Goal: Task Accomplishment & Management: Complete application form

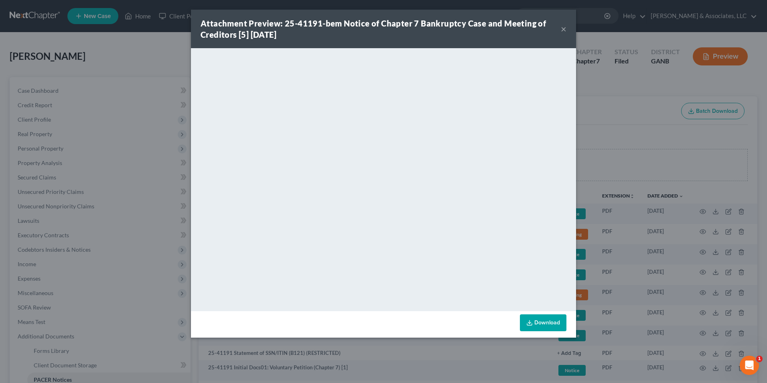
click at [567, 28] on div "Attachment Preview: 25-41191-bem Notice of Chapter 7 Bankruptcy Case and Meetin…" at bounding box center [383, 29] width 385 height 39
click at [561, 31] on button "×" at bounding box center [564, 29] width 6 height 10
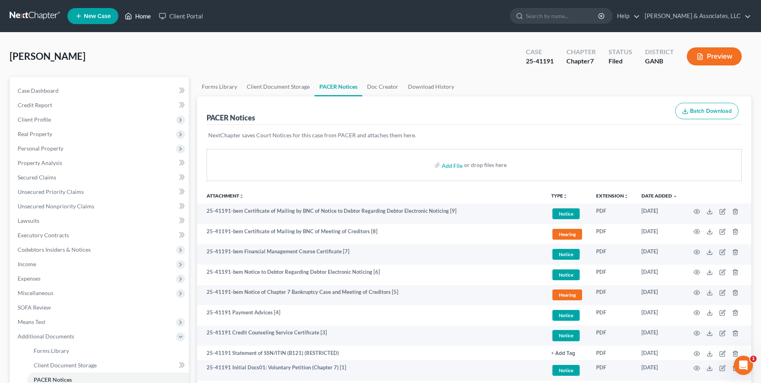
click at [140, 16] on link "Home" at bounding box center [138, 16] width 34 height 14
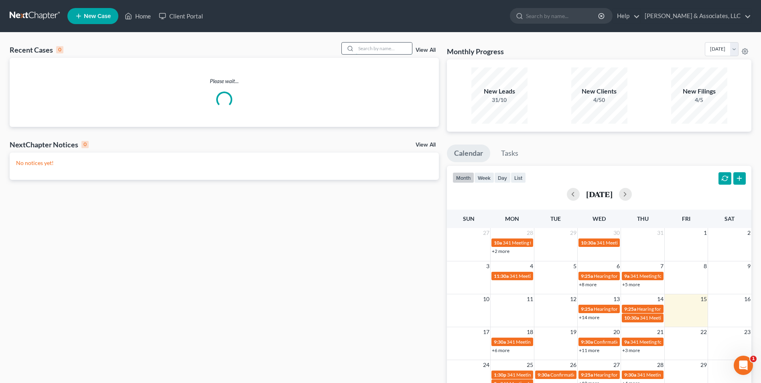
click at [397, 52] on input "search" at bounding box center [384, 49] width 56 height 12
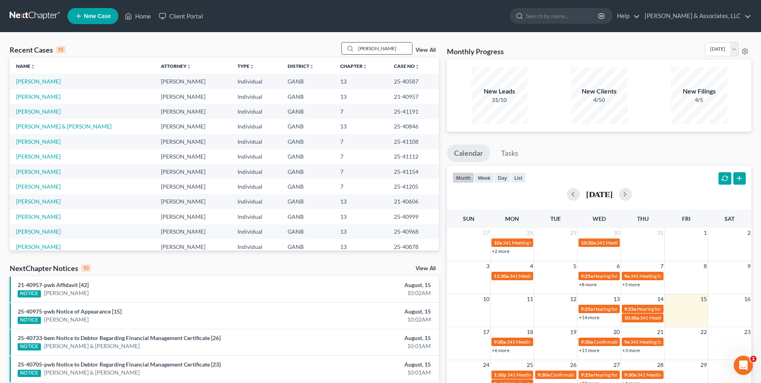
type input "belk"
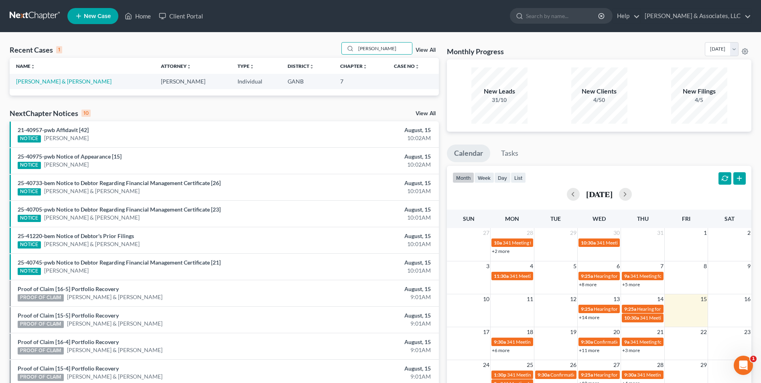
click at [33, 85] on td "[PERSON_NAME] & [PERSON_NAME]" at bounding box center [82, 81] width 145 height 15
click at [46, 78] on link "[PERSON_NAME] & [PERSON_NAME]" at bounding box center [64, 81] width 96 height 7
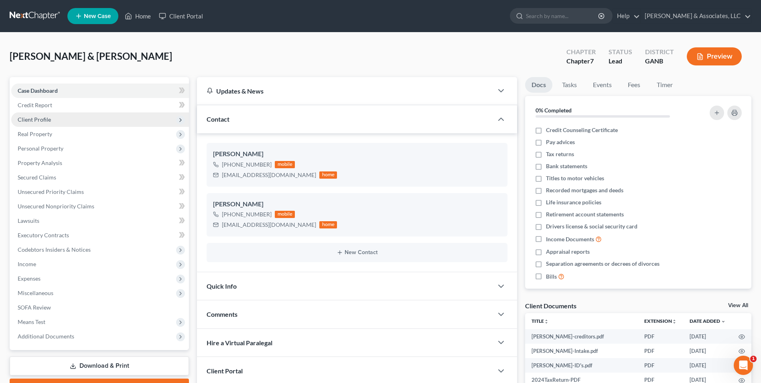
click at [40, 118] on span "Client Profile" at bounding box center [34, 119] width 33 height 7
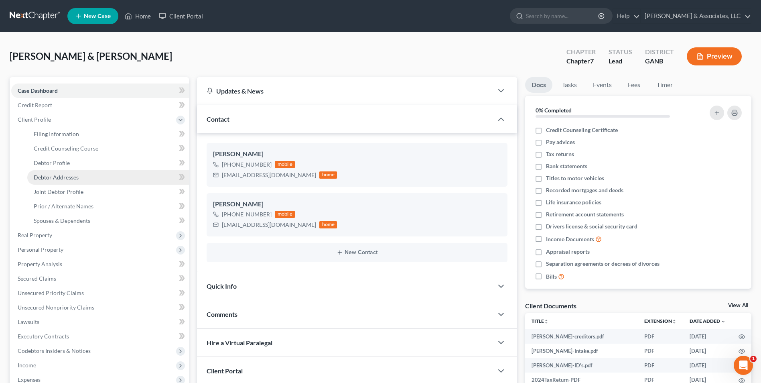
click at [51, 181] on link "Debtor Addresses" at bounding box center [108, 177] width 162 height 14
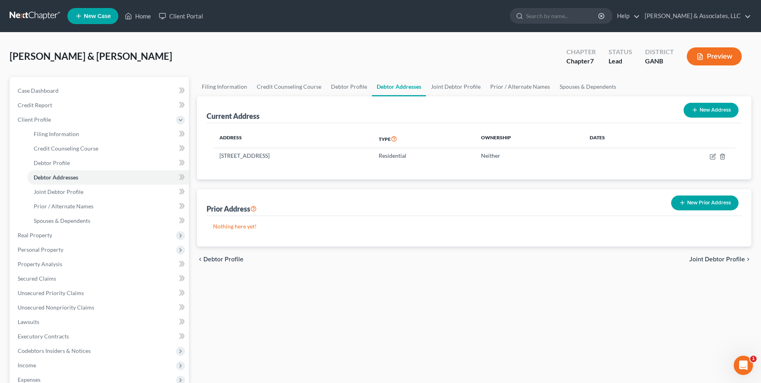
click at [711, 112] on button "New Address" at bounding box center [711, 110] width 55 height 15
select select "0"
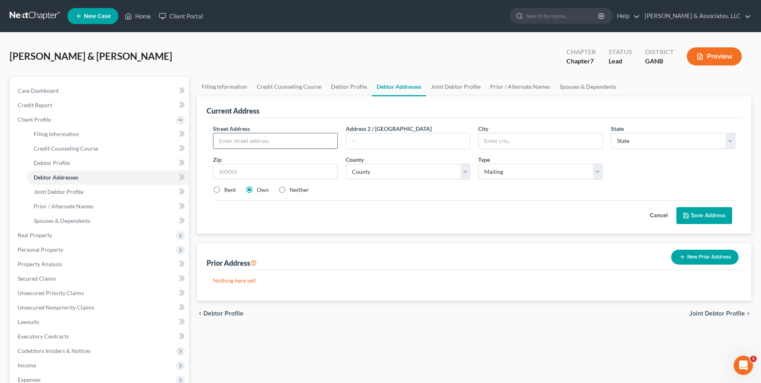
click at [301, 140] on input "text" at bounding box center [276, 140] width 124 height 15
click at [301, 140] on input "PO Boc" at bounding box center [276, 140] width 124 height 15
type input "PO Box 2145"
type input "Cartersville"
select select "10"
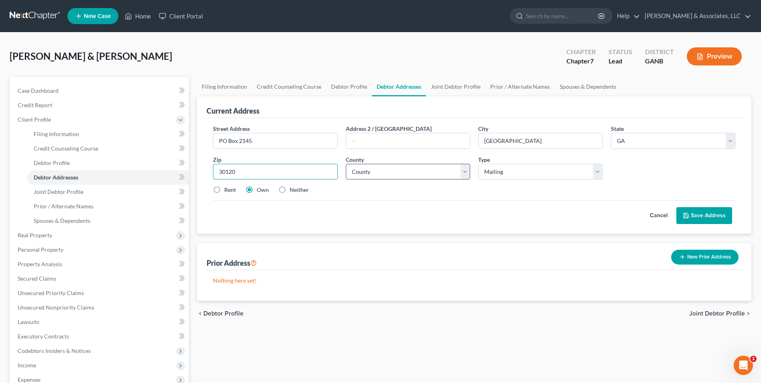
type input "30120"
click at [467, 176] on select "County [GEOGRAPHIC_DATA] [GEOGRAPHIC_DATA] [GEOGRAPHIC_DATA] [GEOGRAPHIC_DATA] …" at bounding box center [408, 172] width 124 height 16
click at [466, 173] on select "County [GEOGRAPHIC_DATA] [GEOGRAPHIC_DATA] [GEOGRAPHIC_DATA] [GEOGRAPHIC_DATA] …" at bounding box center [408, 172] width 124 height 16
select select "7"
click at [346, 164] on select "County [GEOGRAPHIC_DATA] [GEOGRAPHIC_DATA] [GEOGRAPHIC_DATA] [GEOGRAPHIC_DATA] …" at bounding box center [408, 172] width 124 height 16
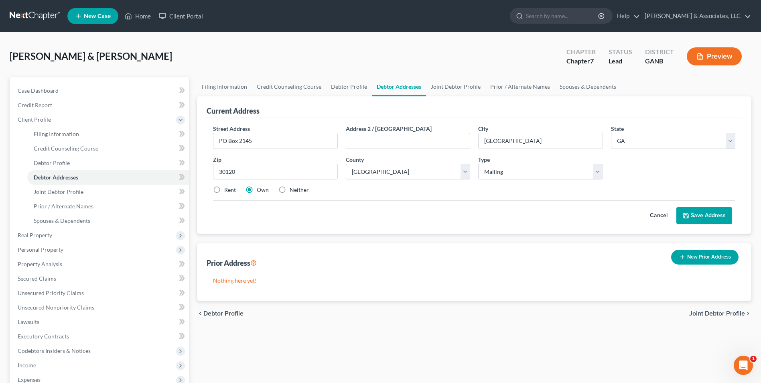
click at [290, 191] on label "Neither" at bounding box center [299, 190] width 19 height 8
click at [293, 191] on input "Neither" at bounding box center [295, 188] width 5 height 5
radio input "true"
click at [707, 220] on button "Save Address" at bounding box center [705, 215] width 56 height 17
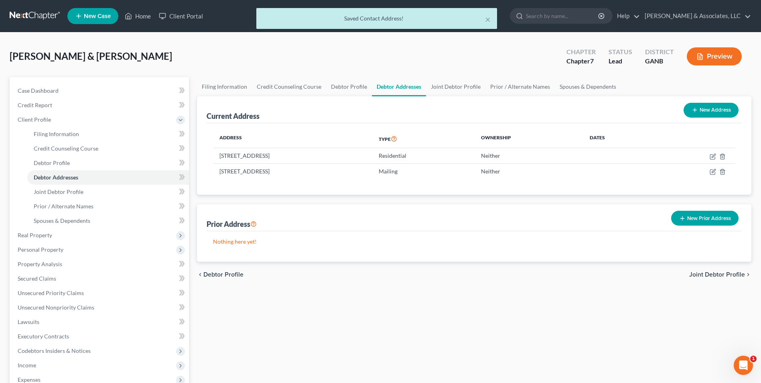
click at [712, 56] on button "Preview" at bounding box center [714, 56] width 55 height 18
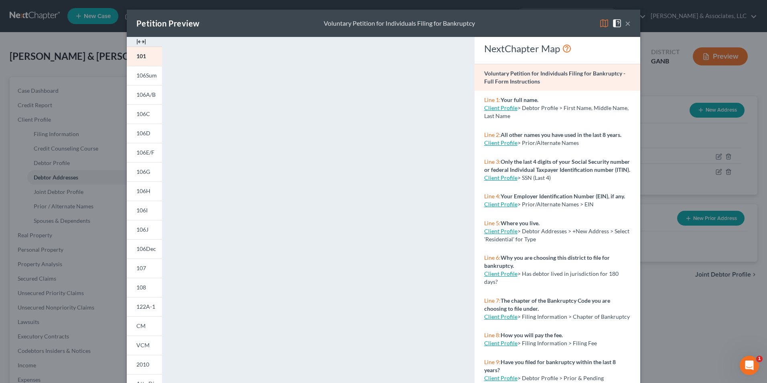
click at [625, 26] on button "×" at bounding box center [628, 23] width 6 height 10
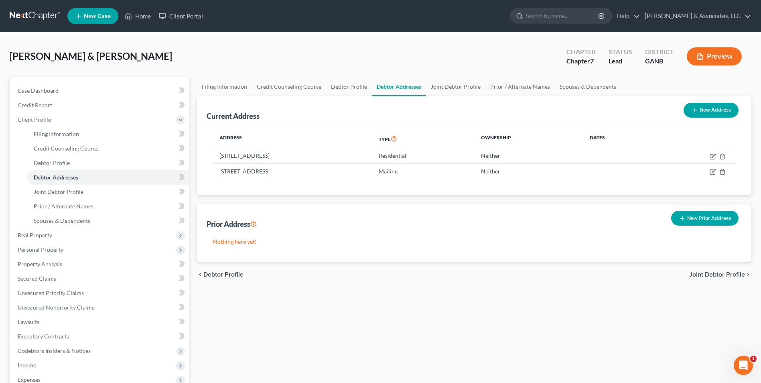
click at [717, 50] on button "Preview" at bounding box center [714, 56] width 55 height 18
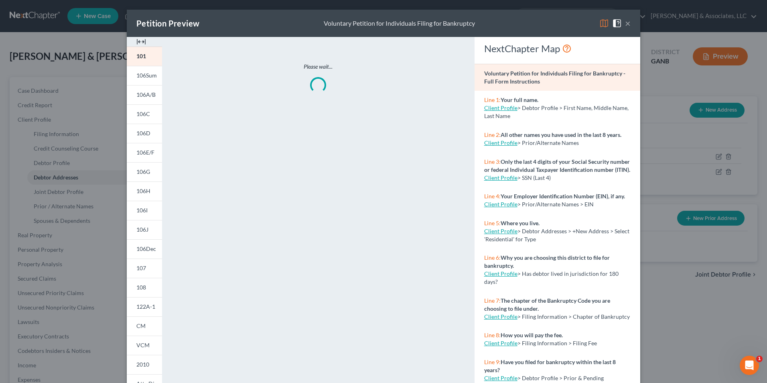
click at [138, 43] on img at bounding box center [141, 42] width 10 height 10
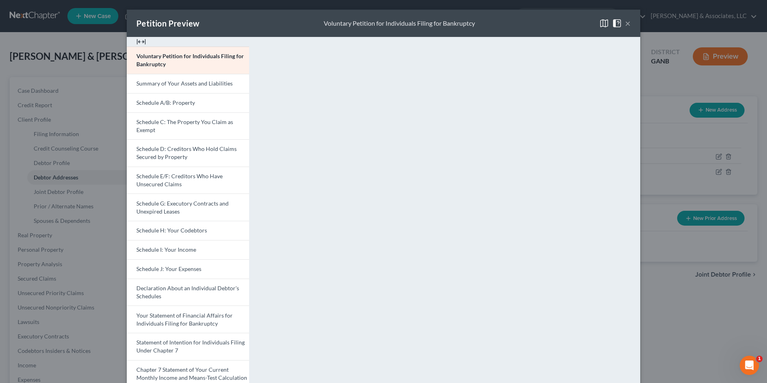
click at [626, 22] on button "×" at bounding box center [628, 23] width 6 height 10
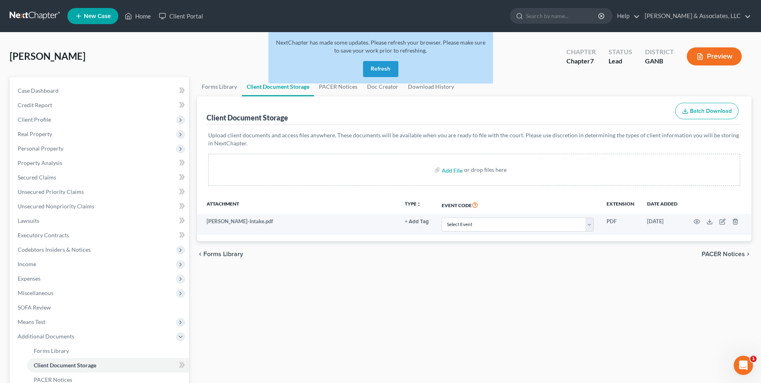
click at [382, 67] on button "Refresh" at bounding box center [380, 69] width 35 height 16
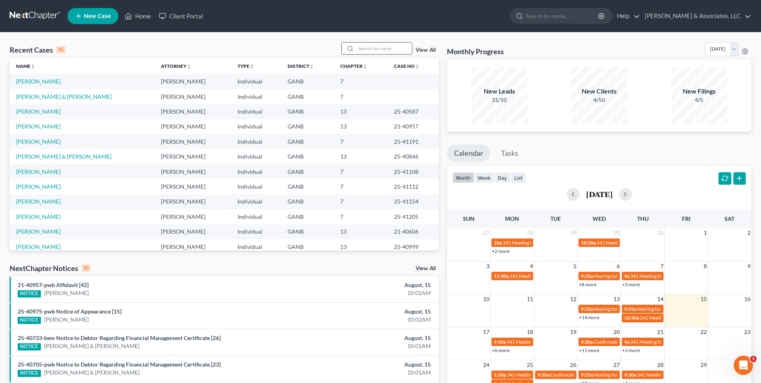
click at [385, 49] on input "search" at bounding box center [384, 49] width 56 height 12
type input "taff"
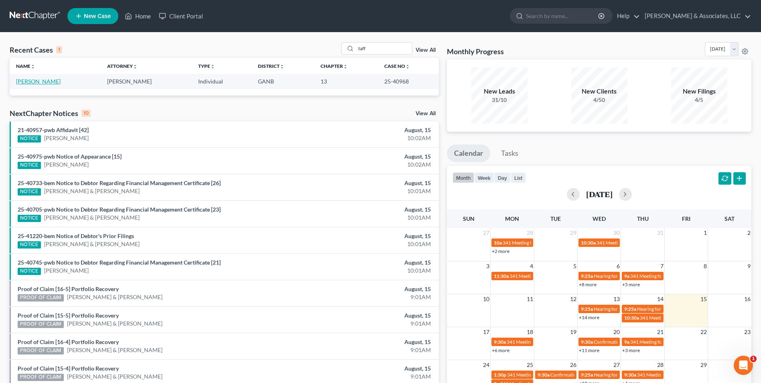
click at [27, 80] on link "[PERSON_NAME]" at bounding box center [38, 81] width 45 height 7
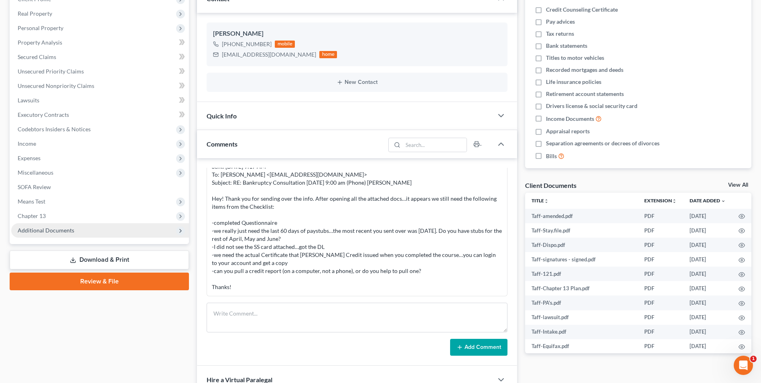
scroll to position [56, 0]
click at [65, 236] on span "Additional Documents" at bounding box center [100, 230] width 178 height 14
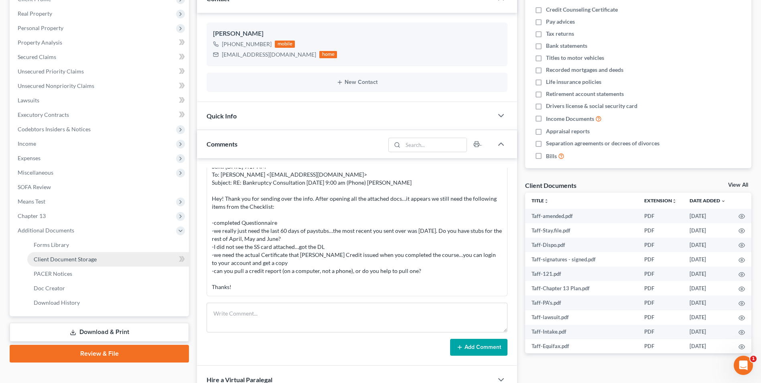
click at [70, 262] on span "Client Document Storage" at bounding box center [65, 259] width 63 height 7
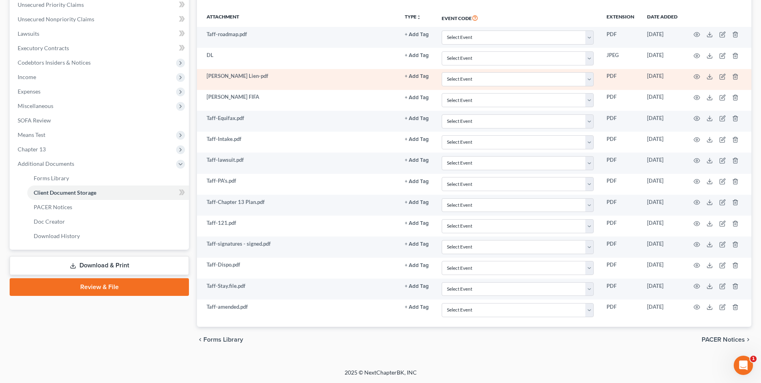
scroll to position [67, 0]
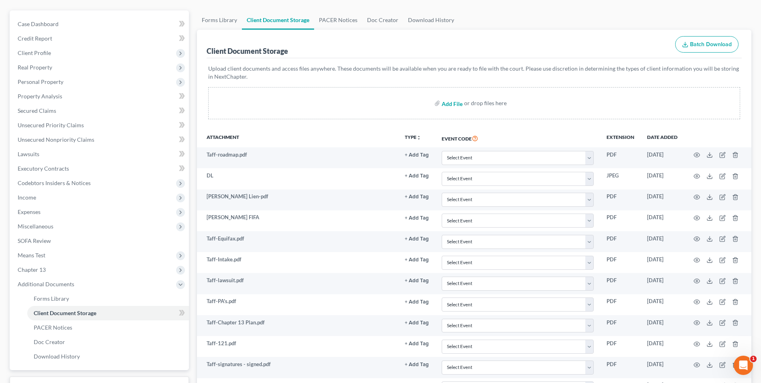
click at [457, 103] on input "file" at bounding box center [451, 103] width 19 height 14
type input "C:\fakepath\Taff.2024.pdf"
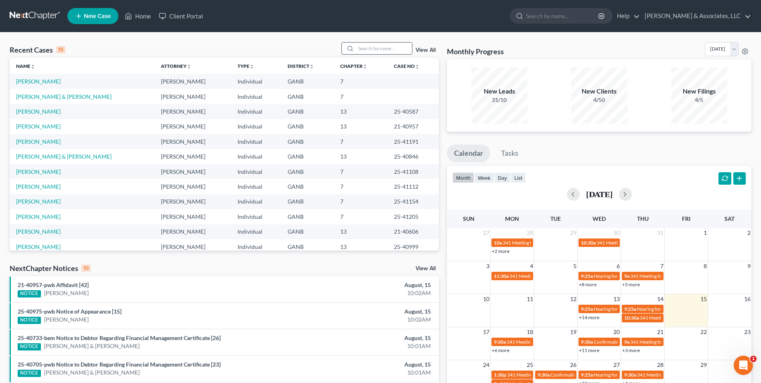
click at [380, 48] on input "search" at bounding box center [384, 49] width 56 height 12
type input "[PERSON_NAME]"
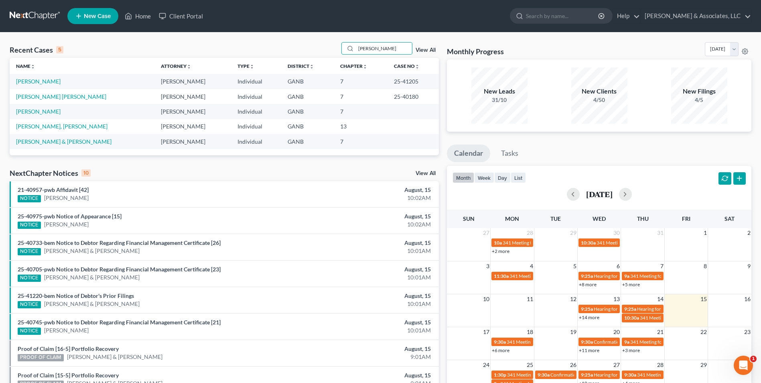
click at [38, 75] on td "[PERSON_NAME]" at bounding box center [82, 81] width 145 height 15
click at [38, 80] on link "[PERSON_NAME]" at bounding box center [38, 81] width 45 height 7
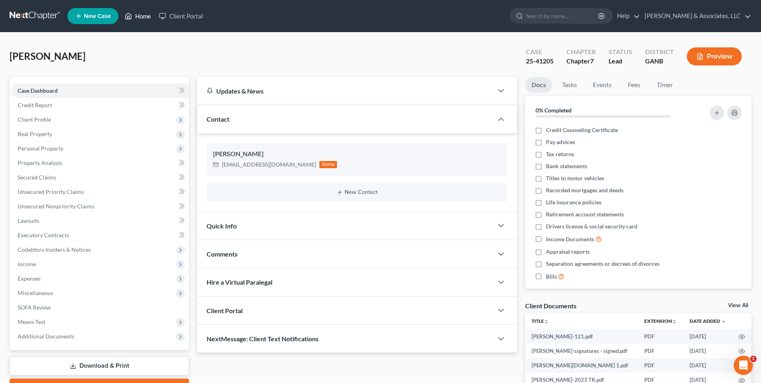
click at [148, 17] on link "Home" at bounding box center [138, 16] width 34 height 14
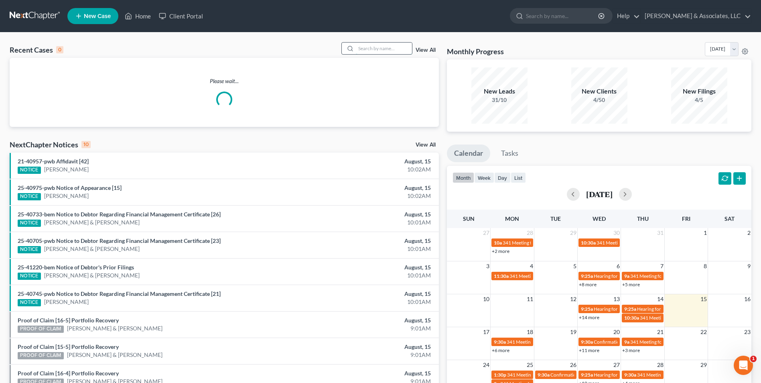
click at [373, 48] on input "search" at bounding box center [384, 49] width 56 height 12
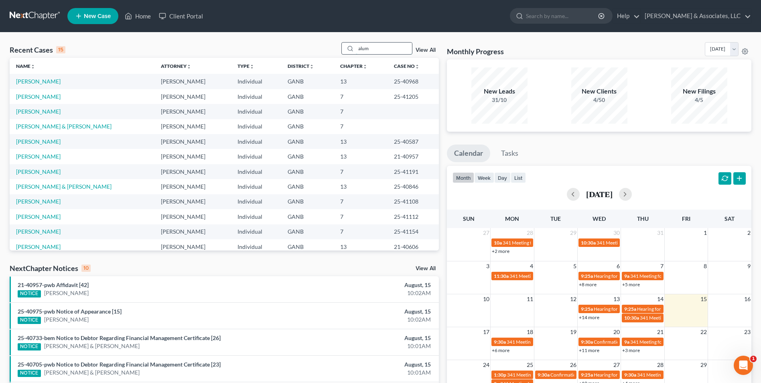
type input "alum"
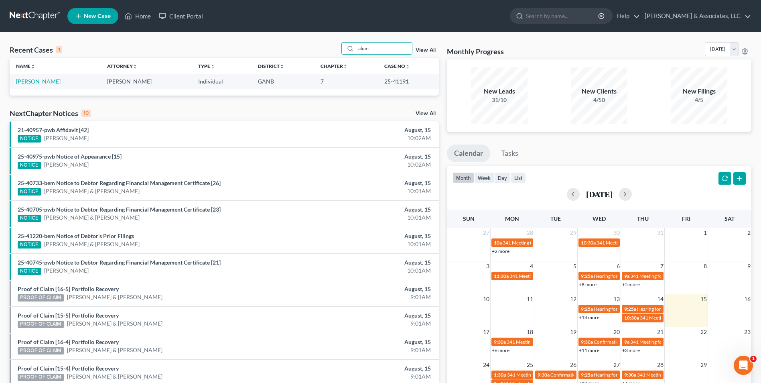
click at [36, 81] on link "[PERSON_NAME]" at bounding box center [38, 81] width 45 height 7
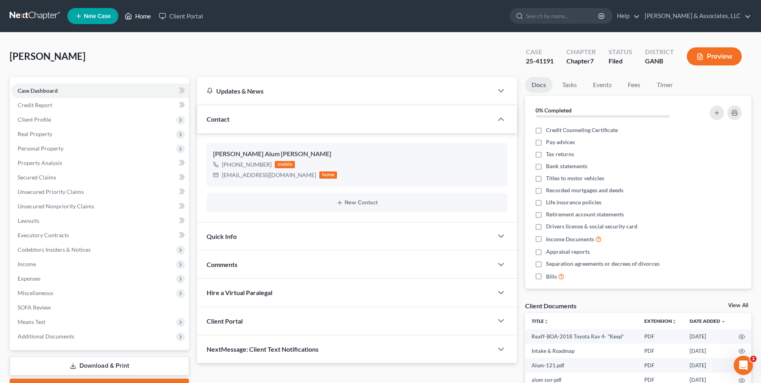
click at [140, 16] on link "Home" at bounding box center [138, 16] width 34 height 14
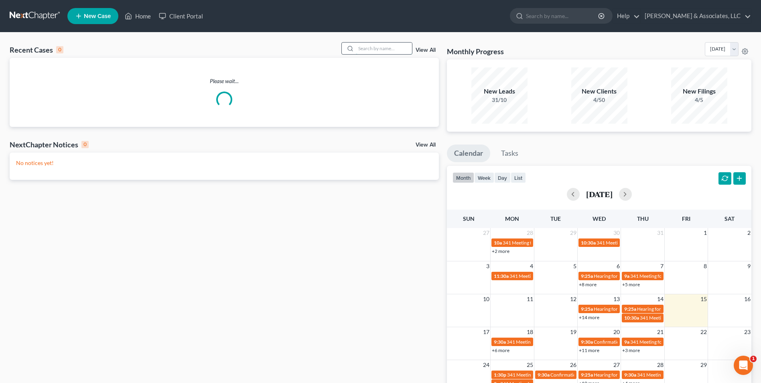
click at [367, 50] on input "search" at bounding box center [384, 49] width 56 height 12
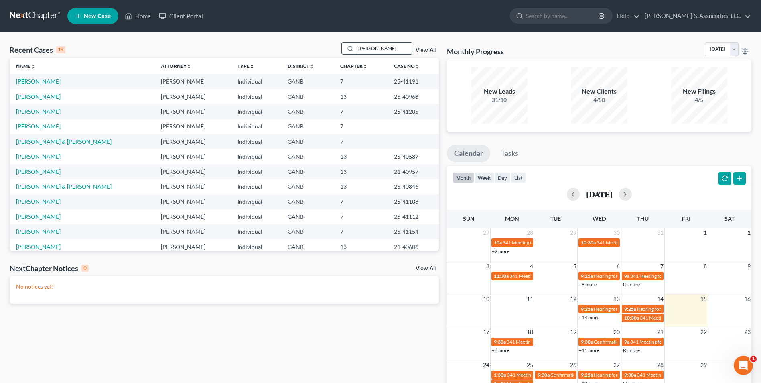
type input "jones"
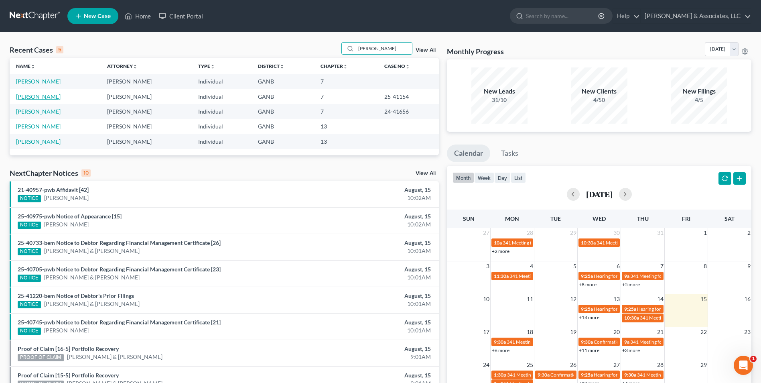
click at [41, 98] on link "[PERSON_NAME]" at bounding box center [38, 96] width 45 height 7
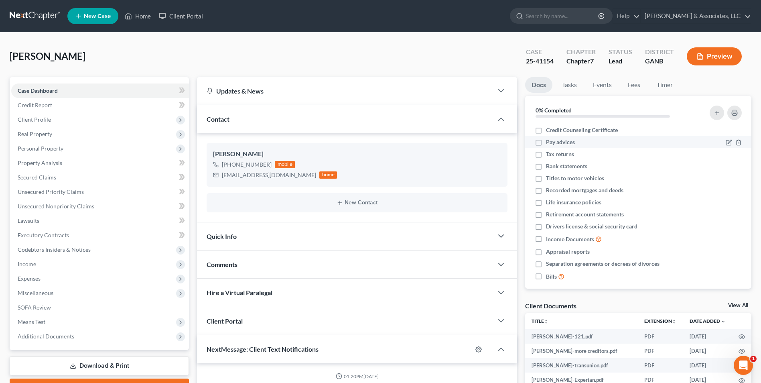
scroll to position [11, 0]
click at [141, 19] on link "Home" at bounding box center [138, 16] width 34 height 14
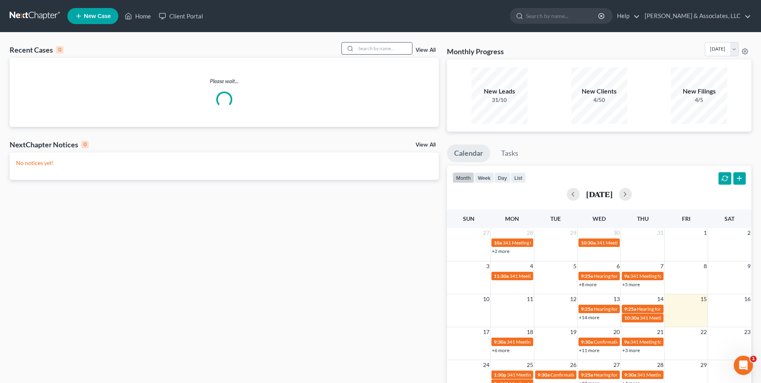
click at [373, 49] on input "search" at bounding box center [384, 49] width 56 height 12
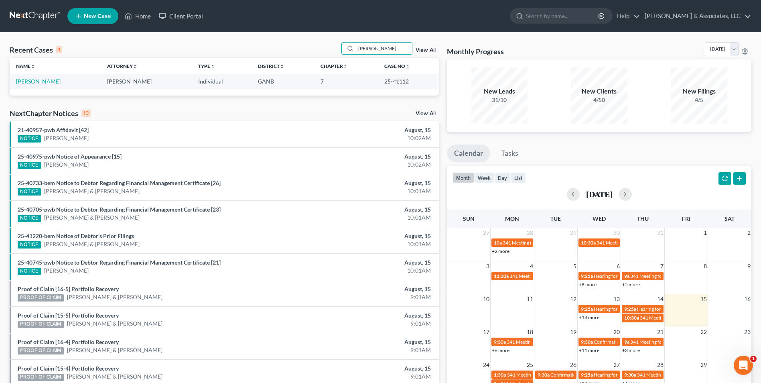
type input "fout"
click at [35, 82] on link "[PERSON_NAME]" at bounding box center [38, 81] width 45 height 7
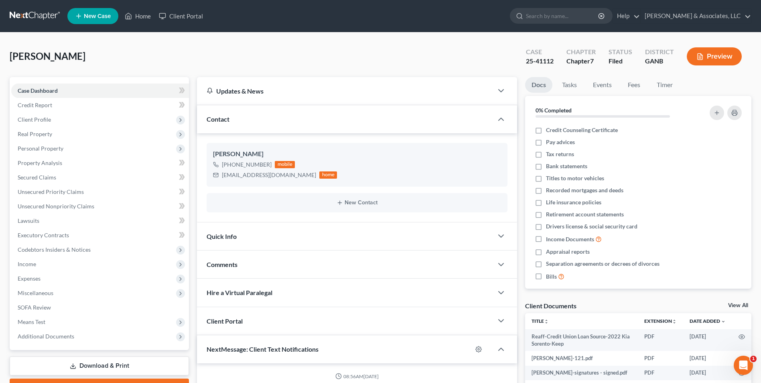
click at [144, 8] on ul "New Case Home Client Portal - No Result - See all results Or Press Enter... Hel…" at bounding box center [409, 16] width 684 height 21
click at [148, 19] on link "Home" at bounding box center [138, 16] width 34 height 14
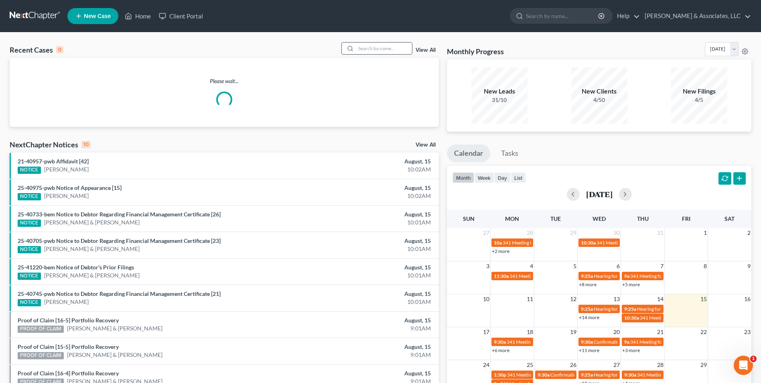
click at [369, 52] on input "search" at bounding box center [384, 49] width 56 height 12
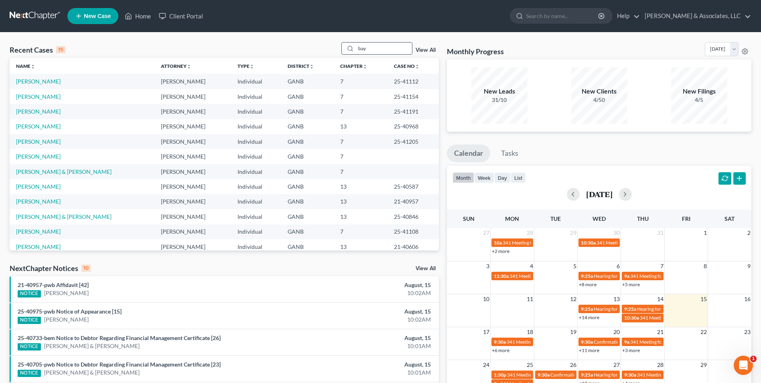
type input "bay"
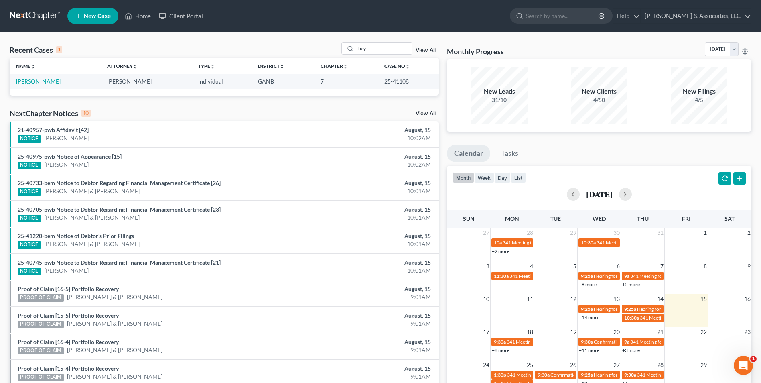
click at [39, 83] on link "[PERSON_NAME]" at bounding box center [38, 81] width 45 height 7
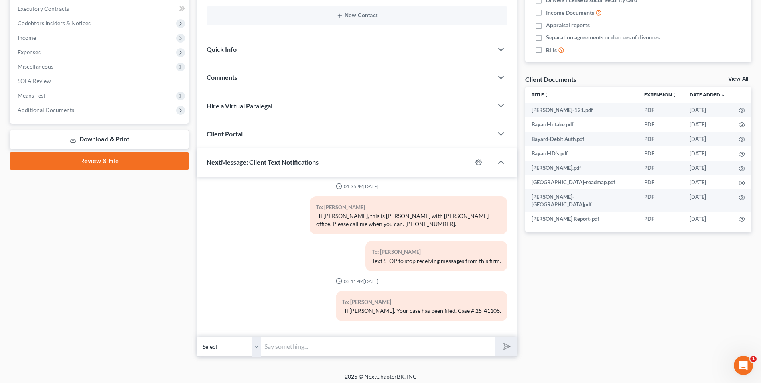
scroll to position [230, 0]
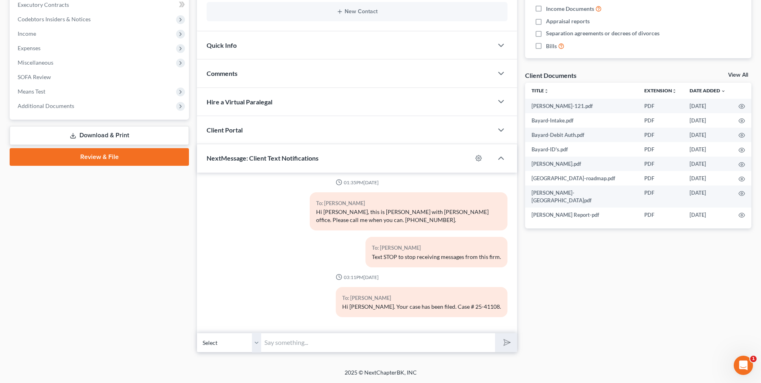
click at [318, 344] on input "text" at bounding box center [378, 343] width 234 height 20
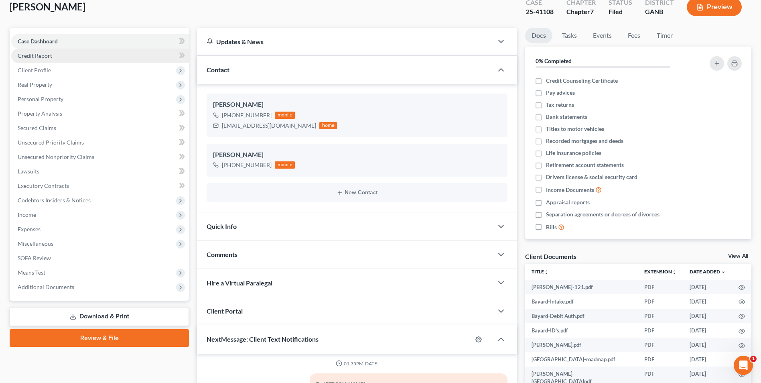
scroll to position [30, 0]
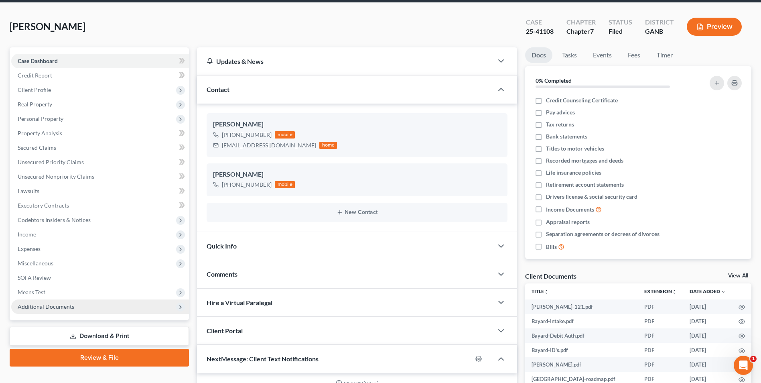
type input "Hi Jean. I tried to email you your hearing information, but got a"
click at [54, 311] on span "Additional Documents" at bounding box center [100, 306] width 178 height 14
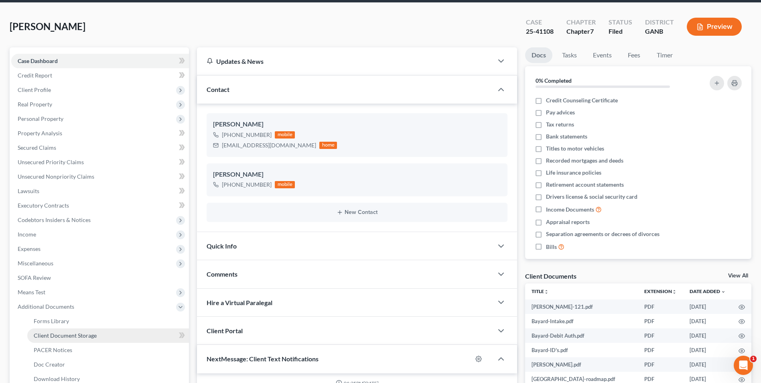
click at [86, 337] on span "Client Document Storage" at bounding box center [65, 335] width 63 height 7
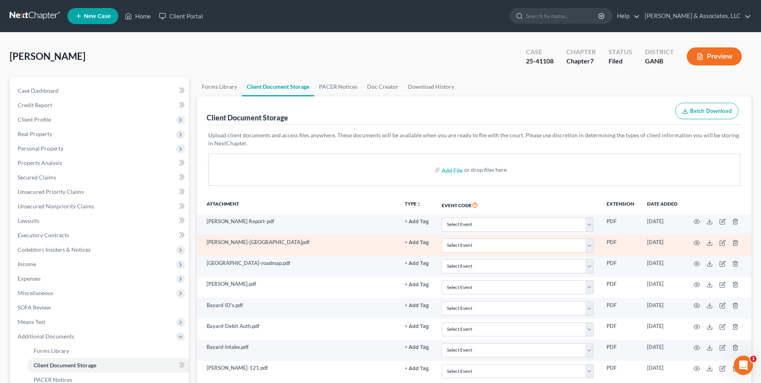
scroll to position [40, 0]
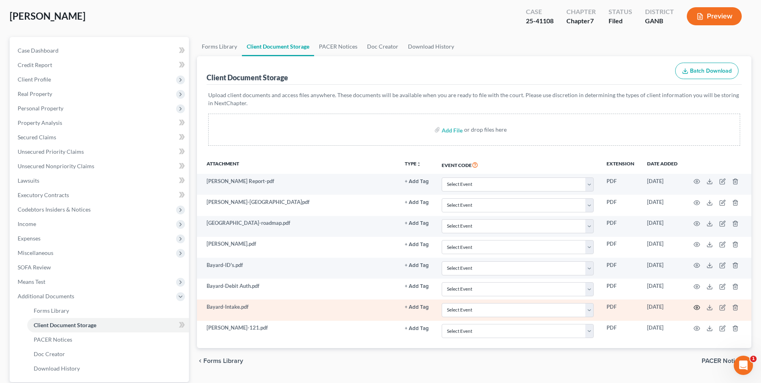
click at [698, 306] on icon "button" at bounding box center [697, 307] width 6 height 6
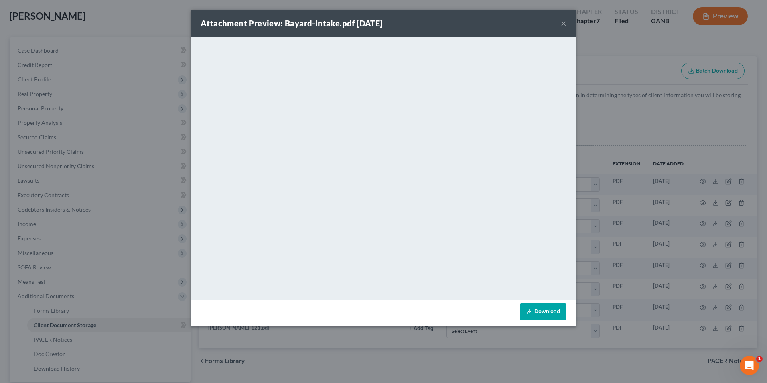
click at [565, 25] on button "×" at bounding box center [564, 23] width 6 height 10
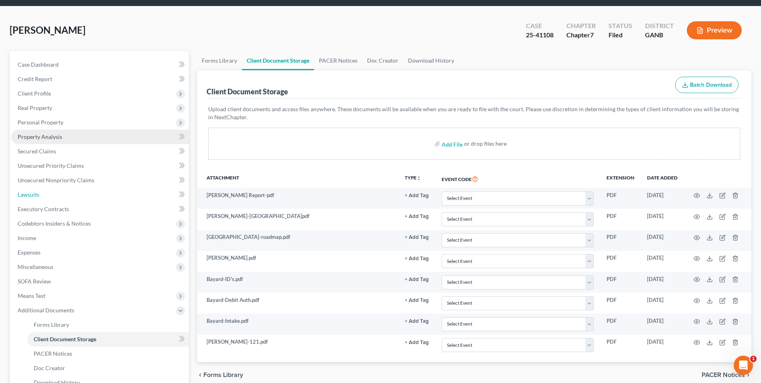
scroll to position [0, 0]
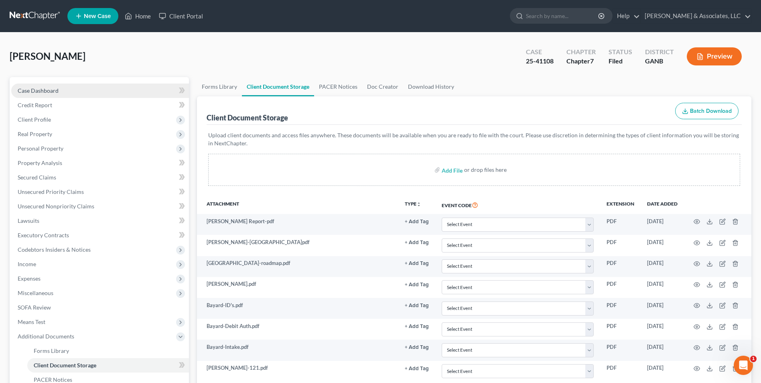
click at [27, 88] on span "Case Dashboard" at bounding box center [38, 90] width 41 height 7
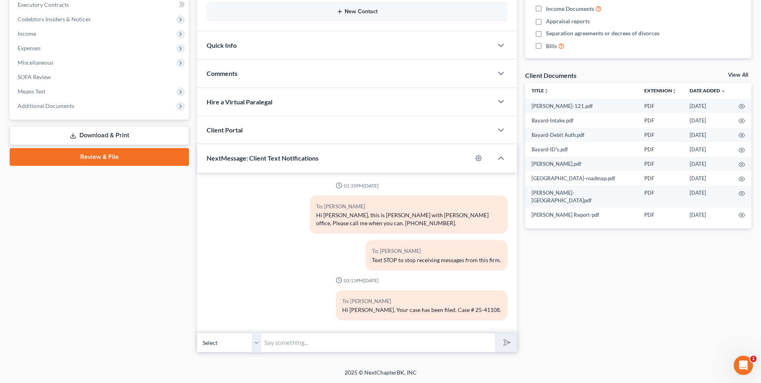
scroll to position [3, 0]
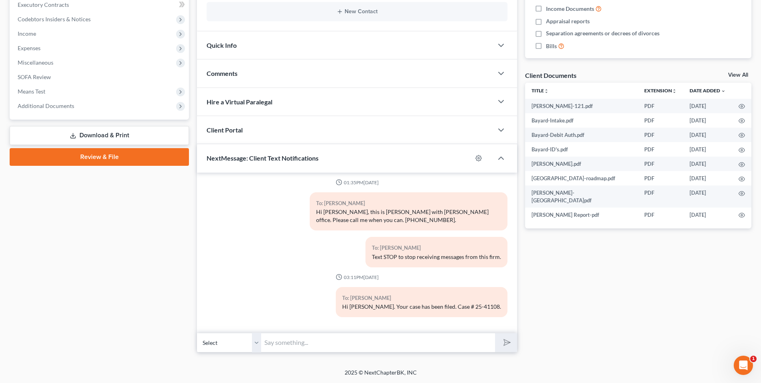
click at [304, 342] on input "text" at bounding box center [378, 343] width 234 height 20
type input "Hi Jean. I tried to email you your hearing information, but got a reply saying …"
click at [513, 345] on button "submit" at bounding box center [506, 342] width 22 height 19
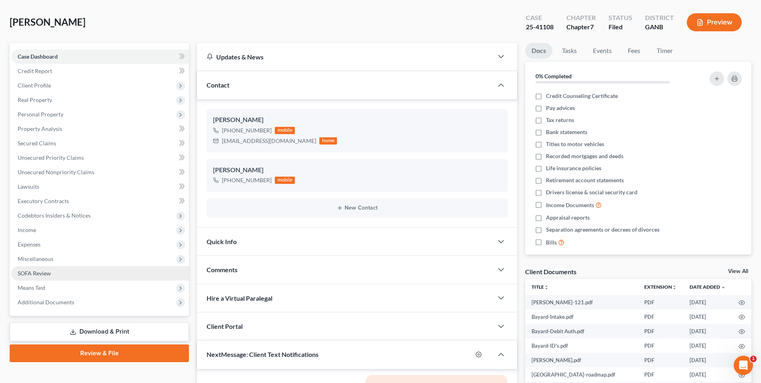
scroll to position [0, 0]
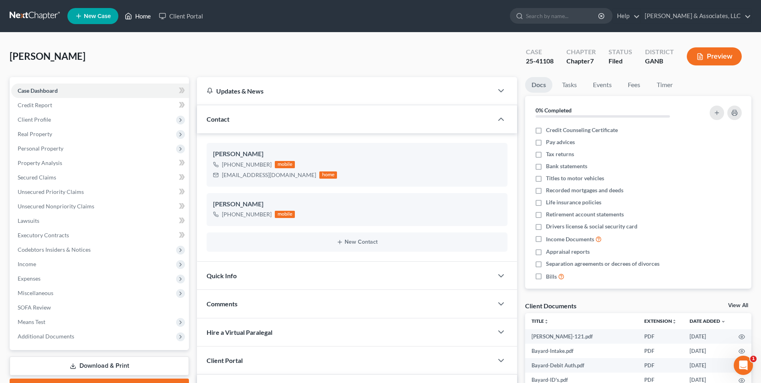
click at [138, 15] on link "Home" at bounding box center [138, 16] width 34 height 14
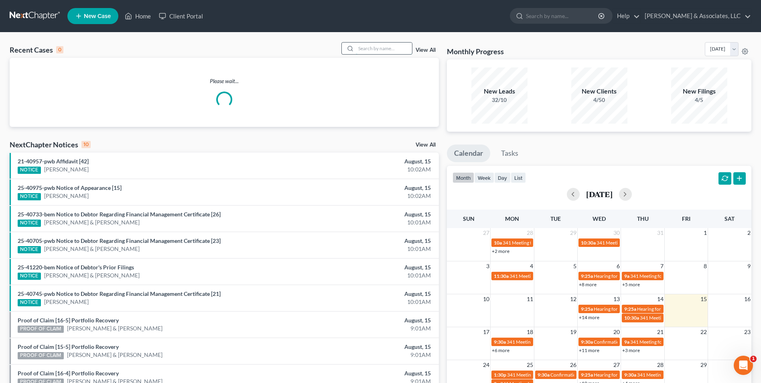
click at [389, 50] on input "search" at bounding box center [384, 49] width 56 height 12
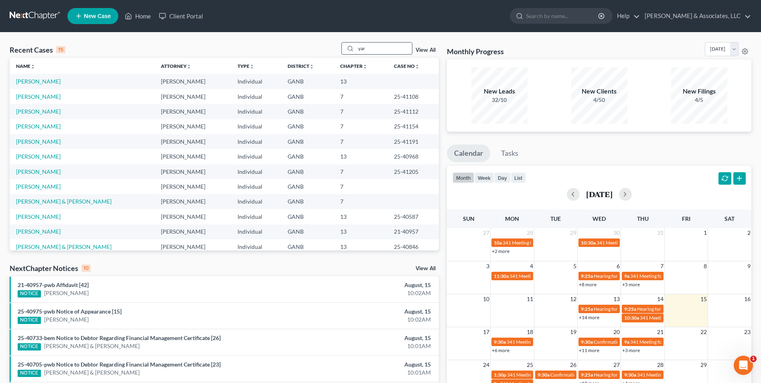
type input "yar"
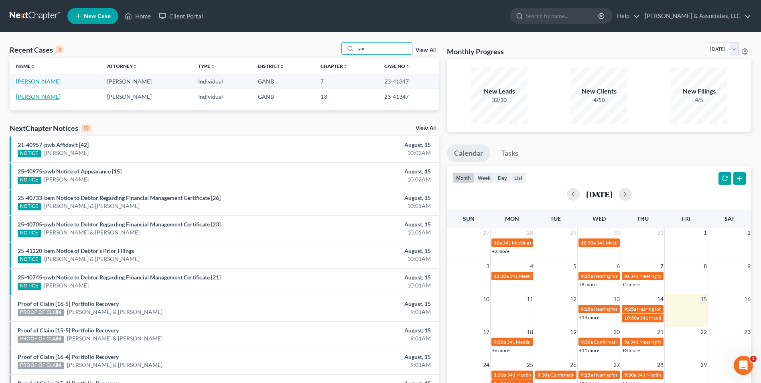
click at [48, 98] on link "[PERSON_NAME]" at bounding box center [38, 96] width 45 height 7
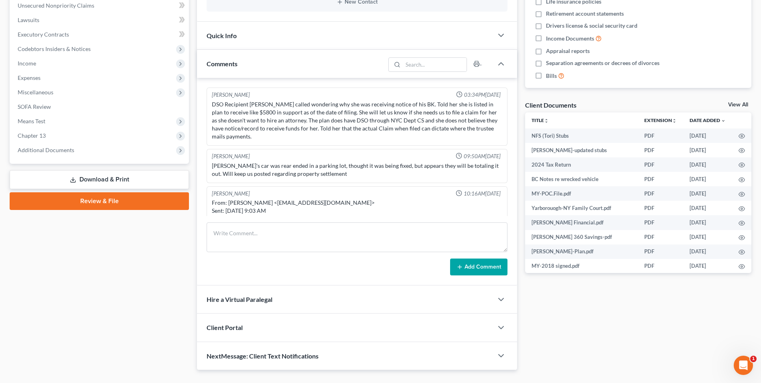
scroll to position [140, 0]
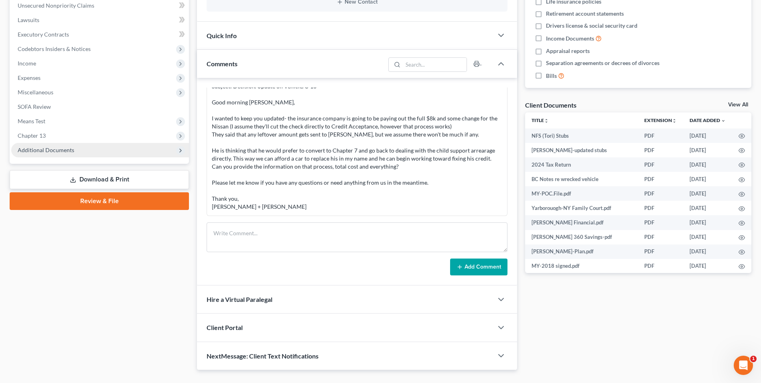
click at [61, 148] on span "Additional Documents" at bounding box center [46, 149] width 57 height 7
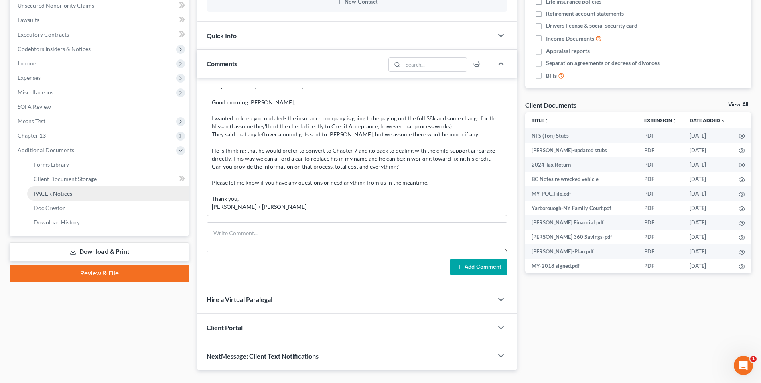
click at [62, 194] on span "PACER Notices" at bounding box center [53, 193] width 39 height 7
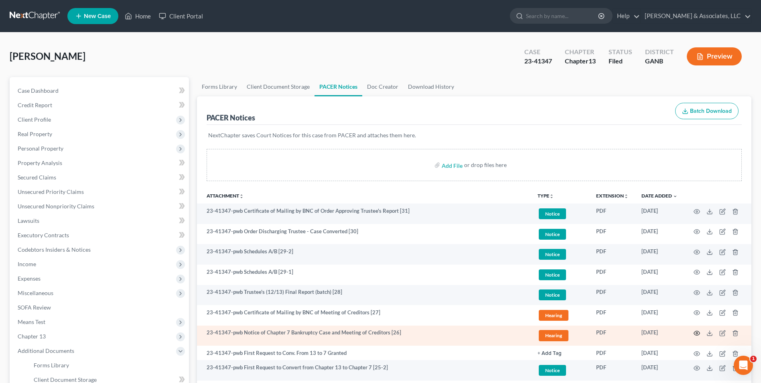
click at [697, 332] on icon "button" at bounding box center [697, 333] width 6 height 6
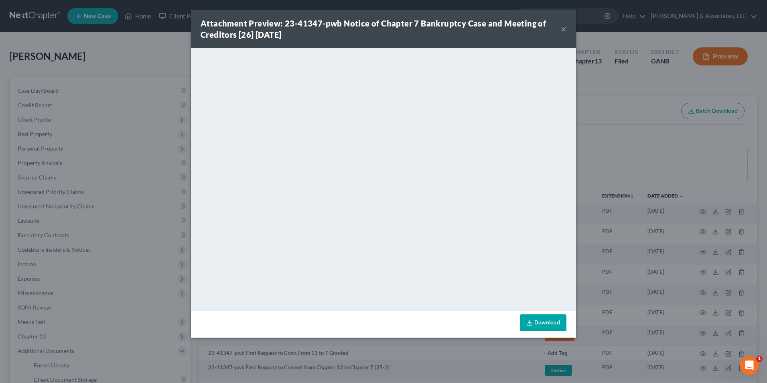
click at [565, 32] on button "×" at bounding box center [564, 29] width 6 height 10
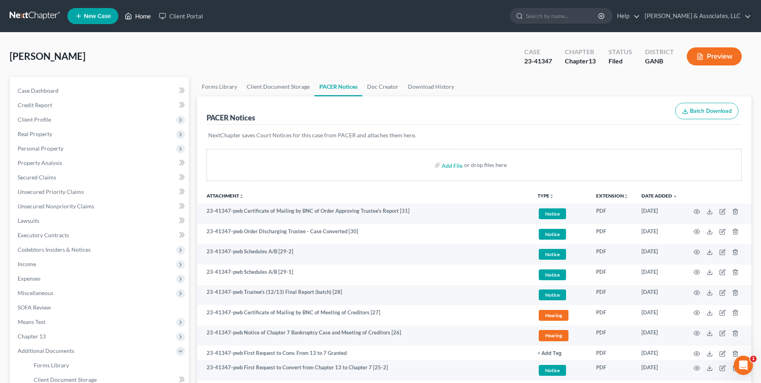
click at [147, 14] on link "Home" at bounding box center [138, 16] width 34 height 14
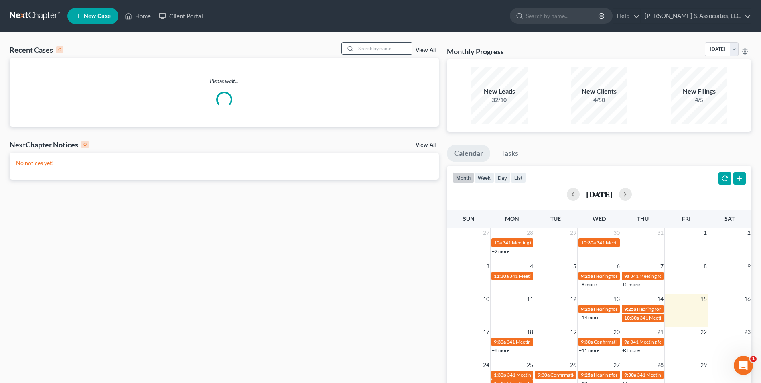
click at [384, 45] on input "search" at bounding box center [384, 49] width 56 height 12
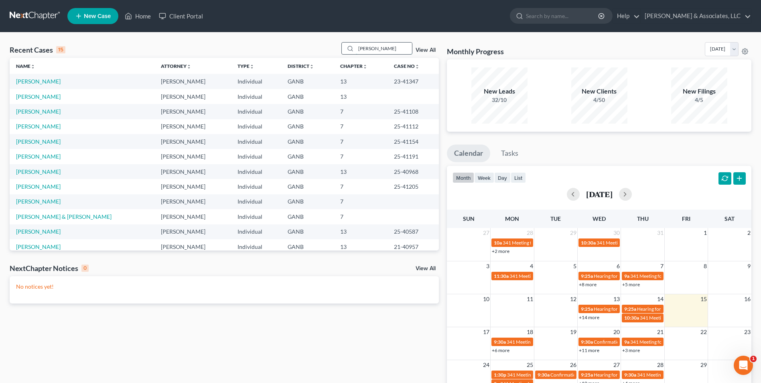
type input "goss"
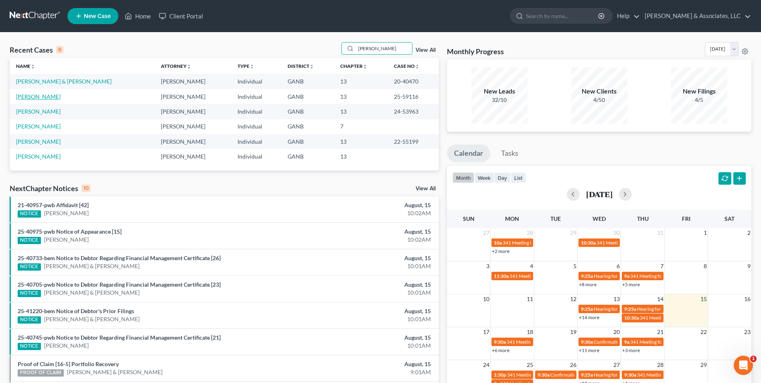
click at [43, 96] on link "[PERSON_NAME]" at bounding box center [38, 96] width 45 height 7
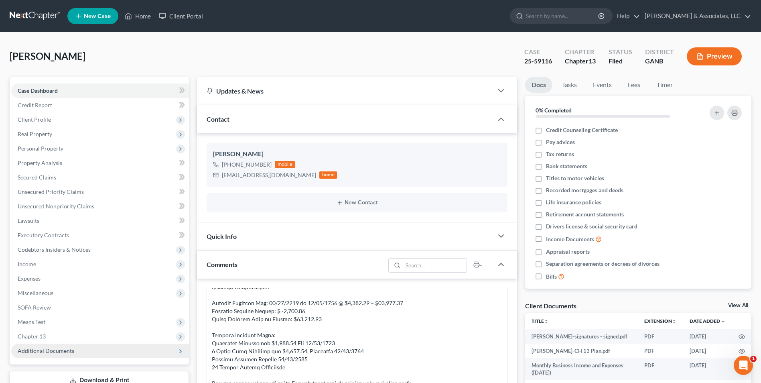
scroll to position [2205, 0]
click at [70, 350] on span "Additional Documents" at bounding box center [46, 350] width 57 height 7
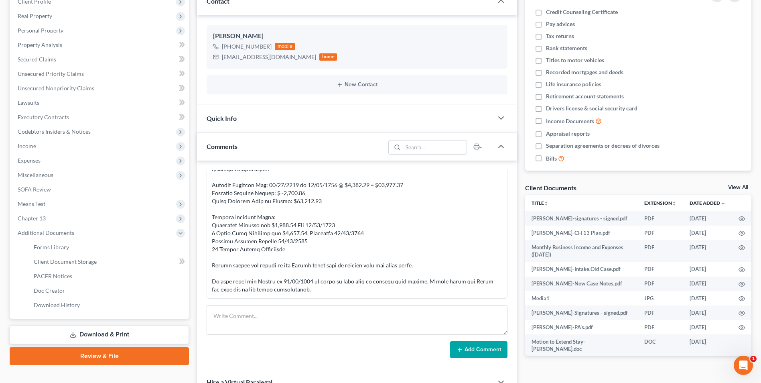
scroll to position [120, 0]
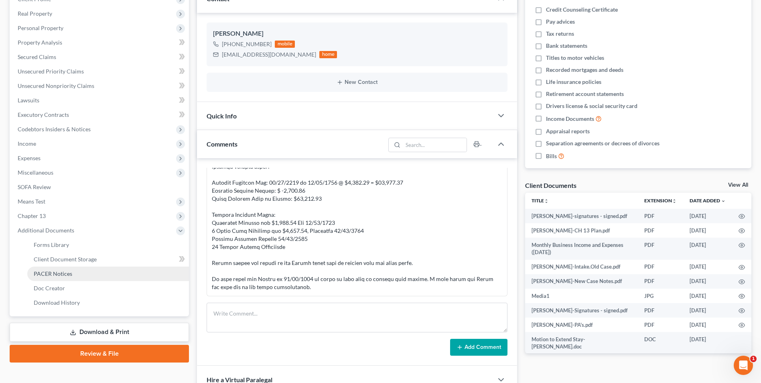
click at [63, 269] on link "PACER Notices" at bounding box center [108, 273] width 162 height 14
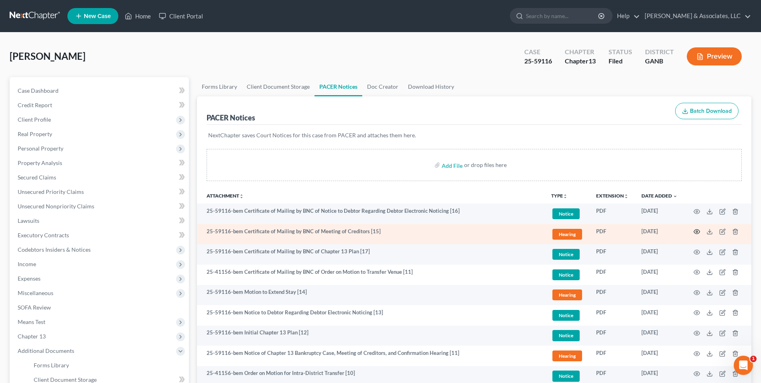
click at [695, 231] on icon "button" at bounding box center [697, 231] width 6 height 6
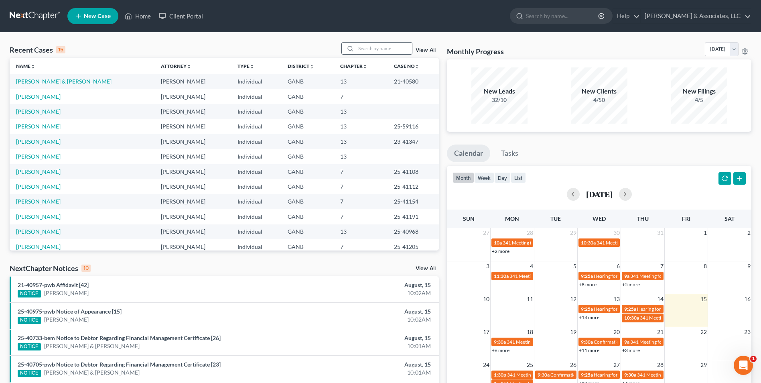
click at [391, 46] on input "search" at bounding box center [384, 49] width 56 height 12
type input "hendr"
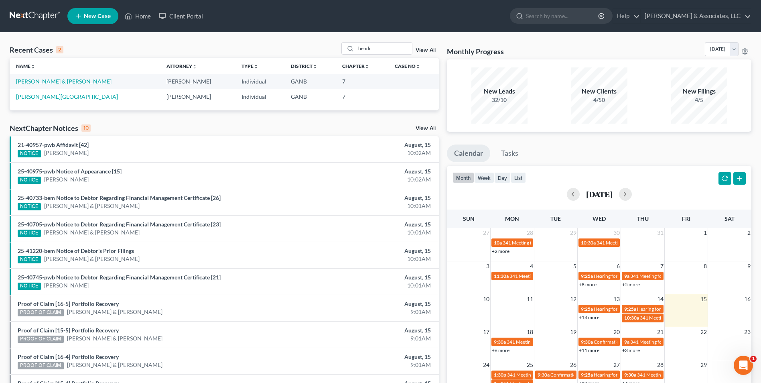
click at [54, 81] on link "[PERSON_NAME] & [PERSON_NAME]" at bounding box center [64, 81] width 96 height 7
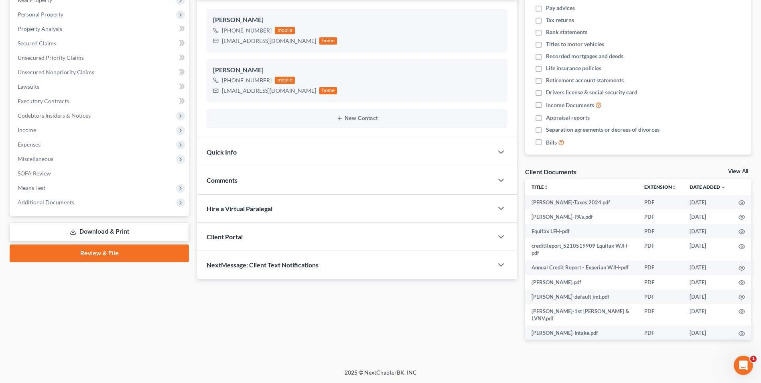
click at [102, 254] on link "Review & File" at bounding box center [99, 253] width 179 height 18
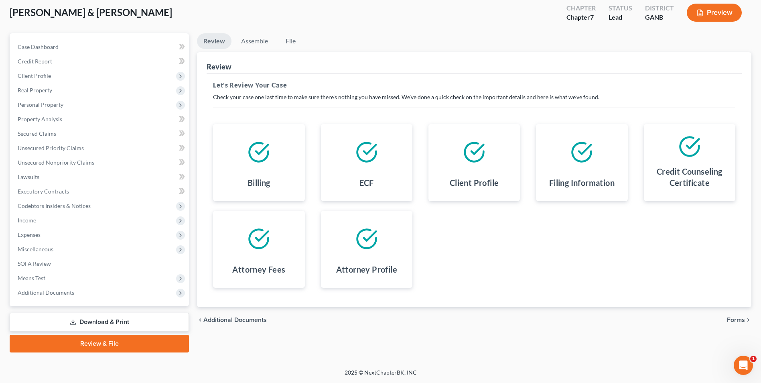
click at [93, 322] on link "Download & Print" at bounding box center [99, 322] width 179 height 19
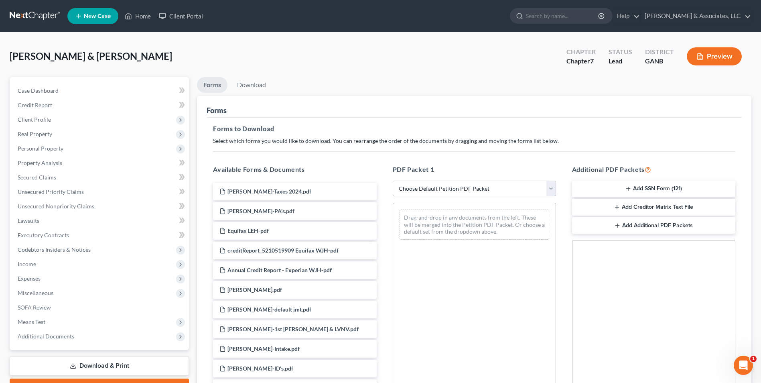
click at [548, 187] on select "Choose Default Petition PDF Packet Complete Bankruptcy Petition (all forms and …" at bounding box center [474, 189] width 163 height 16
select select "0"
click at [393, 181] on select "Choose Default Petition PDF Packet Complete Bankruptcy Petition (all forms and …" at bounding box center [474, 189] width 163 height 16
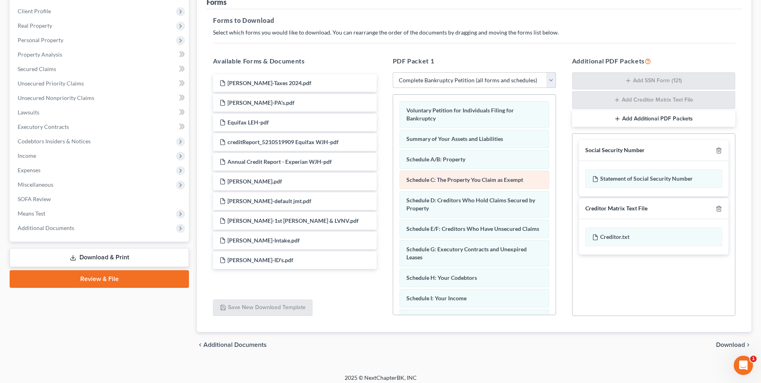
scroll to position [114, 0]
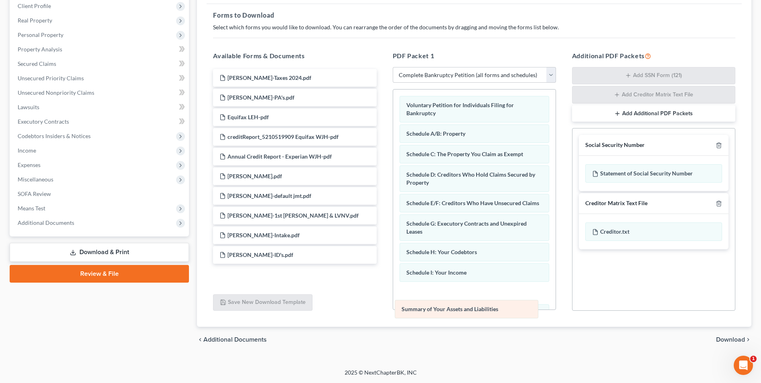
drag, startPoint x: 498, startPoint y: 134, endPoint x: 493, endPoint y: 309, distance: 175.5
click at [493, 309] on div "Summary of Your Assets and Liabilities Voluntary Petition for Individuals Filin…" at bounding box center [474, 323] width 163 height 468
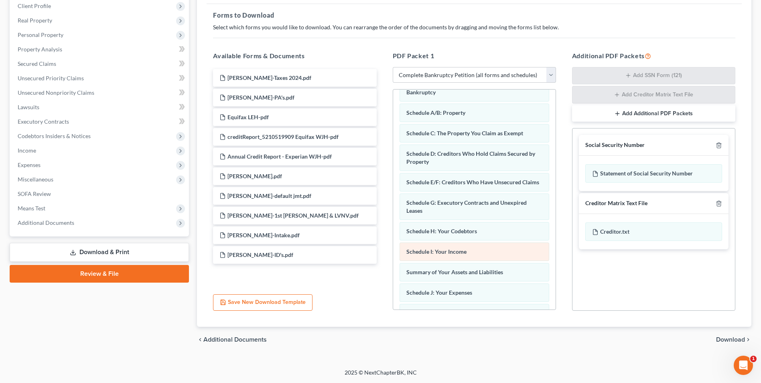
scroll to position [40, 0]
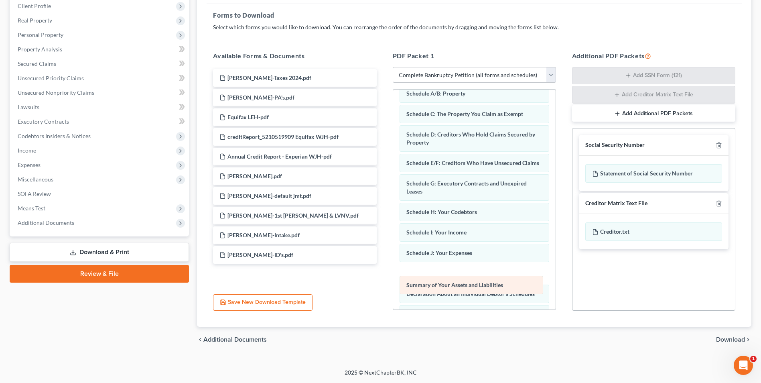
drag, startPoint x: 492, startPoint y: 261, endPoint x: 492, endPoint y: 285, distance: 24.1
click at [492, 285] on div "Summary of Your Assets and Liabilities Voluntary Petition for Individuals Filin…" at bounding box center [474, 283] width 163 height 468
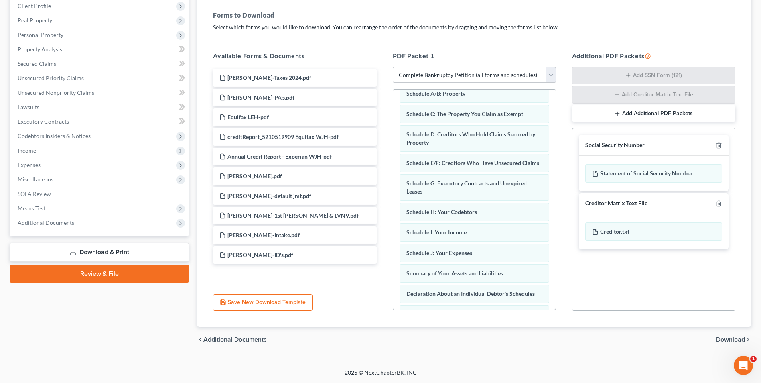
click at [726, 339] on span "Download" at bounding box center [730, 339] width 29 height 6
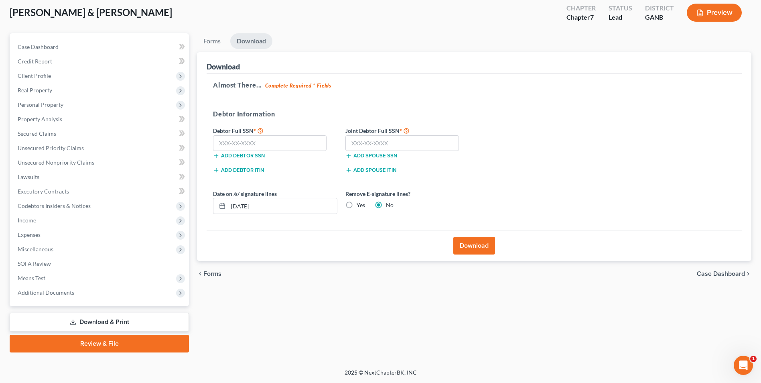
click at [357, 207] on label "Yes" at bounding box center [361, 205] width 8 height 8
click at [360, 206] on input "Yes" at bounding box center [362, 203] width 5 height 5
radio input "true"
radio input "false"
click at [306, 142] on input "text" at bounding box center [270, 143] width 114 height 16
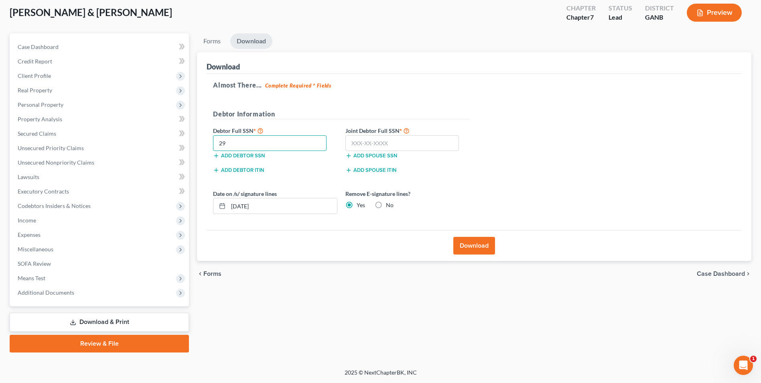
type input "2"
type input "259-49-2642"
click at [370, 150] on input "text" at bounding box center [403, 143] width 114 height 16
type input "254-25-8682"
click at [477, 244] on button "Download" at bounding box center [475, 246] width 42 height 18
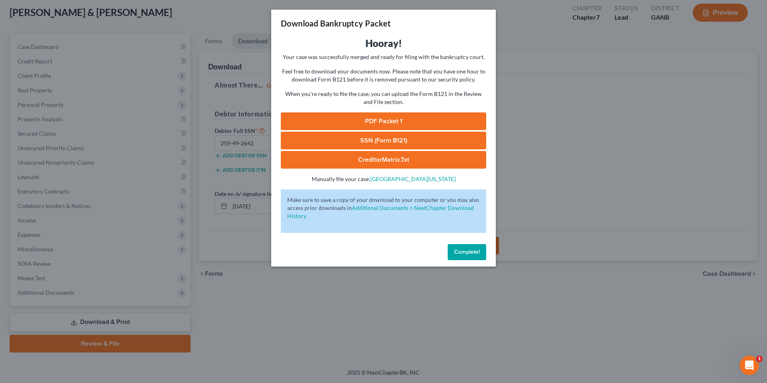
click at [450, 126] on link "PDF Packet 1" at bounding box center [383, 121] width 205 height 18
click at [412, 142] on link "SSN (Form B121)" at bounding box center [383, 141] width 205 height 18
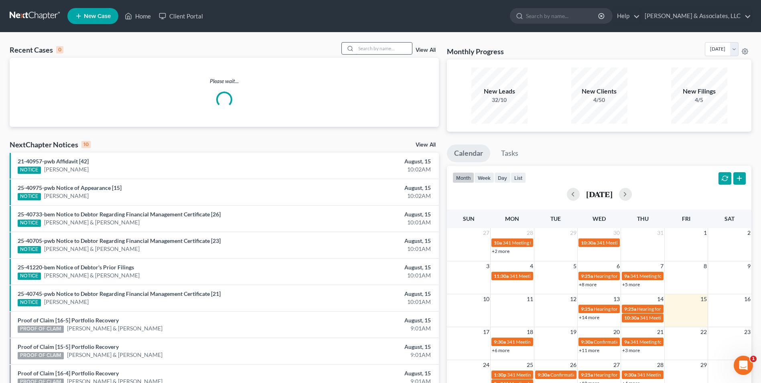
click at [410, 48] on input "search" at bounding box center [384, 49] width 56 height 12
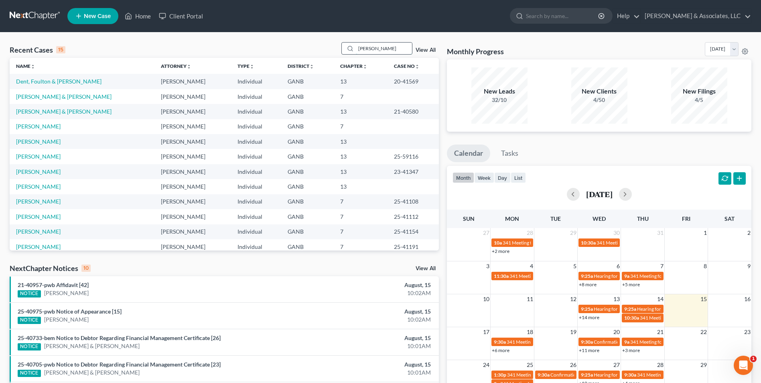
type input "[PERSON_NAME]"
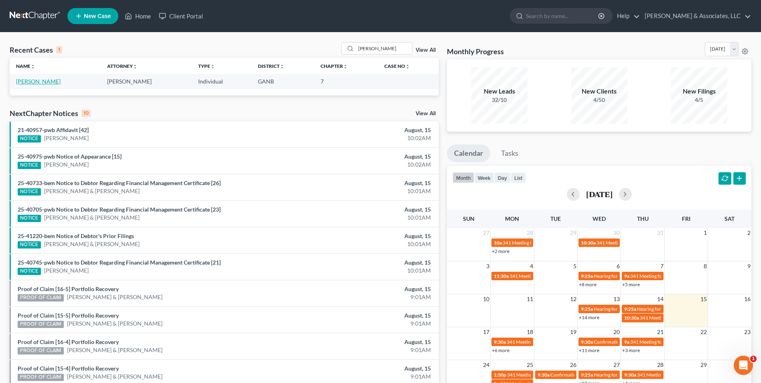
click at [35, 84] on link "[PERSON_NAME]" at bounding box center [38, 81] width 45 height 7
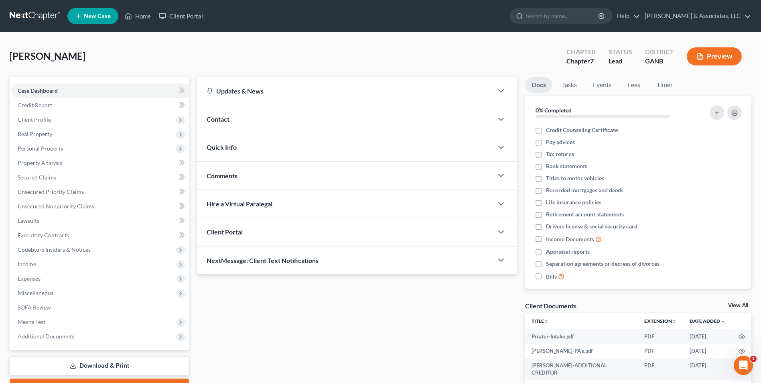
click at [221, 122] on span "Contact" at bounding box center [218, 119] width 23 height 8
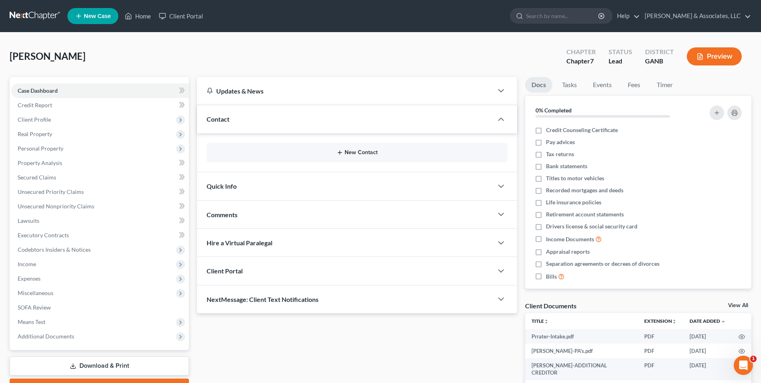
click at [367, 155] on button "New Contact" at bounding box center [357, 152] width 288 height 6
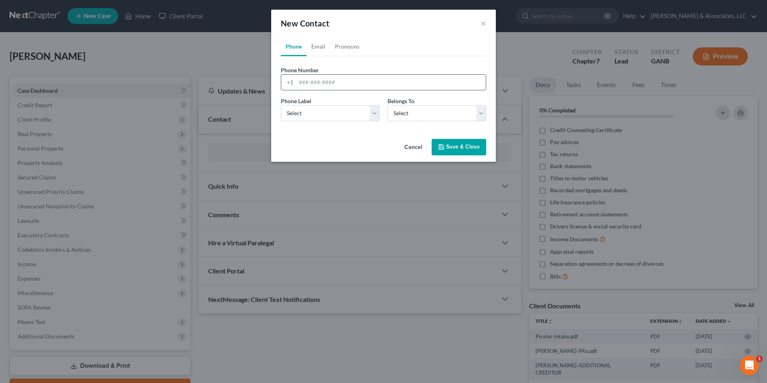
click at [374, 86] on input "tel" at bounding box center [391, 82] width 190 height 15
type input "678-315-8966"
click at [378, 114] on select "Select Mobile Home Work Other" at bounding box center [330, 113] width 99 height 16
select select "0"
click at [281, 105] on select "Select Mobile Home Work Other" at bounding box center [330, 113] width 99 height 16
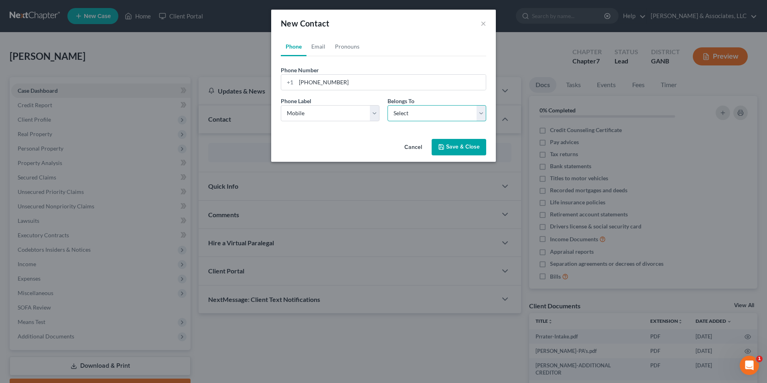
click at [484, 117] on select "Select Client Other" at bounding box center [437, 113] width 99 height 16
select select "0"
click at [388, 105] on select "Select Client Other" at bounding box center [437, 113] width 99 height 16
click at [317, 45] on link "Email" at bounding box center [319, 46] width 24 height 19
click at [341, 86] on input "email" at bounding box center [391, 82] width 190 height 15
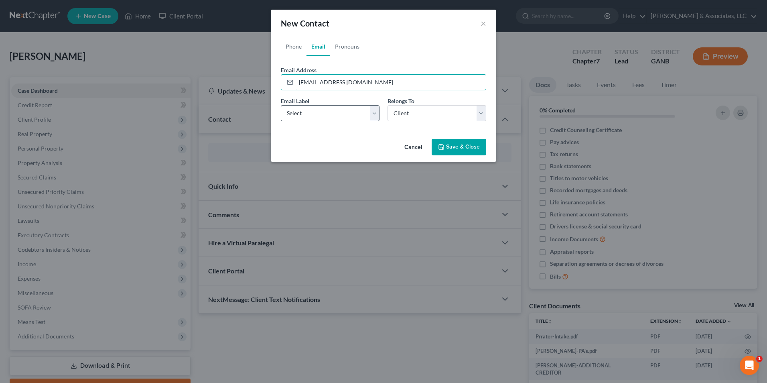
type input "[EMAIL_ADDRESS][DOMAIN_NAME]"
click at [373, 116] on select "Select Home Work Other" at bounding box center [330, 113] width 99 height 16
select select "0"
click at [281, 105] on select "Select Home Work Other" at bounding box center [330, 113] width 99 height 16
click at [462, 148] on button "Save & Close" at bounding box center [459, 147] width 55 height 17
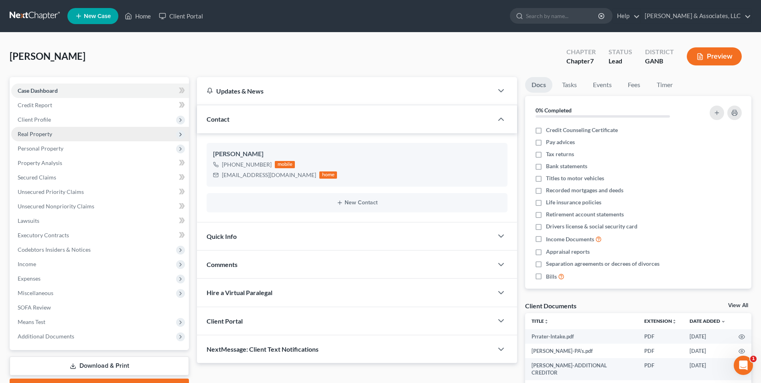
click at [43, 134] on span "Real Property" at bounding box center [35, 133] width 35 height 7
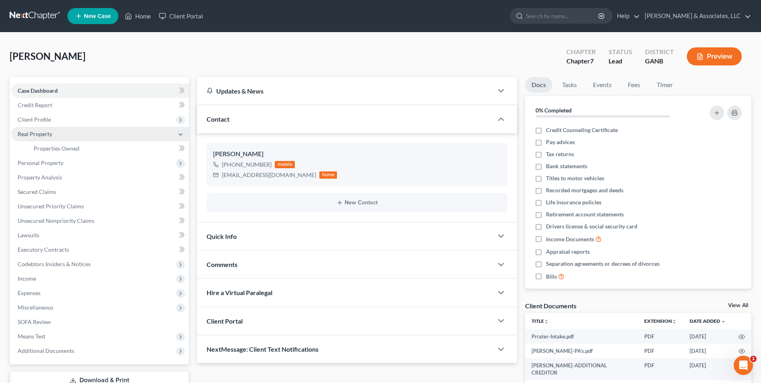
click at [42, 138] on span "Real Property" at bounding box center [100, 134] width 178 height 14
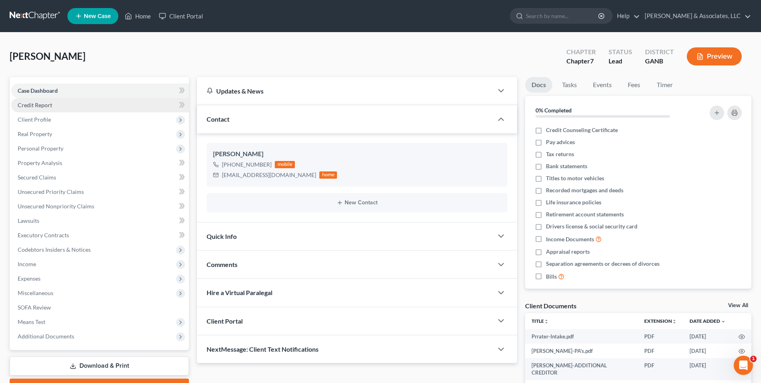
click at [41, 108] on span "Credit Report" at bounding box center [35, 105] width 35 height 7
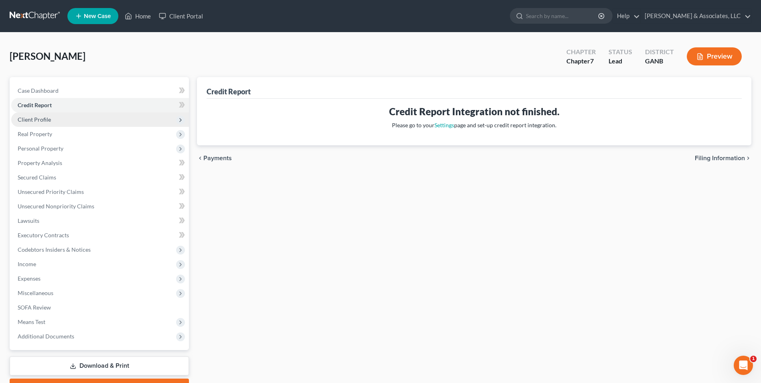
click at [43, 124] on span "Client Profile" at bounding box center [100, 119] width 178 height 14
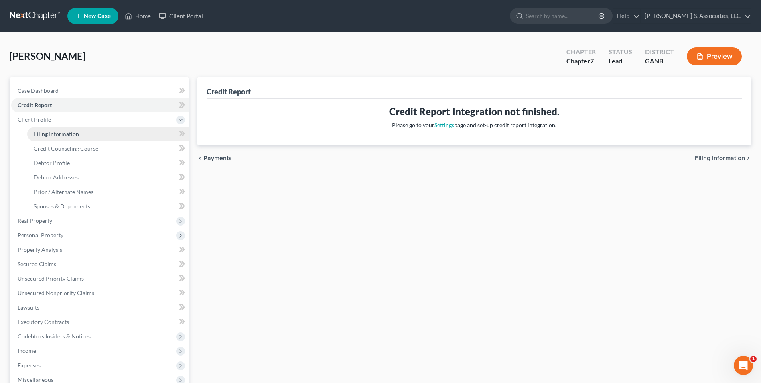
click at [71, 132] on span "Filing Information" at bounding box center [56, 133] width 45 height 7
select select "1"
select select "0"
select select "10"
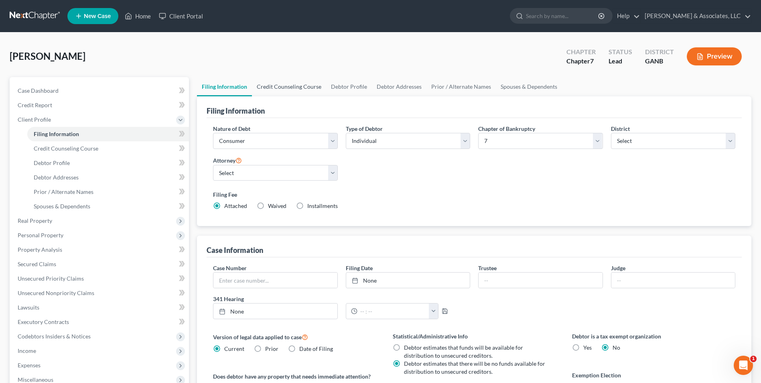
click at [297, 90] on link "Credit Counseling Course" at bounding box center [289, 86] width 74 height 19
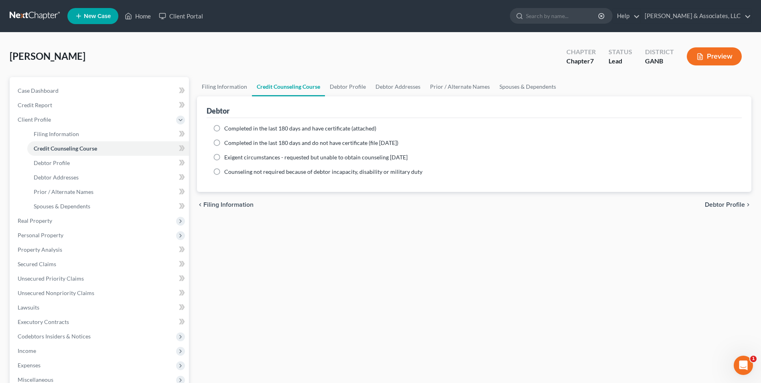
click at [224, 142] on label "Completed in the last 180 days and do not have certificate (file within 14 days)" at bounding box center [311, 143] width 174 height 8
click at [228, 142] on input "Completed in the last 180 days and do not have certificate (file within 14 days)" at bounding box center [230, 141] width 5 height 5
radio input "true"
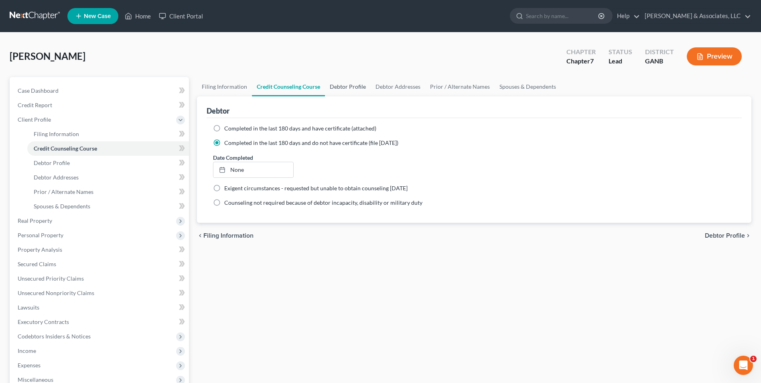
click at [356, 88] on link "Debtor Profile" at bounding box center [348, 86] width 46 height 19
select select "0"
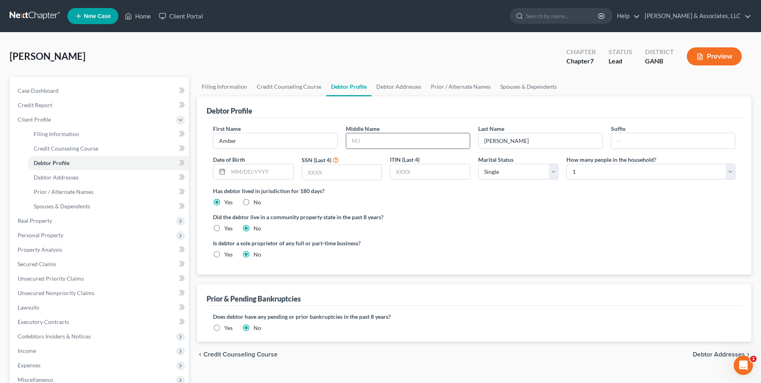
click at [374, 141] on input "text" at bounding box center [408, 140] width 124 height 15
type input "Marie"
click at [271, 170] on input "text" at bounding box center [260, 171] width 65 height 15
type input "06/18/1981"
click at [346, 171] on input "text" at bounding box center [341, 172] width 79 height 15
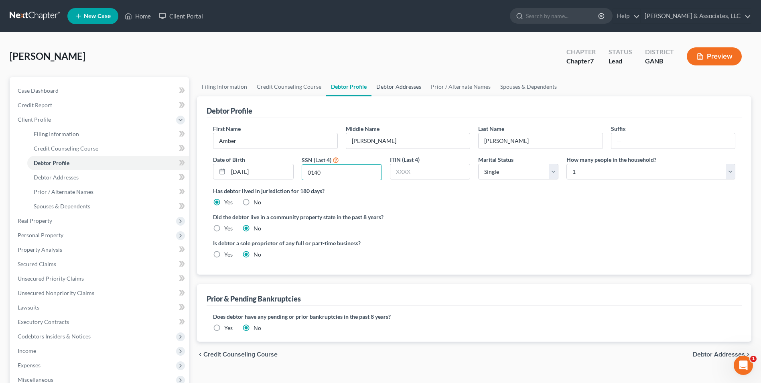
type input "0140"
click at [392, 88] on link "Debtor Addresses" at bounding box center [399, 86] width 55 height 19
select select "0"
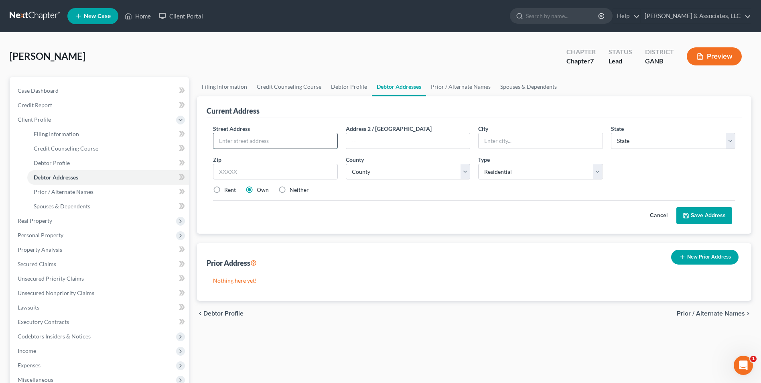
click at [280, 144] on input "text" at bounding box center [276, 140] width 124 height 15
type input "350 Tumlin Lake Rd"
type input "Temple"
select select "10"
type input "30179"
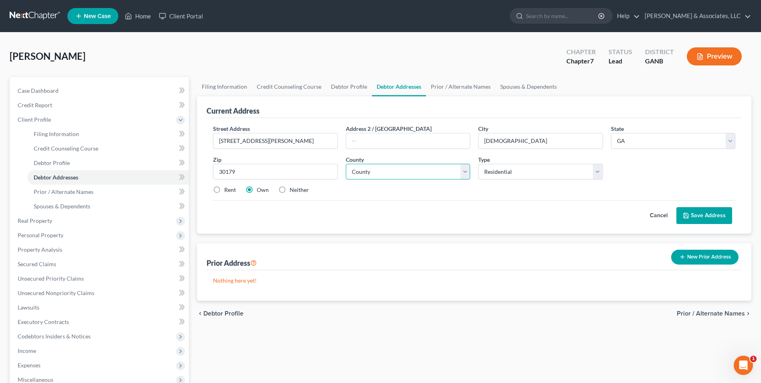
click at [466, 173] on select "County Appling County Atkinson County Bacon County Baker County Baldwin County …" at bounding box center [408, 172] width 124 height 16
click at [346, 164] on select "County Appling County Atkinson County Bacon County Baker County Baldwin County …" at bounding box center [408, 172] width 124 height 16
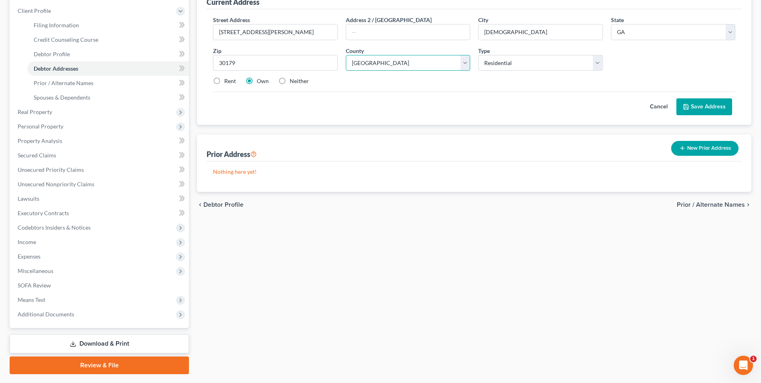
scroll to position [120, 0]
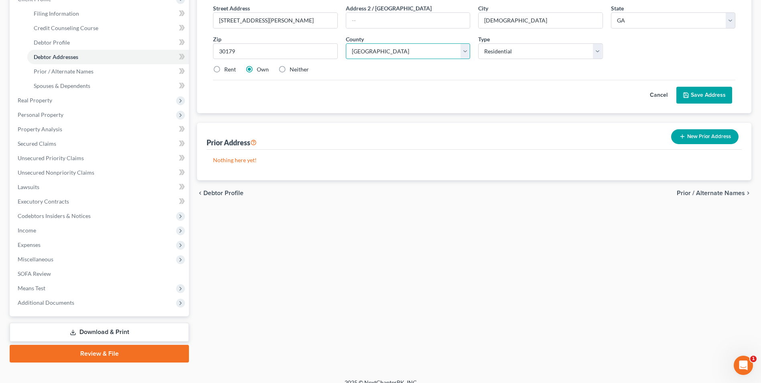
click at [461, 53] on select "County Appling County Atkinson County Bacon County Baker County Baldwin County …" at bounding box center [408, 51] width 124 height 16
select select "109"
click at [346, 43] on select "County Appling County Atkinson County Bacon County Baker County Baldwin County …" at bounding box center [408, 51] width 124 height 16
click at [224, 71] on label "Rent" at bounding box center [230, 69] width 12 height 8
click at [228, 71] on input "Rent" at bounding box center [230, 67] width 5 height 5
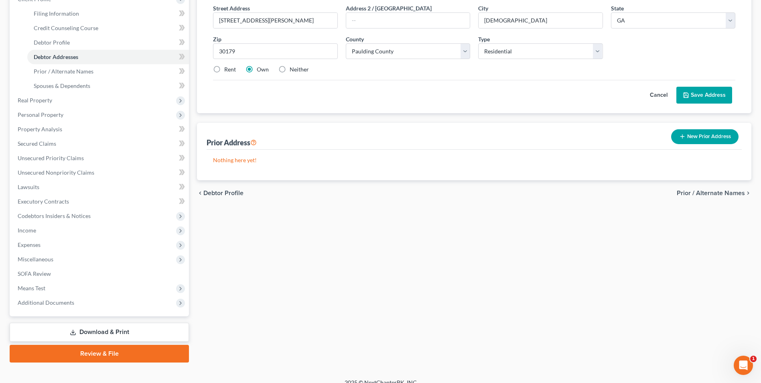
radio input "true"
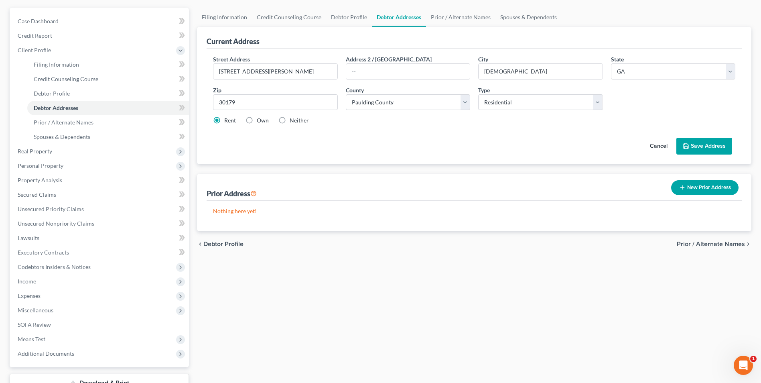
scroll to position [40, 0]
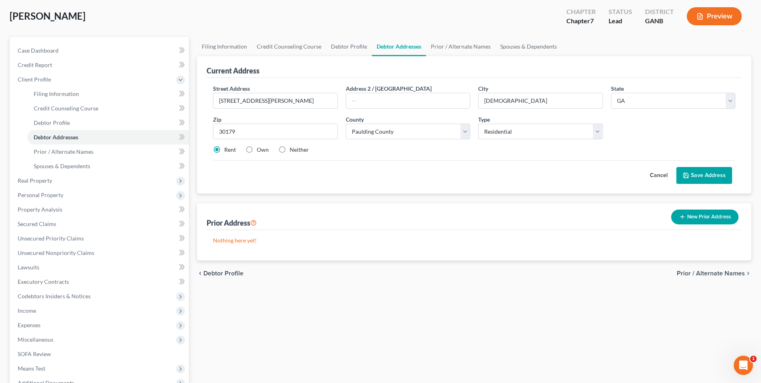
click at [710, 173] on button "Save Address" at bounding box center [705, 175] width 56 height 17
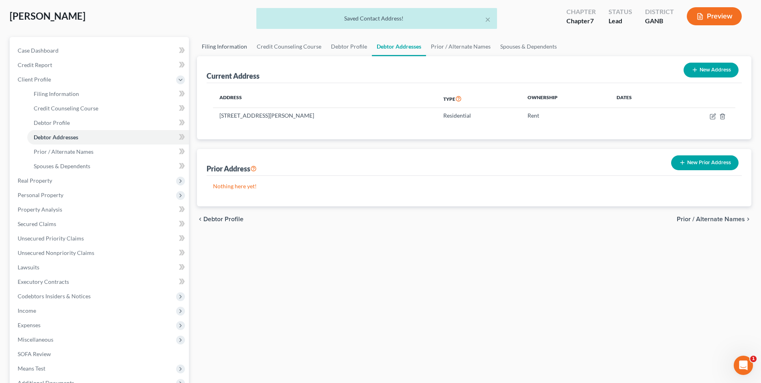
click at [229, 50] on link "Filing Information" at bounding box center [224, 46] width 55 height 19
select select "1"
select select "0"
select select "19"
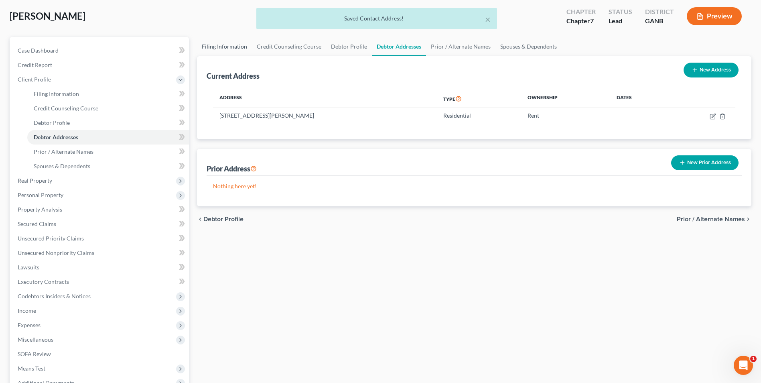
select select "0"
select select "10"
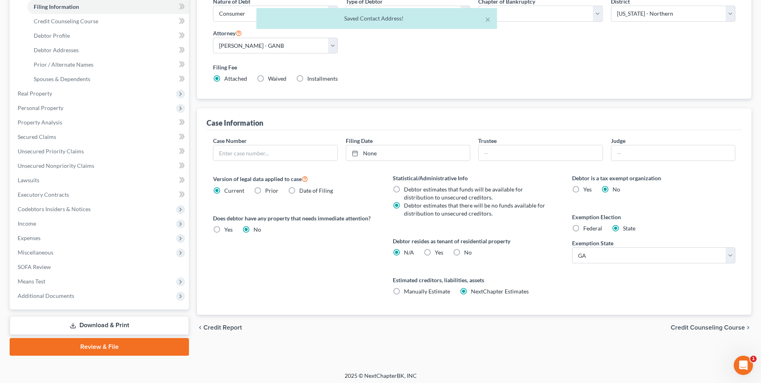
scroll to position [130, 0]
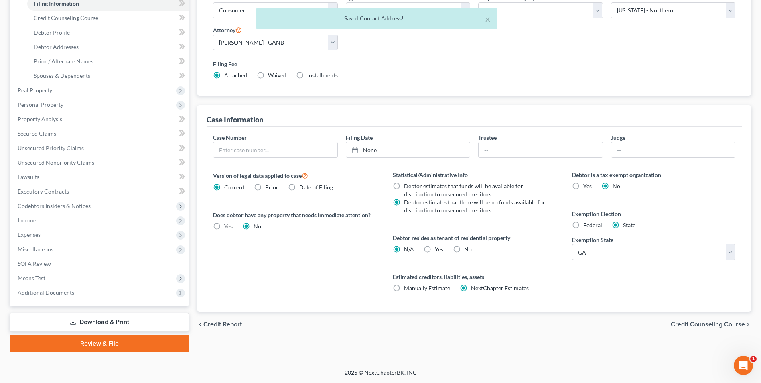
click at [435, 249] on label "Yes Yes" at bounding box center [439, 249] width 8 height 8
click at [438, 249] on input "Yes Yes" at bounding box center [440, 247] width 5 height 5
radio input "true"
radio input "false"
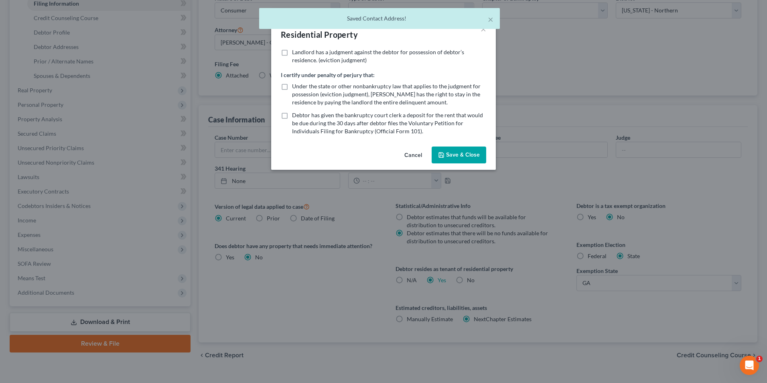
click at [462, 157] on button "Save & Close" at bounding box center [459, 154] width 55 height 17
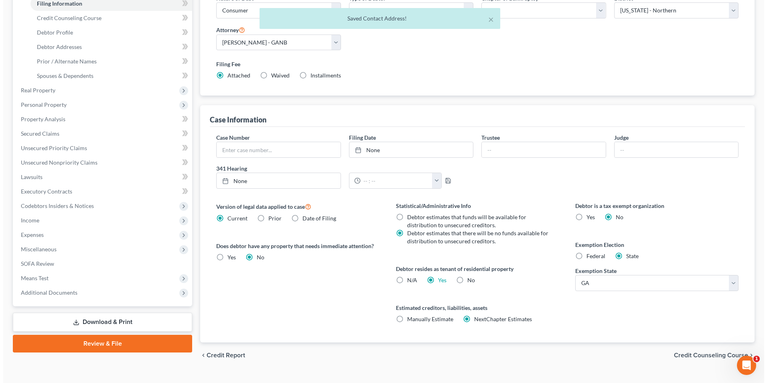
scroll to position [0, 0]
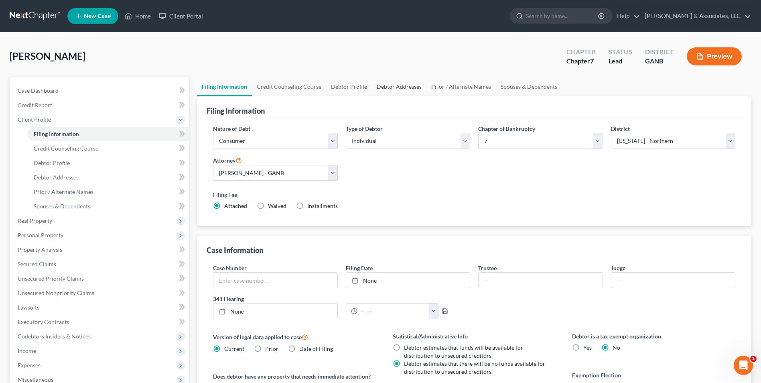
click at [412, 87] on link "Debtor Addresses" at bounding box center [399, 86] width 55 height 19
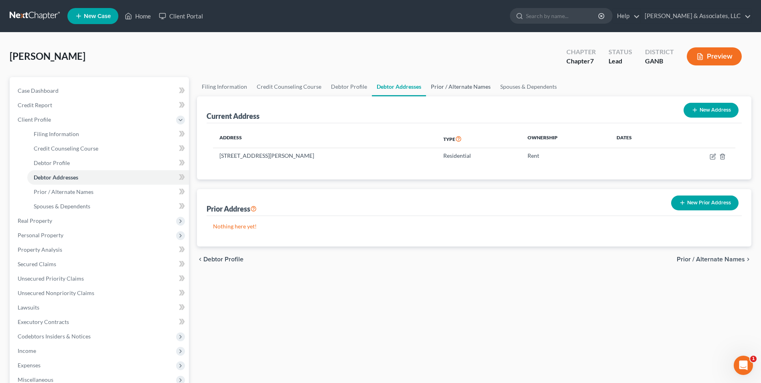
click at [456, 84] on link "Prior / Alternate Names" at bounding box center [460, 86] width 69 height 19
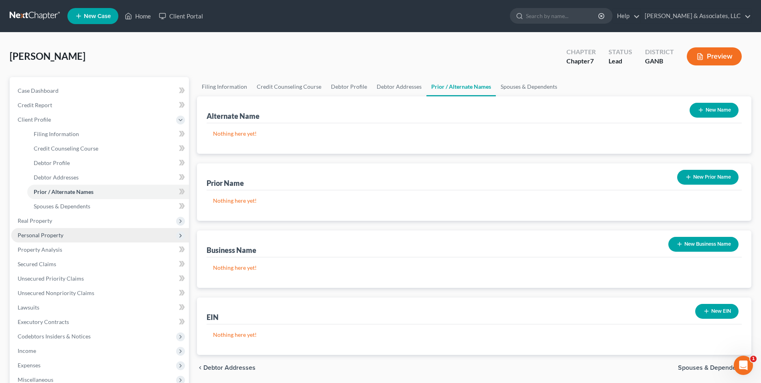
click at [46, 237] on span "Personal Property" at bounding box center [41, 235] width 46 height 7
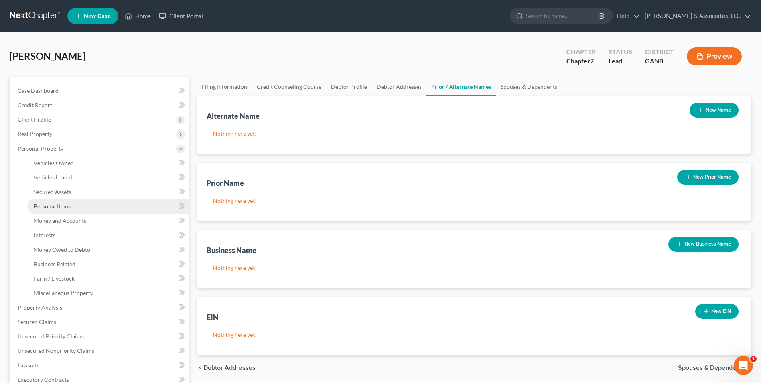
click at [62, 205] on span "Personal Items" at bounding box center [52, 206] width 37 height 7
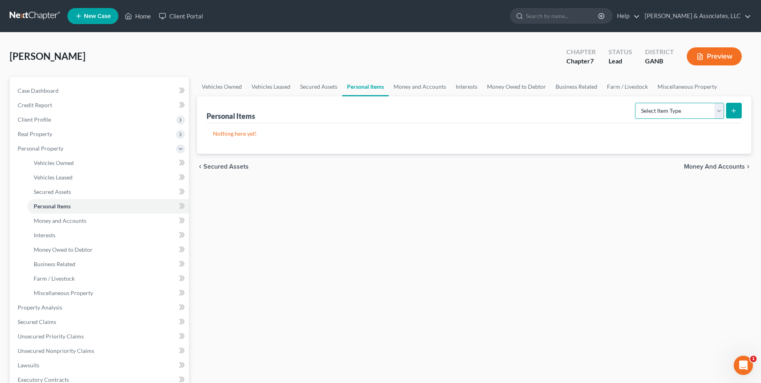
click at [719, 111] on select "Select Item Type Clothing Collectibles Of Value Electronics Firearms Household …" at bounding box center [679, 111] width 89 height 16
select select "household_goods"
click at [636, 103] on select "Select Item Type Clothing Collectibles Of Value Electronics Firearms Household …" at bounding box center [679, 111] width 89 height 16
click at [732, 112] on icon "submit" at bounding box center [734, 111] width 6 height 6
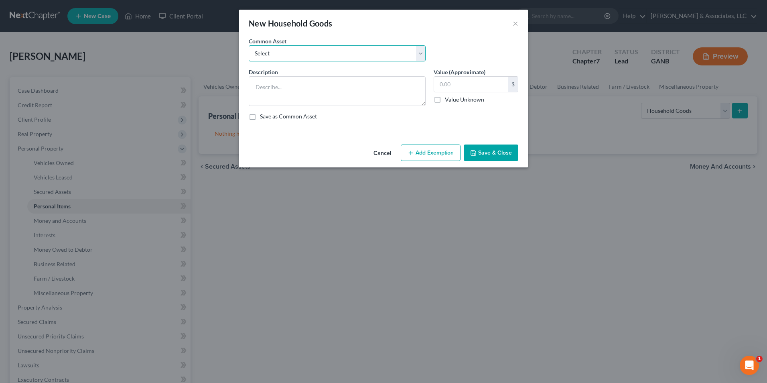
click at [421, 53] on select "Select Furniture. Not one item over $300.00." at bounding box center [337, 53] width 177 height 16
select select "0"
click at [249, 45] on select "Select Furniture. Not one item over $300.00." at bounding box center [337, 53] width 177 height 16
type textarea "Furniture. Not one item over $300.00."
click at [473, 83] on input "3,000.00" at bounding box center [471, 84] width 74 height 15
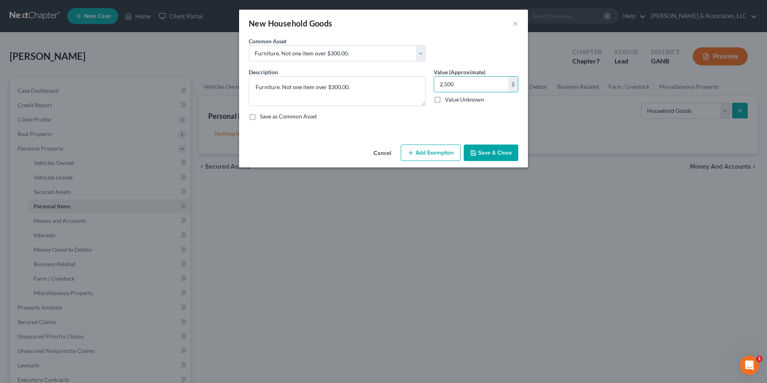
type input "2,500"
click at [423, 152] on button "Add Exemption" at bounding box center [431, 152] width 60 height 17
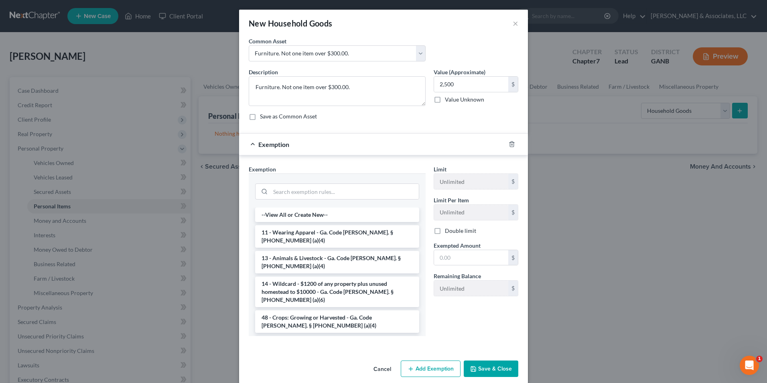
click at [301, 336] on li "6 - Household Goods and Furnishings - Ga. Code Ann. § 44-13-100 (a)(4)" at bounding box center [337, 347] width 164 height 22
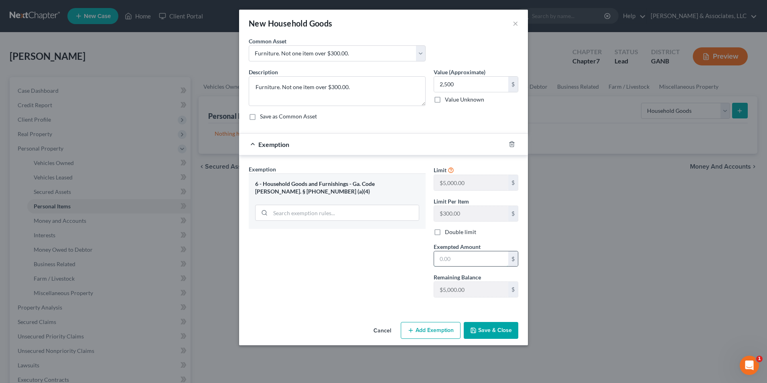
click at [481, 259] on input "text" at bounding box center [471, 258] width 74 height 15
type input "2,500"
click at [490, 336] on button "Save & Close" at bounding box center [491, 330] width 55 height 17
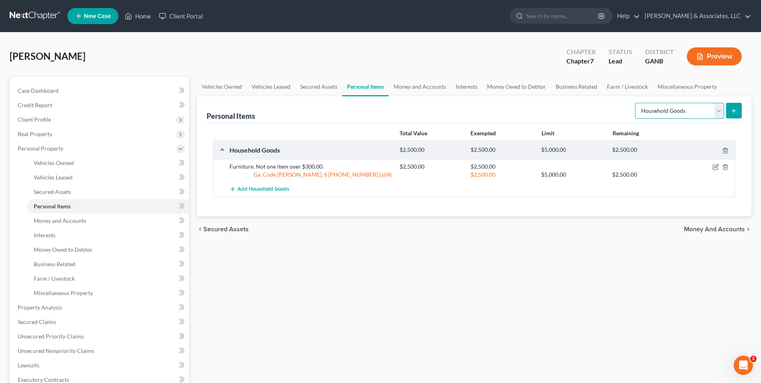
click at [716, 110] on select "Select Item Type Clothing Collectibles Of Value Electronics Firearms Household …" at bounding box center [679, 111] width 89 height 16
select select "electronics"
click at [636, 103] on select "Select Item Type Clothing Collectibles Of Value Electronics Firearms Household …" at bounding box center [679, 111] width 89 height 16
click at [734, 116] on button "submit" at bounding box center [734, 111] width 16 height 16
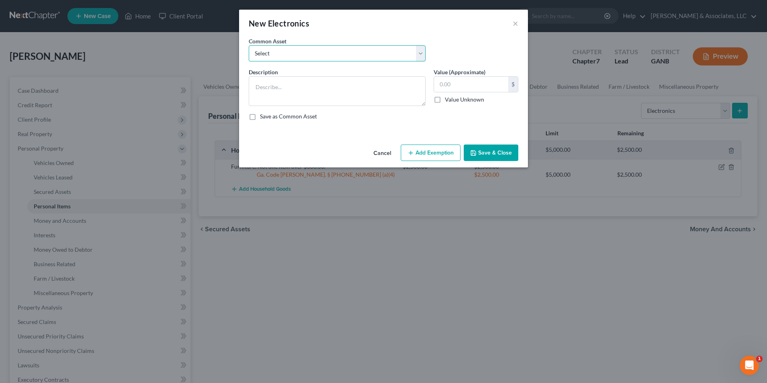
drag, startPoint x: 421, startPoint y: 55, endPoint x: 417, endPoint y: 58, distance: 5.1
click at [421, 55] on select "Select misc electronics" at bounding box center [337, 53] width 177 height 16
select select "0"
click at [249, 45] on select "Select misc electronics" at bounding box center [337, 53] width 177 height 16
type textarea "misc electronics"
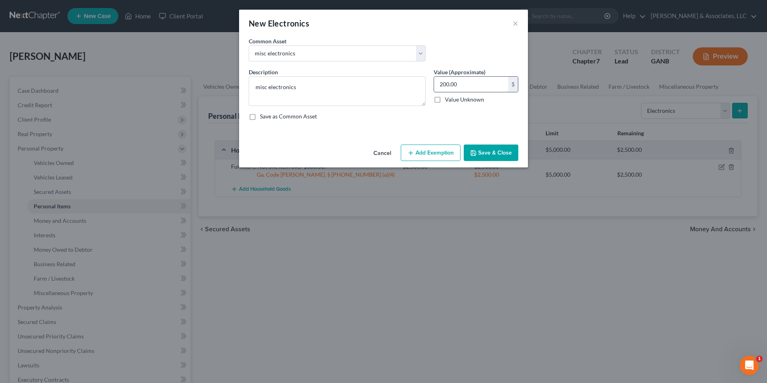
click at [463, 84] on input "200.00" at bounding box center [471, 84] width 74 height 15
type input "350.00"
click at [445, 151] on button "Add Exemption" at bounding box center [431, 152] width 60 height 17
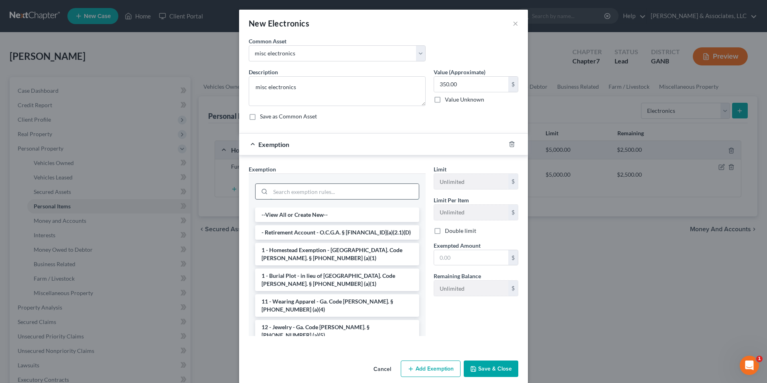
click at [348, 191] on input "search" at bounding box center [345, 191] width 148 height 15
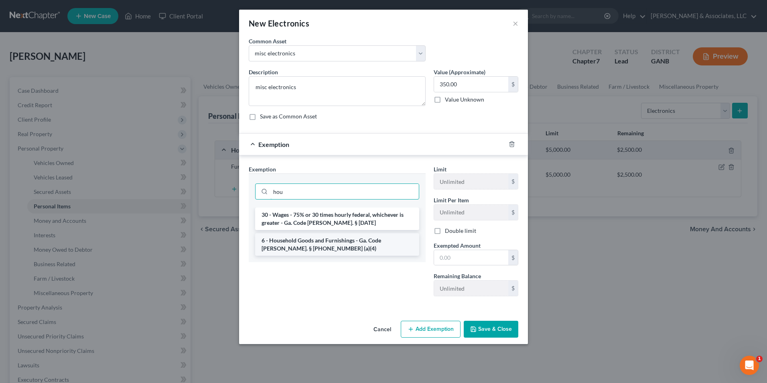
type input "hou"
click at [339, 247] on li "6 - Household Goods and Furnishings - Ga. Code Ann. § 44-13-100 (a)(4)" at bounding box center [337, 244] width 164 height 22
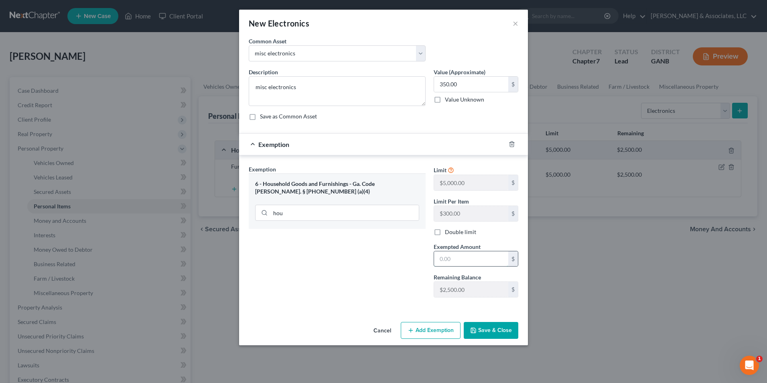
click at [469, 258] on input "text" at bounding box center [471, 258] width 74 height 15
type input "350.00"
click at [496, 330] on button "Save & Close" at bounding box center [491, 330] width 55 height 17
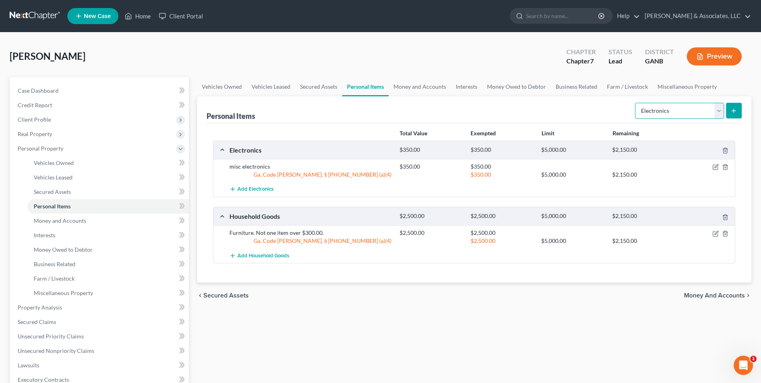
click at [717, 109] on select "Select Item Type Clothing Collectibles Of Value Electronics Firearms Household …" at bounding box center [679, 111] width 89 height 16
select select "clothing"
click at [636, 103] on select "Select Item Type Clothing Collectibles Of Value Electronics Firearms Household …" at bounding box center [679, 111] width 89 height 16
click at [732, 113] on icon "submit" at bounding box center [734, 111] width 6 height 6
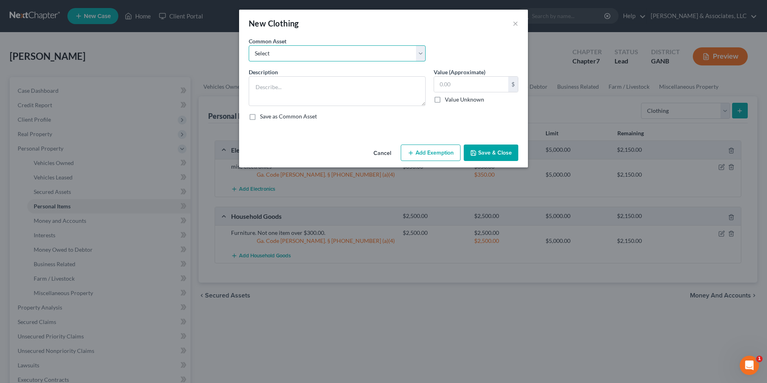
click at [423, 53] on select "Select Clothing" at bounding box center [337, 53] width 177 height 16
select select "0"
click at [249, 45] on select "Select Clothing" at bounding box center [337, 53] width 177 height 16
type textarea "Clothing"
click at [484, 86] on input "500.00" at bounding box center [471, 84] width 74 height 15
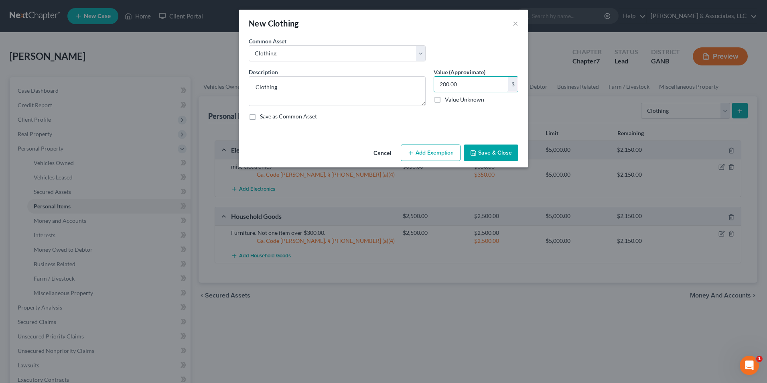
type input "200.00"
click at [449, 152] on button "Add Exemption" at bounding box center [431, 152] width 60 height 17
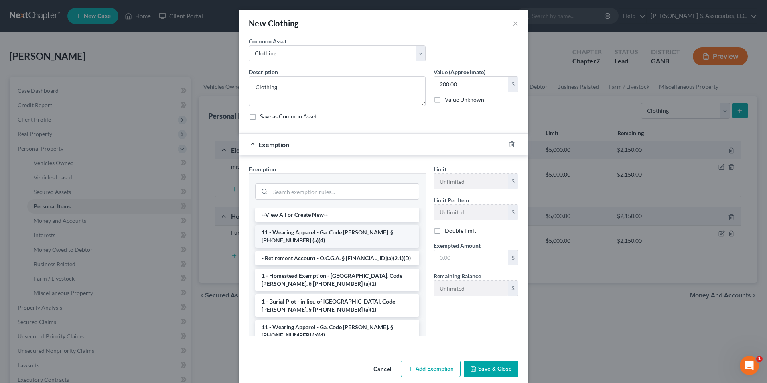
click at [309, 233] on li "11 - Wearing Apparel - Ga. Code Ann. § 44-13-100 (a)(4)" at bounding box center [337, 236] width 164 height 22
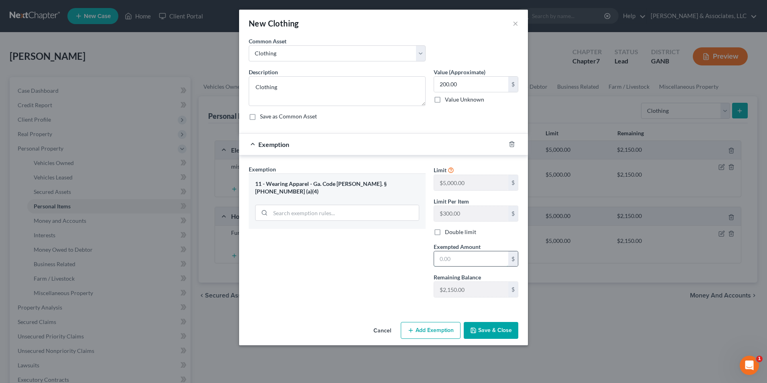
click at [456, 259] on input "text" at bounding box center [471, 258] width 74 height 15
type input "200.00"
click at [492, 335] on button "Save & Close" at bounding box center [491, 330] width 55 height 17
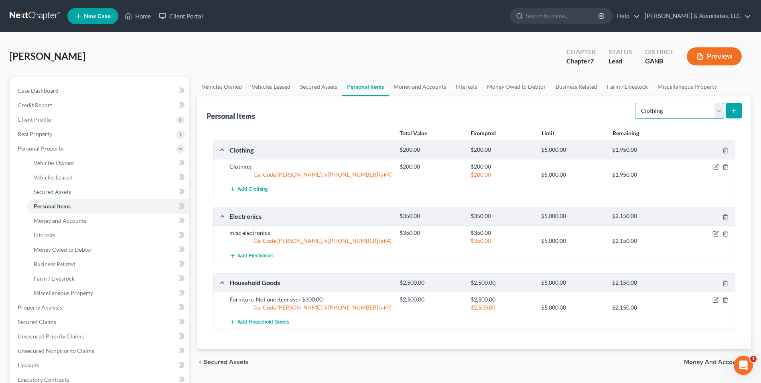
click at [718, 112] on select "Select Item Type Clothing Collectibles Of Value Electronics Firearms Household …" at bounding box center [679, 111] width 89 height 16
select select "jewelry"
click at [636, 103] on select "Select Item Type Clothing Collectibles Of Value Electronics Firearms Household …" at bounding box center [679, 111] width 89 height 16
click at [736, 113] on icon "submit" at bounding box center [734, 111] width 6 height 6
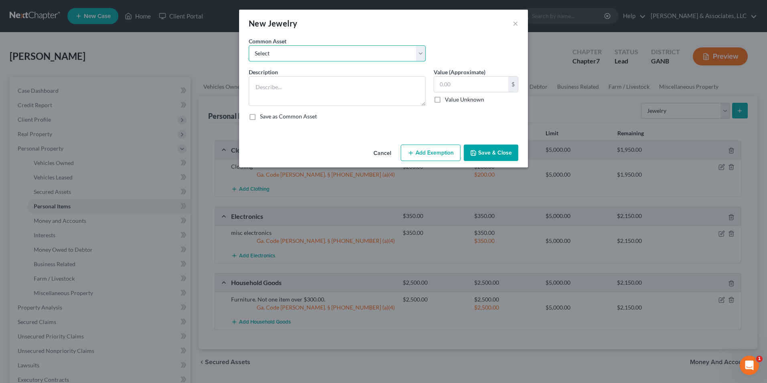
click at [418, 54] on select "Select Jewelry" at bounding box center [337, 53] width 177 height 16
select select "0"
click at [249, 45] on select "Select Jewelry" at bounding box center [337, 53] width 177 height 16
type textarea "Jewelry"
click at [468, 86] on input "50.00" at bounding box center [471, 84] width 74 height 15
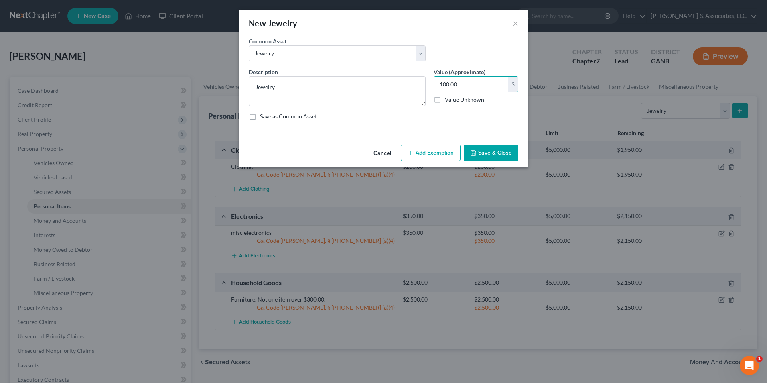
type input "100.00"
click at [435, 153] on button "Add Exemption" at bounding box center [431, 152] width 60 height 17
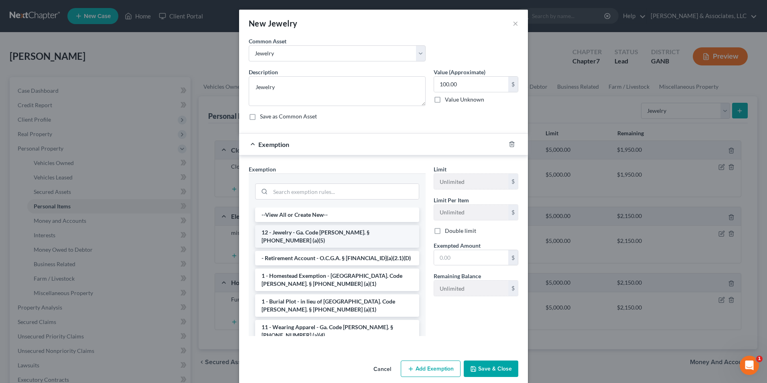
click at [311, 232] on li "12 - Jewelry - Ga. Code Ann. § 44-13-100 (a)(5)" at bounding box center [337, 236] width 164 height 22
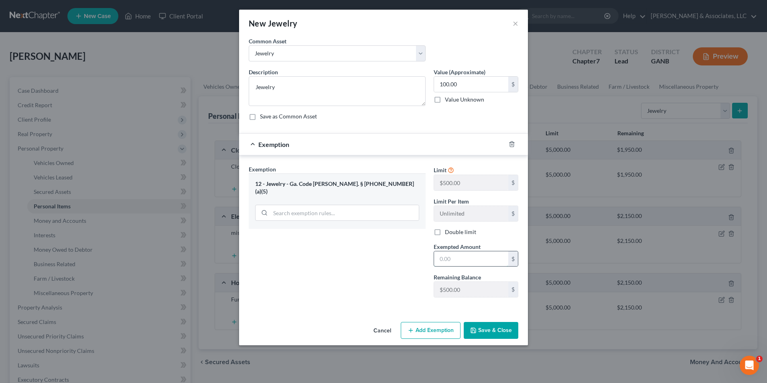
click at [458, 262] on input "text" at bounding box center [471, 258] width 74 height 15
type input "100.00"
click at [492, 329] on button "Save & Close" at bounding box center [491, 330] width 55 height 17
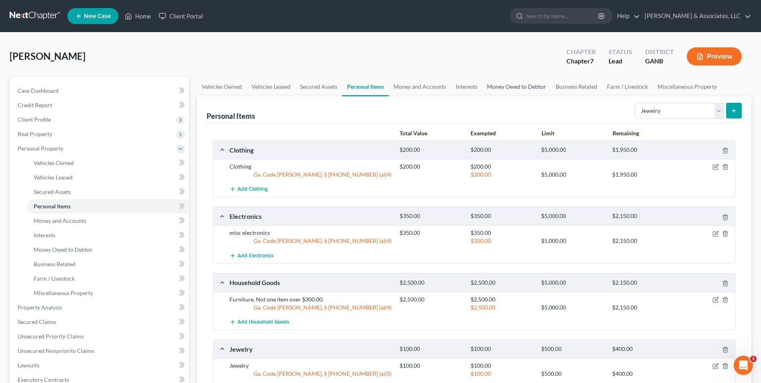
click at [500, 85] on link "Money Owed to Debtor" at bounding box center [516, 86] width 69 height 19
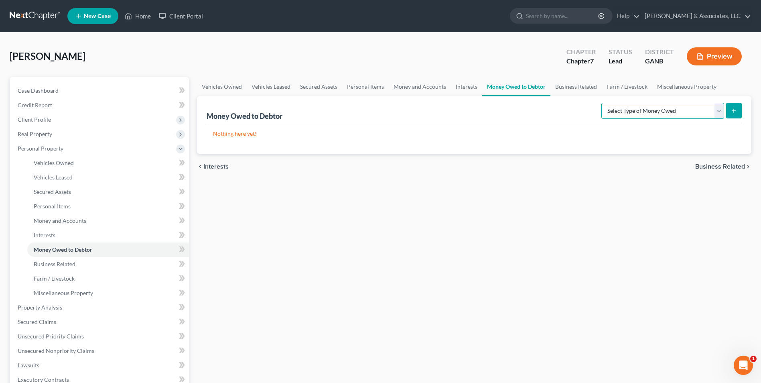
click at [715, 113] on select "Select Type of Money Owed Accounts Receivable Alimony Child Support Claims Agai…" at bounding box center [663, 111] width 123 height 16
select select "claims_against_third_parties"
click at [603, 103] on select "Select Type of Money Owed Accounts Receivable Alimony Child Support Claims Agai…" at bounding box center [663, 111] width 123 height 16
click at [733, 113] on icon "submit" at bounding box center [734, 111] width 6 height 6
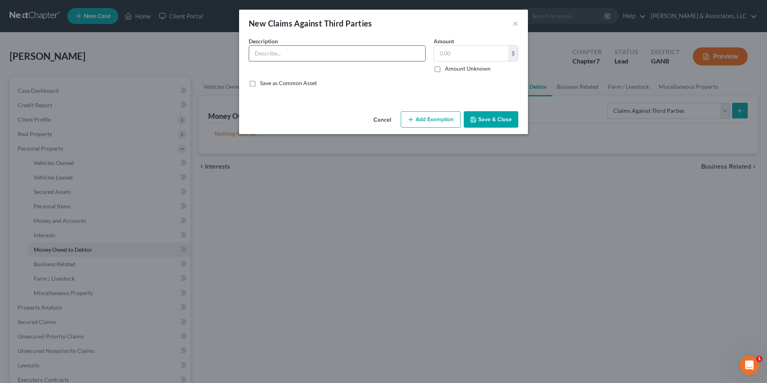
click at [350, 58] on input "text" at bounding box center [337, 53] width 176 height 15
click at [326, 57] on input "Garnished funds held by" at bounding box center [337, 53] width 176 height 15
type input "Garnished funds held by the Magistrate Court of Paulding County."
type input "318.00"
click at [428, 115] on button "Add Exemption" at bounding box center [431, 119] width 60 height 17
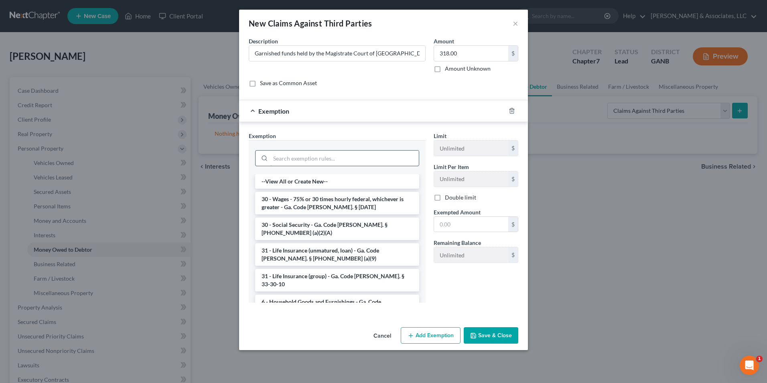
click at [352, 155] on input "search" at bounding box center [345, 158] width 148 height 15
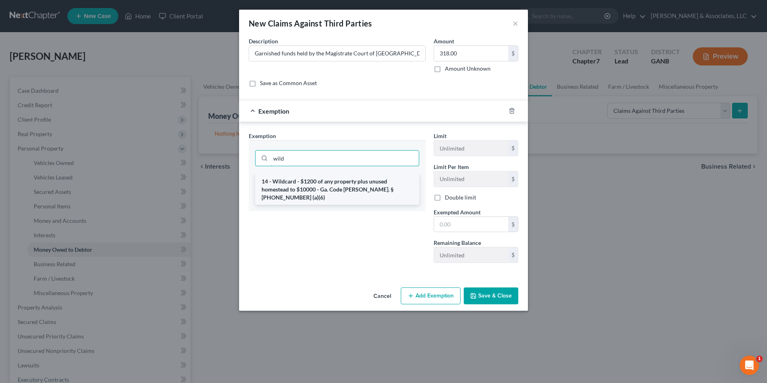
type input "wild"
click at [363, 185] on li "14 - Wildcard - $1200 of any property plus unused homestead to $10000 - Ga. Cod…" at bounding box center [337, 189] width 164 height 31
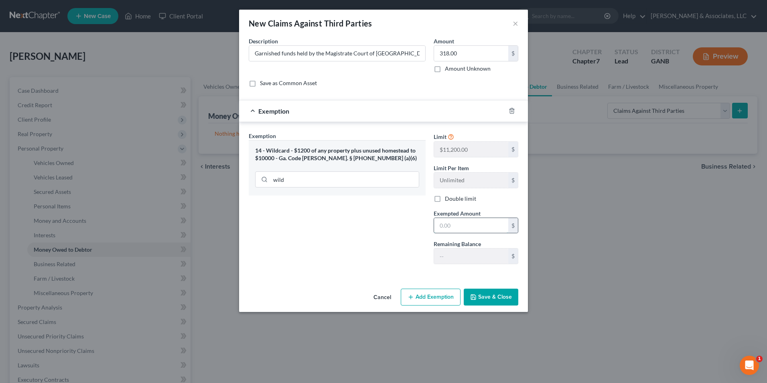
click at [477, 228] on input "text" at bounding box center [471, 225] width 74 height 15
type input "318.00"
click at [487, 301] on button "Save & Close" at bounding box center [491, 297] width 55 height 17
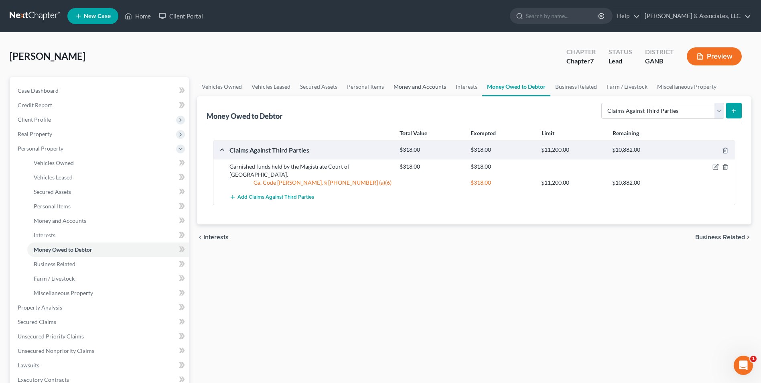
click at [409, 83] on link "Money and Accounts" at bounding box center [420, 86] width 62 height 19
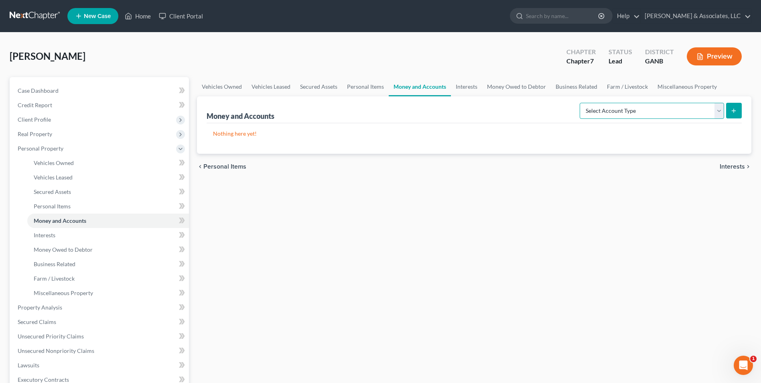
click at [721, 113] on select "Select Account Type Brokerage Cash on Hand Certificates of Deposit Checking Acc…" at bounding box center [652, 111] width 144 height 16
select select "checking"
click at [582, 103] on select "Select Account Type Brokerage Cash on Hand Certificates of Deposit Checking Acc…" at bounding box center [652, 111] width 144 height 16
click at [731, 113] on icon "submit" at bounding box center [734, 111] width 6 height 6
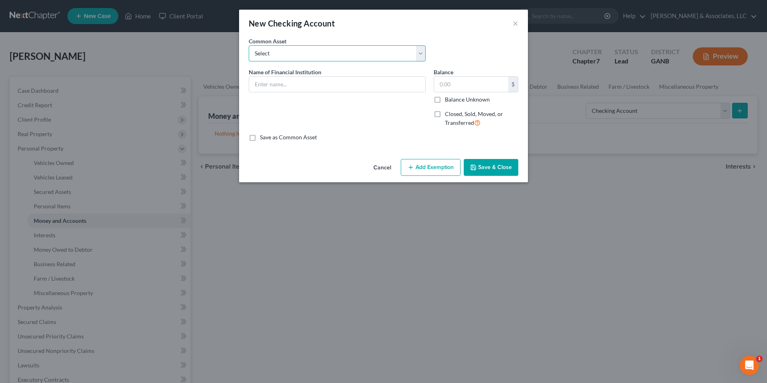
click at [421, 53] on select "Select US Bank Tyndall Federal Credit Union Lake Michigan Credit Union Ascend F…" at bounding box center [337, 53] width 177 height 16
select select "7"
click at [249, 45] on select "Select US Bank Tyndall Federal Credit Union Lake Michigan Credit Union Ascend F…" at bounding box center [337, 53] width 177 height 16
type input "Bank OZK"
click at [472, 86] on input "358.00" at bounding box center [471, 84] width 74 height 15
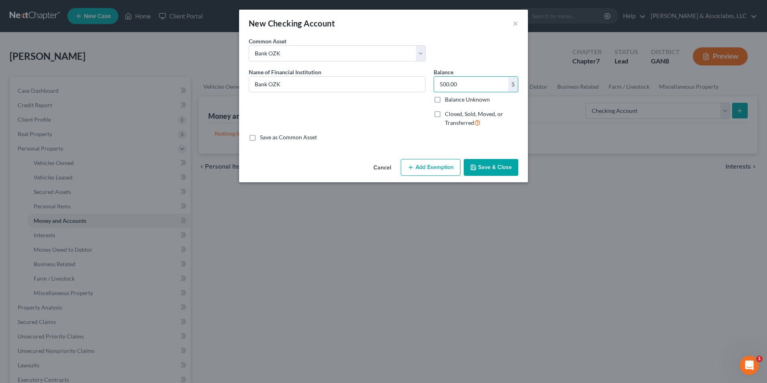
type input "500.00"
click at [421, 164] on button "Add Exemption" at bounding box center [431, 167] width 60 height 17
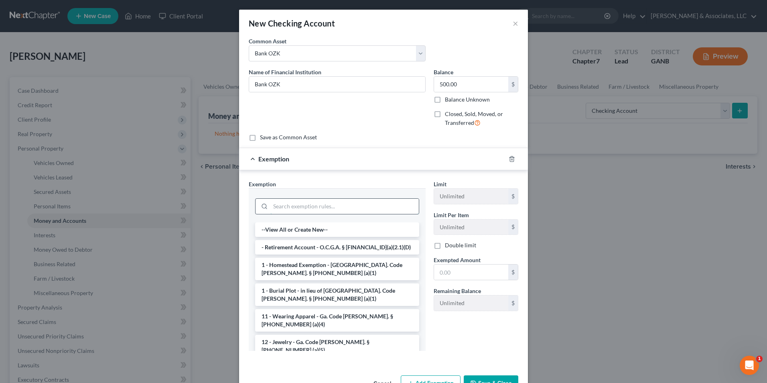
click at [317, 210] on input "search" at bounding box center [345, 206] width 148 height 15
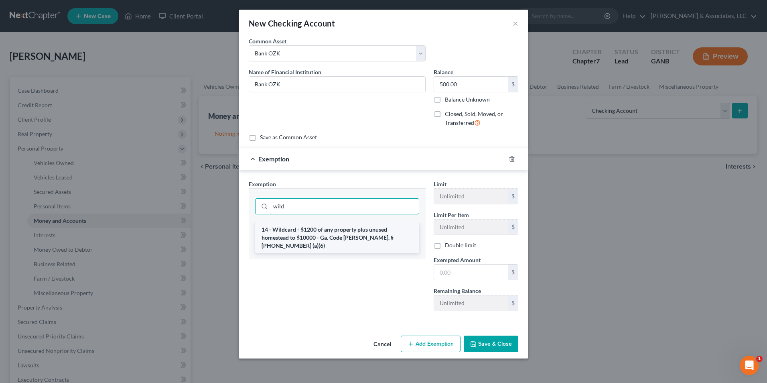
type input "wild"
click at [331, 237] on li "14 - Wildcard - $1200 of any property plus unused homestead to $10000 - Ga. Cod…" at bounding box center [337, 237] width 164 height 31
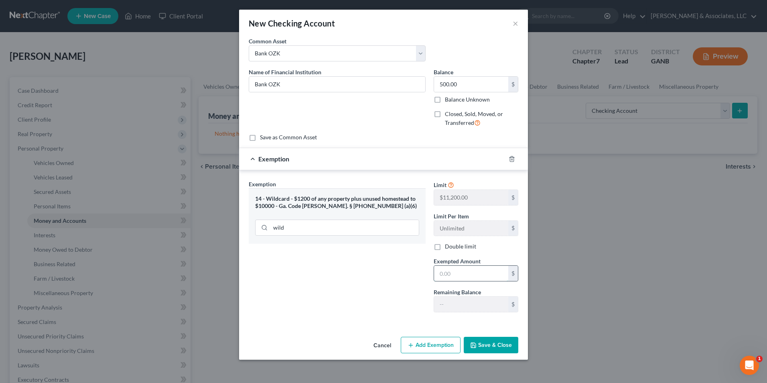
click at [468, 275] on input "text" at bounding box center [471, 273] width 74 height 15
type input "500.00"
click at [477, 341] on button "Save & Close" at bounding box center [491, 345] width 55 height 17
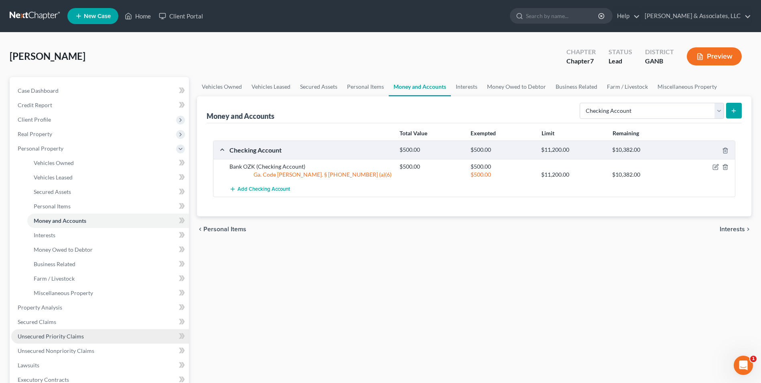
click at [76, 334] on span "Unsecured Priority Claims" at bounding box center [51, 336] width 66 height 7
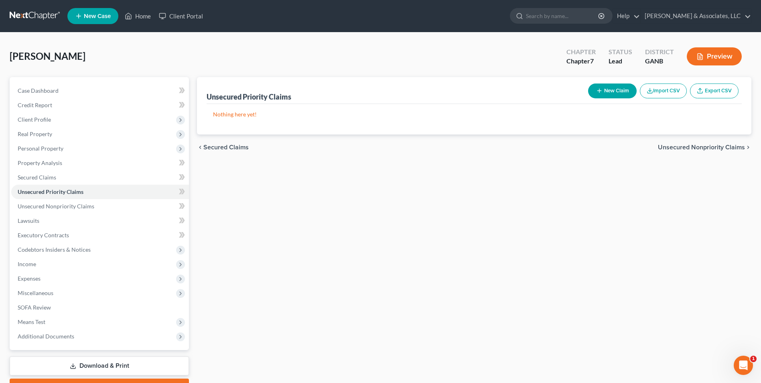
click at [614, 90] on button "New Claim" at bounding box center [612, 90] width 49 height 15
select select "0"
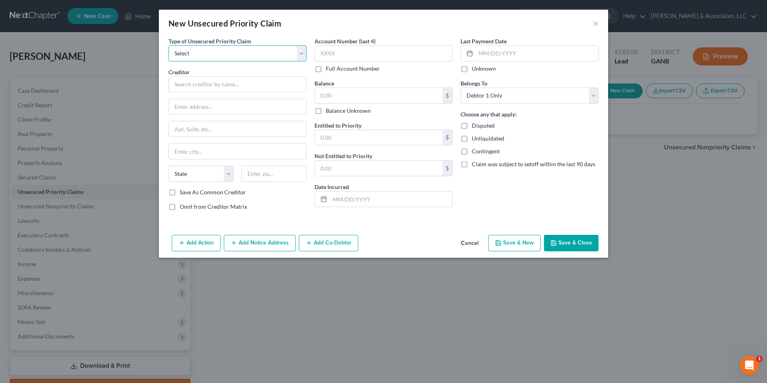
click at [303, 58] on select "Select Taxes & Other Government Units Domestic Support Obligations Extensions o…" at bounding box center [238, 53] width 138 height 16
select select "0"
click at [169, 45] on select "Select Taxes & Other Government Units Domestic Support Obligations Extensions o…" at bounding box center [238, 53] width 138 height 16
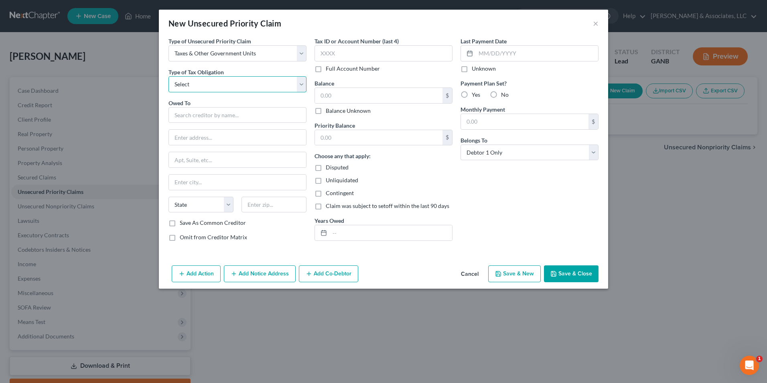
click at [302, 86] on select "Select Federal City State Franchise Tax Board Other" at bounding box center [238, 84] width 138 height 16
select select "0"
click at [169, 76] on select "Select Federal City State Franchise Tax Board Other" at bounding box center [238, 84] width 138 height 16
click at [256, 119] on input "text" at bounding box center [238, 115] width 138 height 16
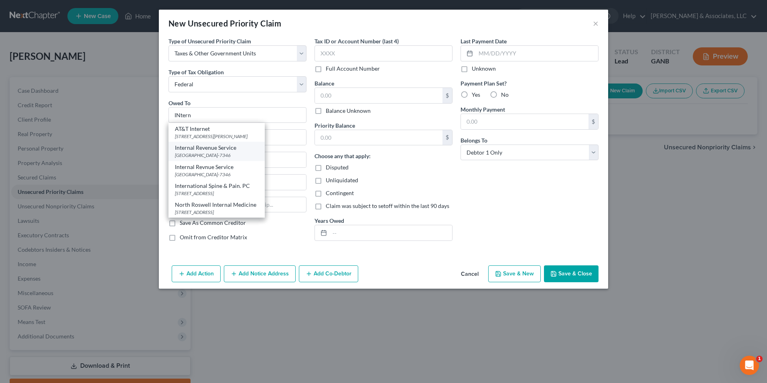
click at [230, 154] on div "PO Box 7346, Philadelphia, PA 19101-7346" at bounding box center [216, 155] width 83 height 7
type input "Internal Revenue Service"
type input "PO Box 7346"
type input "Philadelphia"
select select "39"
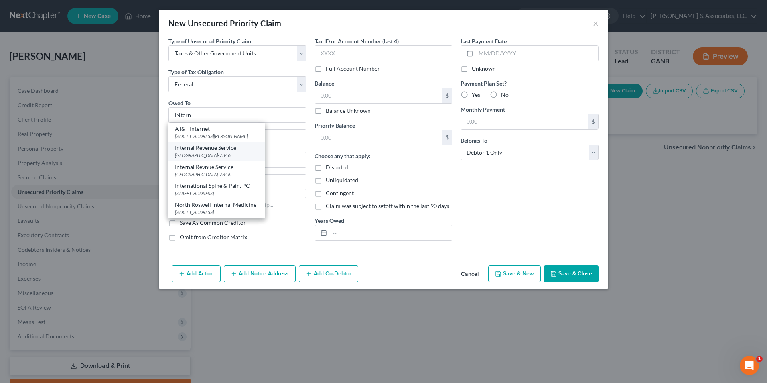
type input "19101-7346"
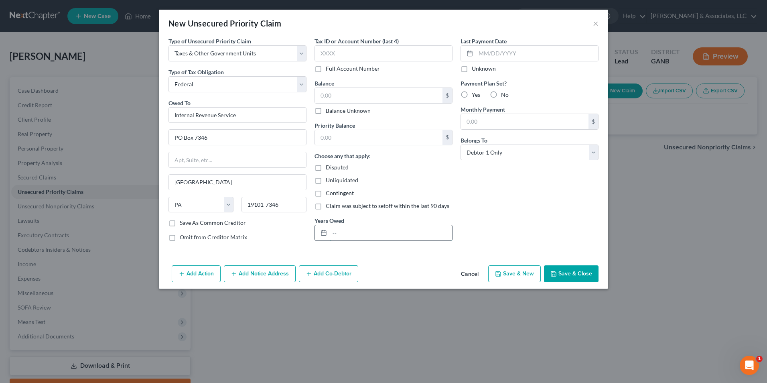
click at [345, 232] on input "text" at bounding box center [391, 232] width 122 height 15
type input "NOTICE ONLY"
click at [514, 271] on button "Save & New" at bounding box center [514, 273] width 53 height 17
type input "0.00"
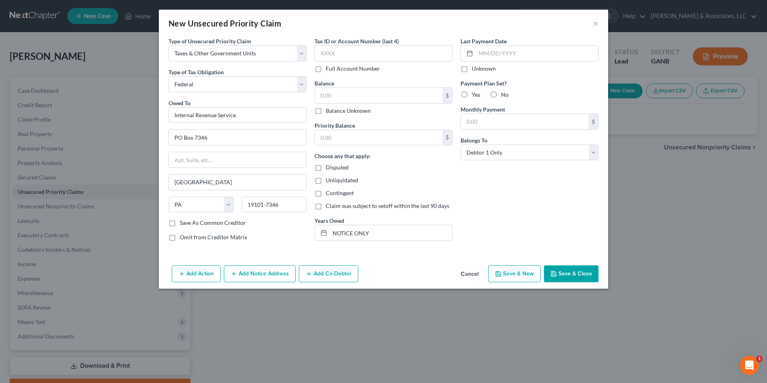
select select "0"
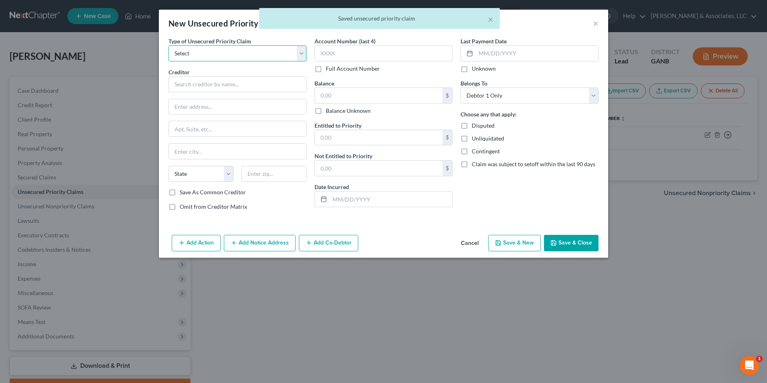
click at [301, 57] on select "Select Taxes & Other Government Units Domestic Support Obligations Extensions o…" at bounding box center [238, 53] width 138 height 16
select select "0"
click at [169, 45] on select "Select Taxes & Other Government Units Domestic Support Obligations Extensions o…" at bounding box center [238, 53] width 138 height 16
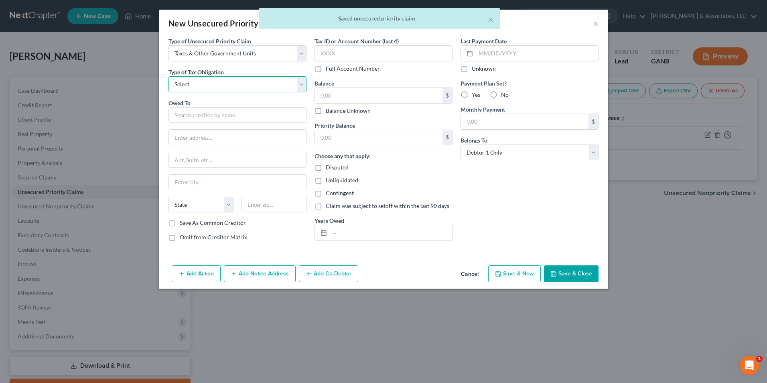
click at [303, 89] on select "Select Federal City State Franchise Tax Board Other" at bounding box center [238, 84] width 138 height 16
select select "2"
click at [169, 76] on select "Select Federal City State Franchise Tax Board Other" at bounding box center [238, 84] width 138 height 16
click at [283, 115] on input "text" at bounding box center [238, 115] width 138 height 16
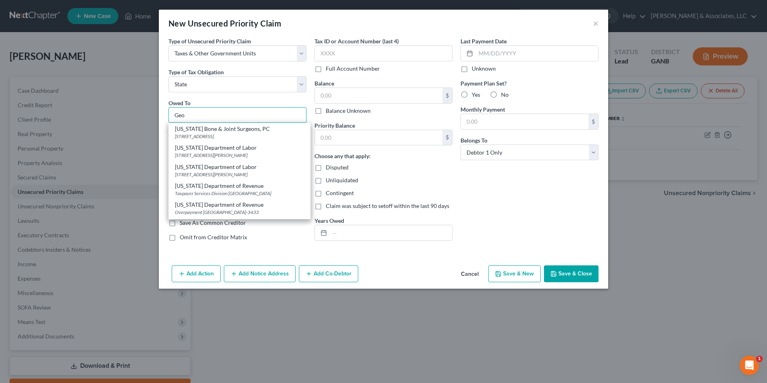
scroll to position [161, 0]
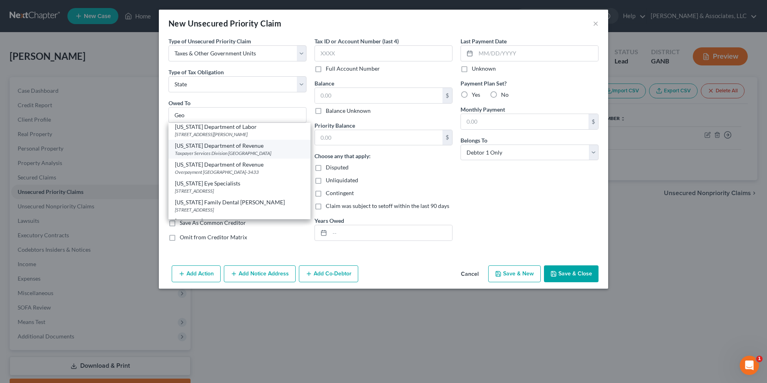
click at [240, 157] on div "Taxpayer Services Division PO Box 105499, Atlanta, GA 30348" at bounding box center [239, 153] width 129 height 7
type input "Georgia Department of Revenue"
type input "Taxpayer Services Division"
type input "PO Box 105499"
type input "Atlanta"
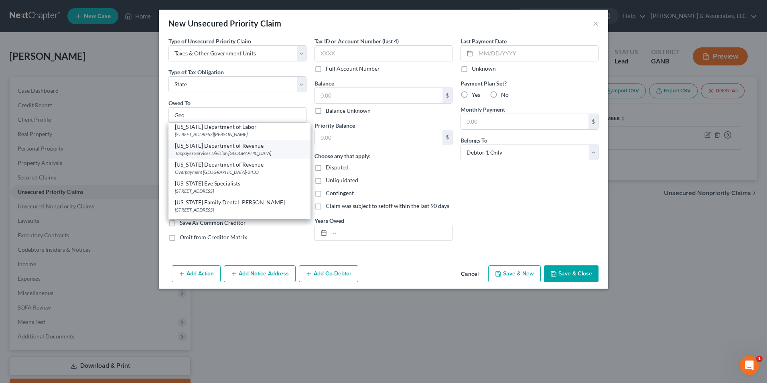
select select "10"
type input "30348"
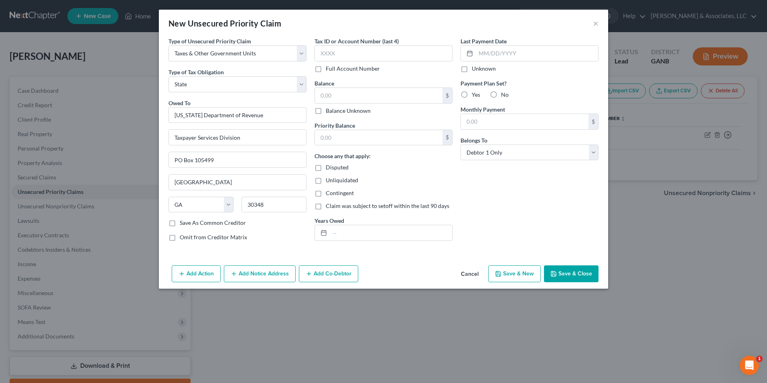
scroll to position [0, 0]
click at [365, 235] on input "text" at bounding box center [391, 232] width 122 height 15
type input "NOTICE ONLY"
click at [571, 273] on button "Save & Close" at bounding box center [571, 273] width 55 height 17
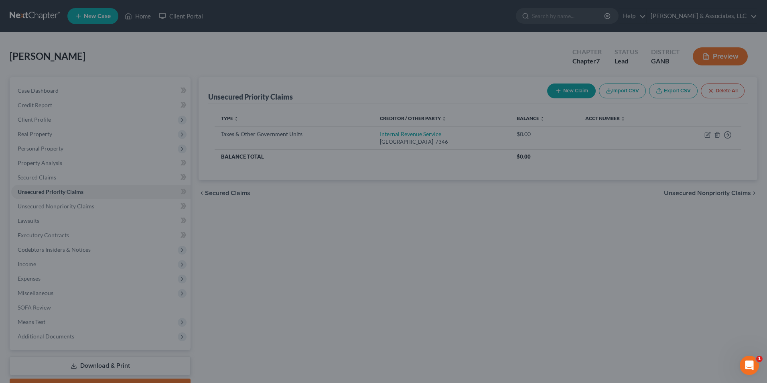
type input "0.00"
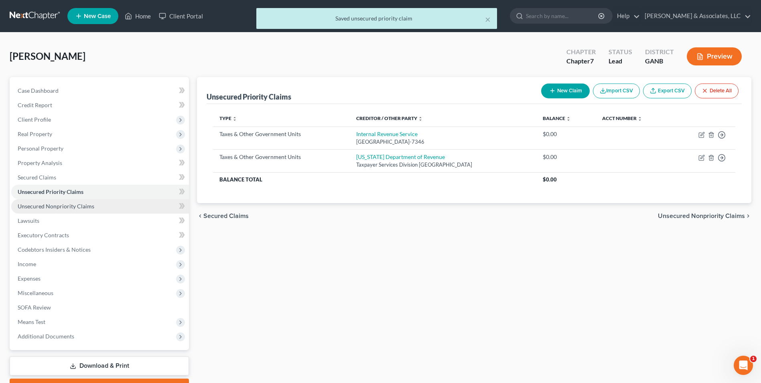
click at [68, 212] on link "Unsecured Nonpriority Claims" at bounding box center [100, 206] width 178 height 14
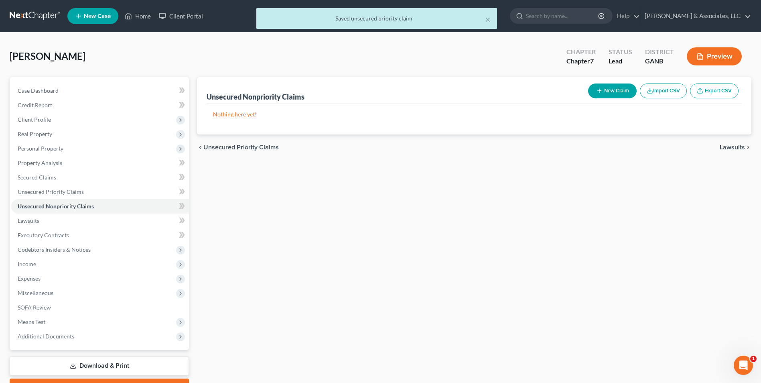
click at [616, 95] on button "New Claim" at bounding box center [612, 90] width 49 height 15
select select "0"
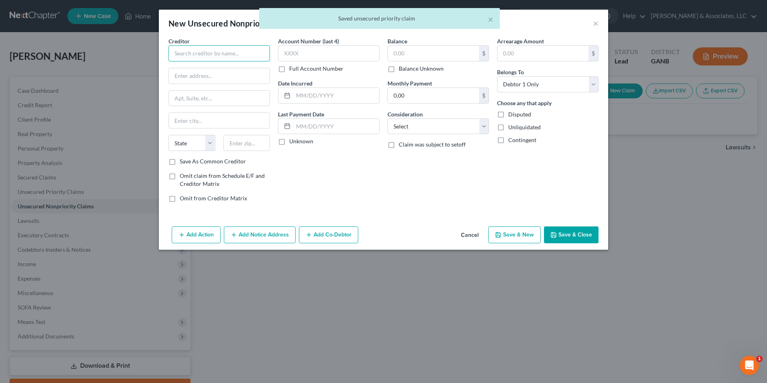
click at [201, 51] on input "text" at bounding box center [220, 53] width 102 height 16
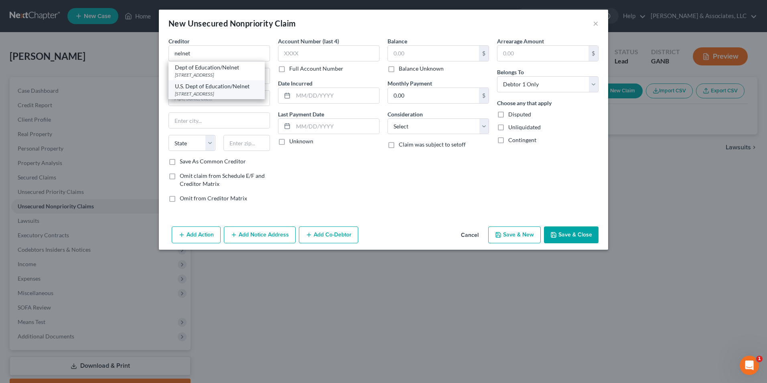
click at [212, 90] on div "PO Box 2837, Portland, OR 97208-2837" at bounding box center [216, 93] width 83 height 7
type input "U.S. Dept of Education/Nelnet"
type input "PO Box 2837"
type input "Portland"
select select "38"
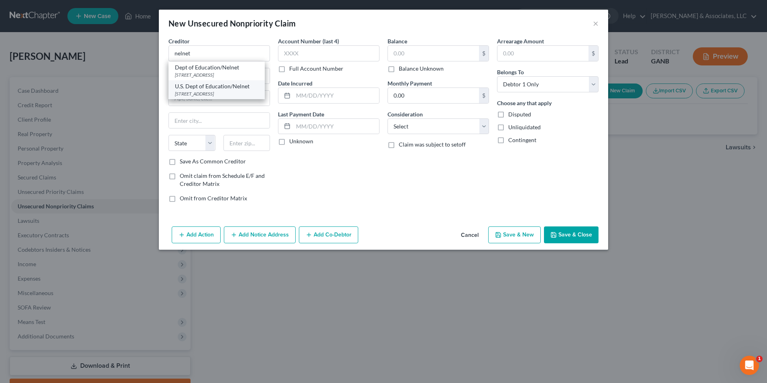
type input "97208-2837"
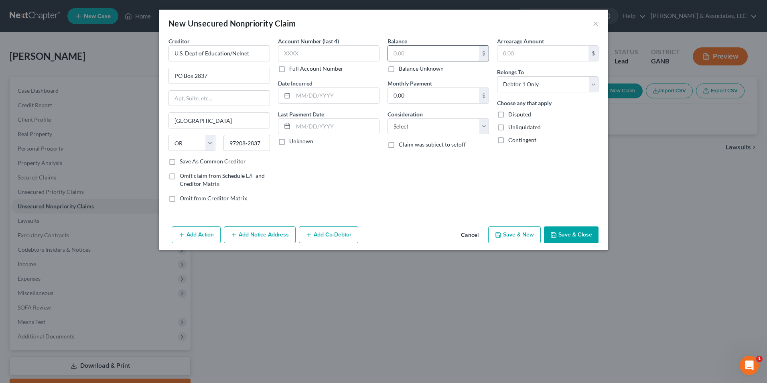
click at [421, 55] on input "text" at bounding box center [433, 53] width 91 height 15
type input "43,121.00"
click at [567, 240] on button "Save & Close" at bounding box center [571, 234] width 55 height 17
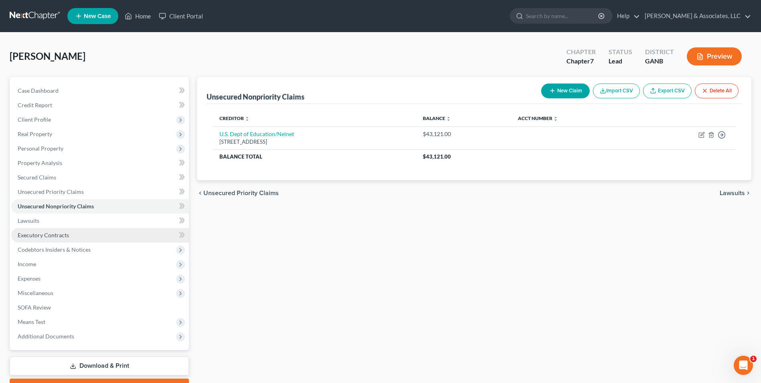
click at [63, 236] on span "Executory Contracts" at bounding box center [43, 235] width 51 height 7
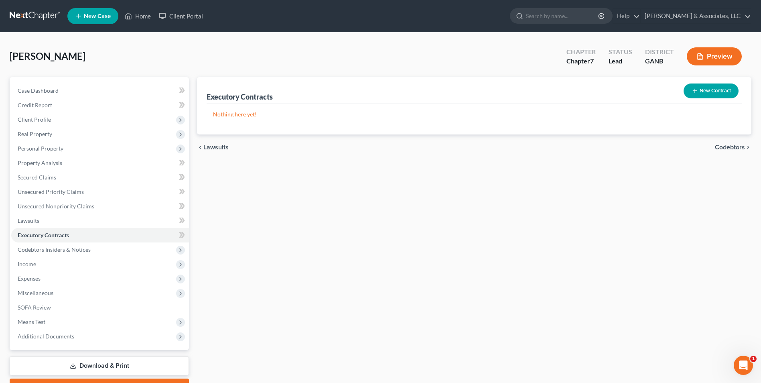
click at [719, 94] on button "New Contract" at bounding box center [711, 90] width 55 height 15
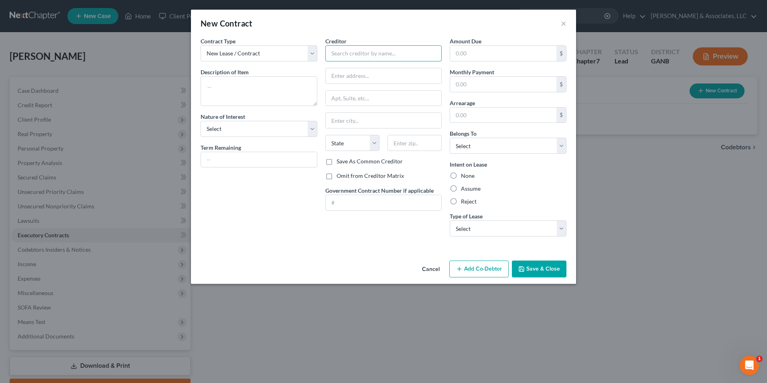
click at [404, 51] on input "text" at bounding box center [383, 53] width 117 height 16
type input "Melissa Cooper"
type input "350 Tumlin Lake Rd"
type input "Temple"
select select "10"
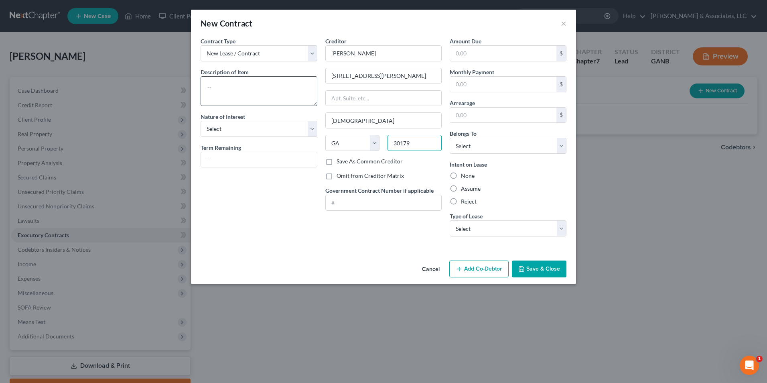
type input "30179"
click at [273, 87] on textarea at bounding box center [259, 91] width 117 height 30
type textarea "Lease for 350 Tumlin Lake Rd."
click at [461, 190] on label "Assume" at bounding box center [471, 189] width 20 height 8
click at [464, 190] on input "Assume" at bounding box center [466, 187] width 5 height 5
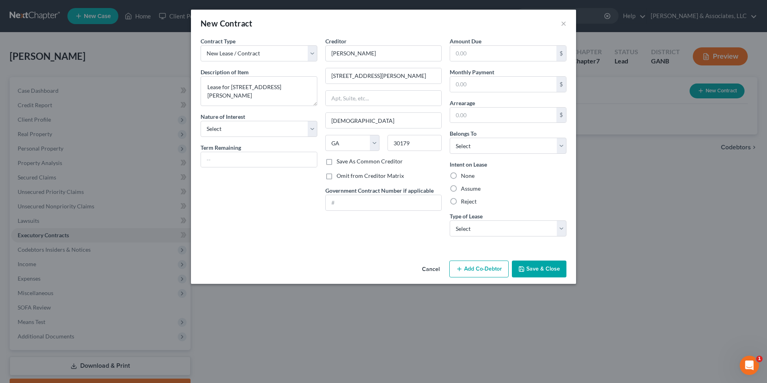
radio input "true"
click at [560, 150] on select "Select Debtor 1 Only Debtor 2 Only Debtor 1 And Debtor 2 Only At Least One Of T…" at bounding box center [508, 146] width 117 height 16
select select "0"
click at [450, 138] on select "Select Debtor 1 Only Debtor 2 Only Debtor 1 And Debtor 2 Only At Least One Of T…" at bounding box center [508, 146] width 117 height 16
drag, startPoint x: 563, startPoint y: 233, endPoint x: 549, endPoint y: 238, distance: 15.2
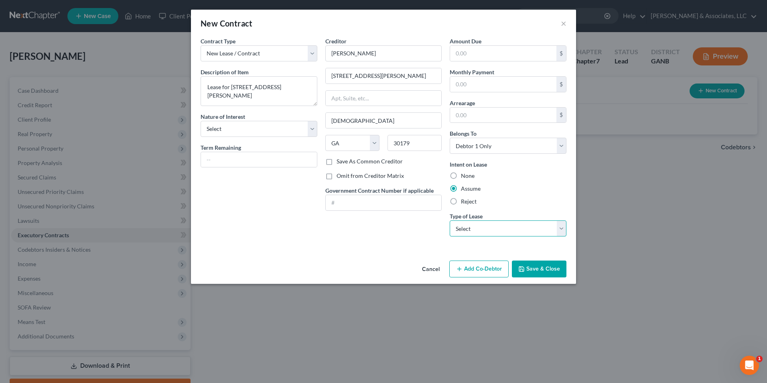
click at [563, 233] on select "Select Real Estate Car Other" at bounding box center [508, 228] width 117 height 16
select select "2"
click at [450, 220] on select "Select Real Estate Car Other" at bounding box center [508, 228] width 117 height 16
click at [547, 268] on button "Save & Close" at bounding box center [539, 268] width 55 height 17
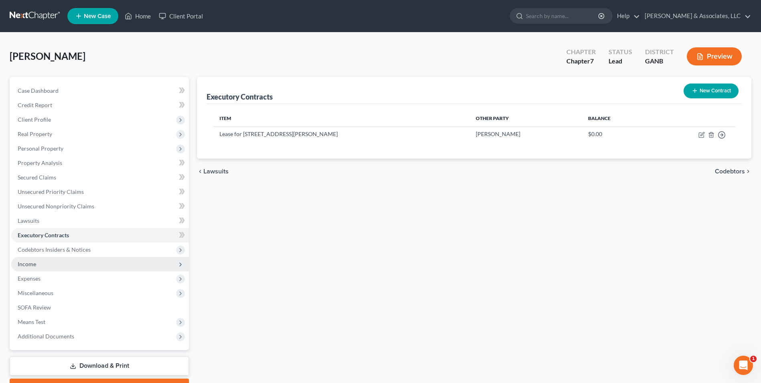
click at [41, 264] on span "Income" at bounding box center [100, 264] width 178 height 14
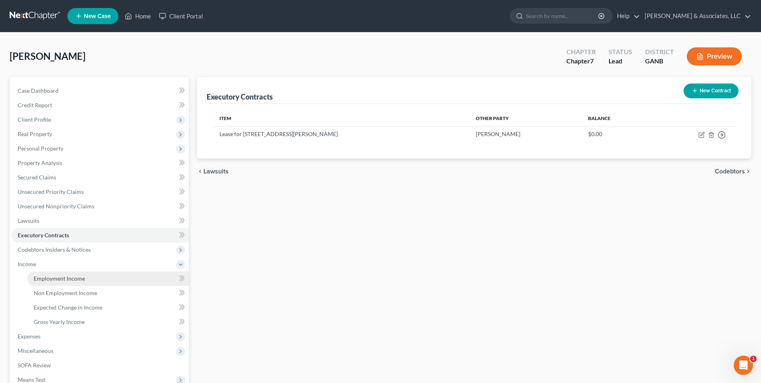
click at [66, 281] on span "Employment Income" at bounding box center [59, 278] width 51 height 7
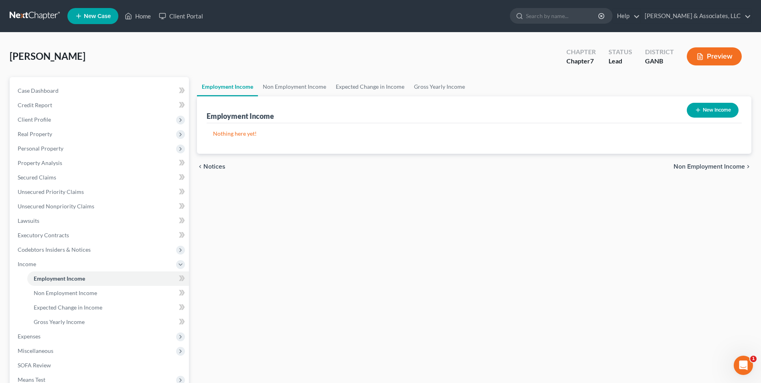
click at [716, 108] on button "New Income" at bounding box center [713, 110] width 52 height 15
select select "0"
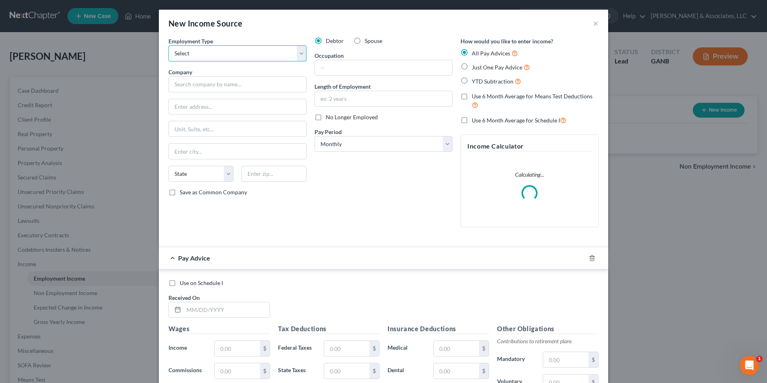
click at [295, 53] on select "Select Full or Part Time Employment Self Employment" at bounding box center [238, 53] width 138 height 16
select select "0"
click at [169, 45] on select "Select Full or Part Time Employment Self Employment" at bounding box center [238, 53] width 138 height 16
click at [262, 87] on input "text" at bounding box center [238, 84] width 138 height 16
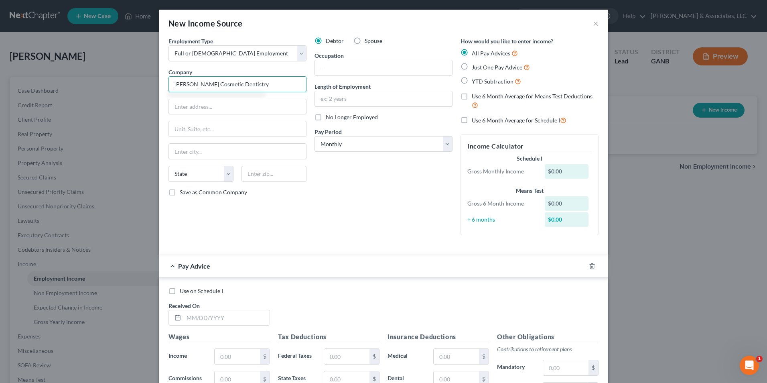
type input "Lee Cosmetic Dentistry"
type input "3713 Charles Hasty Pkwy"
click at [213, 135] on input "text" at bounding box center [237, 128] width 137 height 15
type input "STE 213"
type input "Dallas"
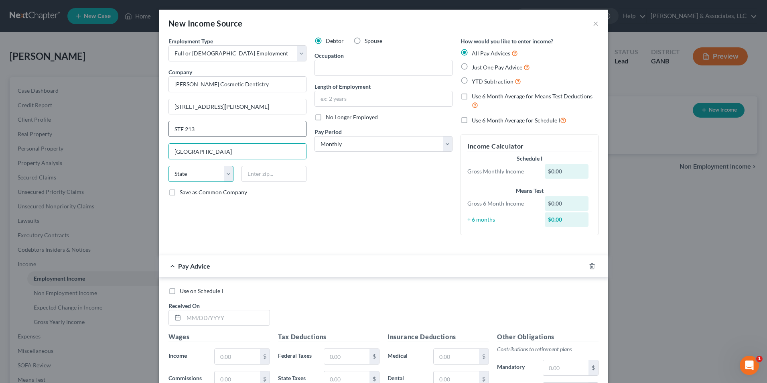
select select "10"
type input "30179"
type input "Temple"
click at [345, 70] on input "text" at bounding box center [383, 67] width 137 height 15
type input "front office"
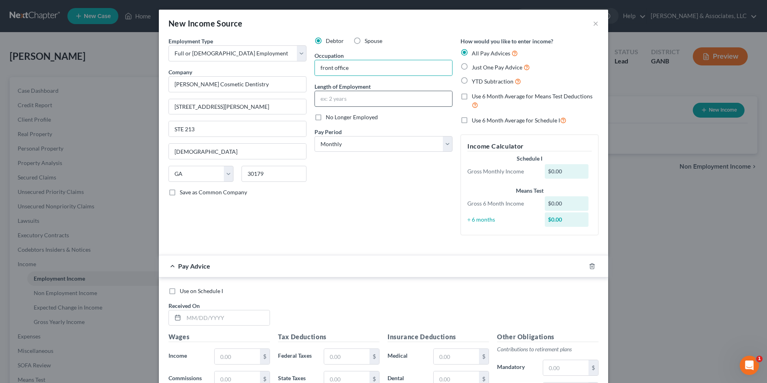
click at [369, 96] on input "text" at bounding box center [383, 98] width 137 height 15
type input "3 years"
click at [472, 64] on label "Just One Pay Advice" at bounding box center [501, 67] width 58 height 9
click at [475, 64] on input "Just One Pay Advice" at bounding box center [477, 65] width 5 height 5
radio input "true"
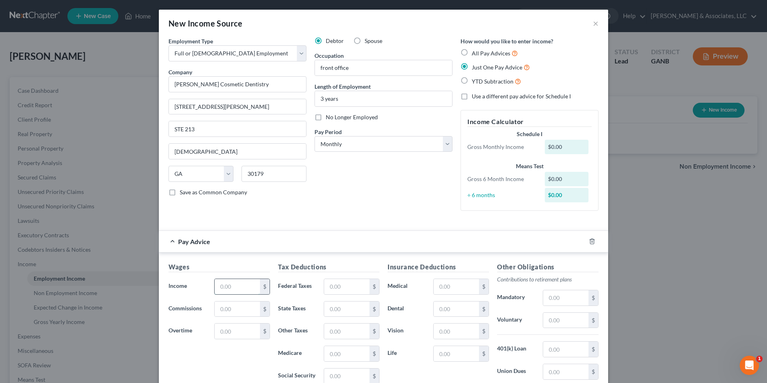
click at [223, 284] on input "text" at bounding box center [237, 286] width 45 height 15
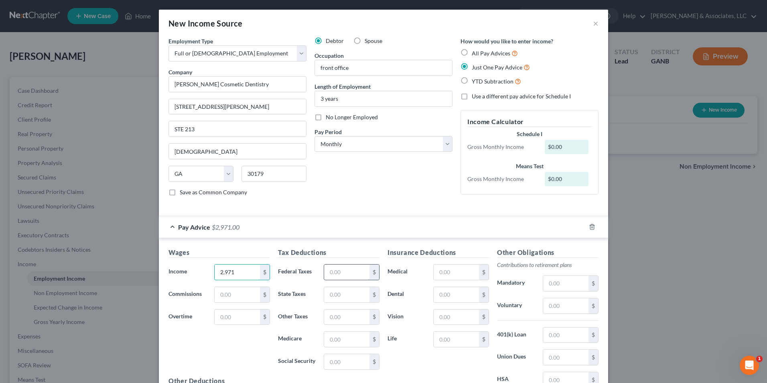
type input "2,971"
click at [332, 271] on input "text" at bounding box center [346, 271] width 45 height 15
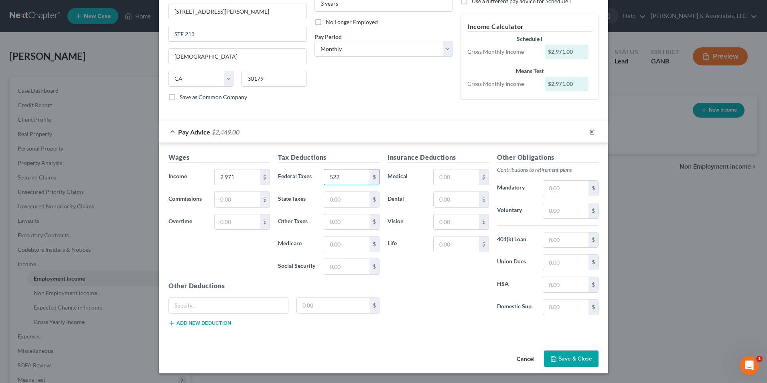
type input "522"
click at [563, 361] on button "Save & Close" at bounding box center [571, 358] width 55 height 17
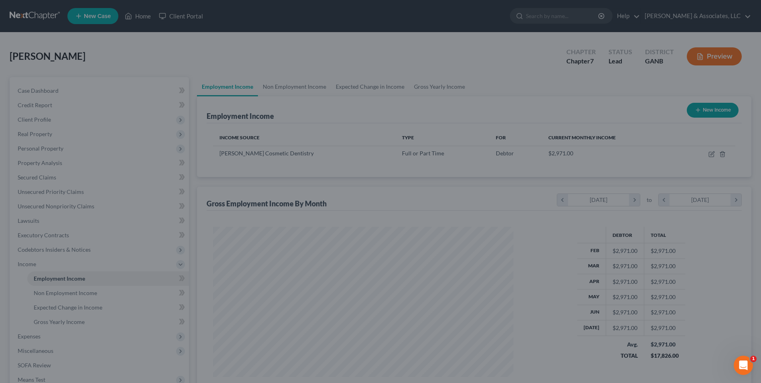
scroll to position [401190, 401025]
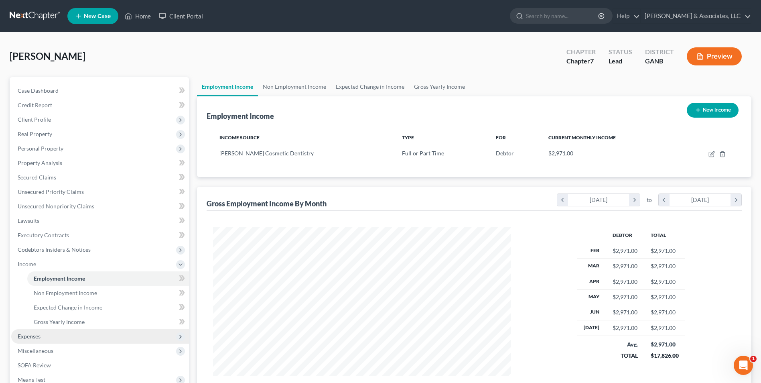
click at [25, 331] on span "Expenses" at bounding box center [100, 336] width 178 height 14
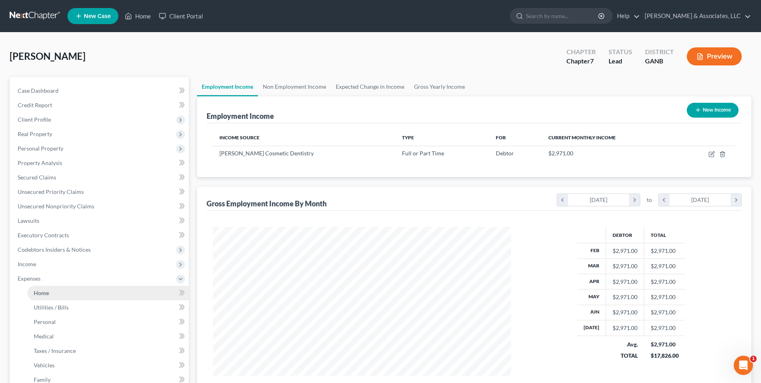
click at [46, 296] on link "Home" at bounding box center [108, 293] width 162 height 14
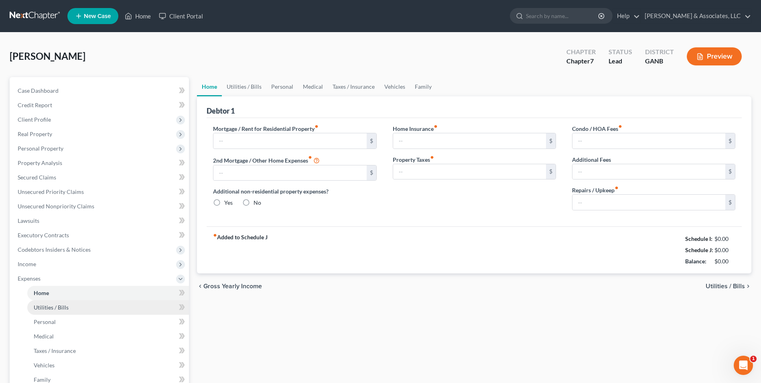
type input "0.00"
radio input "true"
type input "0.00"
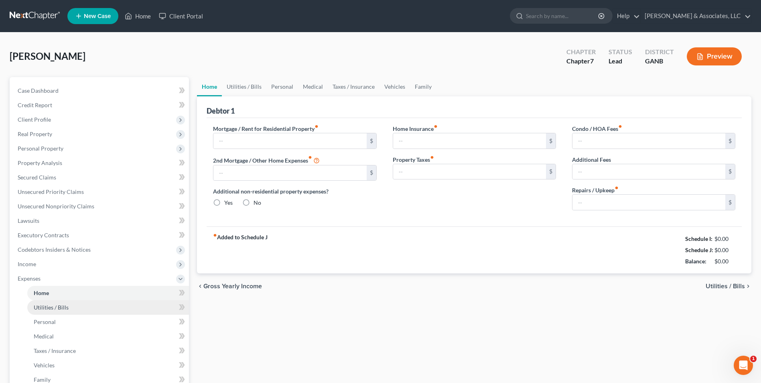
type input "0.00"
click at [260, 136] on input "text" at bounding box center [290, 140] width 153 height 15
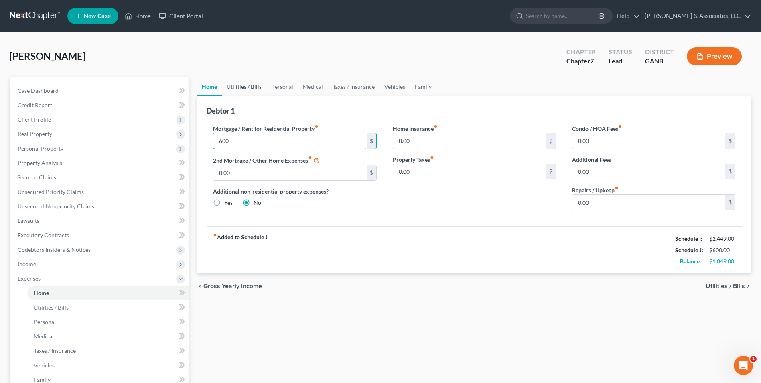
type input "600"
click at [252, 89] on link "Utilities / Bills" at bounding box center [244, 86] width 45 height 19
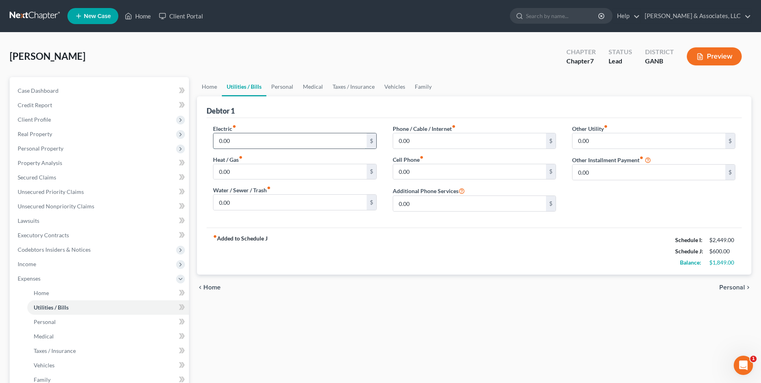
click at [241, 140] on input "0.00" at bounding box center [290, 140] width 153 height 15
type input "139"
click at [419, 144] on input "0.00" at bounding box center [469, 140] width 153 height 15
type input "185"
click at [435, 172] on input "0.00" at bounding box center [469, 171] width 153 height 15
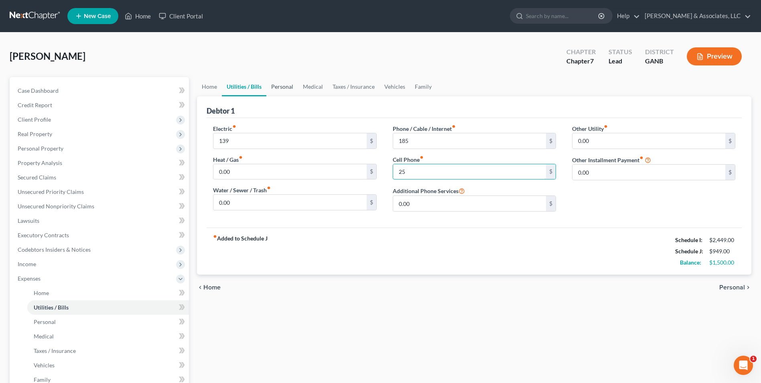
type input "25"
click at [281, 89] on link "Personal" at bounding box center [282, 86] width 32 height 19
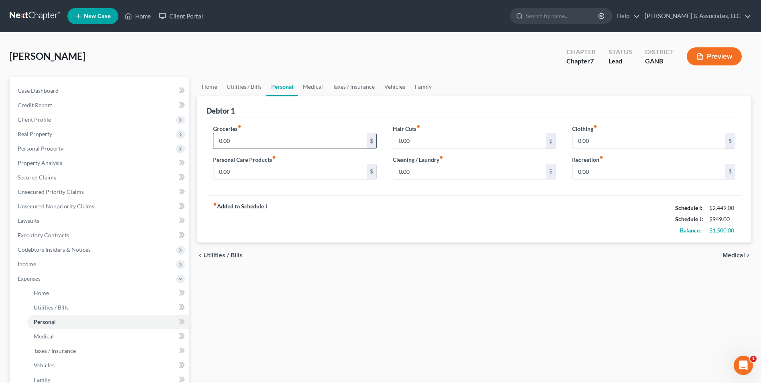
click at [238, 143] on input "0.00" at bounding box center [290, 140] width 153 height 15
type input "590"
click at [624, 144] on input "0.00" at bounding box center [649, 140] width 153 height 15
type input "50"
click at [309, 88] on link "Medical" at bounding box center [313, 86] width 30 height 19
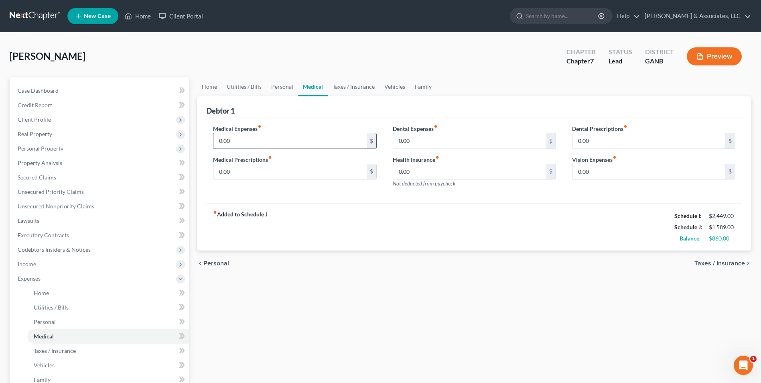
click at [244, 148] on input "0.00" at bounding box center [290, 140] width 153 height 15
type input "180"
click at [388, 91] on link "Vehicles" at bounding box center [395, 86] width 31 height 19
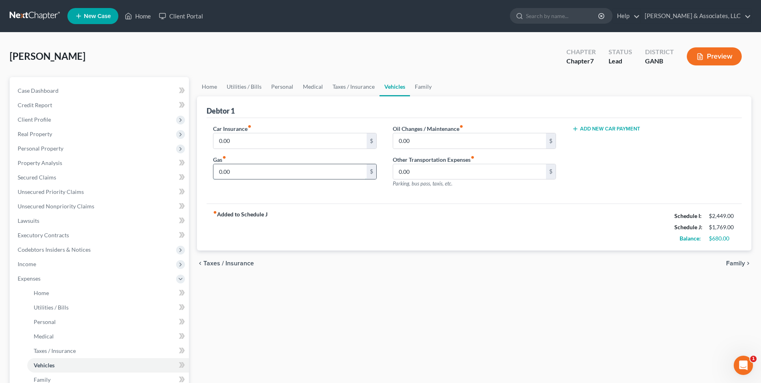
click at [234, 170] on input "0.00" at bounding box center [290, 171] width 153 height 15
type input "250"
click at [311, 85] on link "Medical" at bounding box center [313, 86] width 30 height 19
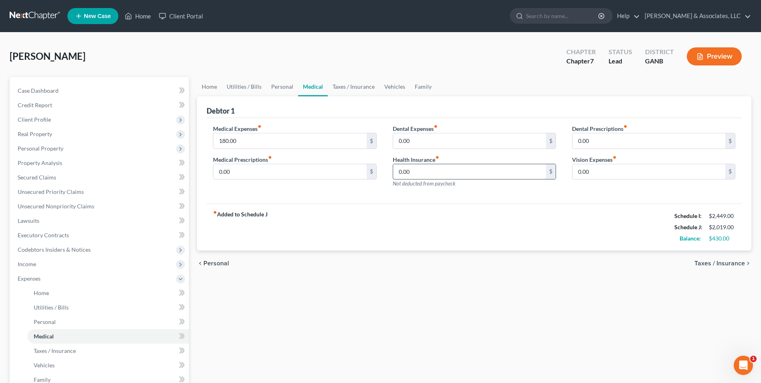
click at [413, 173] on input "0.00" at bounding box center [469, 171] width 153 height 15
type input "55"
click at [391, 85] on link "Vehicles" at bounding box center [395, 86] width 31 height 19
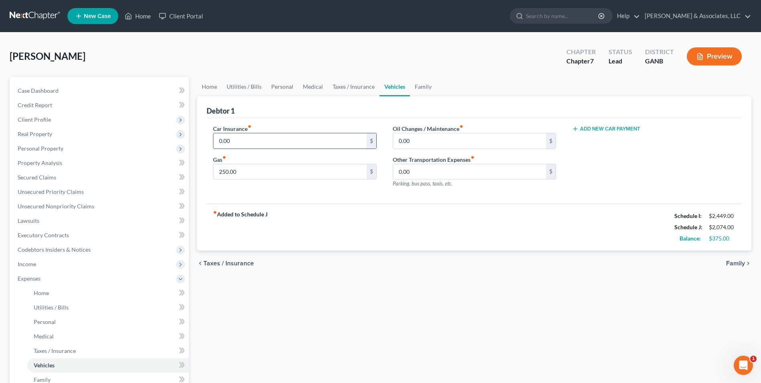
click at [259, 142] on input "0.00" at bounding box center [290, 140] width 153 height 15
type input "75"
click at [307, 218] on div "fiber_manual_record Added to Schedule J Schedule I: $2,449.00 Schedule J: $2,14…" at bounding box center [474, 226] width 535 height 47
click at [423, 87] on link "Family" at bounding box center [423, 86] width 26 height 19
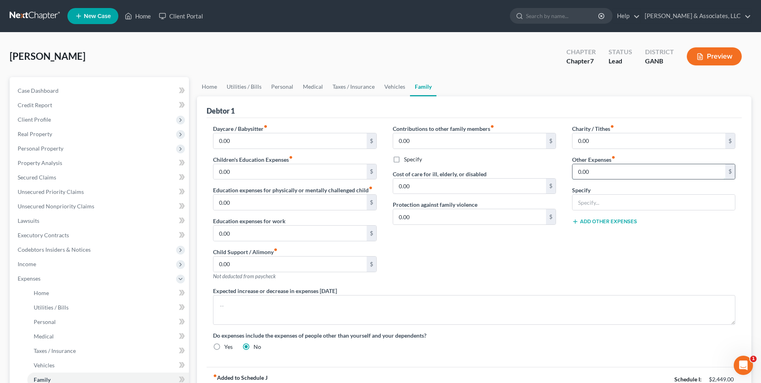
click at [609, 171] on input "0.00" at bounding box center [649, 171] width 153 height 15
type input "300"
click at [614, 203] on input "text" at bounding box center [654, 202] width 163 height 15
type input "restitution"
click at [623, 248] on div "Charity / Tithes fiber_manual_record 0.00 $ Other Expenses fiber_manual_record …" at bounding box center [653, 205] width 179 height 162
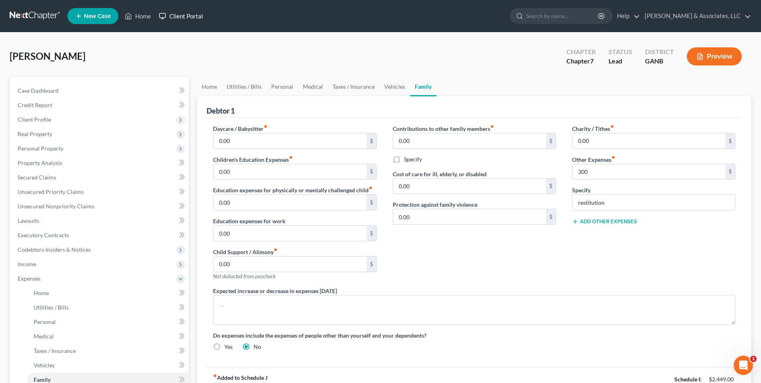
scroll to position [40, 0]
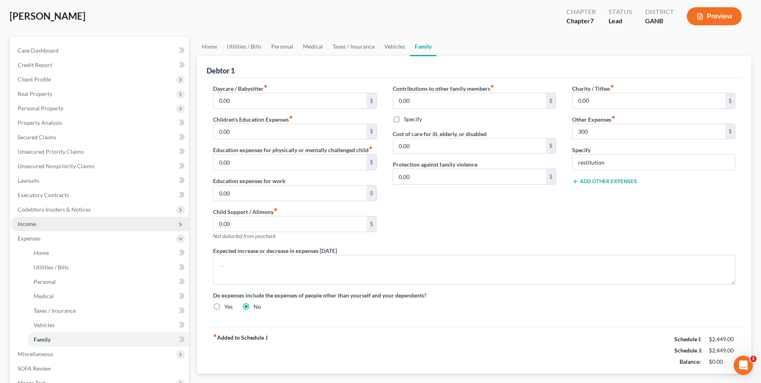
click at [38, 223] on span "Income" at bounding box center [100, 224] width 178 height 14
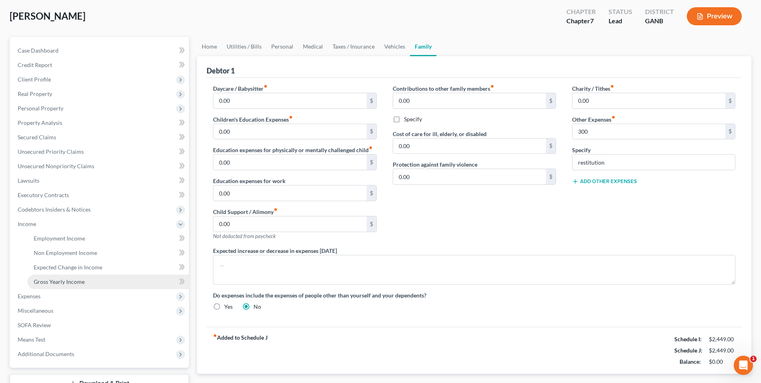
click at [62, 283] on span "Gross Yearly Income" at bounding box center [59, 281] width 51 height 7
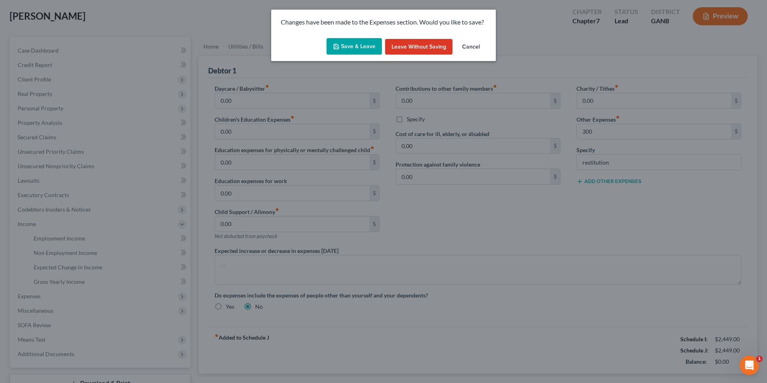
click at [367, 49] on button "Save & Leave" at bounding box center [354, 46] width 55 height 17
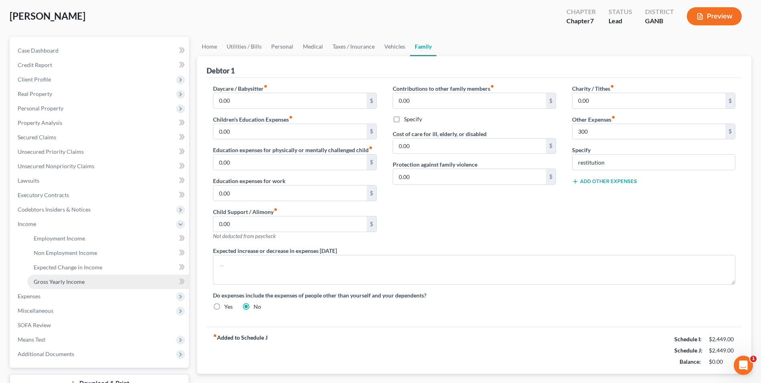
click at [57, 281] on span "Gross Yearly Income" at bounding box center [59, 281] width 51 height 7
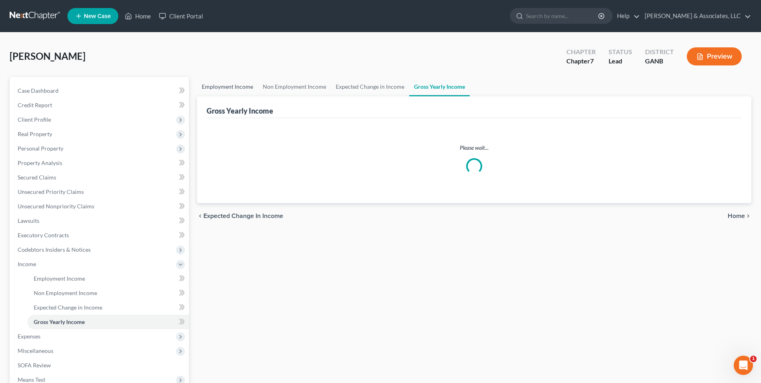
click at [233, 87] on link "Employment Income" at bounding box center [227, 86] width 61 height 19
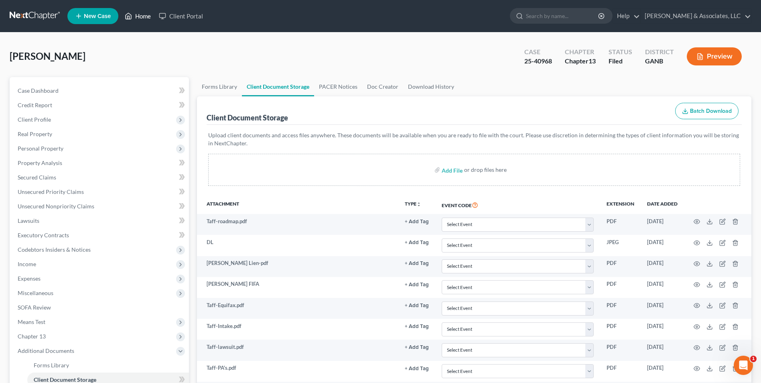
click at [139, 18] on link "Home" at bounding box center [138, 16] width 34 height 14
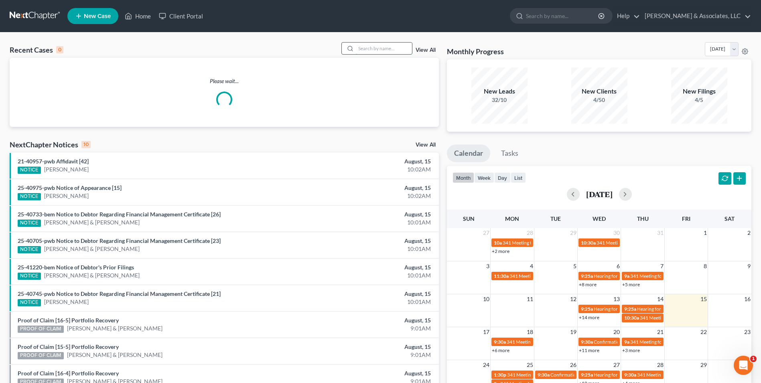
click at [366, 52] on input "search" at bounding box center [384, 49] width 56 height 12
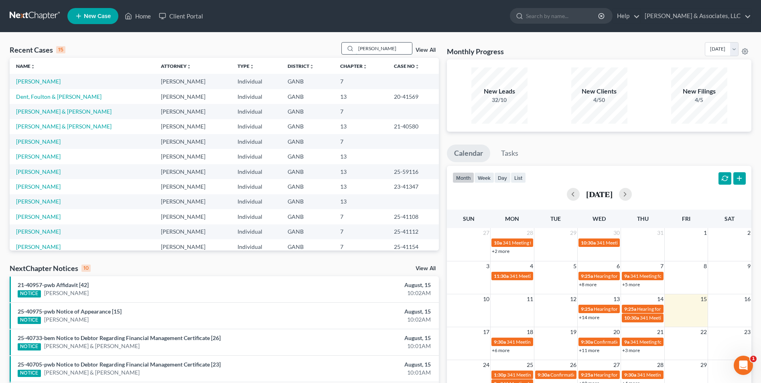
type input "[PERSON_NAME]"
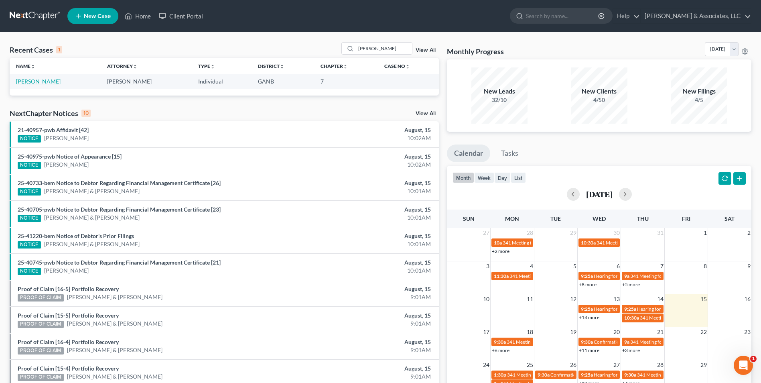
click at [35, 82] on link "[PERSON_NAME]" at bounding box center [38, 81] width 45 height 7
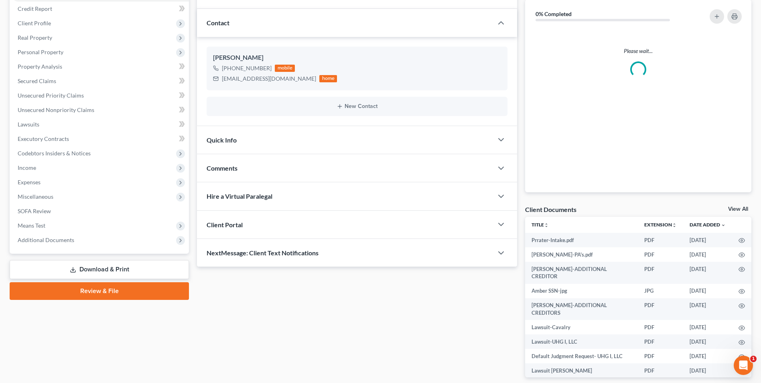
scroll to position [134, 0]
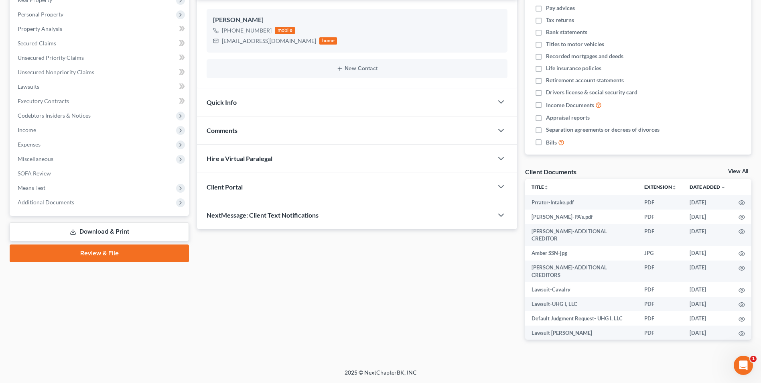
click at [58, 209] on div "Case Dashboard Payments Invoices Payments Payments Credit Report Client Profile…" at bounding box center [99, 79] width 179 height 273
click at [58, 203] on span "Additional Documents" at bounding box center [46, 202] width 57 height 7
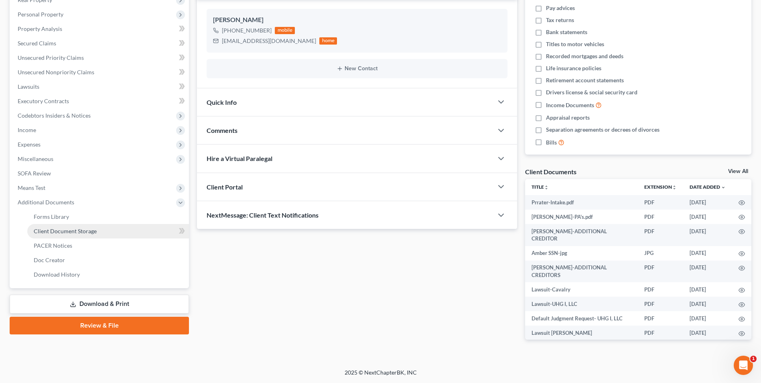
click at [70, 233] on span "Client Document Storage" at bounding box center [65, 231] width 63 height 7
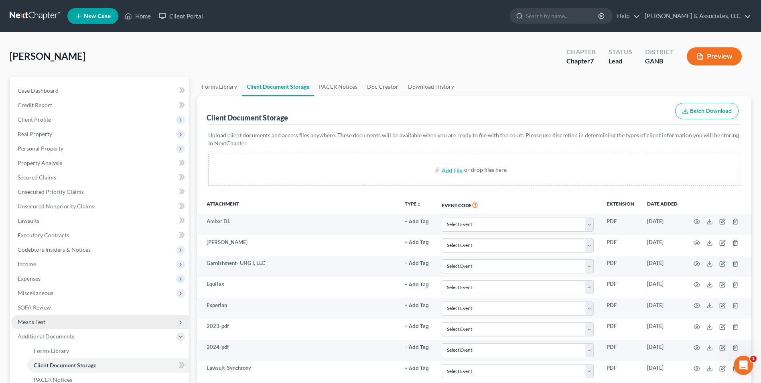
scroll to position [40, 0]
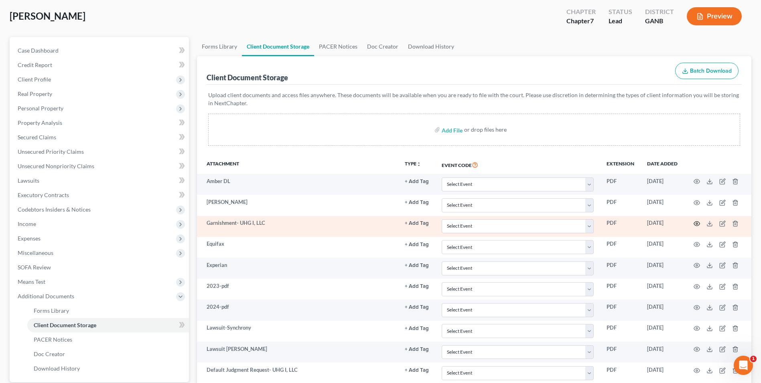
click at [695, 224] on icon "button" at bounding box center [697, 224] width 6 height 4
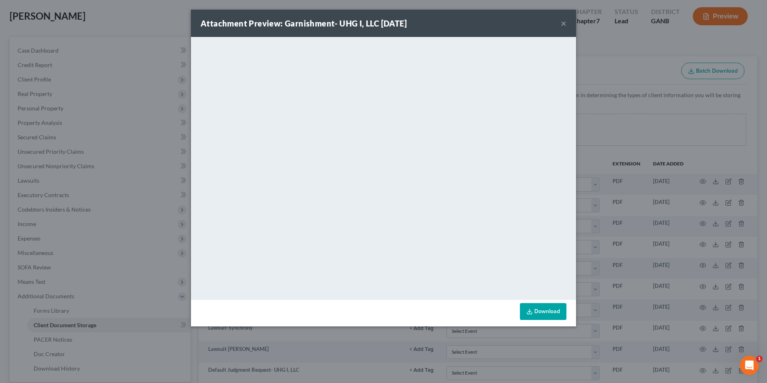
click at [562, 22] on button "×" at bounding box center [564, 23] width 6 height 10
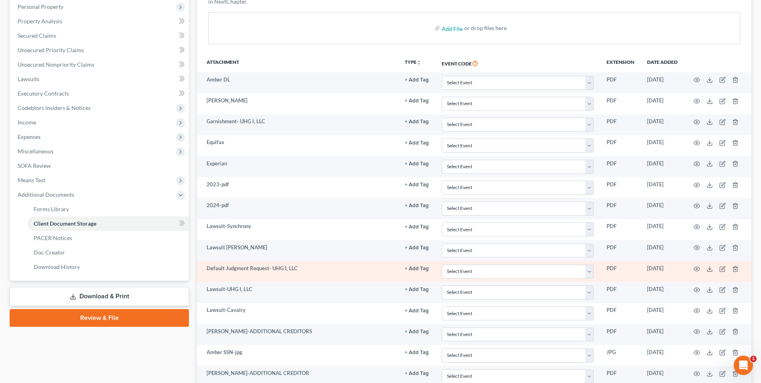
scroll to position [161, 0]
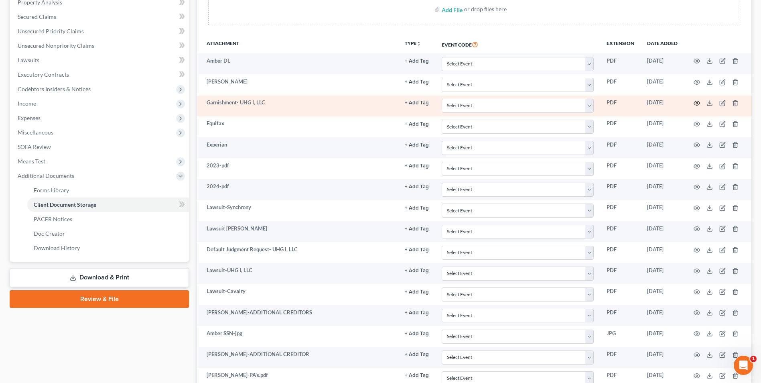
click at [697, 102] on icon "button" at bounding box center [697, 103] width 6 height 6
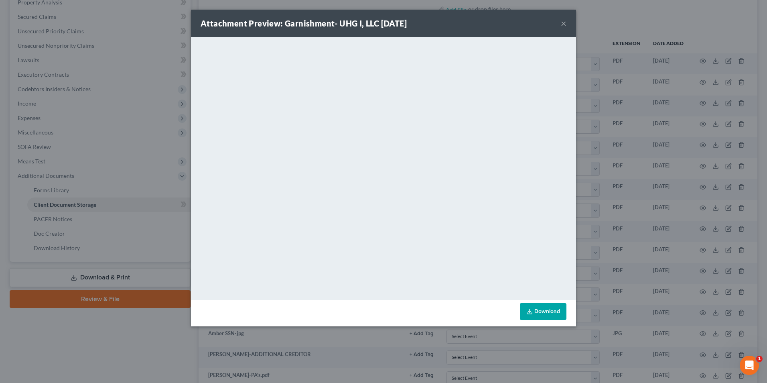
click at [562, 21] on button "×" at bounding box center [564, 23] width 6 height 10
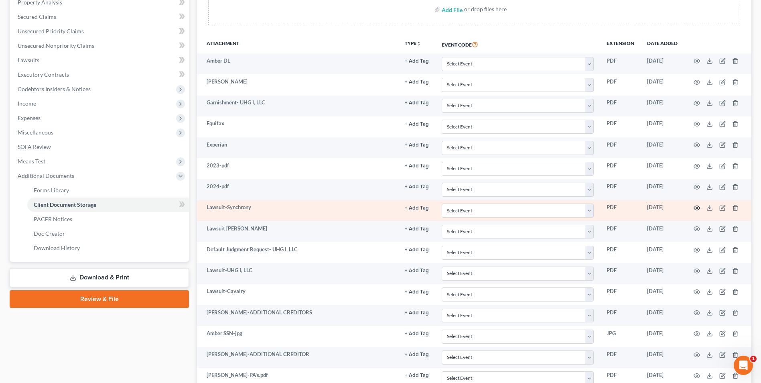
click at [698, 207] on icon "button" at bounding box center [697, 208] width 6 height 6
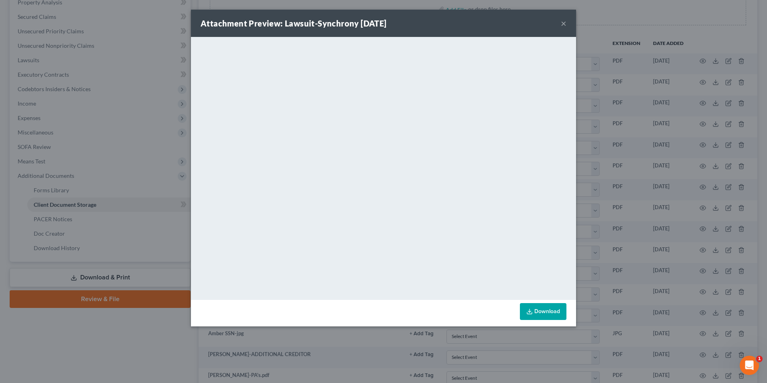
click at [563, 24] on button "×" at bounding box center [564, 23] width 6 height 10
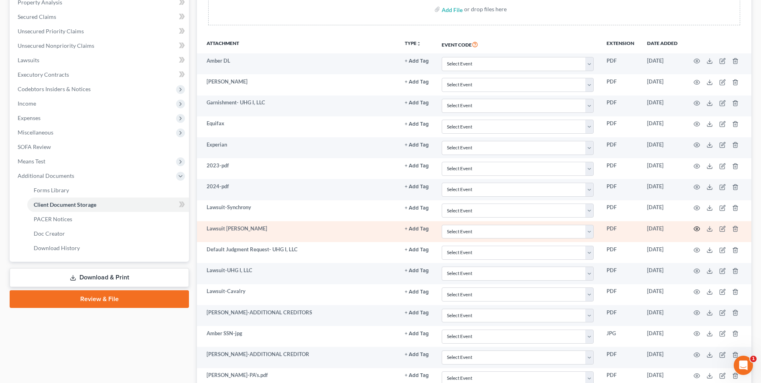
click at [700, 228] on icon "button" at bounding box center [697, 229] width 6 height 4
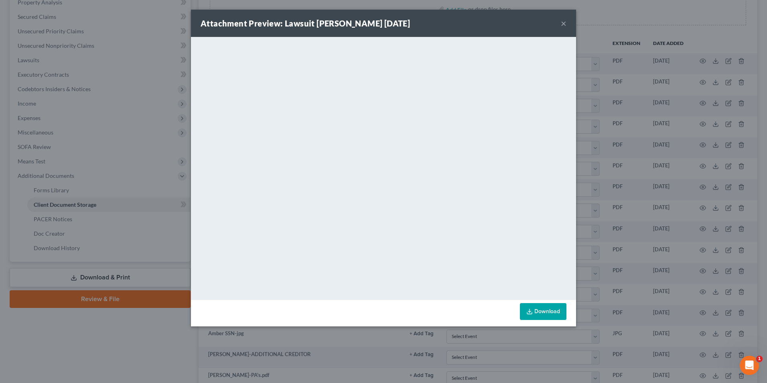
click at [564, 24] on button "×" at bounding box center [564, 23] width 6 height 10
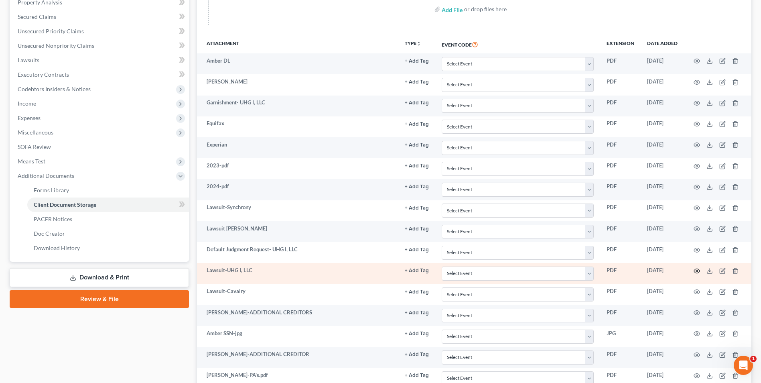
click at [699, 268] on icon "button" at bounding box center [697, 271] width 6 height 6
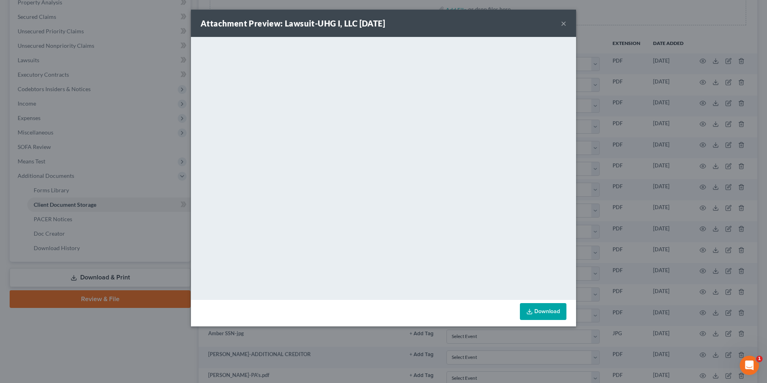
click at [565, 23] on button "×" at bounding box center [564, 23] width 6 height 10
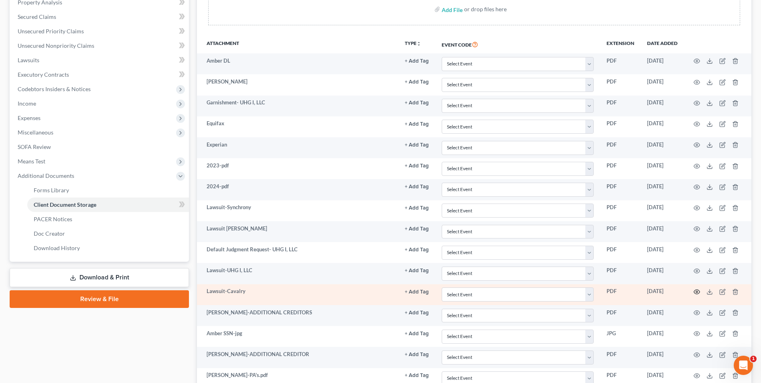
click at [696, 290] on icon "button" at bounding box center [697, 292] width 6 height 6
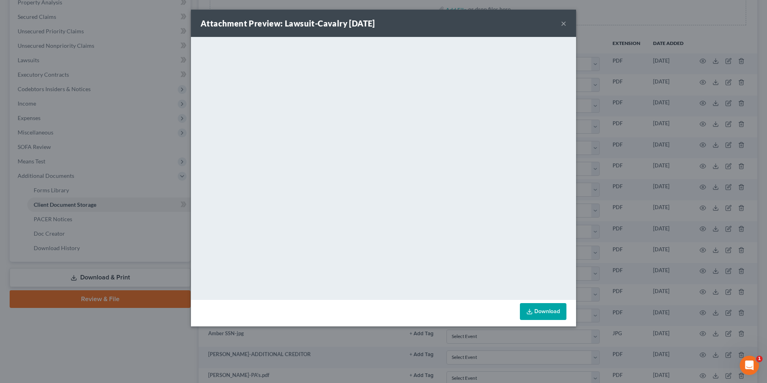
click at [563, 23] on button "×" at bounding box center [564, 23] width 6 height 10
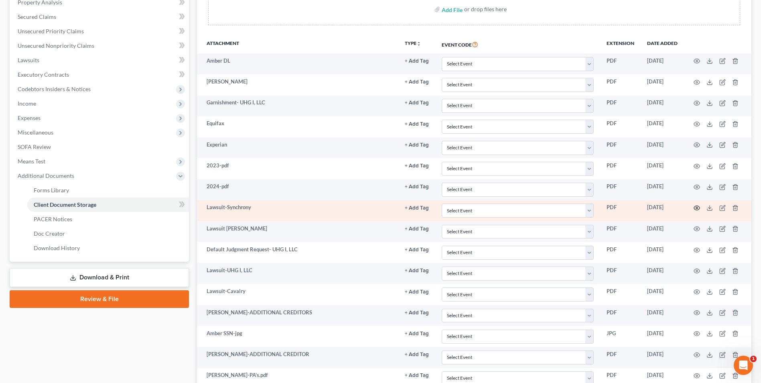
click at [696, 206] on icon "button" at bounding box center [697, 208] width 6 height 4
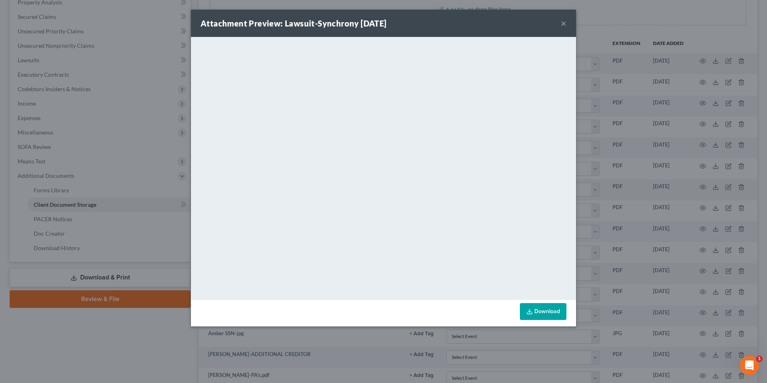
click at [564, 25] on button "×" at bounding box center [564, 23] width 6 height 10
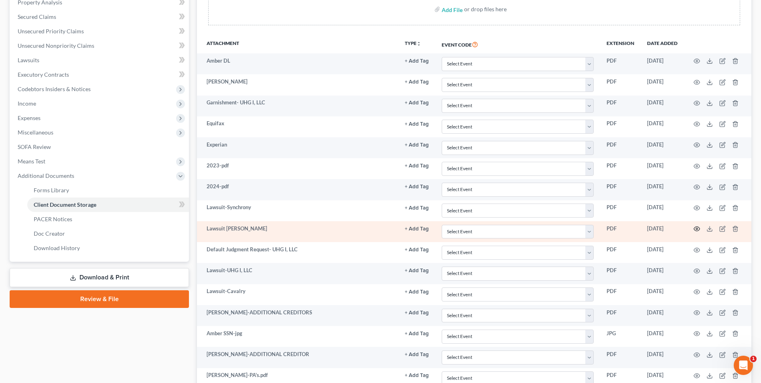
click at [695, 228] on icon "button" at bounding box center [697, 229] width 6 height 6
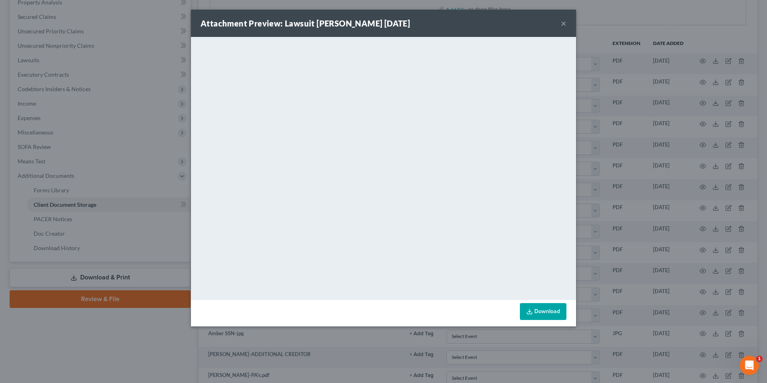
click at [563, 24] on button "×" at bounding box center [564, 23] width 6 height 10
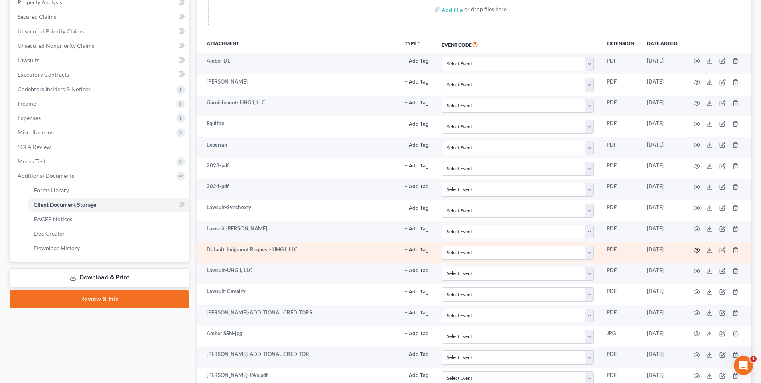
click at [698, 250] on circle "button" at bounding box center [697, 250] width 2 height 2
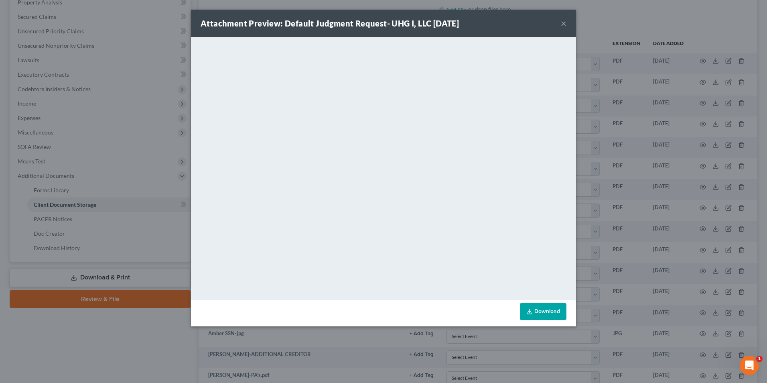
click at [564, 20] on button "×" at bounding box center [564, 23] width 6 height 10
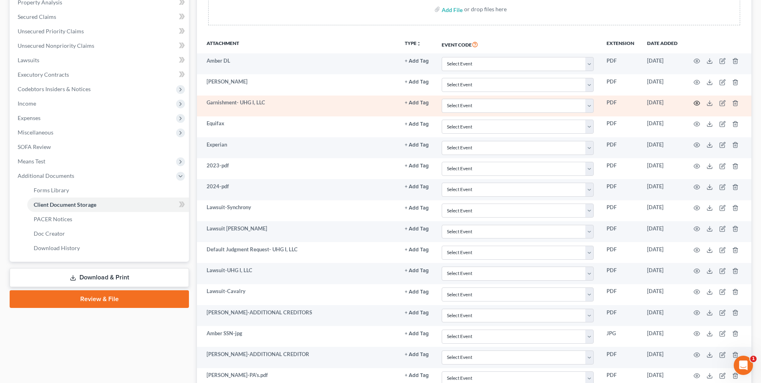
click at [696, 102] on icon "button" at bounding box center [697, 103] width 6 height 6
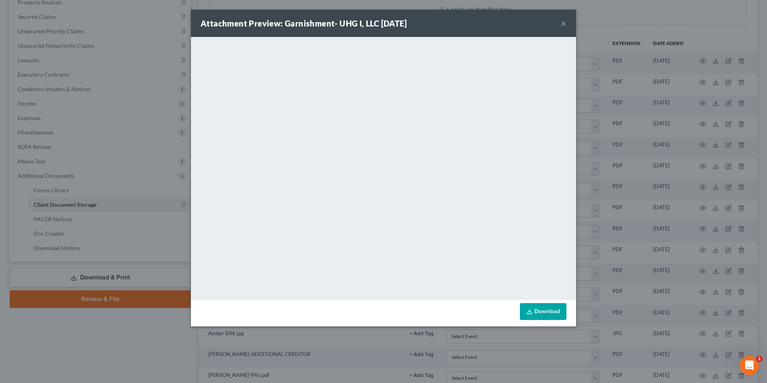
click at [562, 24] on button "×" at bounding box center [564, 23] width 6 height 10
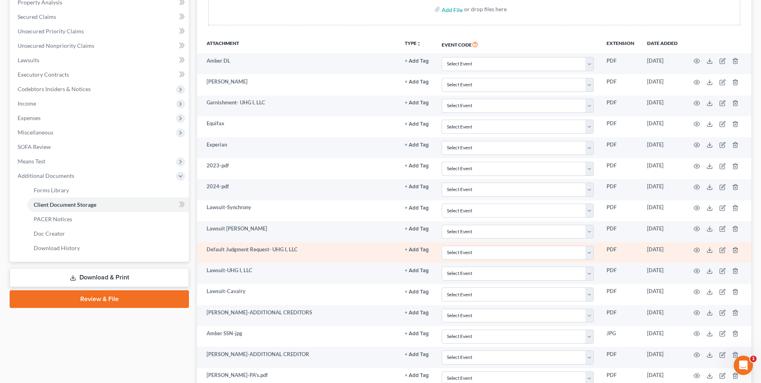
scroll to position [201, 0]
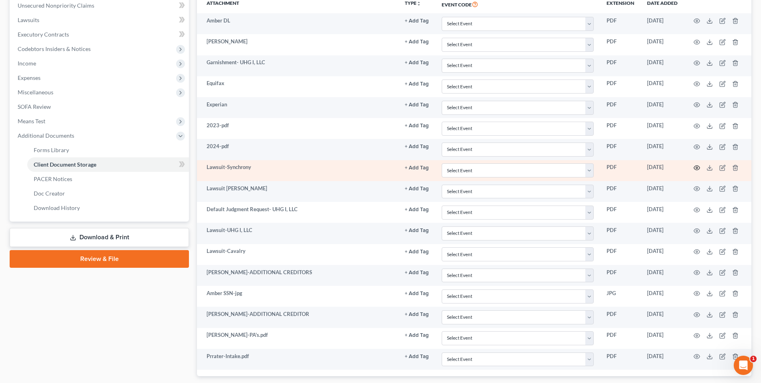
click at [699, 165] on icon "button" at bounding box center [697, 168] width 6 height 6
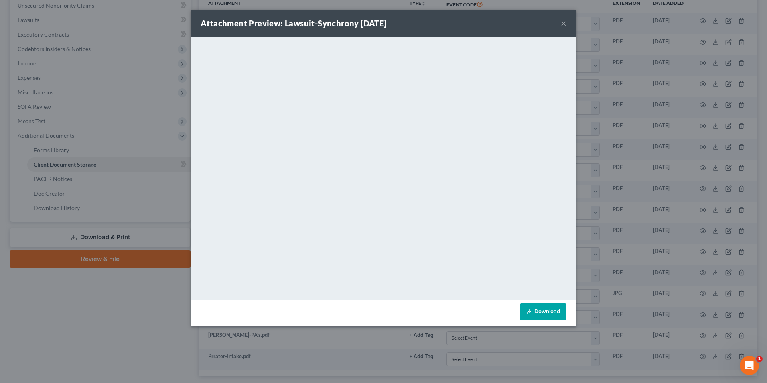
click at [563, 23] on button "×" at bounding box center [564, 23] width 6 height 10
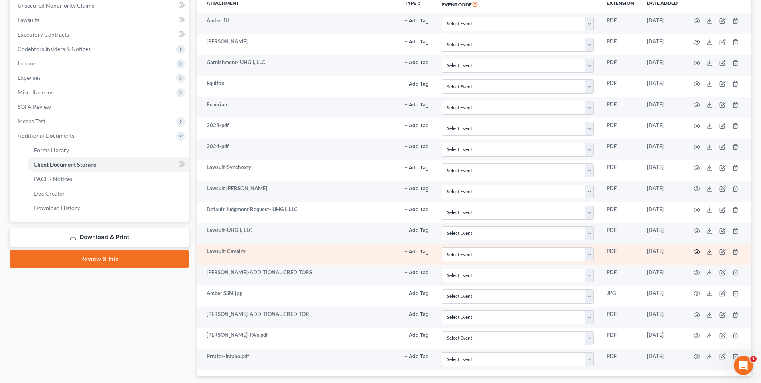
click at [696, 252] on circle "button" at bounding box center [697, 252] width 2 height 2
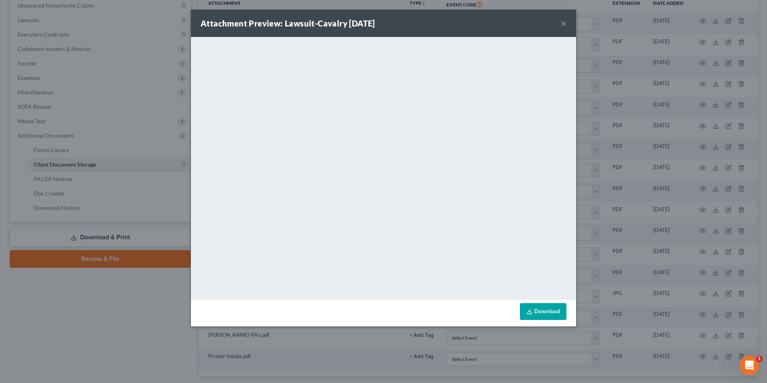
click at [564, 22] on button "×" at bounding box center [564, 23] width 6 height 10
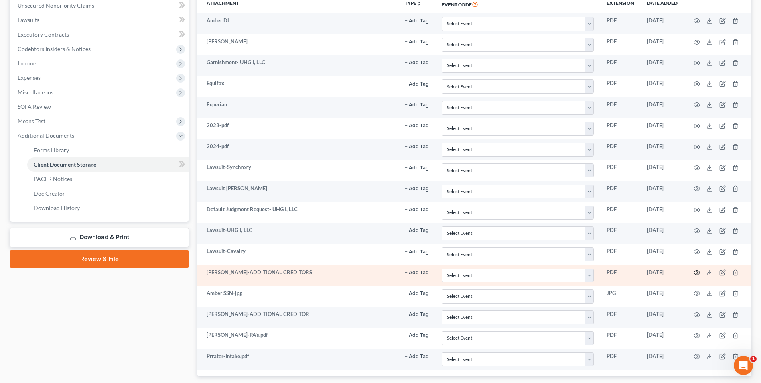
click at [696, 270] on icon "button" at bounding box center [697, 272] width 6 height 6
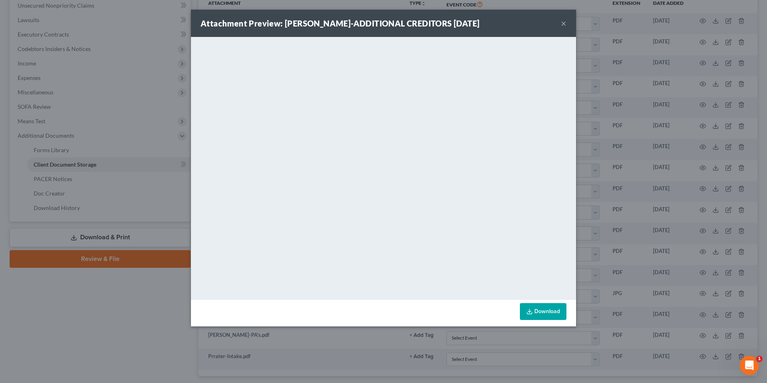
click at [564, 23] on button "×" at bounding box center [564, 23] width 6 height 10
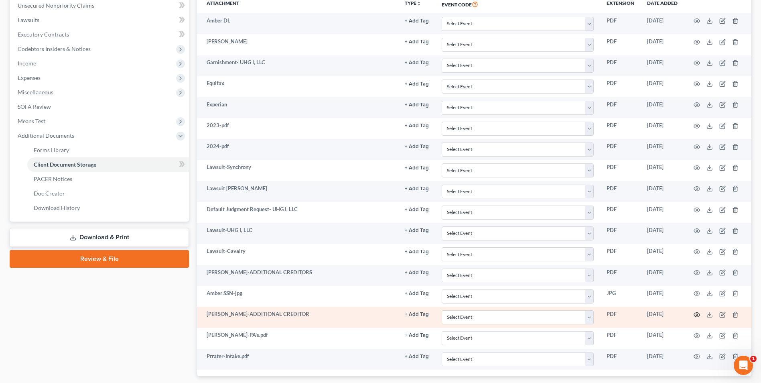
click at [698, 316] on icon "button" at bounding box center [697, 314] width 6 height 6
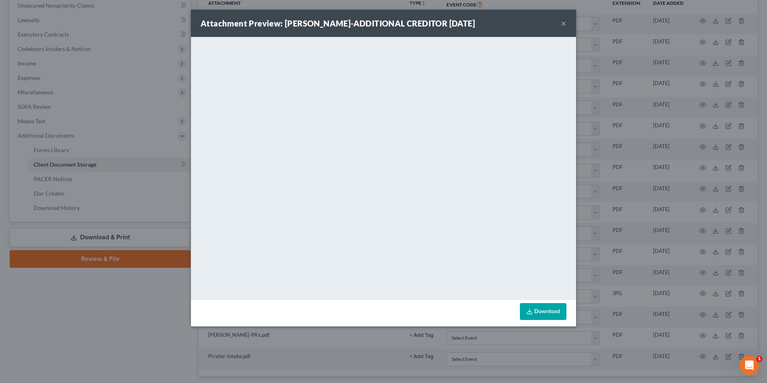
click at [563, 22] on button "×" at bounding box center [564, 23] width 6 height 10
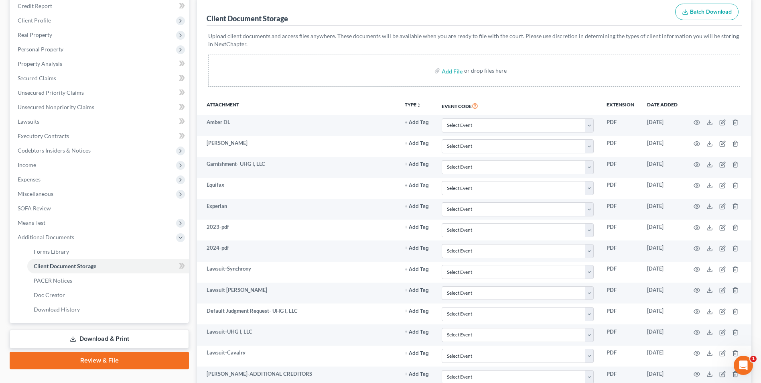
scroll to position [40, 0]
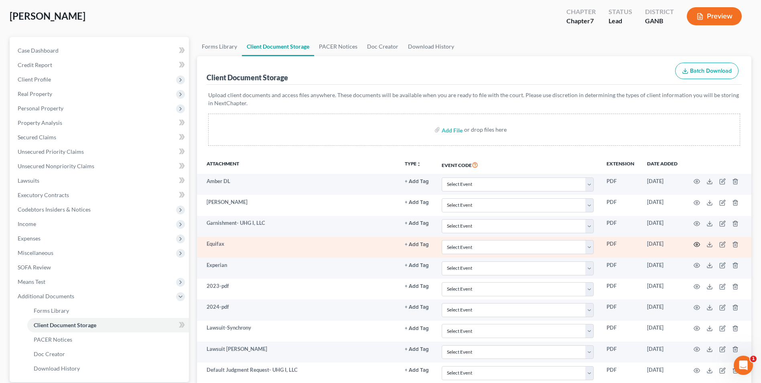
click at [697, 241] on icon "button" at bounding box center [697, 244] width 6 height 6
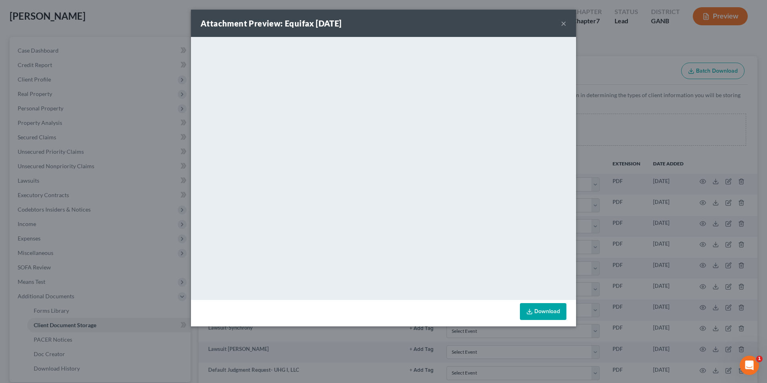
click at [565, 25] on button "×" at bounding box center [564, 23] width 6 height 10
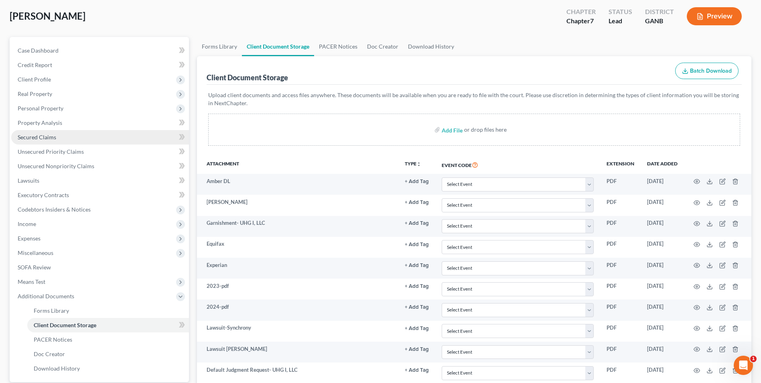
click at [47, 140] on span "Secured Claims" at bounding box center [37, 137] width 39 height 7
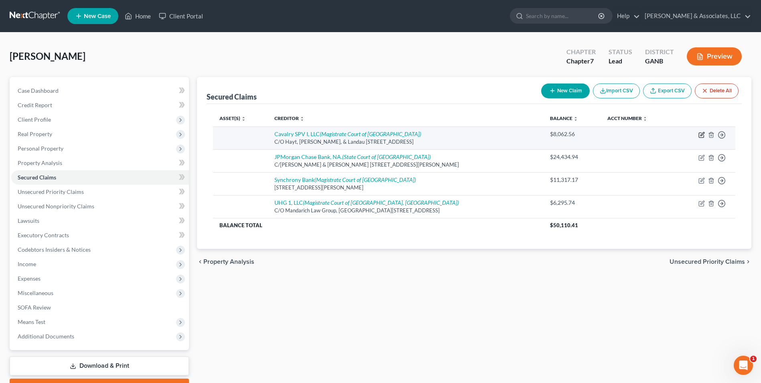
click at [704, 137] on icon "button" at bounding box center [701, 135] width 5 height 5
select select "10"
select select "0"
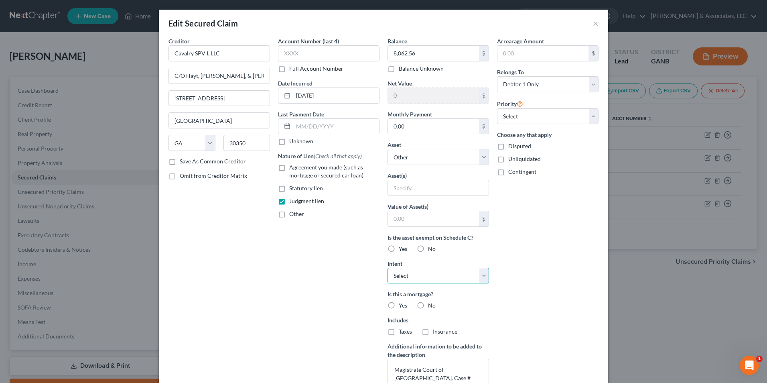
click at [484, 278] on select "Select Surrender Redeem Reaffirm Avoid Other" at bounding box center [439, 276] width 102 height 16
select select "3"
click at [388, 268] on select "Select Surrender Redeem Reaffirm Avoid Other" at bounding box center [439, 276] width 102 height 16
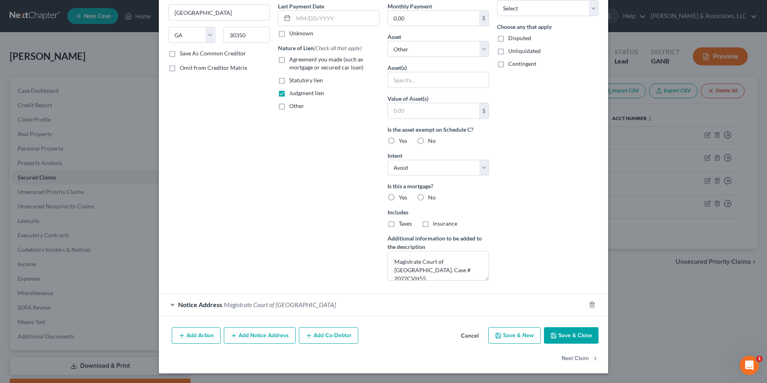
click at [575, 332] on button "Save & Close" at bounding box center [571, 335] width 55 height 17
select select
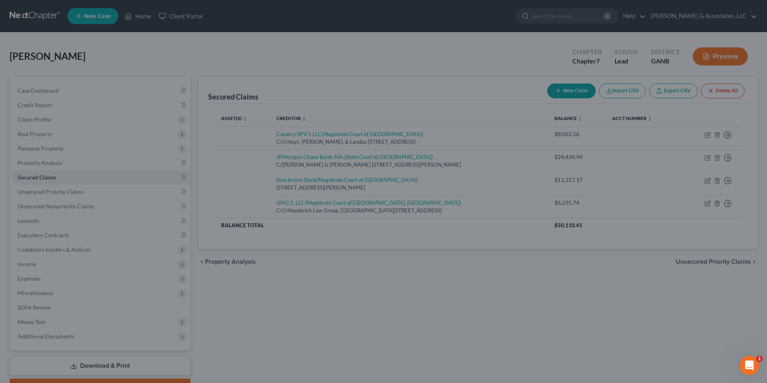
scroll to position [20, 0]
type input "0"
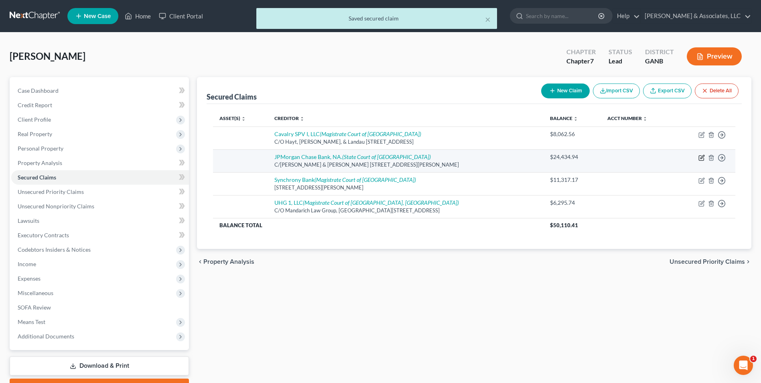
click at [704, 158] on icon "button" at bounding box center [702, 158] width 6 height 6
select select "28"
select select "0"
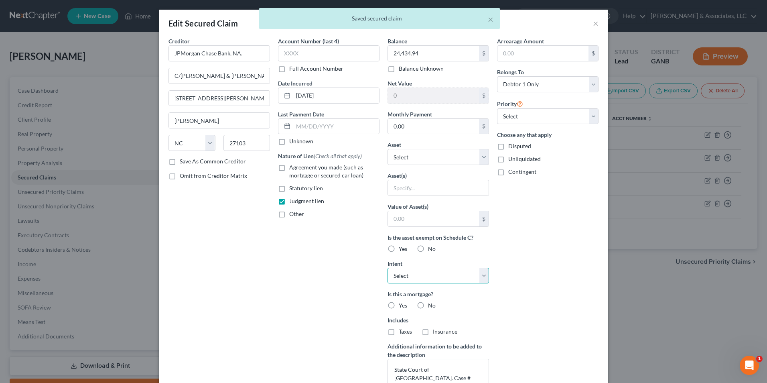
click at [483, 281] on select "Select Surrender Redeem Reaffirm Avoid Other" at bounding box center [439, 276] width 102 height 16
select select "3"
click at [388, 268] on select "Select Surrender Redeem Reaffirm Avoid Other" at bounding box center [439, 276] width 102 height 16
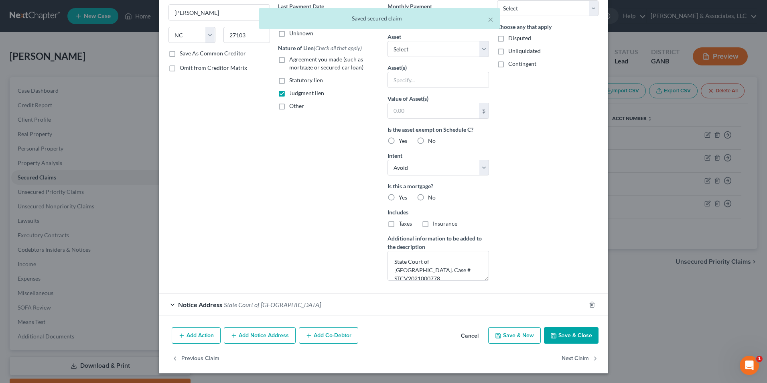
click at [557, 332] on button "Save & Close" at bounding box center [571, 335] width 55 height 17
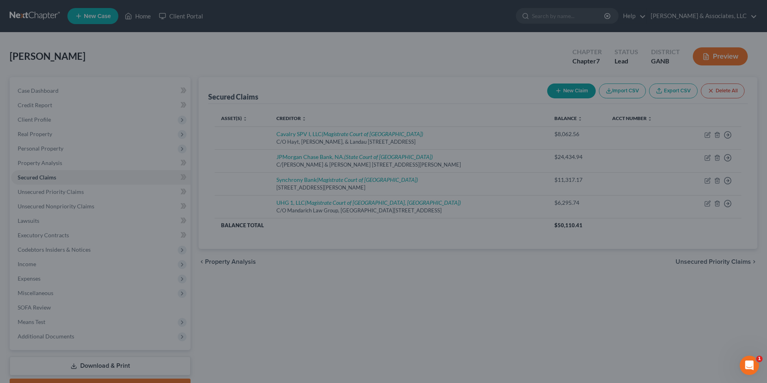
type input "0"
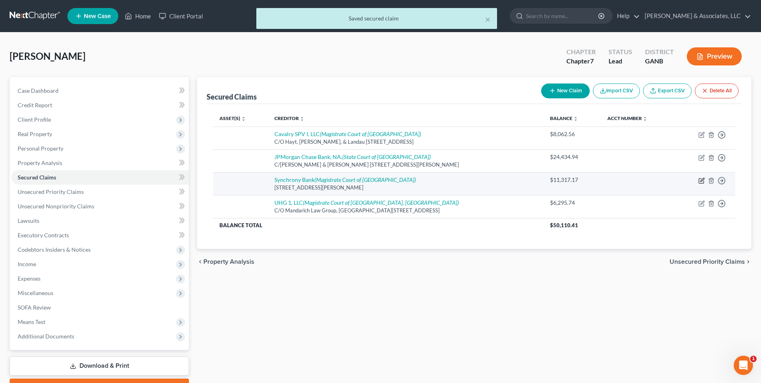
click at [699, 183] on icon "button" at bounding box center [702, 180] width 6 height 6
select select "10"
select select "0"
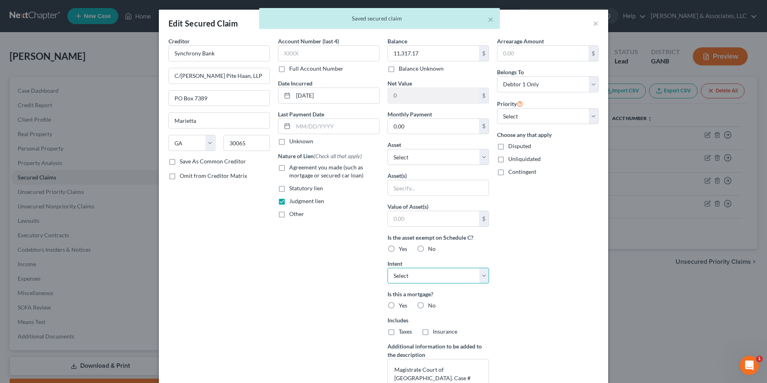
click at [482, 279] on select "Select Surrender Redeem Reaffirm Avoid Other" at bounding box center [439, 276] width 102 height 16
select select "3"
click at [388, 268] on select "Select Surrender Redeem Reaffirm Avoid Other" at bounding box center [439, 276] width 102 height 16
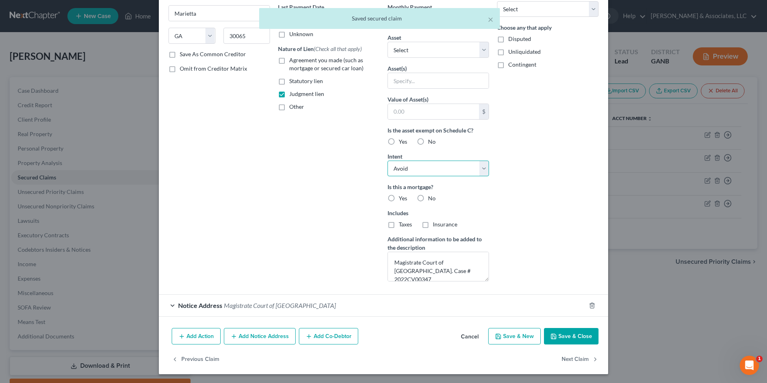
scroll to position [108, 0]
click at [523, 339] on button "Save & New" at bounding box center [514, 335] width 53 height 17
select select "0"
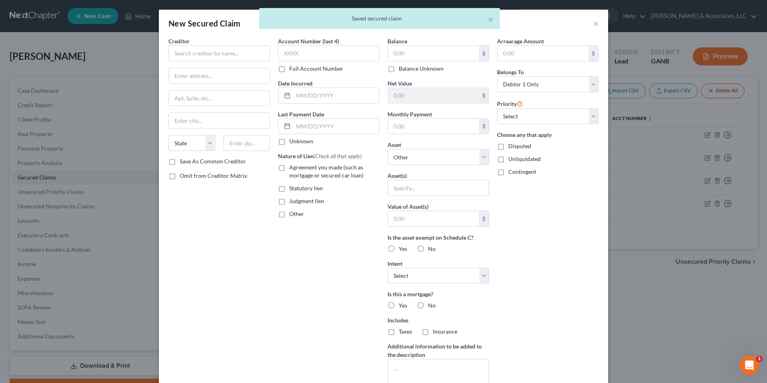
type input "0"
click at [596, 26] on div "× Saved secured claim" at bounding box center [379, 20] width 767 height 25
click at [589, 22] on div "× Saved secured claim" at bounding box center [379, 20] width 767 height 25
click at [492, 21] on button "×" at bounding box center [491, 19] width 6 height 10
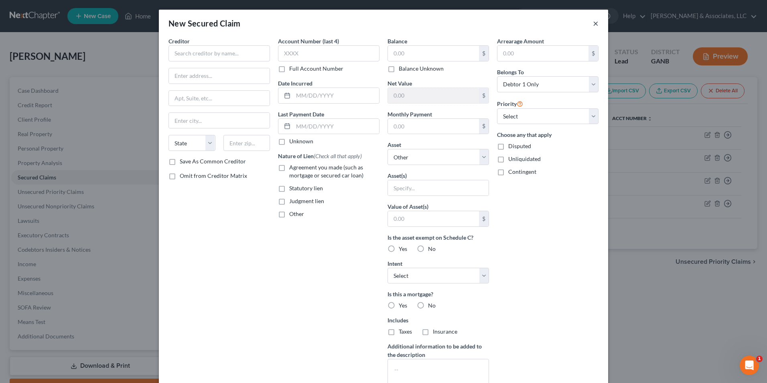
click at [593, 25] on button "×" at bounding box center [596, 23] width 6 height 10
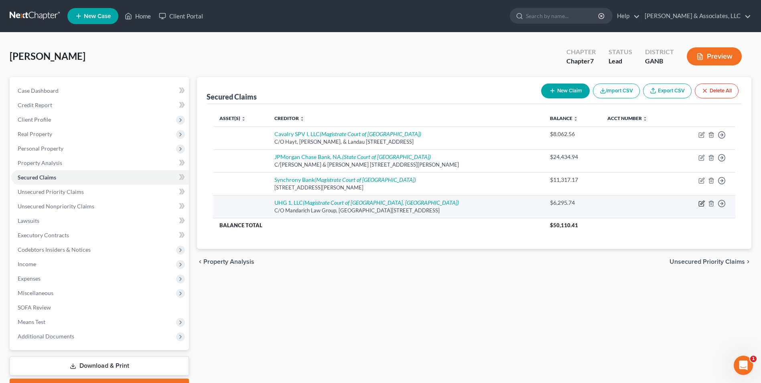
click at [702, 204] on icon "button" at bounding box center [702, 203] width 6 height 6
select select "10"
select select "0"
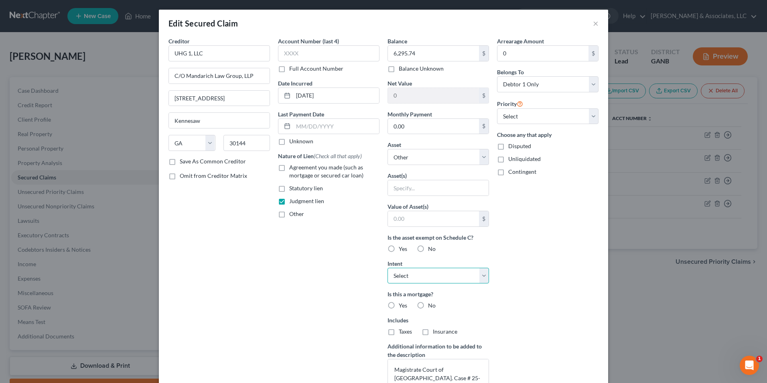
click at [481, 273] on select "Select Surrender Redeem Reaffirm Avoid Other" at bounding box center [439, 276] width 102 height 16
select select "3"
click at [388, 268] on select "Select Surrender Redeem Reaffirm Avoid Other" at bounding box center [439, 276] width 102 height 16
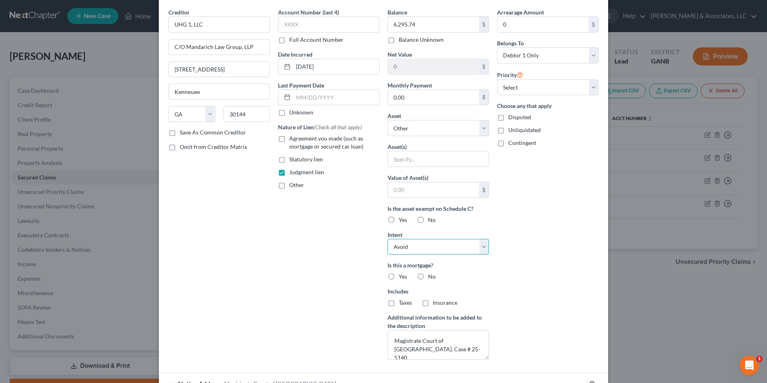
scroll to position [130, 0]
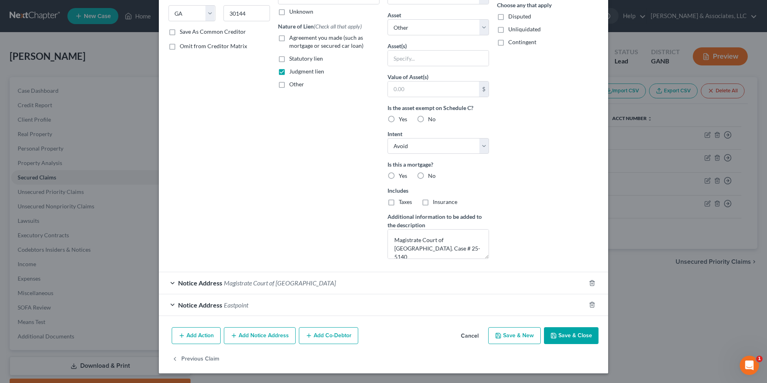
click at [580, 336] on button "Save & Close" at bounding box center [571, 335] width 55 height 17
select select
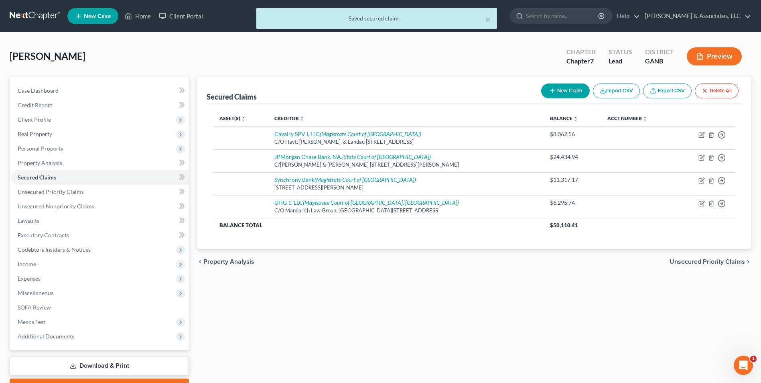
click at [734, 56] on button "Preview" at bounding box center [714, 56] width 55 height 18
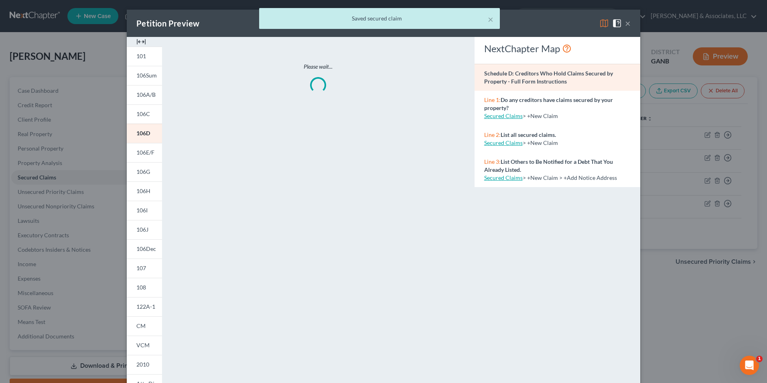
click at [138, 41] on img at bounding box center [141, 42] width 10 height 10
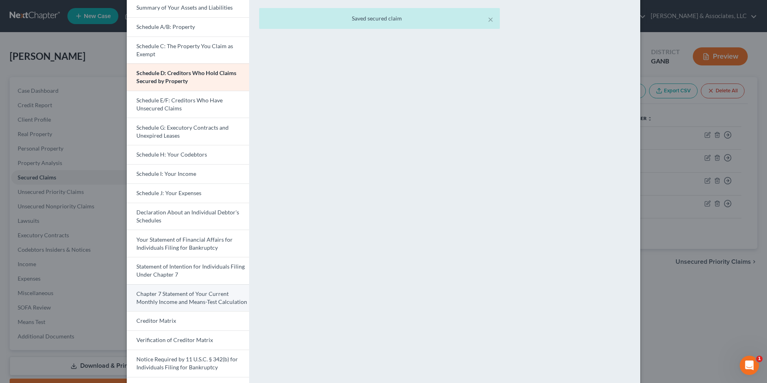
scroll to position [120, 0]
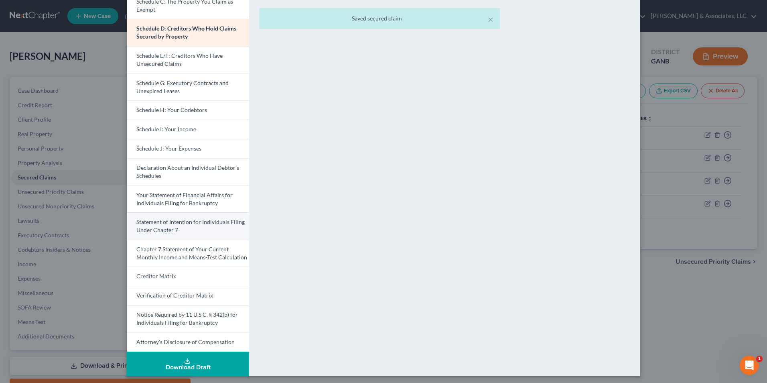
click at [197, 228] on link "Statement of Intention for Individuals Filing Under Chapter 7" at bounding box center [188, 225] width 122 height 27
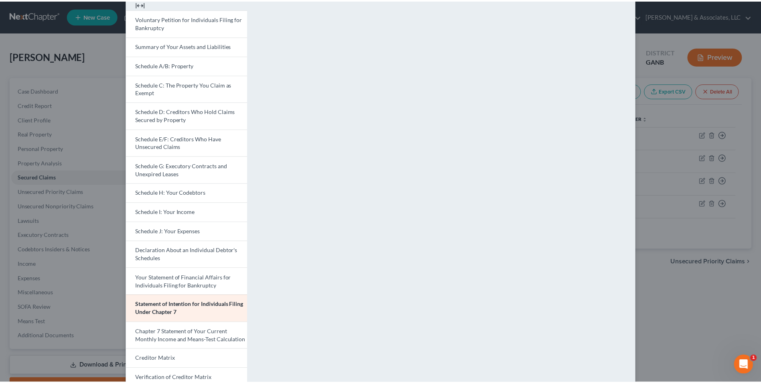
scroll to position [0, 0]
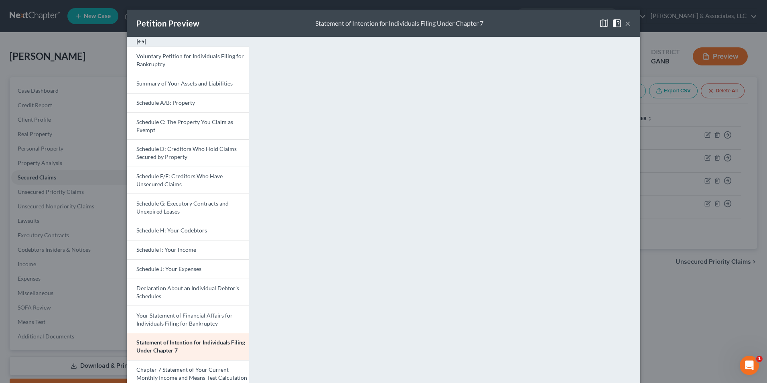
click at [625, 24] on button "×" at bounding box center [628, 23] width 6 height 10
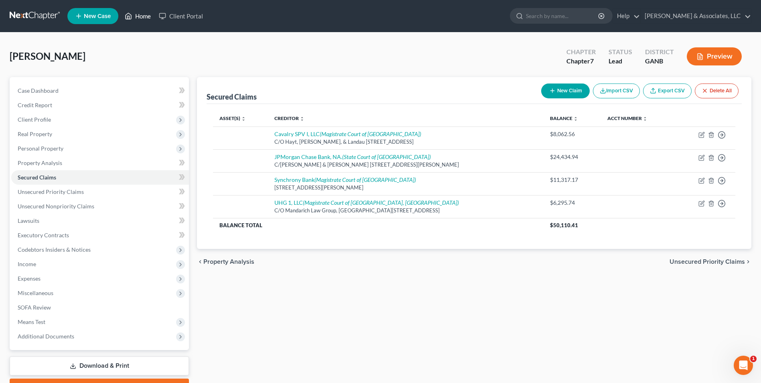
click at [134, 19] on link "Home" at bounding box center [138, 16] width 34 height 14
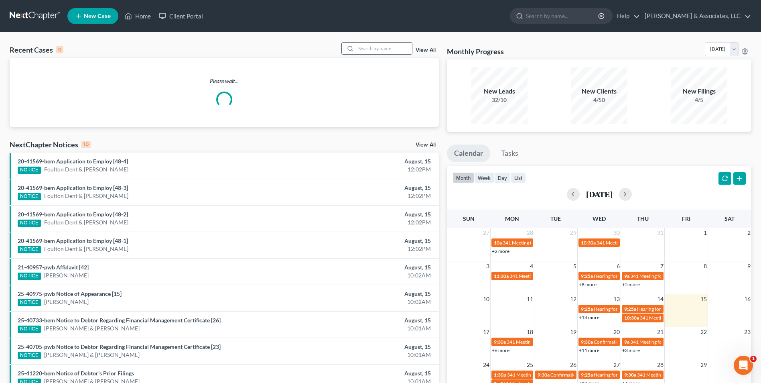
click at [373, 50] on input "search" at bounding box center [384, 49] width 56 height 12
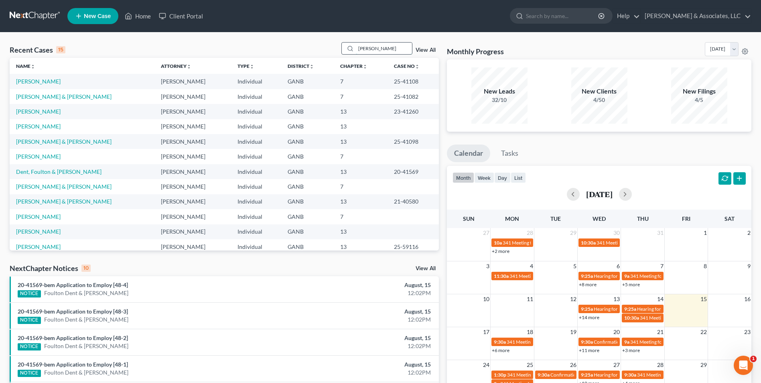
type input "belk"
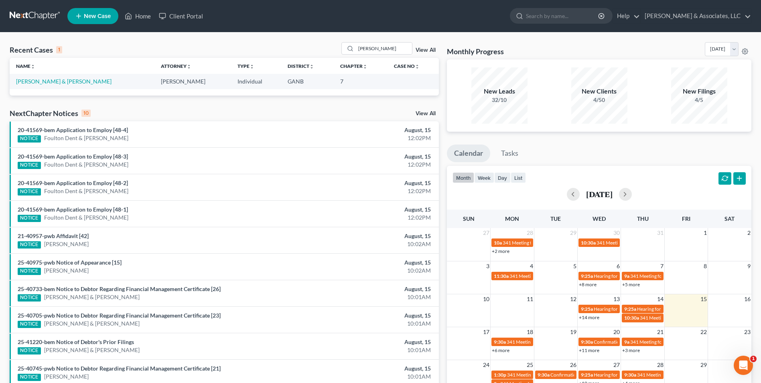
click at [35, 87] on td "Belknap, Raymond & Teri" at bounding box center [82, 81] width 145 height 15
click at [40, 81] on link "Belknap, Raymond & Teri" at bounding box center [64, 81] width 96 height 7
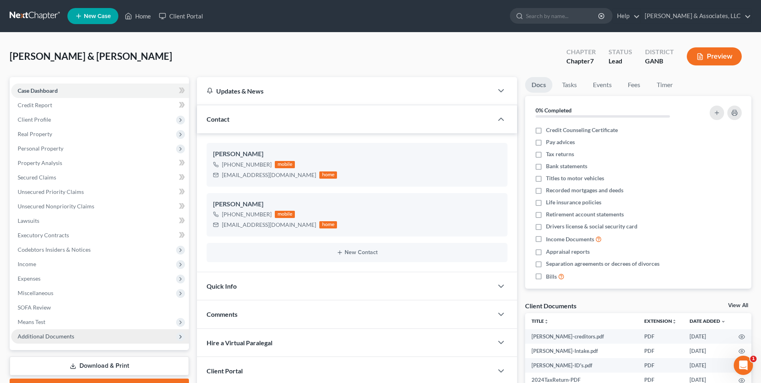
click at [76, 335] on span "Additional Documents" at bounding box center [100, 336] width 178 height 14
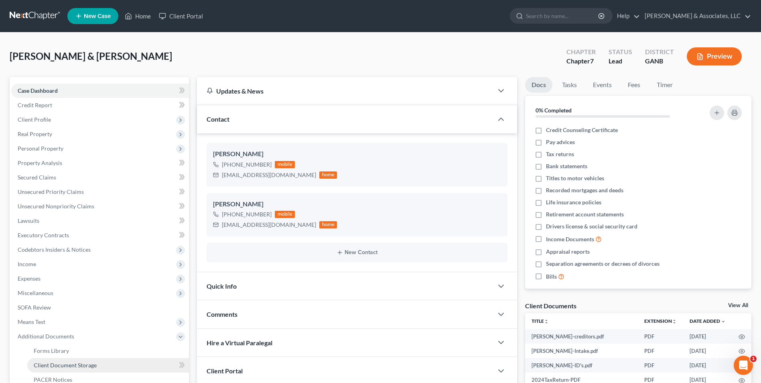
click at [81, 364] on span "Client Document Storage" at bounding box center [65, 365] width 63 height 7
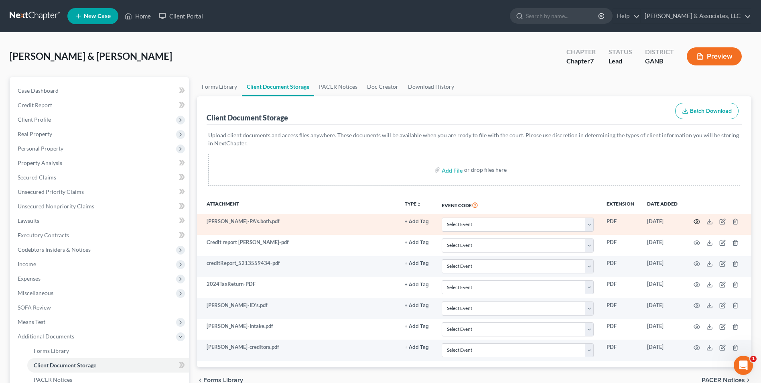
click at [697, 221] on circle "button" at bounding box center [697, 222] width 2 height 2
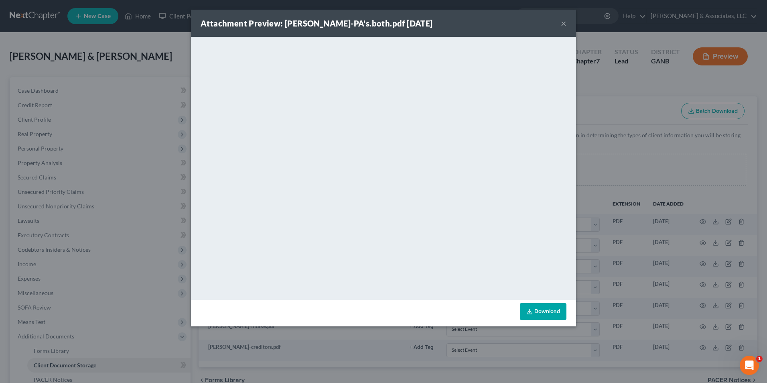
click at [488, 18] on div "Attachment Preview: Belknap-PA's.both.pdf 08/04/2025 ×" at bounding box center [383, 23] width 385 height 27
click at [552, 22] on div "Attachment Preview: Belknap-PA's.both.pdf 08/04/2025 ×" at bounding box center [383, 23] width 385 height 27
click at [564, 25] on button "×" at bounding box center [564, 23] width 6 height 10
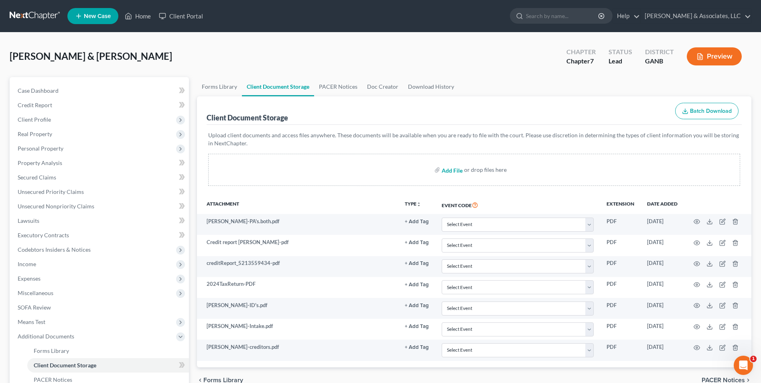
click at [452, 171] on input "file" at bounding box center [451, 170] width 19 height 14
type input "C:\fakepath\[PERSON_NAME].121.pdf"
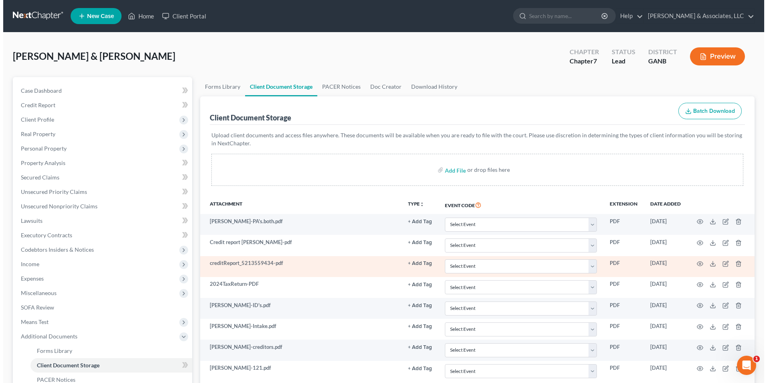
scroll to position [116, 0]
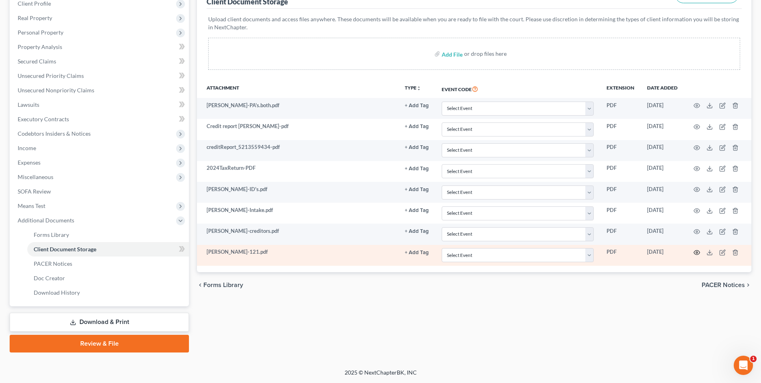
click at [696, 253] on icon "button" at bounding box center [697, 252] width 6 height 6
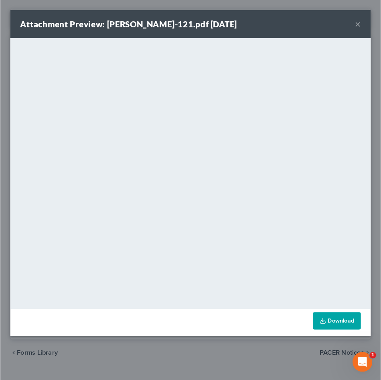
scroll to position [71, 0]
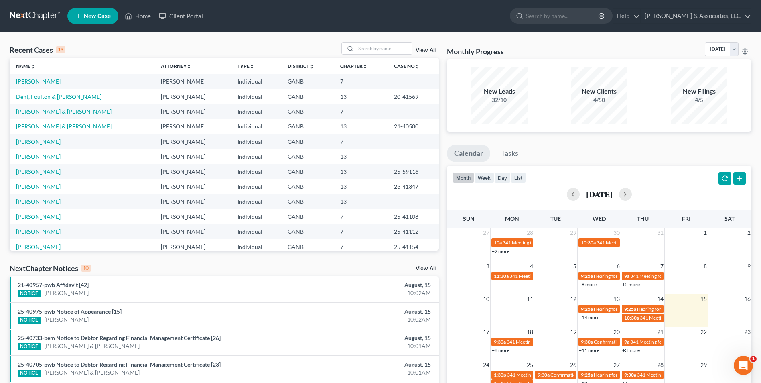
click at [46, 83] on link "[PERSON_NAME]" at bounding box center [38, 81] width 45 height 7
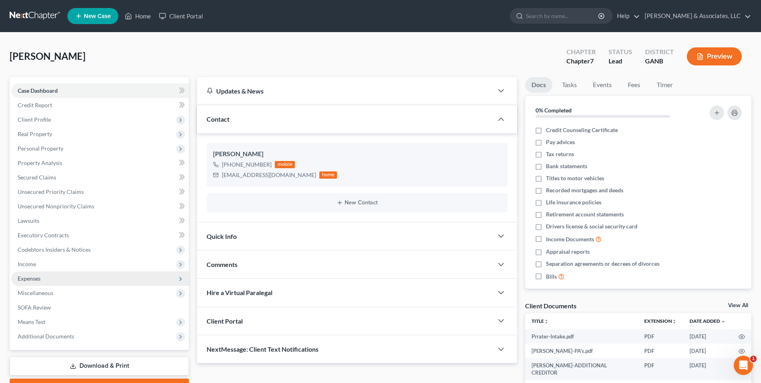
click at [35, 279] on span "Expenses" at bounding box center [29, 278] width 23 height 7
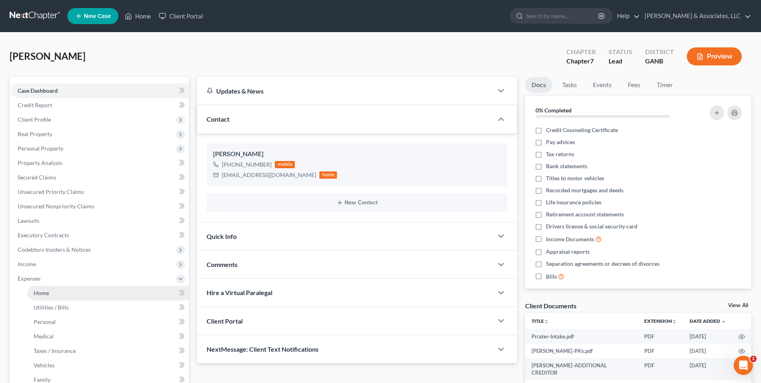
click at [37, 293] on span "Home" at bounding box center [41, 292] width 15 height 7
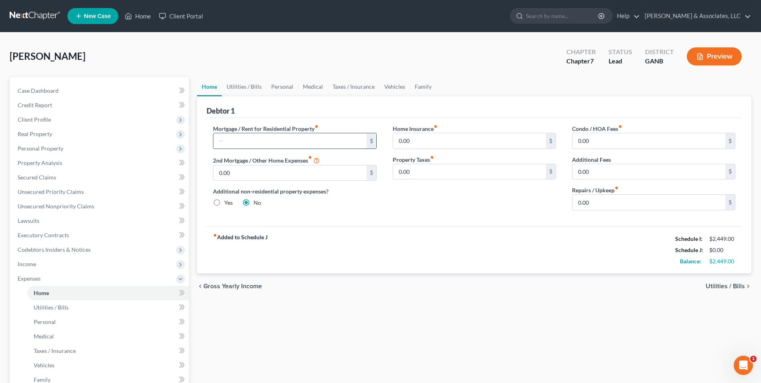
click at [278, 148] on input "text" at bounding box center [290, 140] width 153 height 15
type input "600"
click at [249, 87] on link "Utilities / Bills" at bounding box center [244, 86] width 45 height 19
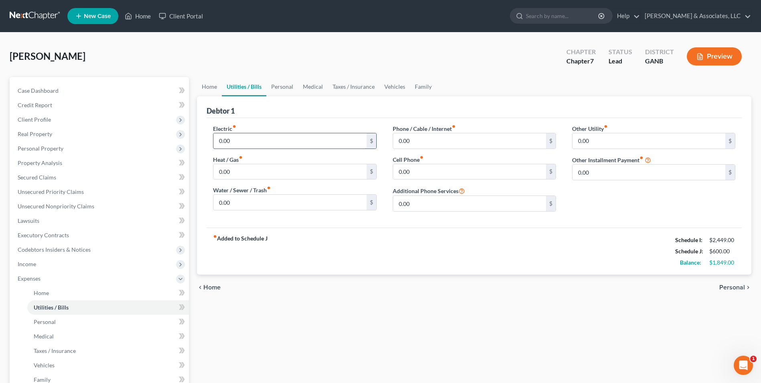
click at [238, 143] on input "0.00" at bounding box center [290, 140] width 153 height 15
type input "139"
click at [427, 172] on input "0.00" at bounding box center [469, 171] width 153 height 15
type input "185"
click at [419, 145] on input "0.00" at bounding box center [469, 140] width 153 height 15
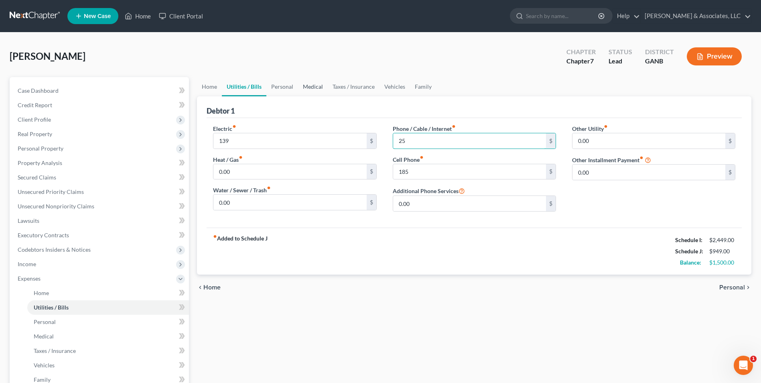
type input "25"
click at [302, 85] on link "Medical" at bounding box center [313, 86] width 30 height 19
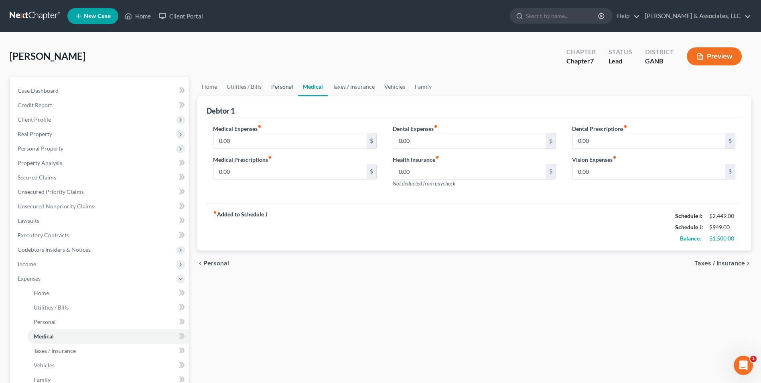
click at [286, 86] on link "Personal" at bounding box center [282, 86] width 32 height 19
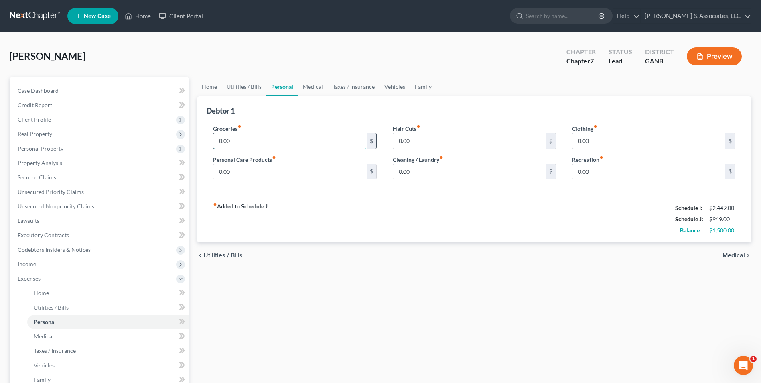
click at [238, 144] on input "0.00" at bounding box center [290, 140] width 153 height 15
type input "590"
click at [608, 149] on div "Clothing fiber_manual_record 0.00 $ Recreation fiber_manual_record 0.00 $" at bounding box center [653, 155] width 179 height 62
click at [622, 142] on input "0.00" at bounding box center [649, 140] width 153 height 15
type input "50"
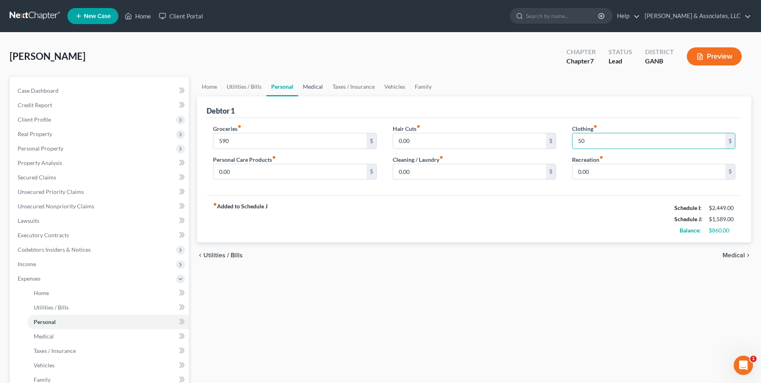
click at [310, 88] on link "Medical" at bounding box center [313, 86] width 30 height 19
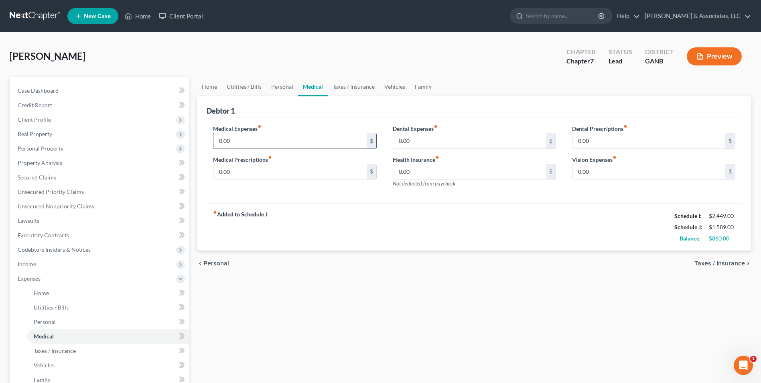
click at [247, 134] on input "0.00" at bounding box center [290, 140] width 153 height 15
type input "180"
click at [390, 88] on link "Vehicles" at bounding box center [395, 86] width 31 height 19
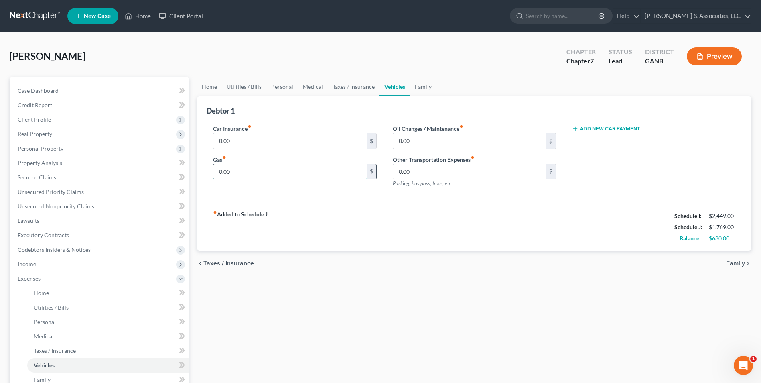
click at [241, 171] on input "0.00" at bounding box center [290, 171] width 153 height 15
type input "250"
click at [316, 88] on link "Medical" at bounding box center [313, 86] width 30 height 19
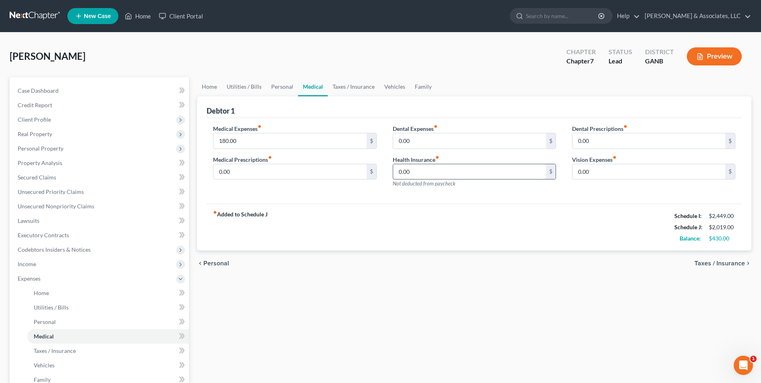
click at [430, 170] on input "0.00" at bounding box center [469, 171] width 153 height 15
type input "55"
click at [390, 88] on link "Vehicles" at bounding box center [395, 86] width 31 height 19
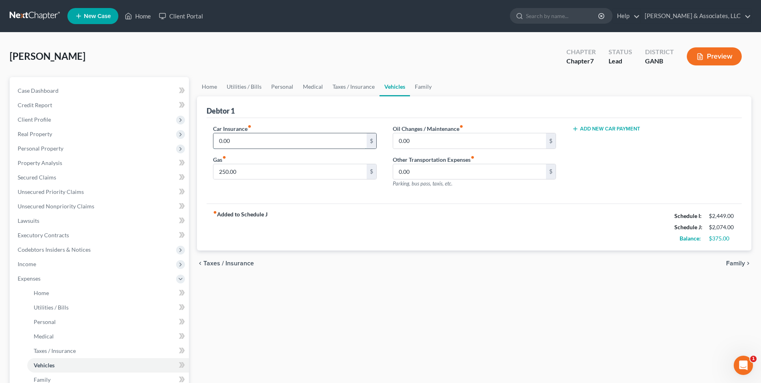
click at [268, 140] on input "0.00" at bounding box center [290, 140] width 153 height 15
type input "75"
click at [421, 89] on link "Family" at bounding box center [423, 86] width 26 height 19
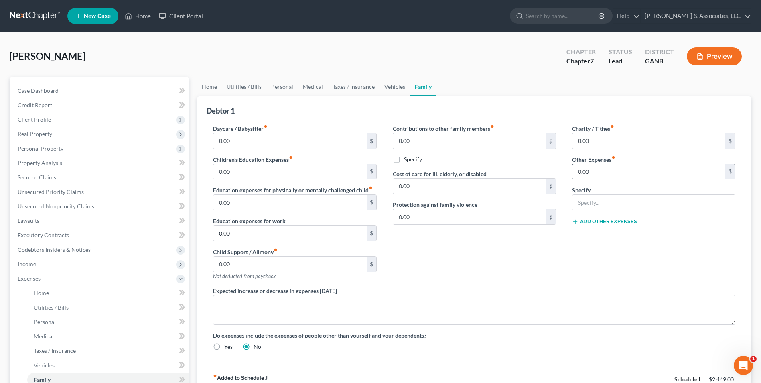
click at [599, 179] on div "0.00 $" at bounding box center [653, 172] width 163 height 16
click at [599, 178] on input "0.00" at bounding box center [649, 171] width 153 height 15
type input "300"
click at [599, 203] on input "text" at bounding box center [654, 202] width 163 height 15
type input "restitution"
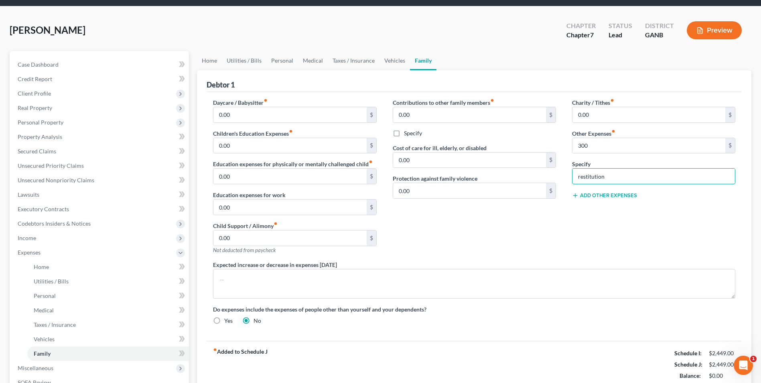
scroll to position [40, 0]
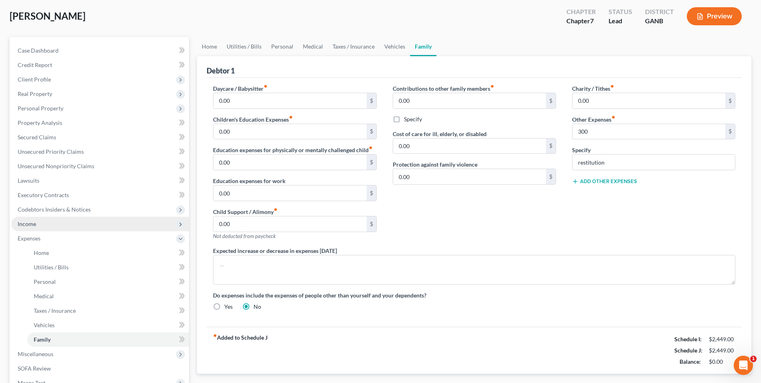
click at [24, 224] on span "Income" at bounding box center [27, 223] width 18 height 7
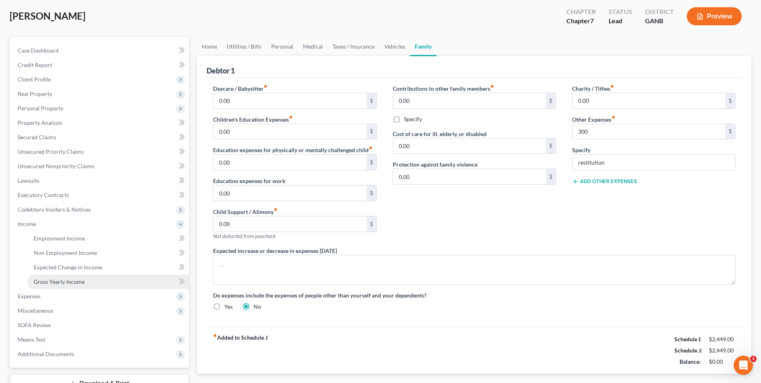
click at [47, 286] on link "Gross Yearly Income" at bounding box center [108, 282] width 162 height 14
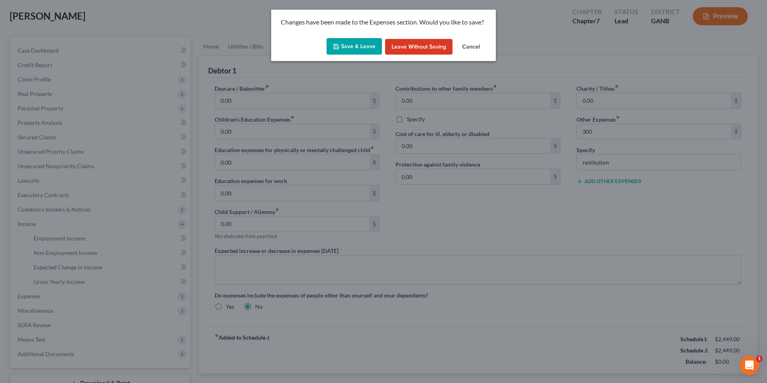
click at [353, 45] on button "Save & Leave" at bounding box center [354, 46] width 55 height 17
type input "300.00"
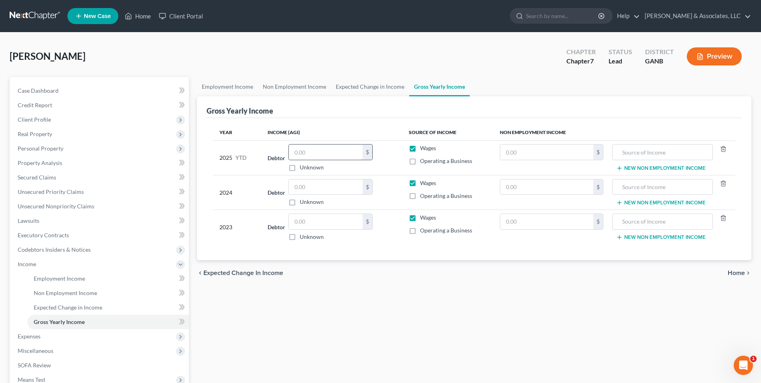
click at [323, 155] on input "text" at bounding box center [326, 151] width 74 height 15
type input "20,795"
click at [316, 184] on input "text" at bounding box center [326, 186] width 74 height 15
type input "33,950"
click at [321, 219] on input "text" at bounding box center [326, 221] width 74 height 15
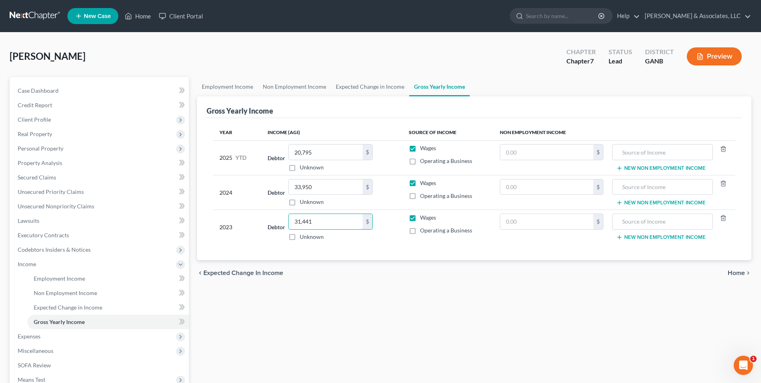
type input "31,441"
click at [394, 304] on div "Employment Income Non Employment Income Expected Change in Income Gross Yearly …" at bounding box center [474, 265] width 563 height 377
click at [37, 219] on span "Lawsuits" at bounding box center [29, 220] width 22 height 7
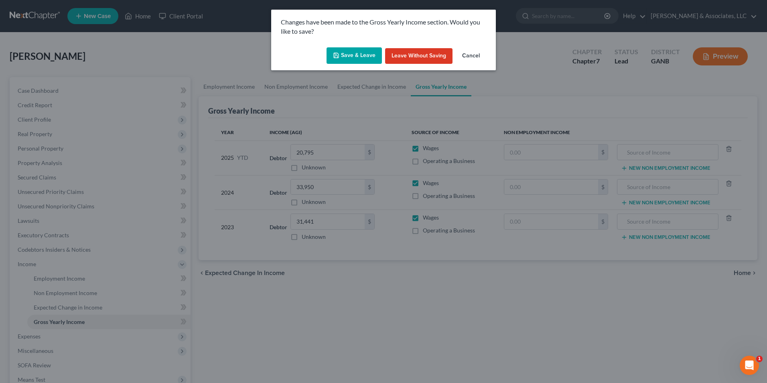
click at [353, 57] on button "Save & Leave" at bounding box center [354, 55] width 55 height 17
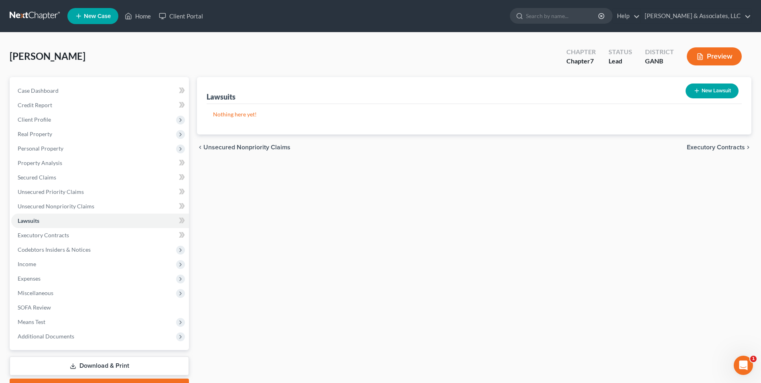
click at [710, 91] on button "New Lawsuit" at bounding box center [712, 90] width 53 height 15
select select "0"
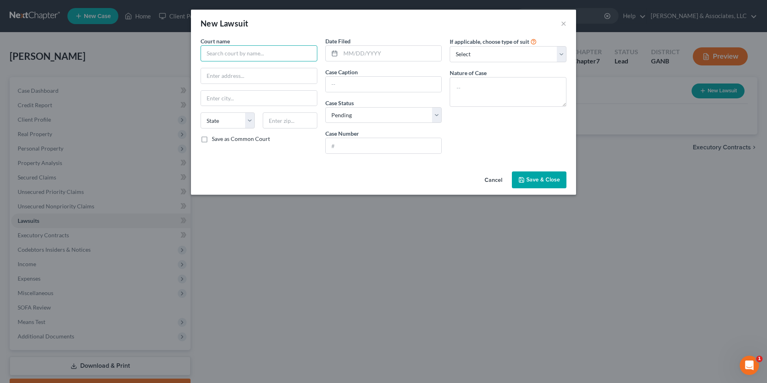
click at [292, 52] on input "text" at bounding box center [259, 53] width 117 height 16
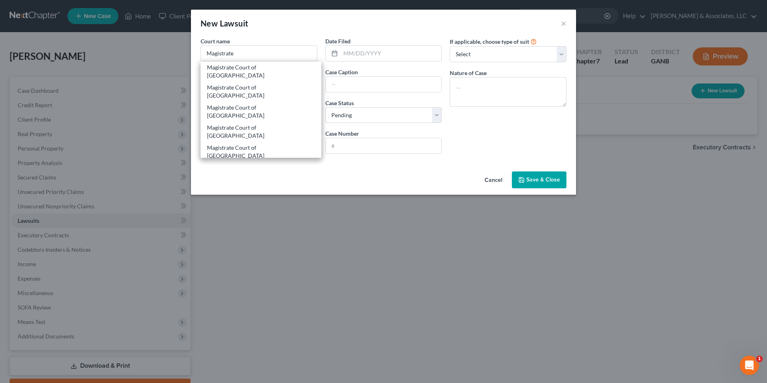
click at [285, 164] on div "Magistrate Court of Paulding County" at bounding box center [261, 172] width 108 height 16
type input "Magistrate Court of Paulding County"
type input "280 Constitution Blvd , STE 1109"
type input "Dallas"
select select "10"
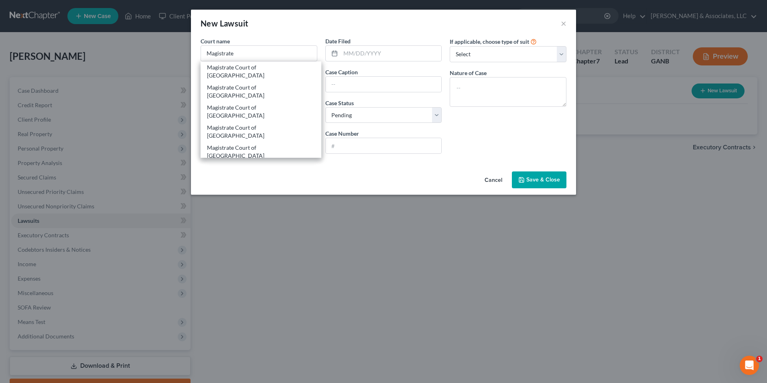
type input "30132"
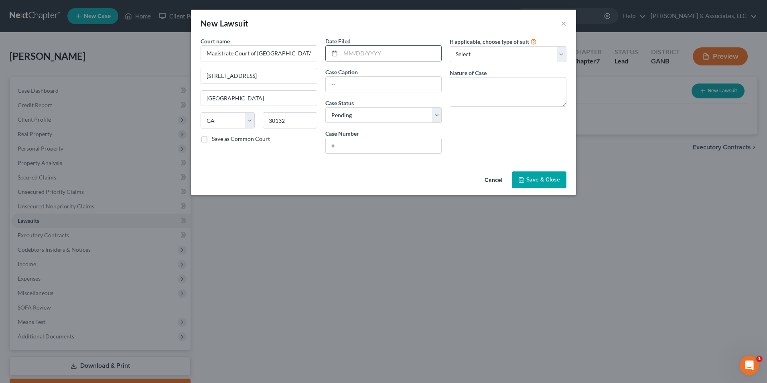
click at [370, 51] on input "text" at bounding box center [391, 53] width 101 height 15
type input "07/07/2025"
click at [375, 84] on input "text" at bounding box center [384, 84] width 116 height 15
type input "UHG 1, LLC vs. Amber Prater"
click at [435, 116] on select "Select Pending On Appeal Concluded" at bounding box center [383, 115] width 117 height 16
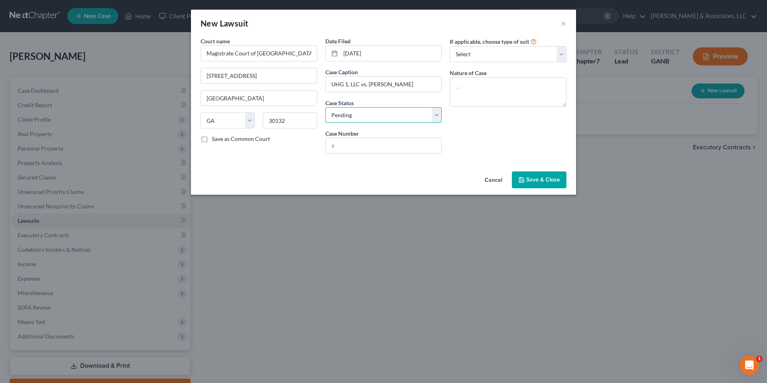
select select "2"
click at [325, 107] on select "Select Pending On Appeal Concluded" at bounding box center [383, 115] width 117 height 16
click at [382, 146] on input "text" at bounding box center [384, 145] width 116 height 15
type input "25-5140"
click at [564, 52] on select "Select Repossession Garnishment Foreclosure Attached, Seized, Or Levied Other" at bounding box center [508, 54] width 117 height 16
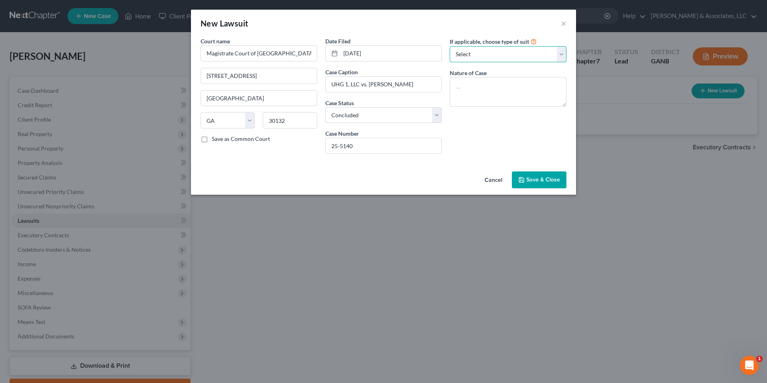
select select "1"
click at [450, 46] on select "Select Repossession Garnishment Foreclosure Attached, Seized, Or Levied Other" at bounding box center [508, 54] width 117 height 16
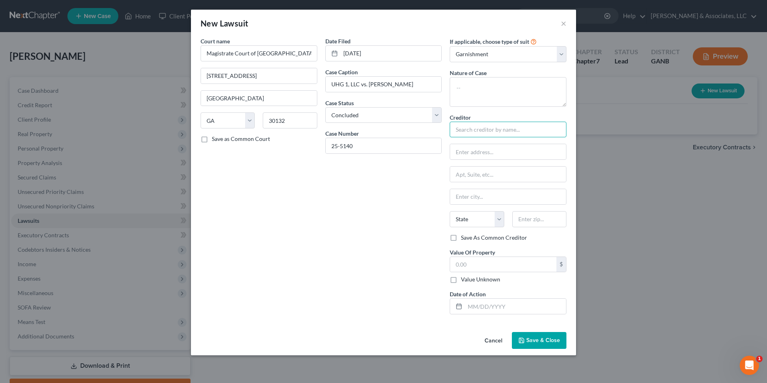
click at [474, 130] on input "text" at bounding box center [508, 130] width 117 height 16
type input "UHG 1, LLC"
click at [506, 152] on input "C/O Mandarich Lawa Group, LLP" at bounding box center [508, 151] width 116 height 15
type input "C/O Mandarich Law Group, LLP"
click at [471, 174] on input "text" at bounding box center [508, 174] width 116 height 15
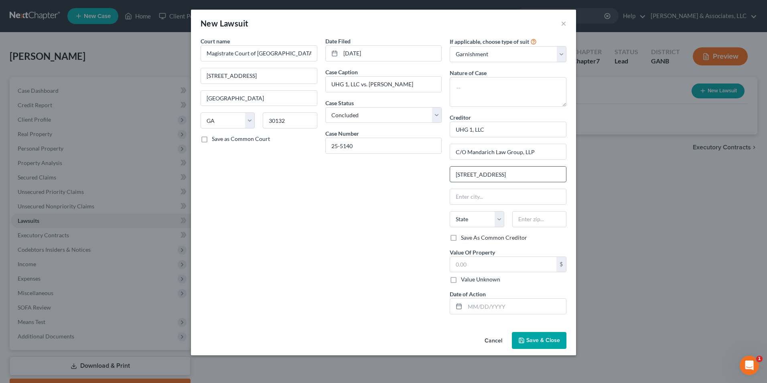
type input "175 Townpark Dr"
click at [484, 197] on input "text" at bounding box center [508, 196] width 116 height 15
type input "J"
type input "Kennesaw"
select select "10"
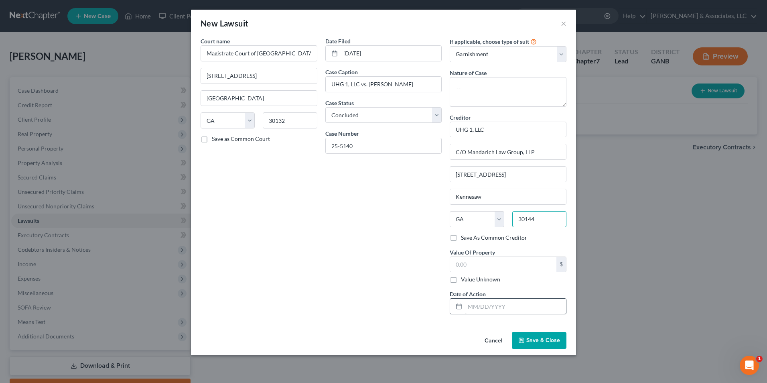
type input "30144"
click at [478, 308] on input "text" at bounding box center [515, 306] width 101 height 15
click at [416, 275] on div "Date Filed 07/07/2025 Case Caption UHG 1, LLC vs. Amber Prater Case Status * Se…" at bounding box center [383, 179] width 125 height 284
click at [461, 238] on label "Save As Common Creditor" at bounding box center [494, 238] width 66 height 8
click at [464, 238] on input "Save As Common Creditor" at bounding box center [466, 236] width 5 height 5
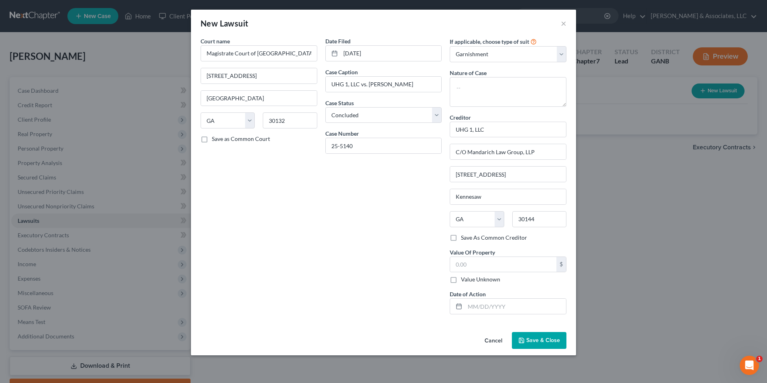
checkbox input "true"
click at [547, 339] on span "Save & Close" at bounding box center [544, 340] width 34 height 7
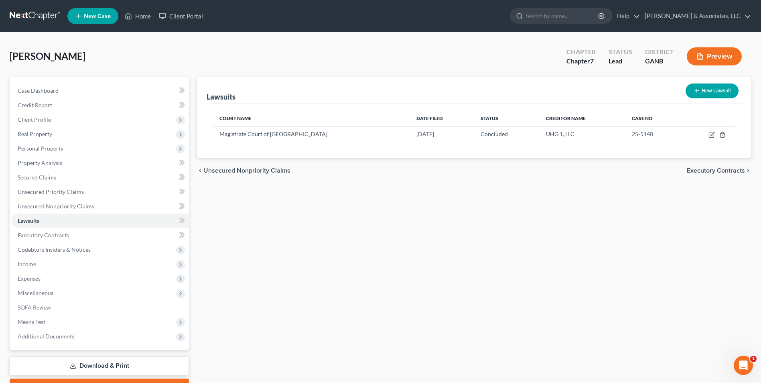
click at [722, 90] on button "New Lawsuit" at bounding box center [712, 90] width 53 height 15
select select "0"
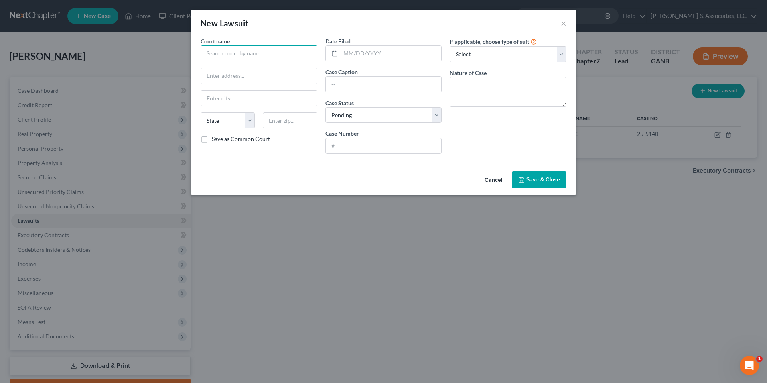
click at [256, 57] on input "text" at bounding box center [259, 53] width 117 height 16
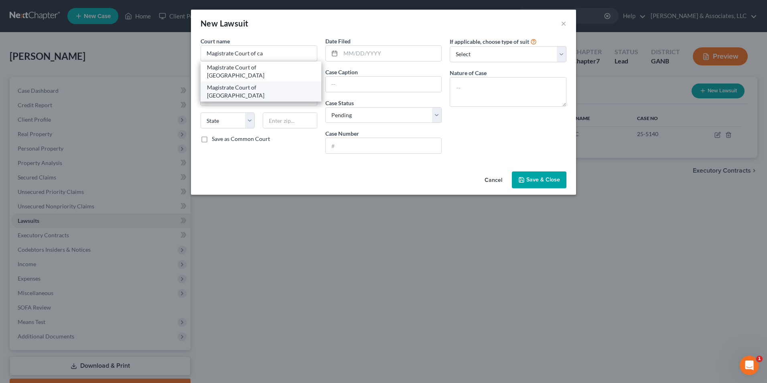
click at [279, 83] on div "Magistrate Court of Carroll County" at bounding box center [261, 91] width 108 height 16
type input "Magistrate Court of Carroll County"
type input "166 Independence Dr"
type input "Carrollton"
select select "10"
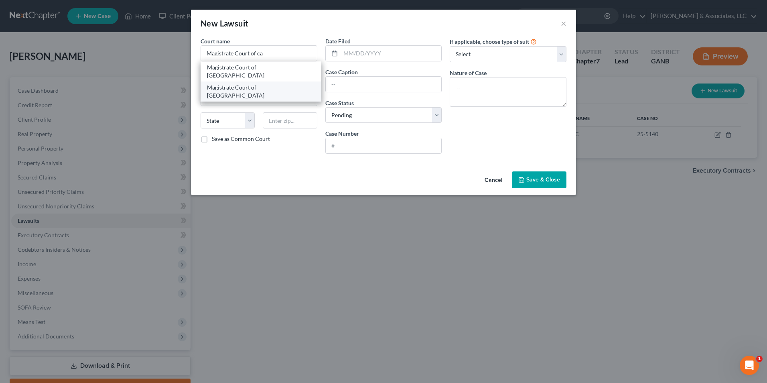
type input "30116"
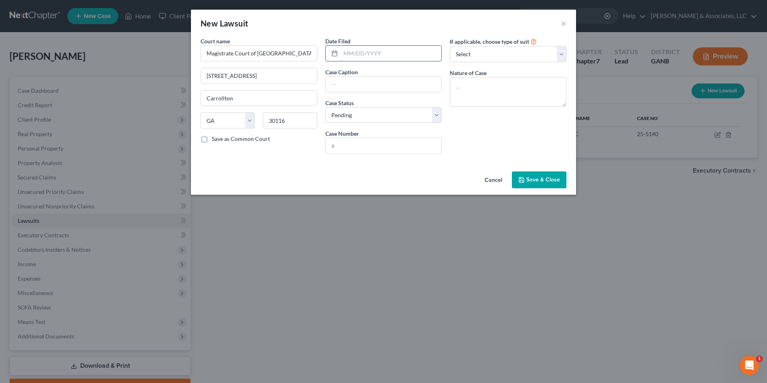
click at [367, 55] on input "text" at bounding box center [391, 53] width 101 height 15
type input "12/17/2021"
click at [408, 87] on input "text" at bounding box center [384, 84] width 116 height 15
type input "Synchrony Bank vs. Amber Prater"
click at [440, 118] on select "Select Pending On Appeal Concluded" at bounding box center [383, 115] width 117 height 16
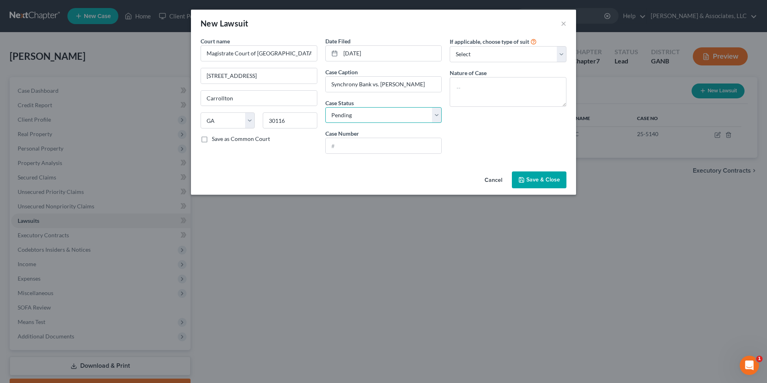
select select "2"
click at [325, 107] on select "Select Pending On Appeal Concluded" at bounding box center [383, 115] width 117 height 16
click at [400, 146] on input "text" at bounding box center [384, 145] width 116 height 15
type input "2022CV00347"
click at [563, 55] on select "Select Repossession Garnishment Foreclosure Attached, Seized, Or Levied Other" at bounding box center [508, 54] width 117 height 16
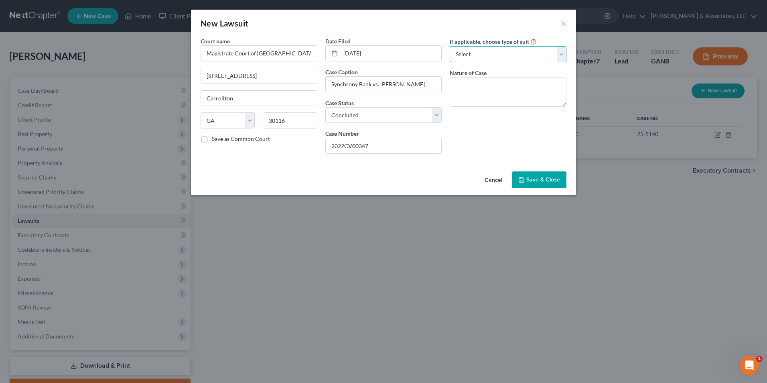
select select "4"
click at [450, 46] on select "Select Repossession Garnishment Foreclosure Attached, Seized, Or Levied Other" at bounding box center [508, 54] width 117 height 16
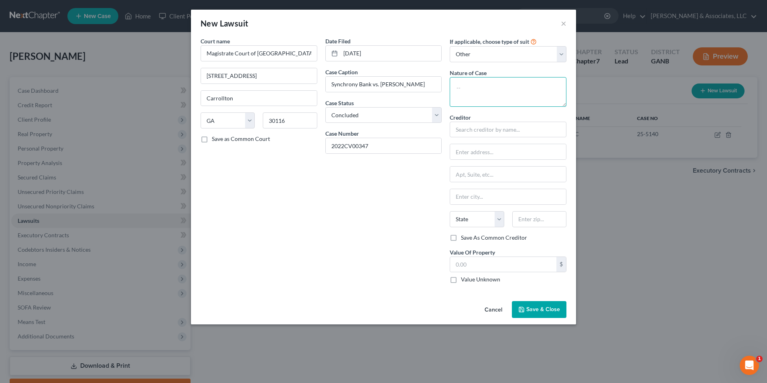
click at [485, 84] on textarea at bounding box center [508, 92] width 117 height 30
type textarea "civil"
click at [497, 123] on input "text" at bounding box center [508, 130] width 117 height 16
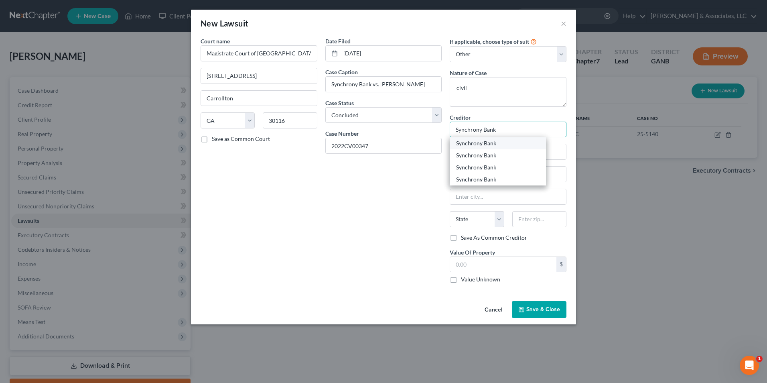
type input "Synchrony Bank"
click at [491, 142] on div "Synchrony Bank" at bounding box center [497, 143] width 83 height 8
type input "C/O Aldridge Pite Haan, LLP"
type input "PO Box 7389"
type input "Marietta"
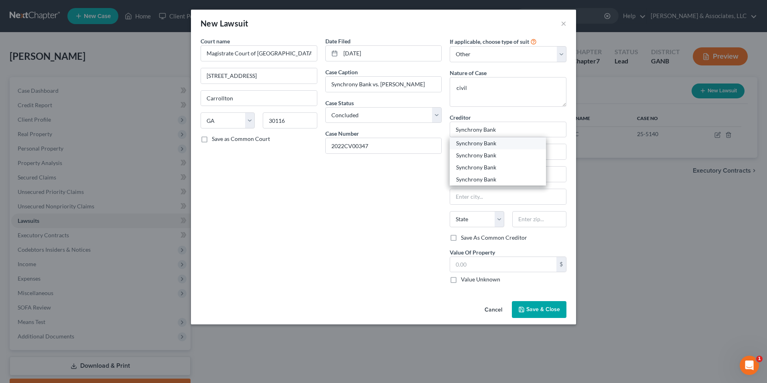
select select "10"
type input "30065"
click at [546, 307] on span "Save & Close" at bounding box center [544, 309] width 34 height 7
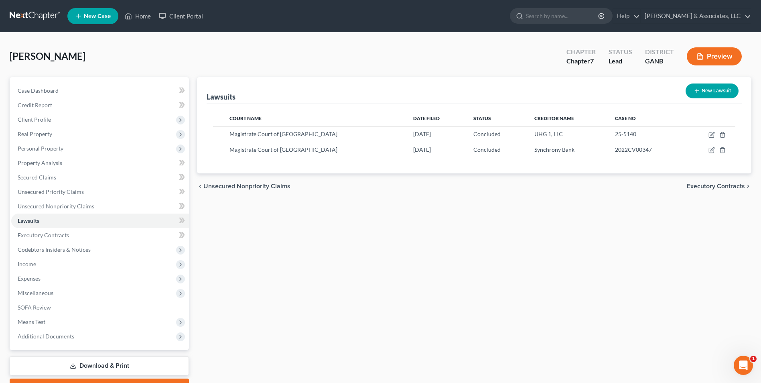
click at [730, 94] on button "New Lawsuit" at bounding box center [712, 90] width 53 height 15
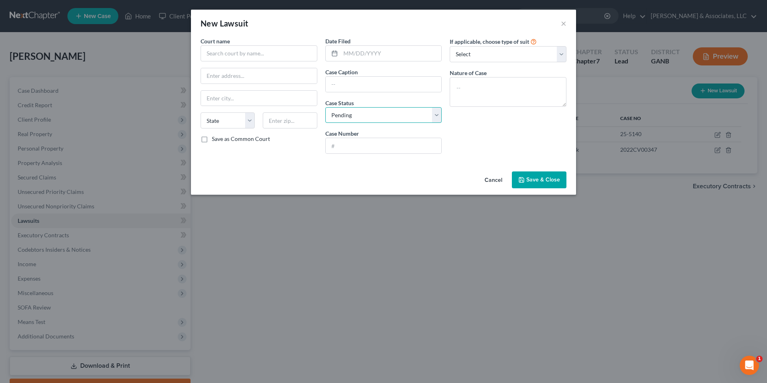
click at [437, 117] on select "Select Pending On Appeal Concluded" at bounding box center [383, 115] width 117 height 16
select select "2"
click at [325, 107] on select "Select Pending On Appeal Concluded" at bounding box center [383, 115] width 117 height 16
click at [295, 55] on input "text" at bounding box center [259, 53] width 117 height 16
type input "State Court of Carroll County"
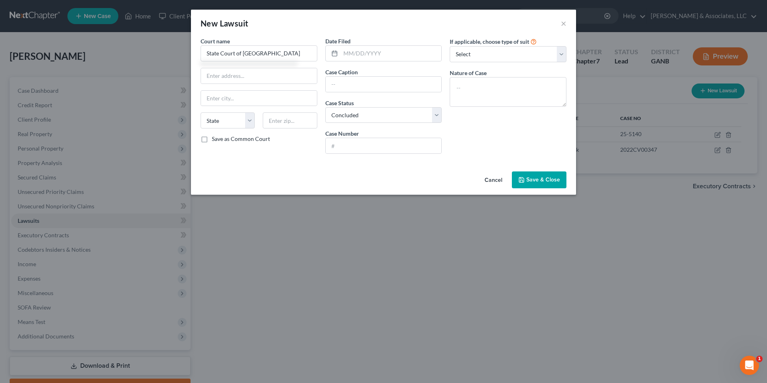
click at [212, 140] on label "Save as Common Court" at bounding box center [241, 139] width 58 height 8
click at [215, 140] on input "Save as Common Court" at bounding box center [217, 137] width 5 height 5
checkbox input "true"
type input "State Court of Carroll County"
drag, startPoint x: 289, startPoint y: 55, endPoint x: 78, endPoint y: 78, distance: 212.7
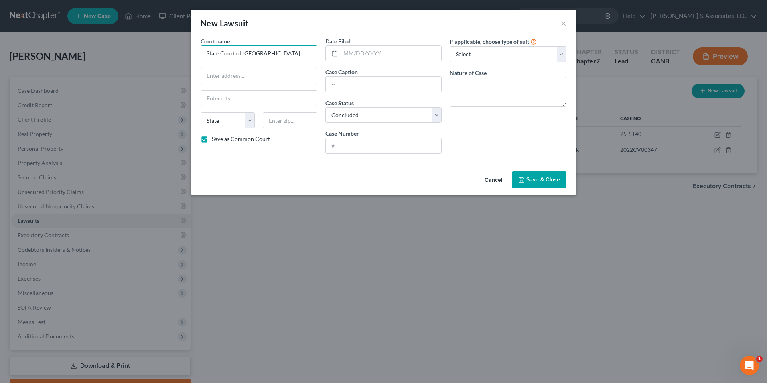
click at [78, 78] on div "New Lawsuit × Court name * State Court of Carroll County State AL AK AR AZ CA C…" at bounding box center [383, 191] width 767 height 383
click at [261, 75] on input "text" at bounding box center [259, 75] width 116 height 15
type input "311 Newnan St"
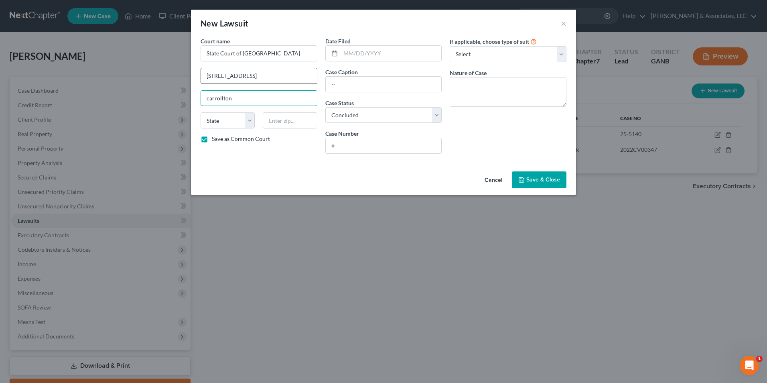
type input "carrollton"
select select "10"
type input "30117"
type input "Carrollton"
click at [209, 100] on input "Carrollton" at bounding box center [259, 98] width 116 height 15
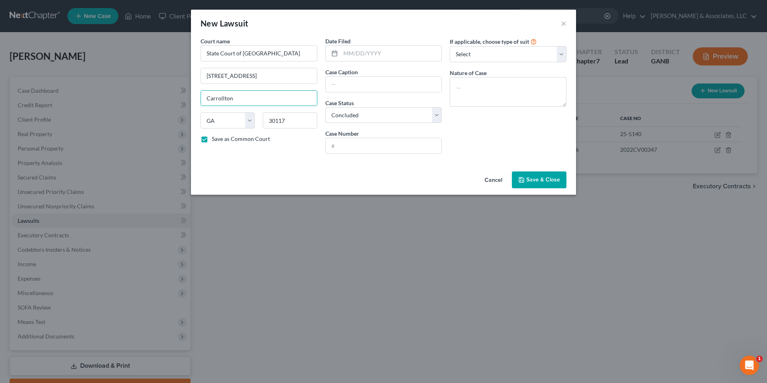
click at [433, 167] on div "Court name * State Court of Carroll County 311 Newnan St Carrollton State AL AK…" at bounding box center [383, 102] width 385 height 131
click at [564, 26] on button "×" at bounding box center [564, 23] width 6 height 10
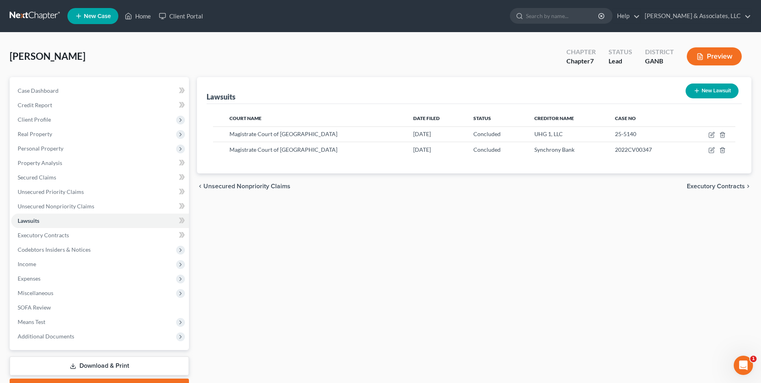
click at [716, 92] on button "New Lawsuit" at bounding box center [712, 90] width 53 height 15
select select "0"
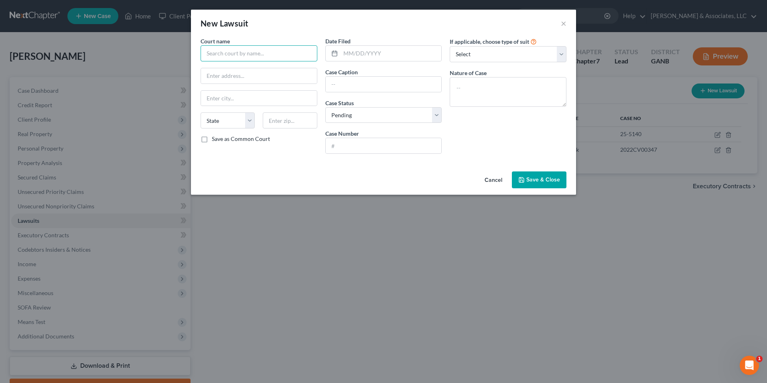
click at [287, 51] on input "text" at bounding box center [259, 53] width 117 height 16
type input "<"
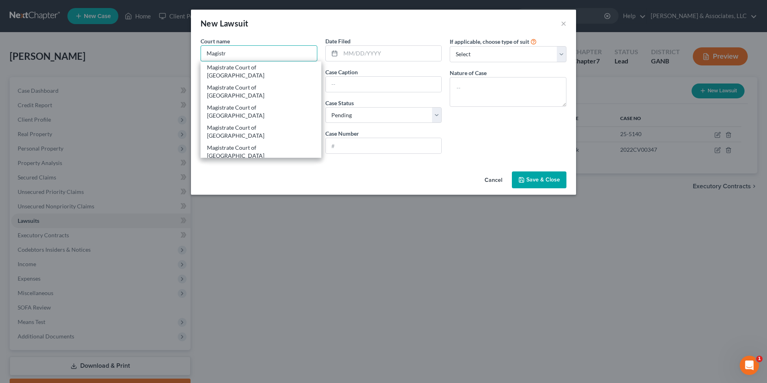
scroll to position [40, 0]
click at [279, 204] on div "Magistrate Court of Carroll County" at bounding box center [261, 212] width 108 height 16
type input "Magistrate Court of Carroll County"
type input "166 Independence Dr"
type input "Carrollton"
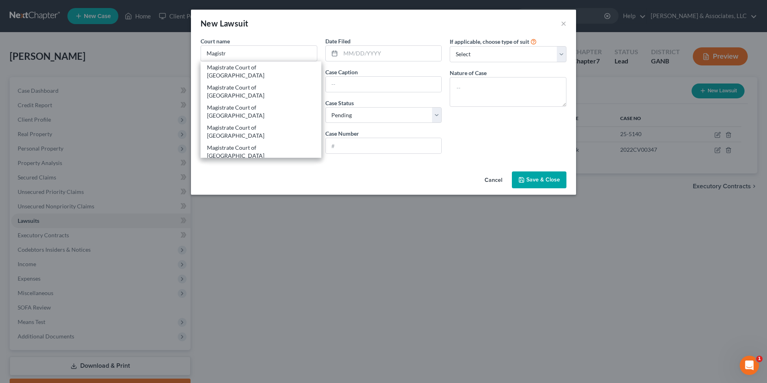
select select "10"
type input "30116"
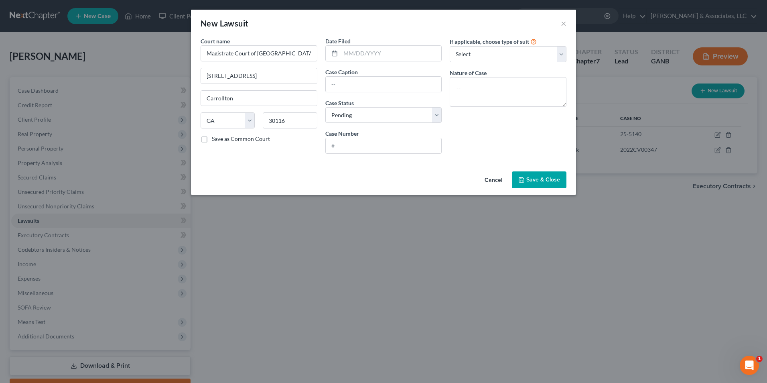
scroll to position [0, 0]
click at [379, 56] on input "text" at bounding box center [391, 53] width 101 height 15
type input "09/25/2024"
click at [563, 24] on button "×" at bounding box center [564, 23] width 6 height 10
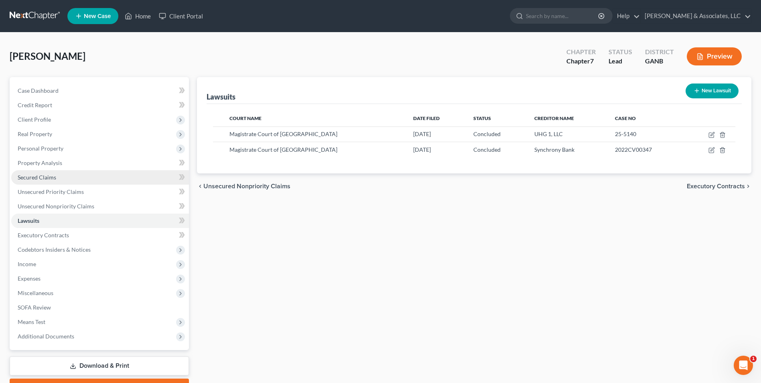
click at [26, 180] on span "Secured Claims" at bounding box center [37, 177] width 39 height 7
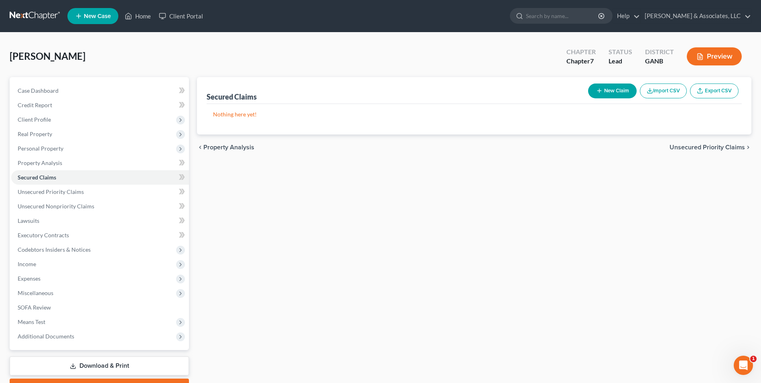
click at [614, 91] on button "New Claim" at bounding box center [612, 90] width 49 height 15
select select "0"
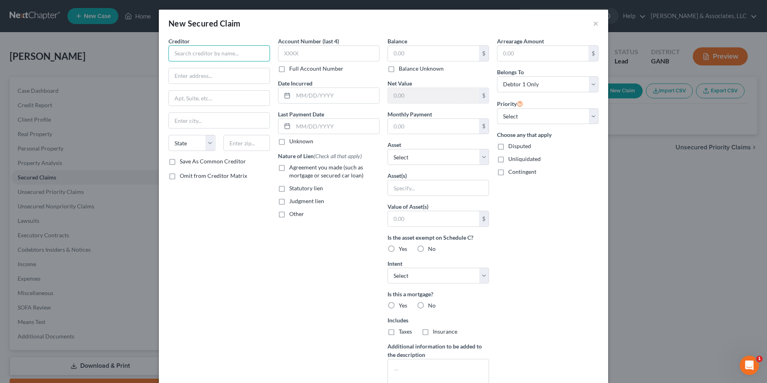
click at [207, 55] on input "text" at bounding box center [220, 53] width 102 height 16
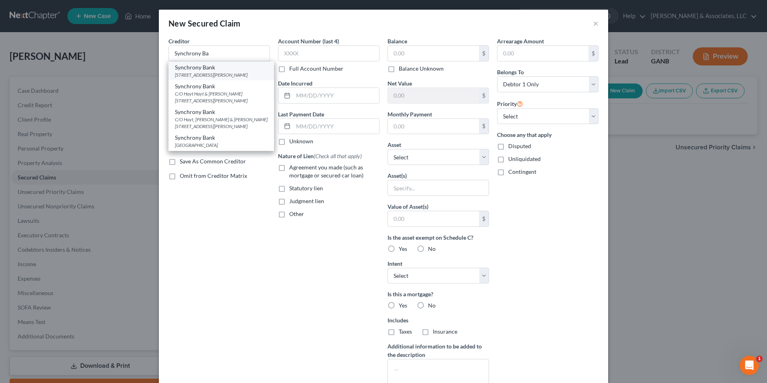
click at [212, 78] on div "C/O Aldridge Pite Haan, LLP PO Box 7389, Marietta, GA 30065" at bounding box center [221, 74] width 93 height 7
type input "Synchrony Bank"
type input "C/O Aldridge Pite Haan, LLP"
type input "PO Box 7389"
type input "Marietta"
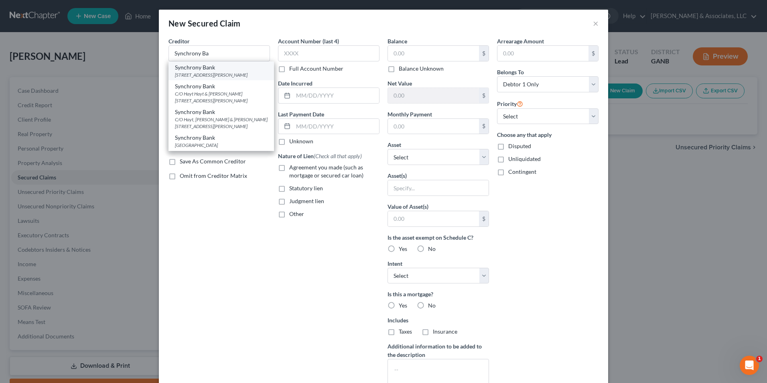
select select "10"
type input "30065"
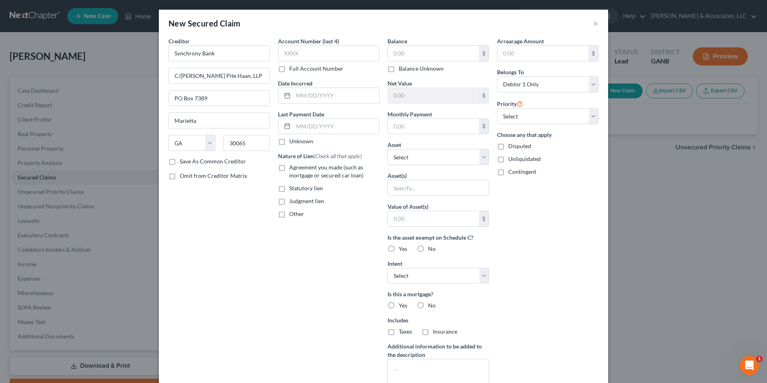
click at [289, 201] on label "Judgment lien" at bounding box center [306, 201] width 35 height 8
click at [293, 201] on input "Judgment lien" at bounding box center [295, 199] width 5 height 5
checkbox input "true"
click at [431, 55] on input "text" at bounding box center [433, 53] width 91 height 15
type input "11,317.17"
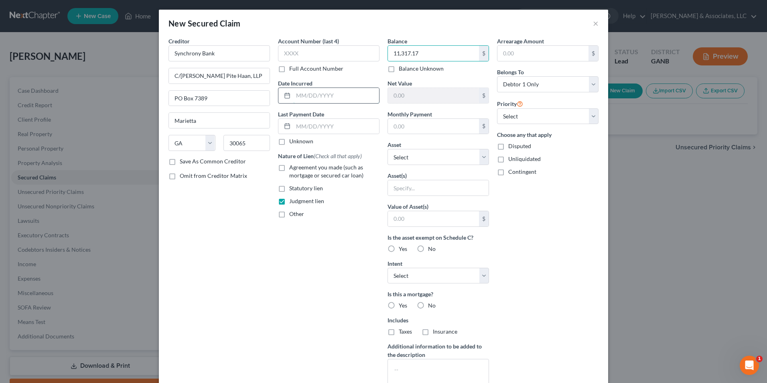
click at [301, 93] on input "text" at bounding box center [336, 95] width 86 height 15
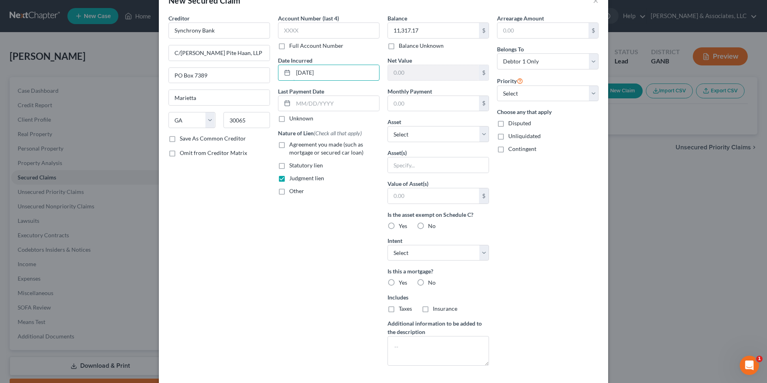
scroll to position [63, 0]
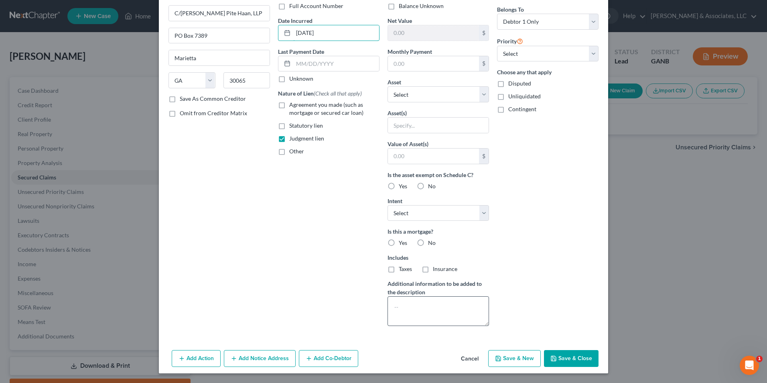
type input "01/19/2022"
click at [406, 308] on textarea at bounding box center [439, 311] width 102 height 30
drag, startPoint x: 450, startPoint y: 315, endPoint x: 364, endPoint y: 332, distance: 88.2
click at [343, 325] on div "Creditor * Synchrony Bank C/O Aldridge Pite Haan, LLP PO Box 7389 Marietta Stat…" at bounding box center [384, 153] width 438 height 358
type textarea "Magistrate Court of Carroll County. Case # 2022CV00347"
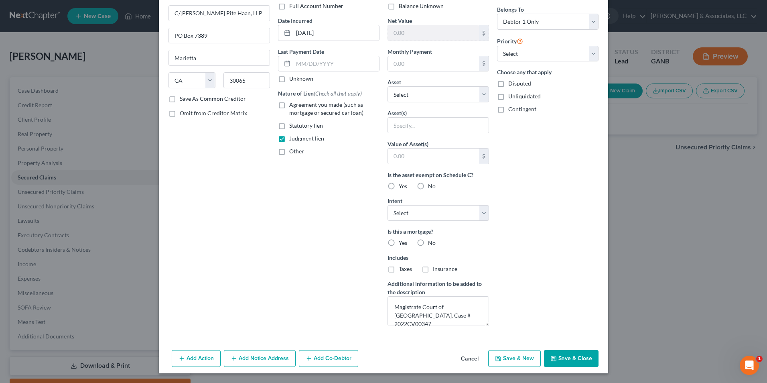
click at [263, 358] on button "Add Notice Address" at bounding box center [260, 358] width 72 height 17
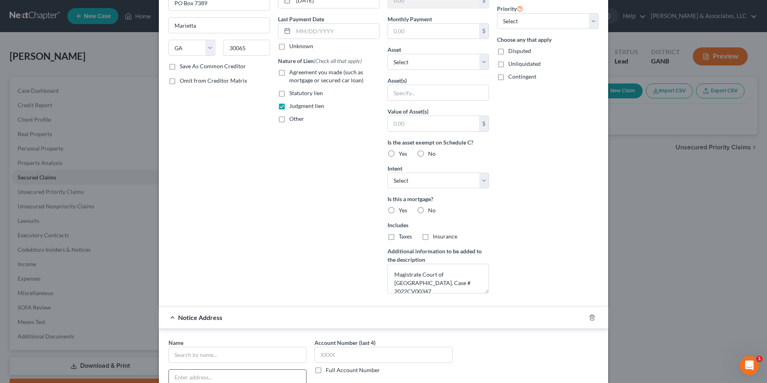
scroll to position [141, 0]
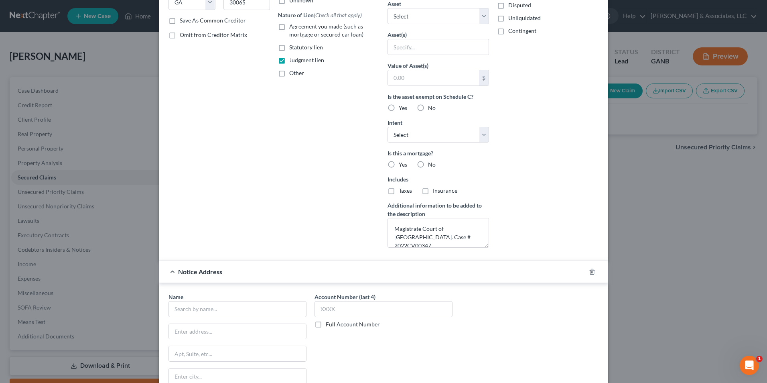
click at [326, 326] on label "Full Account Number" at bounding box center [353, 324] width 54 height 8
click at [329, 325] on input "Full Account Number" at bounding box center [331, 322] width 5 height 5
paste input "Case # 2022CV00347"
type input "Case # 2022CV00347"
click at [242, 309] on input "text" at bounding box center [238, 309] width 138 height 16
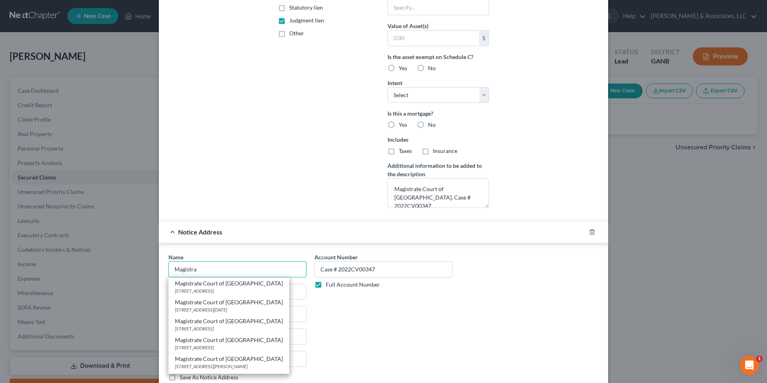
scroll to position [181, 0]
click at [239, 325] on div "166 Independence Dr, Carrollton, GA 30116" at bounding box center [229, 328] width 108 height 7
type input "Magistrate Court of Carroll County"
type input "166 Independence Dr"
type input "Carrollton"
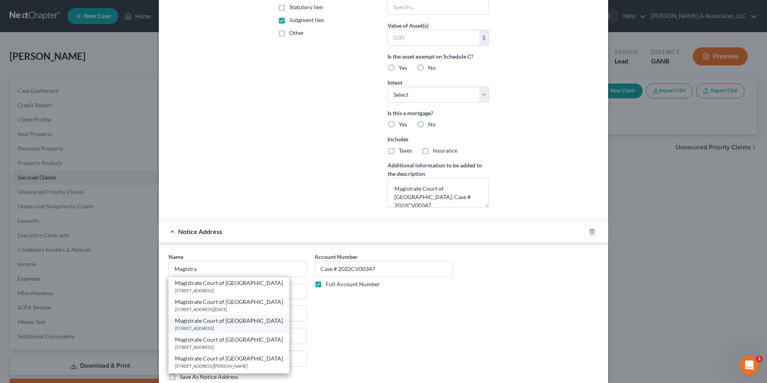
select select "10"
type input "30116"
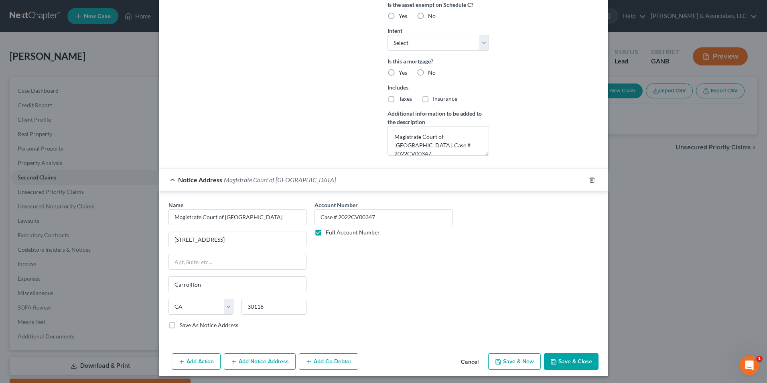
scroll to position [236, 0]
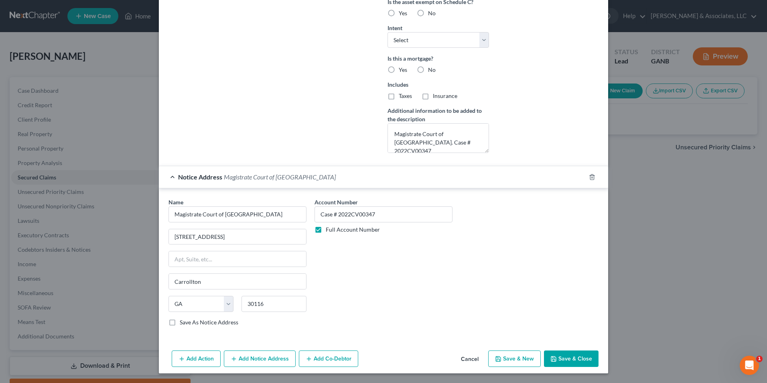
click at [570, 362] on button "Save & Close" at bounding box center [571, 358] width 55 height 17
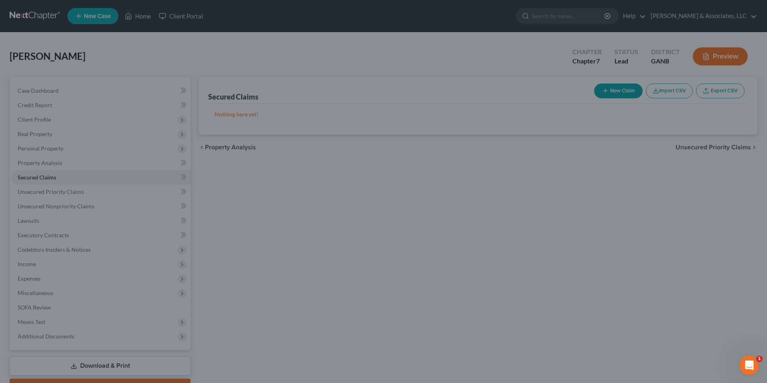
scroll to position [148, 0]
type input "0"
type input "0.00"
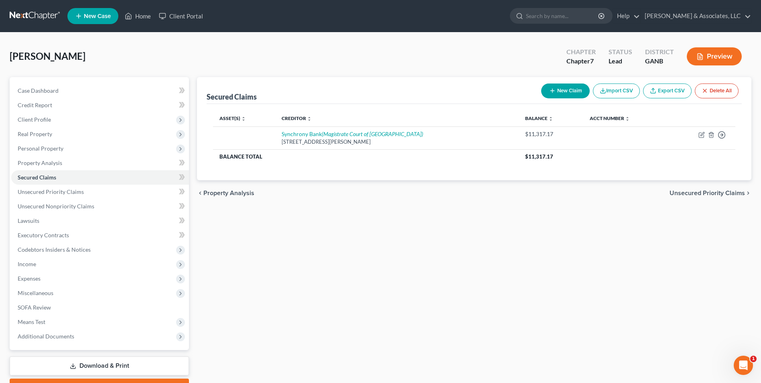
click at [575, 89] on button "New Claim" at bounding box center [565, 90] width 49 height 15
select select "0"
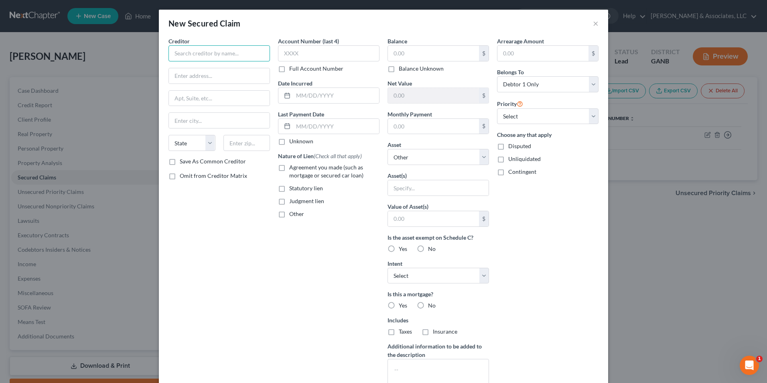
click at [238, 53] on input "text" at bounding box center [220, 53] width 102 height 16
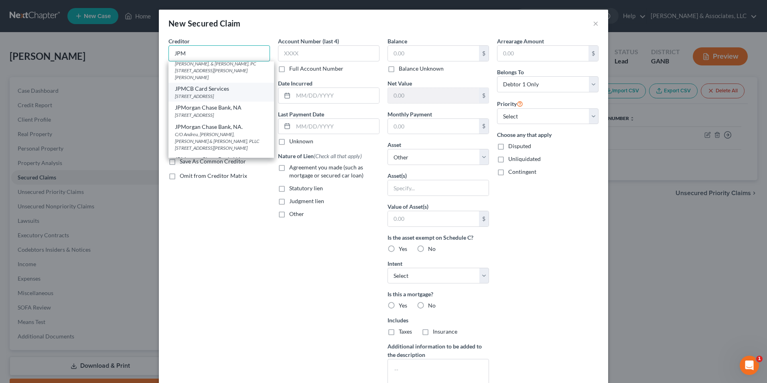
scroll to position [33, 0]
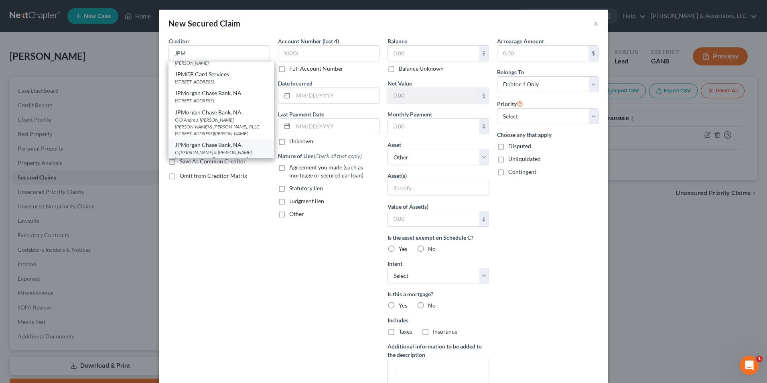
click at [213, 149] on div "C/O Brock & Scott 1315 Westbrook Plaza Dr, Winston Salem, NC 27103" at bounding box center [221, 156] width 93 height 14
type input "JPMorgan Chase Bank, NA."
type input "C/O Brock & Scott"
type input "1315 Westbrook Plaza Dr"
type input "Winston Salem"
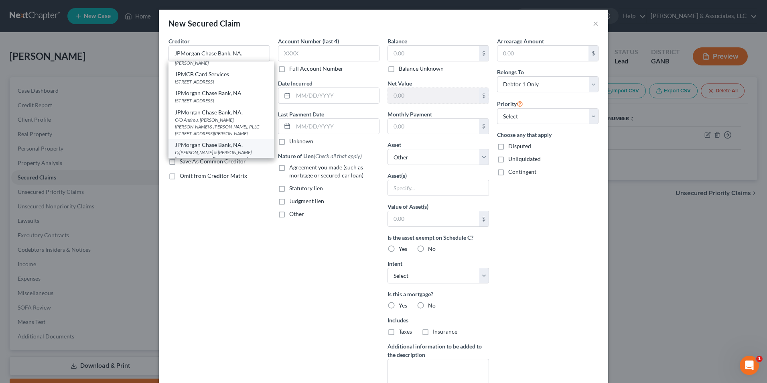
select select "28"
type input "27103"
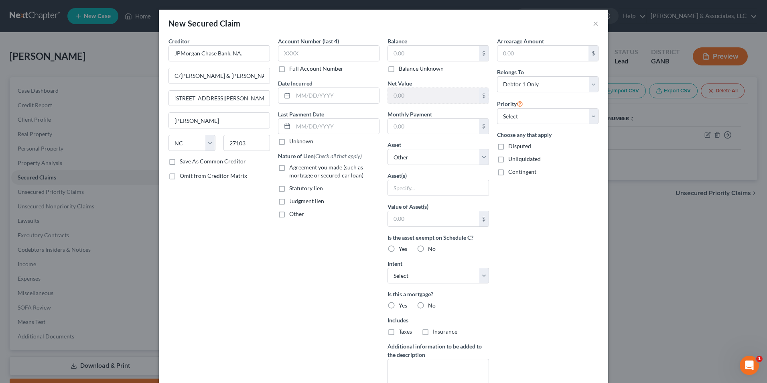
click at [289, 202] on label "Judgment lien" at bounding box center [306, 201] width 35 height 8
click at [293, 202] on input "Judgment lien" at bounding box center [295, 199] width 5 height 5
checkbox input "true"
click at [328, 95] on input "text" at bounding box center [336, 95] width 86 height 15
click at [316, 93] on input "text" at bounding box center [336, 95] width 86 height 15
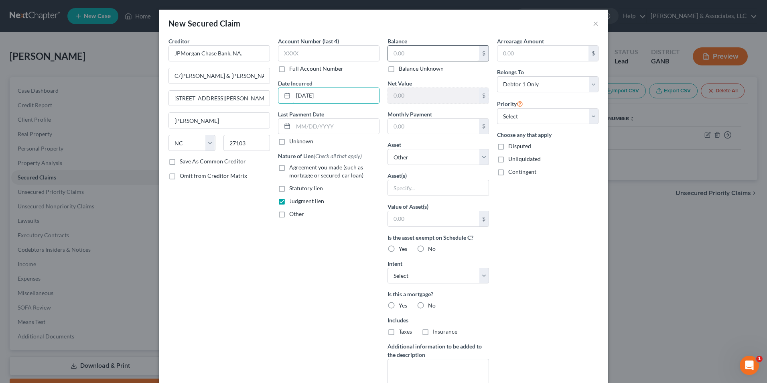
type input "11/03/2021"
click at [418, 49] on input "text" at bounding box center [433, 53] width 91 height 15
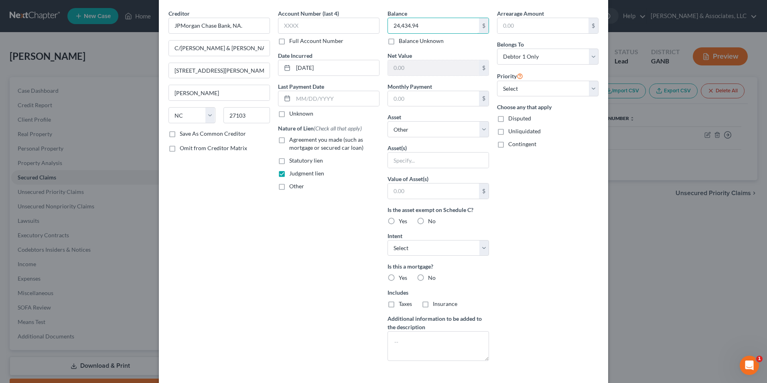
scroll to position [63, 0]
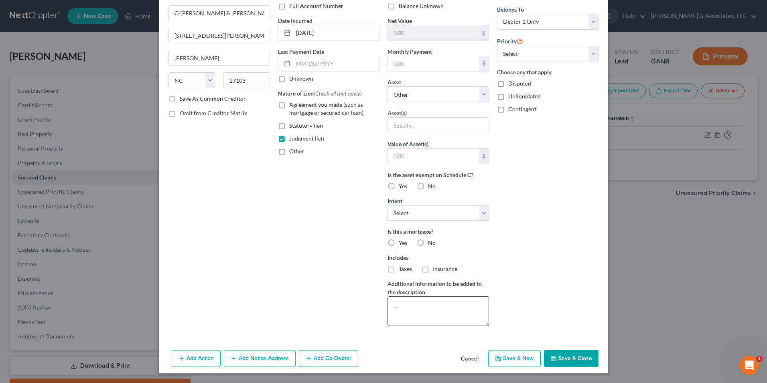
type input "24,434.94"
click at [402, 306] on textarea at bounding box center [439, 311] width 102 height 30
drag, startPoint x: 454, startPoint y: 315, endPoint x: 470, endPoint y: 309, distance: 17.1
click at [470, 309] on textarea "State Court of Carroll County. Case # STCV2021000778" at bounding box center [439, 311] width 102 height 30
click at [452, 321] on textarea "State Court of Carroll County. Case # STCV2021000778" at bounding box center [439, 311] width 102 height 30
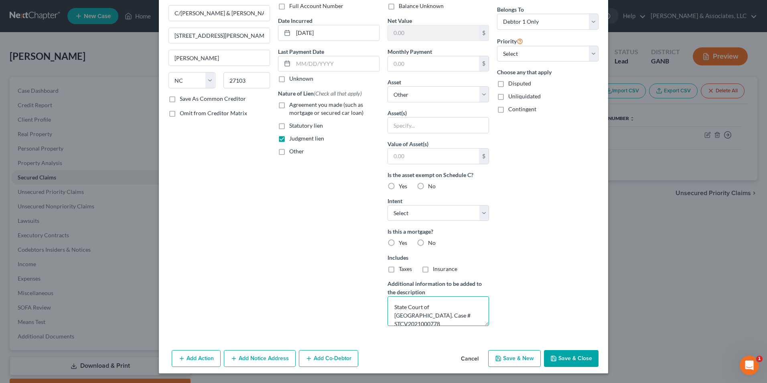
drag, startPoint x: 452, startPoint y: 314, endPoint x: 467, endPoint y: 311, distance: 15.4
click at [467, 311] on textarea "State Court of Carroll County. Case # STCV2021000778" at bounding box center [439, 311] width 102 height 30
drag, startPoint x: 442, startPoint y: 317, endPoint x: 464, endPoint y: 307, distance: 23.5
click at [464, 307] on textarea "State Court of Carroll County. Case # STCV2021000778" at bounding box center [439, 311] width 102 height 30
type textarea "State Court of Carroll County. Case # STCV2021000778"
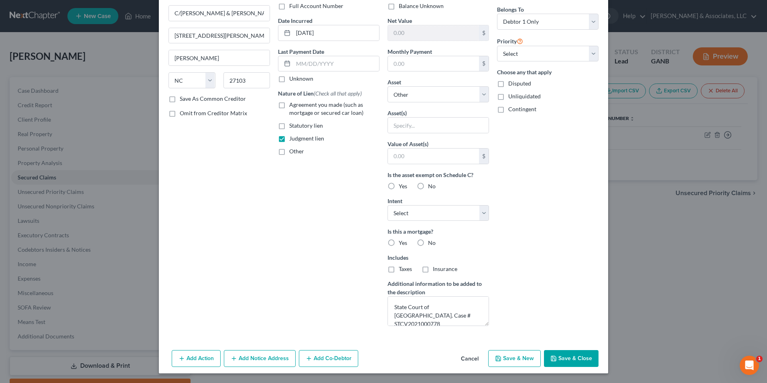
click at [384, 220] on div "Balance 24,434.94 $ Balance Unknown Balance Undetermined 24,434.94 $ Balance Un…" at bounding box center [439, 153] width 110 height 358
click at [245, 365] on button "Add Notice Address" at bounding box center [260, 358] width 72 height 17
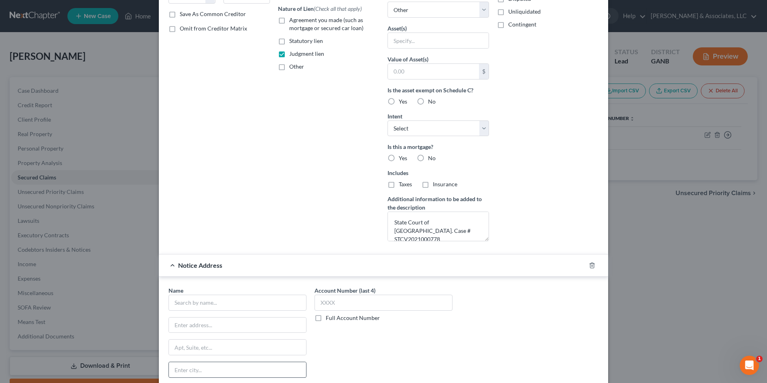
scroll to position [236, 0]
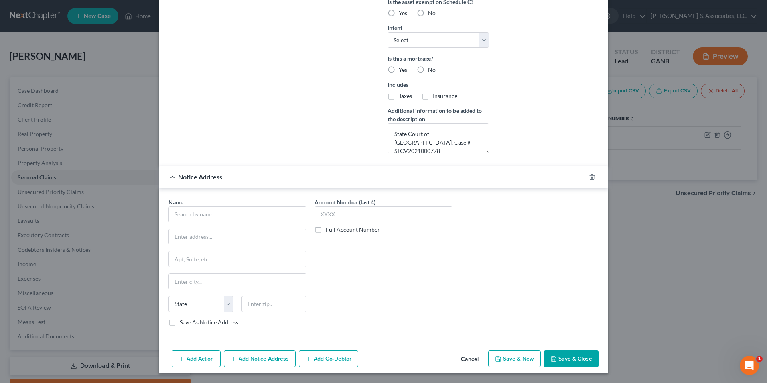
click at [326, 229] on label "Full Account Number" at bounding box center [353, 230] width 54 height 8
click at [329, 229] on input "Full Account Number" at bounding box center [331, 228] width 5 height 5
paste input ". Case # STCV2021000778"
click at [321, 215] on input ". Case # STCV2021000778" at bounding box center [384, 214] width 138 height 16
type input ".Case # STCV2021000778"
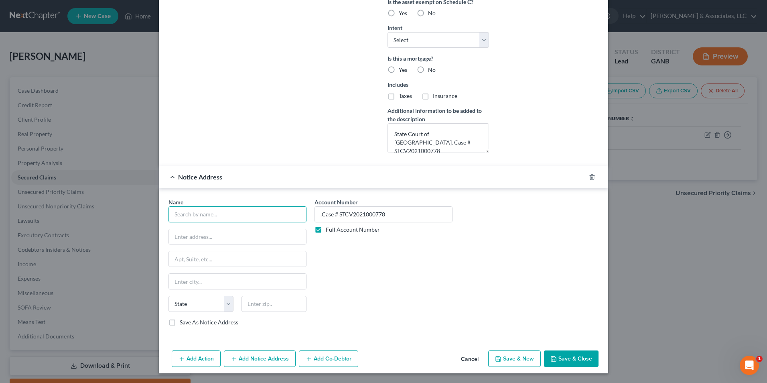
click at [222, 212] on input "text" at bounding box center [238, 214] width 138 height 16
click at [229, 238] on input "text" at bounding box center [237, 236] width 137 height 15
type input "State Court of Carroll County"
click at [486, 323] on div "Name * State Court of Carroll County State AL AK AR AZ CA CO CT DE DC FL GA GU …" at bounding box center [384, 265] width 438 height 135
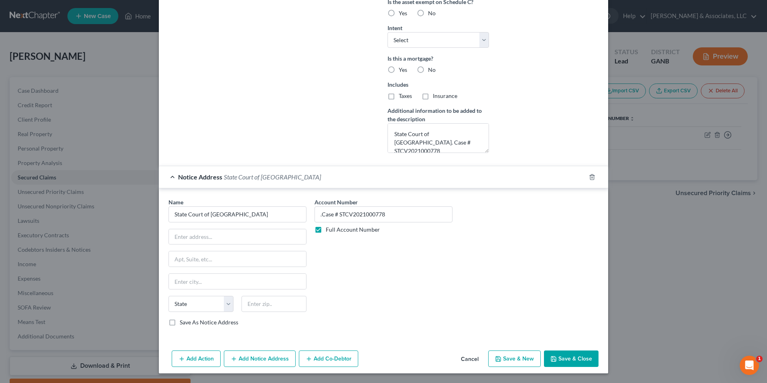
click at [180, 324] on label "Save As Notice Address" at bounding box center [209, 322] width 59 height 8
click at [183, 323] on input "Save As Notice Address" at bounding box center [185, 320] width 5 height 5
checkbox input "true"
click at [239, 236] on input "text" at bounding box center [237, 236] width 137 height 15
type input "311 Newnan St"
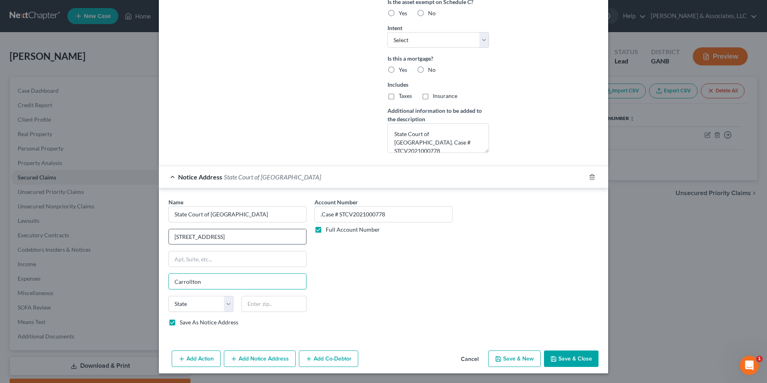
type input "Carrollton"
select select "10"
type input "30117"
click at [429, 247] on div "Account Number .Case # STCV2021000778 Full Account Number" at bounding box center [384, 265] width 146 height 135
click at [577, 362] on button "Save & Close" at bounding box center [571, 358] width 55 height 17
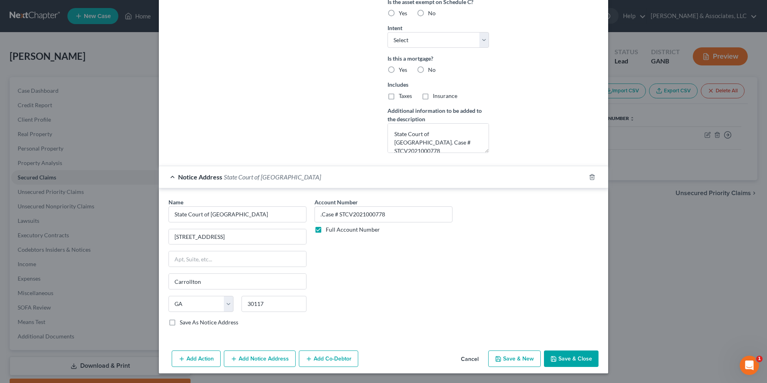
select select
checkbox input "false"
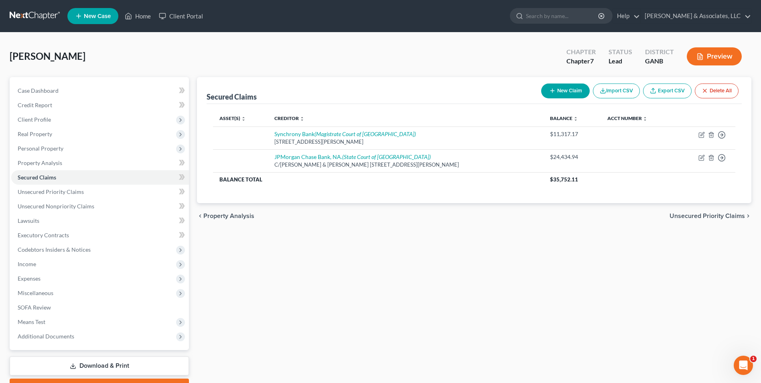
click at [558, 94] on button "New Claim" at bounding box center [565, 90] width 49 height 15
select select "0"
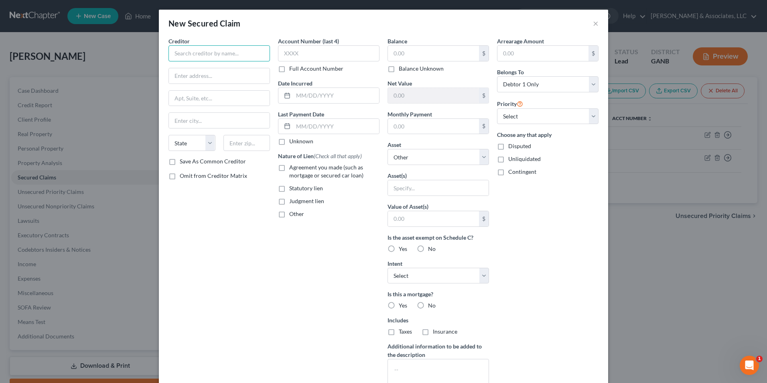
click at [241, 58] on input "text" at bounding box center [220, 53] width 102 height 16
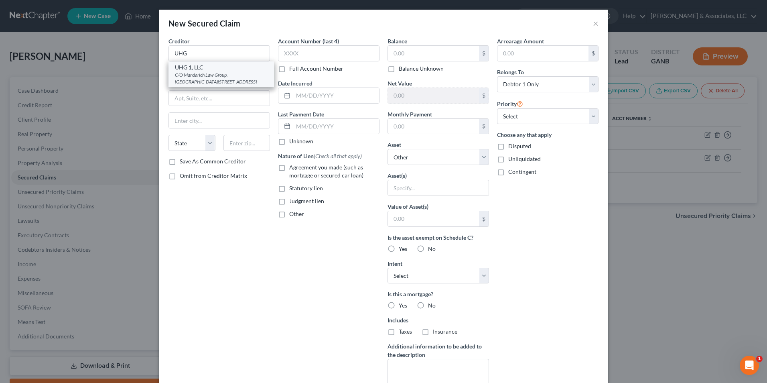
click at [230, 81] on div "C/O Mandarich Law Group, LLP 175 Townpark Dr, Kennesaw, GA 30144" at bounding box center [221, 78] width 93 height 14
type input "UHG 1, LLC"
type input "C/O Mandarich Law Group, LLP"
type input "175 Townpark Dr"
type input "Kennesaw"
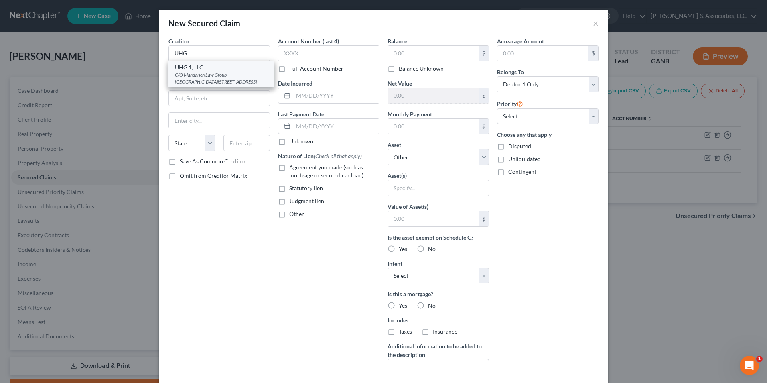
select select "10"
type input "30144"
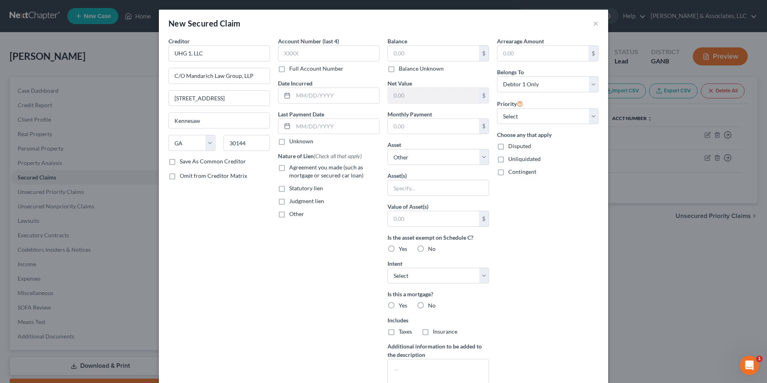
click at [289, 201] on label "Judgment lien" at bounding box center [306, 201] width 35 height 8
click at [293, 201] on input "Judgment lien" at bounding box center [295, 199] width 5 height 5
checkbox input "true"
click at [419, 55] on input "text" at bounding box center [433, 53] width 91 height 15
click at [433, 53] on input "text" at bounding box center [433, 53] width 91 height 15
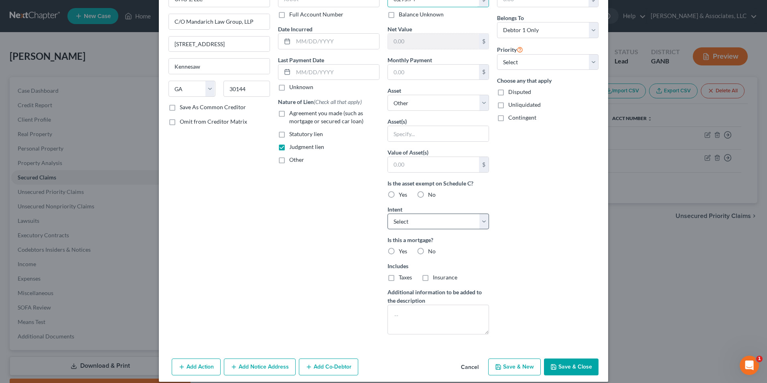
scroll to position [63, 0]
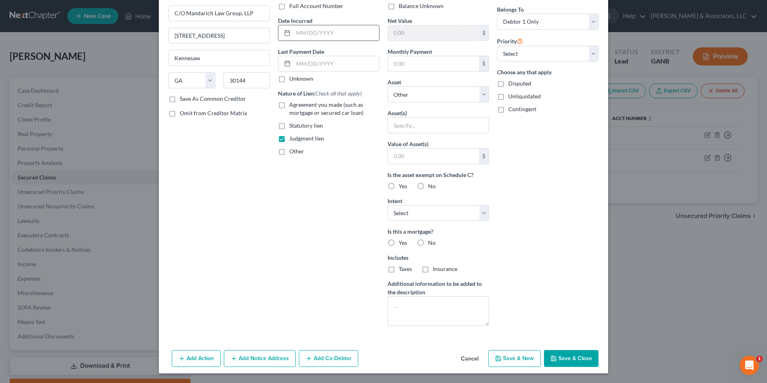
type input "6,295.74"
click at [329, 35] on input "text" at bounding box center [336, 32] width 86 height 15
type input "06/19/2025"
click at [437, 305] on textarea at bounding box center [439, 311] width 102 height 30
drag, startPoint x: 451, startPoint y: 317, endPoint x: 412, endPoint y: 315, distance: 39.0
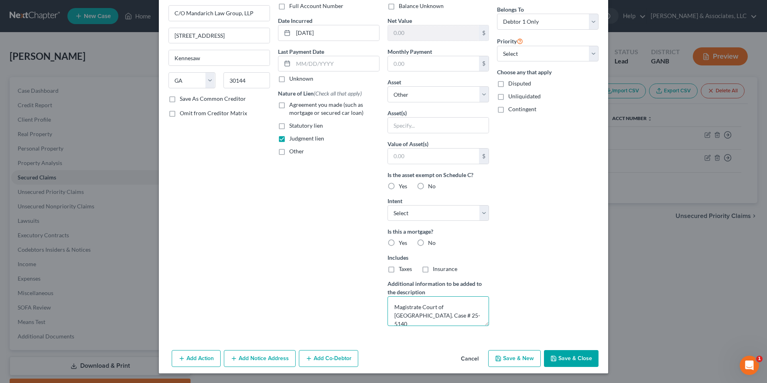
click at [412, 315] on textarea "Magistrate Court of Paulding County. Case # 25-5140" at bounding box center [439, 311] width 102 height 30
type textarea "Magistrate Court of Paulding County. Case # 25-5140"
click at [257, 358] on button "Add Notice Address" at bounding box center [260, 358] width 72 height 17
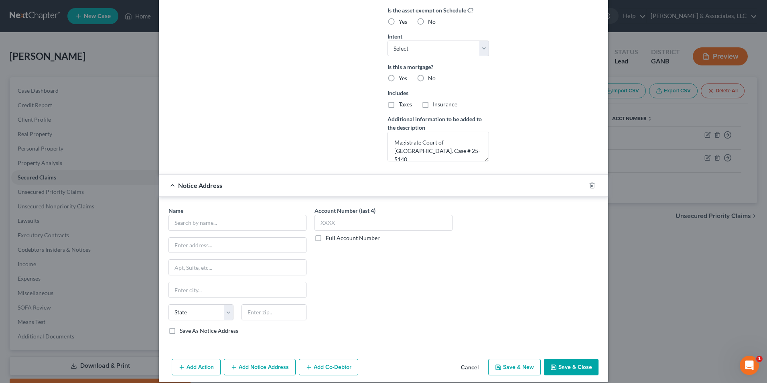
scroll to position [236, 0]
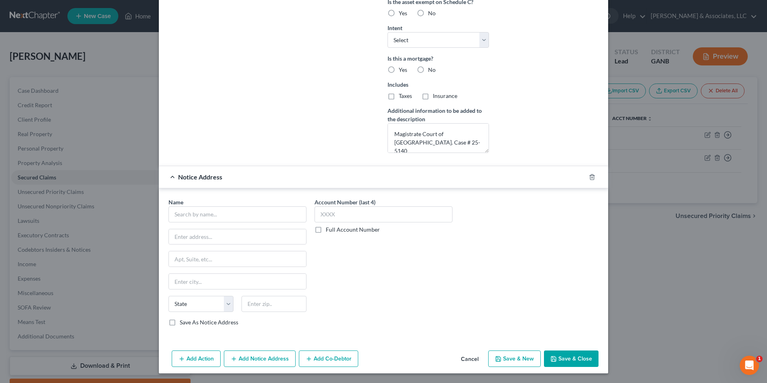
click at [326, 230] on label "Full Account Number" at bounding box center [353, 230] width 54 height 8
click at [329, 230] on input "Full Account Number" at bounding box center [331, 228] width 5 height 5
paste input "Case # 25-5140"
type input "Case # 25-5140"
click at [238, 215] on input "text" at bounding box center [238, 214] width 138 height 16
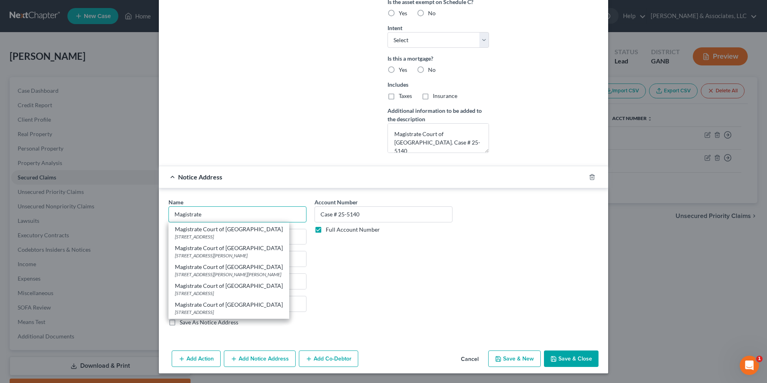
scroll to position [161, 0]
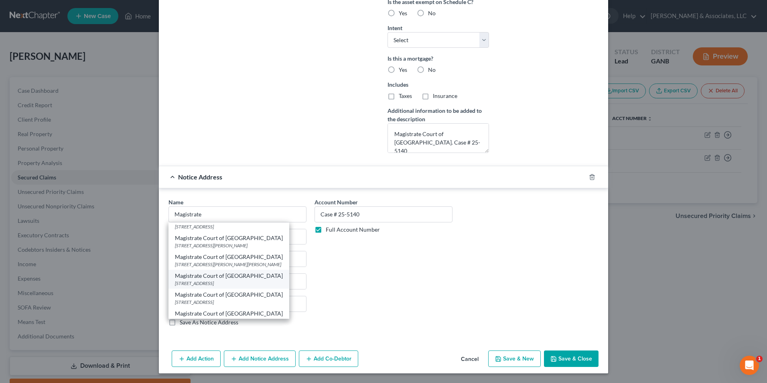
click at [255, 277] on div "Magistrate Court of Paulding County" at bounding box center [229, 276] width 108 height 8
type input "Magistrate Court of Paulding County"
type input "280 Constitution Bvld"
type input "STE 1109"
type input "Dallas"
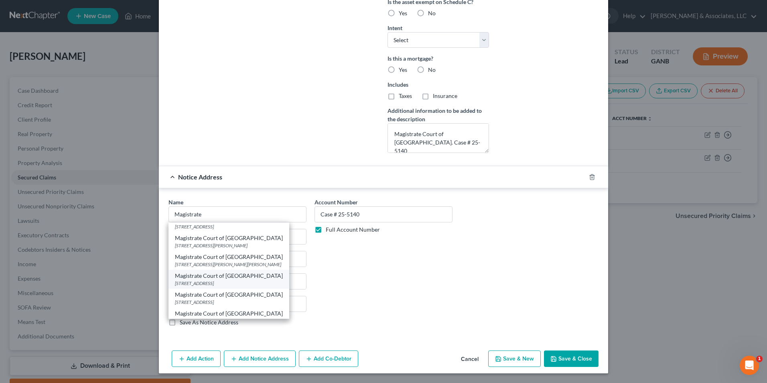
select select "10"
type input "30132"
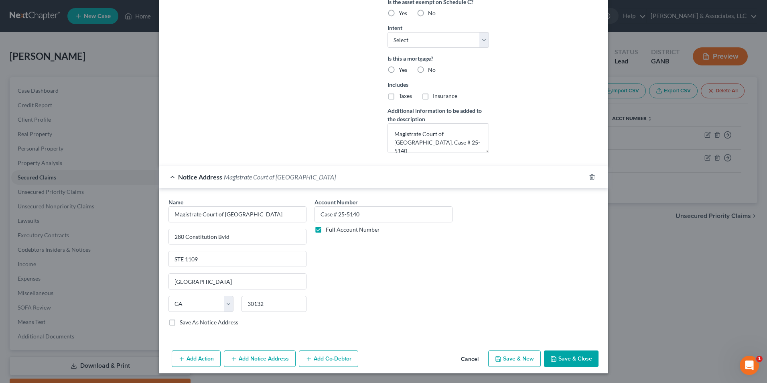
scroll to position [0, 0]
click at [580, 359] on button "Save & Close" at bounding box center [571, 358] width 55 height 17
select select
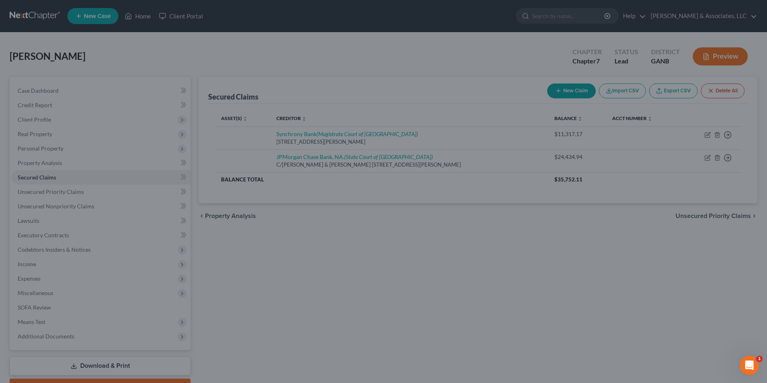
scroll to position [148, 0]
type input "0"
type input "0.00"
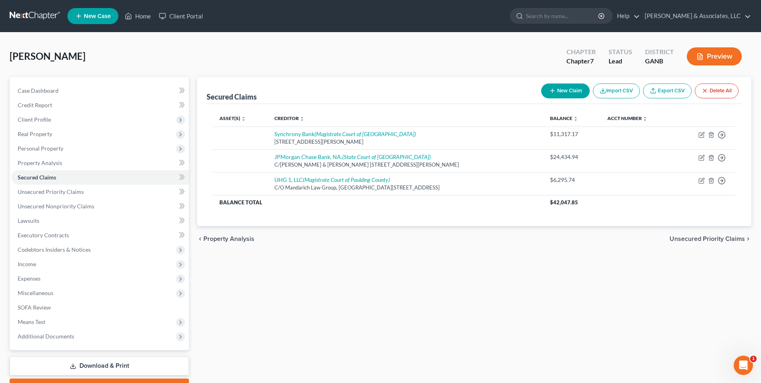
click at [576, 89] on button "New Claim" at bounding box center [565, 90] width 49 height 15
select select "0"
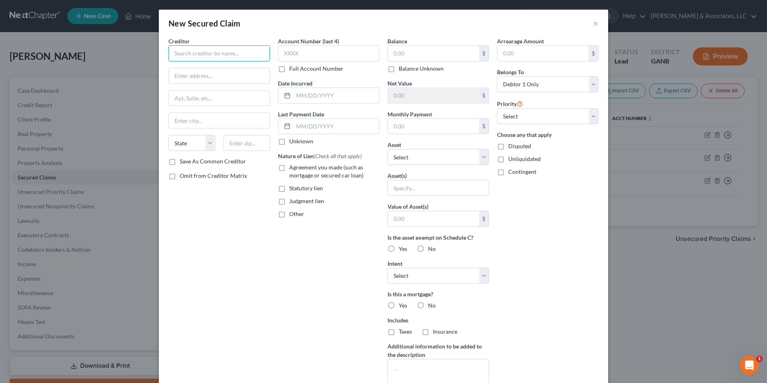
click at [234, 55] on input "text" at bounding box center [220, 53] width 102 height 16
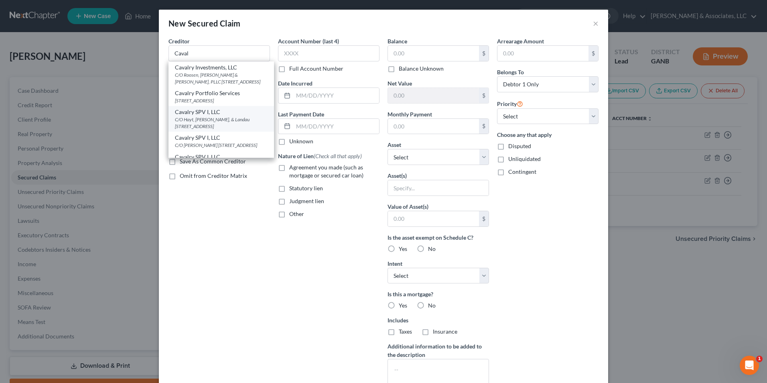
click at [225, 122] on div "C/O Hayt, Hayt, & Landau 8725 Dunwoody Place, STE 1, Atlanta, GA 30350" at bounding box center [221, 123] width 93 height 14
type input "Cavalry SPV I, LLC"
type input "C/O Hayt, Hayt, & Landau"
type input "8725 Dunwoody Place, STE 1"
type input "[GEOGRAPHIC_DATA]"
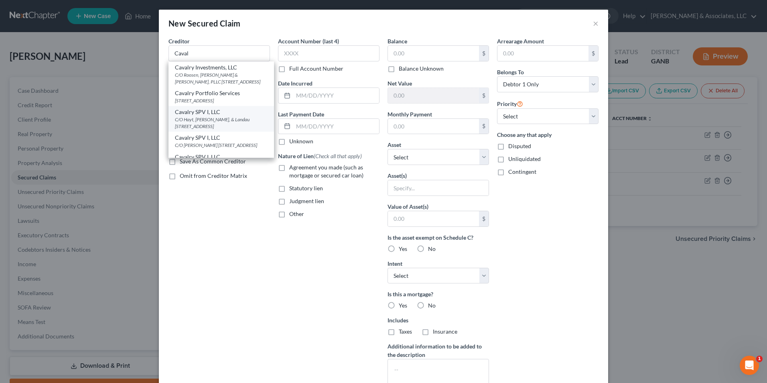
select select "10"
type input "30350"
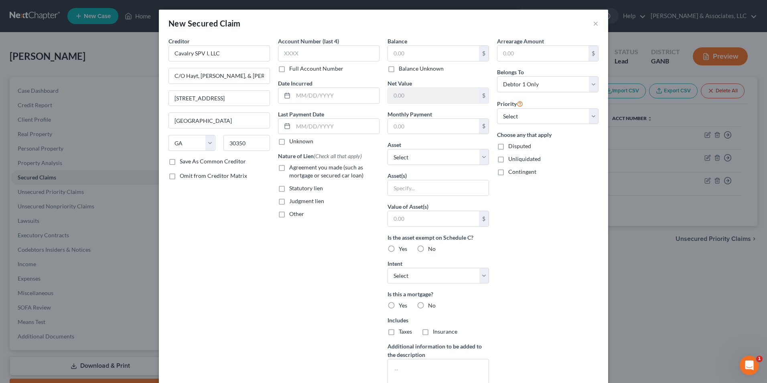
click at [289, 202] on label "Judgment lien" at bounding box center [306, 201] width 35 height 8
click at [293, 202] on input "Judgment lien" at bounding box center [295, 199] width 5 height 5
checkbox input "true"
click at [342, 94] on input "text" at bounding box center [336, 95] width 86 height 15
type input "01/11/2022"
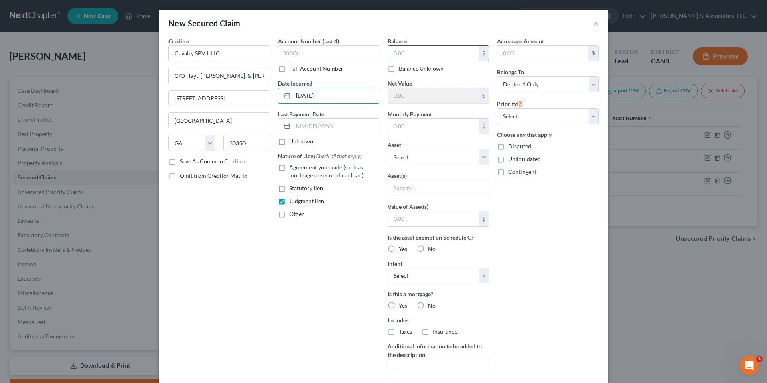
click at [438, 56] on input "text" at bounding box center [433, 53] width 91 height 15
click at [443, 53] on input "text" at bounding box center [433, 53] width 91 height 15
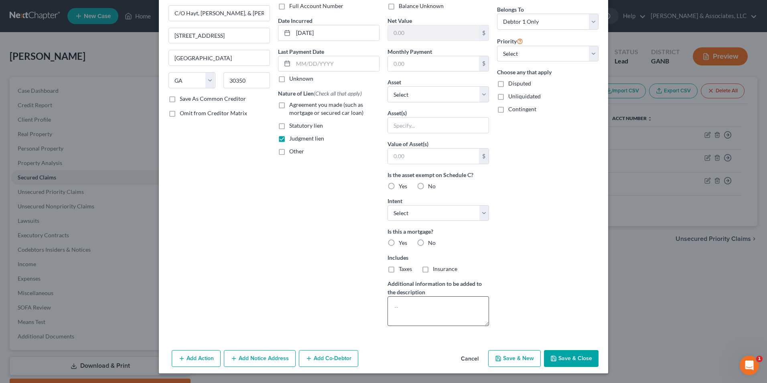
type input "8,062.56"
click at [428, 303] on textarea at bounding box center [439, 311] width 102 height 30
click at [429, 314] on textarea "Magistrate Court of Carroll County. Case # 2022" at bounding box center [439, 311] width 102 height 30
drag, startPoint x: 440, startPoint y: 317, endPoint x: 364, endPoint y: 326, distance: 76.4
click at [364, 326] on div "Creditor * Cavalry SPV I, LLC C/O Hayt, Hayt, & Landau 8725 Dunwoody Place, STE…" at bounding box center [384, 153] width 438 height 358
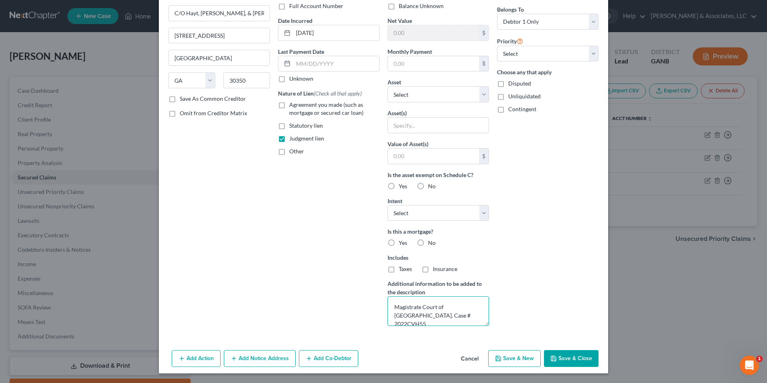
type textarea "Magistrate Court of Carroll County. Case # 2022CVH55"
click at [260, 355] on button "Add Notice Address" at bounding box center [260, 358] width 72 height 17
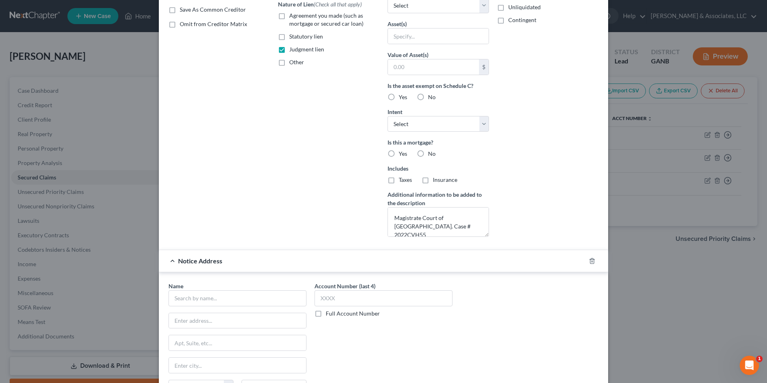
scroll to position [236, 0]
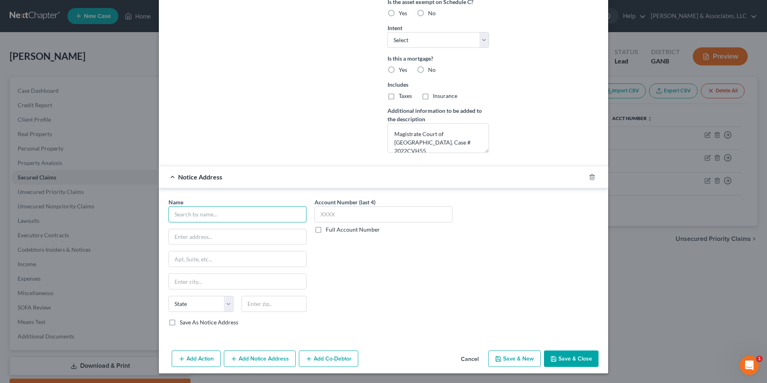
click at [225, 214] on input "text" at bounding box center [238, 214] width 138 height 16
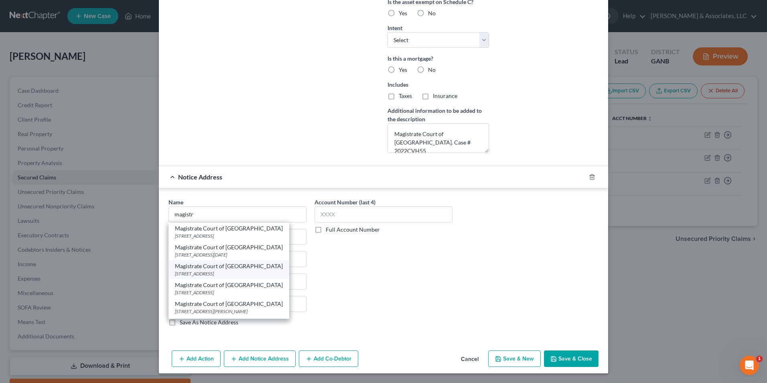
click at [251, 270] on div "166 Independence Dr, Carrollton, GA 30116" at bounding box center [229, 273] width 108 height 7
type input "Magistrate Court of Carroll County"
type input "166 Independence Dr"
type input "Carrollton"
select select "10"
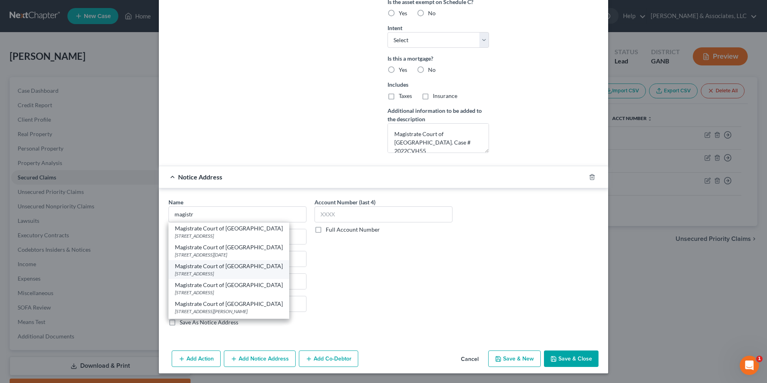
type input "30116"
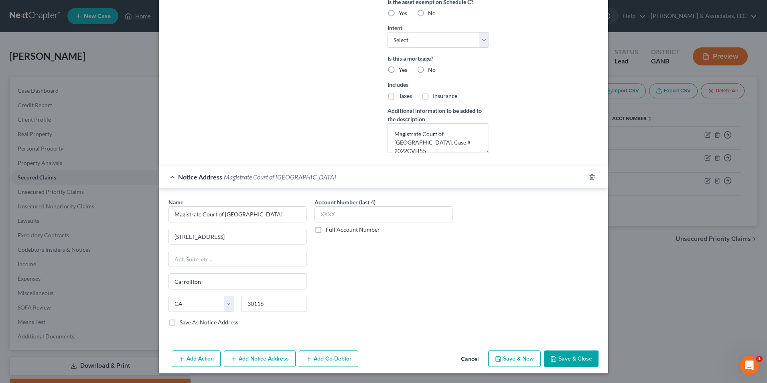
click at [326, 231] on label "Full Account Number" at bounding box center [353, 230] width 54 height 8
click at [329, 231] on input "Full Account Number" at bounding box center [331, 228] width 5 height 5
paste input "Case # 2022CVH55"
type input "Case # 2022CVH55"
click at [580, 360] on button "Save & Close" at bounding box center [571, 358] width 55 height 17
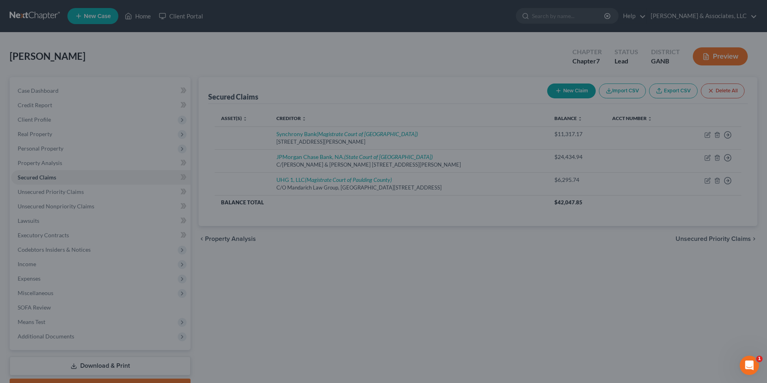
scroll to position [148, 0]
type input "0"
type input "0.00"
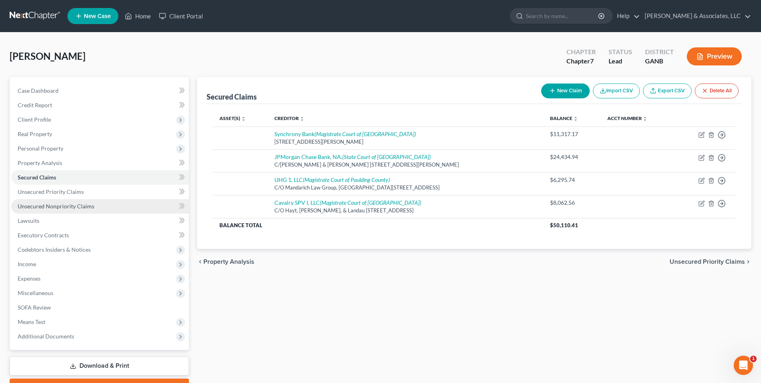
click at [75, 204] on span "Unsecured Nonpriority Claims" at bounding box center [56, 206] width 77 height 7
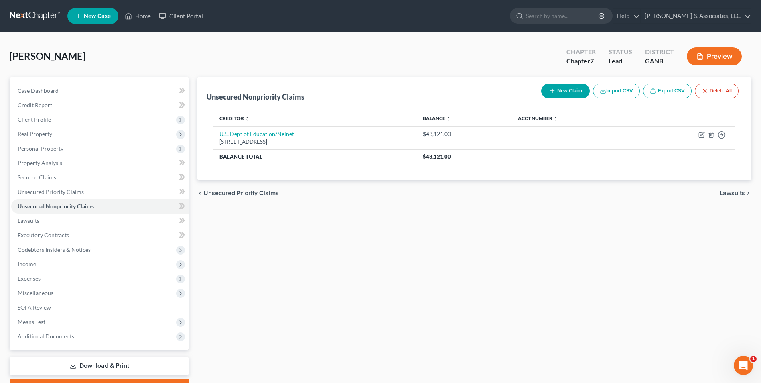
click at [556, 92] on button "New Claim" at bounding box center [565, 90] width 49 height 15
select select "0"
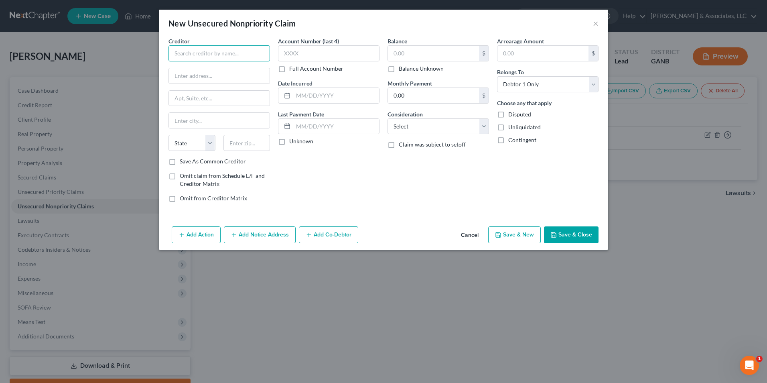
click at [207, 54] on input "text" at bounding box center [220, 53] width 102 height 16
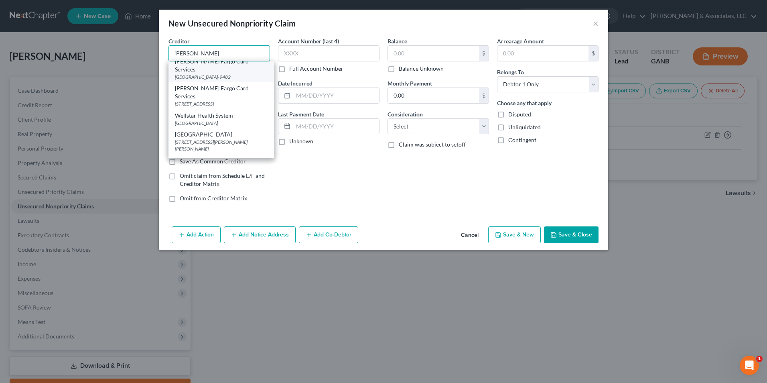
scroll to position [75, 0]
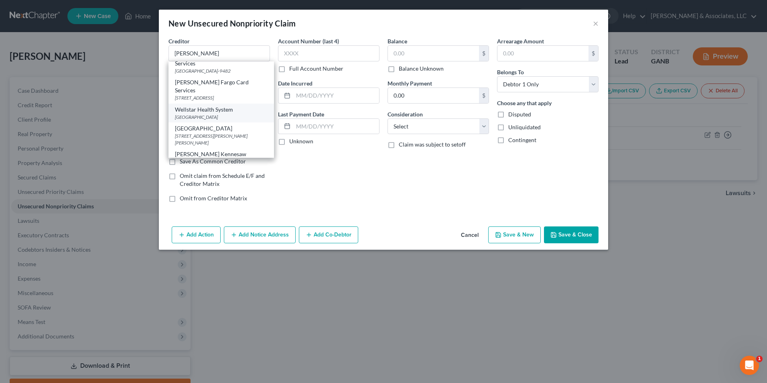
click at [232, 114] on div "PO Box 74625, Atlanta, GA 30374" at bounding box center [221, 117] width 93 height 7
type input "Wellstar Health System"
type input "PO Box 74625"
type input "[GEOGRAPHIC_DATA]"
select select "10"
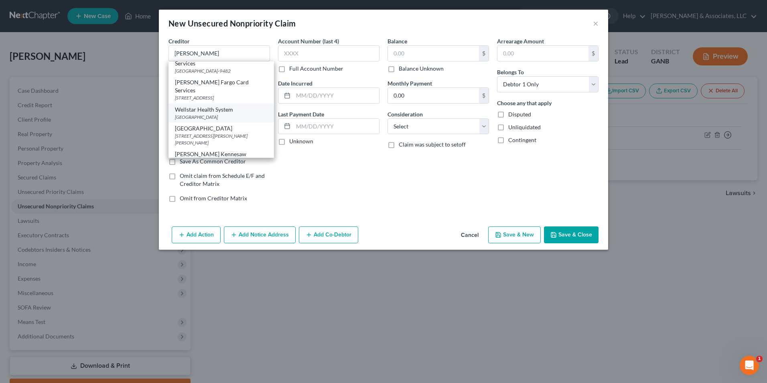
type input "30374"
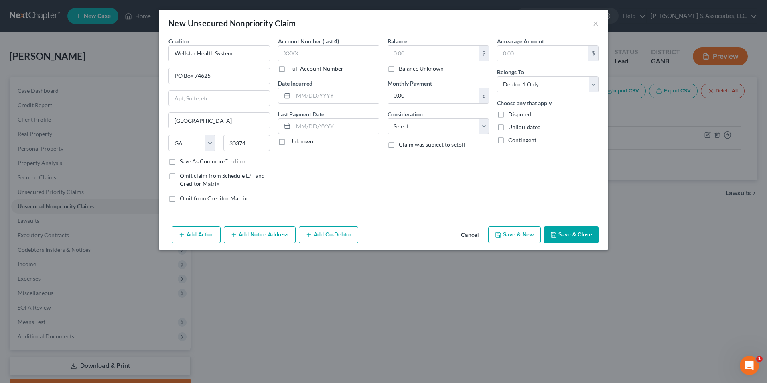
scroll to position [0, 0]
click at [448, 49] on input "text" at bounding box center [433, 53] width 91 height 15
type input "1,255.00"
click at [482, 127] on select "Select Cable / Satellite Services Collection Agency Credit Card Debt Debt Couns…" at bounding box center [439, 126] width 102 height 16
select select "9"
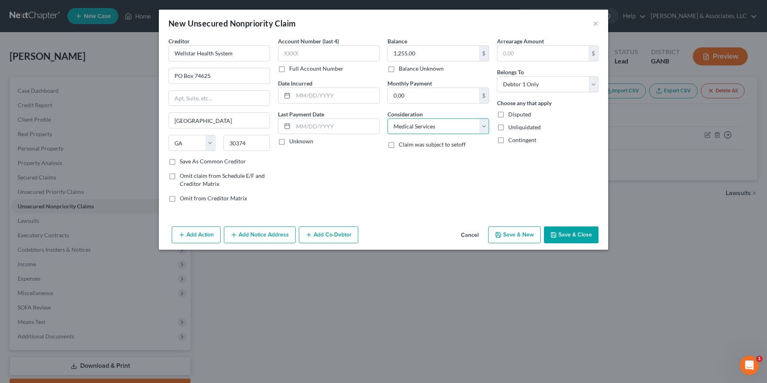
click at [388, 118] on select "Select Cable / Satellite Services Collection Agency Credit Card Debt Debt Couns…" at bounding box center [439, 126] width 102 height 16
click at [520, 235] on button "Save & New" at bounding box center [514, 234] width 53 height 17
select select "0"
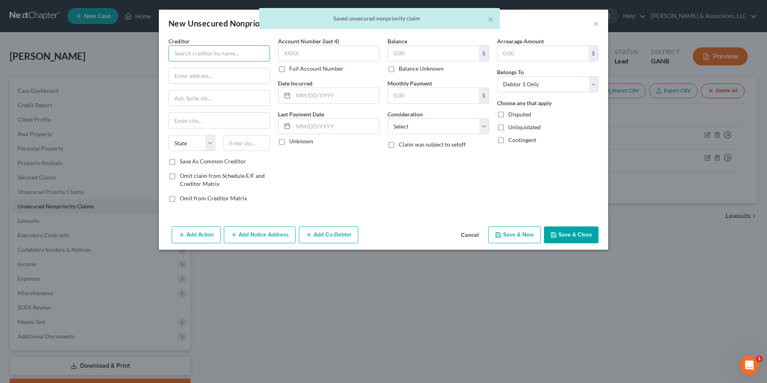
click at [232, 55] on input "text" at bounding box center [220, 53] width 102 height 16
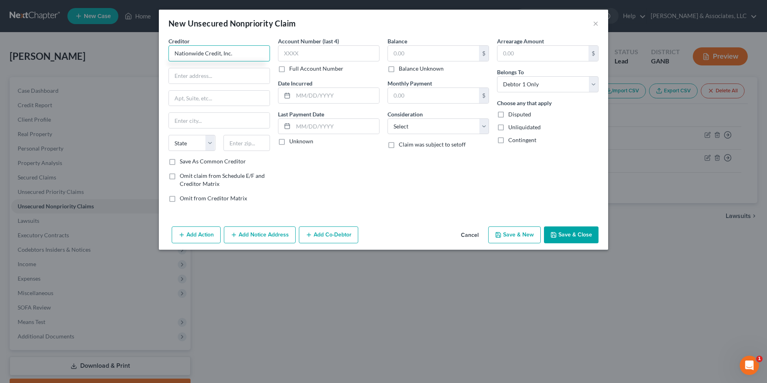
type input "Nationwide Credit, Inc."
type input "PO Box 15130"
type input "Wilmington DE"
select select "7"
type input "19860-5130"
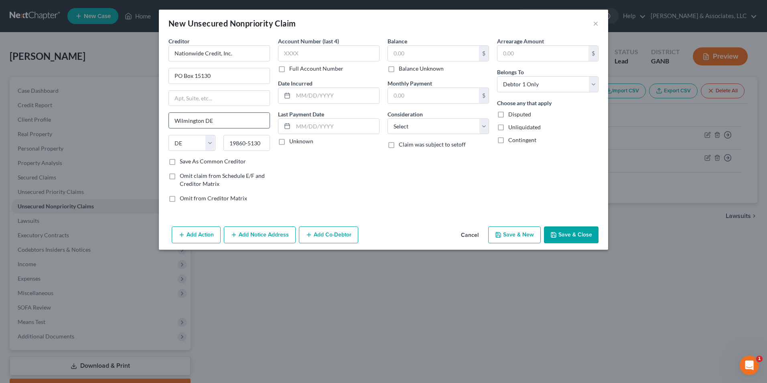
click at [220, 123] on input "Wilmington DE" at bounding box center [219, 120] width 101 height 15
type input "Wilmington"
click at [180, 162] on label "Save As Common Creditor" at bounding box center [213, 161] width 66 height 8
click at [183, 162] on input "Save As Common Creditor" at bounding box center [185, 159] width 5 height 5
checkbox input "true"
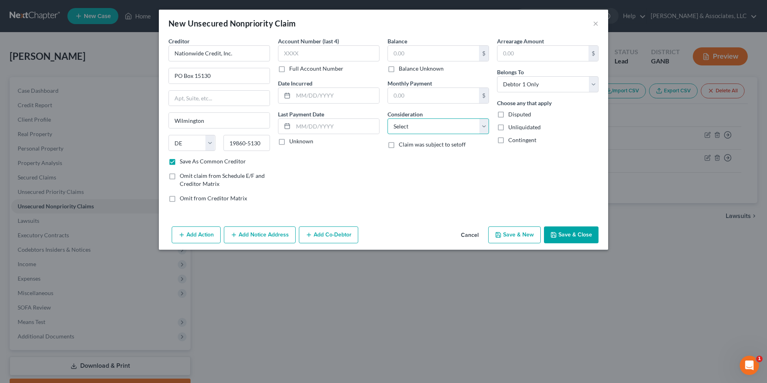
click at [487, 127] on select "Select Cable / Satellite Services Collection Agency Credit Card Debt Debt Couns…" at bounding box center [439, 126] width 102 height 16
select select "1"
click at [388, 118] on select "Select Cable / Satellite Services Collection Agency Credit Card Debt Debt Couns…" at bounding box center [439, 126] width 102 height 16
click at [427, 54] on input "text" at bounding box center [433, 53] width 91 height 15
type input "1,371.02"
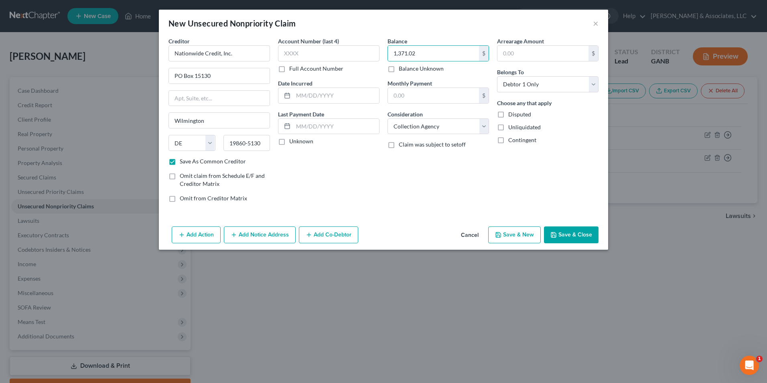
click at [521, 237] on button "Save & New" at bounding box center [514, 234] width 53 height 17
checkbox input "false"
select select "0"
type input "0.00"
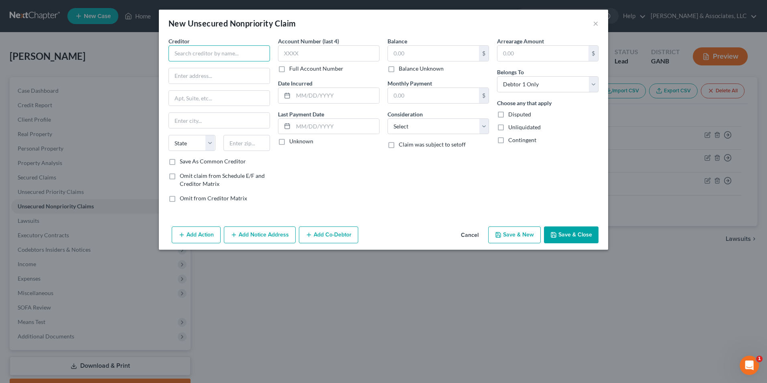
click at [212, 56] on input "text" at bounding box center [220, 53] width 102 height 16
type input "Eastpoint"
type input "1738 Elmwood Ave"
type input "STE 104"
type input "Buffalo"
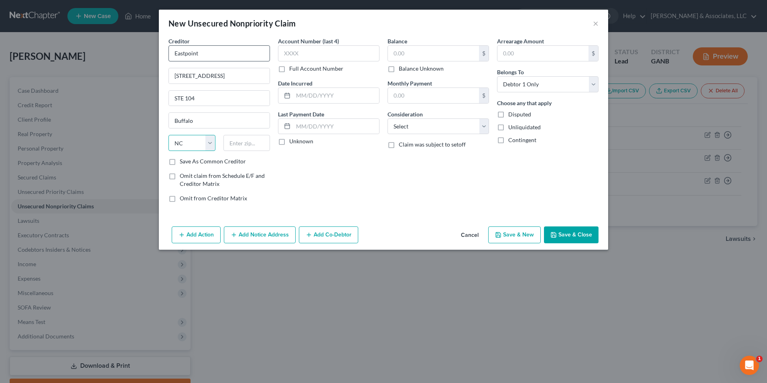
select select "35"
type input "14207"
click at [593, 24] on button "×" at bounding box center [596, 23] width 6 height 10
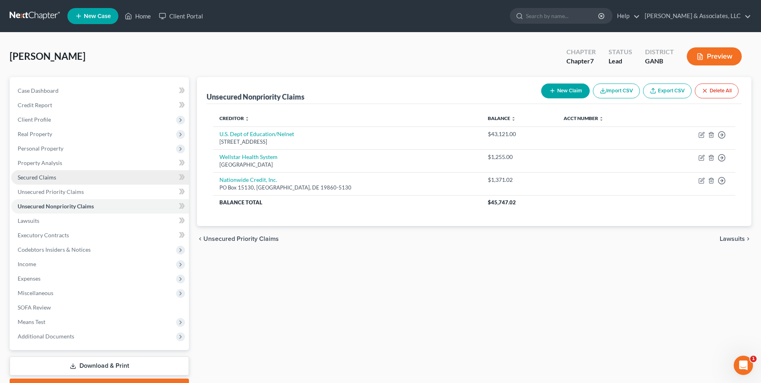
click at [34, 175] on span "Secured Claims" at bounding box center [37, 177] width 39 height 7
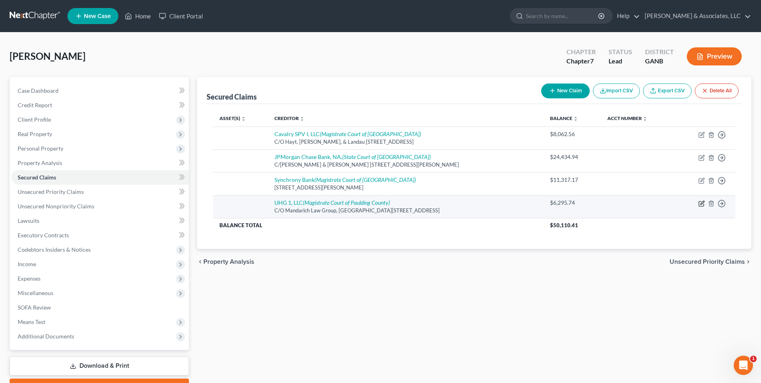
click at [701, 203] on icon "button" at bounding box center [702, 203] width 6 height 6
select select "10"
select select "0"
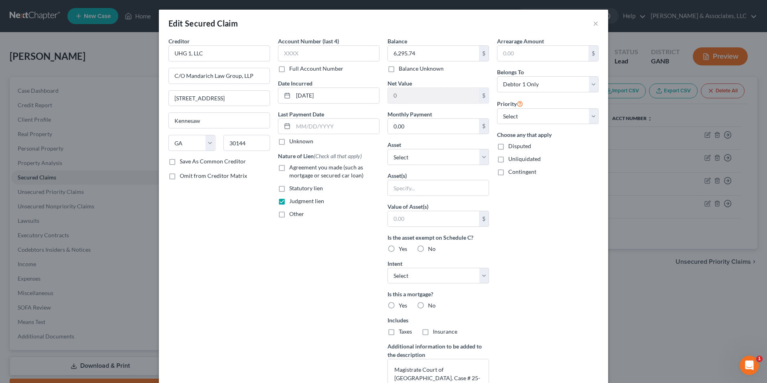
scroll to position [108, 0]
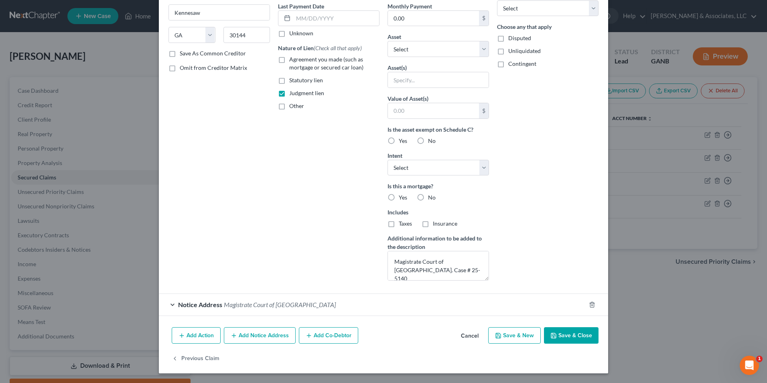
click at [268, 338] on button "Add Notice Address" at bounding box center [260, 335] width 72 height 17
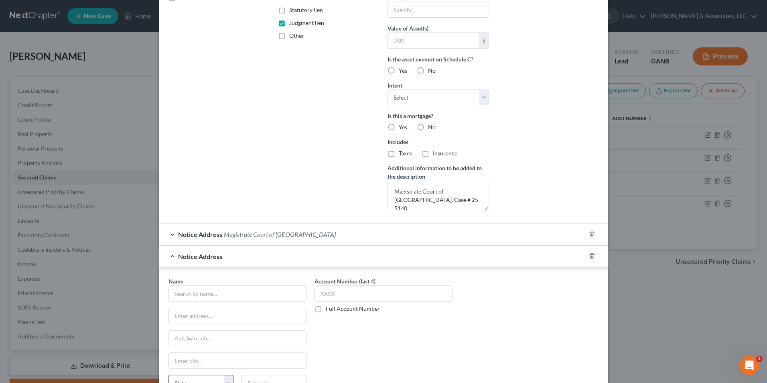
scroll to position [268, 0]
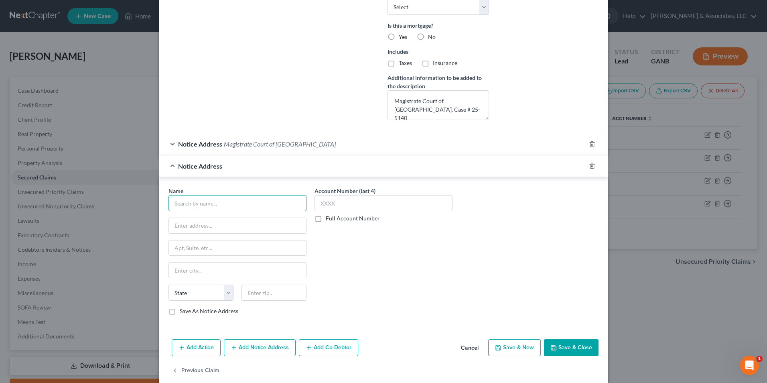
click at [254, 199] on input "text" at bounding box center [238, 203] width 138 height 16
type input "Eastpoint"
type input "1738 Elmwood Ave"
click at [203, 271] on input "text" at bounding box center [237, 269] width 137 height 15
type input "STE 104"
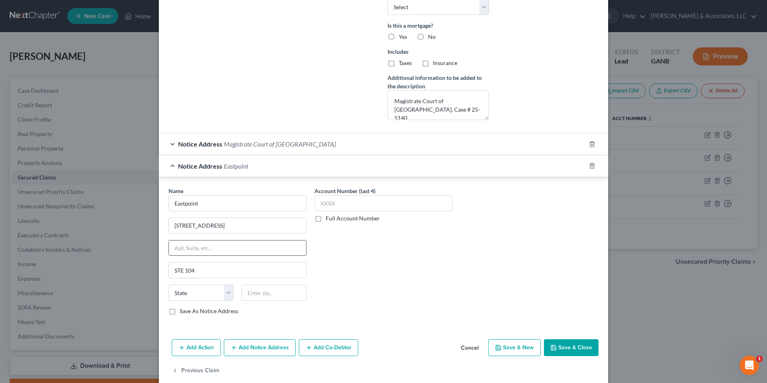
click at [207, 248] on input "text" at bounding box center [237, 247] width 137 height 15
type input "STE 104"
type input "Buffalo"
select select "35"
click at [169, 285] on select "State [US_STATE] AK AR AZ CA CO CT DE DC [GEOGRAPHIC_DATA] [GEOGRAPHIC_DATA] GU…" at bounding box center [201, 293] width 65 height 16
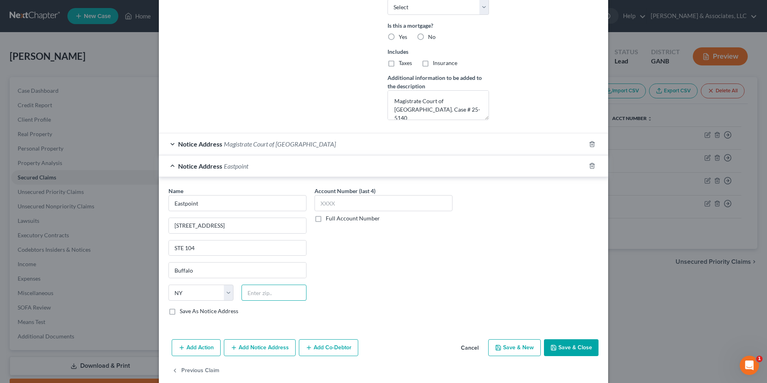
click at [274, 291] on input "text" at bounding box center [274, 293] width 65 height 16
type input "14207"
click at [478, 268] on div "Name * Eastpoint 1738 Elmwood Ave STE 104 Buffalo State AL AK AR AZ CA CO CT DE…" at bounding box center [384, 254] width 438 height 135
click at [180, 313] on label "Save As Notice Address" at bounding box center [209, 311] width 59 height 8
click at [183, 312] on input "Save As Notice Address" at bounding box center [185, 309] width 5 height 5
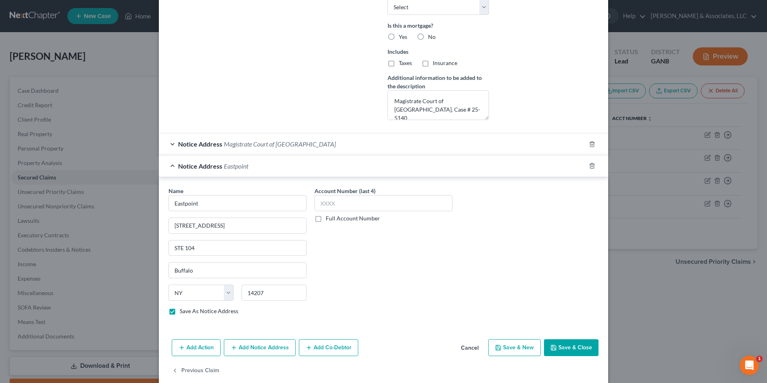
click at [578, 345] on button "Save & Close" at bounding box center [571, 347] width 55 height 17
checkbox input "false"
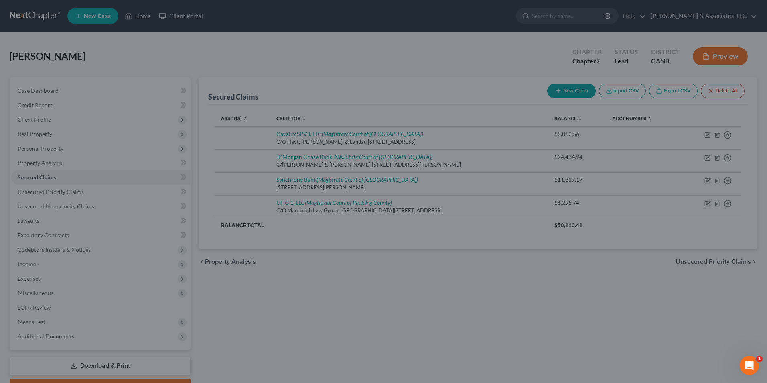
scroll to position [193, 0]
type input "0"
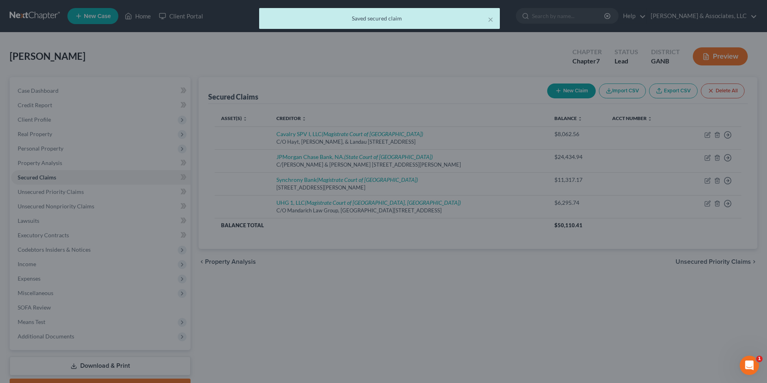
scroll to position [0, 0]
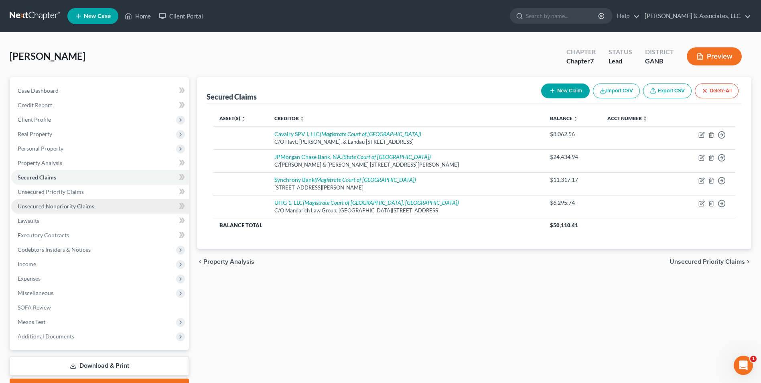
click at [65, 209] on span "Unsecured Nonpriority Claims" at bounding box center [56, 206] width 77 height 7
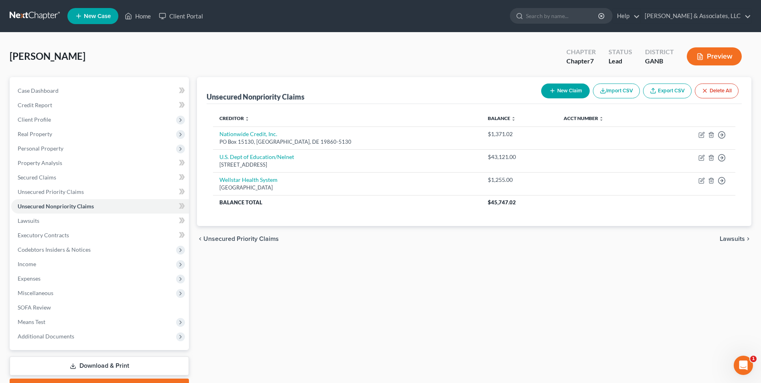
click at [573, 94] on button "New Claim" at bounding box center [565, 90] width 49 height 15
select select "0"
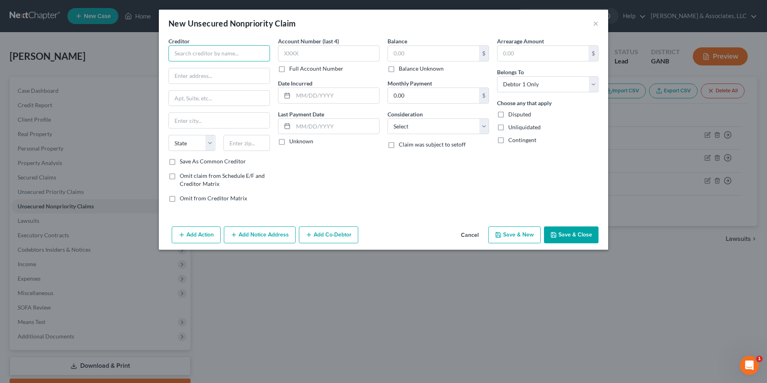
click at [209, 50] on input "text" at bounding box center [220, 53] width 102 height 16
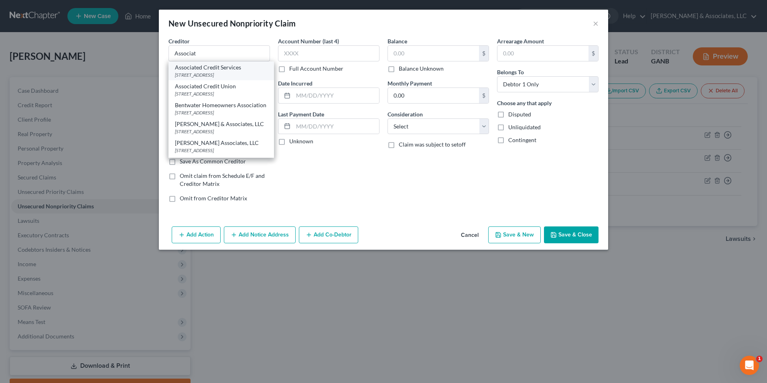
click at [208, 72] on div "PO Box 1201, Tewksbury, MA 01876" at bounding box center [221, 74] width 93 height 7
type input "Associated Credit Services"
type input "PO Box 1201"
type input "Tewksbury"
select select "22"
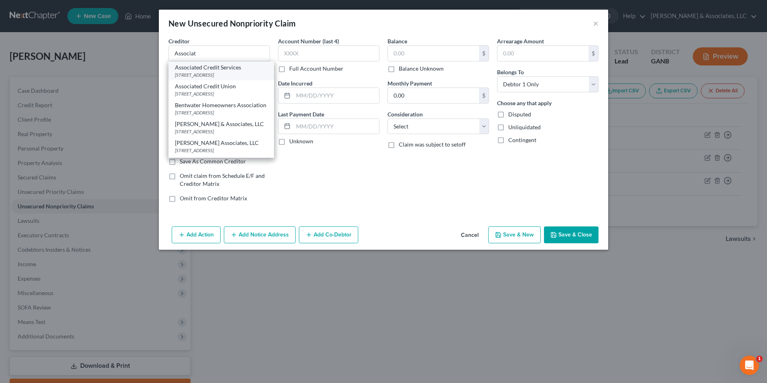
type input "01876"
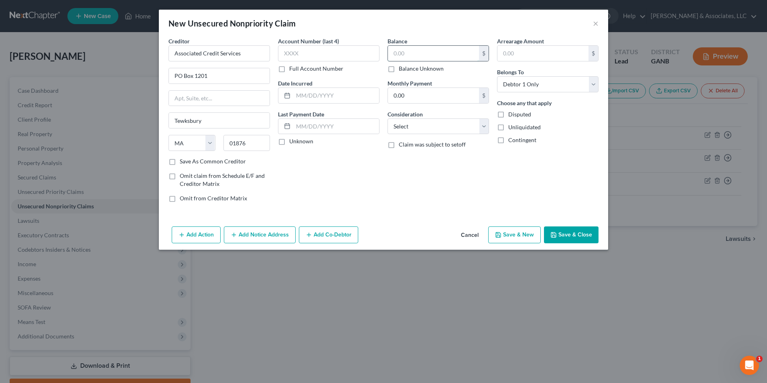
click at [434, 58] on input "text" at bounding box center [433, 53] width 91 height 15
type input "169.00"
click at [567, 235] on button "Save & Close" at bounding box center [571, 234] width 55 height 17
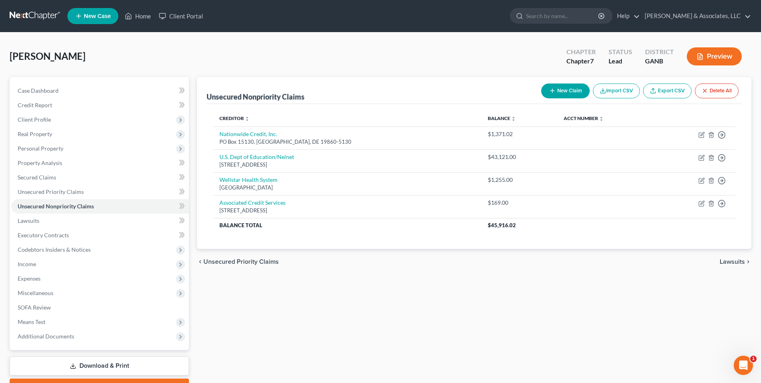
click at [570, 90] on button "New Claim" at bounding box center [565, 90] width 49 height 15
select select "0"
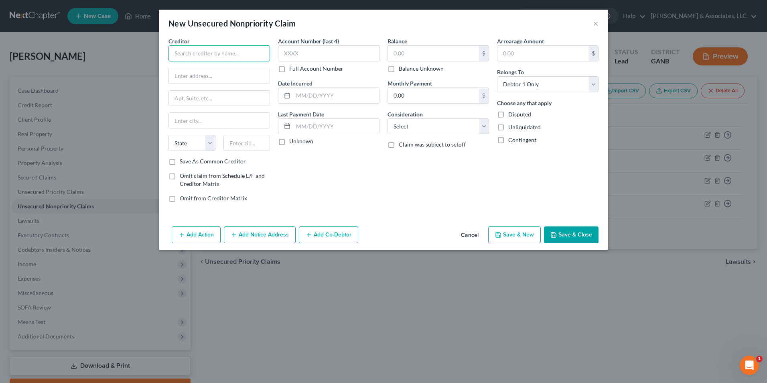
click at [198, 52] on input "text" at bounding box center [220, 53] width 102 height 16
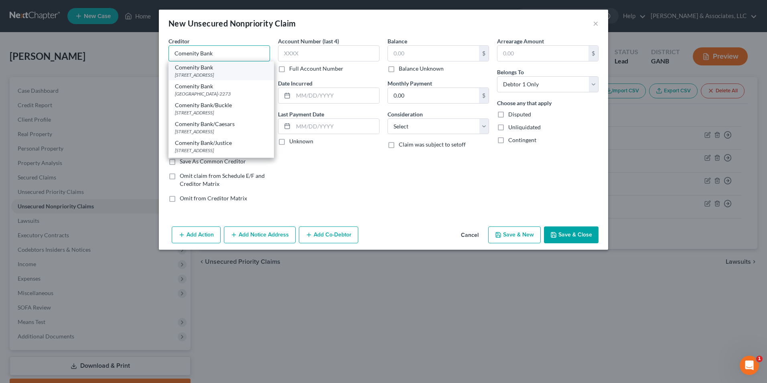
type input "Comenity Bank"
click at [203, 76] on div "PO Box 182789, Columbus, OH 43218" at bounding box center [221, 74] width 93 height 7
type input "PO Box 182789"
type input "Columbus"
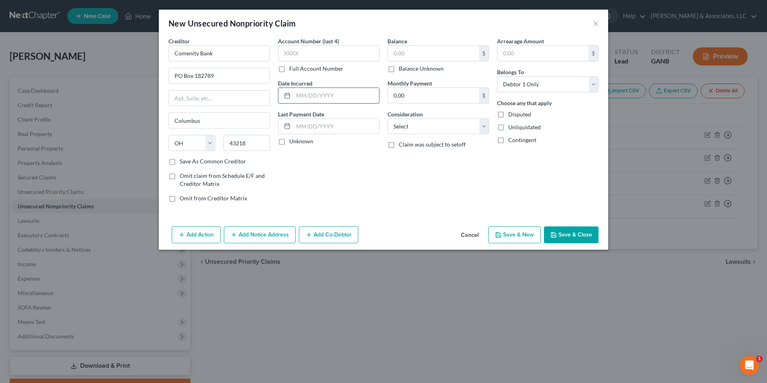
click at [331, 98] on input "text" at bounding box center [336, 95] width 86 height 15
click at [421, 52] on input "text" at bounding box center [433, 53] width 91 height 15
click at [486, 129] on select "Select Cable / Satellite Services Collection Agency Credit Card Debt Debt Couns…" at bounding box center [439, 126] width 102 height 16
click at [388, 118] on select "Select Cable / Satellite Services Collection Agency Credit Card Debt Debt Couns…" at bounding box center [439, 126] width 102 height 16
click at [532, 238] on button "Save & New" at bounding box center [514, 234] width 53 height 17
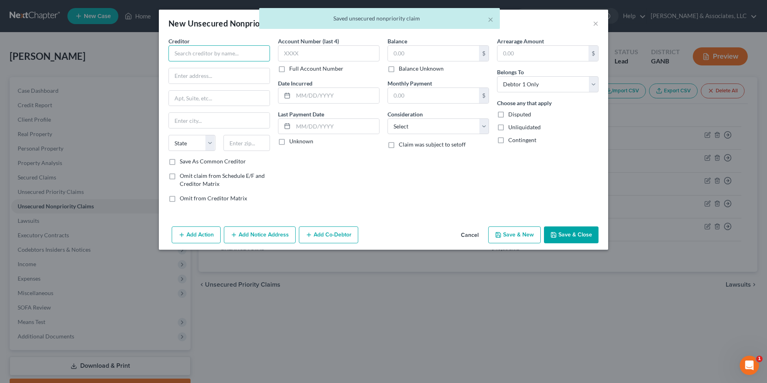
click at [246, 54] on input "text" at bounding box center [220, 53] width 102 height 16
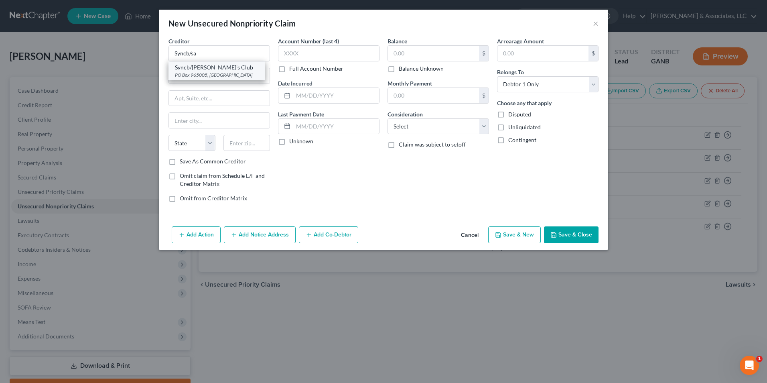
click at [222, 75] on div "PO Box 965005, Orlando, FL 32896" at bounding box center [216, 74] width 83 height 7
click at [308, 93] on input "text" at bounding box center [336, 95] width 86 height 15
click at [407, 53] on input "text" at bounding box center [433, 53] width 91 height 15
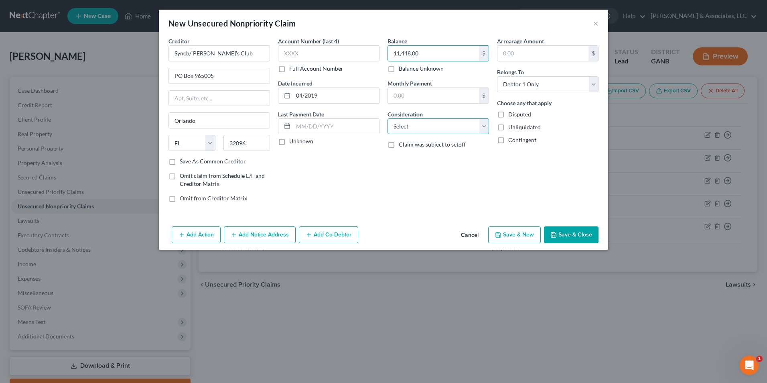
click at [483, 129] on select "Select Cable / Satellite Services Collection Agency Credit Card Debt Debt Couns…" at bounding box center [439, 126] width 102 height 16
click at [388, 118] on select "Select Cable / Satellite Services Collection Agency Credit Card Debt Debt Couns…" at bounding box center [439, 126] width 102 height 16
click at [517, 234] on button "Save & New" at bounding box center [514, 234] width 53 height 17
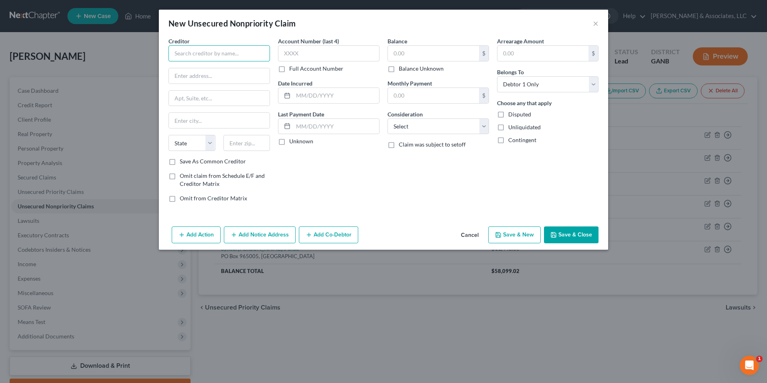
click at [236, 57] on input "text" at bounding box center [220, 53] width 102 height 16
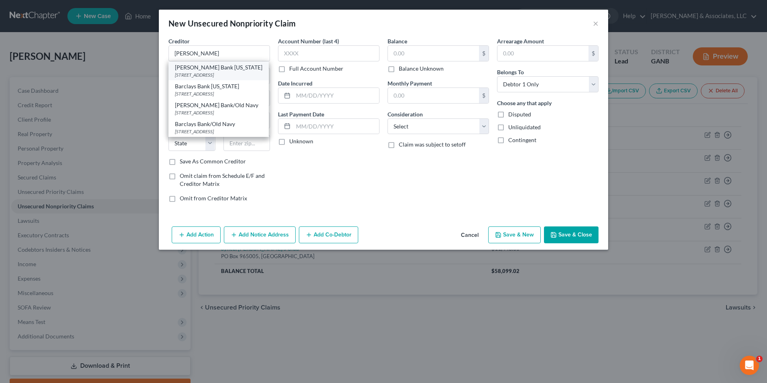
click at [228, 76] on div "PO Box 8803, Wilmington, DE 19899" at bounding box center [218, 74] width 87 height 7
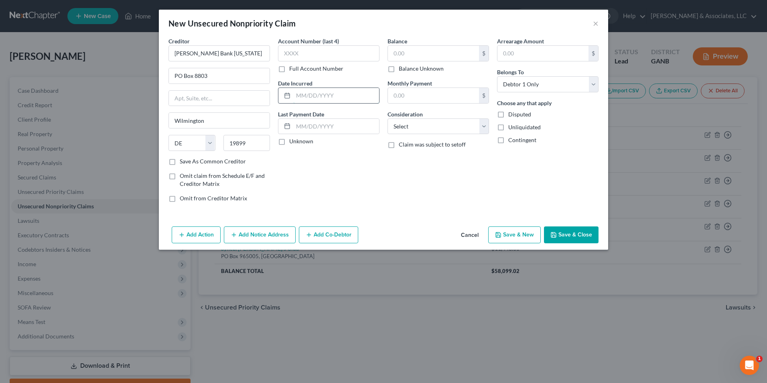
click at [319, 94] on input "text" at bounding box center [336, 95] width 86 height 15
click at [423, 53] on input "text" at bounding box center [433, 53] width 91 height 15
click at [485, 128] on select "Select Cable / Satellite Services Collection Agency Credit Card Debt Debt Couns…" at bounding box center [439, 126] width 102 height 16
click at [388, 118] on select "Select Cable / Satellite Services Collection Agency Credit Card Debt Debt Couns…" at bounding box center [439, 126] width 102 height 16
click at [516, 234] on button "Save & New" at bounding box center [514, 234] width 53 height 17
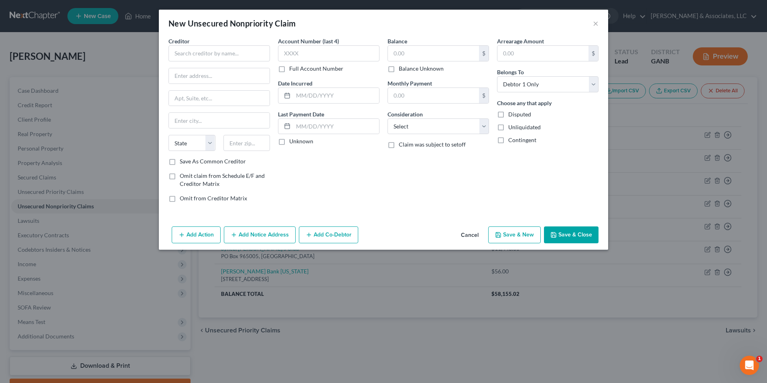
click at [593, 24] on div "New Unsecured Nonpriority Claim ×" at bounding box center [383, 23] width 449 height 27
click at [594, 24] on button "×" at bounding box center [596, 23] width 6 height 10
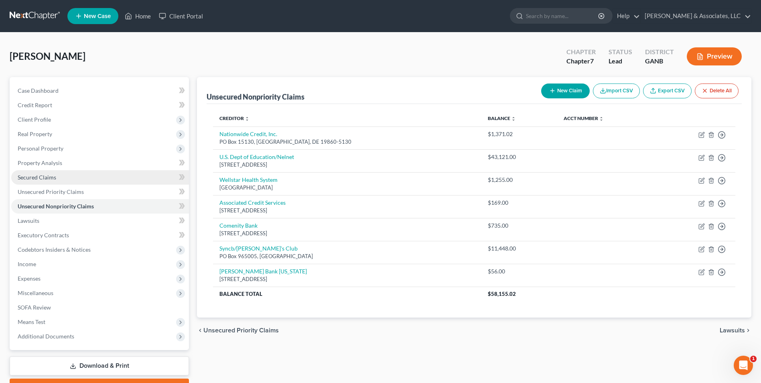
click at [39, 181] on link "Secured Claims" at bounding box center [100, 177] width 178 height 14
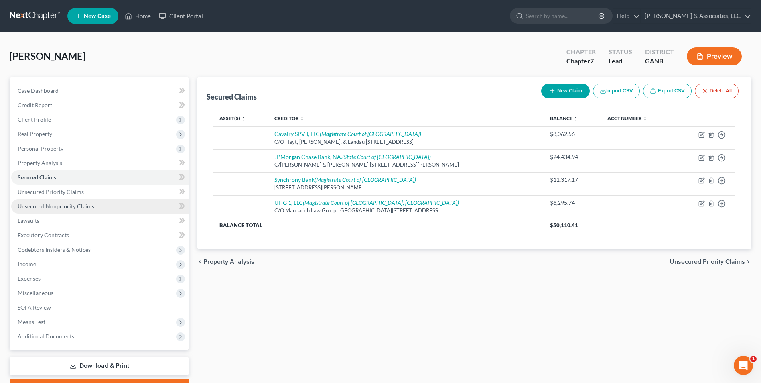
click at [74, 210] on link "Unsecured Nonpriority Claims" at bounding box center [100, 206] width 178 height 14
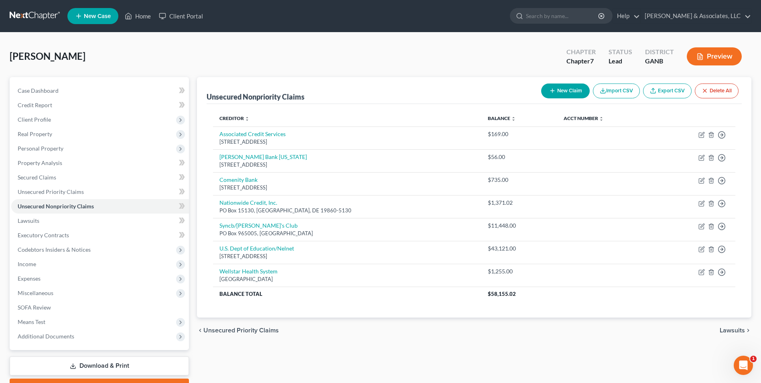
click at [580, 86] on button "New Claim" at bounding box center [565, 90] width 49 height 15
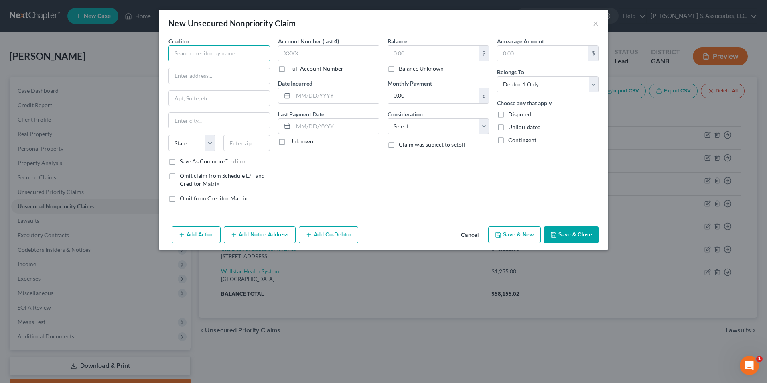
click at [231, 56] on input "text" at bounding box center [220, 53] width 102 height 16
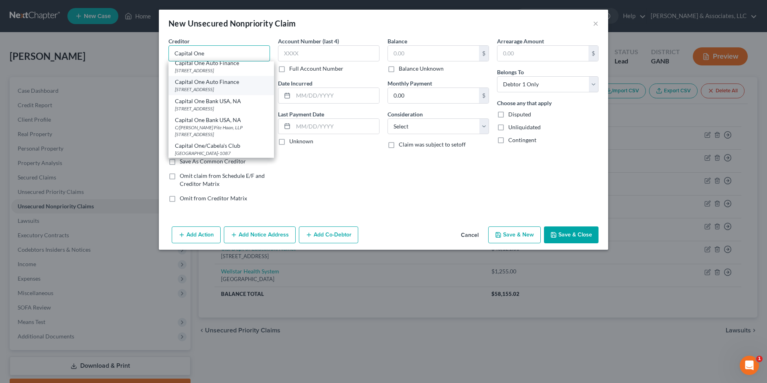
scroll to position [80, 0]
click at [223, 111] on div "PO Box 31293, Salt Lake City, UT 84131" at bounding box center [221, 108] width 93 height 7
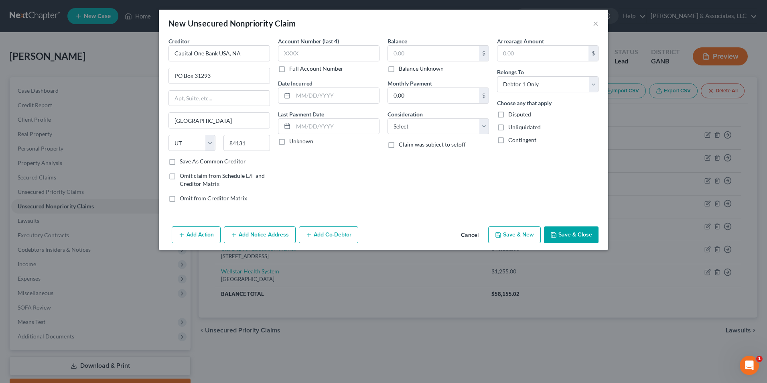
scroll to position [0, 0]
click at [321, 99] on input "text" at bounding box center [336, 95] width 86 height 15
click at [431, 55] on input "text" at bounding box center [433, 53] width 91 height 15
click at [524, 234] on button "Save & New" at bounding box center [514, 234] width 53 height 17
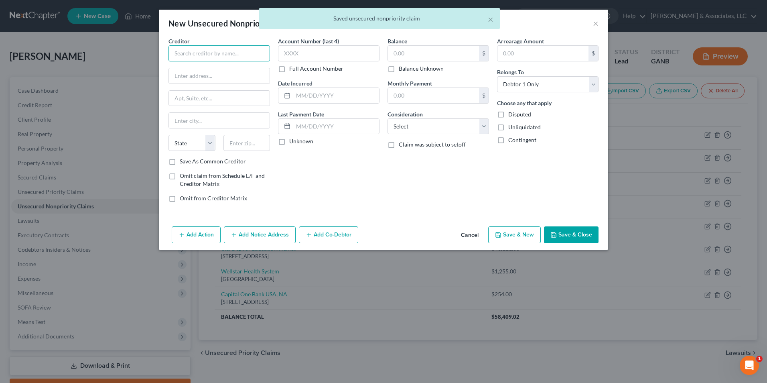
click at [242, 51] on input "text" at bounding box center [220, 53] width 102 height 16
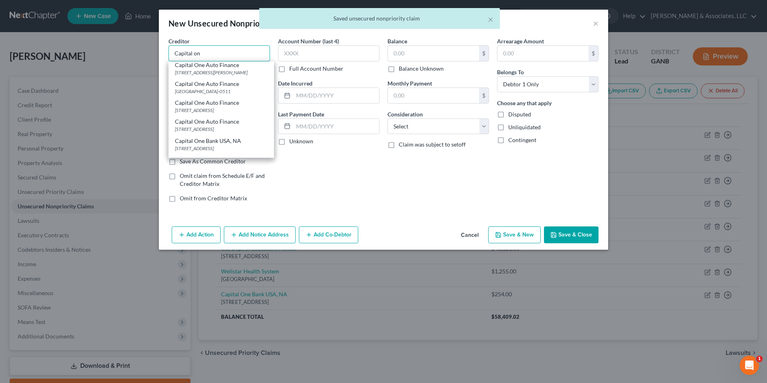
scroll to position [80, 0]
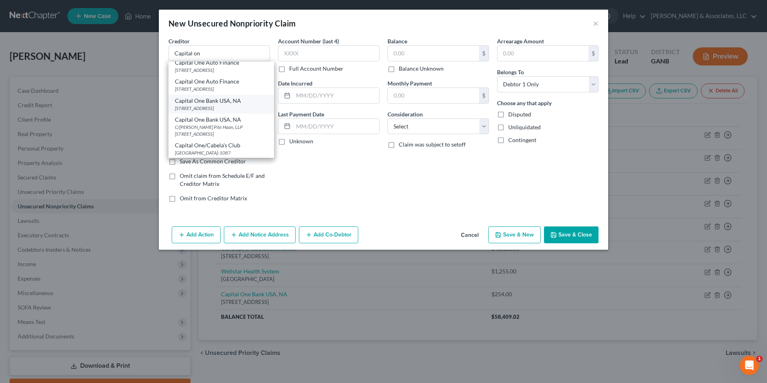
click at [231, 112] on div "PO Box 31293, Salt Lake City, UT 84131" at bounding box center [221, 108] width 93 height 7
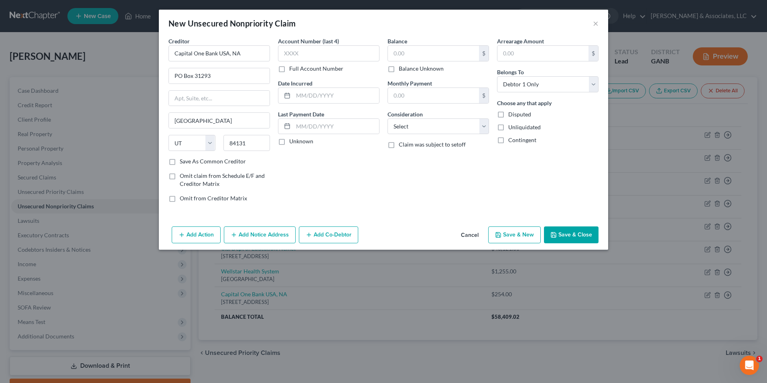
scroll to position [0, 0]
click at [322, 98] on input "text" at bounding box center [336, 95] width 86 height 15
click at [443, 49] on input "text" at bounding box center [433, 53] width 91 height 15
click at [486, 129] on select "Select Cable / Satellite Services Collection Agency Credit Card Debt Debt Couns…" at bounding box center [439, 126] width 102 height 16
click at [388, 118] on select "Select Cable / Satellite Services Collection Agency Credit Card Debt Debt Couns…" at bounding box center [439, 126] width 102 height 16
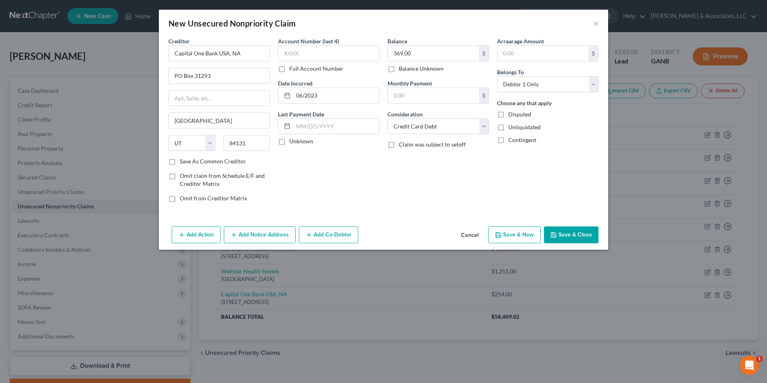
click at [521, 238] on button "Save & New" at bounding box center [514, 234] width 53 height 17
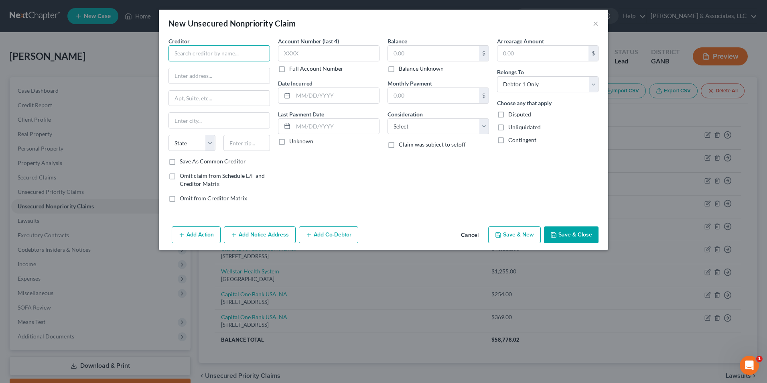
click at [231, 55] on input "text" at bounding box center [220, 53] width 102 height 16
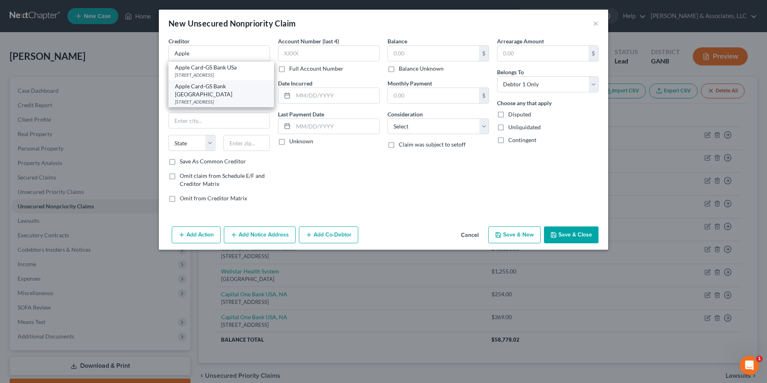
click at [233, 99] on div "PO Box 7247 Lockbox 6112, Philadelphia, PA 19170" at bounding box center [221, 101] width 93 height 7
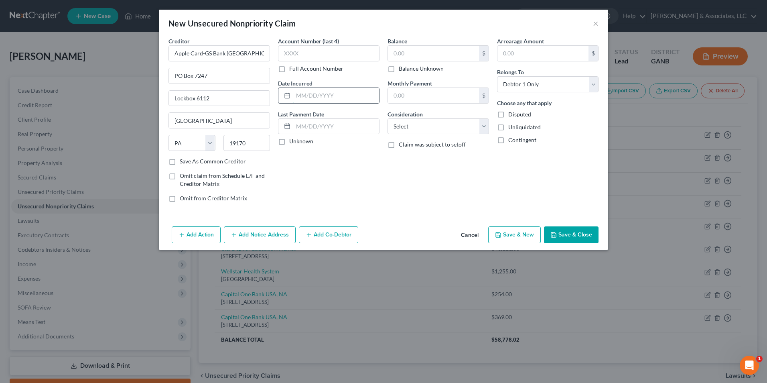
click at [303, 93] on input "text" at bounding box center [336, 95] width 86 height 15
click at [425, 54] on input "text" at bounding box center [433, 53] width 91 height 15
click at [484, 130] on select "Select Cable / Satellite Services Collection Agency Credit Card Debt Debt Couns…" at bounding box center [439, 126] width 102 height 16
click at [388, 118] on select "Select Cable / Satellite Services Collection Agency Credit Card Debt Debt Couns…" at bounding box center [439, 126] width 102 height 16
click at [537, 235] on button "Save & New" at bounding box center [514, 234] width 53 height 17
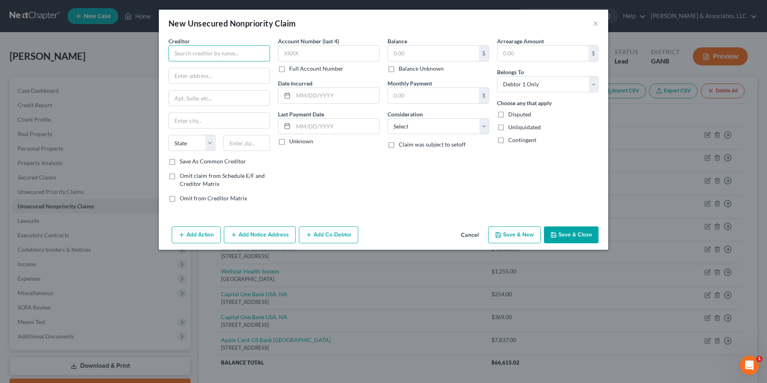
click at [257, 58] on input "text" at bounding box center [220, 53] width 102 height 16
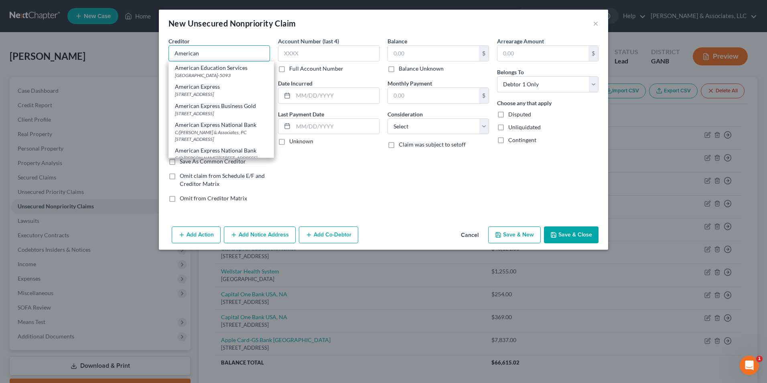
scroll to position [80, 0]
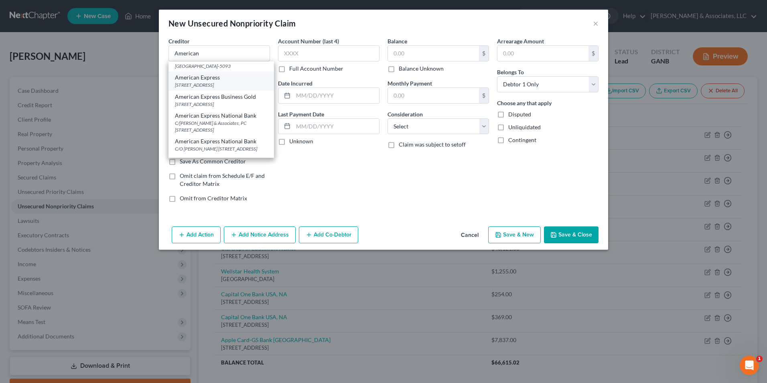
click at [211, 88] on div "PO Box 981537, El Paso, TX 79998" at bounding box center [221, 84] width 93 height 7
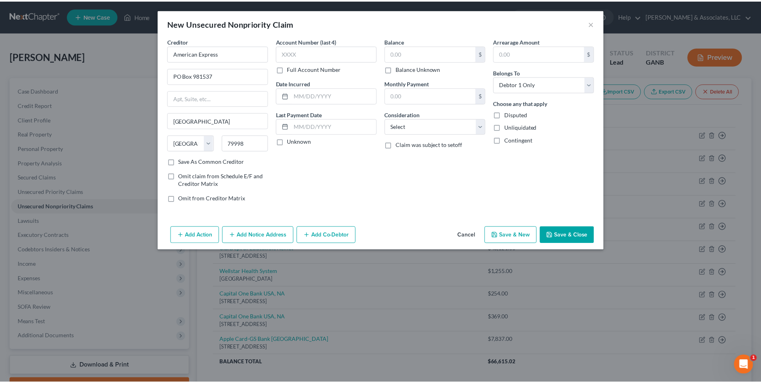
scroll to position [0, 0]
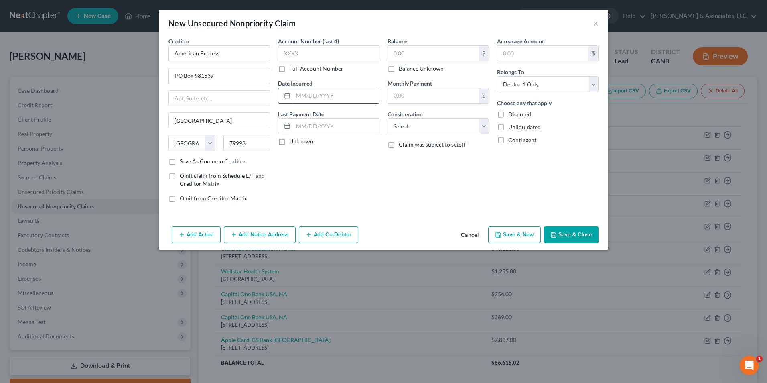
click at [325, 96] on input "text" at bounding box center [336, 95] width 86 height 15
click at [425, 55] on input "text" at bounding box center [433, 53] width 91 height 15
click at [486, 127] on select "Select Cable / Satellite Services Collection Agency Credit Card Debt Debt Couns…" at bounding box center [439, 126] width 102 height 16
click at [388, 118] on select "Select Cable / Satellite Services Collection Agency Credit Card Debt Debt Couns…" at bounding box center [439, 126] width 102 height 16
click at [517, 236] on button "Save & New" at bounding box center [514, 234] width 53 height 17
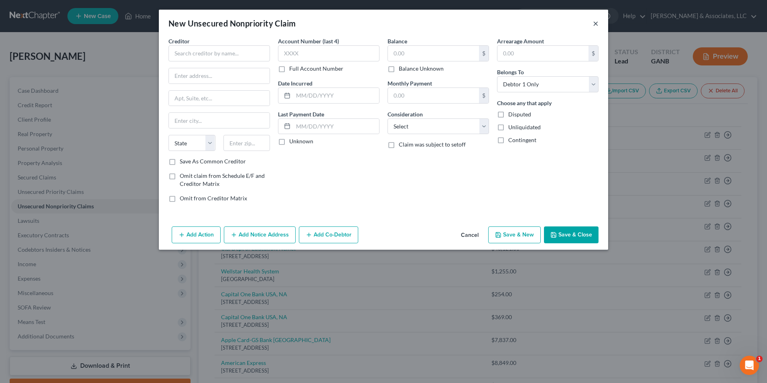
click at [596, 22] on button "×" at bounding box center [596, 23] width 6 height 10
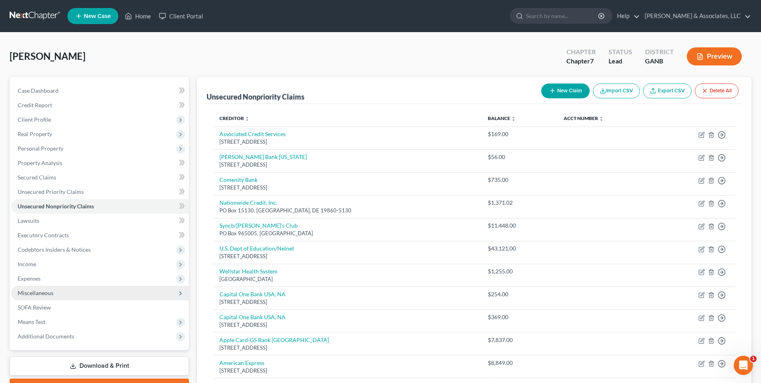
click at [36, 293] on span "Miscellaneous" at bounding box center [36, 292] width 36 height 7
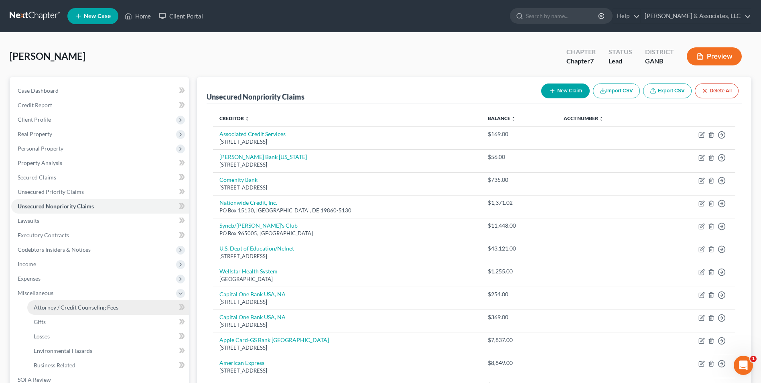
click at [70, 307] on span "Attorney / Credit Counseling Fees" at bounding box center [76, 307] width 85 height 7
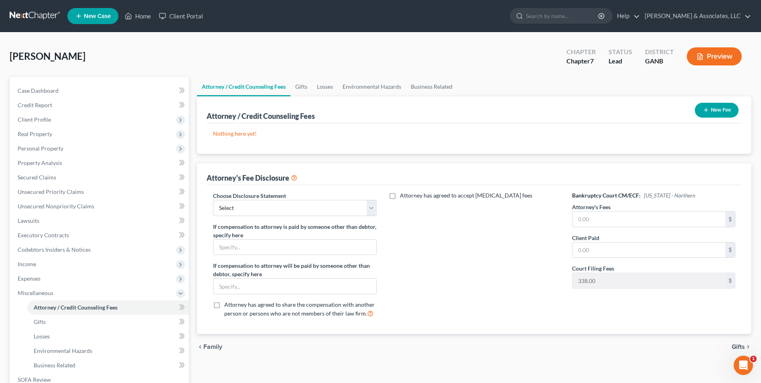
click at [719, 113] on button "New Fee" at bounding box center [717, 110] width 44 height 15
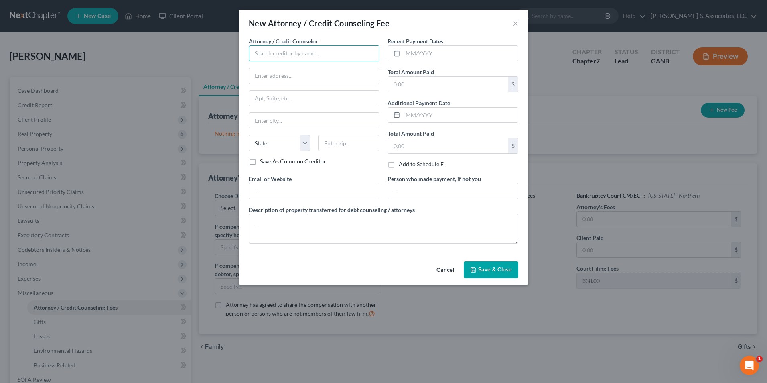
click at [331, 57] on input "text" at bounding box center [314, 53] width 131 height 16
click at [429, 147] on input "text" at bounding box center [448, 145] width 120 height 15
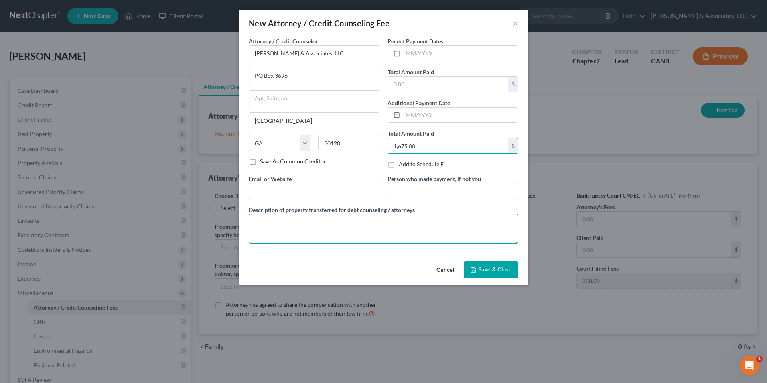
click at [289, 224] on textarea at bounding box center [384, 229] width 270 height 30
click at [493, 274] on button "Save & Close" at bounding box center [491, 269] width 55 height 17
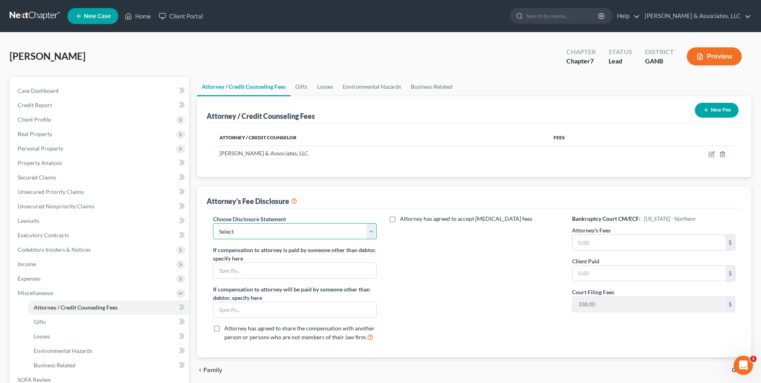
click at [374, 237] on select "Select McGee Chapter 13 Chapter 7" at bounding box center [294, 231] width 163 height 16
click at [213, 223] on select "Select McGee Chapter 13 Chapter 7" at bounding box center [294, 231] width 163 height 16
click at [595, 238] on input "text" at bounding box center [649, 242] width 153 height 15
click at [585, 278] on input "text" at bounding box center [649, 273] width 153 height 15
click at [441, 282] on div "Attorney has agreed to accept retainer fees" at bounding box center [474, 281] width 179 height 133
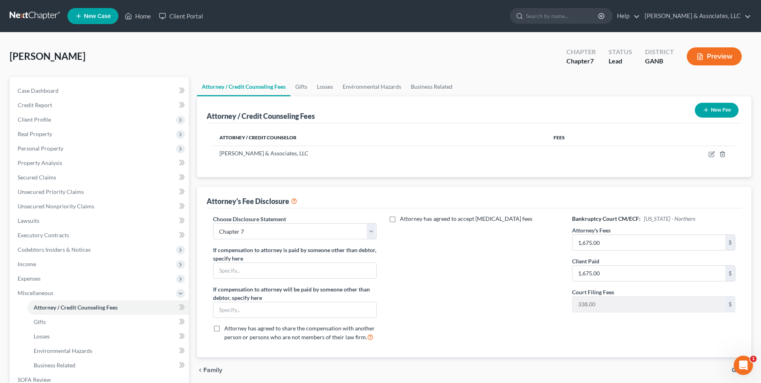
scroll to position [116, 0]
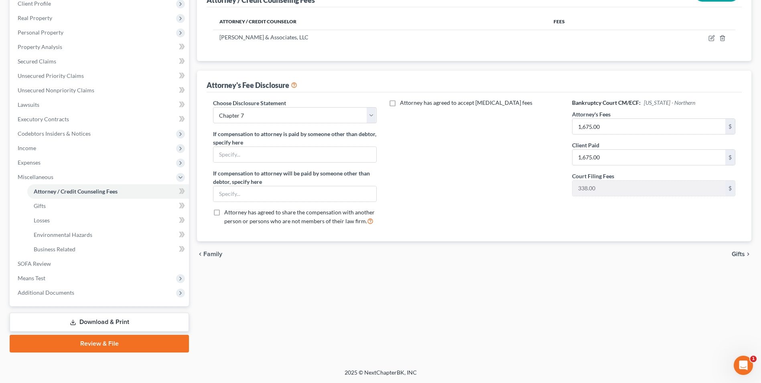
drag, startPoint x: 124, startPoint y: 343, endPoint x: 216, endPoint y: 348, distance: 92.5
click at [124, 343] on link "Review & File" at bounding box center [99, 344] width 179 height 18
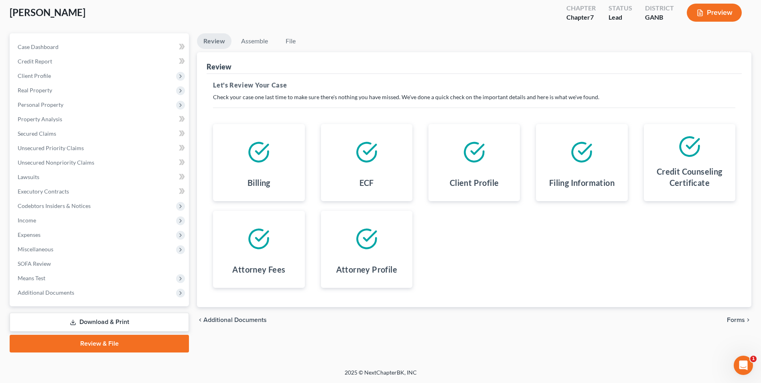
click at [123, 324] on link "Download & Print" at bounding box center [99, 322] width 179 height 19
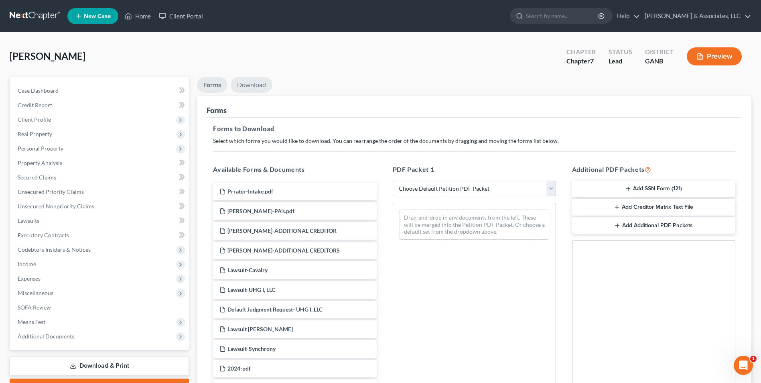
click at [241, 83] on link "Download" at bounding box center [252, 85] width 42 height 16
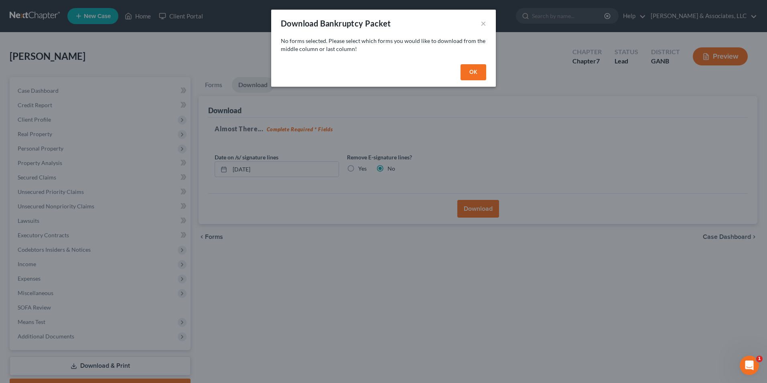
click at [468, 74] on button "OK" at bounding box center [474, 72] width 26 height 16
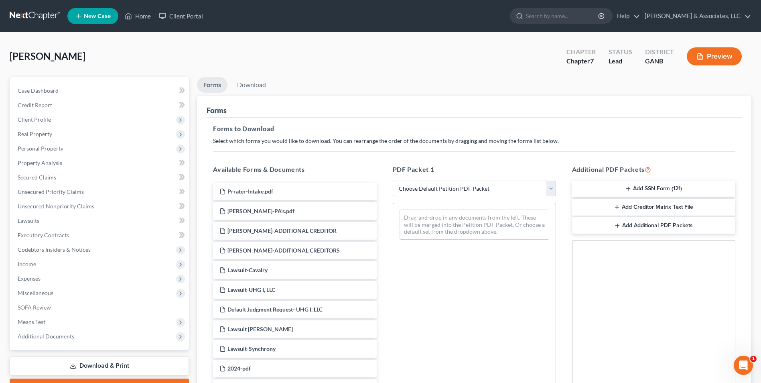
click at [555, 191] on select "Choose Default Petition PDF Packet Complete Bankruptcy Petition (all forms and …" at bounding box center [474, 189] width 163 height 16
click at [393, 181] on select "Choose Default Petition PDF Packet Complete Bankruptcy Petition (all forms and …" at bounding box center [474, 189] width 163 height 16
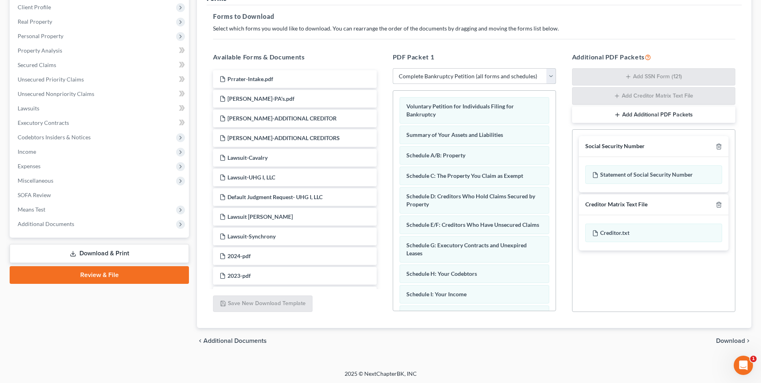
scroll to position [114, 0]
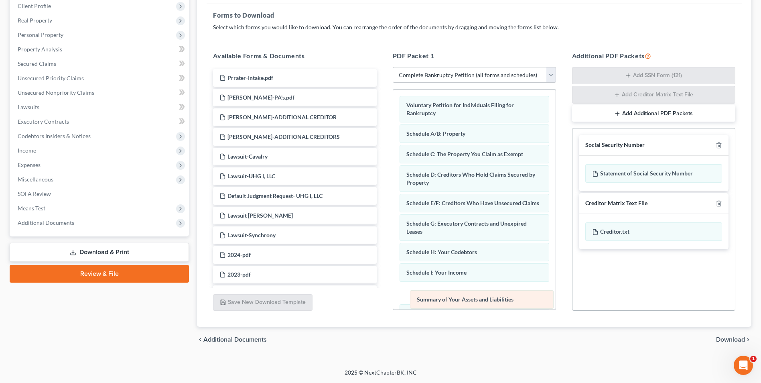
drag, startPoint x: 417, startPoint y: 135, endPoint x: 427, endPoint y: 301, distance: 166.1
click at [427, 301] on div "Summary of Your Assets and Liabilities Voluntary Petition for Individuals Filin…" at bounding box center [474, 323] width 163 height 468
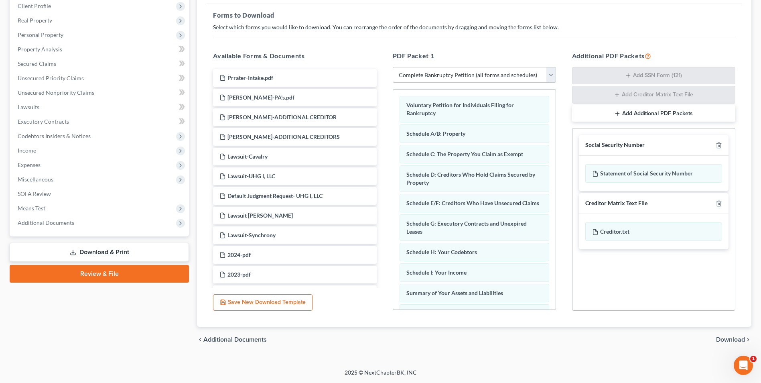
scroll to position [40, 0]
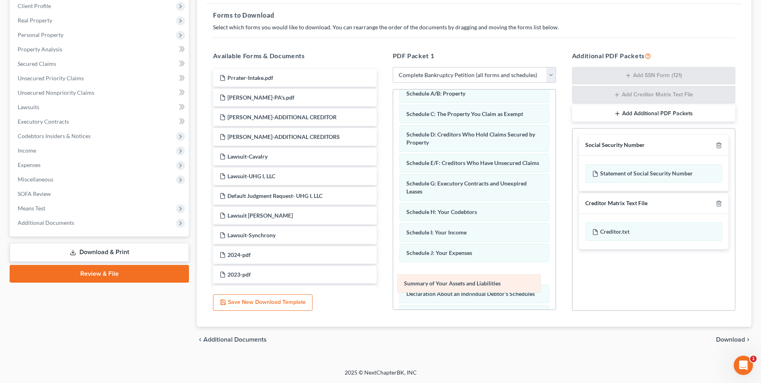
drag, startPoint x: 450, startPoint y: 262, endPoint x: 448, endPoint y: 284, distance: 22.6
click at [448, 284] on div "Summary of Your Assets and Liabilities Voluntary Petition for Individuals Filin…" at bounding box center [474, 283] width 163 height 468
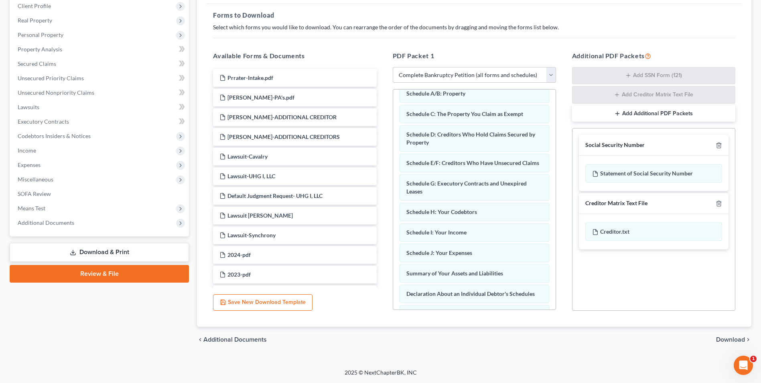
click at [739, 341] on span "Download" at bounding box center [730, 339] width 29 height 6
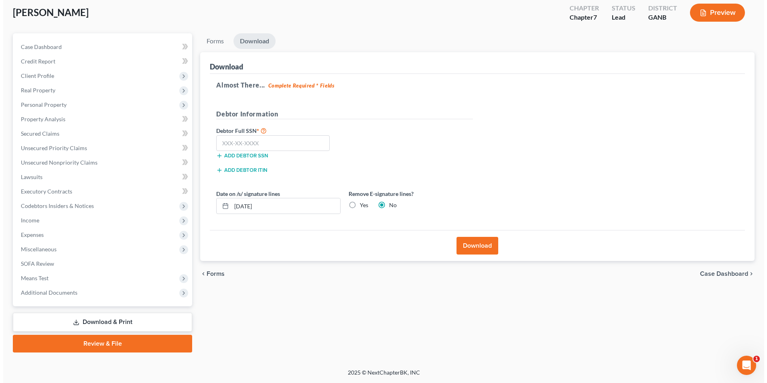
scroll to position [44, 0]
click at [357, 204] on label "Yes" at bounding box center [361, 205] width 8 height 8
click at [360, 204] on input "Yes" at bounding box center [362, 203] width 5 height 5
click at [272, 144] on input "text" at bounding box center [270, 143] width 114 height 16
click at [487, 248] on button "Download" at bounding box center [475, 246] width 42 height 18
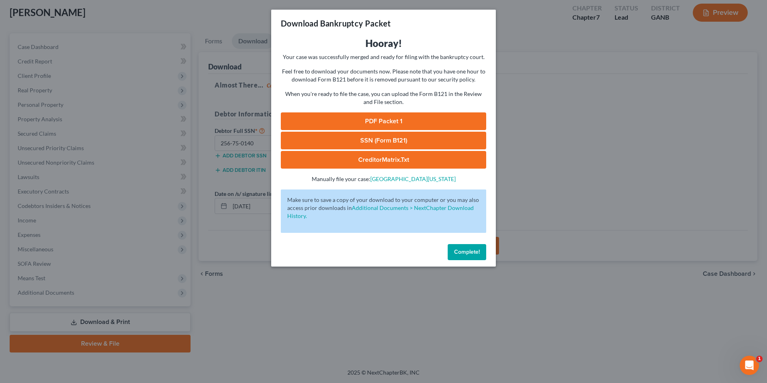
click at [377, 124] on link "PDF Packet 1" at bounding box center [383, 121] width 205 height 18
click at [351, 142] on link "SSN (Form B121)" at bounding box center [383, 141] width 205 height 18
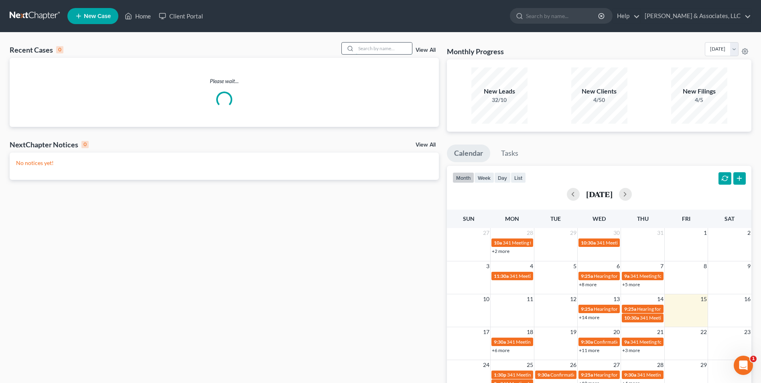
click at [394, 51] on input "search" at bounding box center [384, 49] width 56 height 12
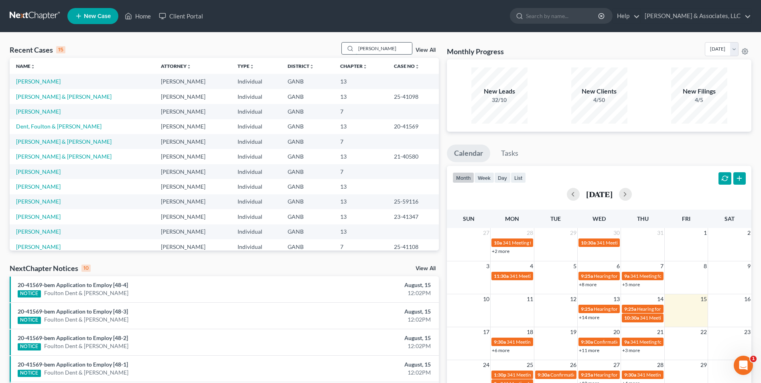
type input "[PERSON_NAME]"
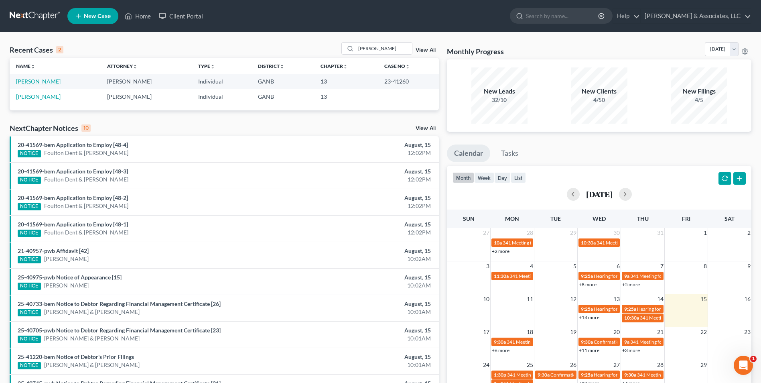
click at [39, 83] on link "[PERSON_NAME]" at bounding box center [38, 81] width 45 height 7
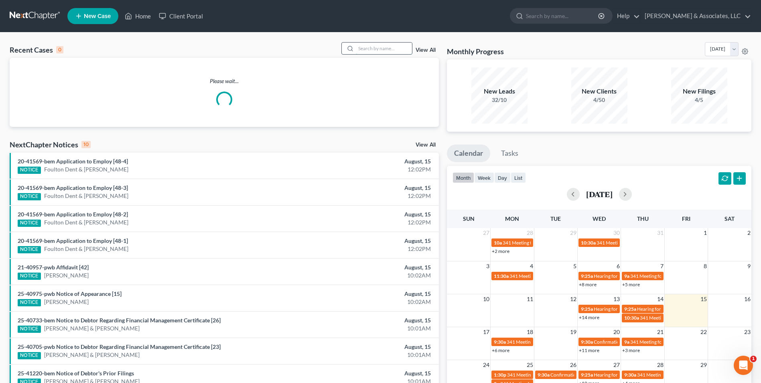
click at [378, 45] on input "search" at bounding box center [384, 49] width 56 height 12
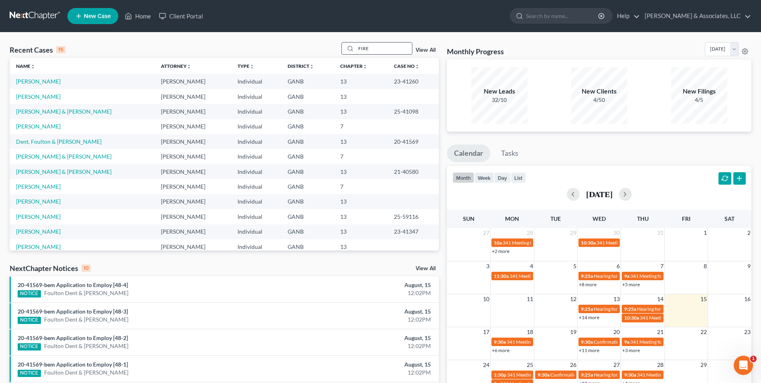
type input "FIRE"
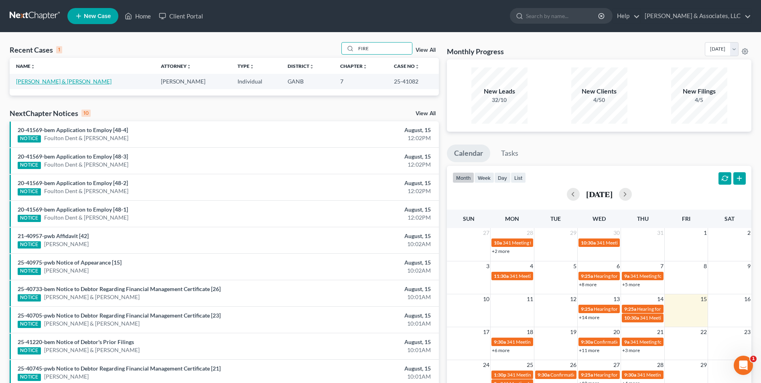
click at [42, 81] on link "[PERSON_NAME] & [PERSON_NAME]" at bounding box center [64, 81] width 96 height 7
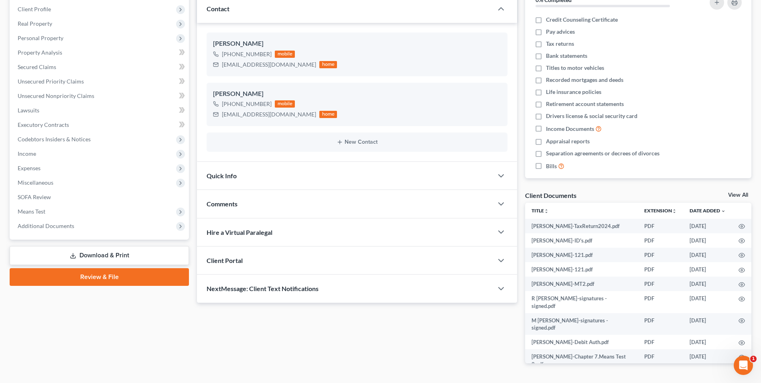
scroll to position [134, 0]
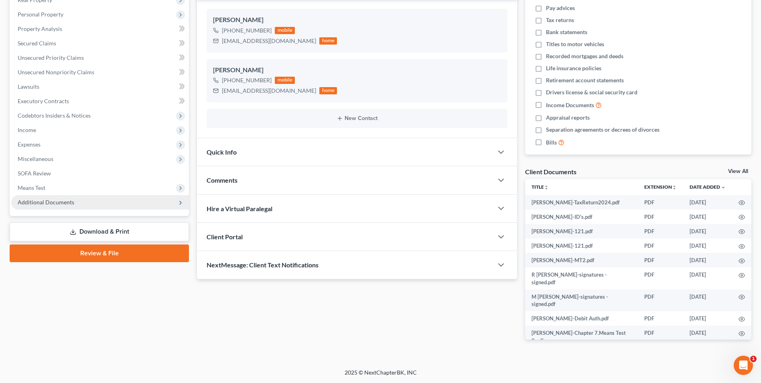
click at [42, 201] on span "Additional Documents" at bounding box center [46, 202] width 57 height 7
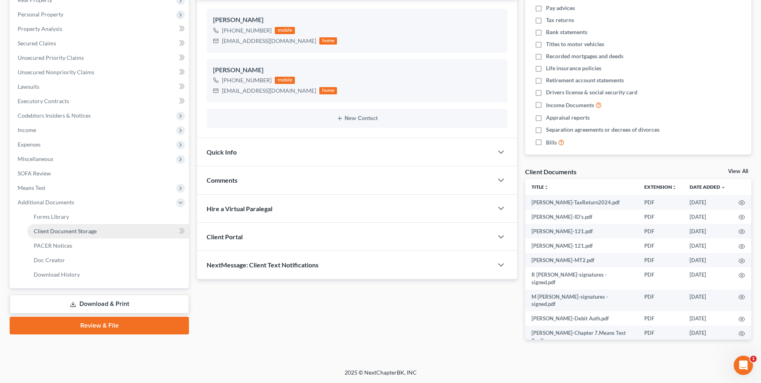
click at [81, 232] on span "Client Document Storage" at bounding box center [65, 231] width 63 height 7
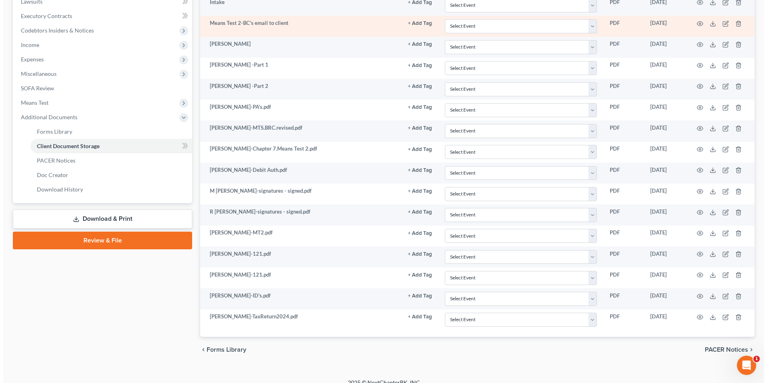
scroll to position [229, 0]
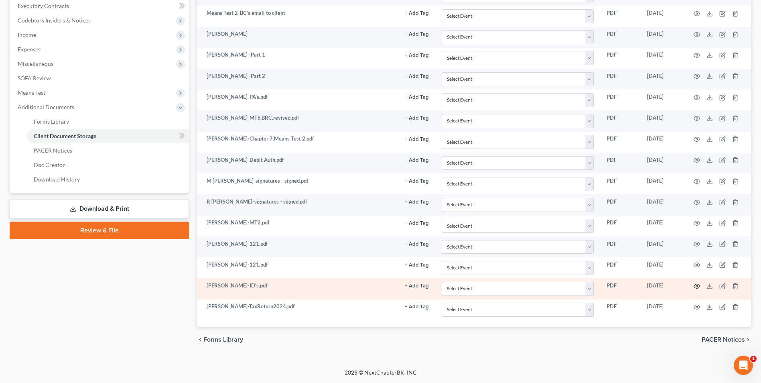
click at [694, 287] on icon "button" at bounding box center [697, 286] width 6 height 4
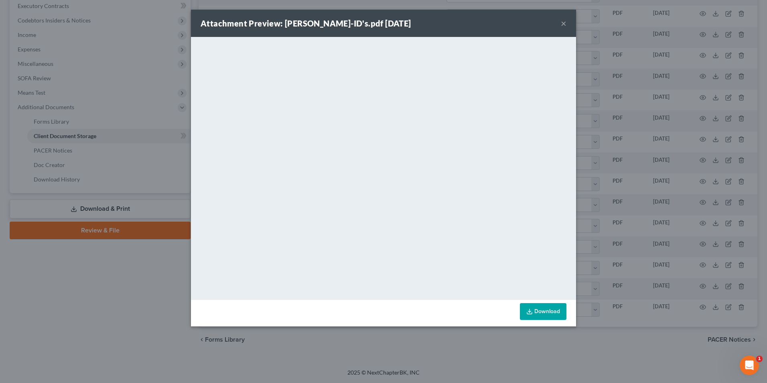
click at [566, 24] on button "×" at bounding box center [564, 23] width 6 height 10
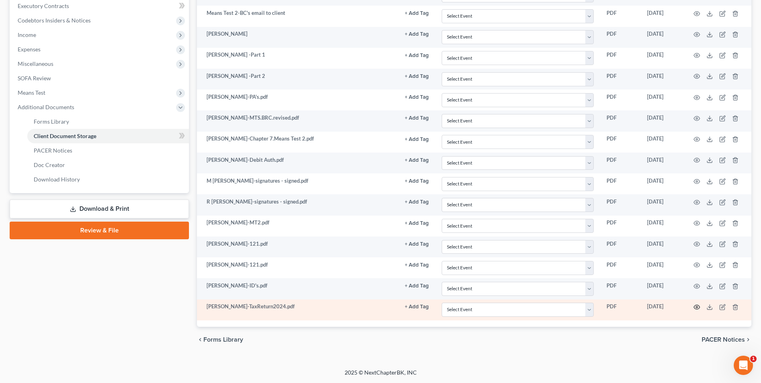
click at [698, 305] on icon "button" at bounding box center [697, 307] width 6 height 4
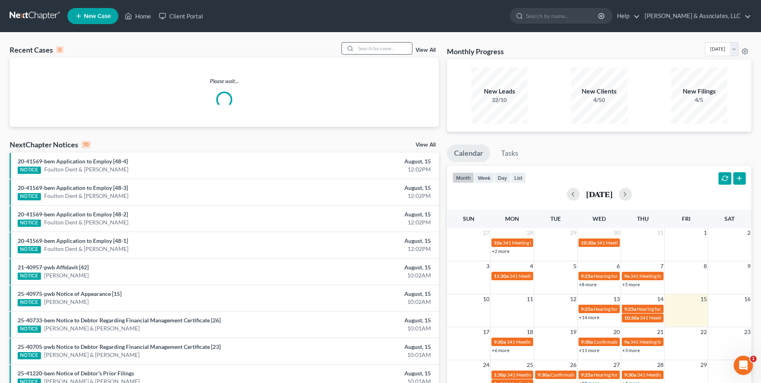
click at [371, 49] on input "search" at bounding box center [384, 49] width 56 height 12
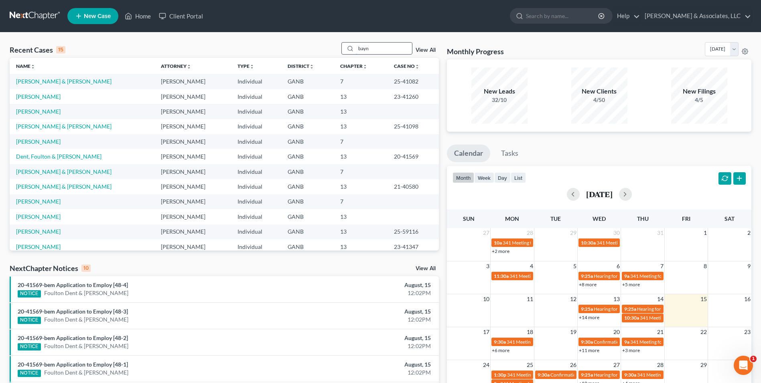
type input "bayn"
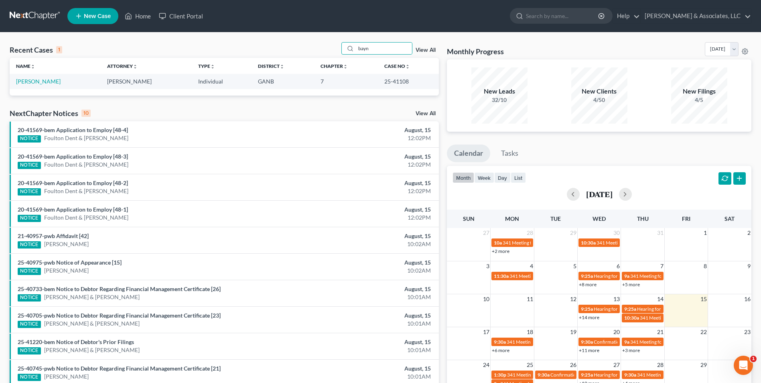
click at [34, 85] on td "[PERSON_NAME]" at bounding box center [55, 81] width 91 height 15
click at [39, 81] on link "[PERSON_NAME]" at bounding box center [38, 81] width 45 height 7
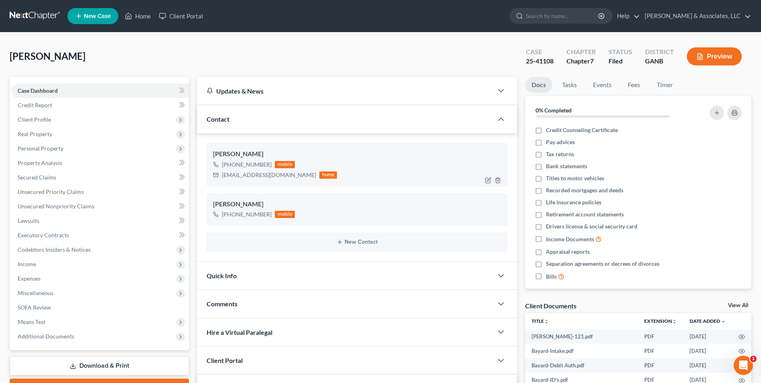
scroll to position [148, 0]
click at [489, 220] on icon "button" at bounding box center [488, 219] width 6 height 6
select select "0"
select select "1"
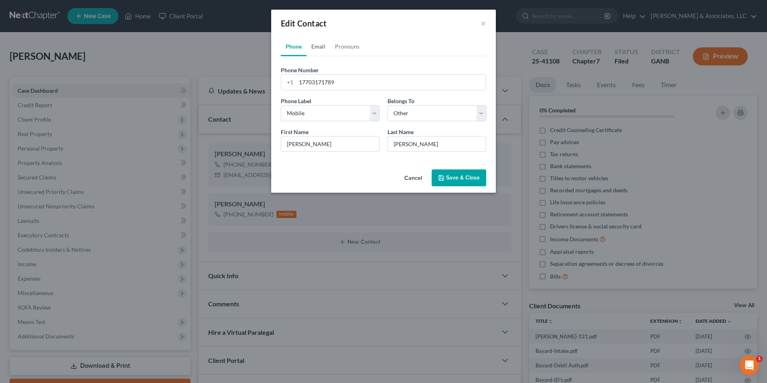
click at [320, 48] on link "Email" at bounding box center [319, 46] width 24 height 19
paste input "[EMAIL_ADDRESS][DOMAIN_NAME]"
type input "[EMAIL_ADDRESS][DOMAIN_NAME]"
click at [474, 180] on button "Save & Close" at bounding box center [459, 177] width 55 height 17
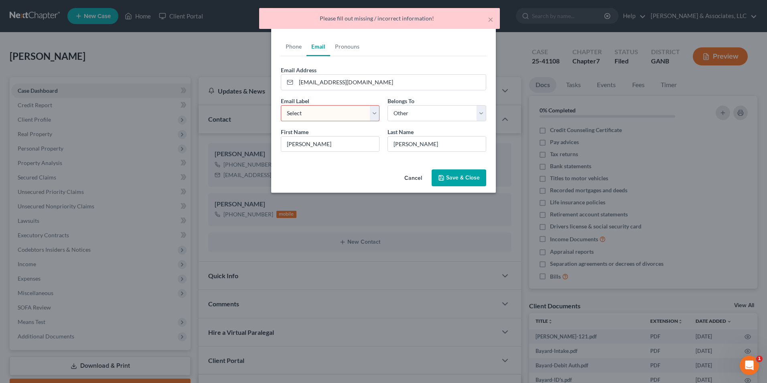
click at [370, 114] on select "Select Home Work Other" at bounding box center [330, 113] width 99 height 16
select select "0"
click at [281, 105] on select "Select Home Work Other" at bounding box center [330, 113] width 99 height 16
click at [466, 177] on button "Save & Close" at bounding box center [459, 177] width 55 height 17
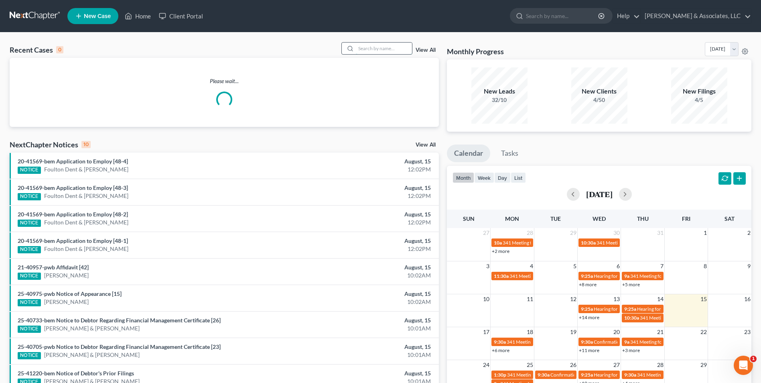
click at [374, 49] on input "search" at bounding box center [384, 49] width 56 height 12
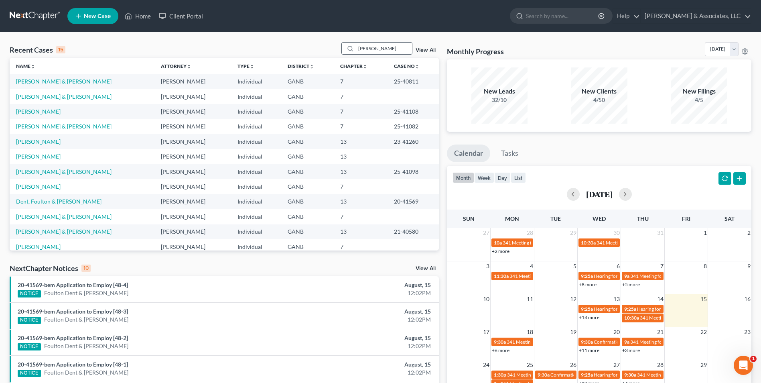
type input "[PERSON_NAME]"
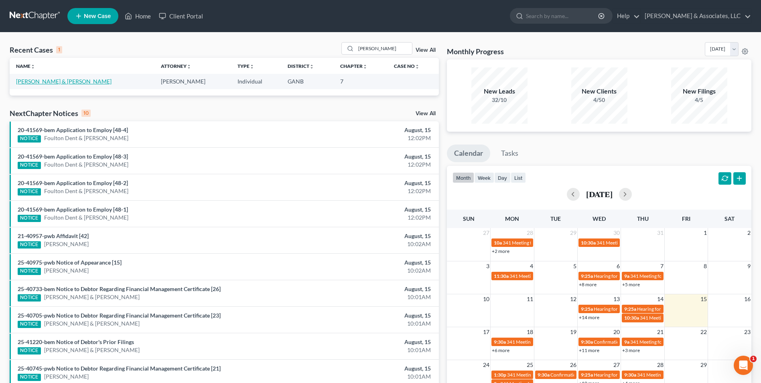
click at [63, 81] on link "[PERSON_NAME] & [PERSON_NAME]" at bounding box center [64, 81] width 96 height 7
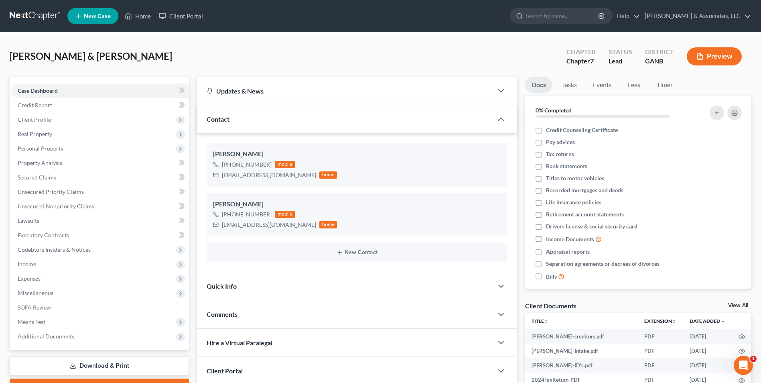
scroll to position [80, 0]
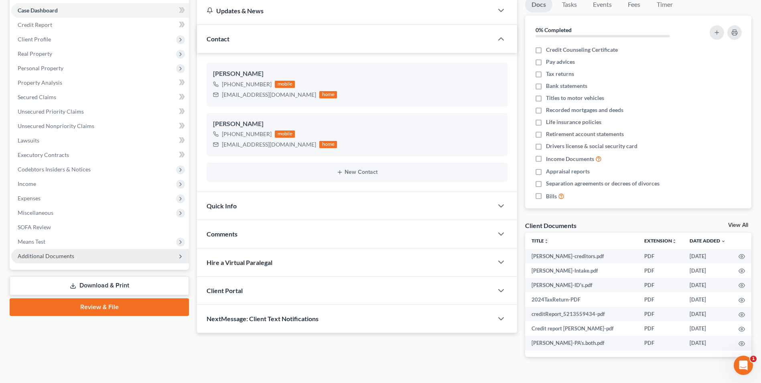
click at [55, 259] on span "Additional Documents" at bounding box center [100, 256] width 178 height 14
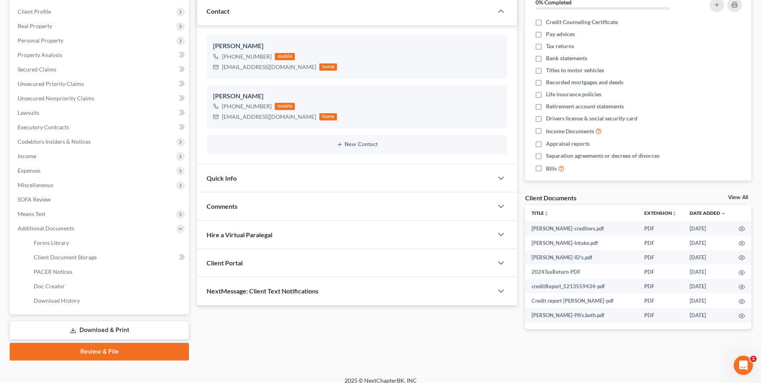
scroll to position [116, 0]
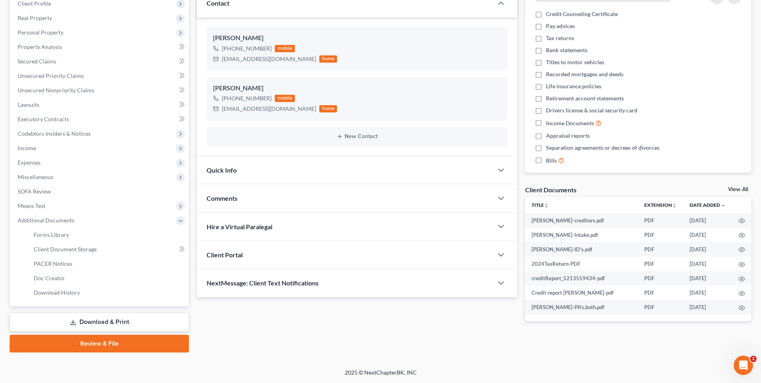
click at [114, 350] on link "Review & File" at bounding box center [99, 344] width 179 height 18
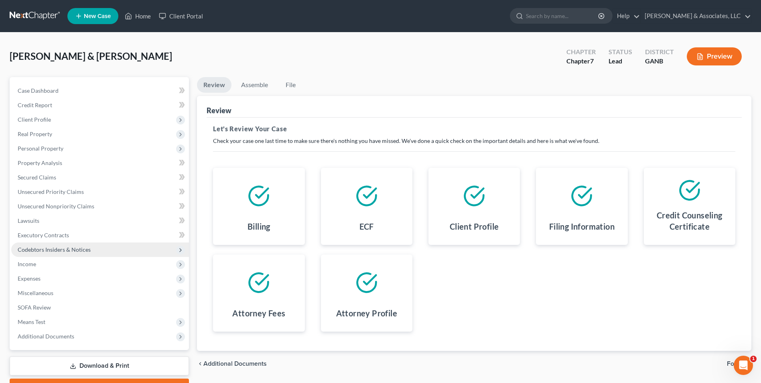
scroll to position [44, 0]
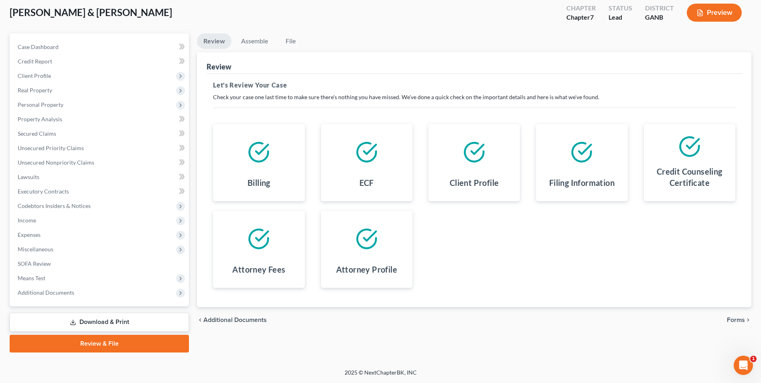
click at [105, 324] on link "Download & Print" at bounding box center [99, 322] width 179 height 19
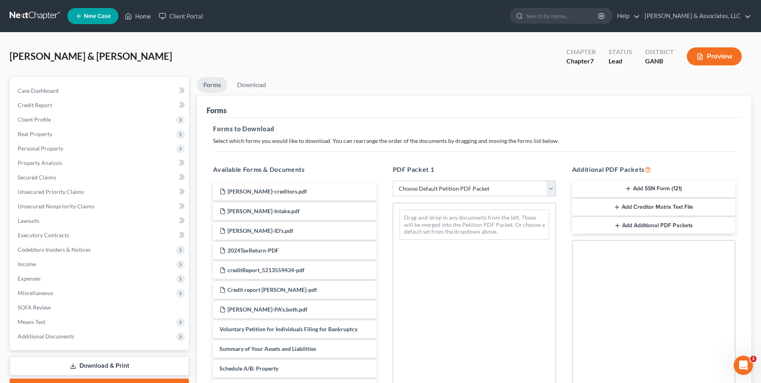
drag, startPoint x: 555, startPoint y: 192, endPoint x: 551, endPoint y: 194, distance: 4.5
click at [555, 192] on select "Choose Default Petition PDF Packet Complete Bankruptcy Petition (all forms and …" at bounding box center [474, 189] width 163 height 16
select select "0"
click at [393, 181] on select "Choose Default Petition PDF Packet Complete Bankruptcy Petition (all forms and …" at bounding box center [474, 189] width 163 height 16
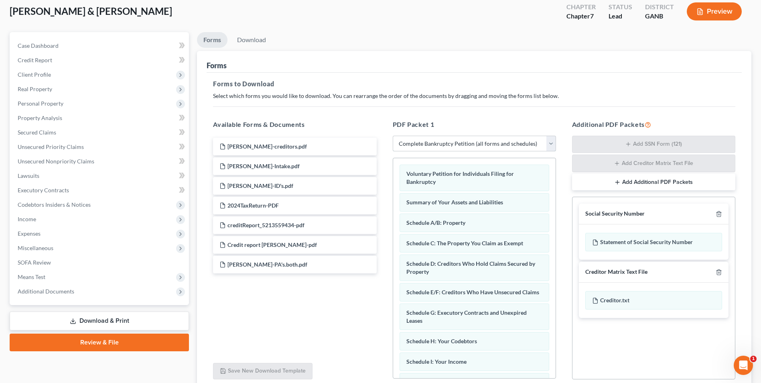
scroll to position [114, 0]
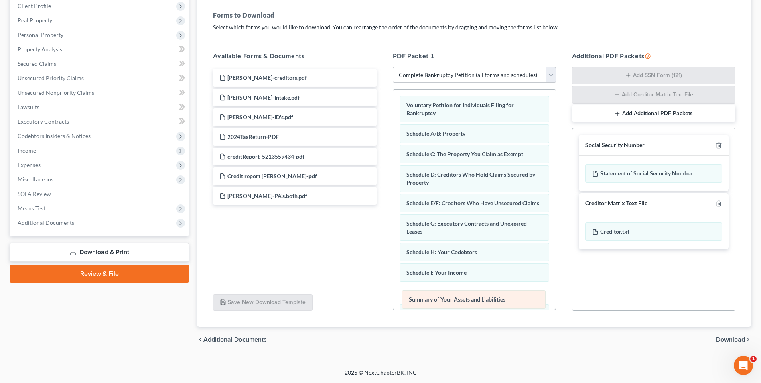
drag, startPoint x: 508, startPoint y: 133, endPoint x: 511, endPoint y: 299, distance: 165.8
click at [511, 299] on div "Summary of Your Assets and Liabilities Voluntary Petition for Individuals Filin…" at bounding box center [474, 323] width 163 height 468
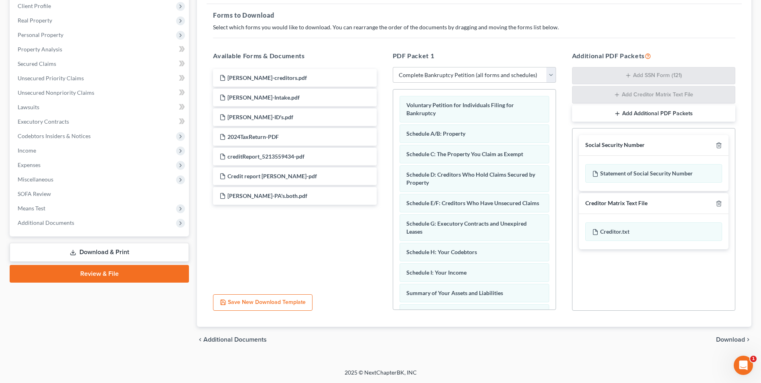
scroll to position [40, 0]
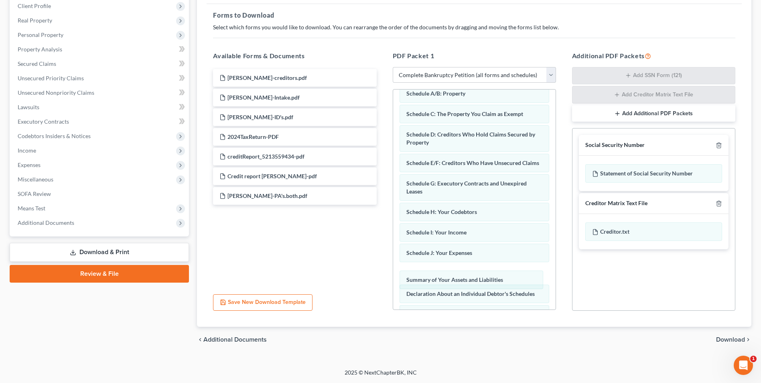
drag, startPoint x: 480, startPoint y: 264, endPoint x: 480, endPoint y: 282, distance: 18.5
click at [480, 282] on div "Summary of Your Assets and Liabilities Voluntary Petition for Individuals Filin…" at bounding box center [474, 283] width 163 height 468
click at [730, 339] on span "Download" at bounding box center [730, 339] width 29 height 6
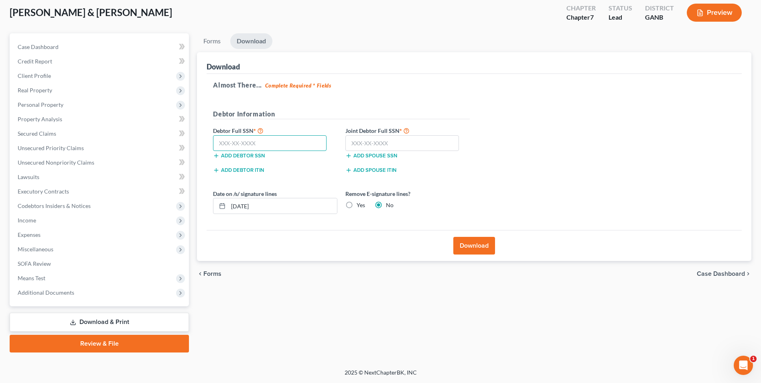
click at [292, 144] on input "text" at bounding box center [270, 143] width 114 height 16
type input "2"
type input "527-51-9668"
click at [378, 144] on input "text" at bounding box center [403, 143] width 114 height 16
type input "601-09-5599"
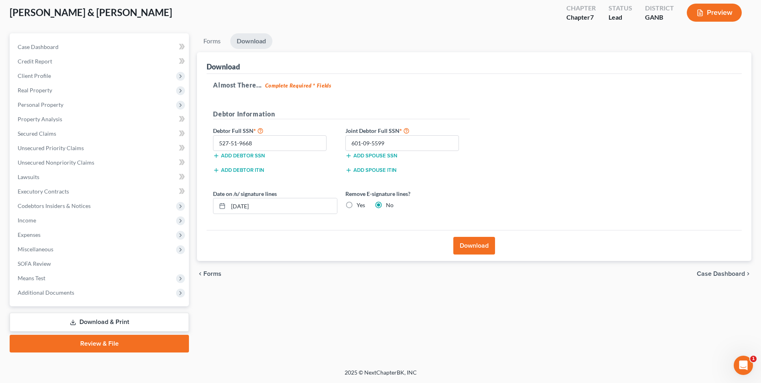
click at [474, 250] on button "Download" at bounding box center [475, 246] width 42 height 18
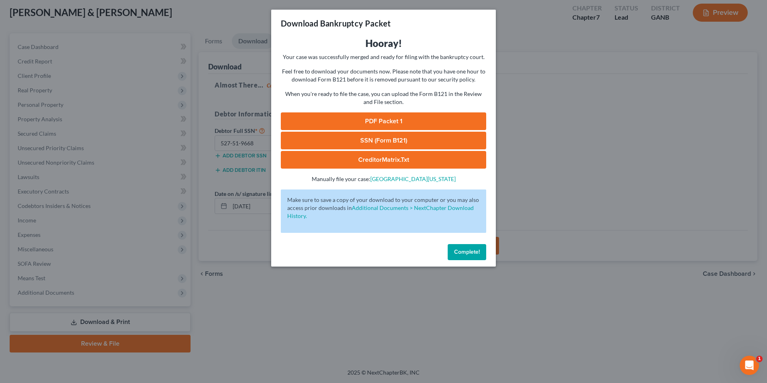
click at [447, 143] on link "SSN (Form B121)" at bounding box center [383, 141] width 205 height 18
click at [456, 254] on span "Complete!" at bounding box center [467, 251] width 26 height 7
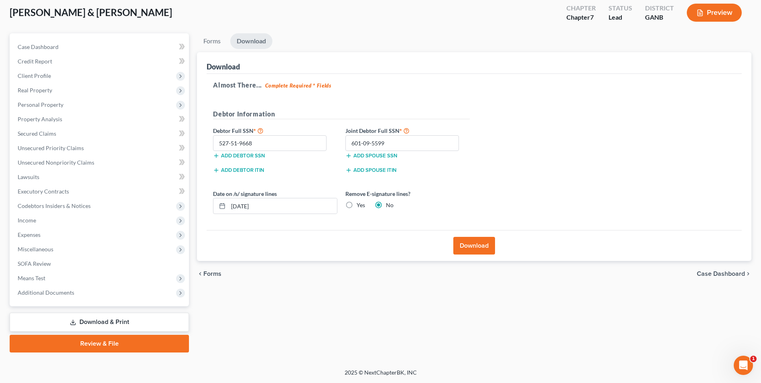
click at [113, 347] on link "Review & File" at bounding box center [99, 344] width 179 height 18
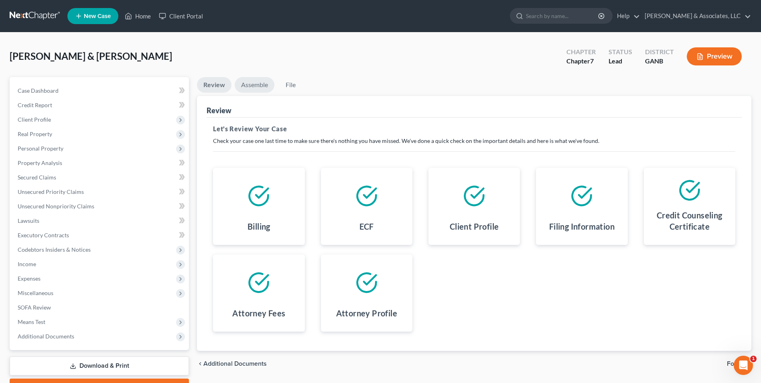
click at [259, 85] on link "Assemble" at bounding box center [255, 85] width 40 height 16
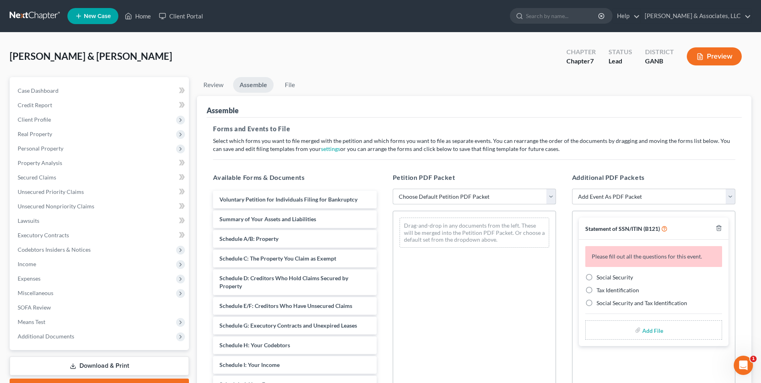
click at [554, 198] on select "Choose Default Petition PDF Packet Complete Bankruptcy Petition (all forms and …" at bounding box center [474, 197] width 163 height 16
select select "0"
click at [393, 189] on select "Choose Default Petition PDF Packet Complete Bankruptcy Petition (all forms and …" at bounding box center [474, 197] width 163 height 16
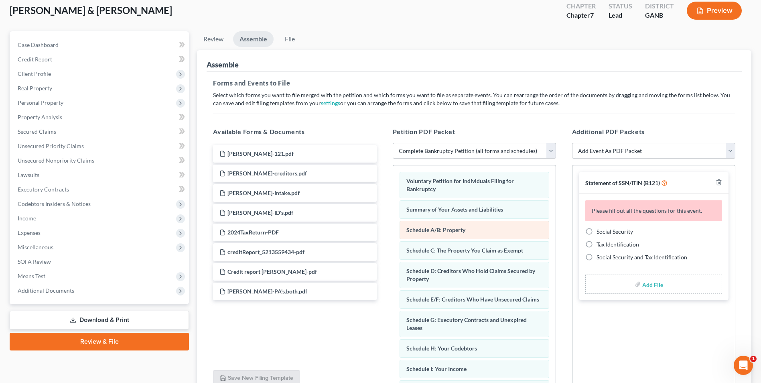
scroll to position [80, 0]
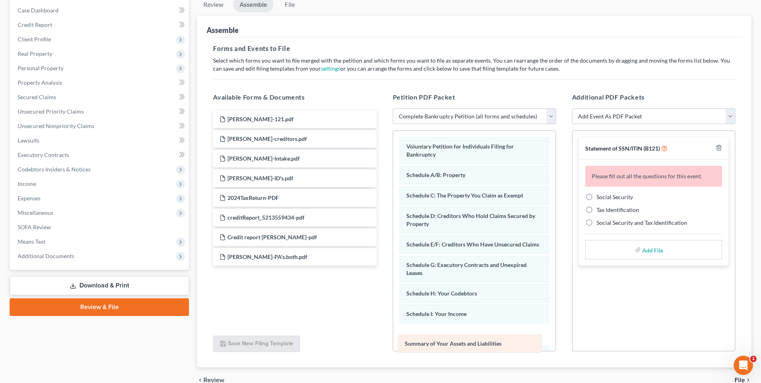
drag, startPoint x: 477, startPoint y: 174, endPoint x: 475, endPoint y: 343, distance: 168.6
click at [475, 343] on div "Summary of Your Assets and Liabilities Voluntary Petition for Individuals Filin…" at bounding box center [474, 365] width 163 height 468
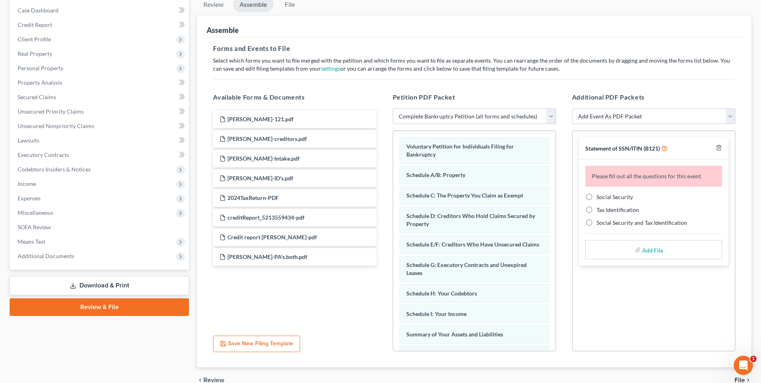
scroll to position [40, 0]
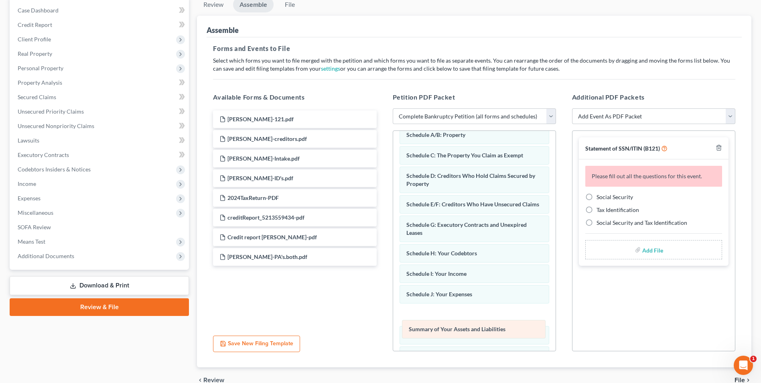
drag, startPoint x: 478, startPoint y: 305, endPoint x: 481, endPoint y: 332, distance: 27.0
click at [481, 332] on div "Summary of Your Assets and Liabilities Voluntary Petition for Individuals Filin…" at bounding box center [474, 325] width 163 height 468
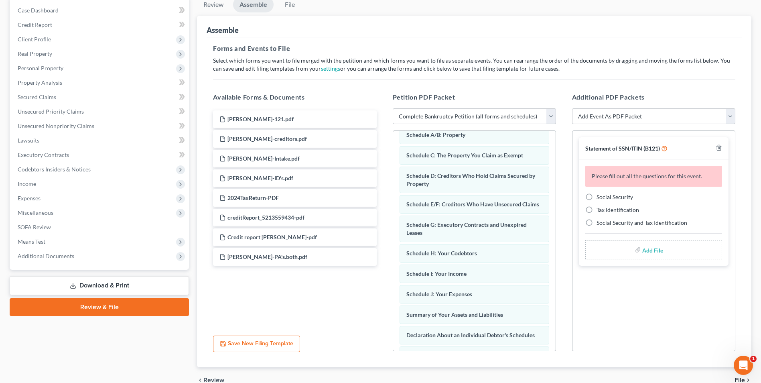
click at [597, 197] on label "Social Security" at bounding box center [615, 197] width 37 height 8
click at [600, 197] on input "Social Security" at bounding box center [602, 195] width 5 height 5
radio input "true"
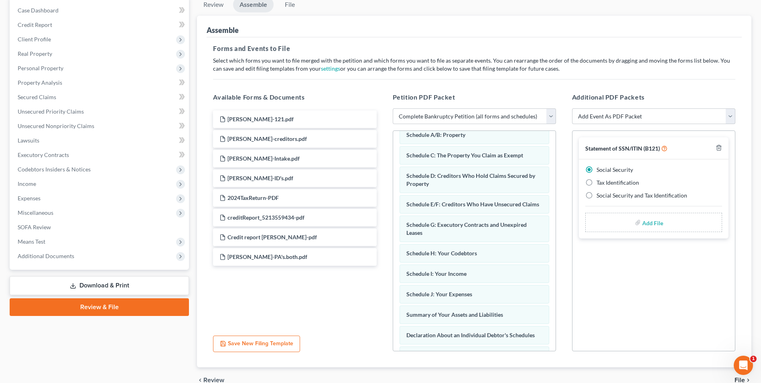
click at [653, 222] on input "file" at bounding box center [652, 222] width 19 height 14
type input "C:\fakepath\[PERSON_NAME].121.pdf"
click at [737, 378] on span "File" at bounding box center [740, 380] width 10 height 6
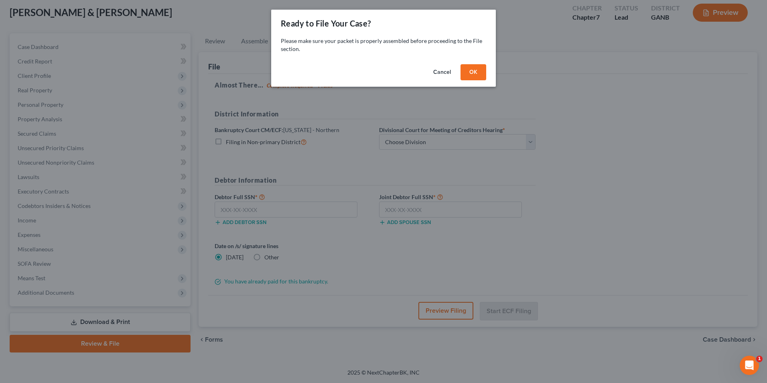
click at [461, 75] on button "OK" at bounding box center [474, 72] width 26 height 16
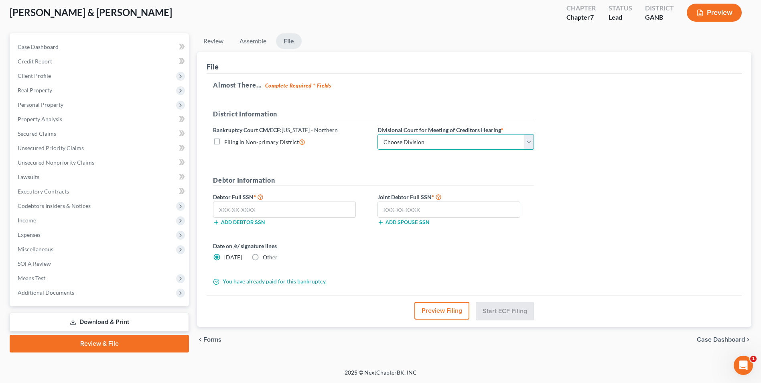
click at [532, 145] on select "Choose Division [GEOGRAPHIC_DATA] [GEOGRAPHIC_DATA] [GEOGRAPHIC_DATA] [GEOGRAPH…" at bounding box center [456, 142] width 157 height 16
select select "3"
click at [378, 134] on select "Choose Division [GEOGRAPHIC_DATA] [GEOGRAPHIC_DATA] [GEOGRAPHIC_DATA] [GEOGRAPH…" at bounding box center [456, 142] width 157 height 16
click at [287, 209] on input "text" at bounding box center [284, 209] width 143 height 16
click at [247, 209] on input "text" at bounding box center [284, 209] width 143 height 16
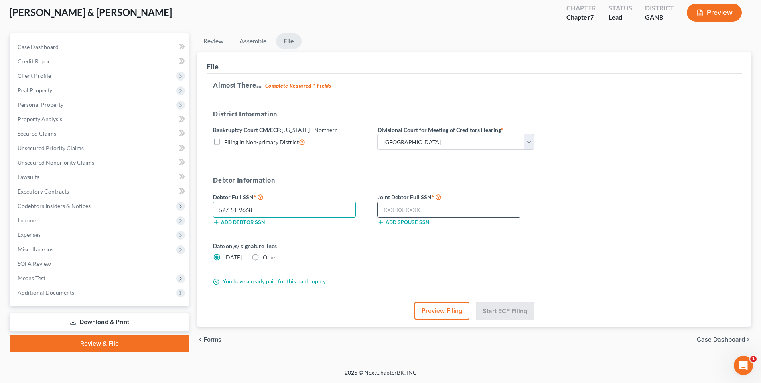
type input "527-51-9668"
click at [391, 212] on input "text" at bounding box center [449, 209] width 143 height 16
type input "601-09-5599"
click at [500, 309] on button "Start ECF Filing" at bounding box center [504, 311] width 57 height 18
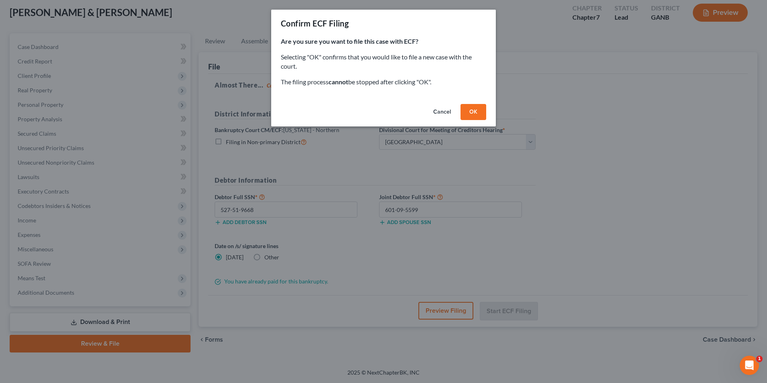
click at [474, 113] on button "OK" at bounding box center [474, 112] width 26 height 16
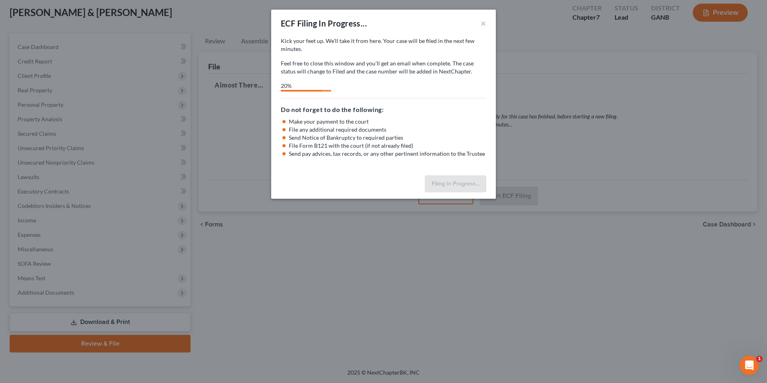
select select "3"
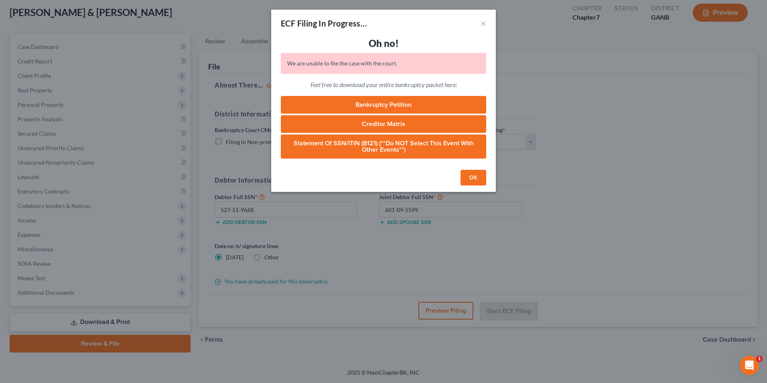
click at [470, 180] on button "OK" at bounding box center [474, 178] width 26 height 16
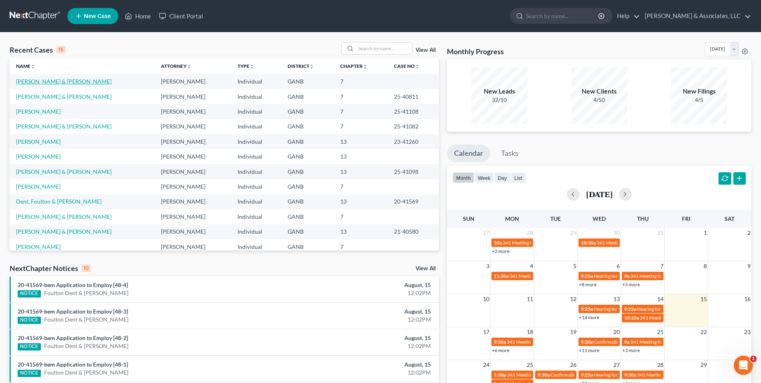
click at [46, 85] on link "[PERSON_NAME] & [PERSON_NAME]" at bounding box center [64, 81] width 96 height 7
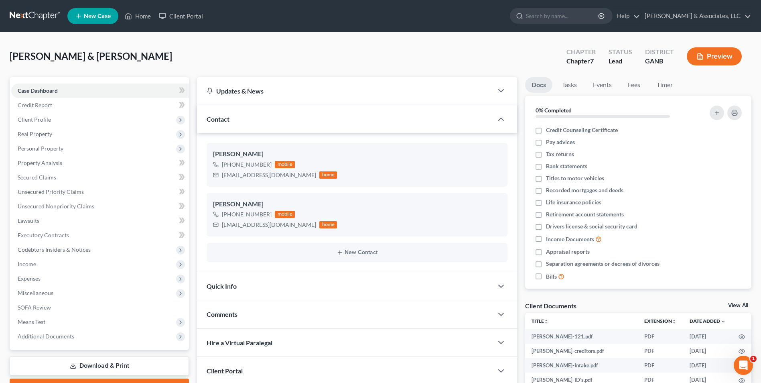
scroll to position [40, 0]
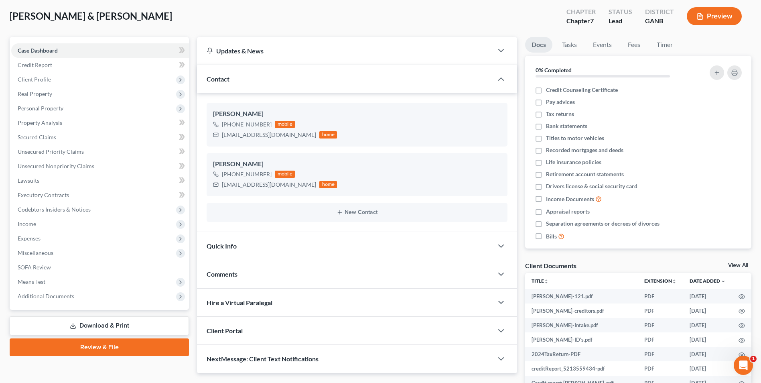
click at [112, 349] on link "Review & File" at bounding box center [99, 347] width 179 height 18
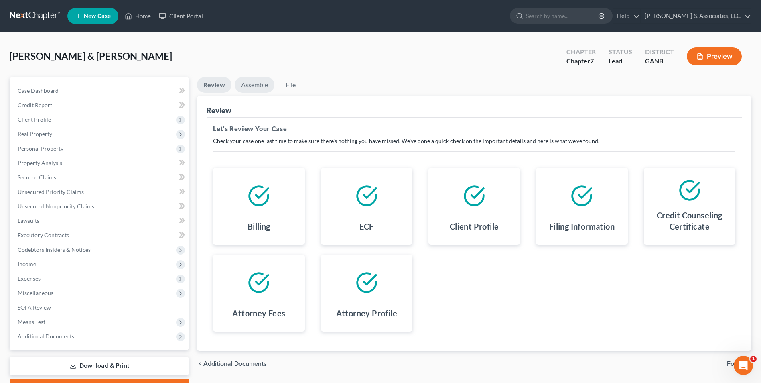
click at [258, 89] on link "Assemble" at bounding box center [255, 85] width 40 height 16
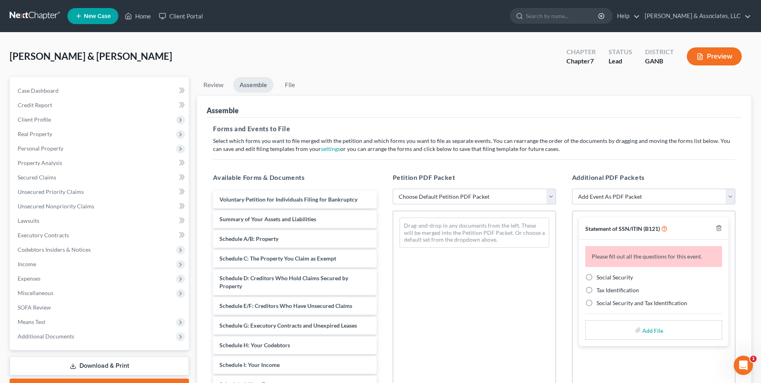
click at [548, 195] on select "Choose Default Petition PDF Packet Complete Bankruptcy Petition (all forms and …" at bounding box center [474, 197] width 163 height 16
select select "0"
click at [393, 189] on select "Choose Default Petition PDF Packet Complete Bankruptcy Petition (all forms and …" at bounding box center [474, 197] width 163 height 16
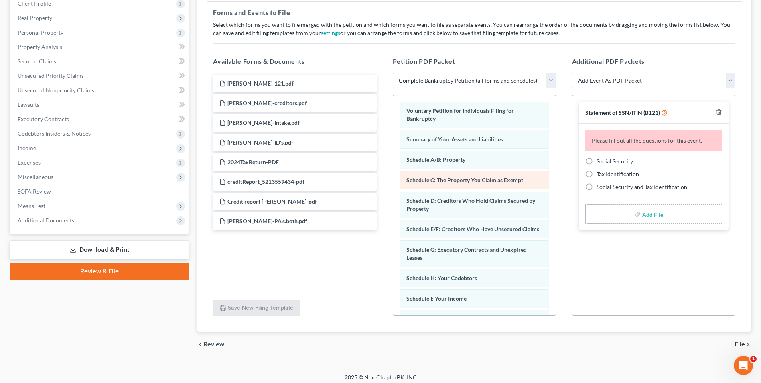
scroll to position [120, 0]
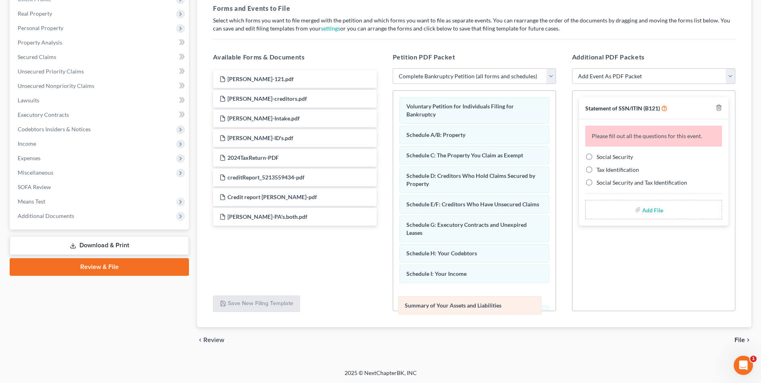
drag, startPoint x: 502, startPoint y: 133, endPoint x: 500, endPoint y: 303, distance: 170.6
click at [500, 303] on div "Summary of Your Assets and Liabilities Voluntary Petition for Individuals Filin…" at bounding box center [474, 325] width 163 height 468
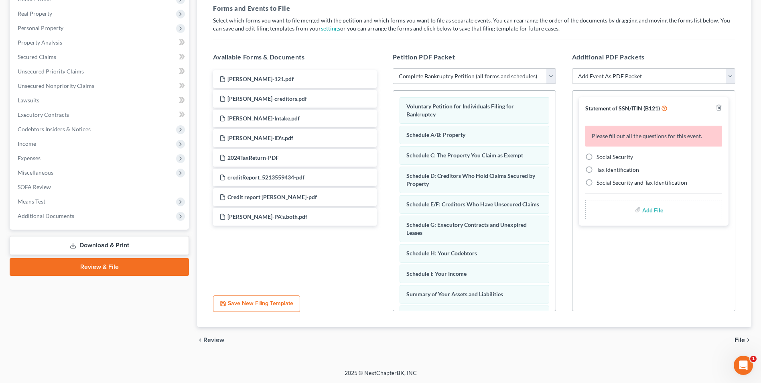
scroll to position [40, 0]
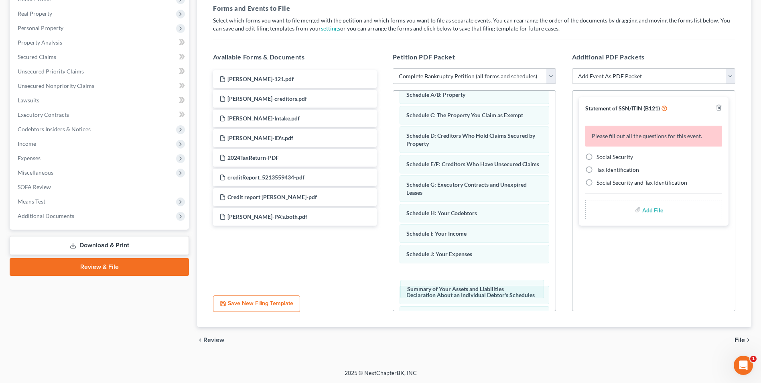
drag, startPoint x: 504, startPoint y: 263, endPoint x: 506, endPoint y: 288, distance: 24.9
click at [506, 288] on div "Summary of Your Assets and Liabilities Voluntary Petition for Individuals Filin…" at bounding box center [474, 285] width 163 height 468
click at [597, 155] on label "Social Security" at bounding box center [615, 157] width 37 height 8
click at [600, 155] on input "Social Security" at bounding box center [602, 155] width 5 height 5
radio input "true"
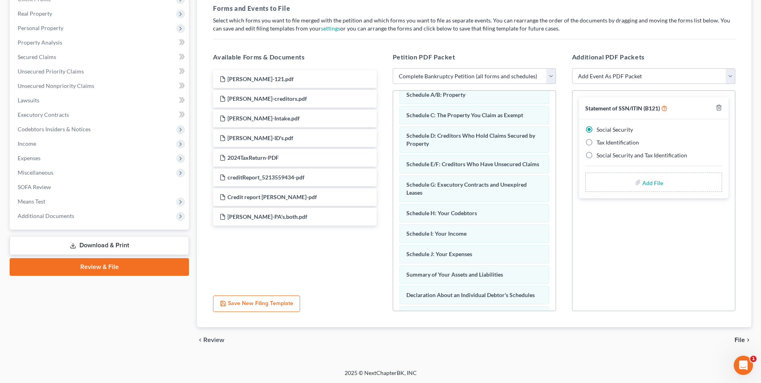
click at [653, 183] on input "file" at bounding box center [652, 182] width 19 height 14
type input "C:\fakepath\[PERSON_NAME].121.pdf"
click at [741, 343] on span "File" at bounding box center [740, 340] width 10 height 6
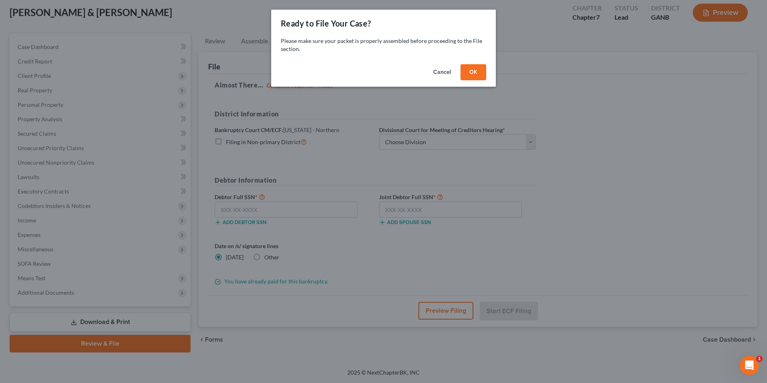
click at [482, 73] on button "OK" at bounding box center [474, 72] width 26 height 16
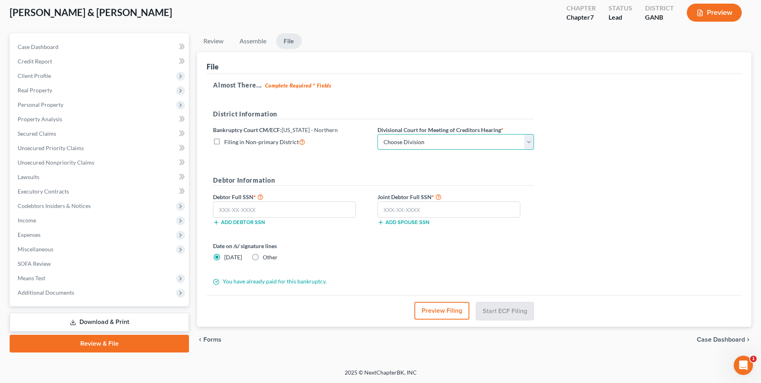
click at [529, 142] on select "Choose Division [GEOGRAPHIC_DATA] [GEOGRAPHIC_DATA] [GEOGRAPHIC_DATA] [GEOGRAPH…" at bounding box center [456, 142] width 157 height 16
select select "3"
click at [378, 134] on select "Choose Division [GEOGRAPHIC_DATA] [GEOGRAPHIC_DATA] [GEOGRAPHIC_DATA] [GEOGRAPH…" at bounding box center [456, 142] width 157 height 16
click at [309, 204] on input "text" at bounding box center [284, 209] width 143 height 16
type input "527-51-9668"
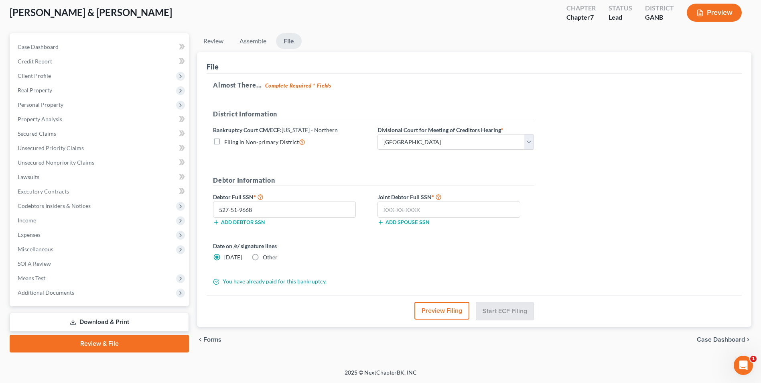
click at [417, 200] on label "Joint Debtor Full SSN *" at bounding box center [456, 197] width 165 height 10
click at [417, 210] on input "text" at bounding box center [449, 209] width 143 height 16
type input "601-09-5599"
click at [502, 316] on button "Start ECF Filing" at bounding box center [504, 311] width 57 height 18
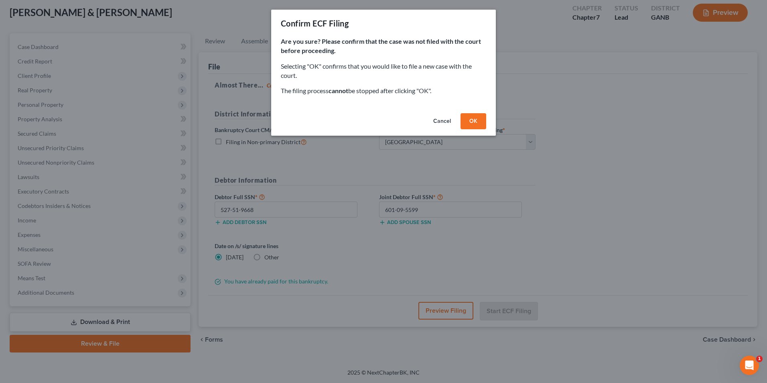
click at [475, 120] on button "OK" at bounding box center [474, 121] width 26 height 16
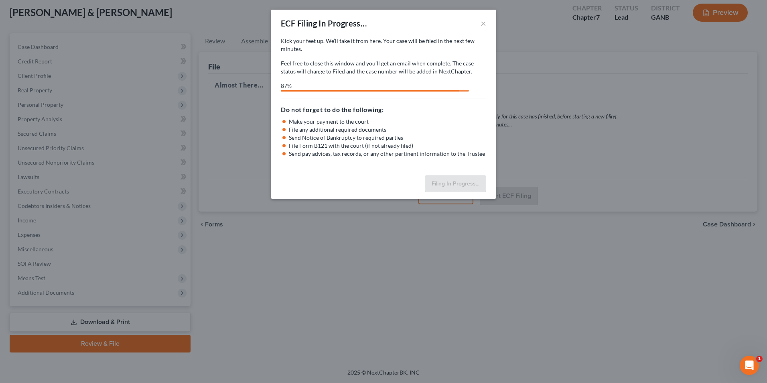
select select "3"
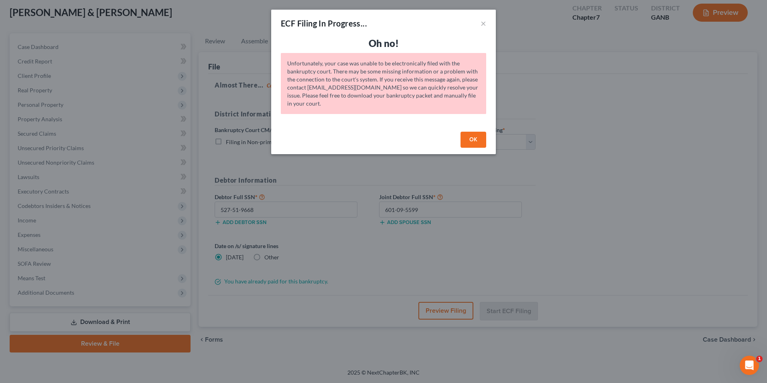
click at [471, 141] on button "OK" at bounding box center [474, 140] width 26 height 16
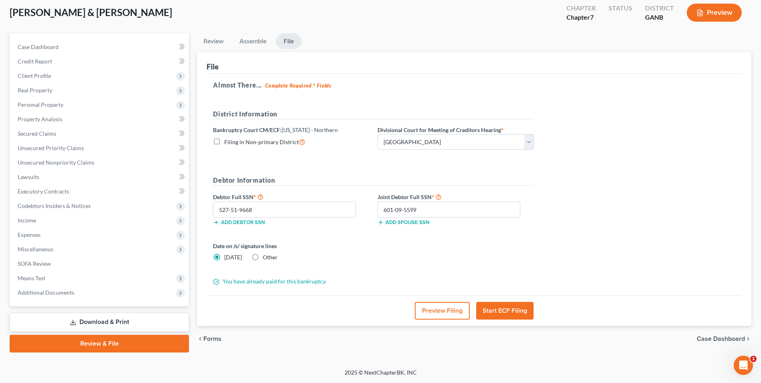
click at [739, 368] on icon "Open Intercom Messenger" at bounding box center [743, 365] width 13 height 13
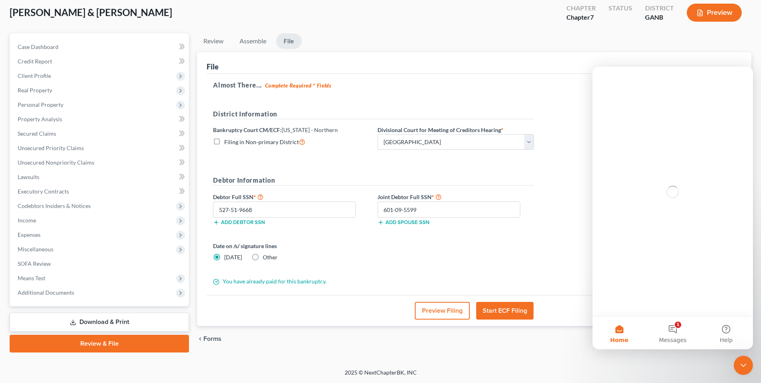
scroll to position [0, 0]
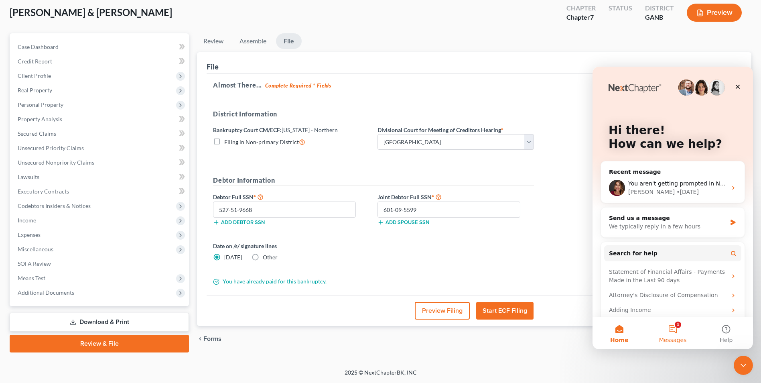
click at [675, 335] on button "1 Messages" at bounding box center [672, 333] width 53 height 32
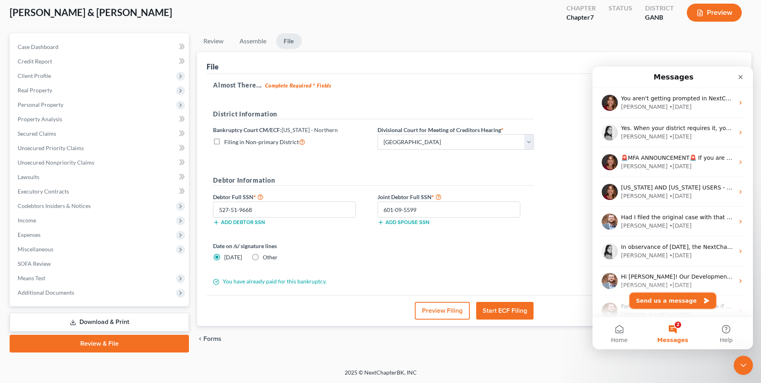
click at [683, 302] on button "Send us a message" at bounding box center [673, 301] width 87 height 16
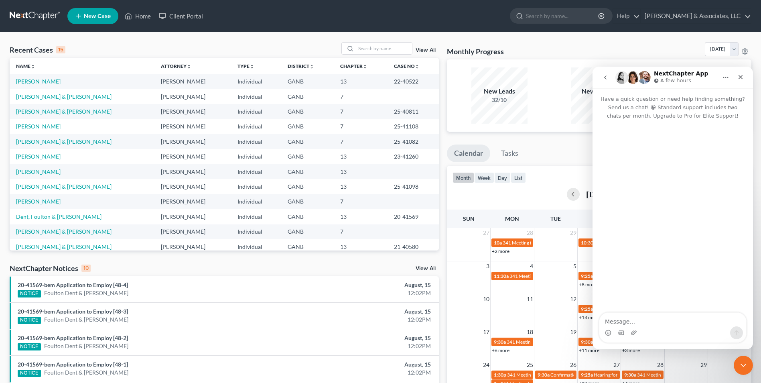
click at [744, 369] on icon "Close Intercom Messenger" at bounding box center [744, 365] width 10 height 10
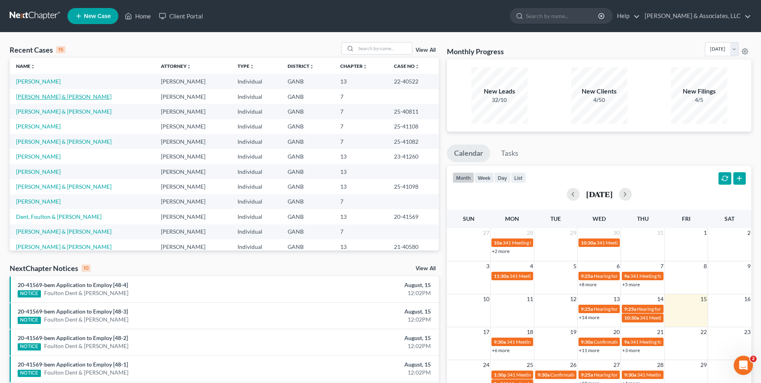
click at [69, 96] on link "[PERSON_NAME] & [PERSON_NAME]" at bounding box center [64, 96] width 96 height 7
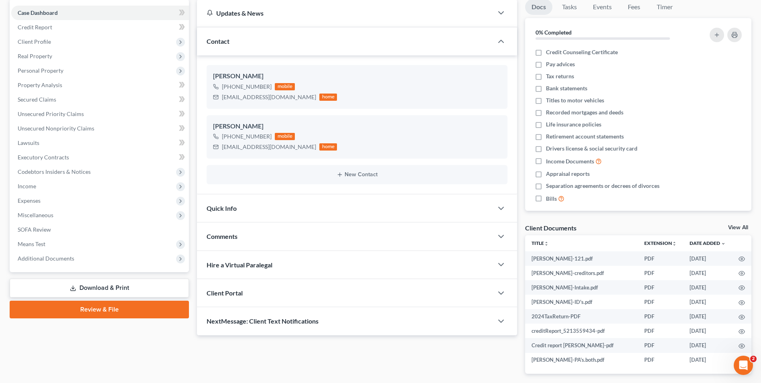
scroll to position [80, 0]
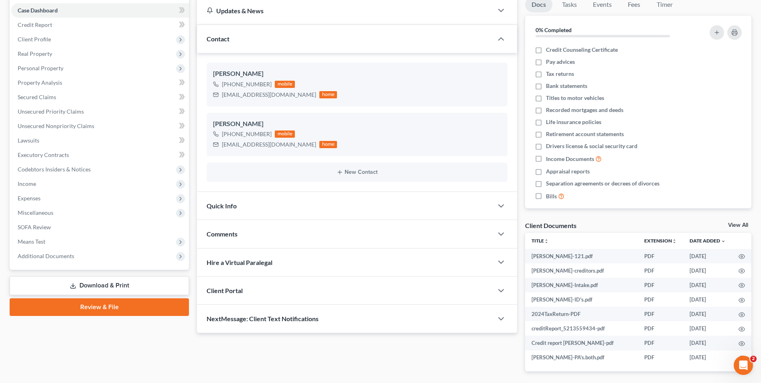
click at [92, 306] on link "Review & File" at bounding box center [99, 307] width 179 height 18
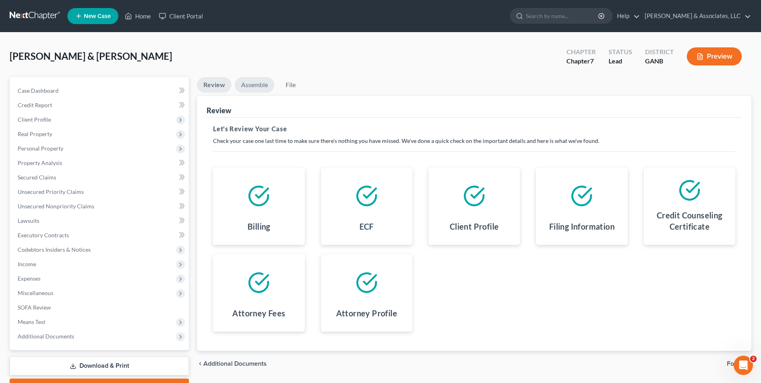
click at [266, 87] on link "Assemble" at bounding box center [255, 85] width 40 height 16
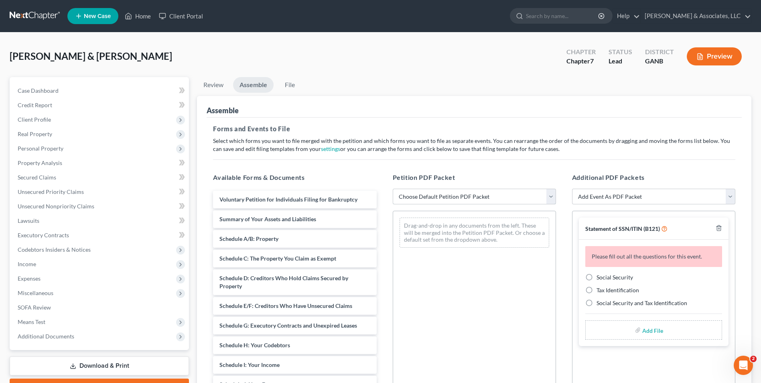
click at [549, 198] on select "Choose Default Petition PDF Packet Complete Bankruptcy Petition (all forms and …" at bounding box center [474, 197] width 163 height 16
select select "0"
click at [393, 189] on select "Choose Default Petition PDF Packet Complete Bankruptcy Petition (all forms and …" at bounding box center [474, 197] width 163 height 16
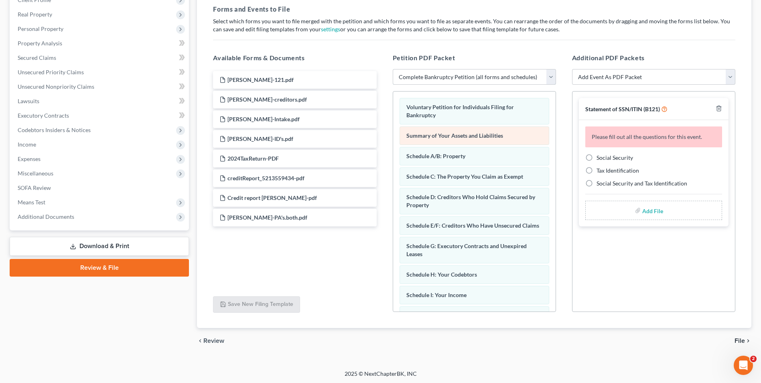
scroll to position [121, 0]
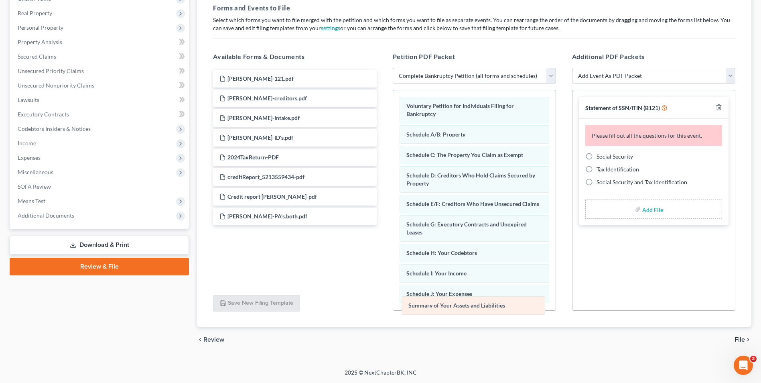
drag, startPoint x: 478, startPoint y: 136, endPoint x: 482, endPoint y: 305, distance: 169.4
click at [482, 305] on div "Summary of Your Assets and Liabilities Voluntary Petition for Individuals Filin…" at bounding box center [474, 324] width 163 height 468
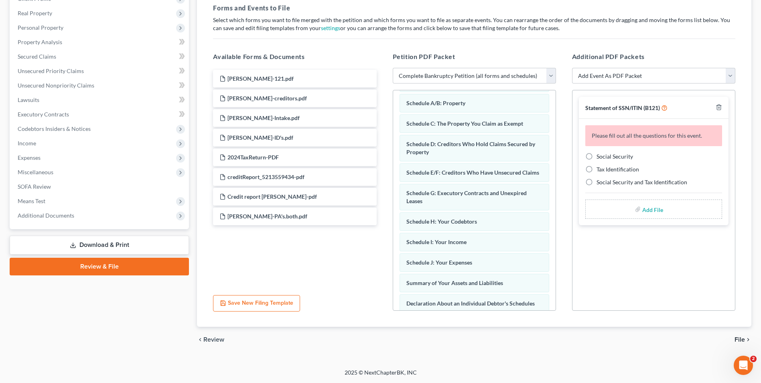
scroll to position [40, 0]
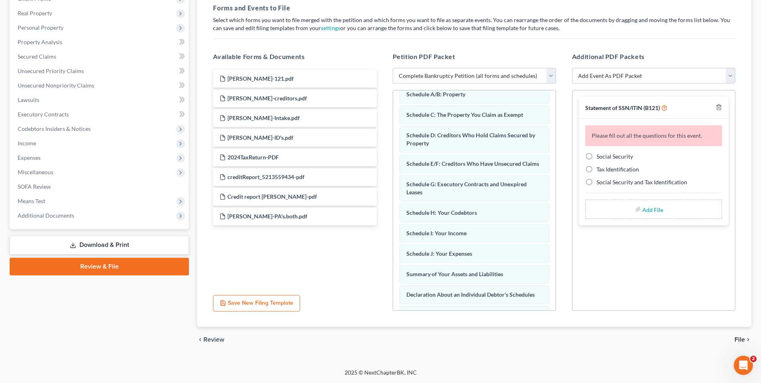
click at [597, 157] on label "Social Security" at bounding box center [615, 157] width 37 height 8
click at [600, 157] on input "Social Security" at bounding box center [602, 155] width 5 height 5
radio input "true"
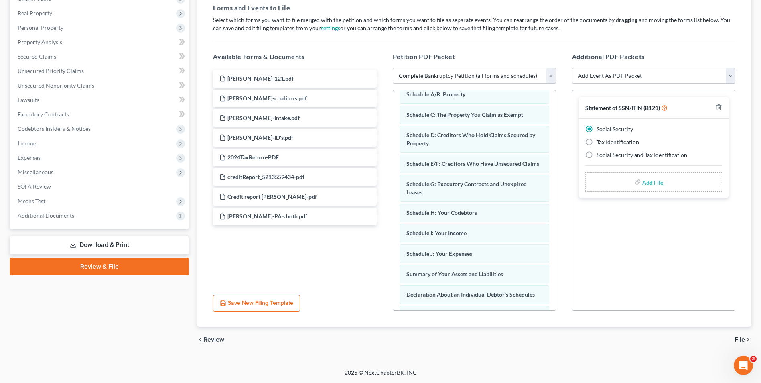
click at [651, 184] on input "file" at bounding box center [652, 182] width 19 height 14
type input "C:\fakepath\Belknap.121.pdf"
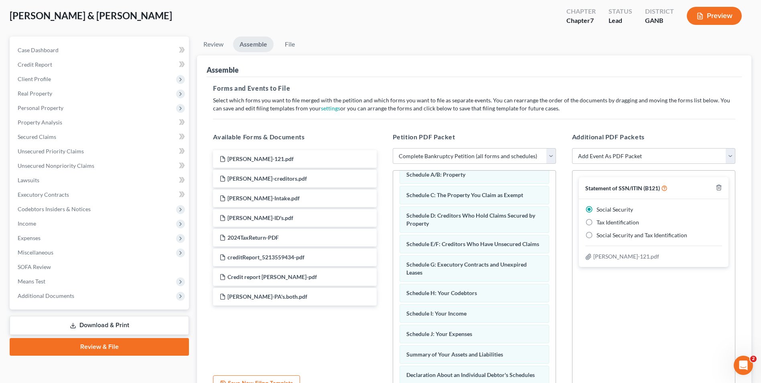
scroll to position [120, 0]
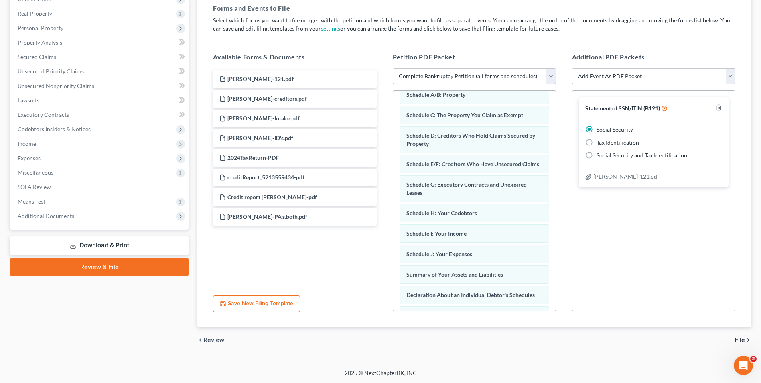
click at [735, 342] on span "File" at bounding box center [740, 340] width 10 height 6
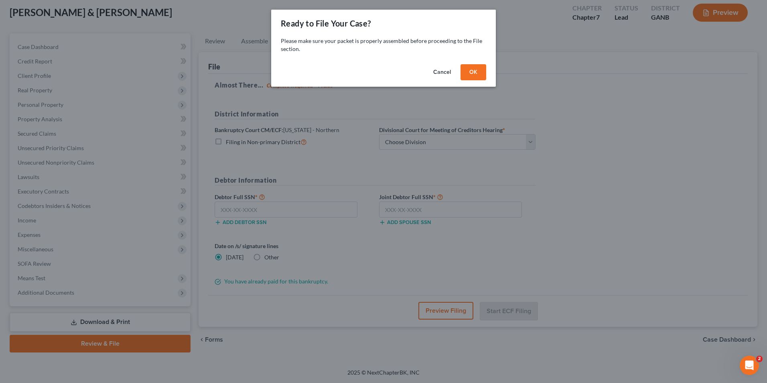
click at [472, 71] on button "OK" at bounding box center [474, 72] width 26 height 16
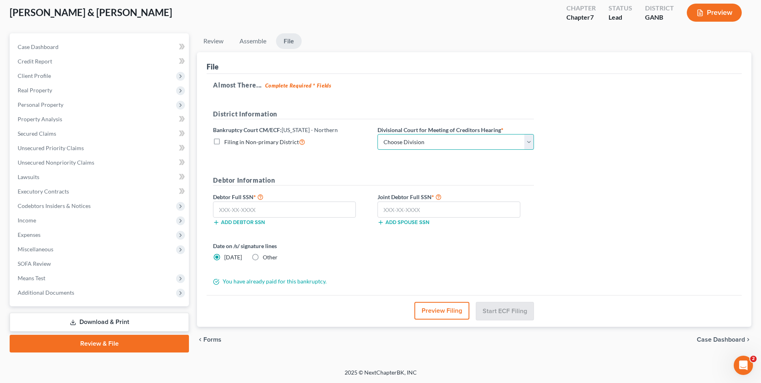
click at [531, 145] on select "Choose Division Atlanta Gainesville Newnan Rome" at bounding box center [456, 142] width 157 height 16
select select "3"
click at [378, 134] on select "Choose Division Atlanta Gainesville Newnan Rome" at bounding box center [456, 142] width 157 height 16
click at [352, 212] on input "text" at bounding box center [284, 209] width 143 height 16
type input "527-51-9668"
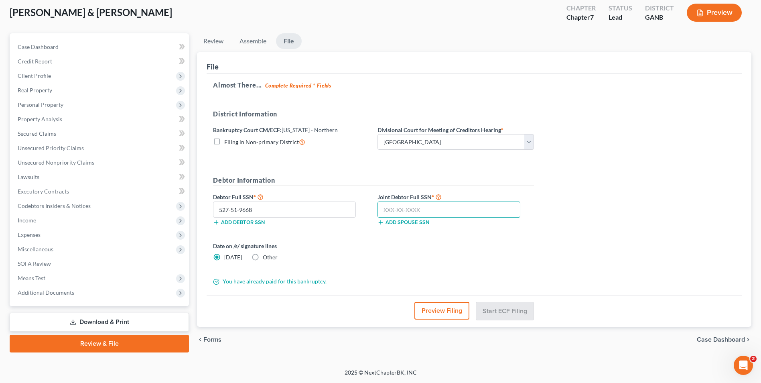
click at [423, 216] on input "text" at bounding box center [449, 209] width 143 height 16
type input "601-09-5599"
click at [504, 309] on button "Start ECF Filing" at bounding box center [504, 311] width 57 height 18
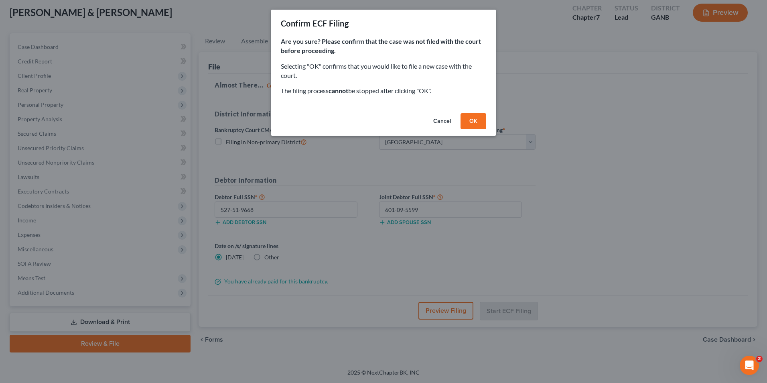
click at [474, 116] on button "OK" at bounding box center [474, 121] width 26 height 16
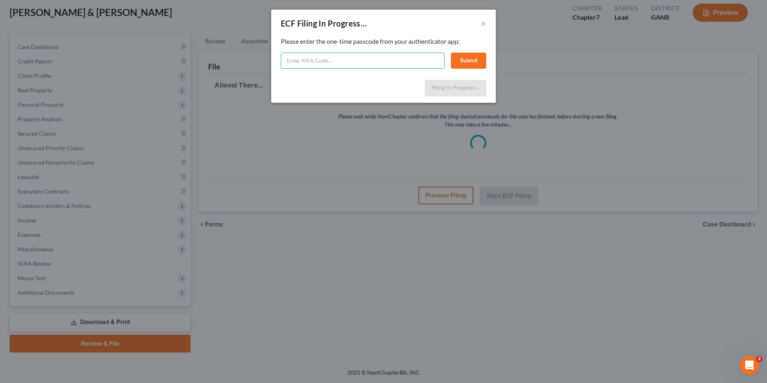
click at [342, 63] on input "text" at bounding box center [363, 61] width 164 height 16
type input "353233"
click at [471, 65] on button "Submit" at bounding box center [468, 61] width 35 height 16
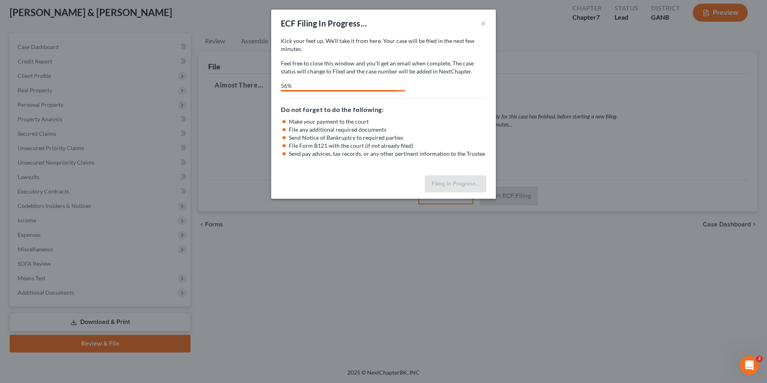
select select "3"
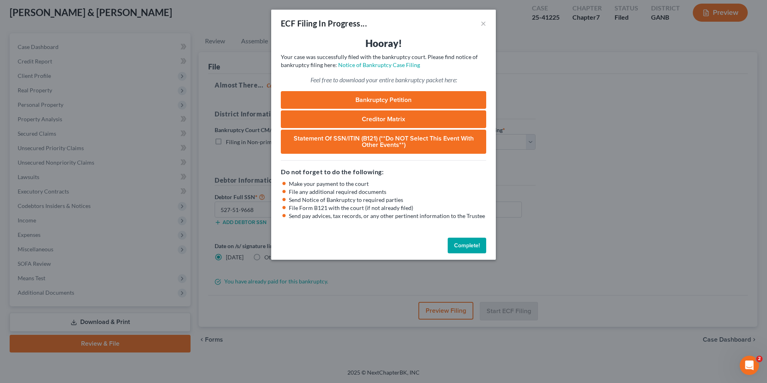
click at [473, 250] on button "Complete!" at bounding box center [467, 246] width 39 height 16
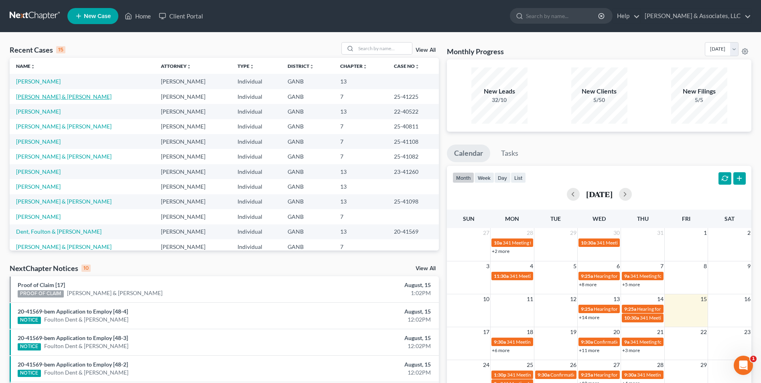
click at [46, 94] on link "[PERSON_NAME] & [PERSON_NAME]" at bounding box center [64, 96] width 96 height 7
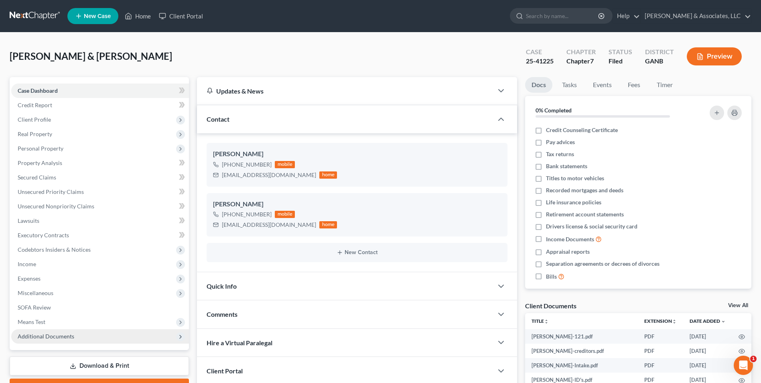
click at [75, 335] on span "Additional Documents" at bounding box center [100, 336] width 178 height 14
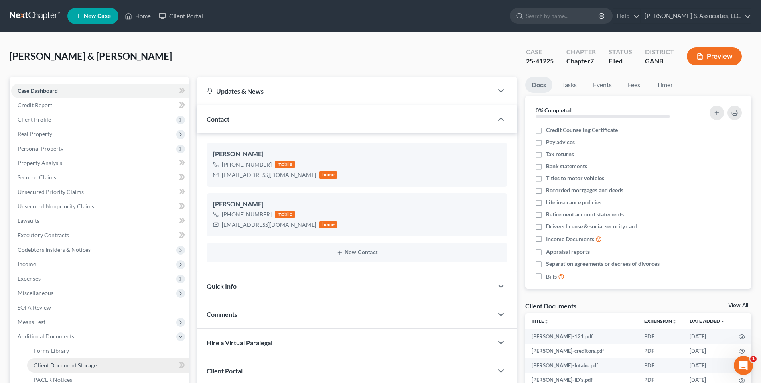
click at [78, 368] on span "Client Document Storage" at bounding box center [65, 365] width 63 height 7
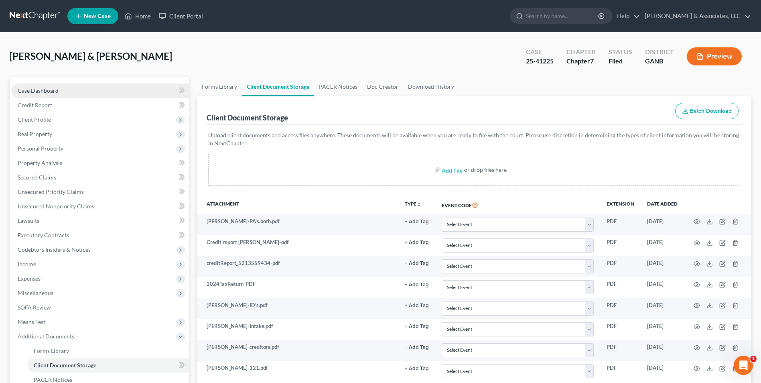
click at [56, 93] on span "Case Dashboard" at bounding box center [38, 90] width 41 height 7
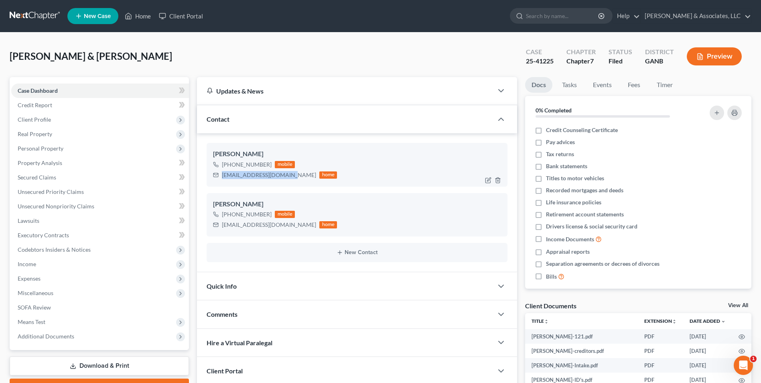
drag, startPoint x: 286, startPoint y: 173, endPoint x: 214, endPoint y: 180, distance: 72.2
click at [214, 180] on div "pnthr9397@bellsouth.net home" at bounding box center [275, 175] width 124 height 10
drag, startPoint x: 214, startPoint y: 180, endPoint x: 244, endPoint y: 174, distance: 30.7
copy div "pnthr9397@bellsouth.net"
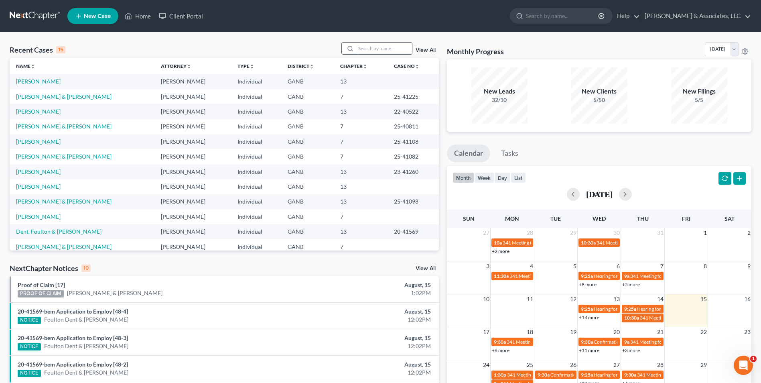
click at [382, 44] on input "search" at bounding box center [384, 49] width 56 height 12
type input "sellers"
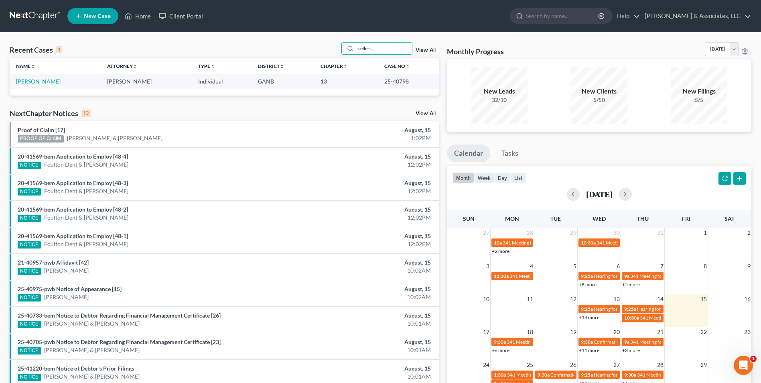
click at [37, 83] on link "[PERSON_NAME]" at bounding box center [38, 81] width 45 height 7
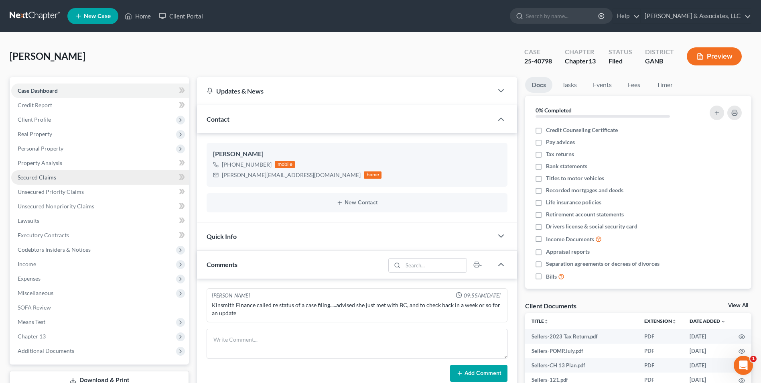
scroll to position [80, 0]
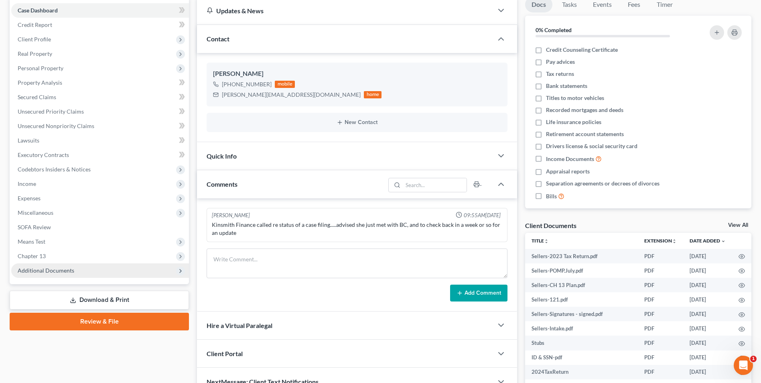
click at [55, 272] on span "Additional Documents" at bounding box center [46, 270] width 57 height 7
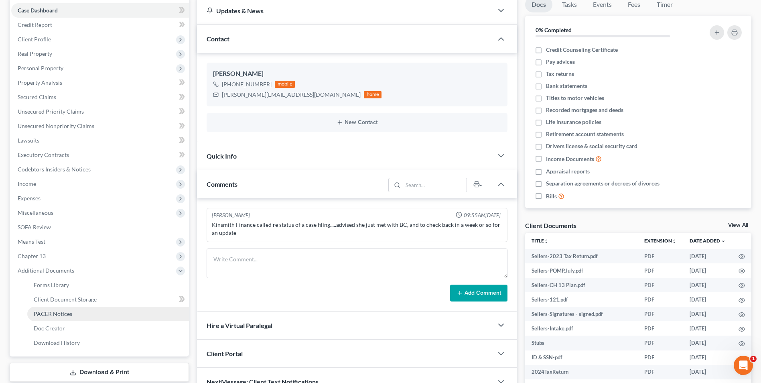
click at [69, 312] on span "PACER Notices" at bounding box center [53, 313] width 39 height 7
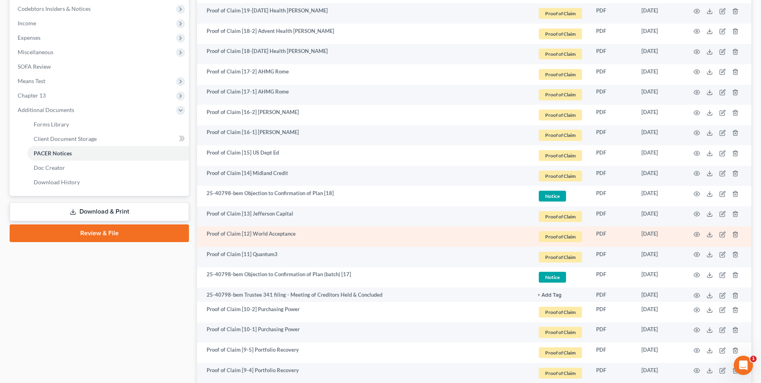
scroll to position [281, 0]
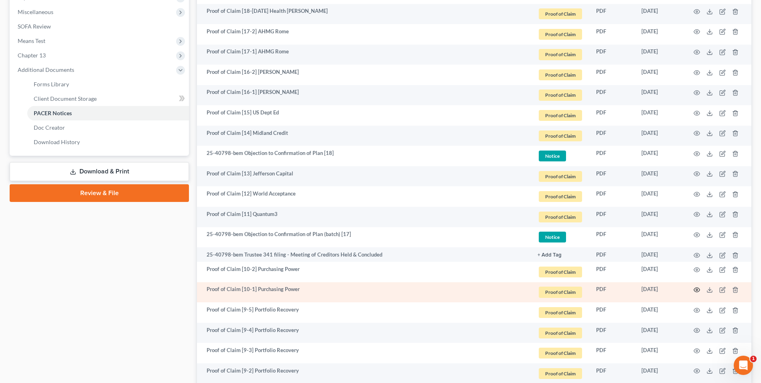
click at [696, 288] on icon "button" at bounding box center [697, 290] width 6 height 4
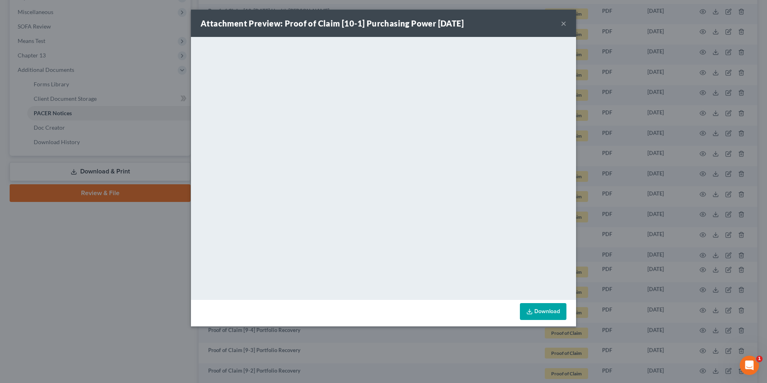
click at [563, 23] on button "×" at bounding box center [564, 23] width 6 height 10
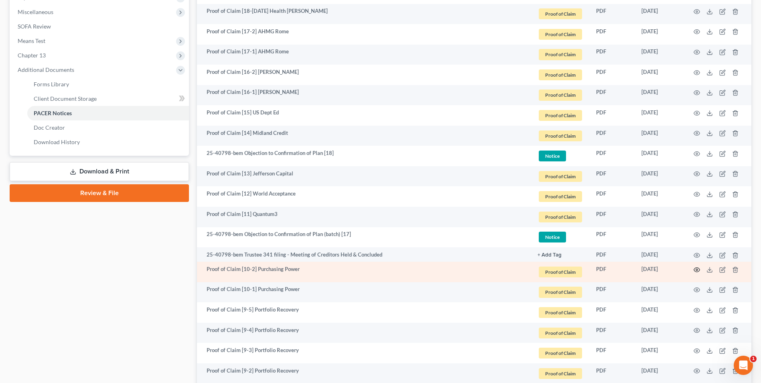
click at [694, 269] on icon "button" at bounding box center [697, 269] width 6 height 4
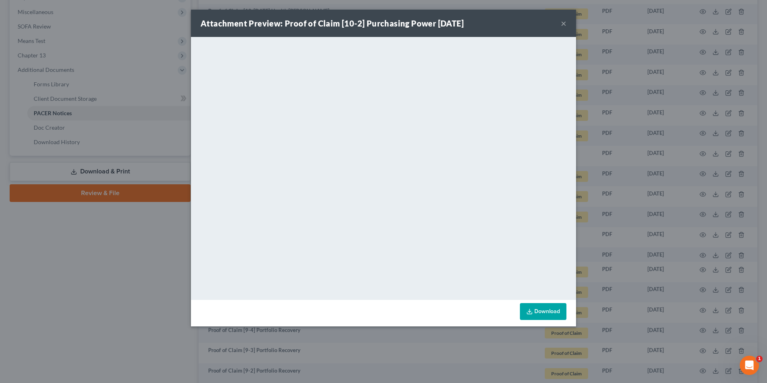
click at [562, 23] on button "×" at bounding box center [564, 23] width 6 height 10
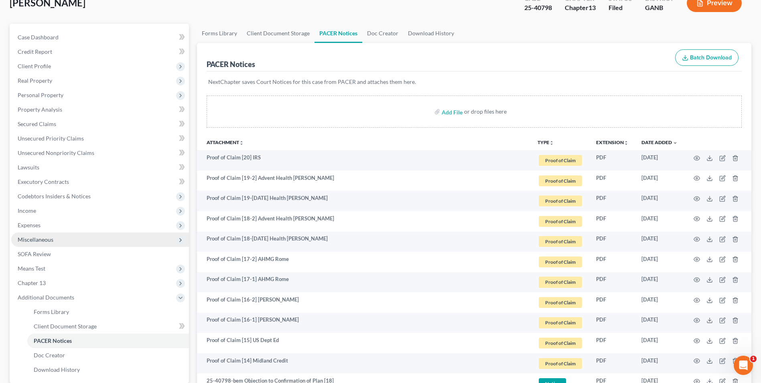
scroll to position [120, 0]
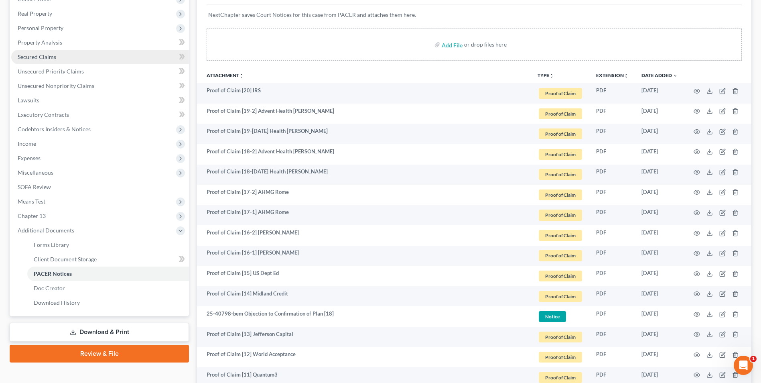
click at [40, 55] on span "Secured Claims" at bounding box center [37, 56] width 39 height 7
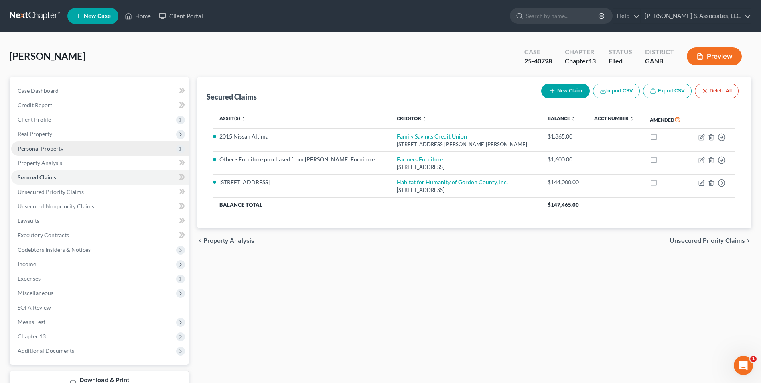
click at [57, 151] on span "Personal Property" at bounding box center [41, 148] width 46 height 7
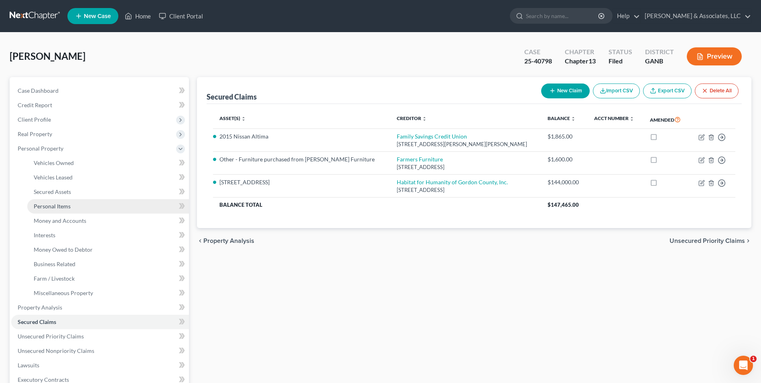
click at [63, 205] on span "Personal Items" at bounding box center [52, 206] width 37 height 7
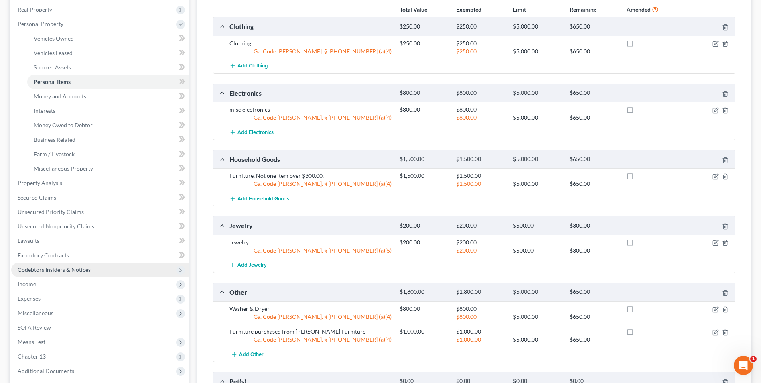
scroll to position [117, 0]
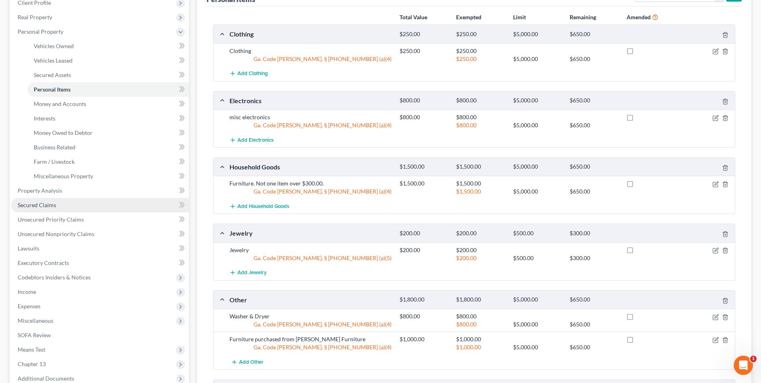
click at [45, 205] on span "Secured Claims" at bounding box center [37, 204] width 39 height 7
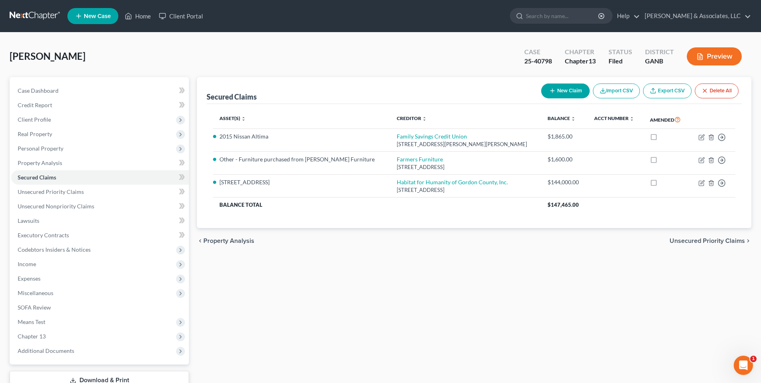
click at [567, 95] on button "New Claim" at bounding box center [565, 90] width 49 height 15
select select "0"
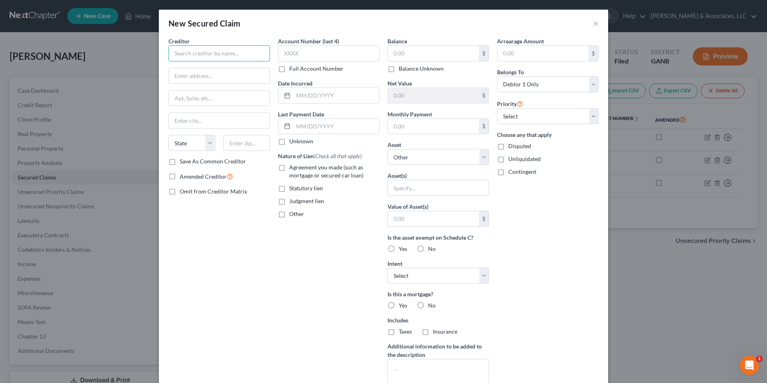
click at [249, 53] on input "text" at bounding box center [220, 53] width 102 height 16
click at [205, 71] on input "text" at bounding box center [219, 75] width 101 height 15
click at [216, 69] on div "Purchasing Power, LLC" at bounding box center [216, 67] width 83 height 8
type input "Purchasing Power, LLC"
type input "[STREET_ADDRESS]"
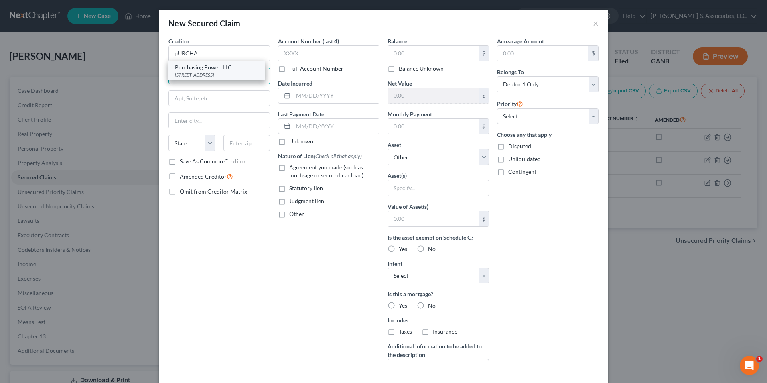
type input "Bldg 2, STE 1200"
type input "[GEOGRAPHIC_DATA]"
select select "10"
type input "30339"
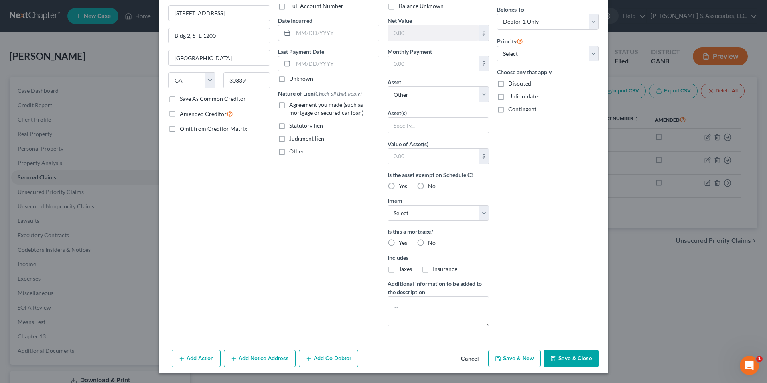
click at [567, 361] on button "Save & Close" at bounding box center [571, 358] width 55 height 17
select select
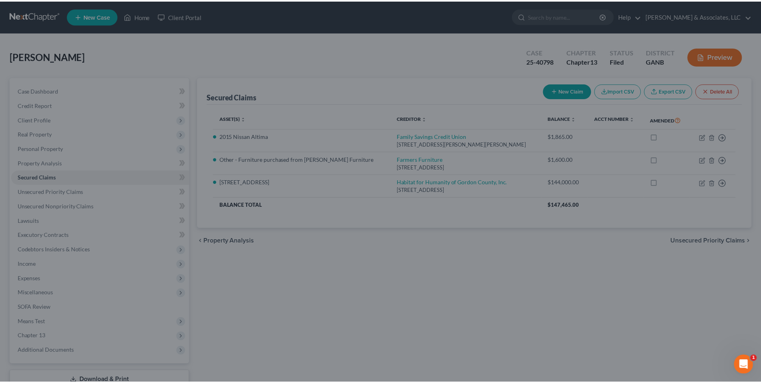
scroll to position [0, 0]
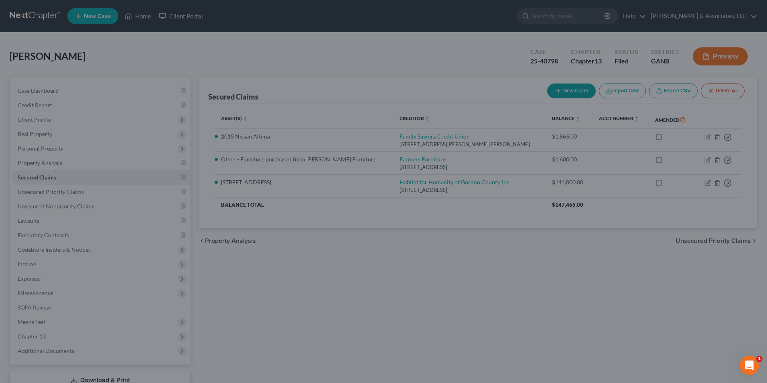
type input "0.00"
type input "0"
type input "0.00"
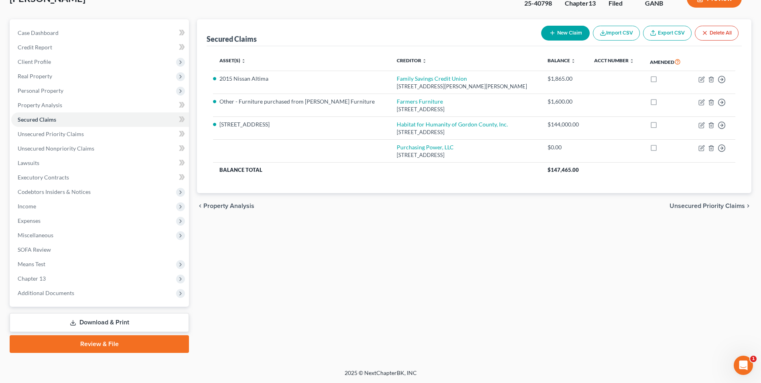
scroll to position [58, 0]
click at [57, 287] on span "Additional Documents" at bounding box center [100, 292] width 178 height 14
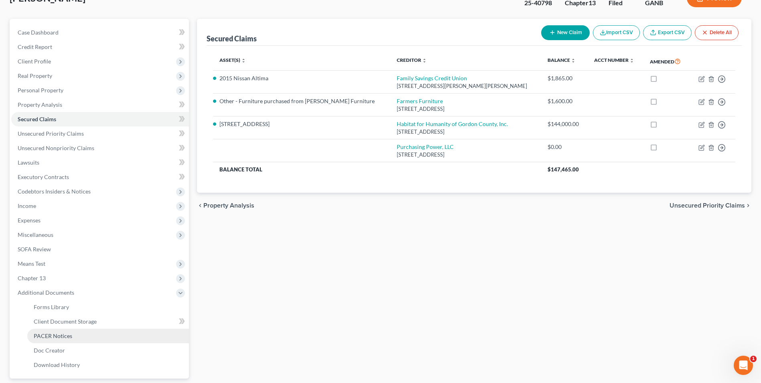
click at [68, 340] on link "PACER Notices" at bounding box center [108, 336] width 162 height 14
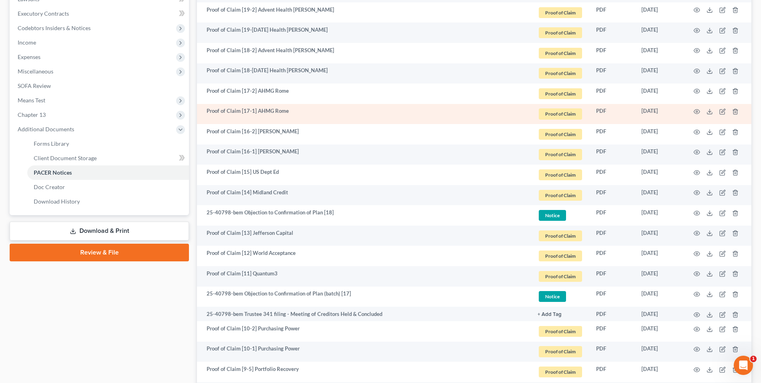
scroll to position [241, 0]
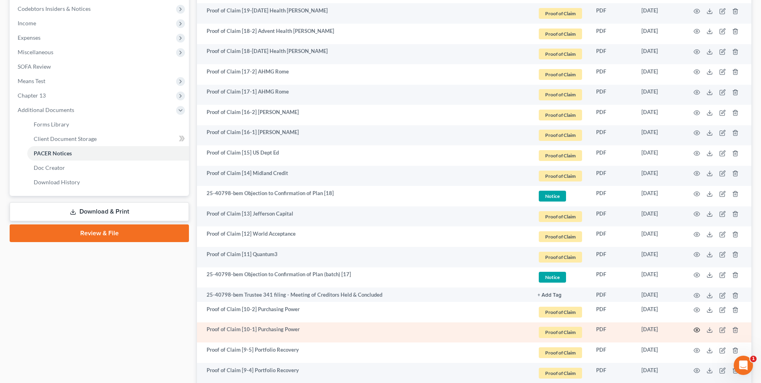
click at [696, 329] on icon "button" at bounding box center [697, 330] width 6 height 6
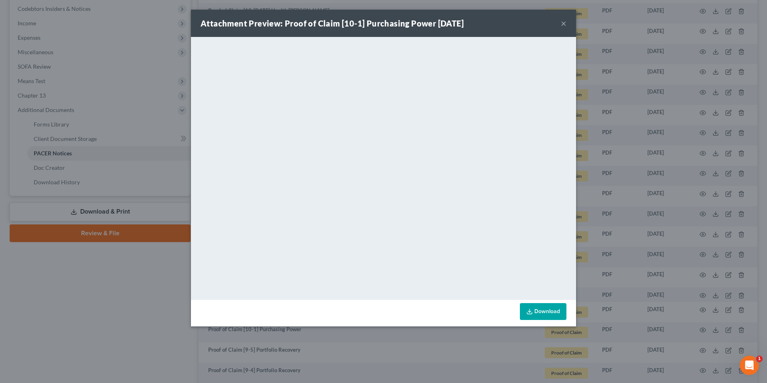
click at [565, 24] on button "×" at bounding box center [564, 23] width 6 height 10
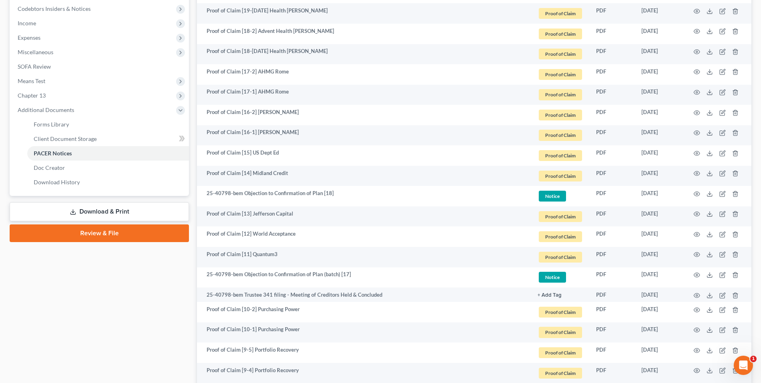
click at [118, 211] on link "Download & Print" at bounding box center [99, 211] width 179 height 19
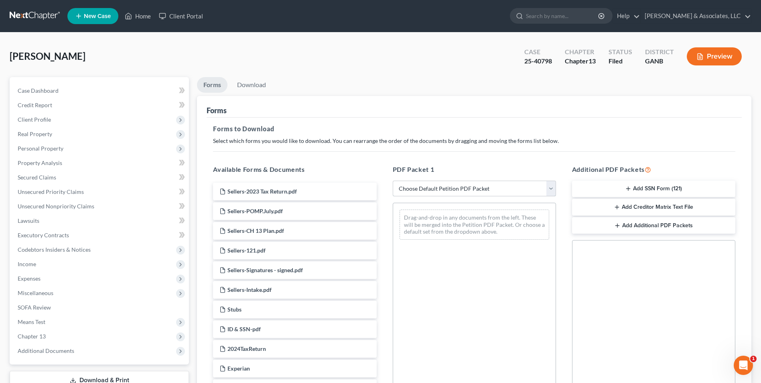
click at [550, 190] on select "Choose Default Petition PDF Packet Complete Bankruptcy Petition (all forms and …" at bounding box center [474, 189] width 163 height 16
select select "2"
click at [393, 181] on select "Choose Default Petition PDF Packet Complete Bankruptcy Petition (all forms and …" at bounding box center [474, 189] width 163 height 16
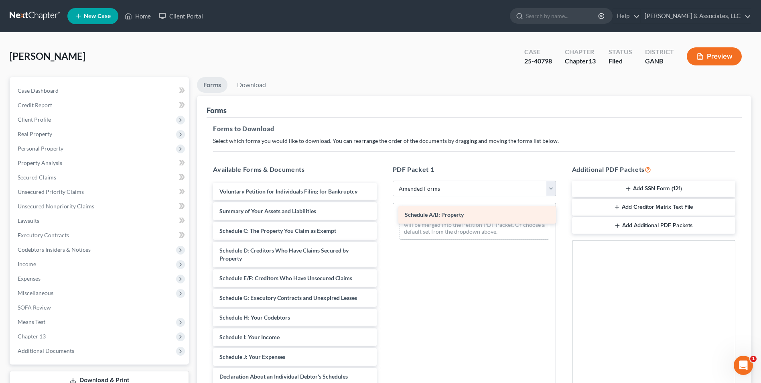
drag, startPoint x: 269, startPoint y: 234, endPoint x: 455, endPoint y: 218, distance: 186.1
click at [383, 218] on div "Schedule A/B: Property Voluntary Petition for Individuals Filing for Bankruptcy…" at bounding box center [295, 351] width 176 height 337
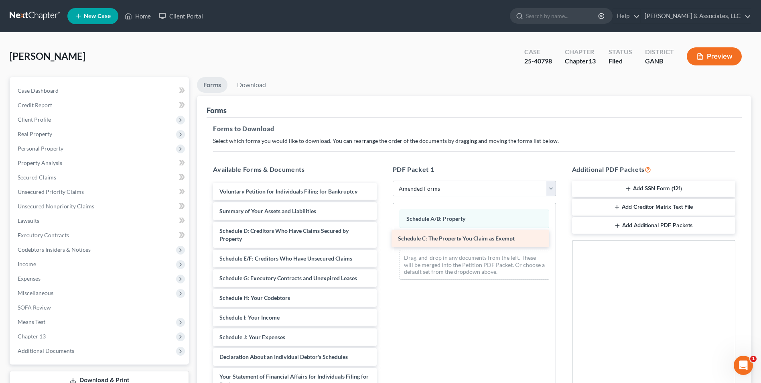
drag, startPoint x: 291, startPoint y: 232, endPoint x: 470, endPoint y: 240, distance: 178.8
click at [383, 240] on div "Schedule C: The Property You Claim as Exempt Voluntary Petition for Individuals…" at bounding box center [295, 341] width 176 height 317
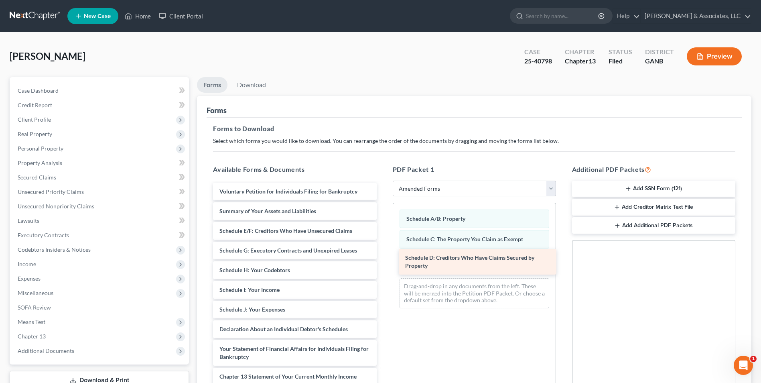
drag, startPoint x: 246, startPoint y: 232, endPoint x: 432, endPoint y: 259, distance: 187.8
click at [383, 259] on div "Schedule D: Creditors Who Have Claims Secured by Property Voluntary Petition fo…" at bounding box center [295, 327] width 176 height 289
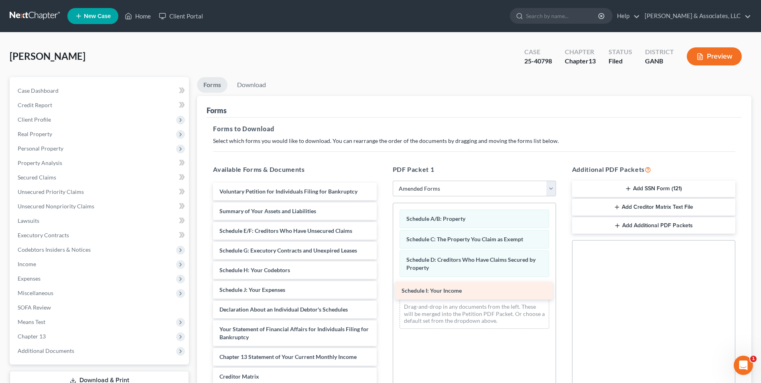
drag, startPoint x: 281, startPoint y: 291, endPoint x: 463, endPoint y: 292, distance: 182.2
click at [383, 292] on div "Schedule I: Your Income Voluntary Petition for Individuals Filing for Bankruptc…" at bounding box center [295, 318] width 176 height 270
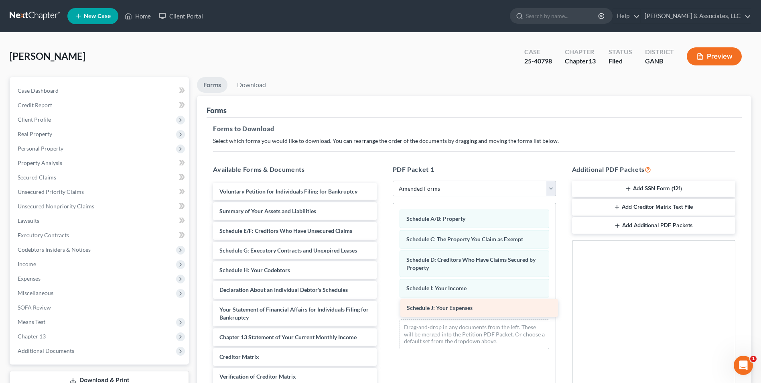
drag, startPoint x: 266, startPoint y: 292, endPoint x: 454, endPoint y: 310, distance: 188.3
click at [383, 310] on div "Schedule J: Your Expenses Voluntary Petition for Individuals Filing for Bankrup…" at bounding box center [295, 308] width 176 height 250
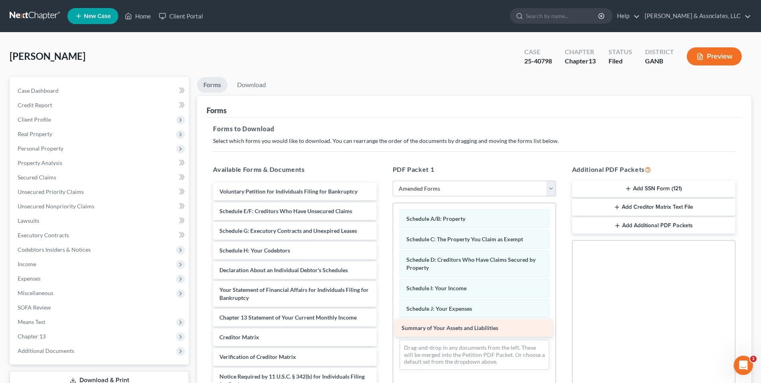
drag, startPoint x: 297, startPoint y: 209, endPoint x: 479, endPoint y: 325, distance: 216.1
click at [383, 325] on div "Summary of Your Assets and Liabilities Voluntary Petition for Individuals Filin…" at bounding box center [295, 298] width 176 height 230
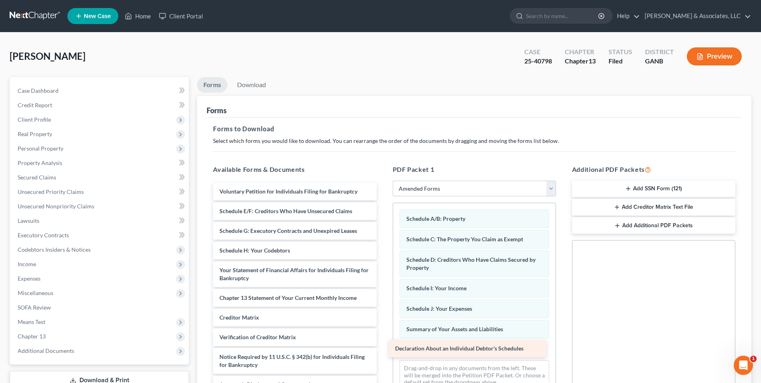
drag, startPoint x: 286, startPoint y: 253, endPoint x: 462, endPoint y: 345, distance: 198.4
click at [383, 345] on div "Declaration About an Individual Debtor's Schedules Voluntary Petition for Indiv…" at bounding box center [295, 288] width 176 height 211
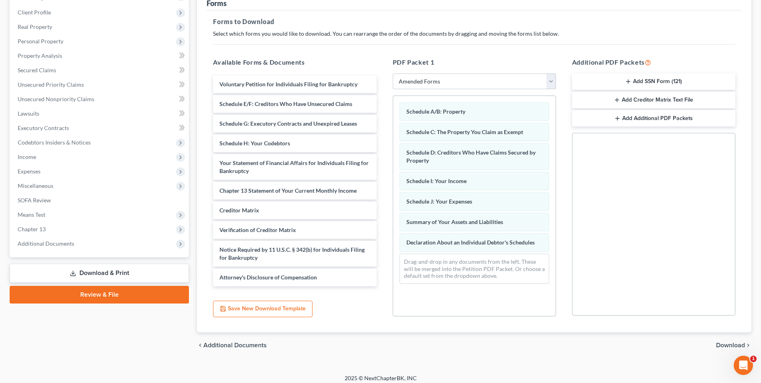
scroll to position [113, 0]
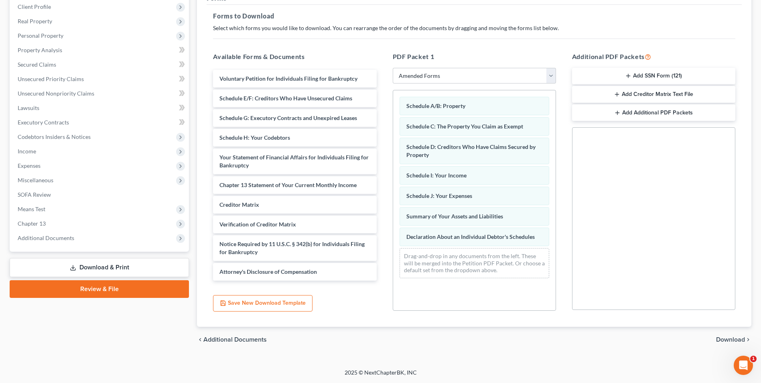
click at [736, 338] on span "Download" at bounding box center [730, 339] width 29 height 6
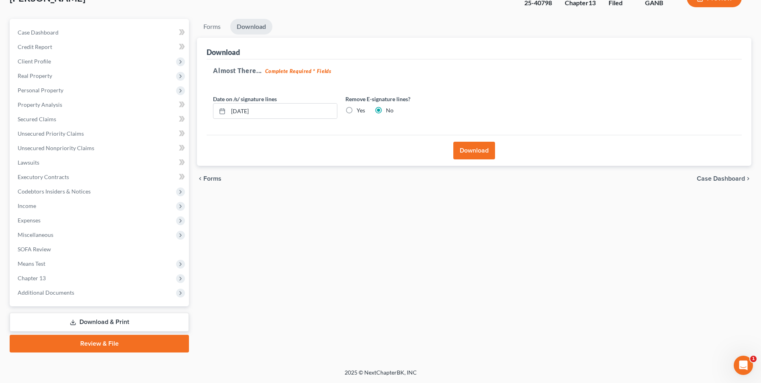
scroll to position [58, 0]
click at [472, 148] on button "Download" at bounding box center [475, 151] width 42 height 18
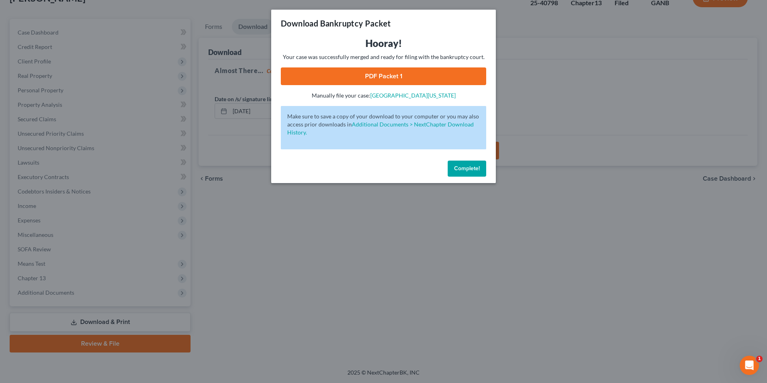
click at [404, 77] on link "PDF Packet 1" at bounding box center [383, 76] width 205 height 18
click at [464, 162] on button "Complete!" at bounding box center [467, 169] width 39 height 16
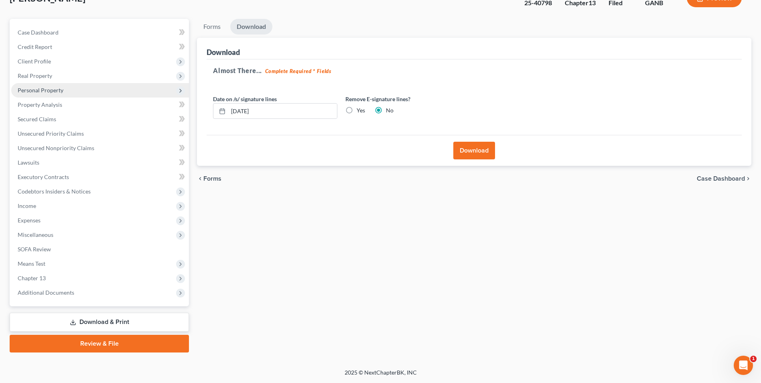
click at [46, 92] on span "Personal Property" at bounding box center [41, 90] width 46 height 7
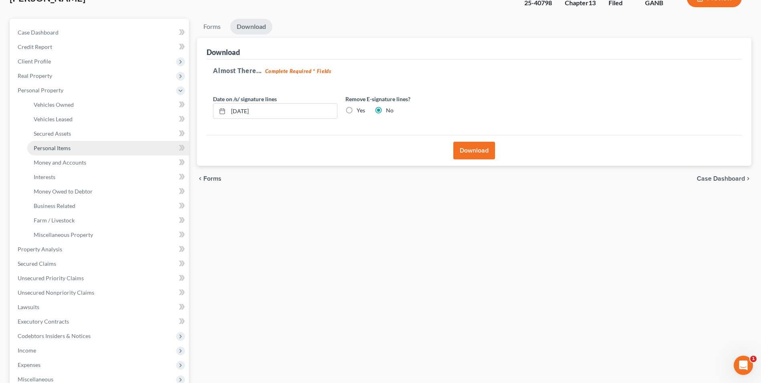
click at [58, 153] on link "Personal Items" at bounding box center [108, 148] width 162 height 14
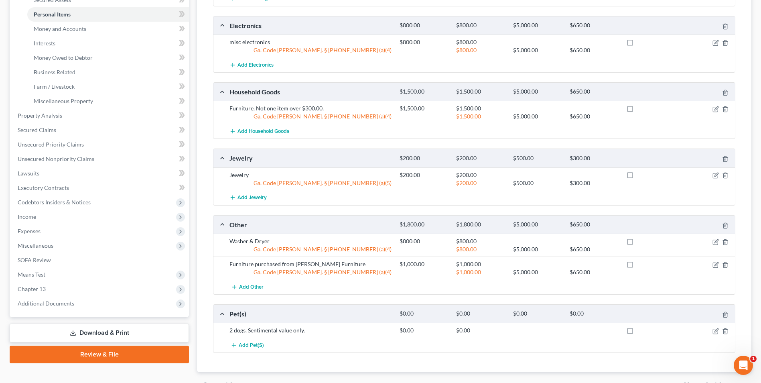
scroll to position [237, 0]
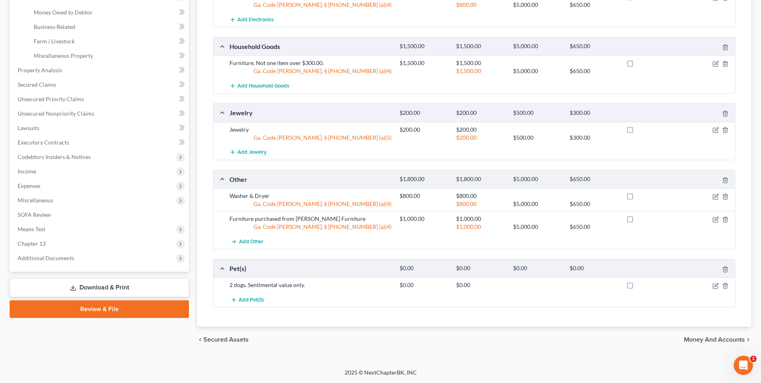
click at [138, 290] on link "Download & Print" at bounding box center [99, 287] width 179 height 19
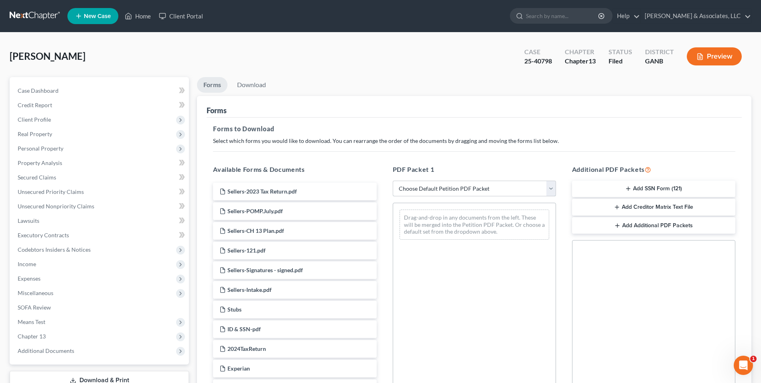
click at [551, 189] on select "Choose Default Petition PDF Packet Complete Bankruptcy Petition (all forms and …" at bounding box center [474, 189] width 163 height 16
select select "2"
click at [393, 181] on select "Choose Default Petition PDF Packet Complete Bankruptcy Petition (all forms and …" at bounding box center [474, 189] width 163 height 16
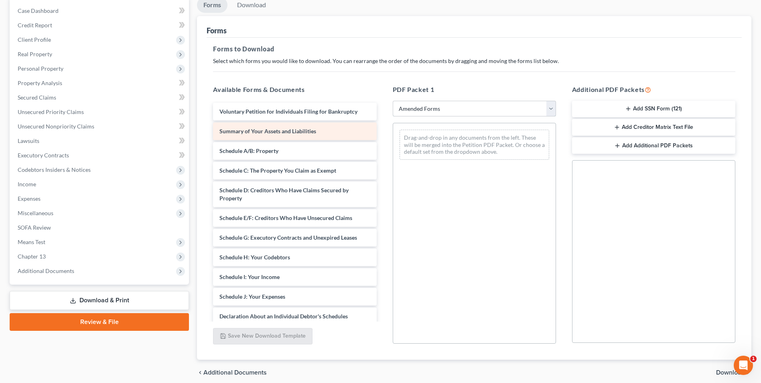
scroll to position [80, 0]
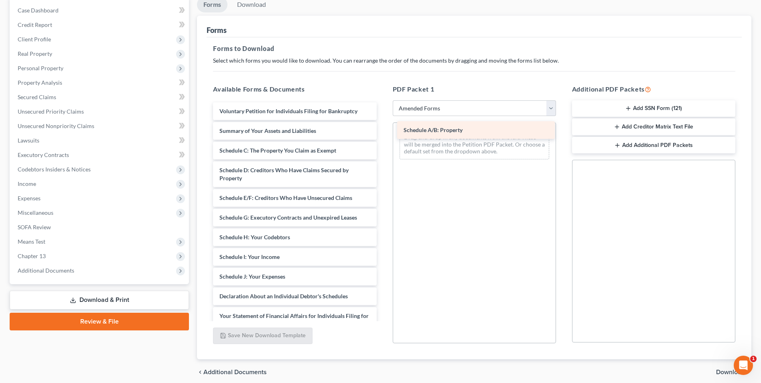
drag, startPoint x: 266, startPoint y: 153, endPoint x: 450, endPoint y: 132, distance: 184.9
click at [383, 132] on div "Schedule A/B: Property Voluntary Petition for Individuals Filing for Bankruptcy…" at bounding box center [295, 270] width 176 height 337
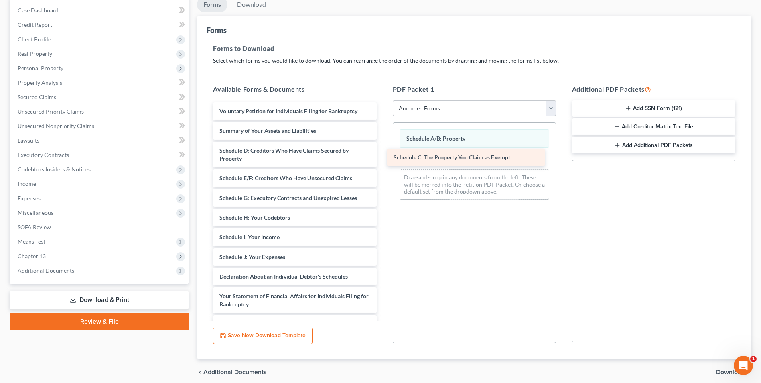
drag, startPoint x: 275, startPoint y: 147, endPoint x: 449, endPoint y: 154, distance: 174.7
click at [383, 154] on div "Schedule C: The Property You Claim as Exempt Voluntary Petition for Individuals…" at bounding box center [295, 260] width 176 height 317
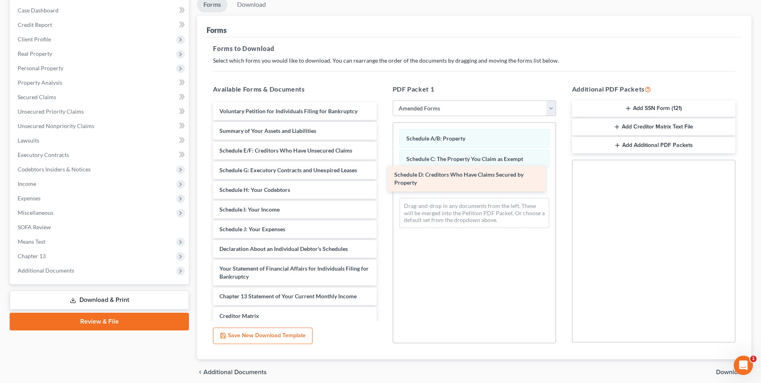
drag, startPoint x: 270, startPoint y: 155, endPoint x: 445, endPoint y: 179, distance: 176.6
click at [383, 179] on div "Schedule D: Creditors Who Have Claims Secured by Property Voluntary Petition fo…" at bounding box center [295, 246] width 176 height 289
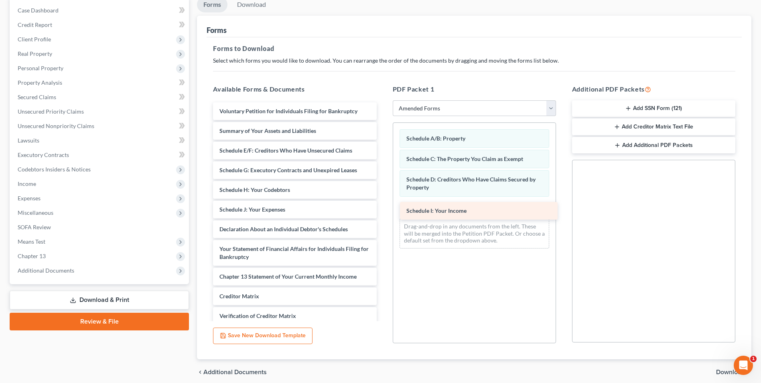
drag, startPoint x: 246, startPoint y: 211, endPoint x: 431, endPoint y: 211, distance: 184.6
click at [383, 211] on div "Schedule I: Your Income Voluntary Petition for Individuals Filing for Bankruptc…" at bounding box center [295, 237] width 176 height 270
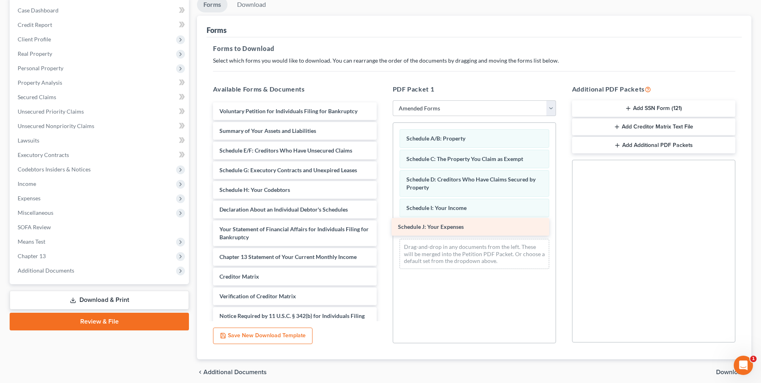
drag, startPoint x: 295, startPoint y: 209, endPoint x: 474, endPoint y: 227, distance: 179.4
click at [383, 227] on div "Schedule J: Your Expenses Voluntary Petition for Individuals Filing for Bankrup…" at bounding box center [295, 227] width 176 height 250
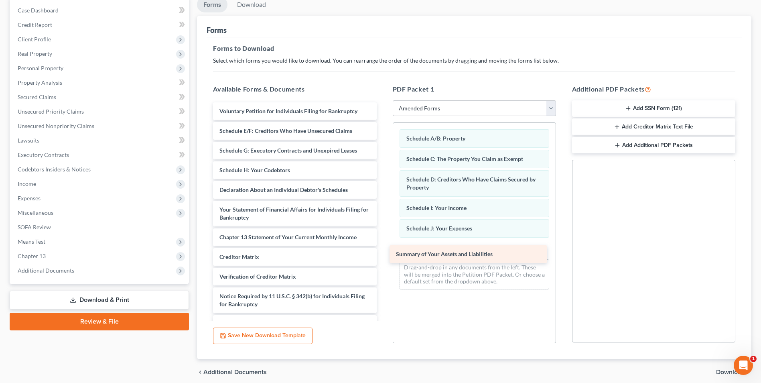
drag, startPoint x: 304, startPoint y: 126, endPoint x: 482, endPoint y: 247, distance: 215.5
click at [383, 247] on div "Summary of Your Assets and Liabilities Voluntary Petition for Individuals Filin…" at bounding box center [295, 217] width 176 height 230
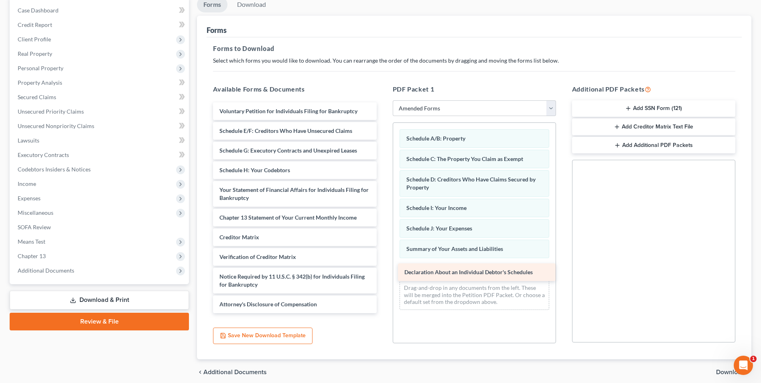
drag, startPoint x: 285, startPoint y: 188, endPoint x: 470, endPoint y: 270, distance: 202.5
click at [383, 270] on div "Declaration About an Individual Debtor's Schedules Voluntary Petition for Indiv…" at bounding box center [295, 207] width 176 height 211
click at [730, 373] on span "Download" at bounding box center [730, 372] width 29 height 6
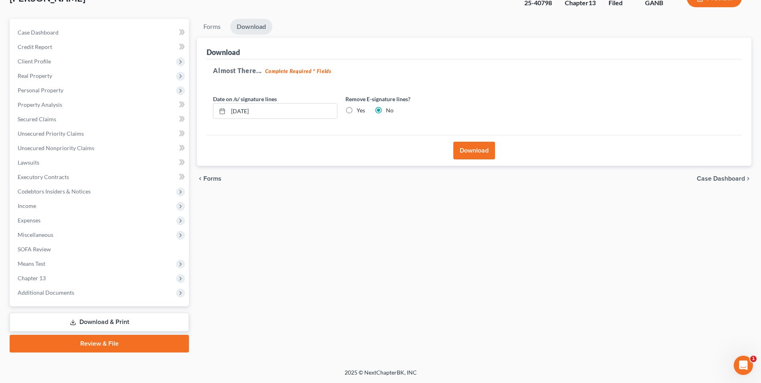
click at [479, 156] on button "Download" at bounding box center [475, 151] width 42 height 18
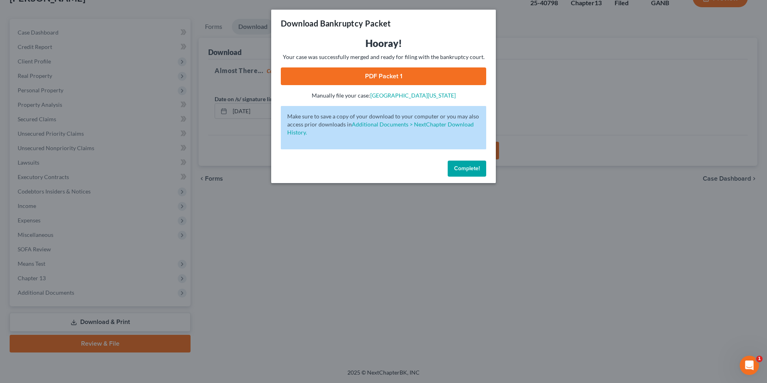
click at [398, 81] on link "PDF Packet 1" at bounding box center [383, 76] width 205 height 18
click at [469, 165] on span "Complete!" at bounding box center [467, 168] width 26 height 7
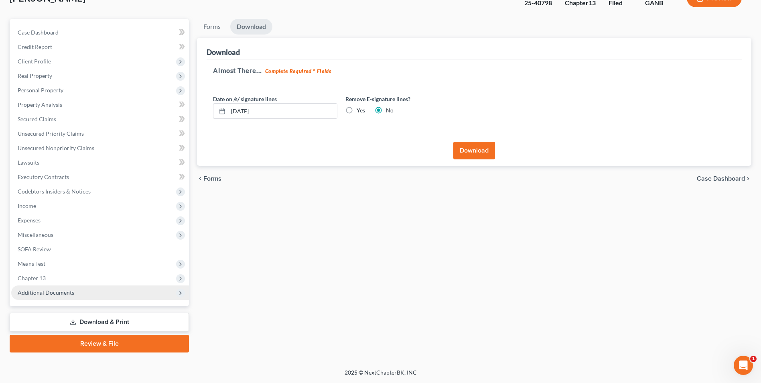
click at [54, 294] on span "Additional Documents" at bounding box center [46, 292] width 57 height 7
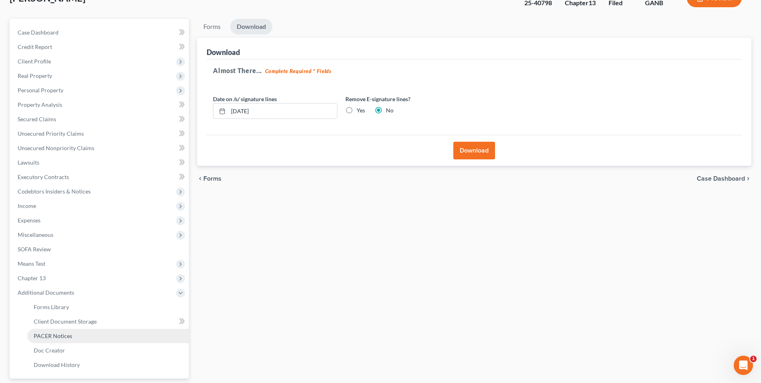
click at [67, 336] on span "PACER Notices" at bounding box center [53, 335] width 39 height 7
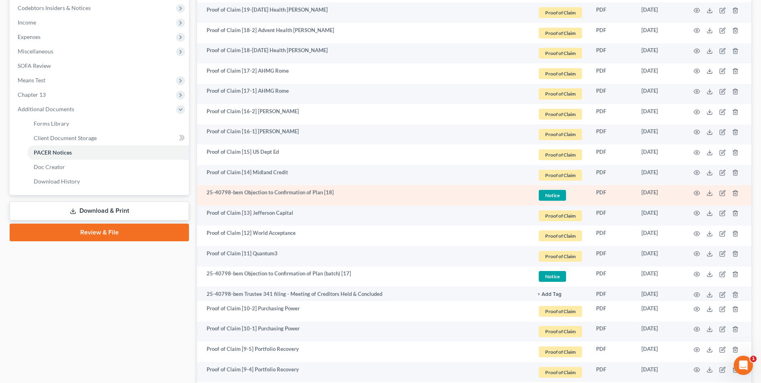
scroll to position [281, 0]
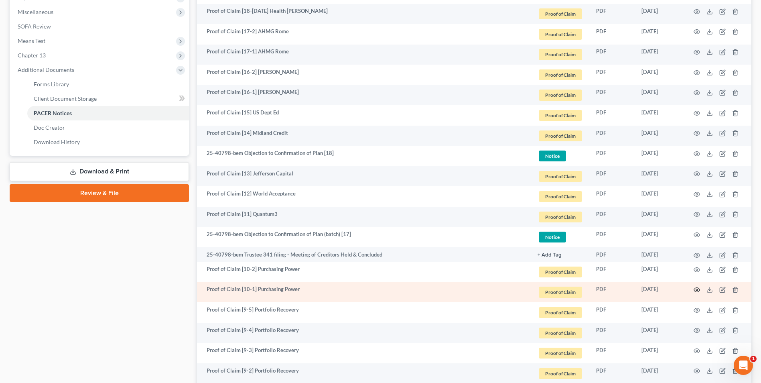
click at [697, 287] on icon "button" at bounding box center [697, 290] width 6 height 6
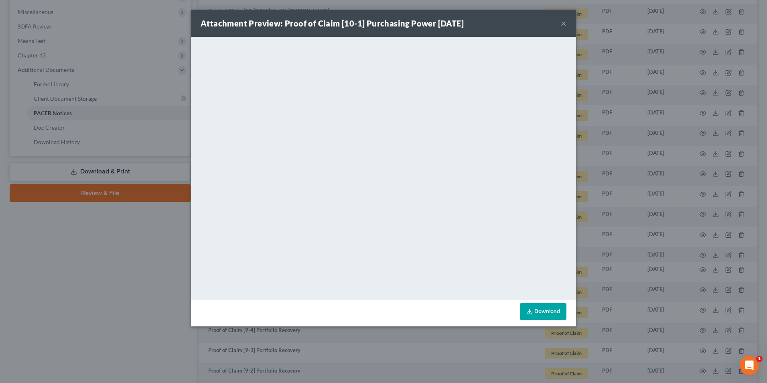
click at [565, 23] on button "×" at bounding box center [564, 23] width 6 height 10
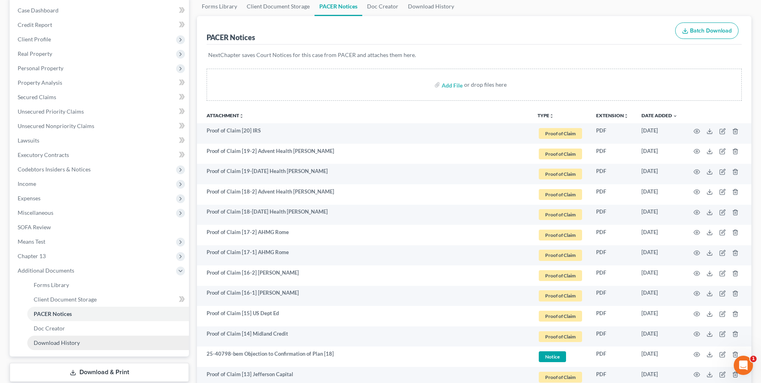
scroll to position [0, 0]
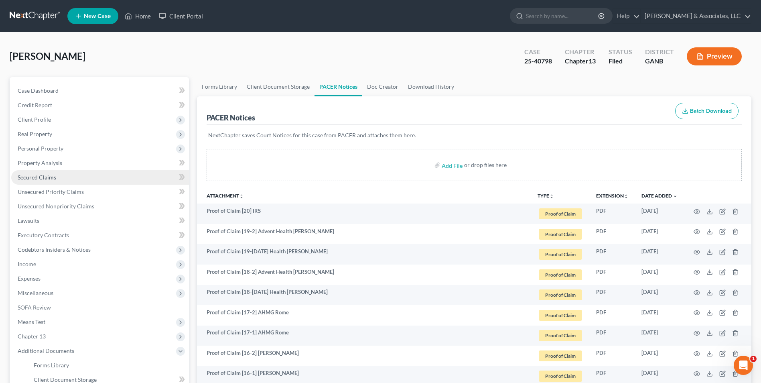
click at [65, 179] on link "Secured Claims" at bounding box center [100, 177] width 178 height 14
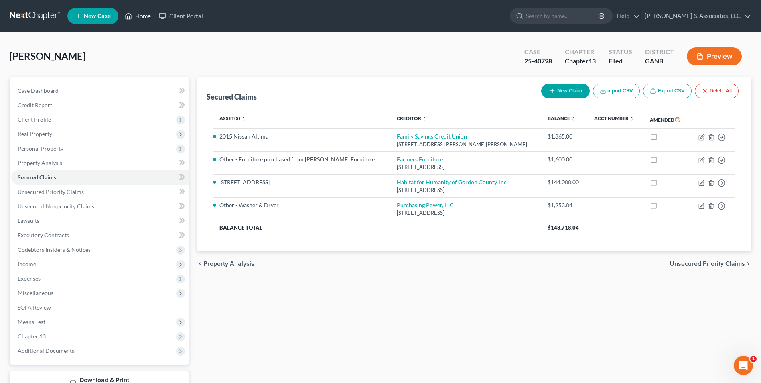
click at [135, 18] on link "Home" at bounding box center [138, 16] width 34 height 14
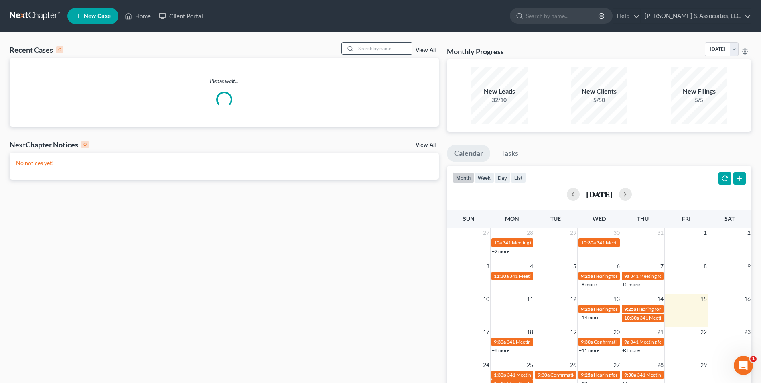
click at [380, 47] on input "search" at bounding box center [384, 49] width 56 height 12
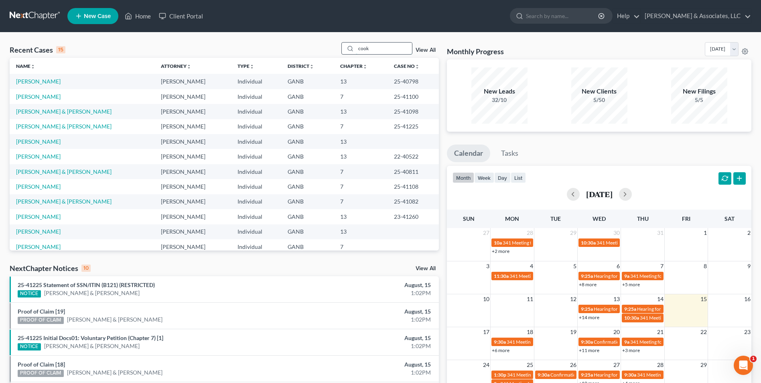
type input "cook"
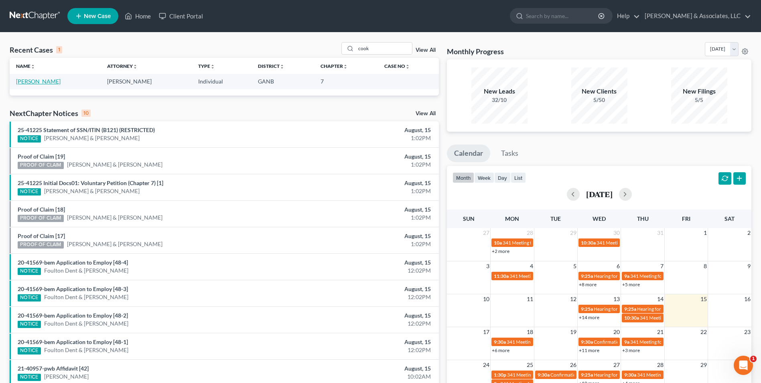
click at [41, 82] on link "[PERSON_NAME]" at bounding box center [38, 81] width 45 height 7
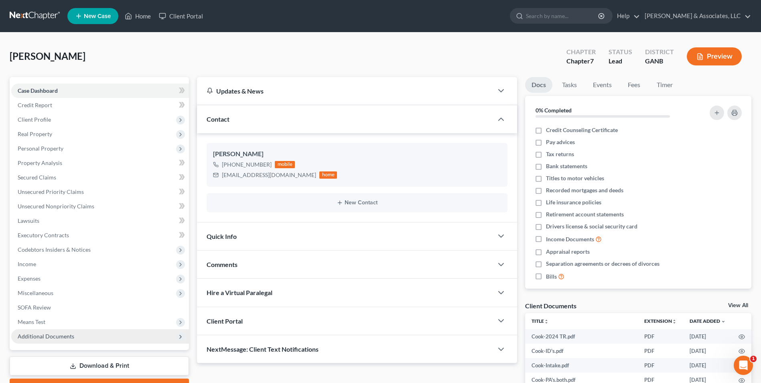
click at [63, 340] on span "Additional Documents" at bounding box center [100, 336] width 178 height 14
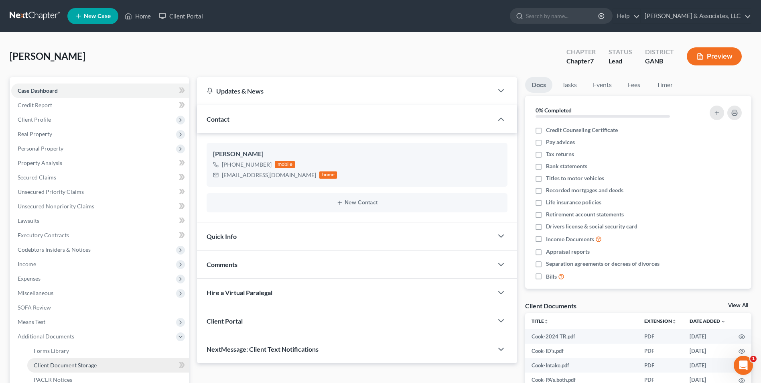
click at [74, 368] on link "Client Document Storage" at bounding box center [108, 365] width 162 height 14
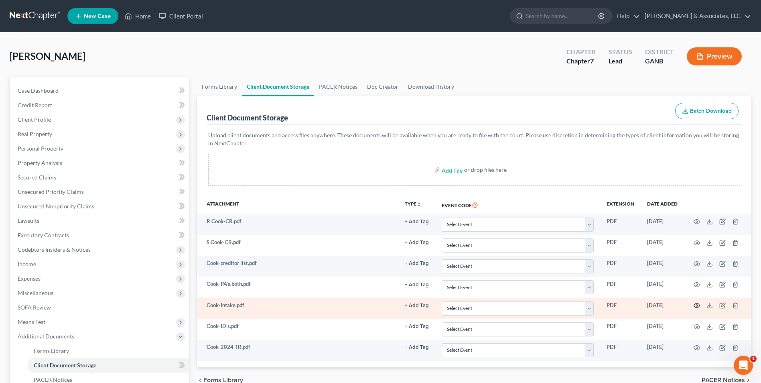
click at [698, 304] on icon "button" at bounding box center [697, 305] width 6 height 6
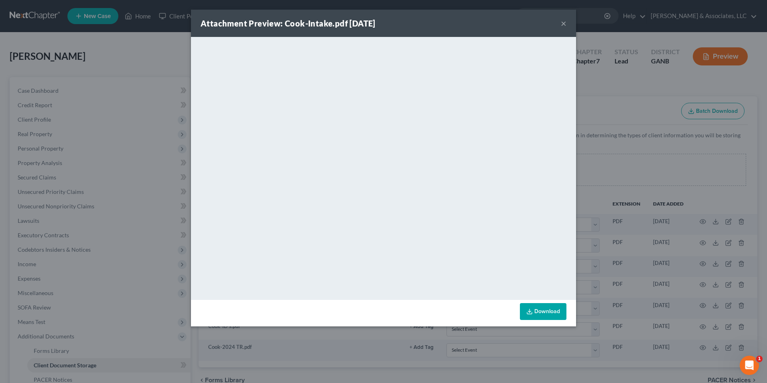
click at [565, 25] on button "×" at bounding box center [564, 23] width 6 height 10
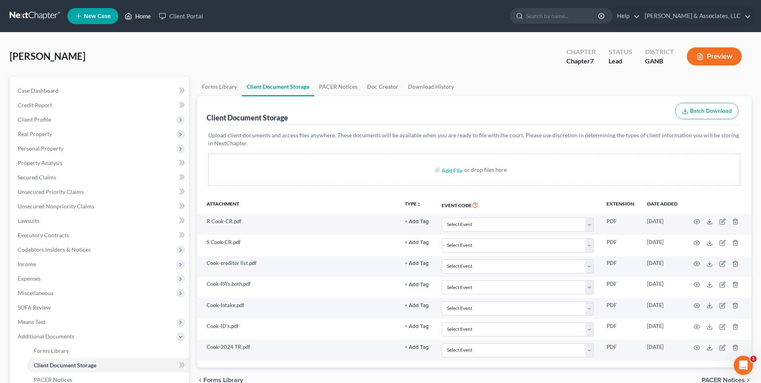
click at [143, 18] on link "Home" at bounding box center [138, 16] width 34 height 14
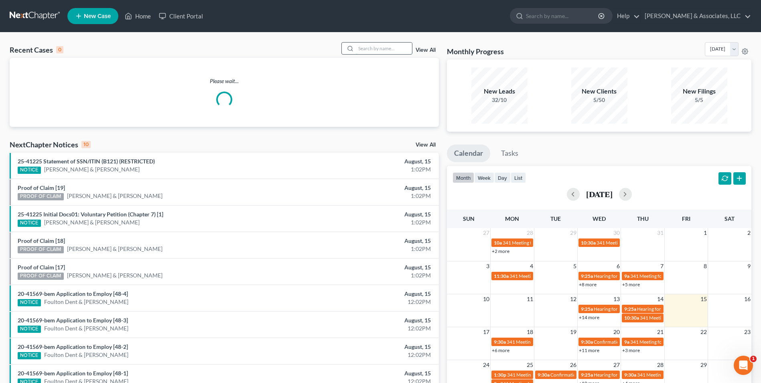
click at [375, 47] on input "search" at bounding box center [384, 49] width 56 height 12
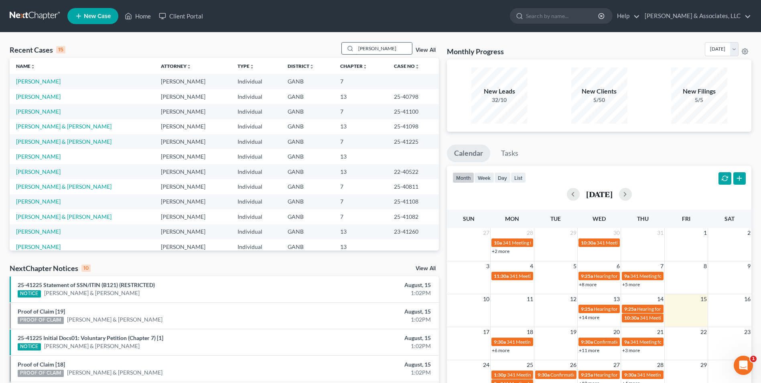
type input "scott"
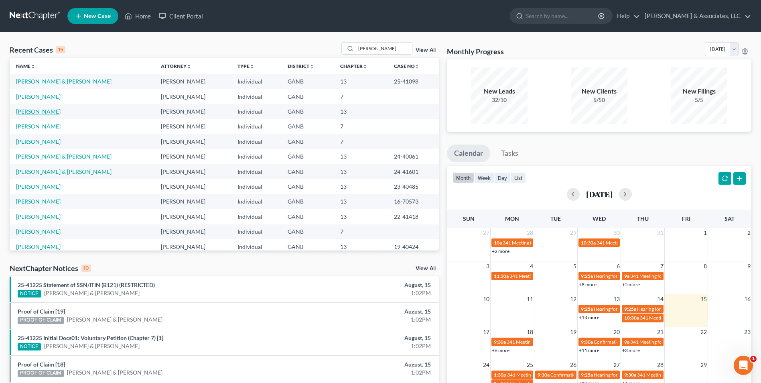
click at [40, 110] on link "[PERSON_NAME]" at bounding box center [38, 111] width 45 height 7
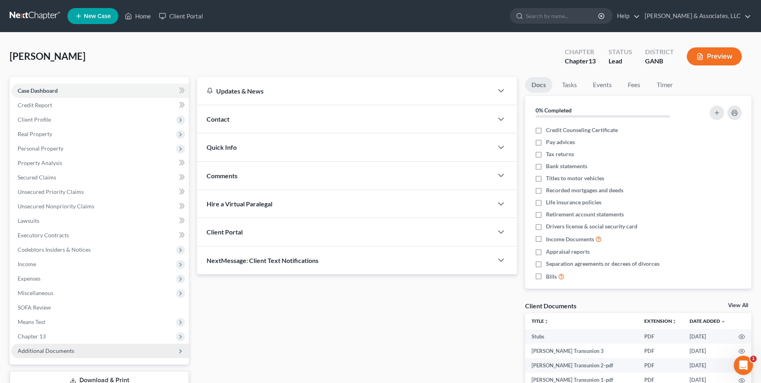
click at [44, 349] on span "Additional Documents" at bounding box center [46, 350] width 57 height 7
click at [67, 381] on span "Client Document Storage" at bounding box center [65, 379] width 63 height 7
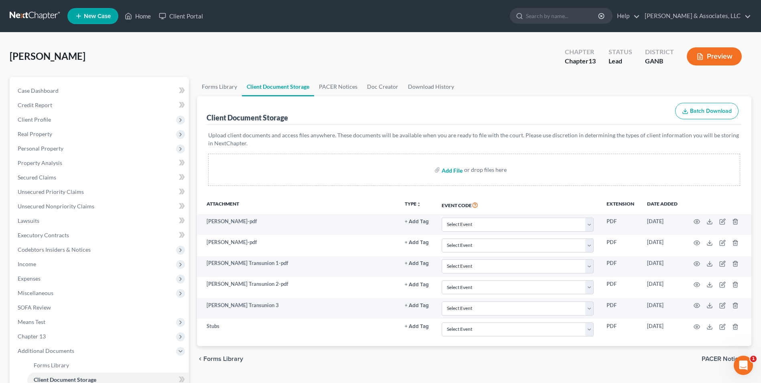
click at [451, 169] on input "file" at bounding box center [451, 170] width 19 height 14
type input "C:\fakepath\Scott.Intake.pdf"
click at [142, 15] on link "Home" at bounding box center [138, 16] width 34 height 14
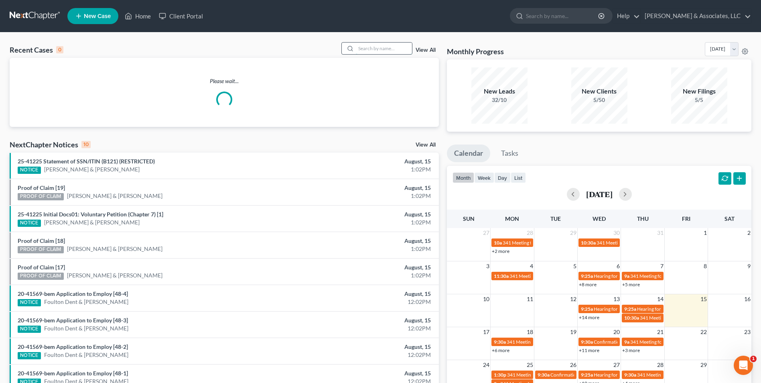
click at [383, 49] on input "search" at bounding box center [384, 49] width 56 height 12
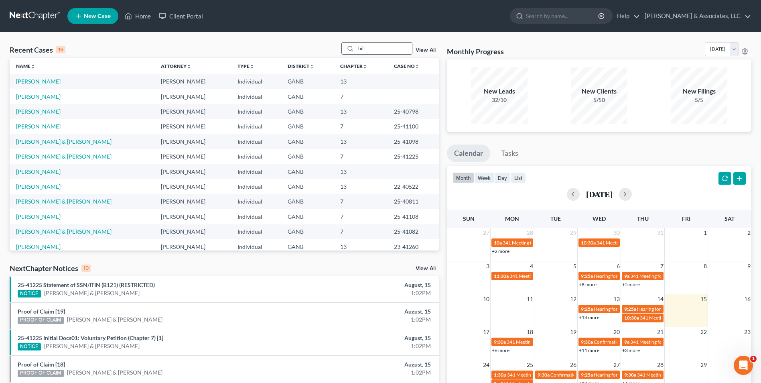
type input "hill"
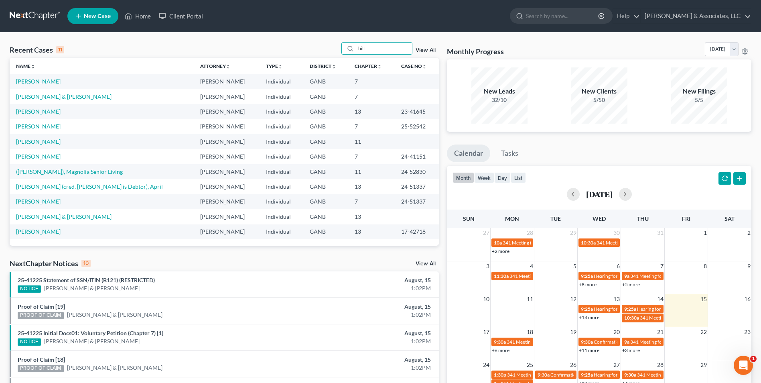
click at [16, 77] on td "[PERSON_NAME]" at bounding box center [102, 81] width 184 height 15
click at [28, 83] on link "[PERSON_NAME]" at bounding box center [38, 81] width 45 height 7
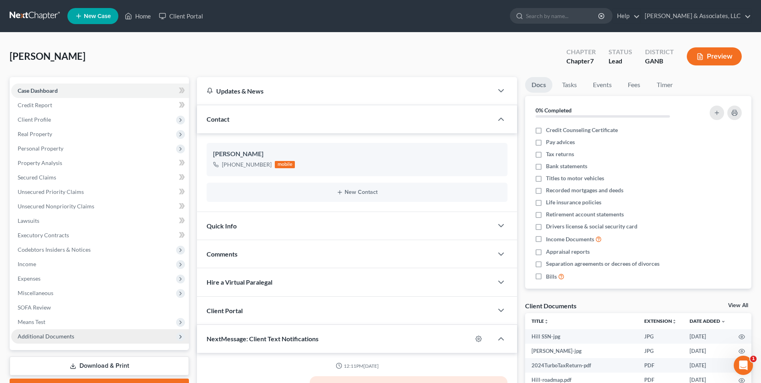
scroll to position [366, 0]
click at [48, 339] on span "Additional Documents" at bounding box center [46, 336] width 57 height 7
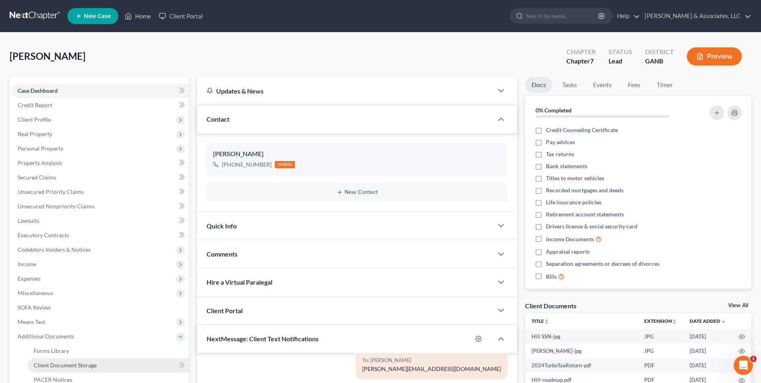
click at [67, 363] on span "Client Document Storage" at bounding box center [65, 365] width 63 height 7
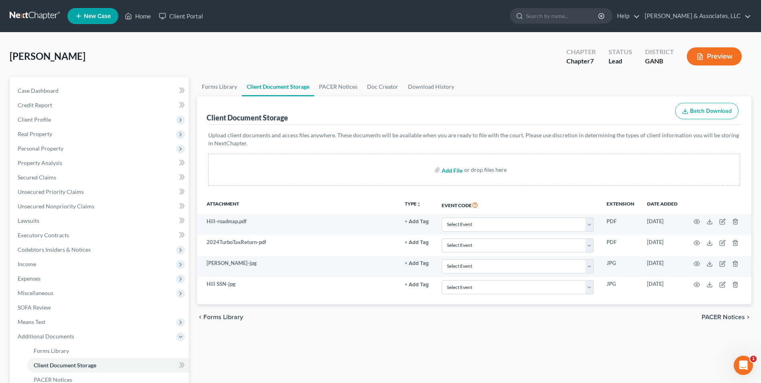
click at [455, 172] on input "file" at bounding box center [451, 170] width 19 height 14
type input "C:\fakepath\Hill.Intake.pdf"
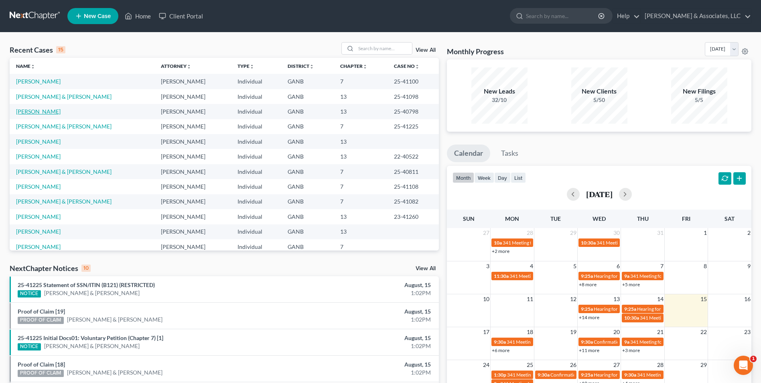
click at [41, 113] on link "[PERSON_NAME]" at bounding box center [38, 111] width 45 height 7
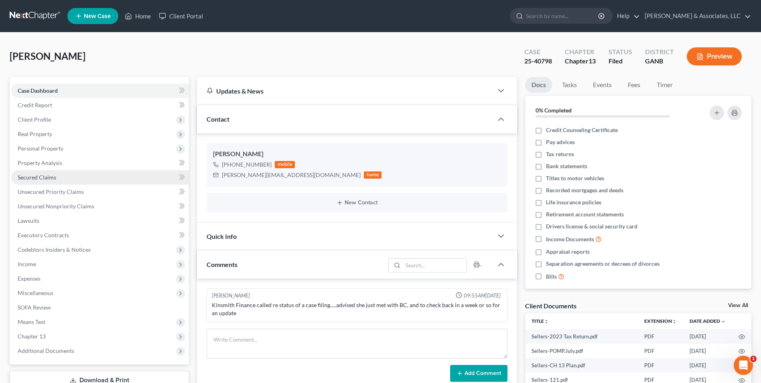
click at [44, 171] on link "Secured Claims" at bounding box center [100, 177] width 178 height 14
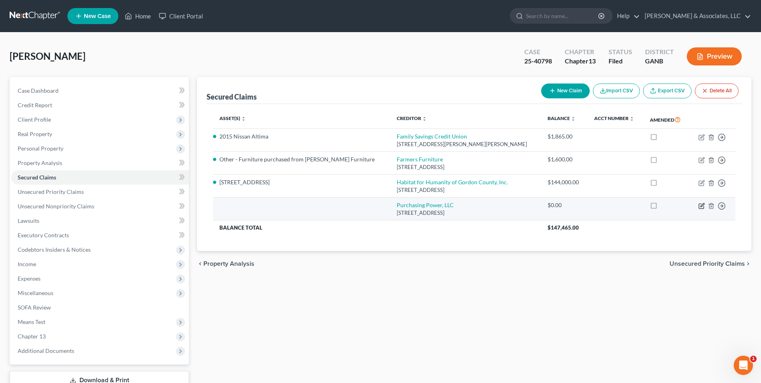
click at [702, 206] on icon "button" at bounding box center [703, 205] width 4 height 4
select select "10"
select select "0"
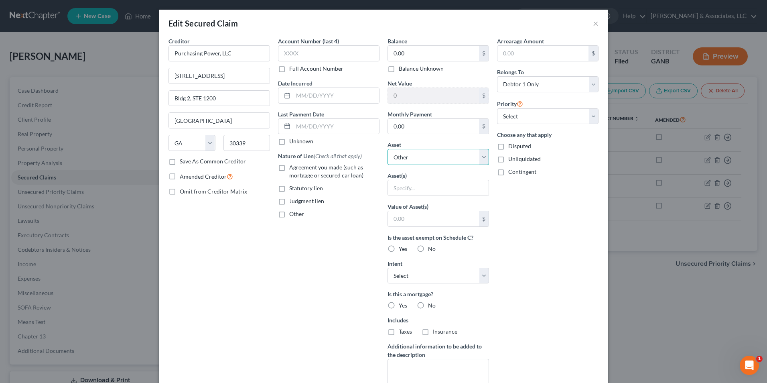
click at [480, 158] on select "Select Other Multiple Assets Other - Washer & Dryer - $800.0 Pet(s) - 2 dogs. S…" at bounding box center [439, 157] width 102 height 16
select select "2"
click at [388, 149] on select "Select Other Multiple Assets Other - Washer & Dryer - $800.0 Pet(s) - 2 dogs. S…" at bounding box center [439, 157] width 102 height 16
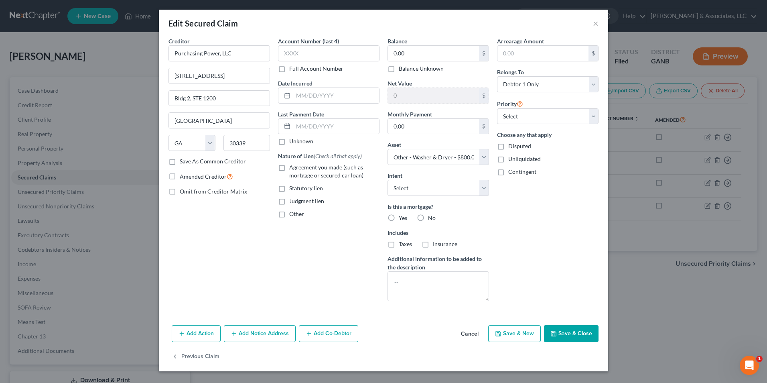
click at [289, 168] on label "Agreement you made (such as mortgage or secured car loan)" at bounding box center [334, 171] width 90 height 16
click at [293, 168] on input "Agreement you made (such as mortgage or secured car loan)" at bounding box center [295, 165] width 5 height 5
checkbox input "true"
click at [430, 52] on input "0.00" at bounding box center [433, 53] width 91 height 15
type input "1,253.04"
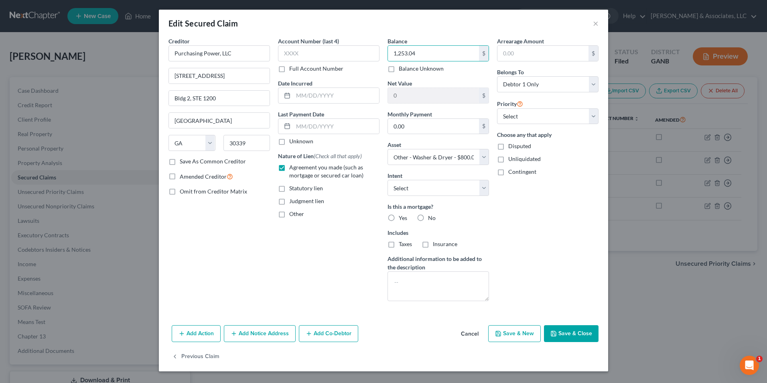
click at [578, 336] on button "Save & Close" at bounding box center [571, 333] width 55 height 17
select select
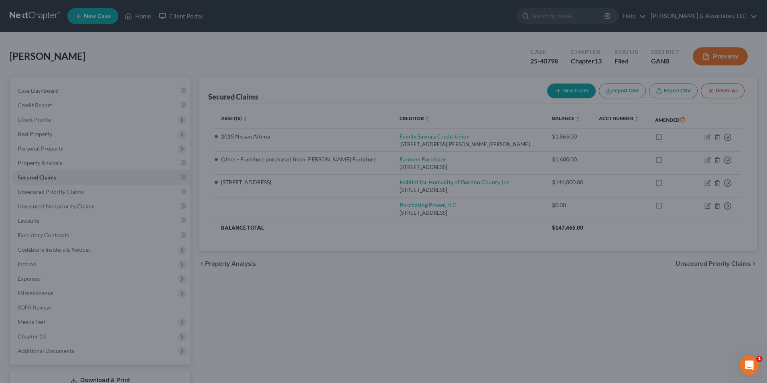
type input "-453.04"
select select "2"
type input "0"
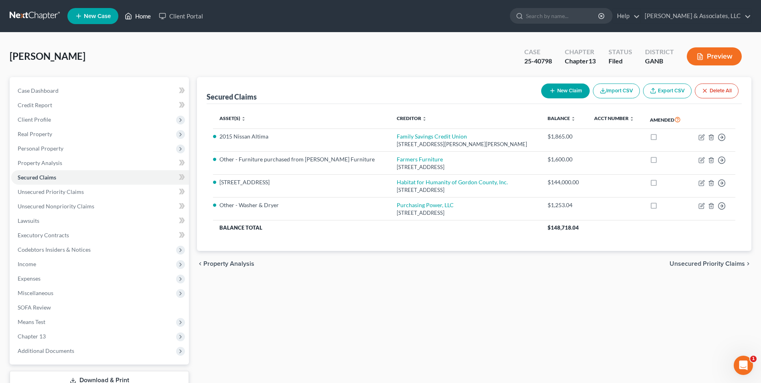
click at [142, 19] on link "Home" at bounding box center [138, 16] width 34 height 14
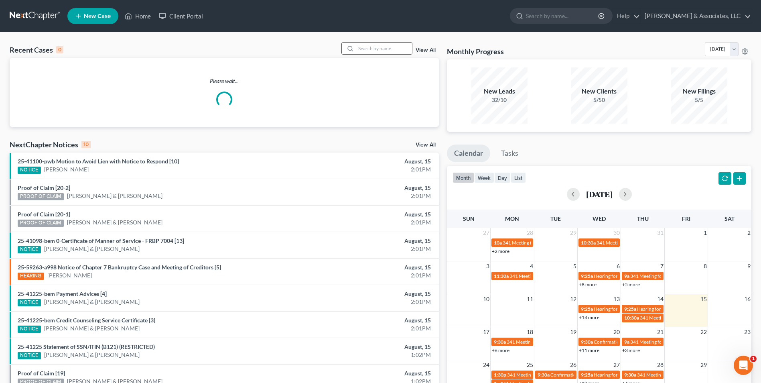
click at [397, 42] on div at bounding box center [377, 48] width 71 height 12
click at [395, 53] on input "search" at bounding box center [384, 49] width 56 height 12
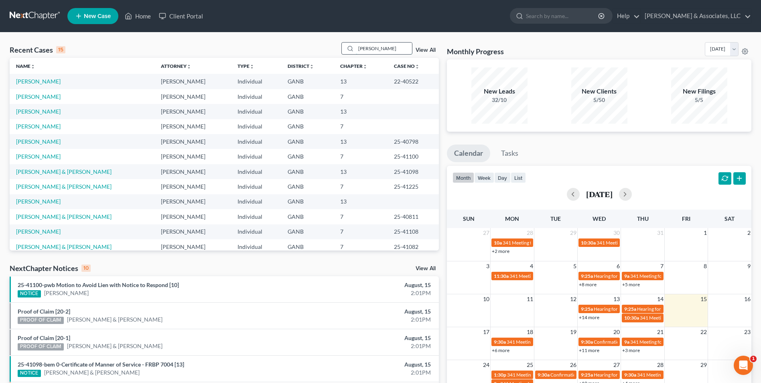
type input "[PERSON_NAME]"
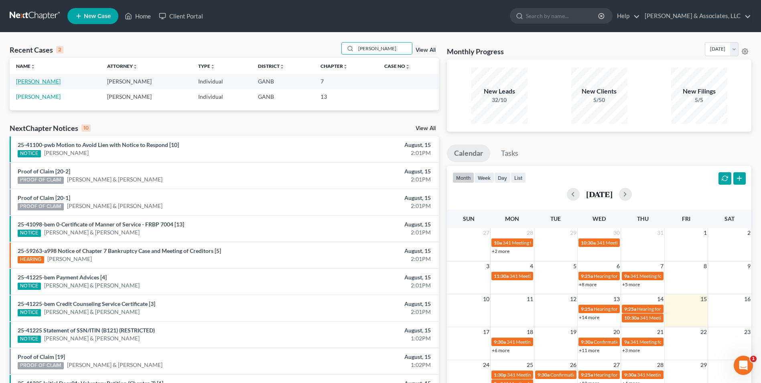
click at [45, 83] on link "[PERSON_NAME]" at bounding box center [38, 81] width 45 height 7
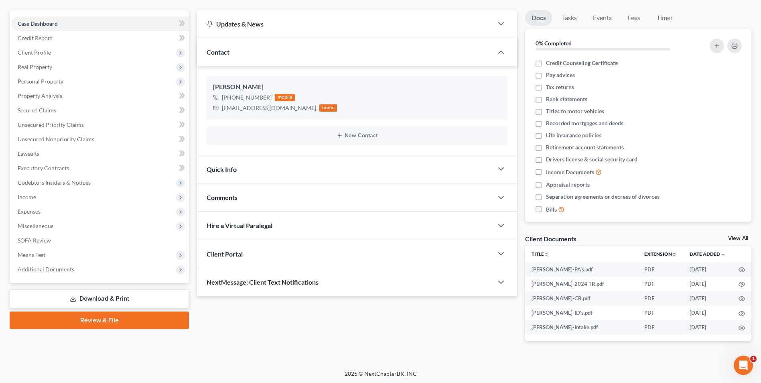
scroll to position [68, 0]
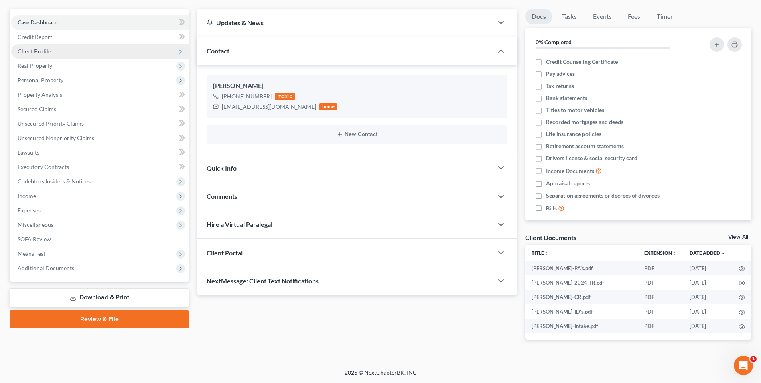
click at [41, 53] on span "Client Profile" at bounding box center [34, 51] width 33 height 7
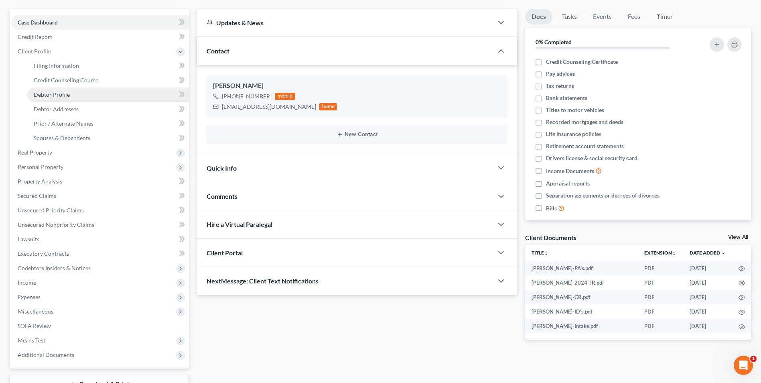
click at [63, 96] on span "Debtor Profile" at bounding box center [52, 94] width 36 height 7
select select "1"
select select "4"
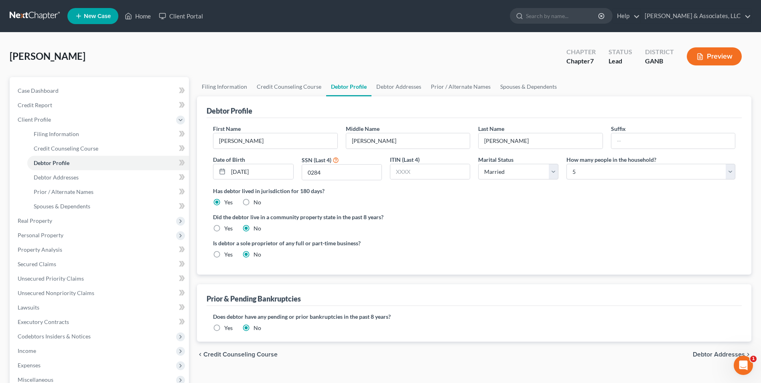
click at [224, 325] on label "Yes" at bounding box center [228, 328] width 8 height 8
click at [228, 325] on input "Yes" at bounding box center [230, 326] width 5 height 5
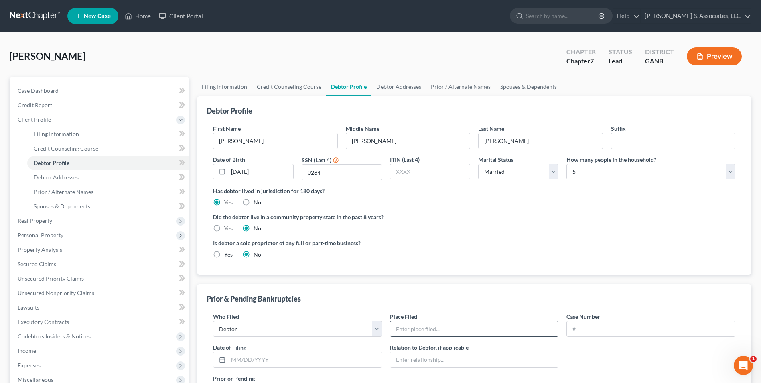
click at [453, 334] on input "text" at bounding box center [475, 328] width 168 height 15
type input "[GEOGRAPHIC_DATA][US_STATE]. Rome Division."
click at [611, 328] on input "text" at bounding box center [651, 328] width 168 height 15
click at [712, 59] on button "Preview" at bounding box center [714, 56] width 55 height 18
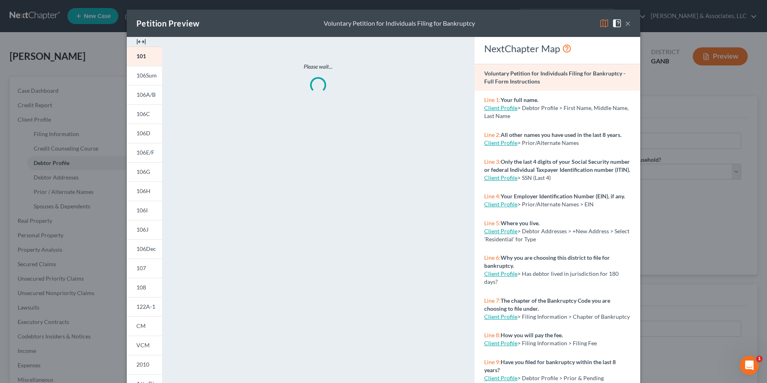
click at [139, 40] on img at bounding box center [141, 42] width 10 height 10
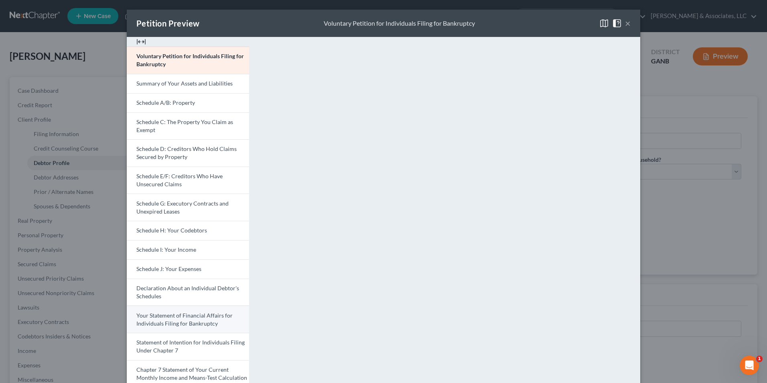
click at [201, 326] on span "Your Statement of Financial Affairs for Individuals Filing for Bankruptcy" at bounding box center [184, 319] width 96 height 15
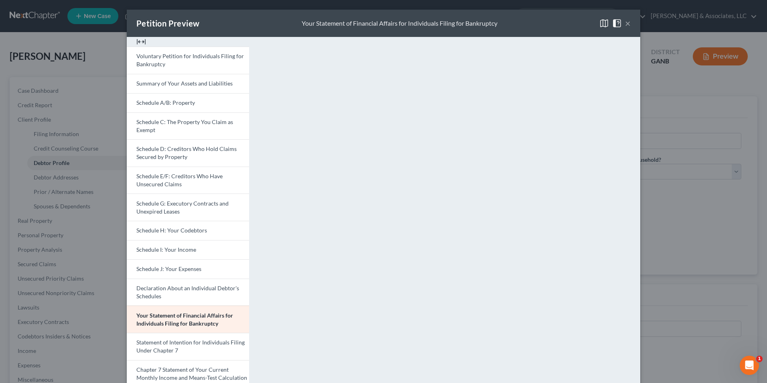
click at [625, 23] on button "×" at bounding box center [628, 23] width 6 height 10
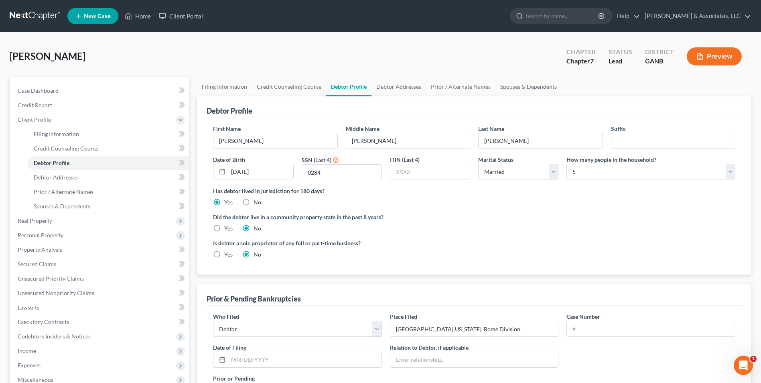
scroll to position [40, 0]
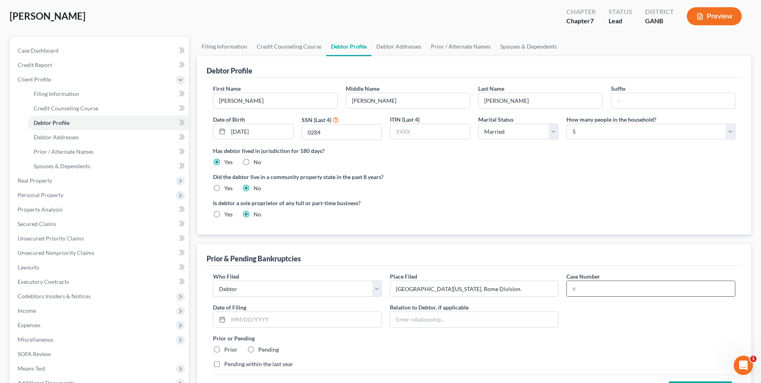
click at [611, 289] on input "text" at bounding box center [651, 288] width 168 height 15
type input "17-40788"
click at [298, 324] on input "text" at bounding box center [304, 319] width 153 height 15
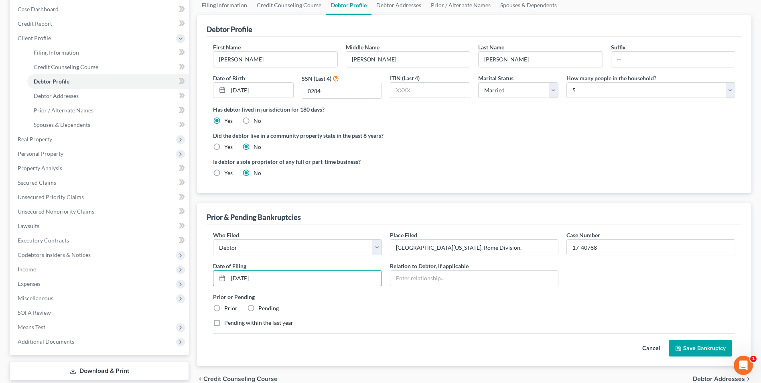
scroll to position [120, 0]
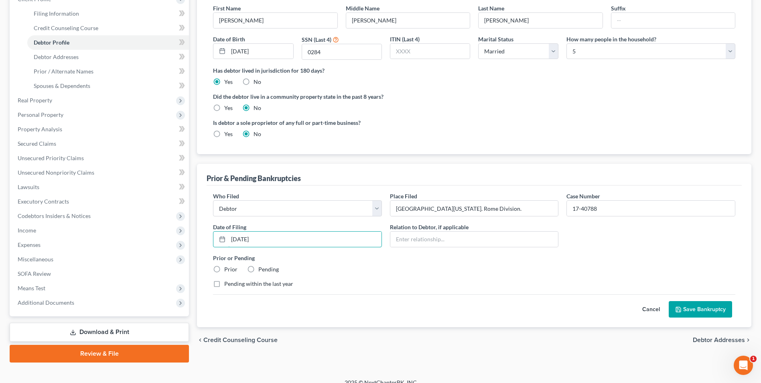
type input "[DATE]"
click at [224, 269] on label "Prior" at bounding box center [230, 269] width 13 height 8
click at [228, 269] on input "Prior" at bounding box center [230, 267] width 5 height 5
radio input "true"
click at [697, 308] on button "Save Bankruptcy" at bounding box center [700, 309] width 63 height 17
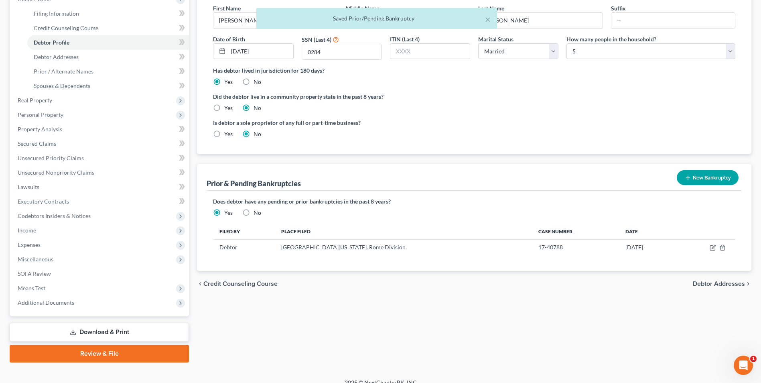
click at [714, 177] on button "New Bankruptcy" at bounding box center [708, 177] width 62 height 15
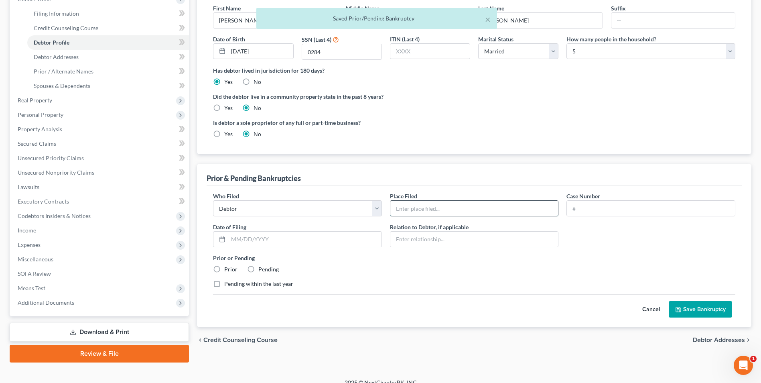
click at [424, 205] on input "text" at bounding box center [475, 208] width 168 height 15
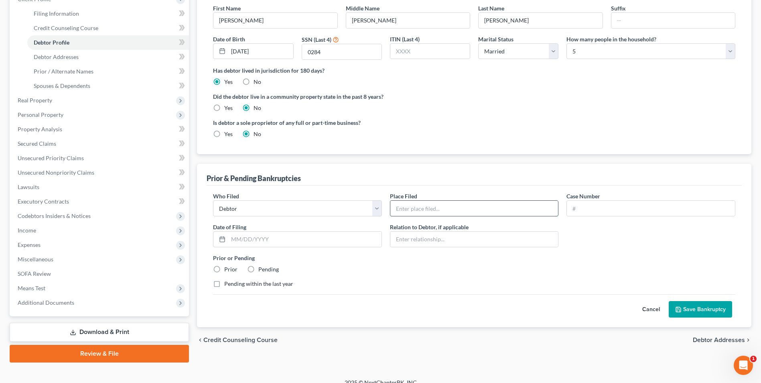
type input "[GEOGRAPHIC_DATA][US_STATE]. Rome Division."
click at [598, 215] on input "text" at bounding box center [651, 208] width 168 height 15
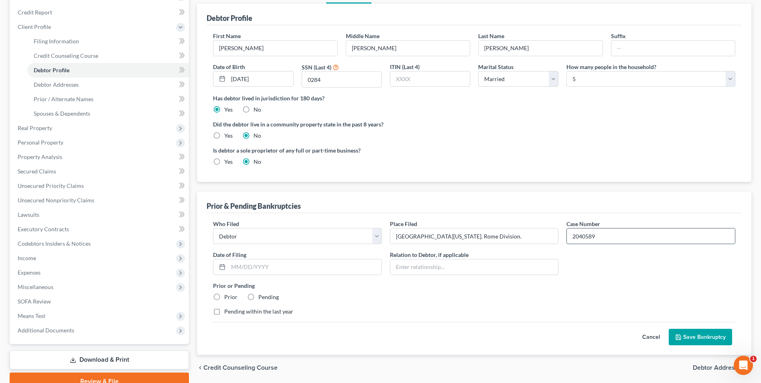
scroll to position [80, 0]
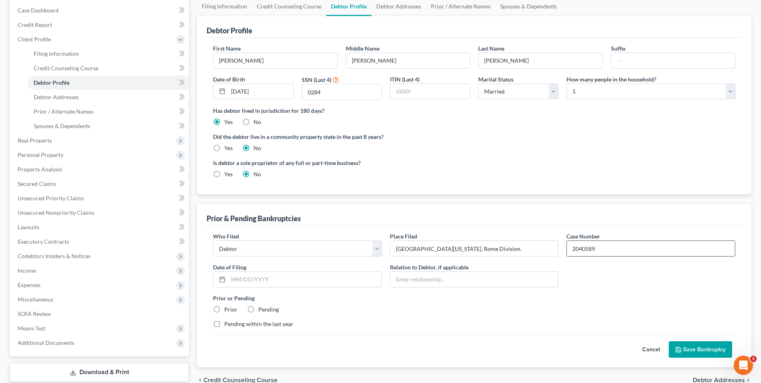
click at [579, 248] on input "2040589" at bounding box center [651, 248] width 168 height 15
type input "20-40589"
click at [254, 277] on input "text" at bounding box center [304, 279] width 153 height 15
type input "[DATE]"
click at [695, 348] on button "Save Bankruptcy" at bounding box center [700, 349] width 63 height 17
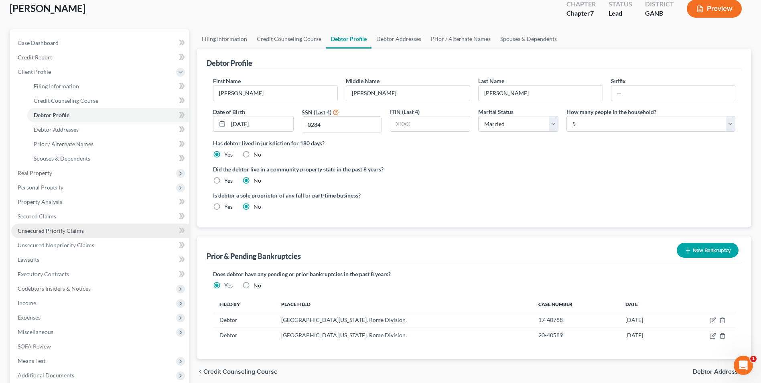
scroll to position [0, 0]
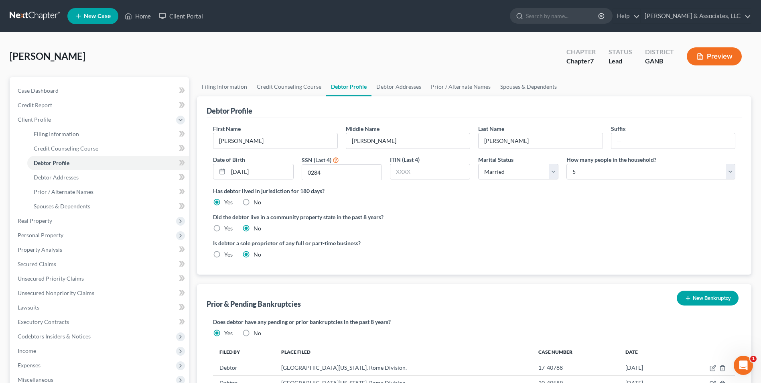
click at [723, 59] on button "Preview" at bounding box center [714, 56] width 55 height 18
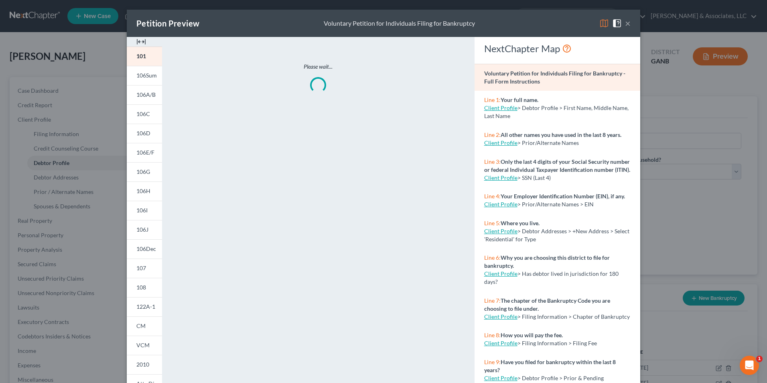
click at [138, 43] on img at bounding box center [141, 42] width 10 height 10
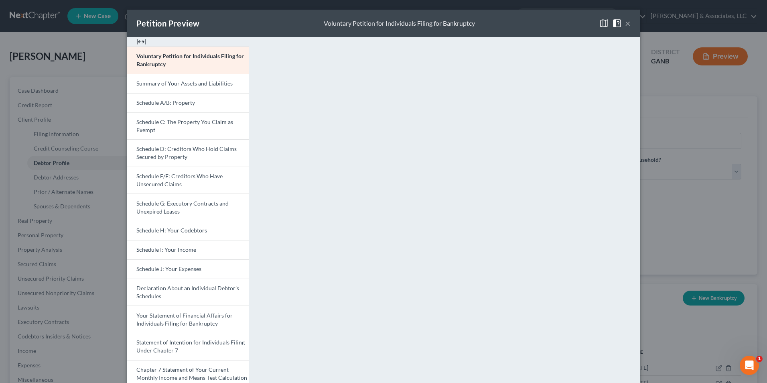
click at [620, 22] on span at bounding box center [618, 22] width 13 height 7
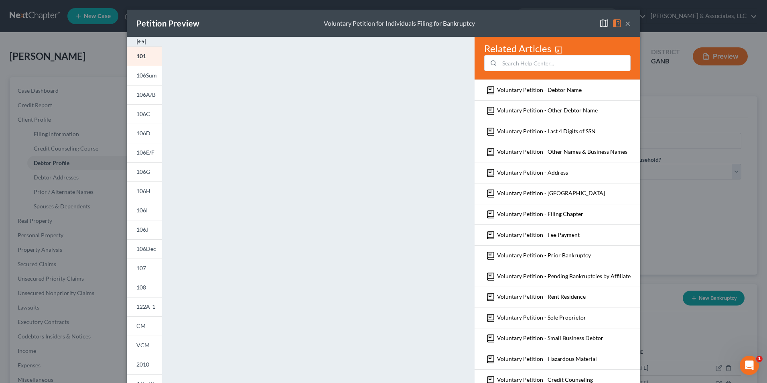
click at [627, 24] on button "×" at bounding box center [628, 23] width 6 height 10
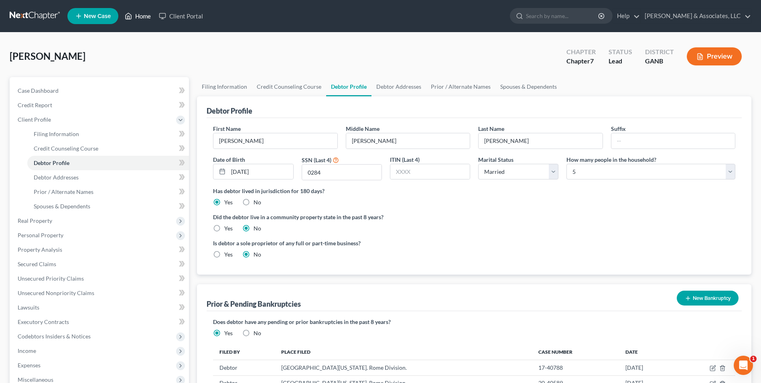
click at [148, 19] on link "Home" at bounding box center [138, 16] width 34 height 14
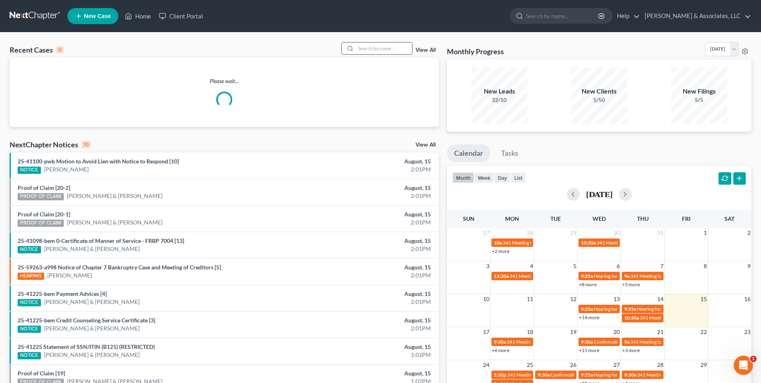
click at [402, 51] on input "search" at bounding box center [384, 49] width 56 height 12
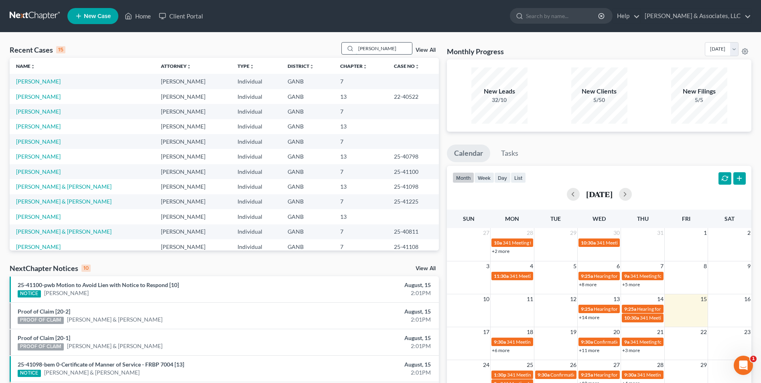
type input "[PERSON_NAME]"
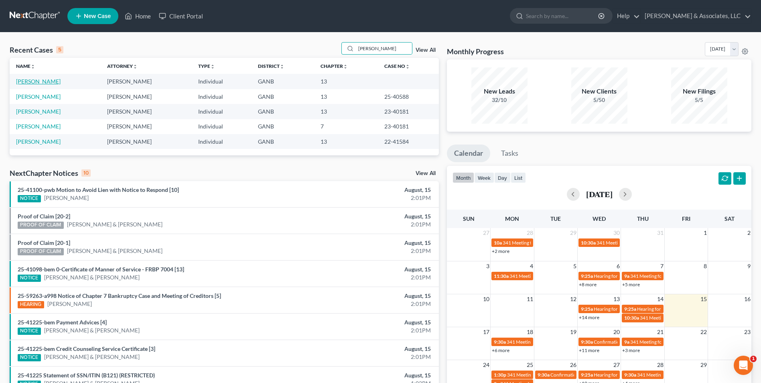
click at [35, 81] on link "[PERSON_NAME]" at bounding box center [38, 81] width 45 height 7
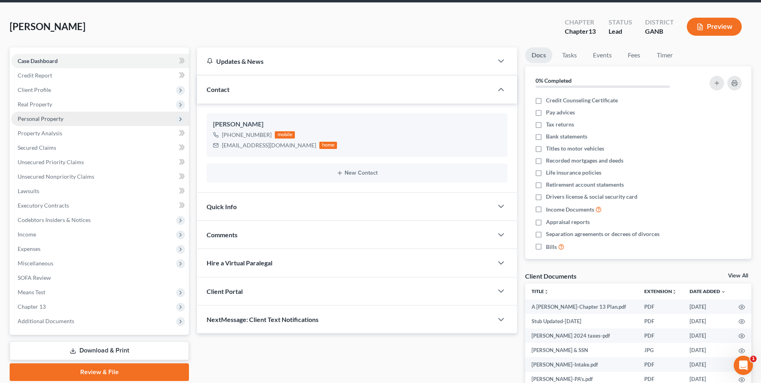
scroll to position [80, 0]
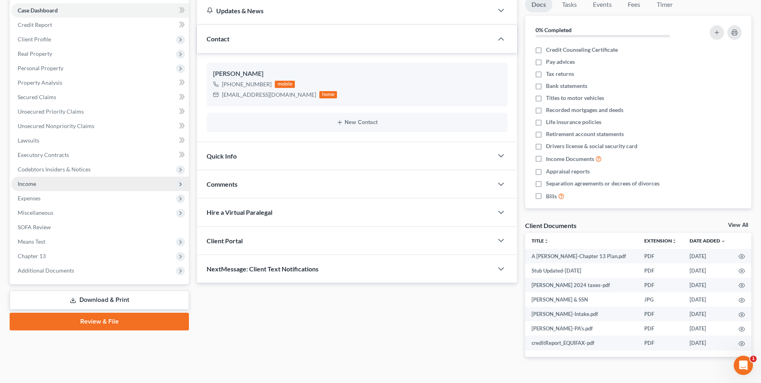
click at [35, 183] on span "Income" at bounding box center [27, 183] width 18 height 7
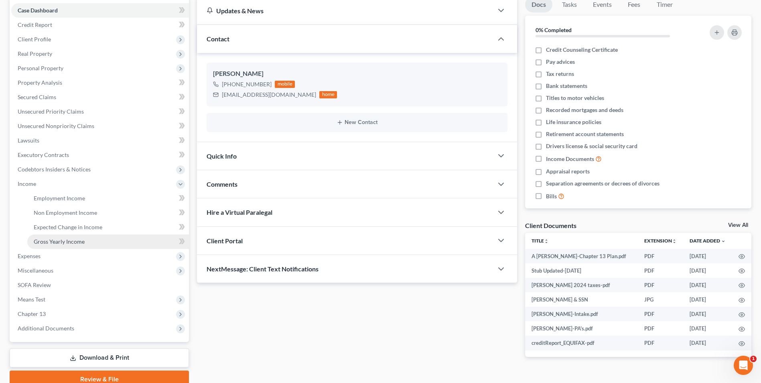
click at [62, 244] on span "Gross Yearly Income" at bounding box center [59, 241] width 51 height 7
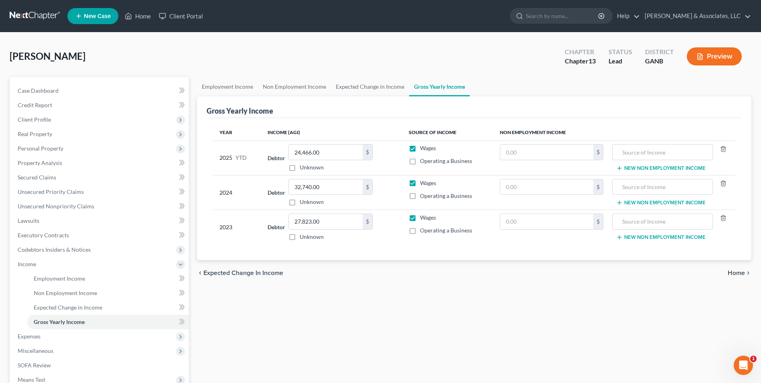
click at [724, 55] on button "Preview" at bounding box center [714, 56] width 55 height 18
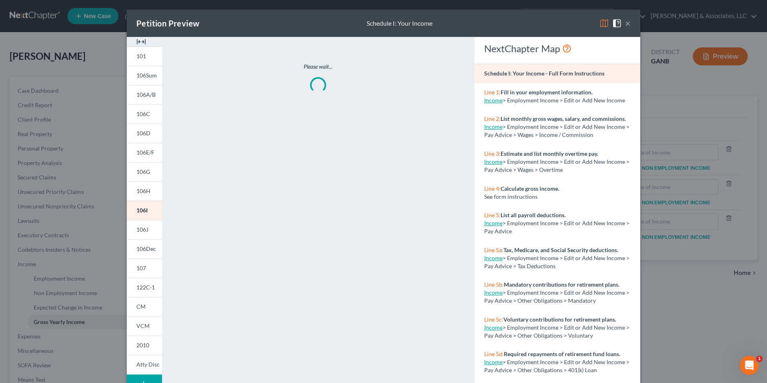
click at [136, 40] on img at bounding box center [141, 42] width 10 height 10
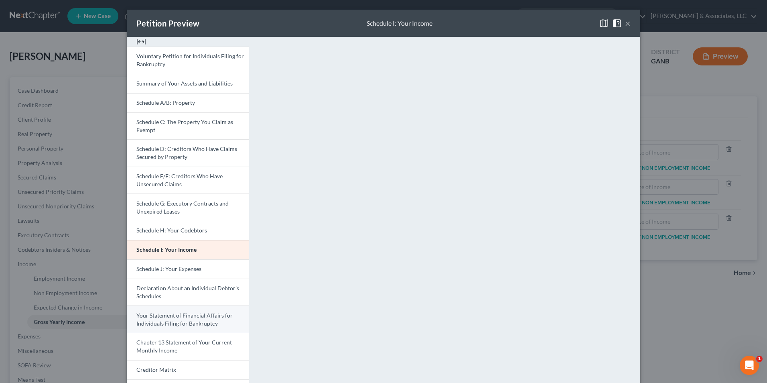
click at [168, 324] on span "Your Statement of Financial Affairs for Individuals Filing for Bankruptcy" at bounding box center [184, 319] width 96 height 15
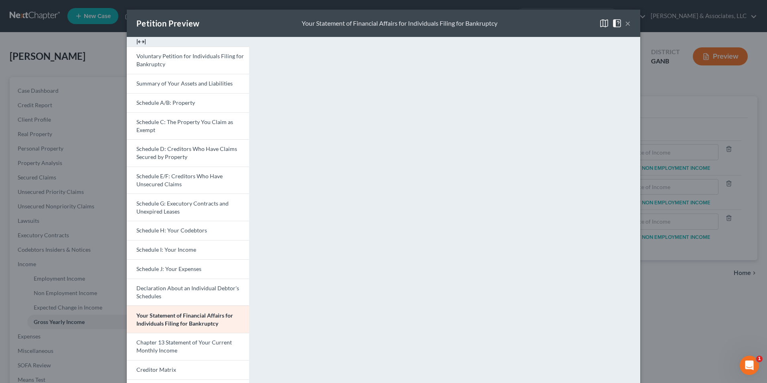
click at [625, 25] on button "×" at bounding box center [628, 23] width 6 height 10
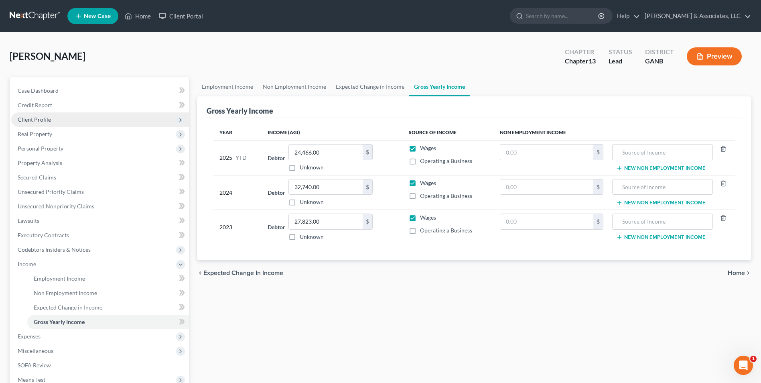
click at [41, 119] on span "Client Profile" at bounding box center [34, 119] width 33 height 7
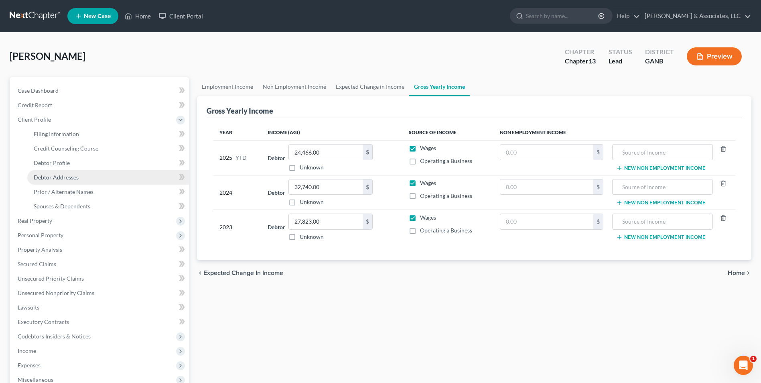
click at [69, 179] on span "Debtor Addresses" at bounding box center [56, 177] width 45 height 7
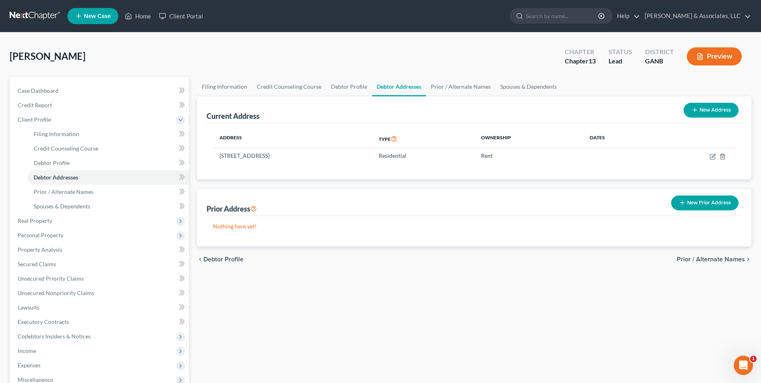
click at [720, 202] on button "New Prior Address" at bounding box center [704, 202] width 67 height 15
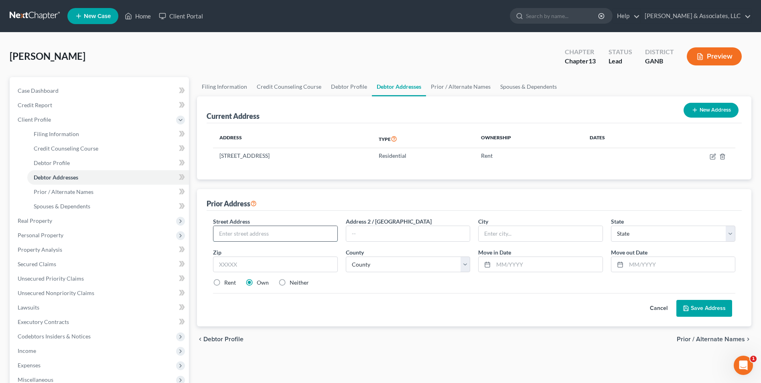
click at [261, 234] on input "text" at bounding box center [276, 233] width 124 height 15
type input "[STREET_ADDRESS][PERSON_NAME]"
click at [497, 236] on input "text" at bounding box center [541, 233] width 124 height 15
type input "[GEOGRAPHIC_DATA]"
select select "10"
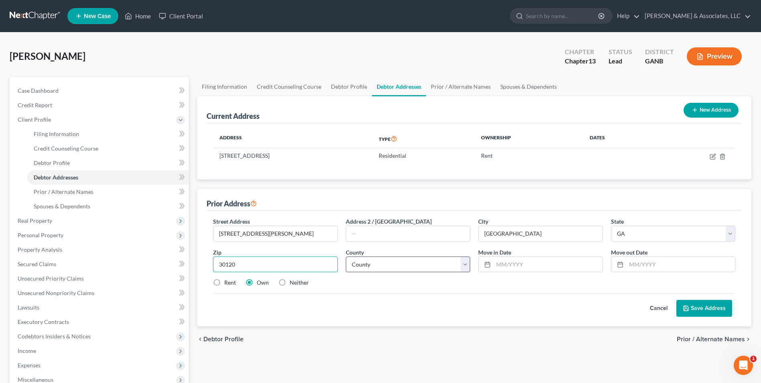
type input "30120"
click at [466, 264] on select "County [GEOGRAPHIC_DATA] [GEOGRAPHIC_DATA] [GEOGRAPHIC_DATA] [GEOGRAPHIC_DATA] …" at bounding box center [408, 264] width 124 height 16
select select "7"
click at [346, 256] on select "County Appling County Atkinson County Bacon County Baker County Baldwin County …" at bounding box center [408, 264] width 124 height 16
click at [521, 266] on input "text" at bounding box center [548, 264] width 109 height 15
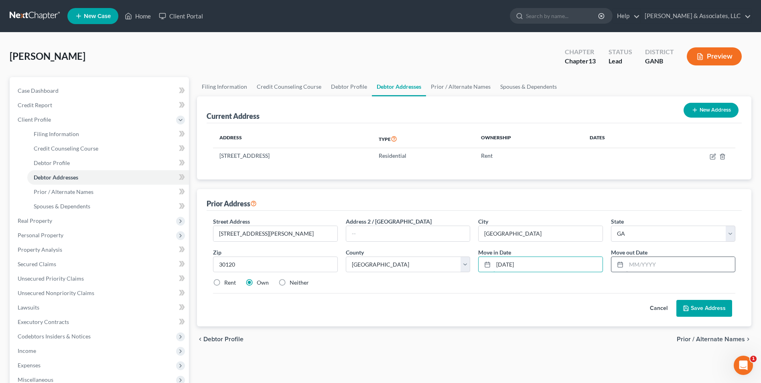
type input "06/03/2016"
click at [638, 265] on input "text" at bounding box center [680, 264] width 109 height 15
type input "06/12/2023"
click at [702, 310] on button "Save Address" at bounding box center [705, 308] width 56 height 17
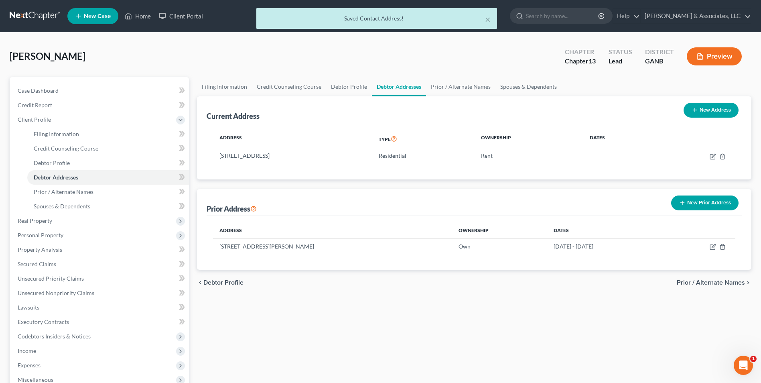
click at [714, 57] on button "Preview" at bounding box center [714, 56] width 55 height 18
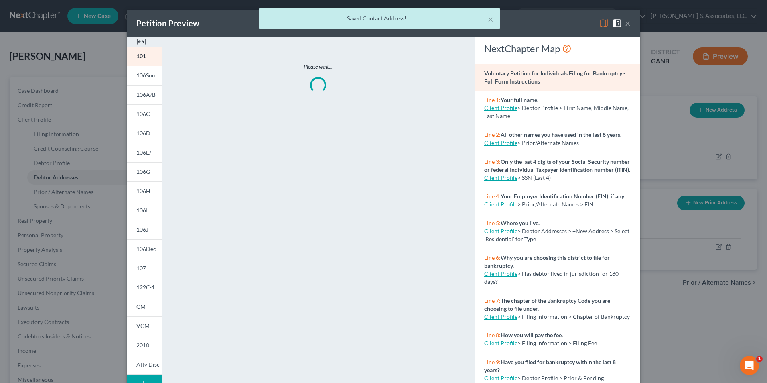
click at [139, 42] on img at bounding box center [141, 42] width 10 height 10
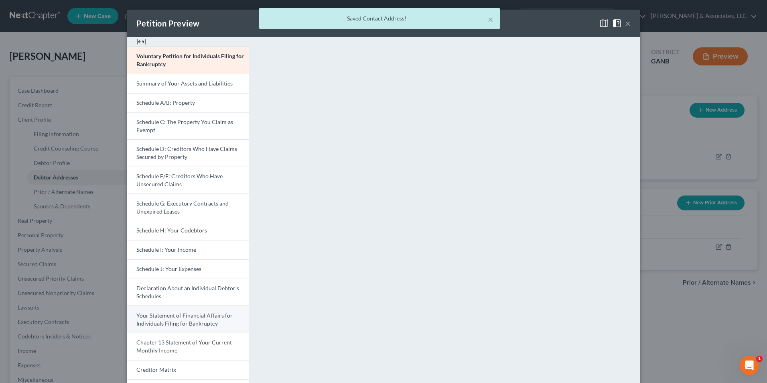
click at [177, 321] on span "Your Statement of Financial Affairs for Individuals Filing for Bankruptcy" at bounding box center [184, 319] width 96 height 15
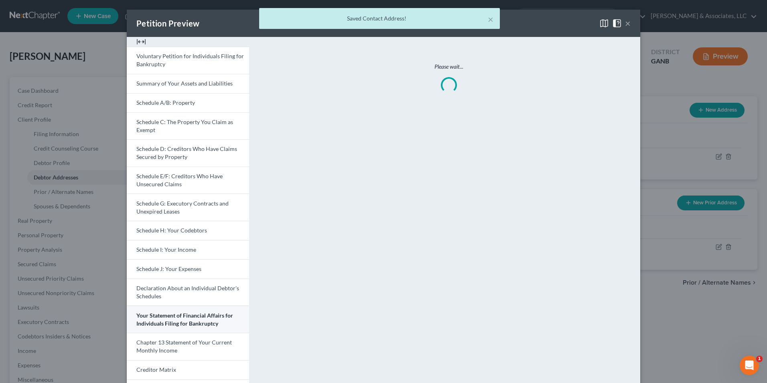
click at [177, 321] on span "Your Statement of Financial Affairs for Individuals Filing for Bankruptcy" at bounding box center [184, 319] width 97 height 15
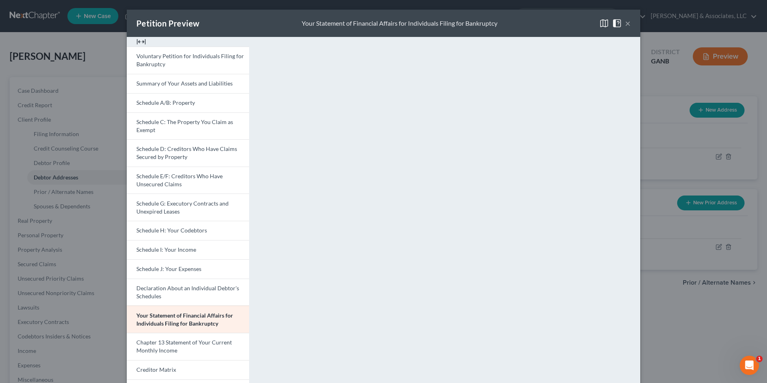
click at [627, 23] on button "×" at bounding box center [628, 23] width 6 height 10
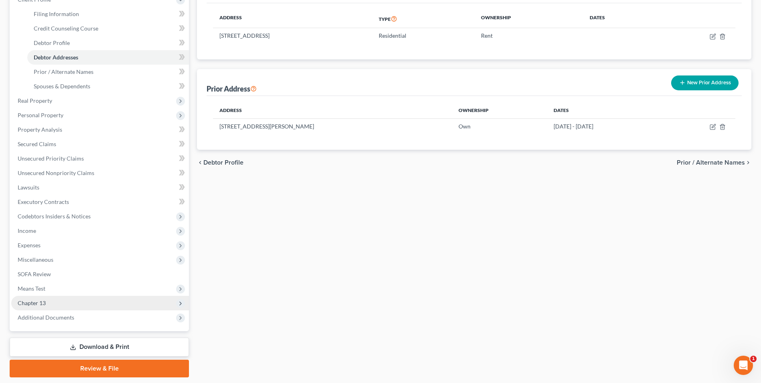
scroll to position [120, 0]
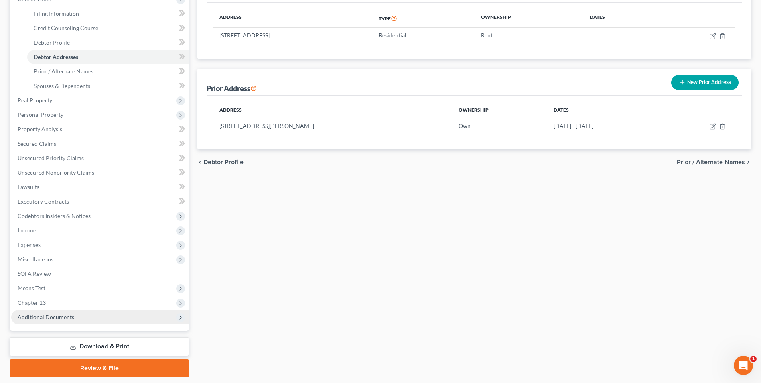
click at [72, 318] on span "Additional Documents" at bounding box center [46, 316] width 57 height 7
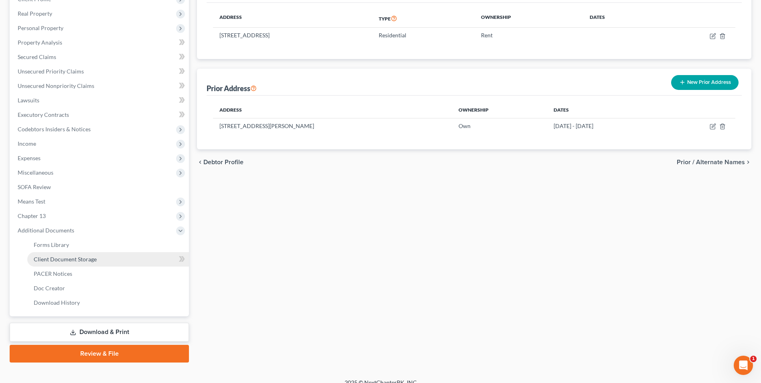
click at [72, 258] on span "Client Document Storage" at bounding box center [65, 259] width 63 height 7
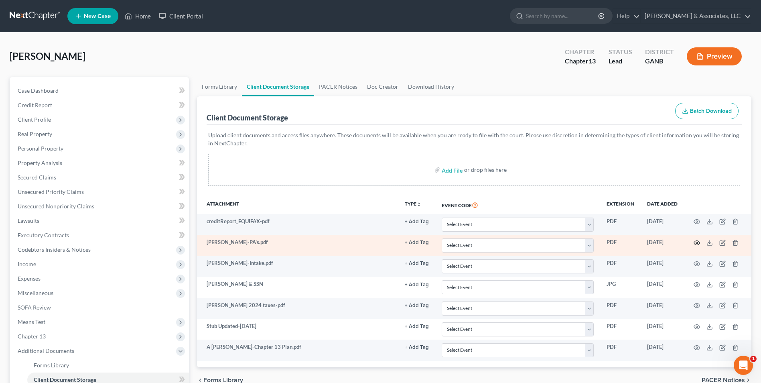
click at [698, 242] on icon "button" at bounding box center [697, 243] width 6 height 6
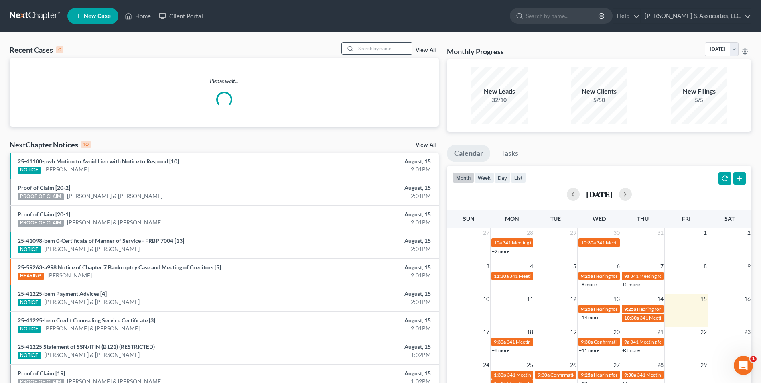
click at [369, 49] on input "search" at bounding box center [384, 49] width 56 height 12
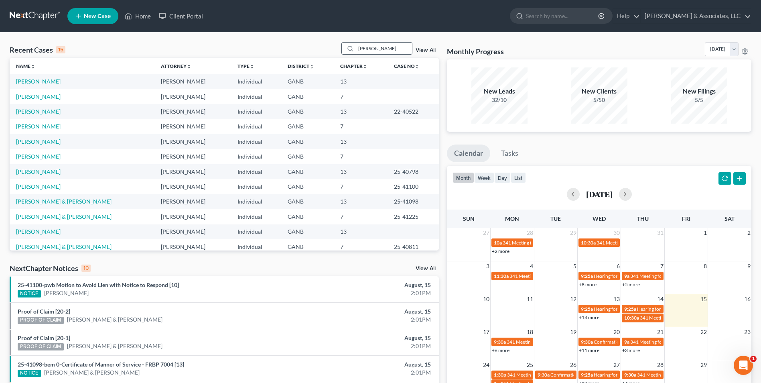
type input "[PERSON_NAME]"
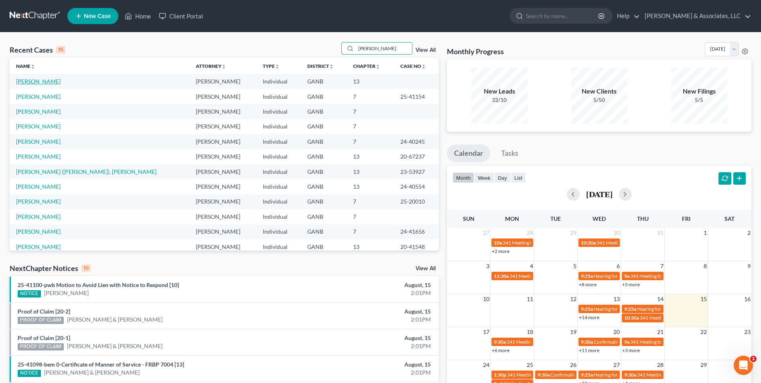
click at [53, 83] on link "[PERSON_NAME]" at bounding box center [38, 81] width 45 height 7
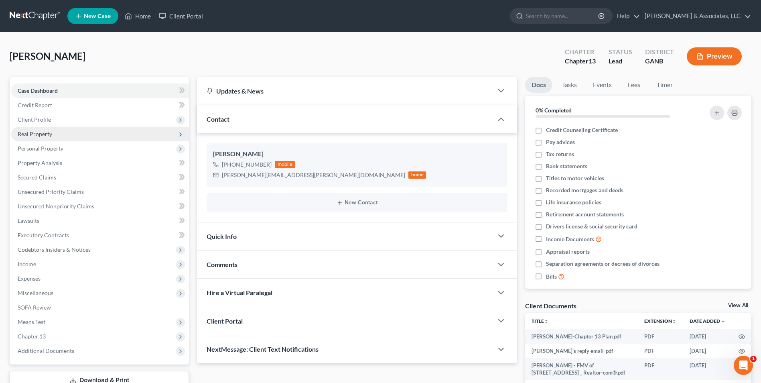
click at [51, 139] on span "Real Property" at bounding box center [100, 134] width 178 height 14
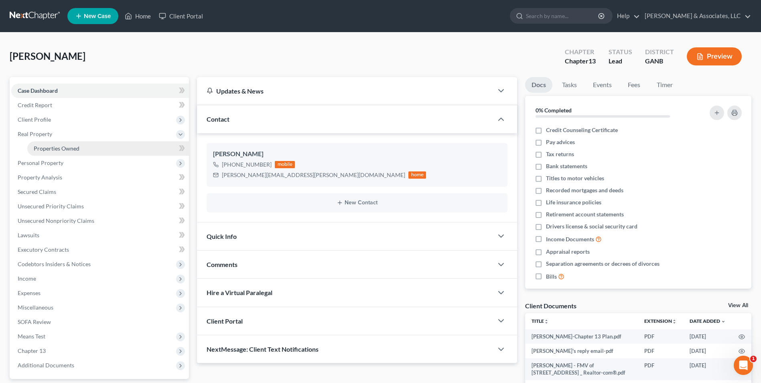
click at [64, 151] on span "Properties Owned" at bounding box center [57, 148] width 46 height 7
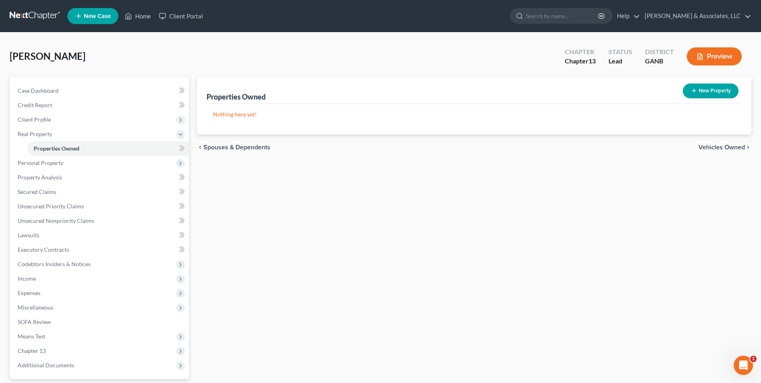
click at [709, 90] on button "New Property" at bounding box center [711, 90] width 56 height 15
select select "10"
select select "0"
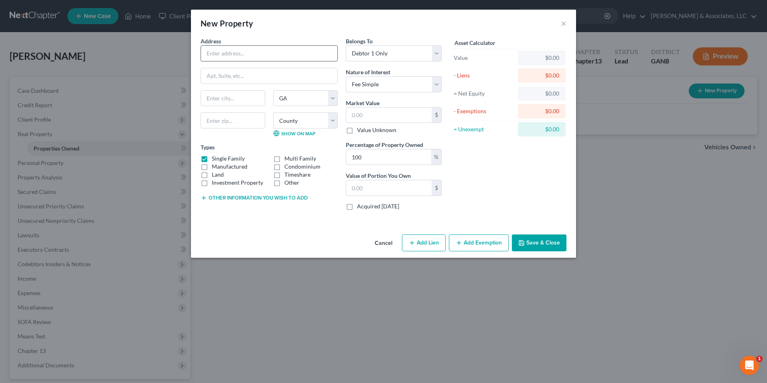
click at [238, 53] on input "text" at bounding box center [269, 53] width 136 height 15
type input "[STREET_ADDRESS]"
type input "White"
type input "30184"
click at [395, 118] on input "text" at bounding box center [388, 115] width 85 height 15
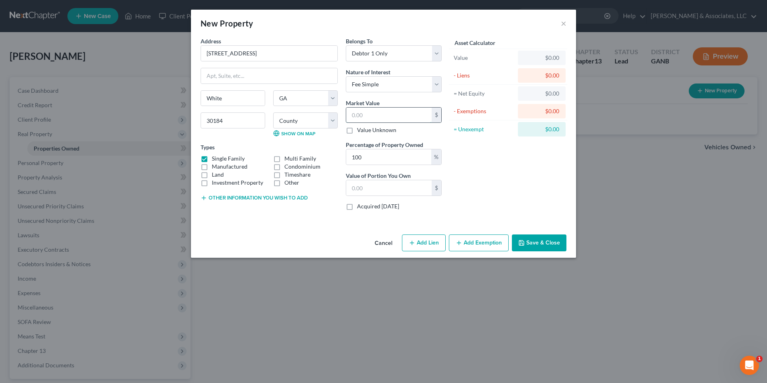
type input "4"
type input "4.00"
type input "48"
type input "48.00"
type input "488"
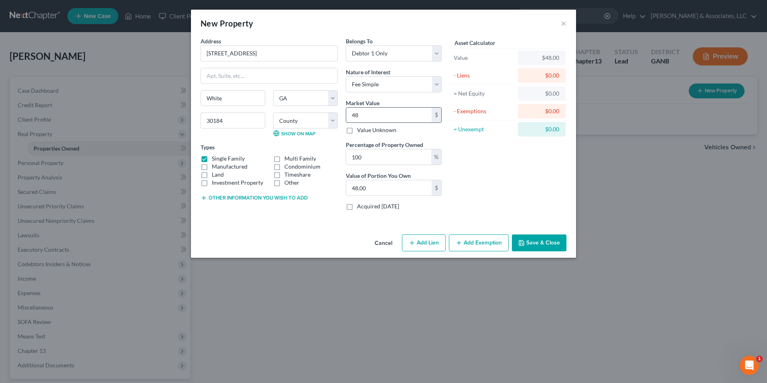
type input "488.00"
type input "4885"
type input "4,885.00"
type input "4,8858"
type input "48,858.00"
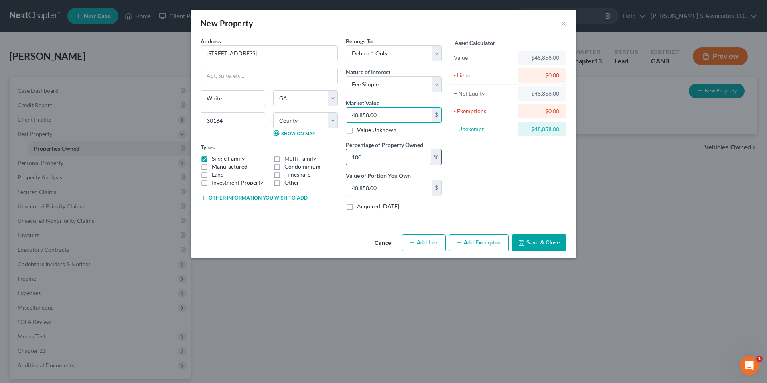
type input "48,858.00"
click at [366, 160] on input "100" at bounding box center [388, 156] width 85 height 15
type input "10"
type input "4,885.80"
type input "1"
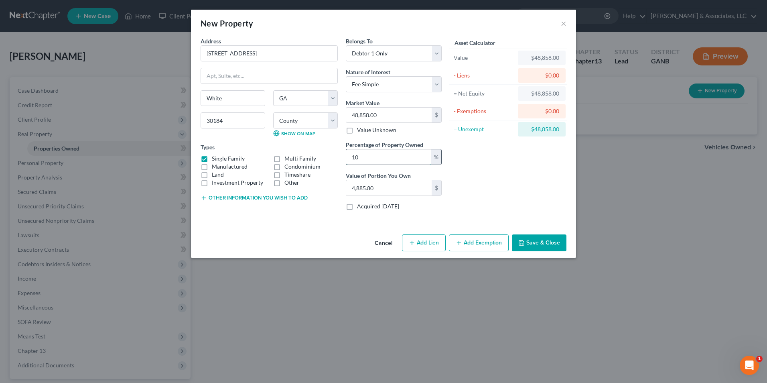
type input "488.58"
type input "5"
type input "2,442.90"
type input "50"
type input "24,429.00"
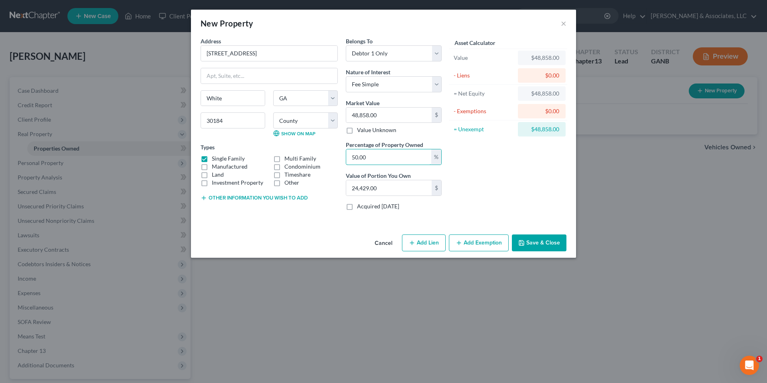
type input "50.00"
click at [212, 171] on label "Land" at bounding box center [218, 175] width 12 height 8
click at [215, 171] on input "Land" at bounding box center [217, 173] width 5 height 5
checkbox input "true"
click at [212, 165] on label "Manufactured" at bounding box center [230, 167] width 36 height 8
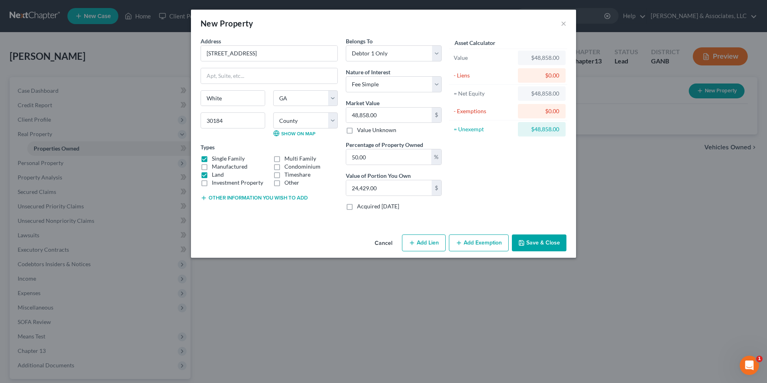
click at [215, 165] on input "Manufactured" at bounding box center [217, 165] width 5 height 5
checkbox input "true"
click at [212, 174] on label "Land" at bounding box center [218, 175] width 12 height 8
click at [215, 174] on input "Land" at bounding box center [217, 173] width 5 height 5
checkbox input "false"
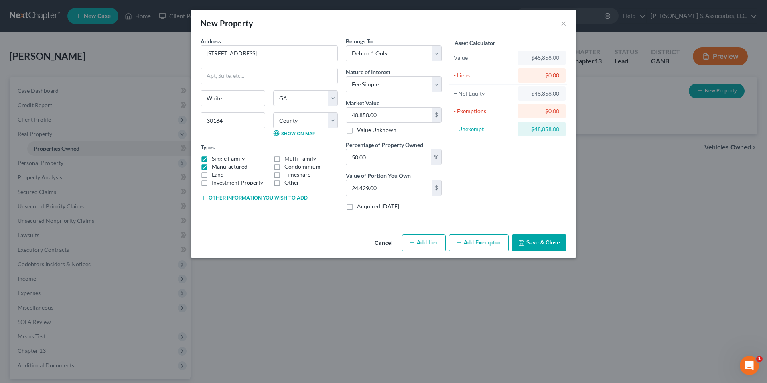
click at [212, 157] on label "Single Family" at bounding box center [228, 159] width 33 height 8
click at [215, 157] on input "Single Family" at bounding box center [217, 157] width 5 height 5
checkbox input "false"
click at [437, 84] on select "Select Fee Simple Joint Tenant Life Estate Equitable Interest Future Interest T…" at bounding box center [394, 84] width 96 height 16
select select "7"
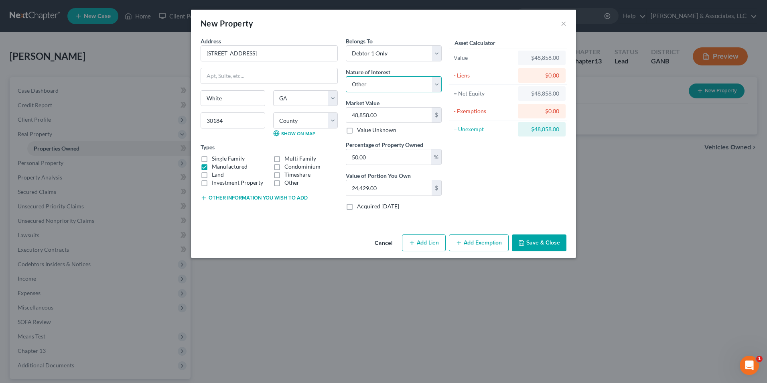
click at [346, 76] on select "Select Fee Simple Joint Tenant Life Estate Equitable Interest Future Interest T…" at bounding box center [394, 84] width 96 height 16
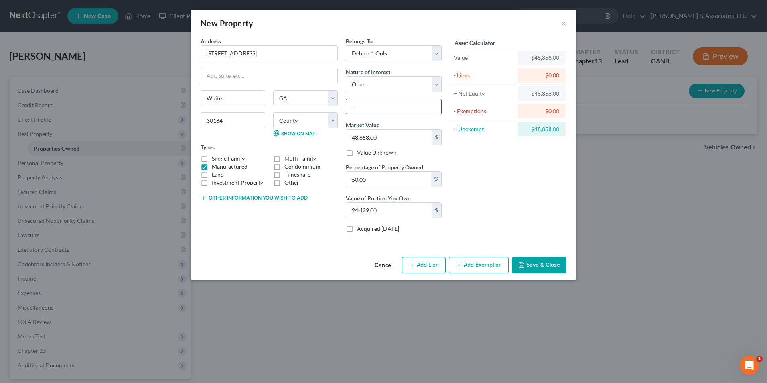
click at [392, 108] on input "text" at bounding box center [393, 106] width 95 height 15
type input "Remainder interest in ex-wife's residence."
click at [438, 53] on select "Select Debtor 1 Only Debtor 2 Only Debtor 1 And Debtor 2 Only At Least One Of T…" at bounding box center [394, 53] width 96 height 16
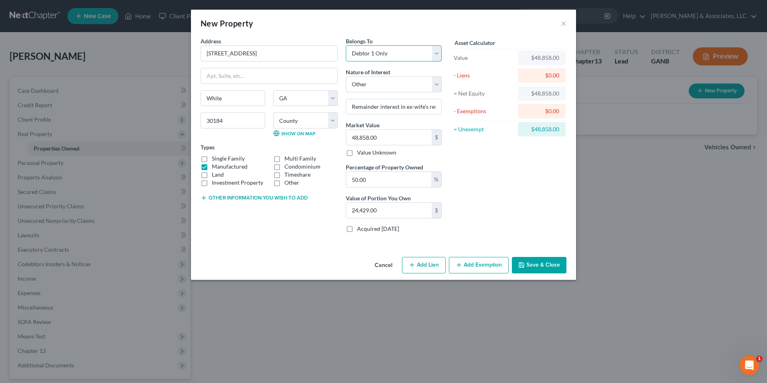
select select "3"
click at [346, 45] on select "Select Debtor 1 Only Debtor 2 Only Debtor 1 And Debtor 2 Only At Least One Of T…" at bounding box center [394, 53] width 96 height 16
click at [555, 266] on button "Save & Close" at bounding box center [539, 265] width 55 height 17
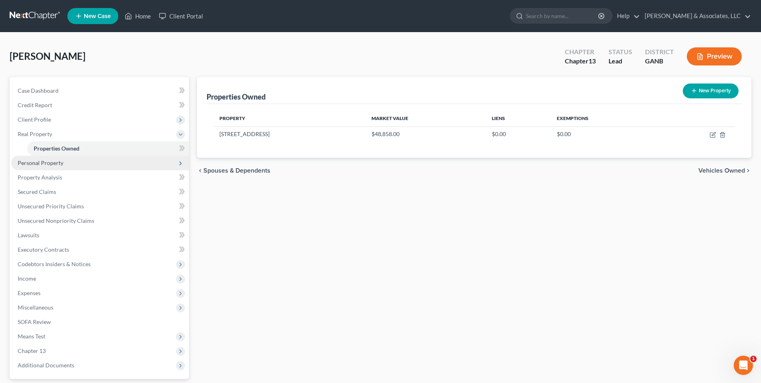
click at [53, 163] on span "Personal Property" at bounding box center [41, 162] width 46 height 7
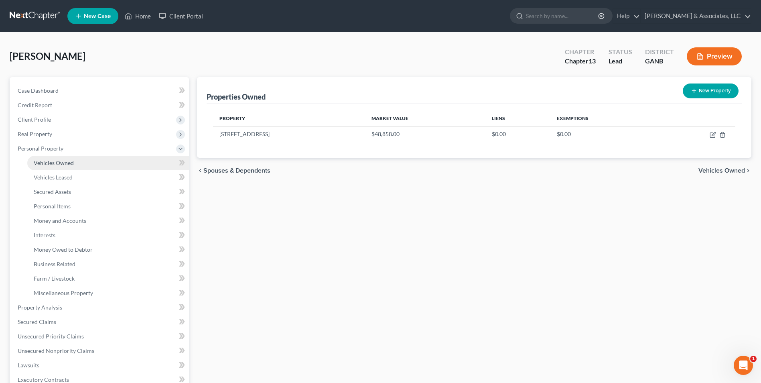
click at [64, 163] on span "Vehicles Owned" at bounding box center [54, 162] width 40 height 7
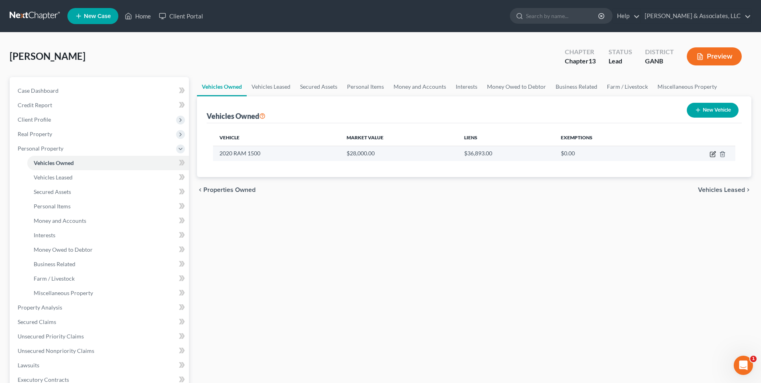
click at [712, 153] on icon "button" at bounding box center [713, 154] width 6 height 6
select select "0"
select select "6"
select select "0"
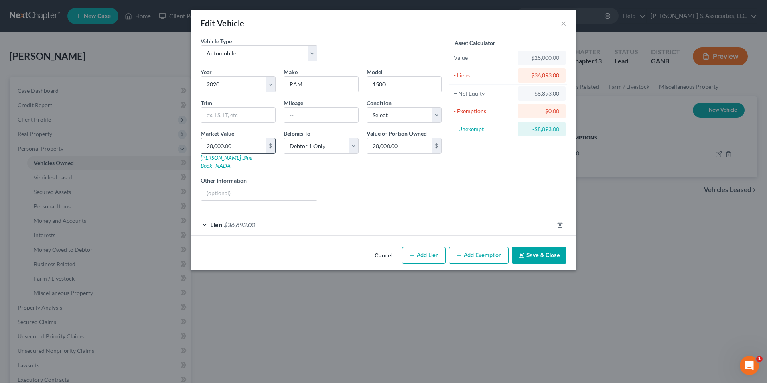
click at [246, 148] on input "28,000.00" at bounding box center [233, 145] width 65 height 15
type input "2"
type input "2.00"
type input "23"
type input "23.00"
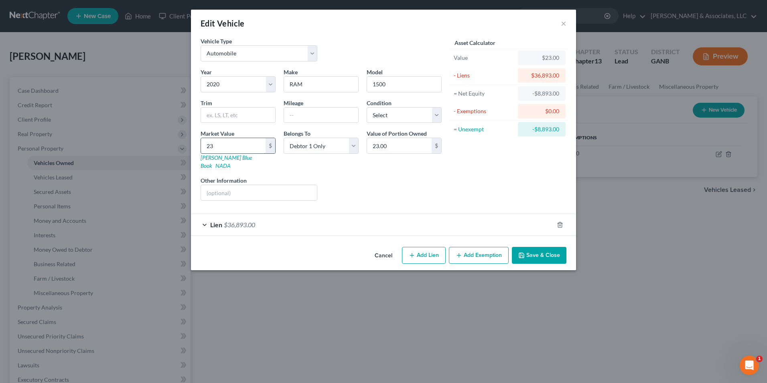
type input "239"
type input "239.00"
type input "2391"
type input "2,391.00"
type input "2,3916"
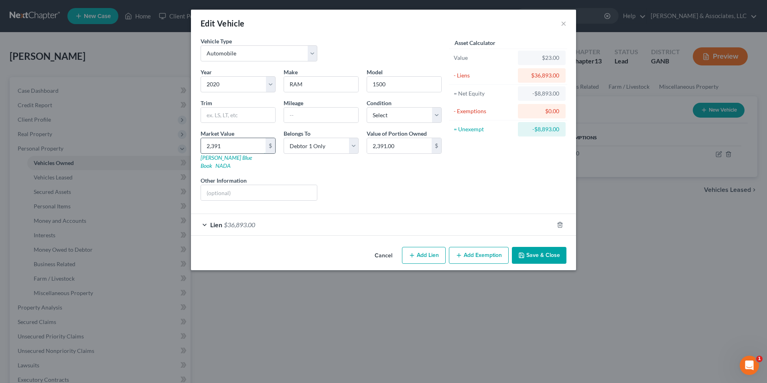
type input "23,916.00"
click at [455, 178] on div "Asset Calculator Value $23,916.00 - Liens $36,893.00 = Net Equity -$12,977.00 -…" at bounding box center [508, 122] width 125 height 170
click at [543, 247] on button "Save & Close" at bounding box center [539, 255] width 55 height 17
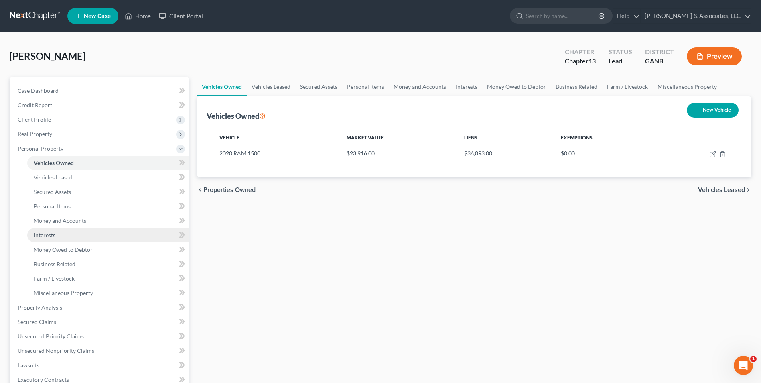
click at [56, 238] on link "Interests" at bounding box center [108, 235] width 162 height 14
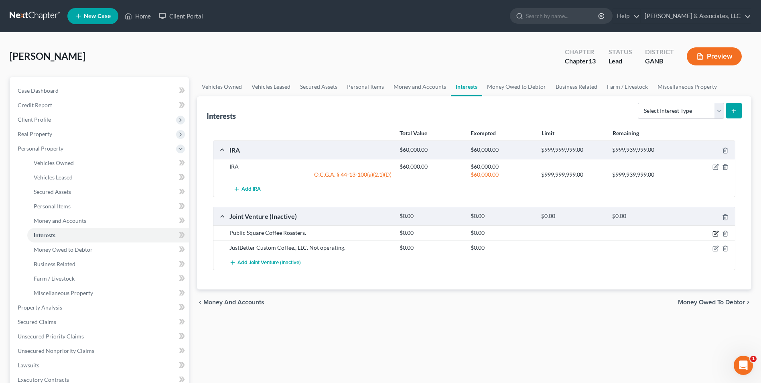
click at [715, 234] on icon "button" at bounding box center [717, 233] width 4 height 4
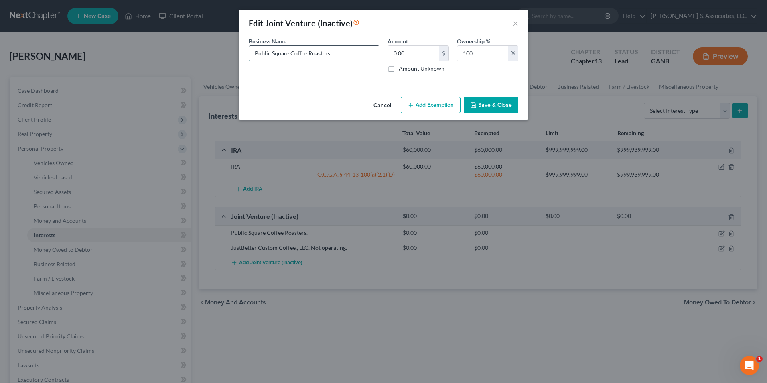
click at [336, 51] on input "Public Square Coffee Roasters." at bounding box center [314, 53] width 130 height 15
click at [366, 57] on input "Public Square Coffee Roasters, LLC d/b/a Kennesaw Coffe CO." at bounding box center [314, 53] width 130 height 15
type input "Public Square Coffee Roasters, LLC d/b/a Kennesaw Coffee CO."
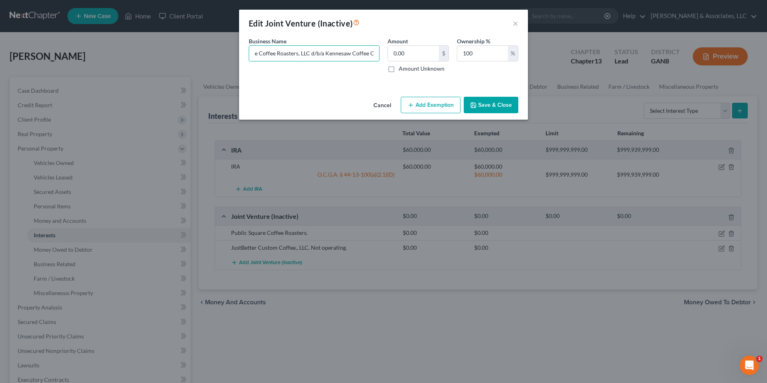
scroll to position [0, 0]
click at [482, 106] on button "Save & Close" at bounding box center [491, 105] width 55 height 17
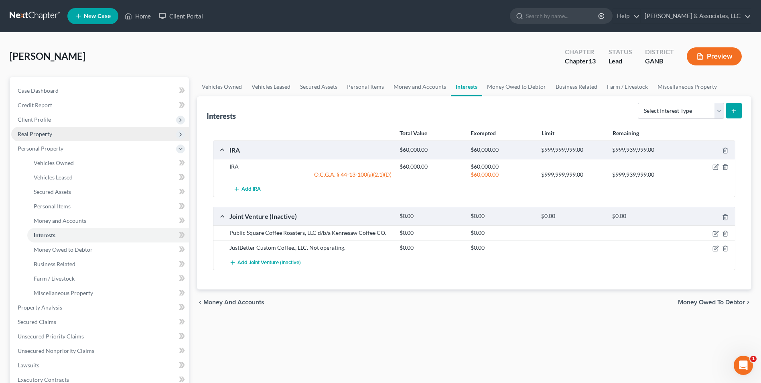
click at [39, 132] on span "Real Property" at bounding box center [35, 133] width 35 height 7
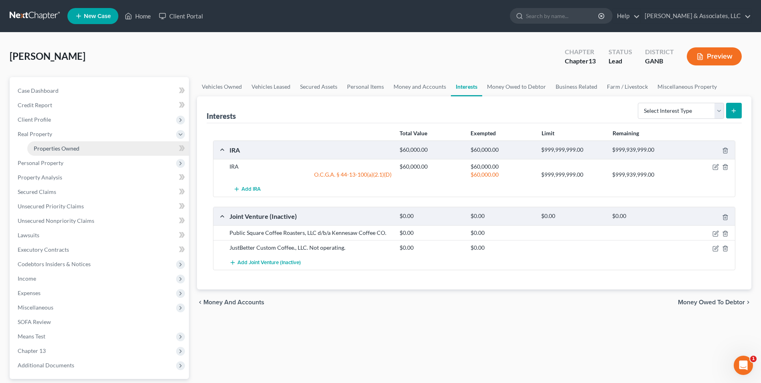
click at [55, 148] on span "Properties Owned" at bounding box center [57, 148] width 46 height 7
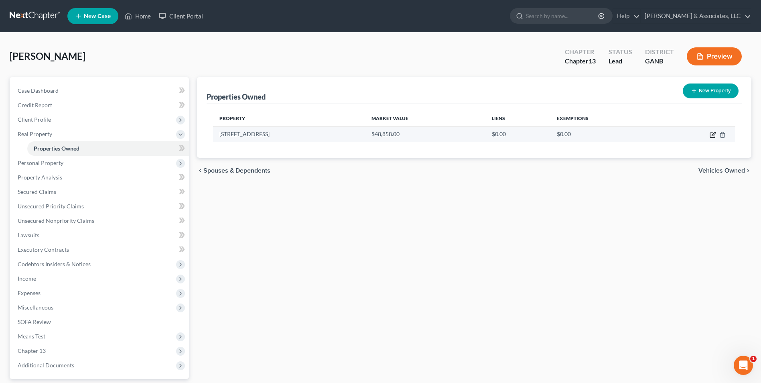
click at [713, 135] on icon "button" at bounding box center [713, 135] width 6 height 6
select select "10"
select select "7"
select select "3"
select select "7"
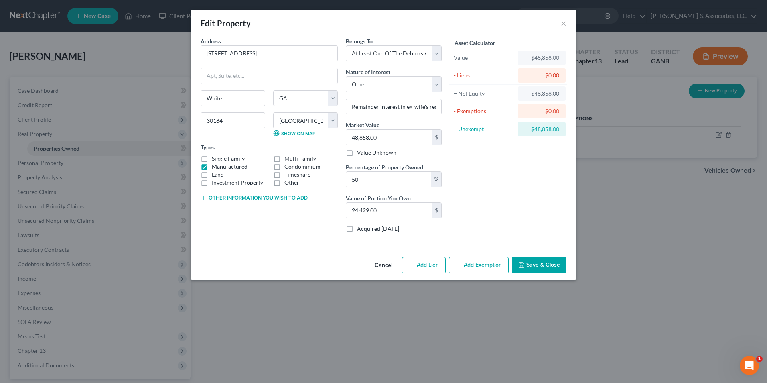
click at [470, 267] on button "Add Exemption" at bounding box center [479, 265] width 60 height 17
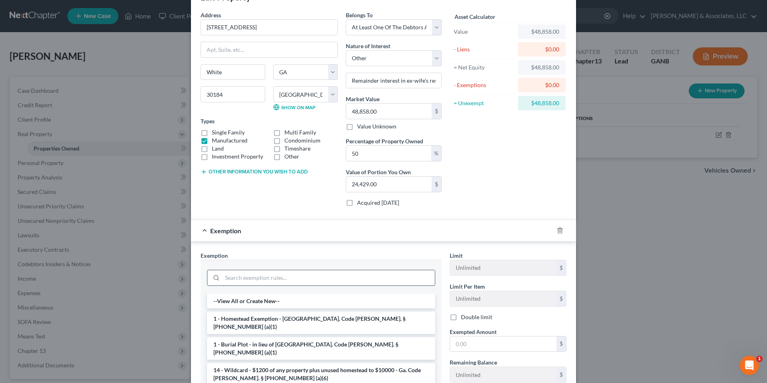
scroll to position [40, 0]
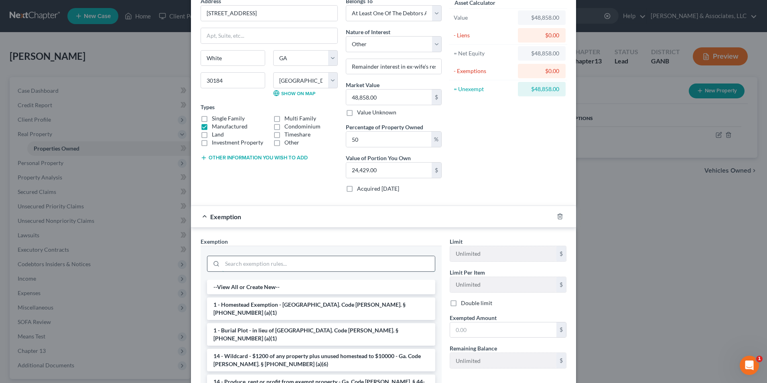
click at [340, 267] on input "search" at bounding box center [328, 263] width 213 height 15
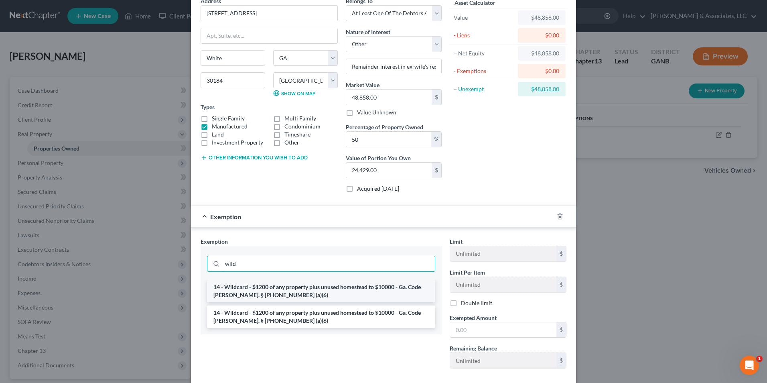
type input "wild"
click at [364, 289] on li "14 - Wildcard - $1200 of any property plus unused homestead to $10000 - Ga. Cod…" at bounding box center [321, 291] width 228 height 22
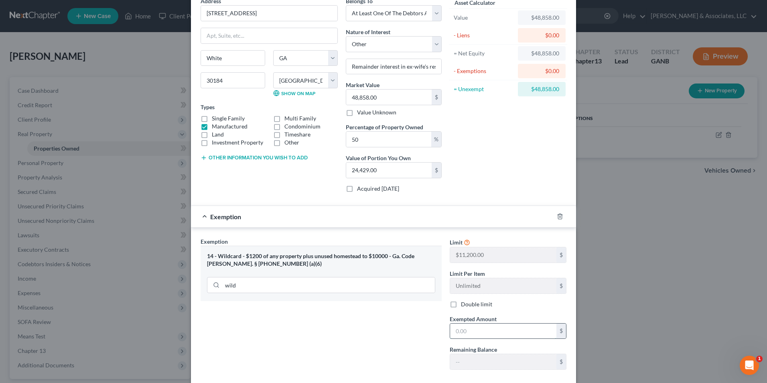
click at [468, 329] on input "text" at bounding box center [503, 330] width 106 height 15
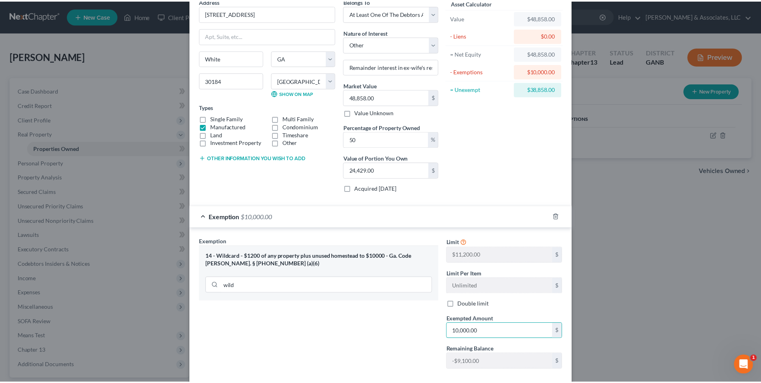
scroll to position [84, 0]
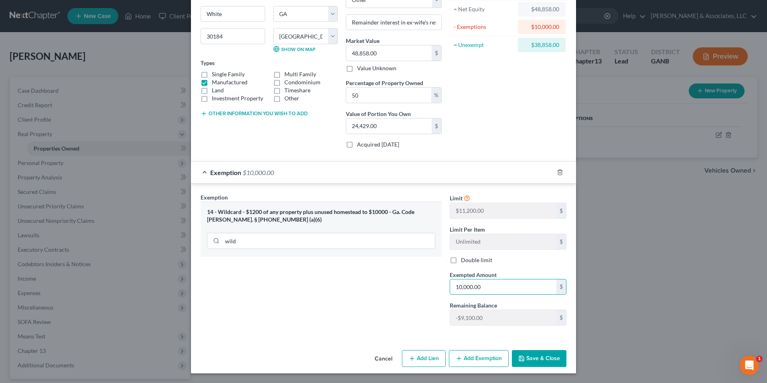
type input "10,000.00"
click at [540, 358] on button "Save & Close" at bounding box center [539, 358] width 55 height 17
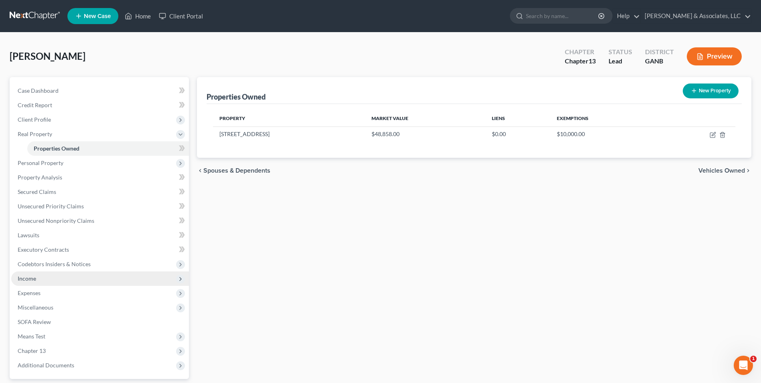
click at [17, 280] on span "Income" at bounding box center [100, 278] width 178 height 14
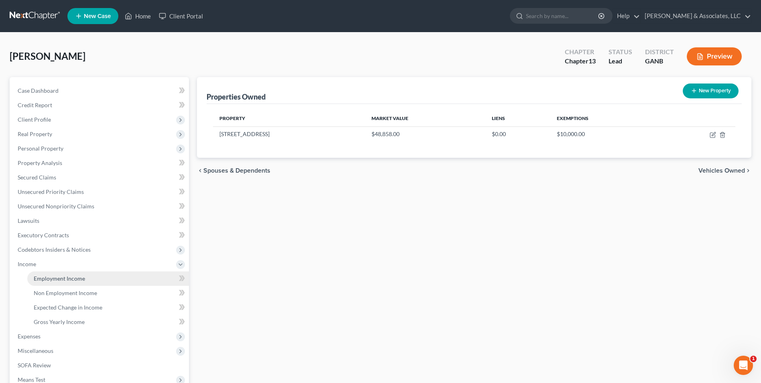
click at [65, 281] on span "Employment Income" at bounding box center [59, 278] width 51 height 7
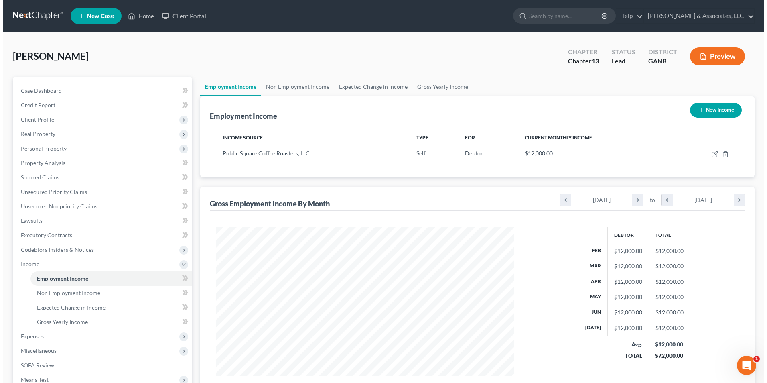
scroll to position [149, 314]
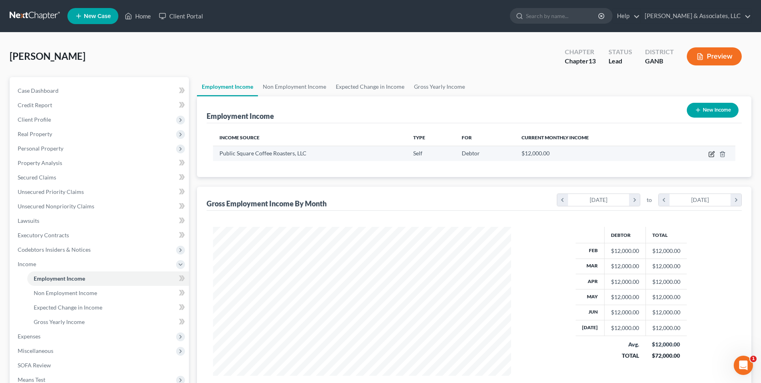
click at [714, 155] on icon "button" at bounding box center [711, 154] width 5 height 5
select select "1"
select select "10"
select select "0"
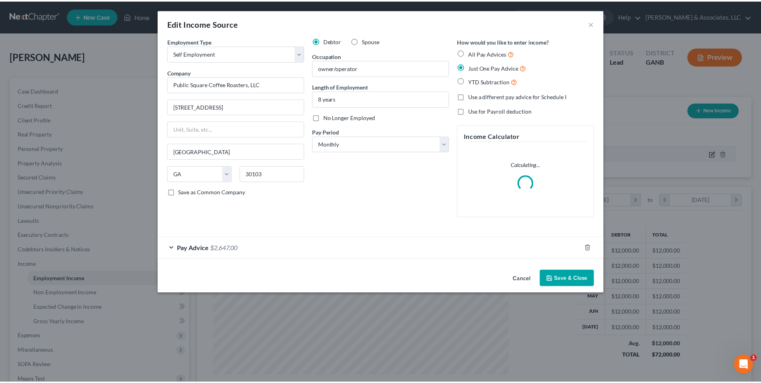
scroll to position [150, 317]
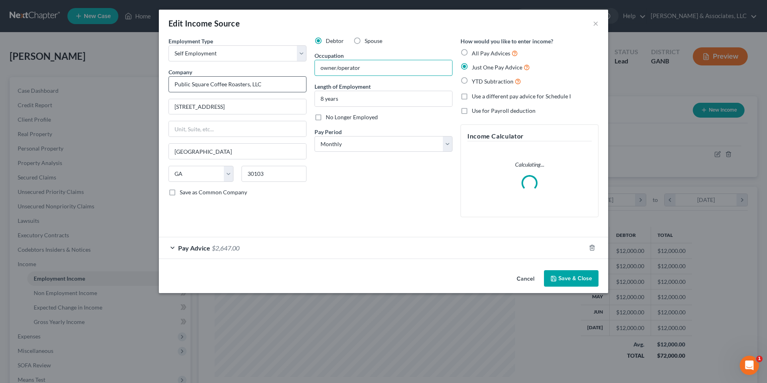
drag, startPoint x: 368, startPoint y: 68, endPoint x: 264, endPoint y: 81, distance: 104.3
click at [264, 81] on div "Employment Type * Select Full or Part Time Employment Self Employment Company *…" at bounding box center [384, 133] width 438 height 193
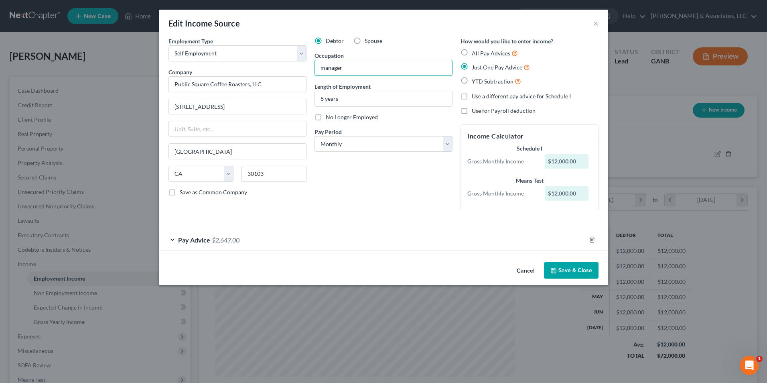
type input "manager"
click at [566, 274] on button "Save & Close" at bounding box center [571, 270] width 55 height 17
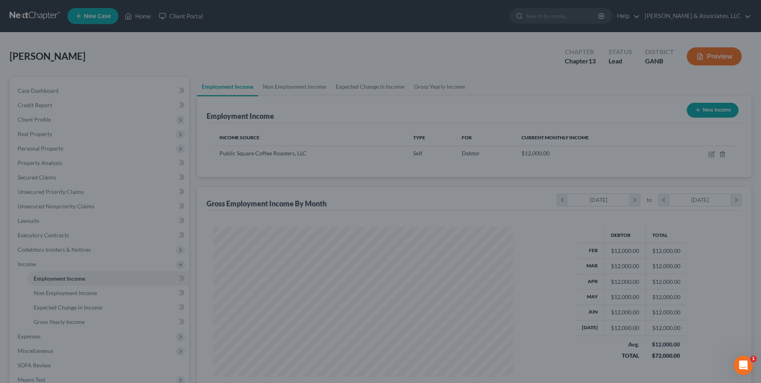
scroll to position [401190, 401025]
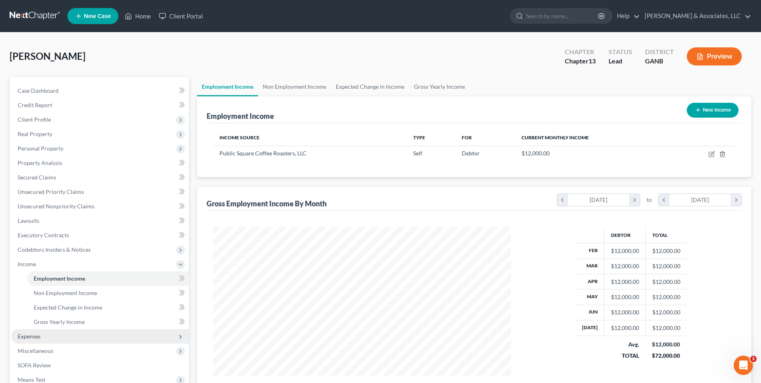
click at [44, 337] on span "Expenses" at bounding box center [100, 336] width 178 height 14
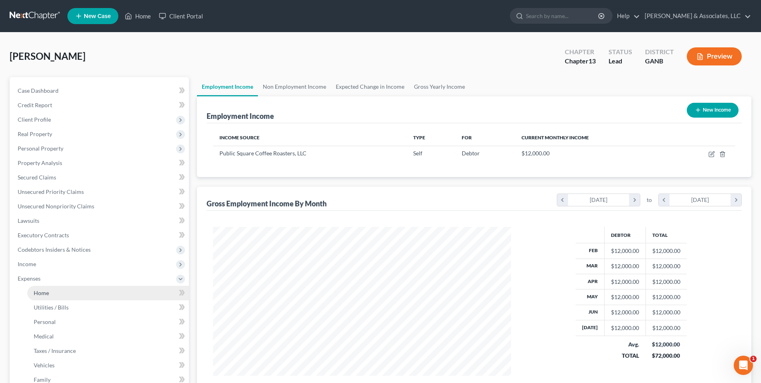
click at [44, 295] on span "Home" at bounding box center [41, 292] width 15 height 7
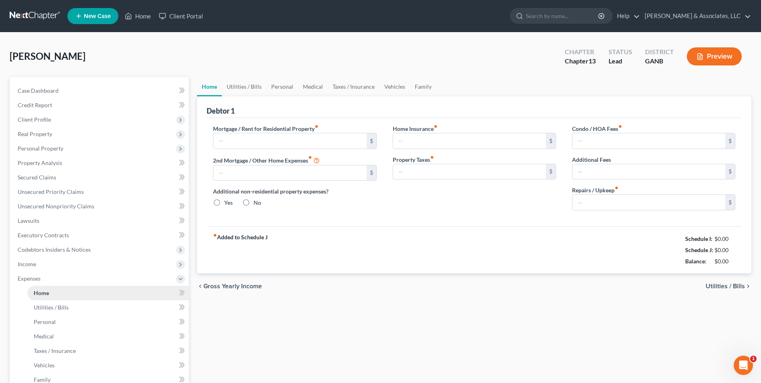
type input "600.00"
type input "0.00"
radio input "true"
type input "0.00"
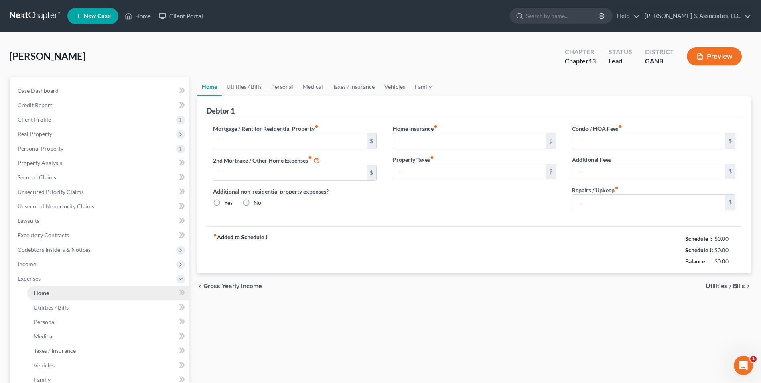
type input "0.00"
click at [239, 88] on link "Utilities / Bills" at bounding box center [244, 86] width 45 height 19
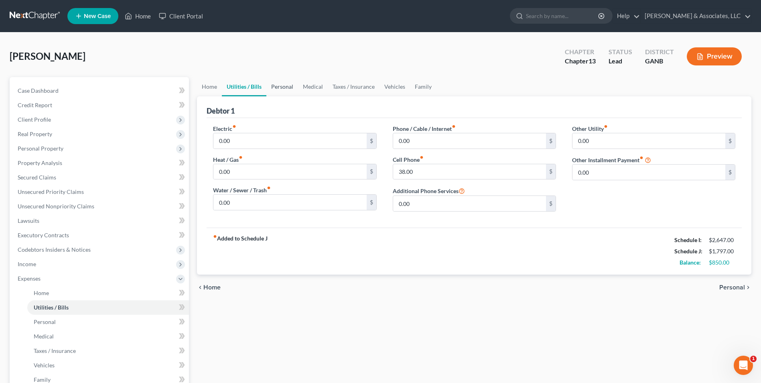
click at [283, 88] on link "Personal" at bounding box center [282, 86] width 32 height 19
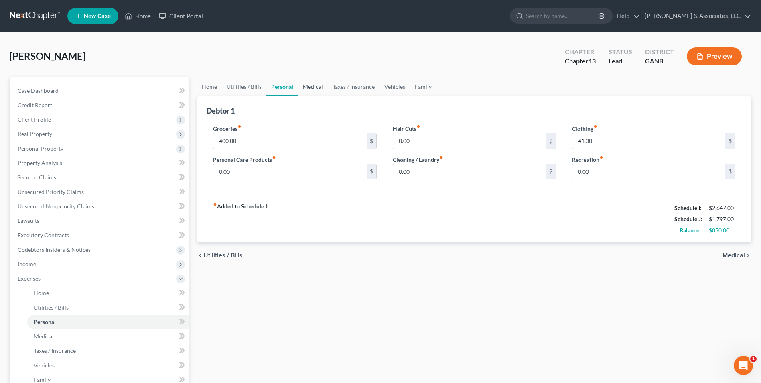
click at [316, 89] on link "Medical" at bounding box center [313, 86] width 30 height 19
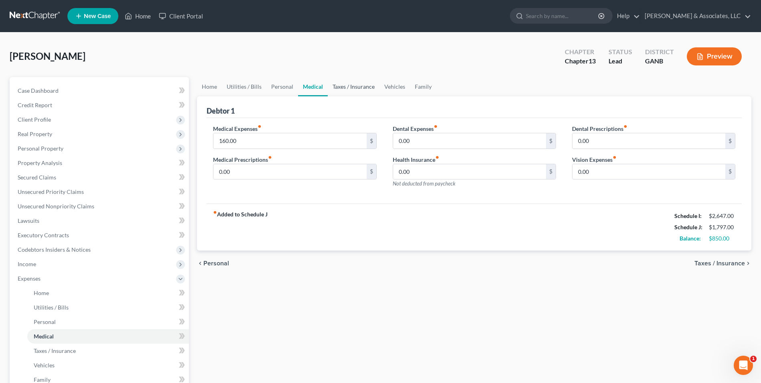
click at [343, 89] on link "Taxes / Insurance" at bounding box center [354, 86] width 52 height 19
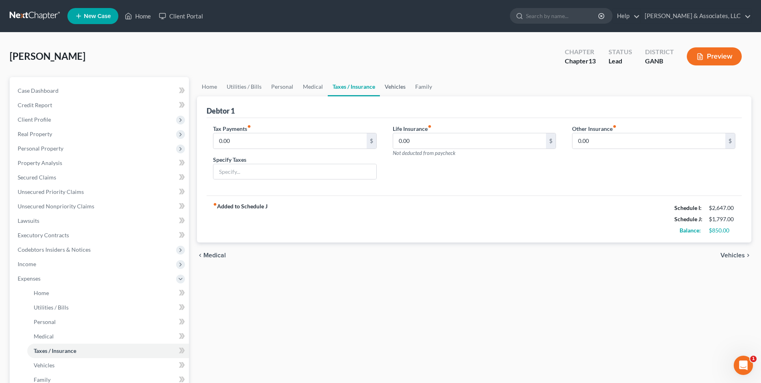
click at [391, 85] on link "Vehicles" at bounding box center [395, 86] width 31 height 19
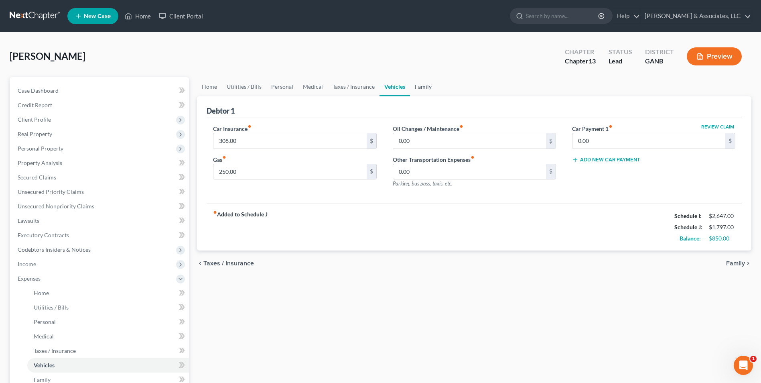
click at [419, 89] on link "Family" at bounding box center [423, 86] width 26 height 19
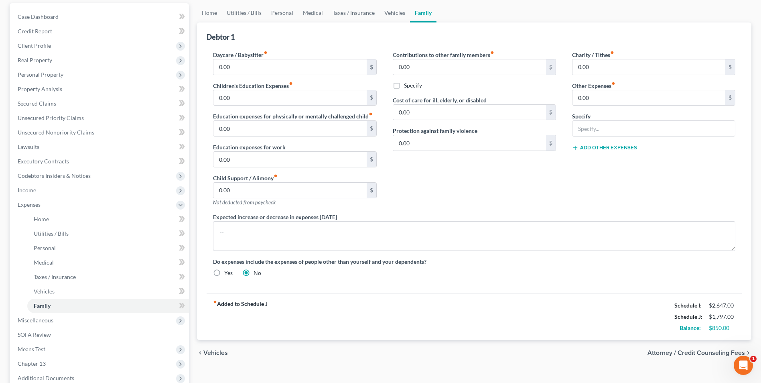
scroll to position [159, 0]
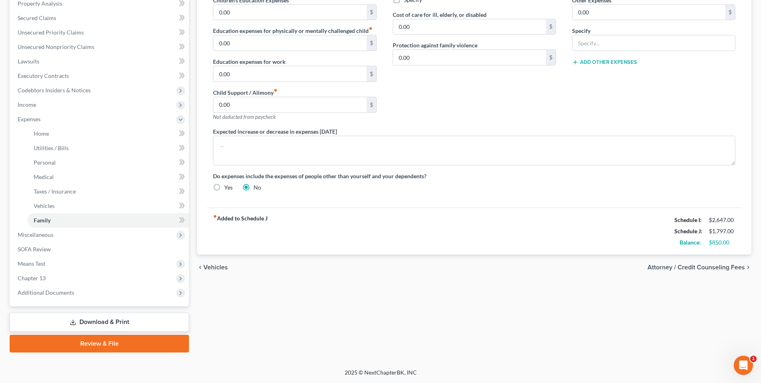
click at [529, 278] on div "chevron_left Vehicles Attorney / Credit Counseling Fees chevron_right" at bounding box center [474, 267] width 555 height 26
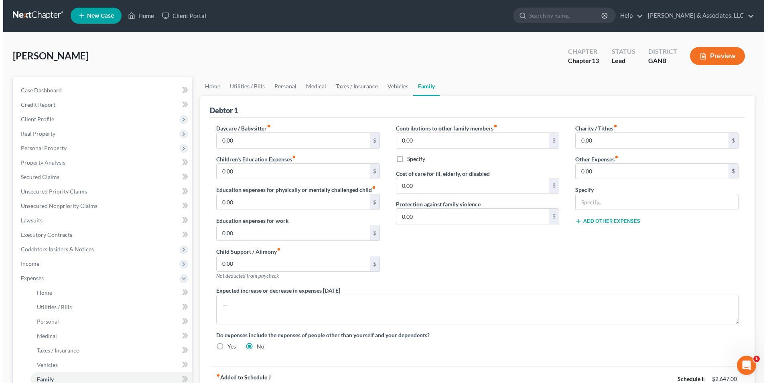
scroll to position [0, 0]
click at [724, 56] on button "Preview" at bounding box center [714, 56] width 55 height 18
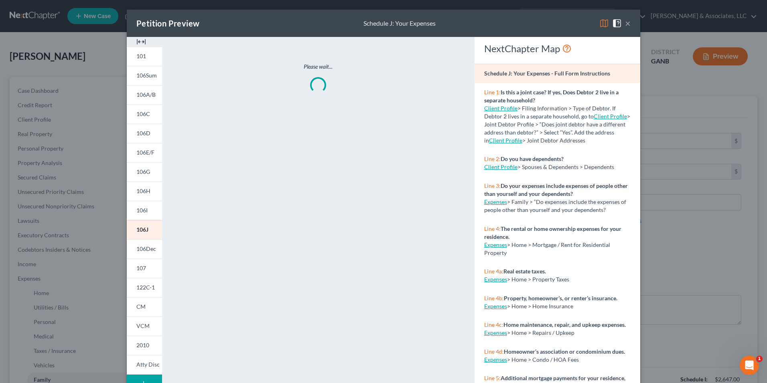
click at [138, 40] on img at bounding box center [141, 42] width 10 height 10
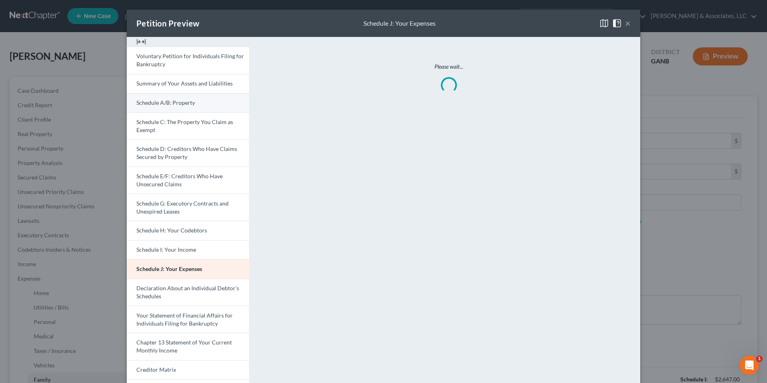
click at [194, 104] on link "Schedule A/B: Property" at bounding box center [188, 102] width 122 height 19
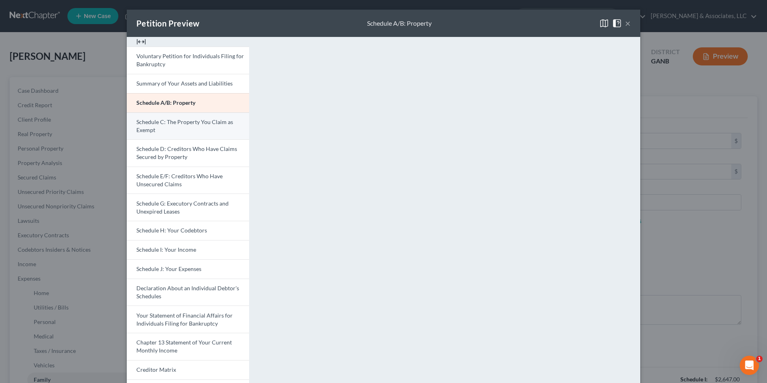
click at [177, 124] on span "Schedule C: The Property You Claim as Exempt" at bounding box center [184, 125] width 97 height 15
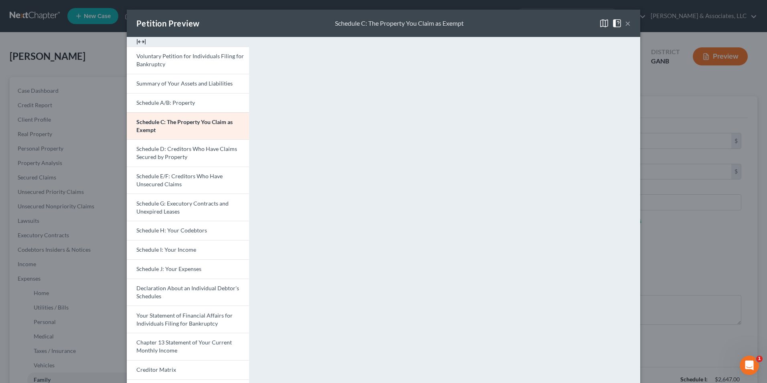
click at [625, 25] on button "×" at bounding box center [628, 23] width 6 height 10
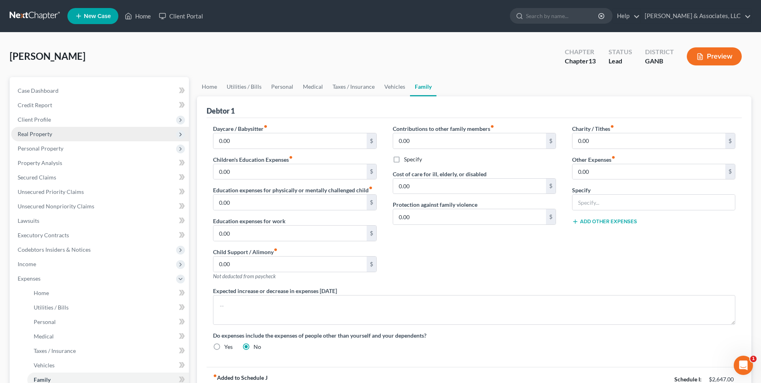
click at [47, 133] on span "Real Property" at bounding box center [35, 133] width 35 height 7
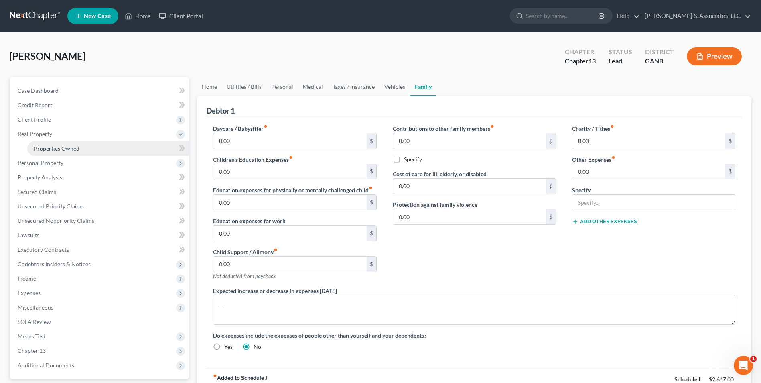
click at [63, 152] on link "Properties Owned" at bounding box center [108, 148] width 162 height 14
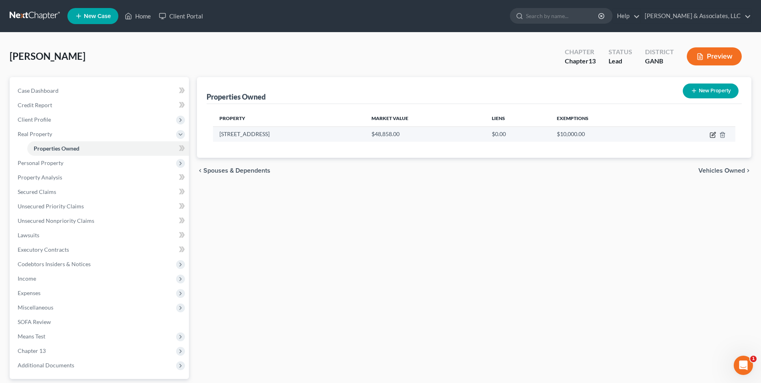
click at [712, 136] on icon "button" at bounding box center [714, 134] width 4 height 4
select select "10"
select select "7"
select select "3"
select select "7"
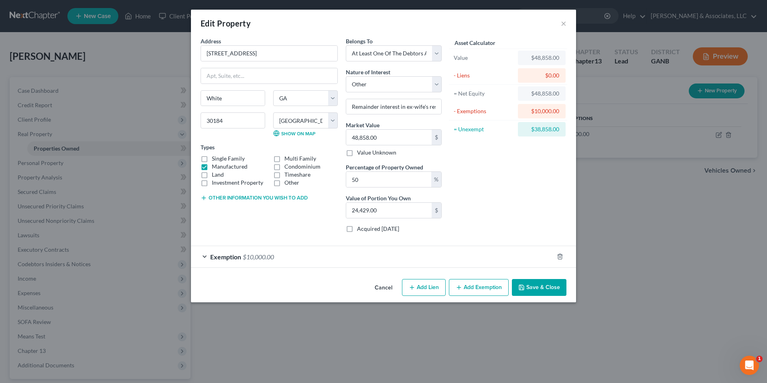
click at [204, 256] on div "Exemption $10,000.00" at bounding box center [372, 256] width 363 height 21
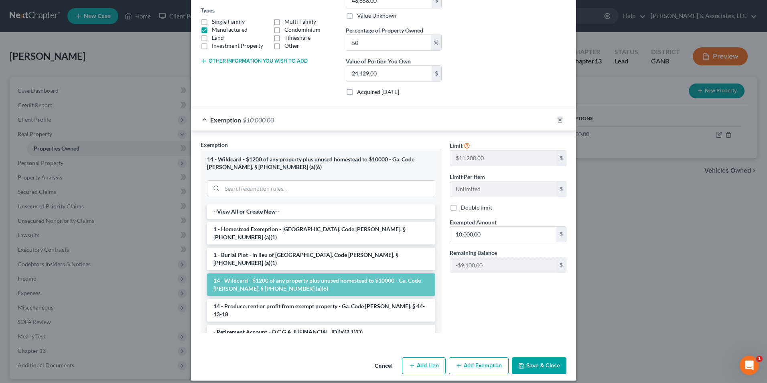
scroll to position [144, 0]
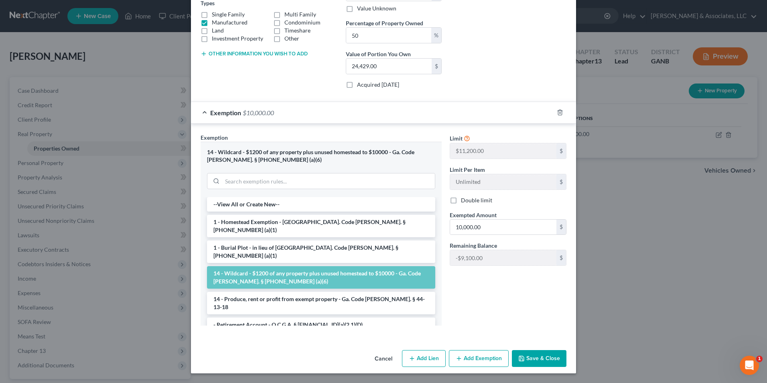
click at [527, 362] on button "Save & Close" at bounding box center [539, 358] width 55 height 17
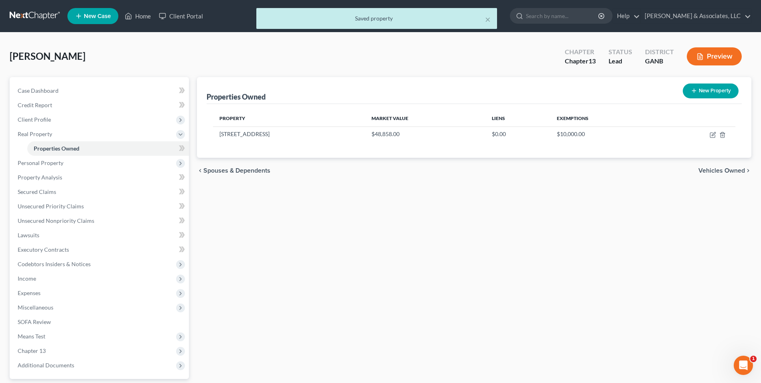
click at [710, 57] on button "Preview" at bounding box center [714, 56] width 55 height 18
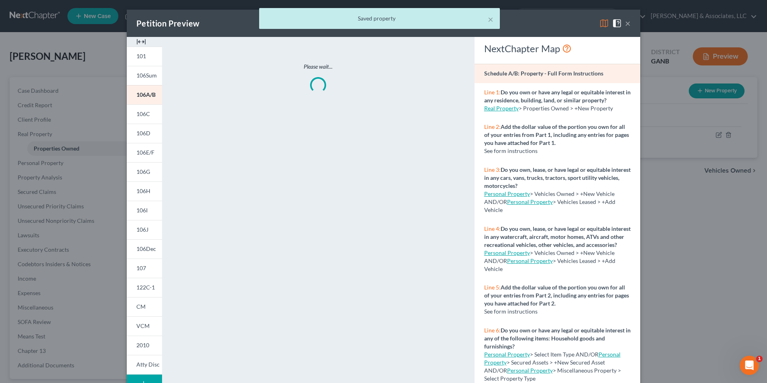
click at [138, 39] on img at bounding box center [141, 42] width 10 height 10
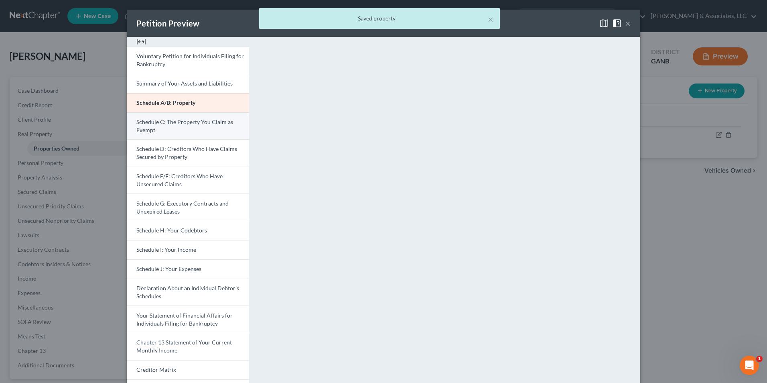
click at [183, 128] on link "Schedule C: The Property You Claim as Exempt" at bounding box center [188, 125] width 122 height 27
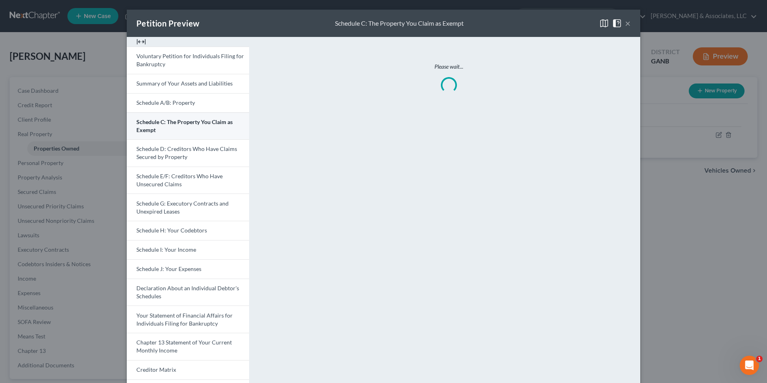
click at [183, 128] on link "Schedule C: The Property You Claim as Exempt" at bounding box center [188, 125] width 122 height 27
click at [626, 24] on button "×" at bounding box center [628, 23] width 6 height 10
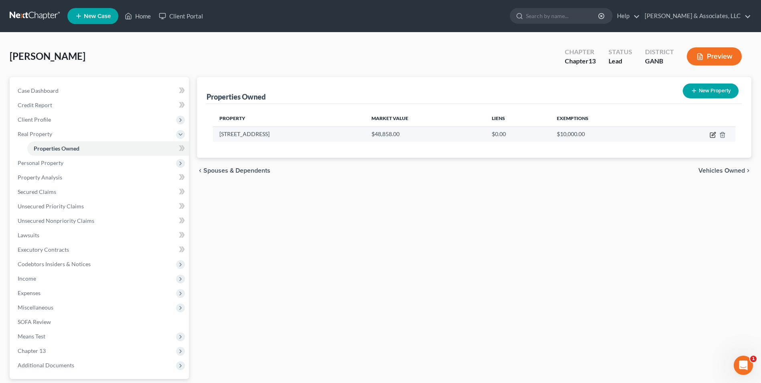
click at [712, 135] on icon "button" at bounding box center [713, 135] width 6 height 6
select select "10"
select select "7"
select select "3"
select select "7"
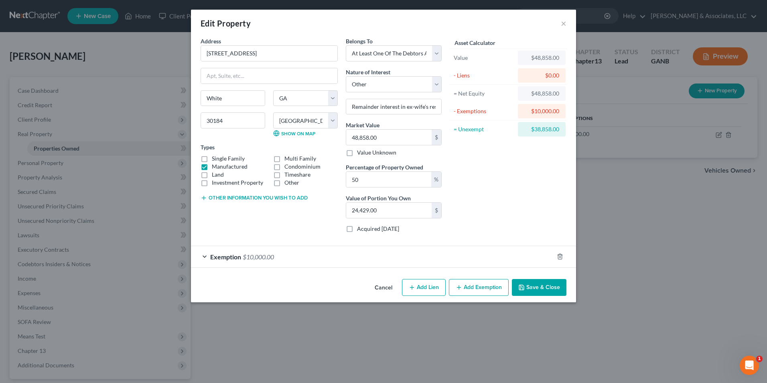
click at [207, 257] on div "Exemption $10,000.00" at bounding box center [372, 256] width 363 height 21
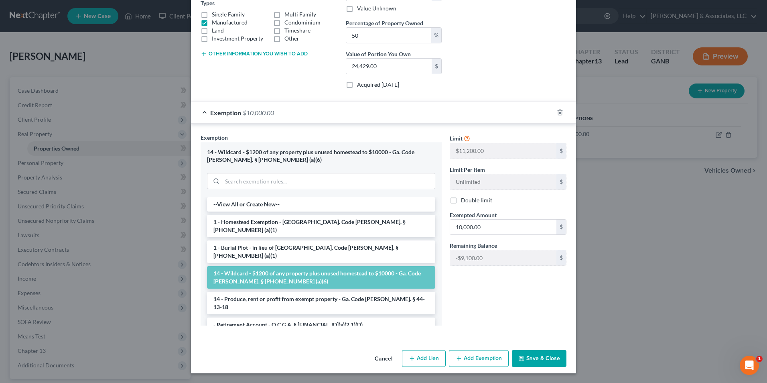
click at [533, 356] on button "Save & Close" at bounding box center [539, 358] width 55 height 17
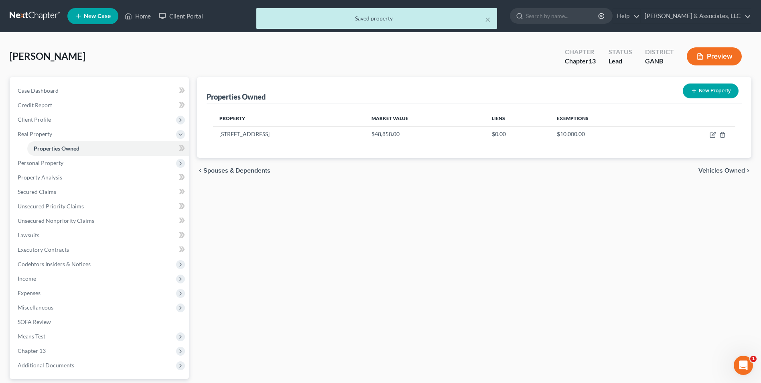
click at [720, 63] on button "Preview" at bounding box center [714, 56] width 55 height 18
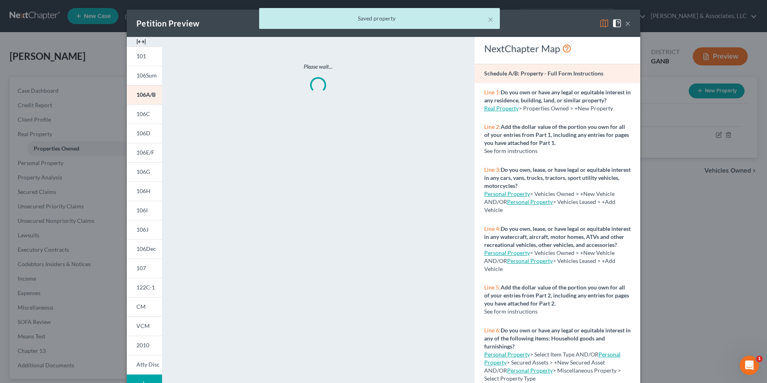
click at [136, 41] on img at bounding box center [141, 42] width 10 height 10
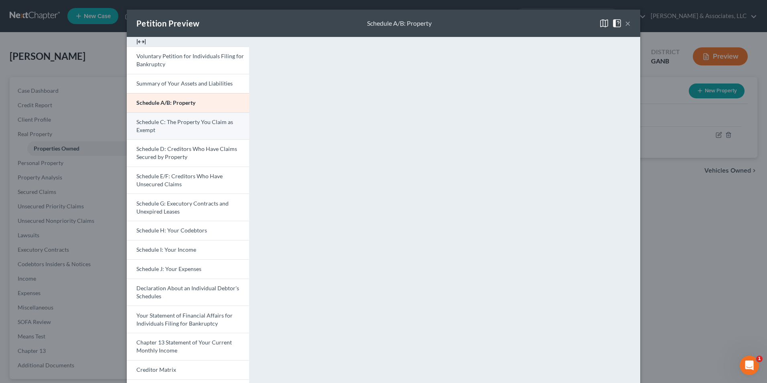
click at [196, 123] on span "Schedule C: The Property You Claim as Exempt" at bounding box center [184, 125] width 97 height 15
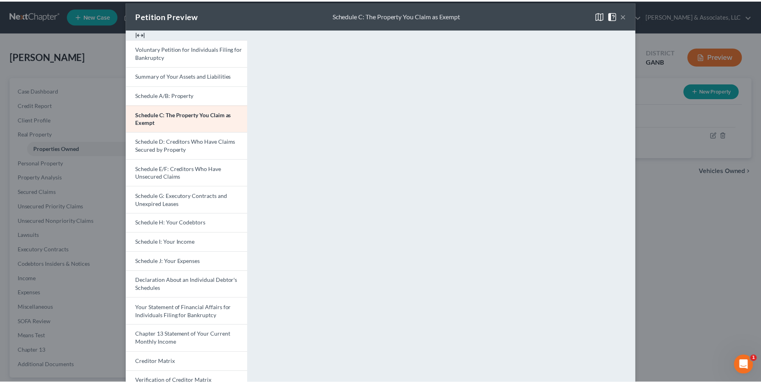
scroll to position [12, 0]
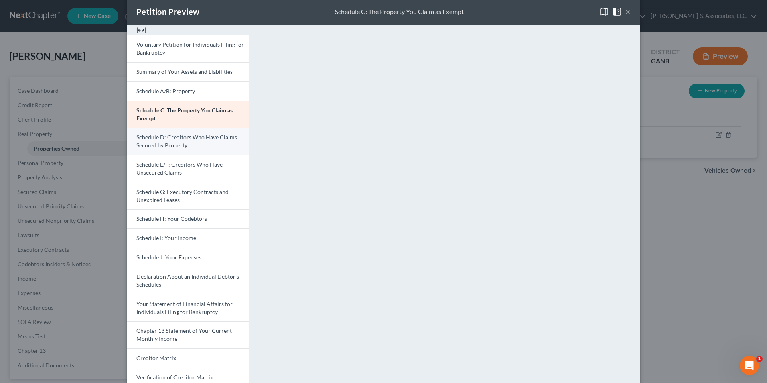
click at [159, 142] on span "Schedule D: Creditors Who Have Claims Secured by Property" at bounding box center [186, 141] width 101 height 15
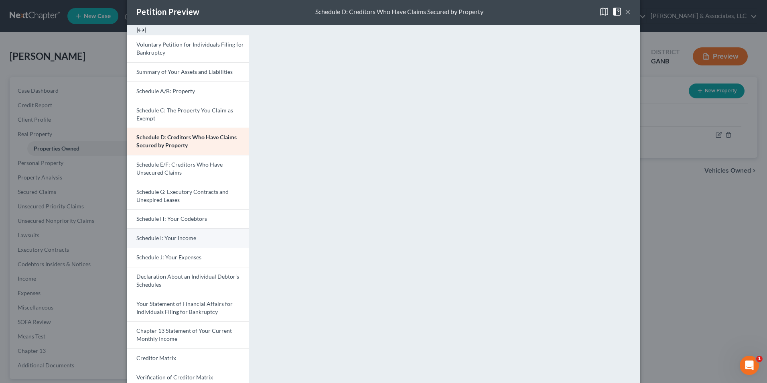
click at [179, 240] on span "Schedule I: Your Income" at bounding box center [166, 237] width 60 height 7
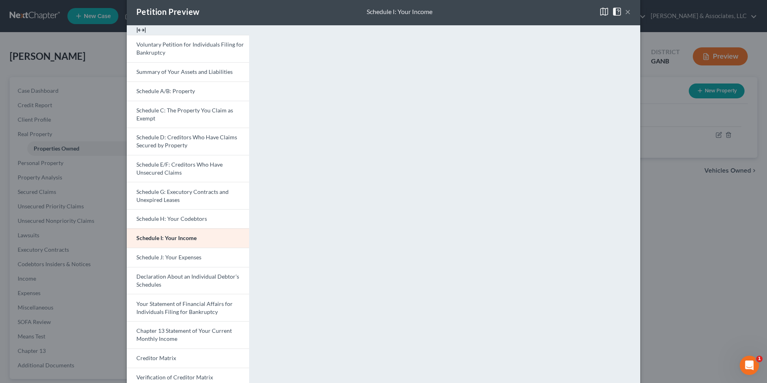
click at [625, 13] on button "×" at bounding box center [628, 12] width 6 height 10
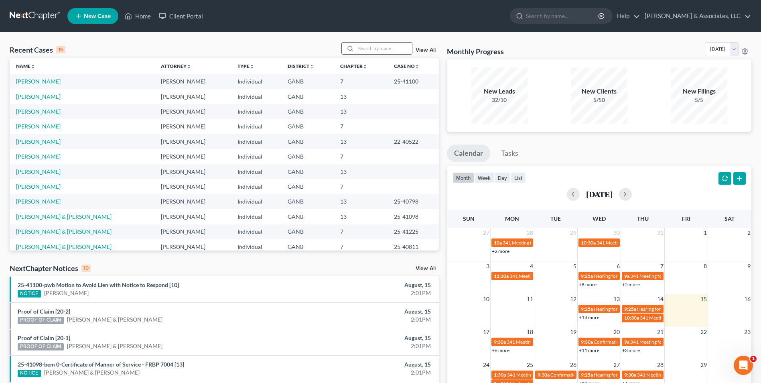
click at [379, 51] on input "search" at bounding box center [384, 49] width 56 height 12
type input "ash"
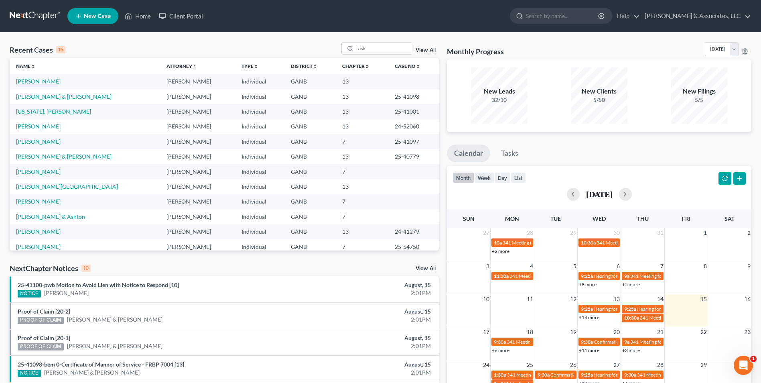
click at [45, 82] on link "[PERSON_NAME]" at bounding box center [38, 81] width 45 height 7
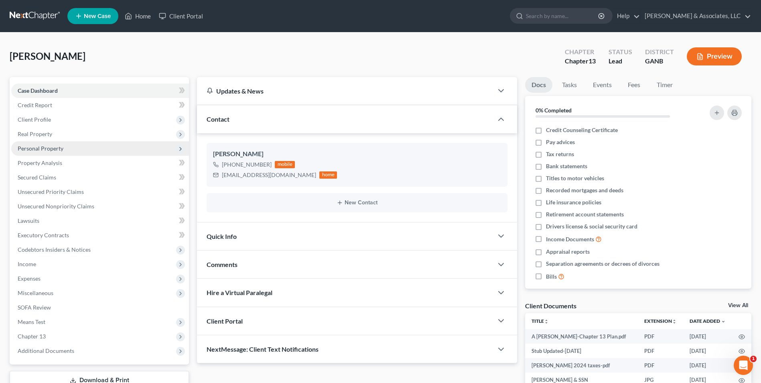
click at [43, 151] on span "Personal Property" at bounding box center [41, 148] width 46 height 7
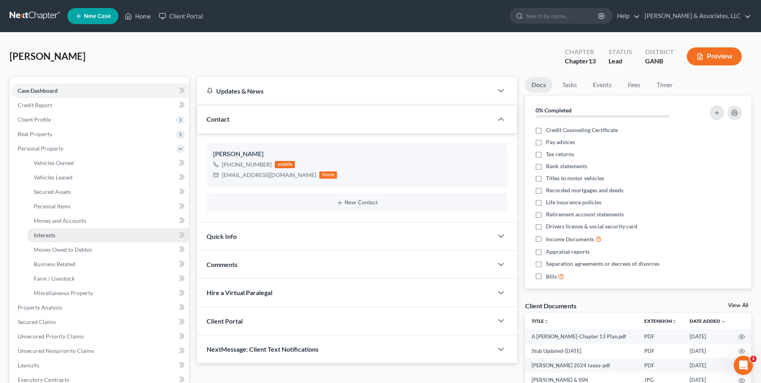
click at [55, 236] on span "Interests" at bounding box center [45, 235] width 22 height 7
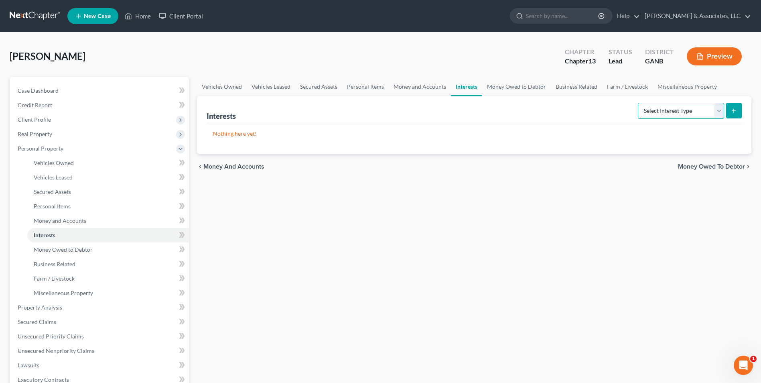
click at [722, 109] on select "Select Interest Type 401K Annuity Bond Education IRA Government Bond Government…" at bounding box center [681, 111] width 86 height 16
select select "401k"
click at [639, 103] on select "Select Interest Type 401K Annuity Bond Education IRA Government Bond Government…" at bounding box center [681, 111] width 86 height 16
click at [737, 111] on icon "submit" at bounding box center [734, 111] width 6 height 6
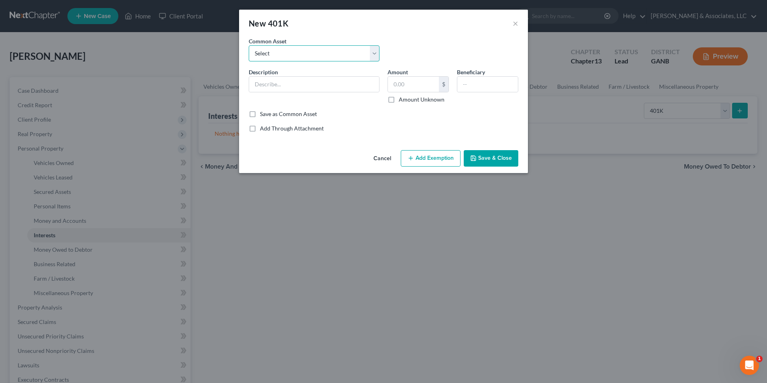
click at [370, 55] on select "Select Employer 401(K) Industrial Service Solution Former employer 401(K) Emplo…" at bounding box center [314, 53] width 131 height 16
select select "0"
click at [249, 45] on select "Select Employer 401(K) Industrial Service Solution Former employer 401(K) Emplo…" at bounding box center [314, 53] width 131 height 16
type input "Employer 401(K)"
click at [428, 87] on input "12,536.00" at bounding box center [413, 84] width 51 height 15
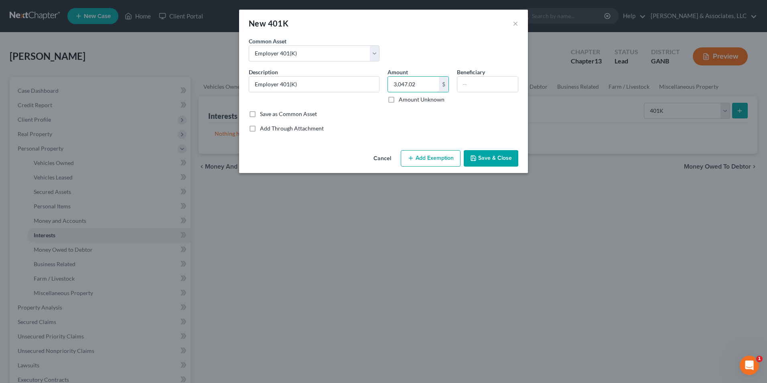
type input "3,047.02"
click at [421, 161] on button "Add Exemption" at bounding box center [431, 158] width 60 height 17
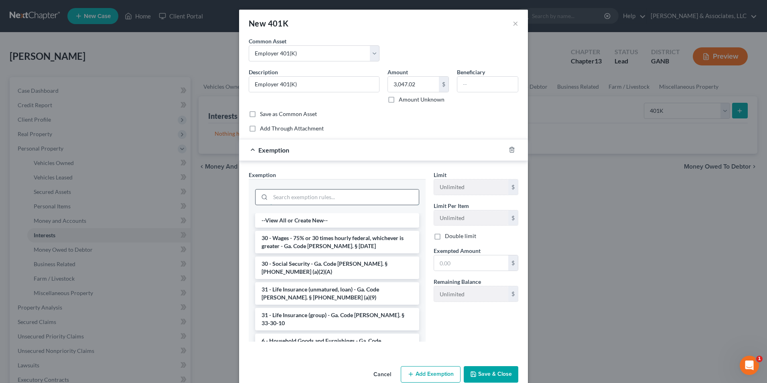
click at [329, 197] on input "search" at bounding box center [345, 196] width 148 height 15
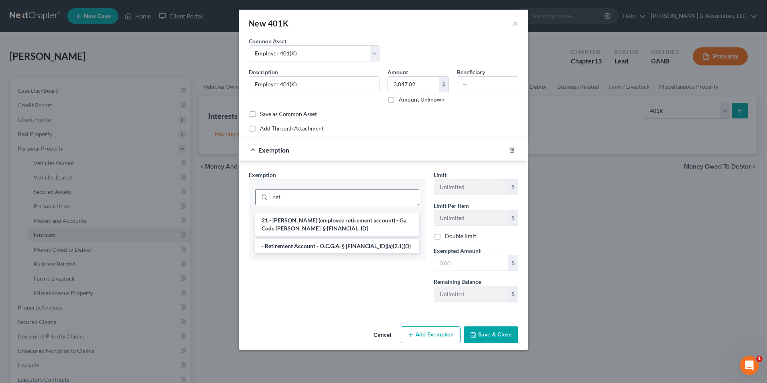
type input "ret"
click at [350, 246] on li "- Retirement Account - O.C.G.A. § 44-13-100(a)(2.1)(D)" at bounding box center [337, 246] width 164 height 14
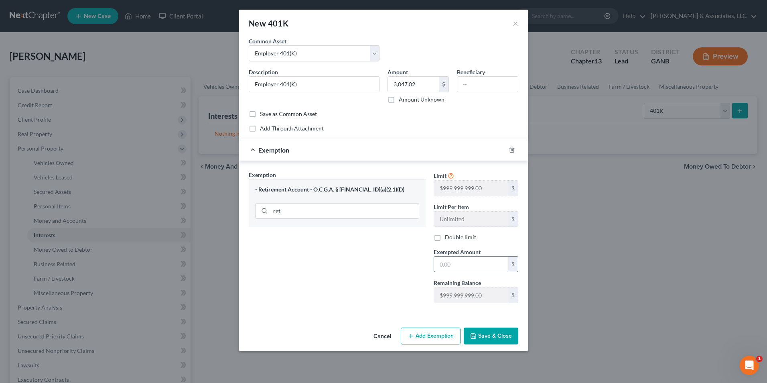
click at [465, 268] on input "text" at bounding box center [471, 263] width 74 height 15
type input "3,047.02"
click at [491, 335] on button "Save & Close" at bounding box center [491, 335] width 55 height 17
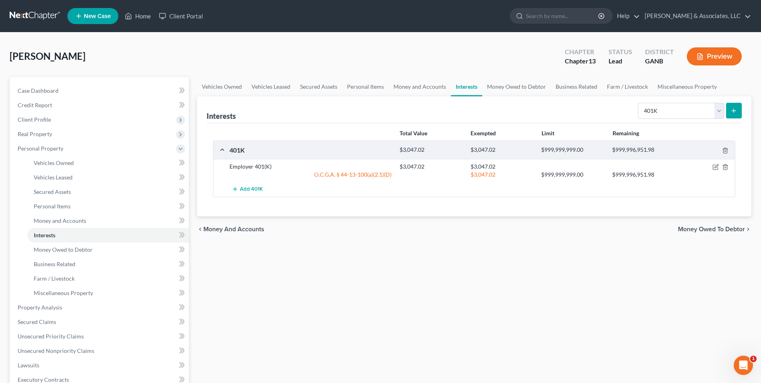
click at [710, 55] on button "Preview" at bounding box center [714, 56] width 55 height 18
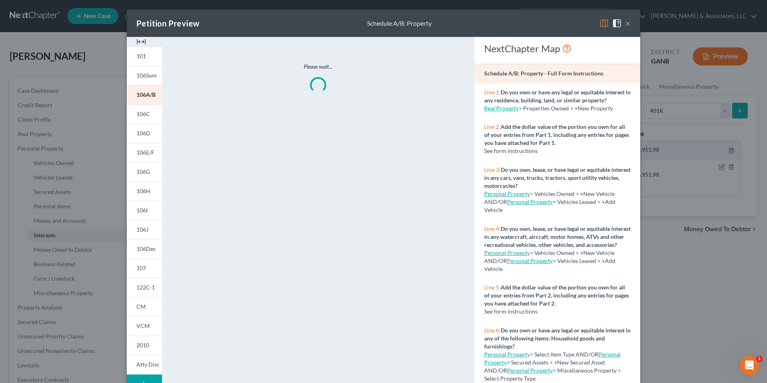
click at [140, 42] on img at bounding box center [141, 42] width 10 height 10
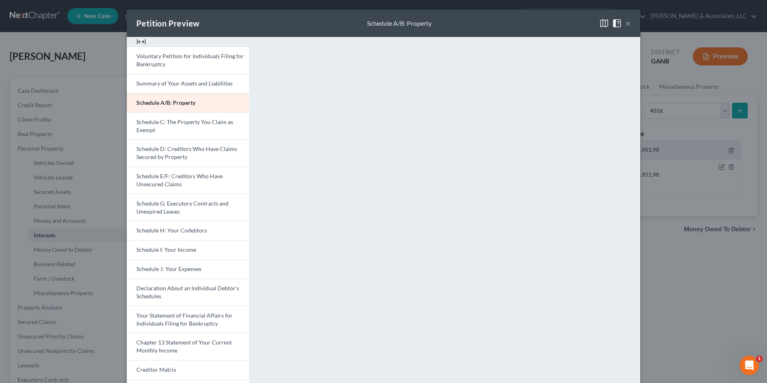
click at [625, 23] on button "×" at bounding box center [628, 23] width 6 height 10
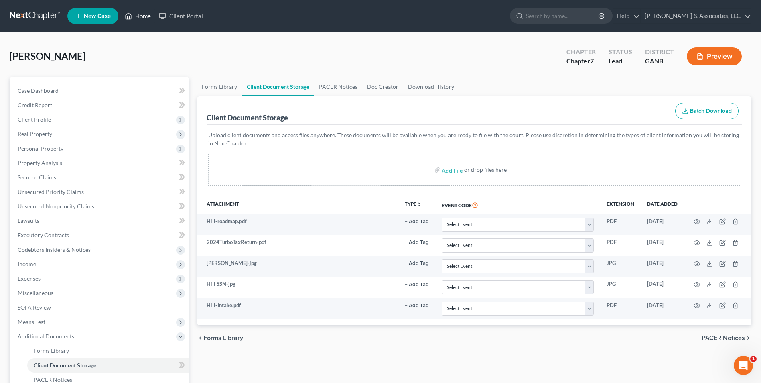
click at [142, 16] on link "Home" at bounding box center [138, 16] width 34 height 14
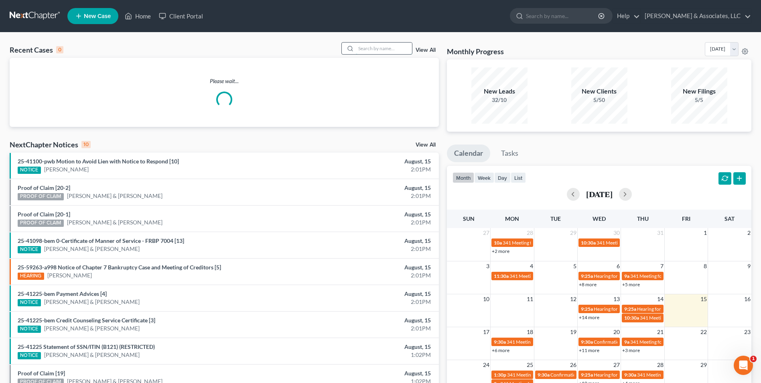
click at [369, 45] on input "search" at bounding box center [384, 49] width 56 height 12
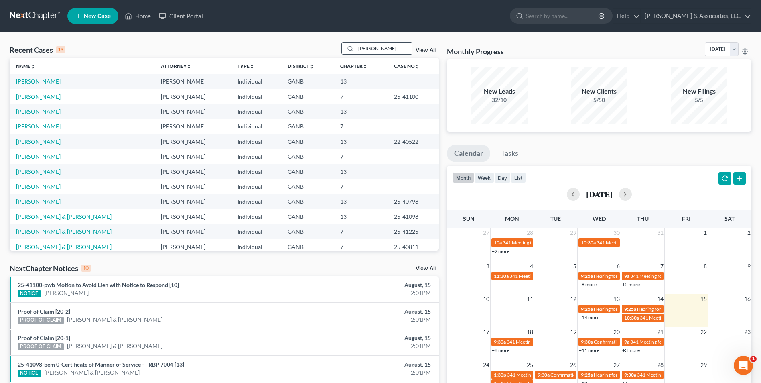
type input "[PERSON_NAME]"
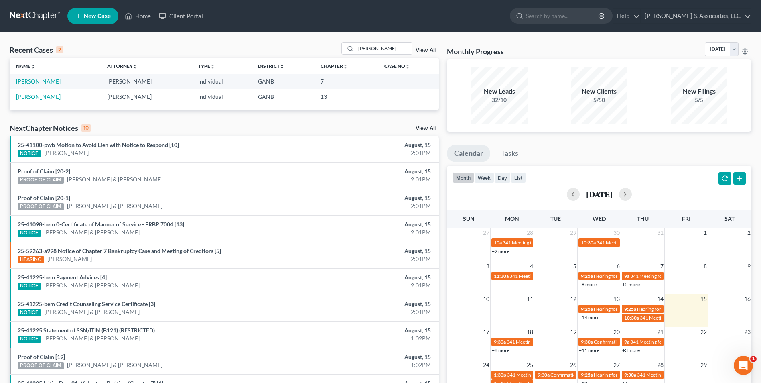
click at [43, 82] on link "[PERSON_NAME]" at bounding box center [38, 81] width 45 height 7
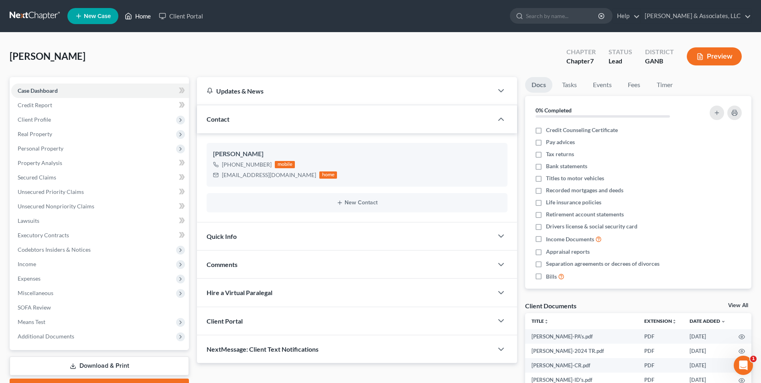
drag, startPoint x: 132, startPoint y: 22, endPoint x: 145, endPoint y: 28, distance: 14.9
click at [132, 22] on link "Home" at bounding box center [138, 16] width 34 height 14
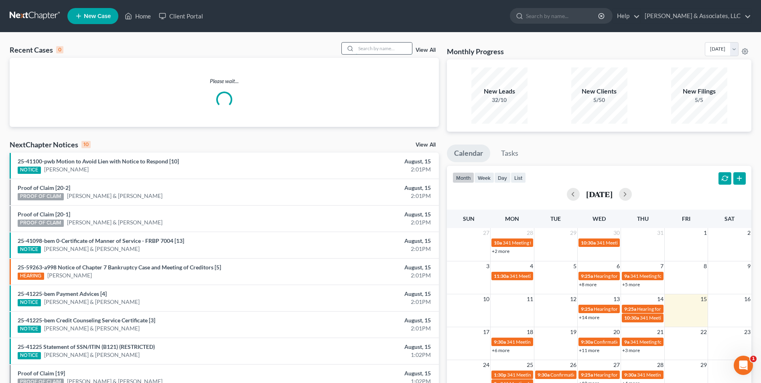
click at [375, 51] on input "search" at bounding box center [384, 49] width 56 height 12
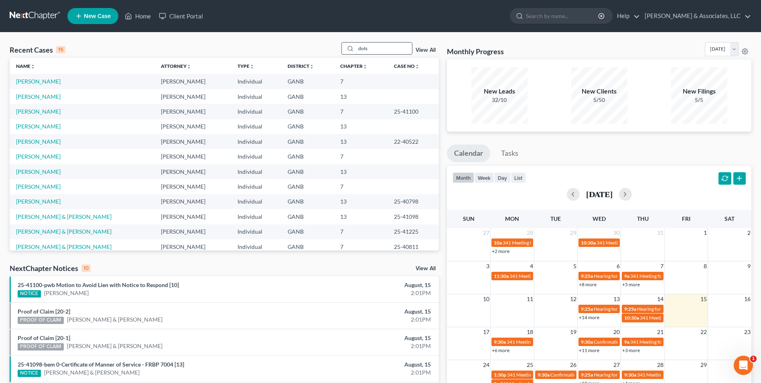
type input "dots"
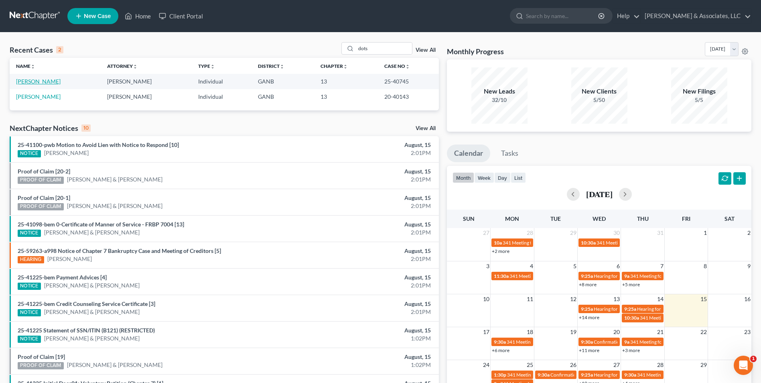
click at [35, 83] on link "[PERSON_NAME]" at bounding box center [38, 81] width 45 height 7
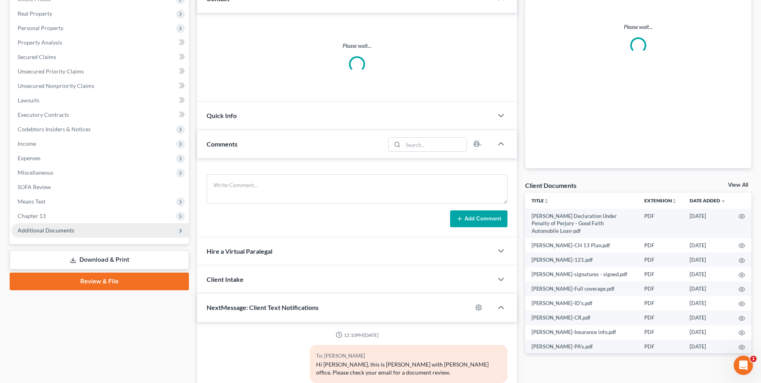
scroll to position [106, 0]
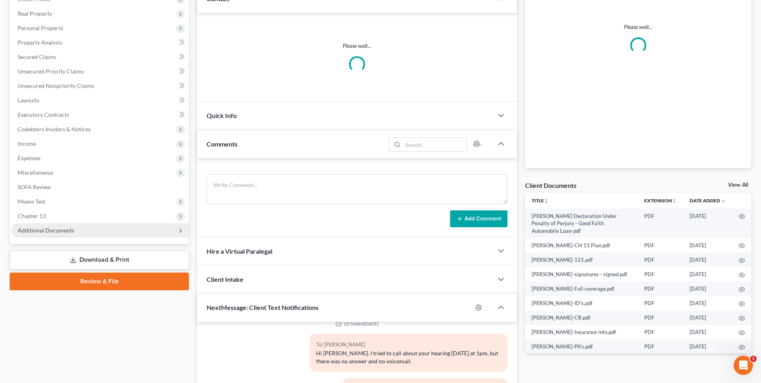
click at [58, 228] on span "Additional Documents" at bounding box center [46, 230] width 57 height 7
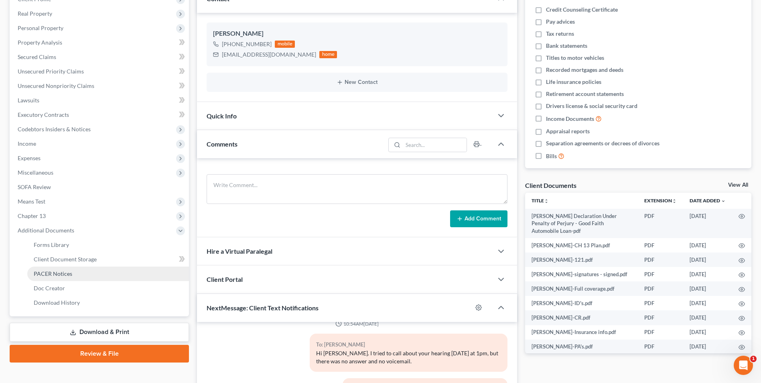
click at [46, 276] on span "PACER Notices" at bounding box center [53, 273] width 39 height 7
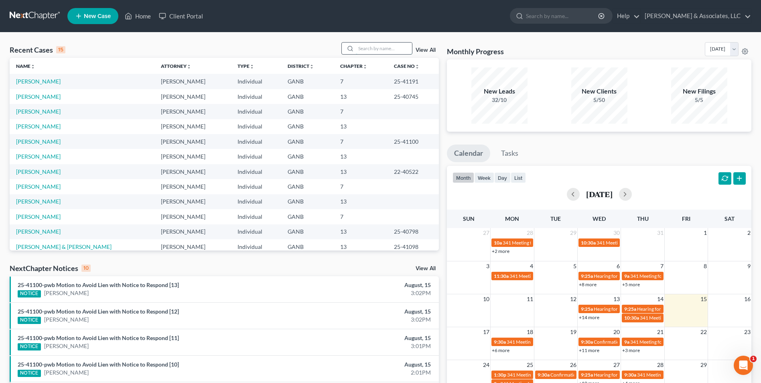
click at [363, 50] on input "search" at bounding box center [384, 49] width 56 height 12
type input "glaze"
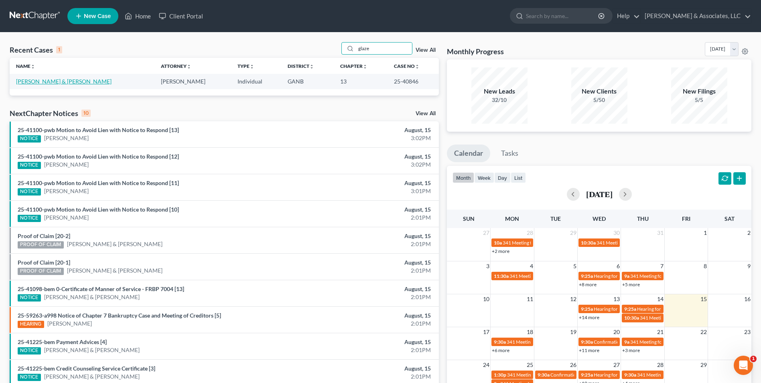
click at [36, 81] on link "[PERSON_NAME] & [PERSON_NAME]" at bounding box center [64, 81] width 96 height 7
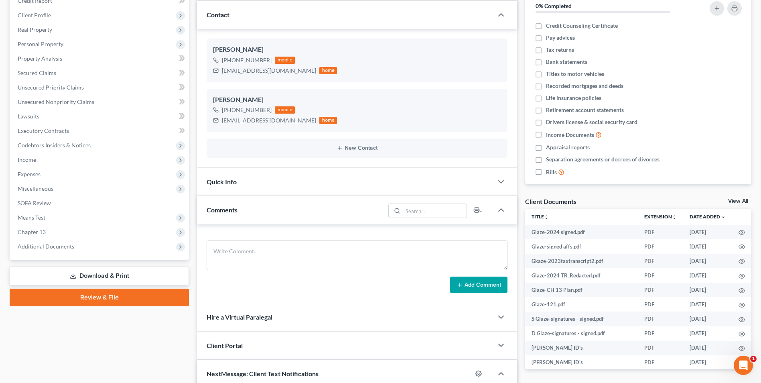
scroll to position [120, 0]
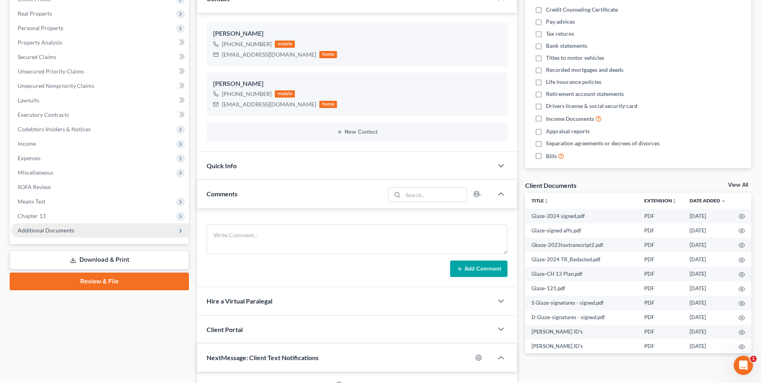
click at [67, 231] on span "Additional Documents" at bounding box center [46, 230] width 57 height 7
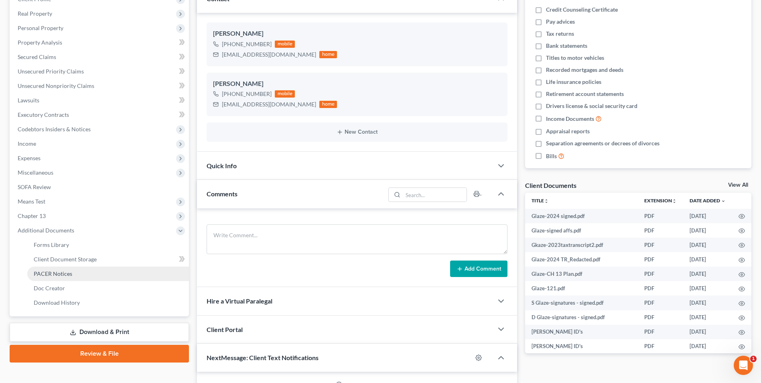
click at [66, 276] on span "PACER Notices" at bounding box center [53, 273] width 39 height 7
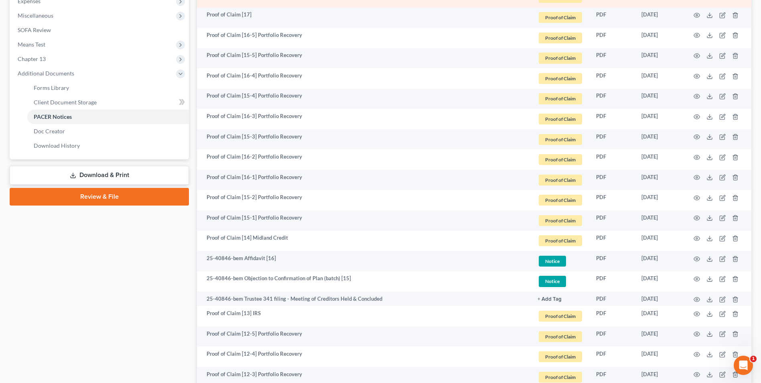
scroll to position [281, 0]
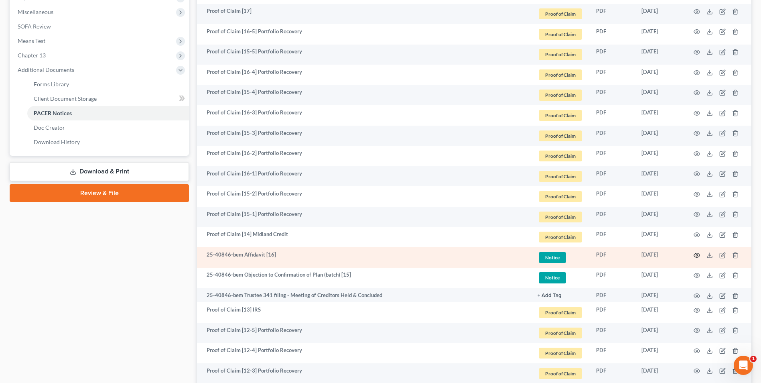
click at [696, 256] on icon "button" at bounding box center [697, 255] width 6 height 6
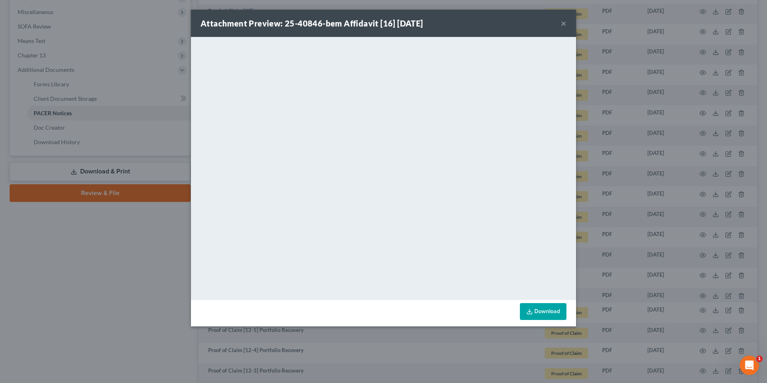
click at [564, 23] on button "×" at bounding box center [564, 23] width 6 height 10
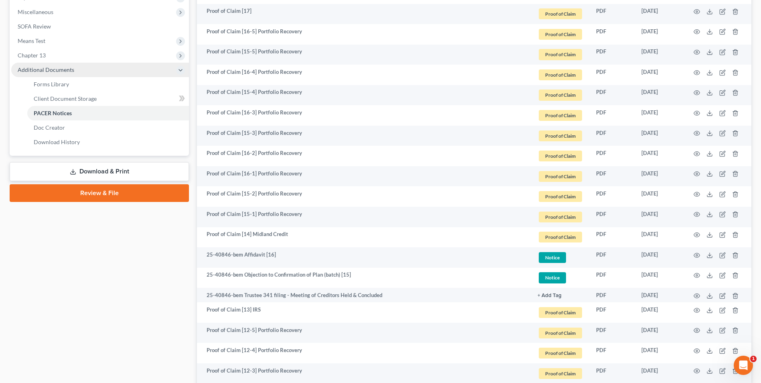
scroll to position [0, 0]
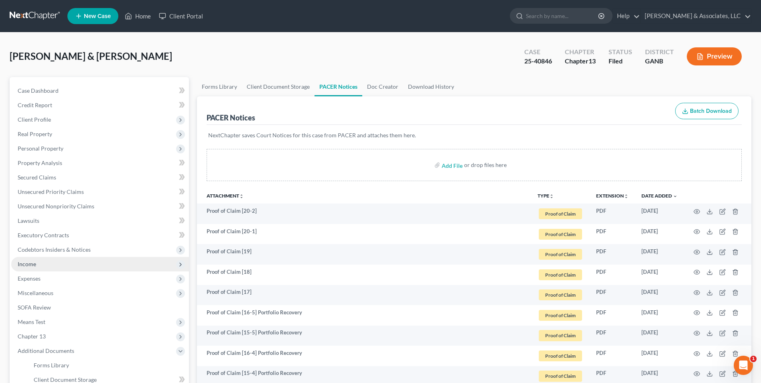
click at [33, 266] on span "Income" at bounding box center [27, 263] width 18 height 7
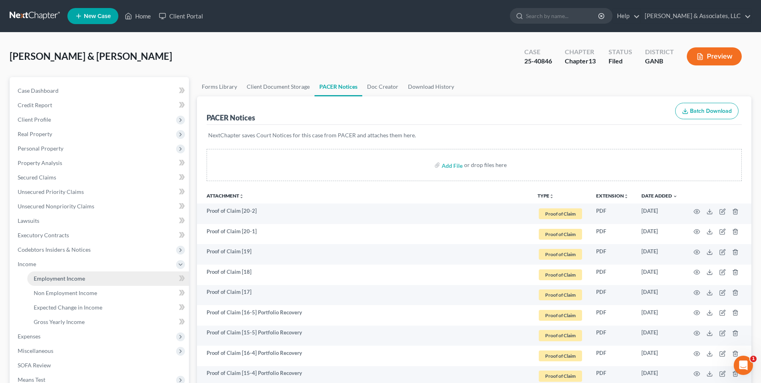
click at [57, 275] on span "Employment Income" at bounding box center [59, 278] width 51 height 7
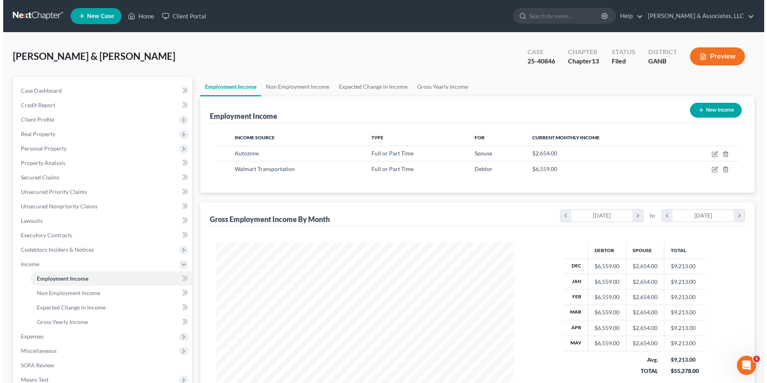
scroll to position [149, 314]
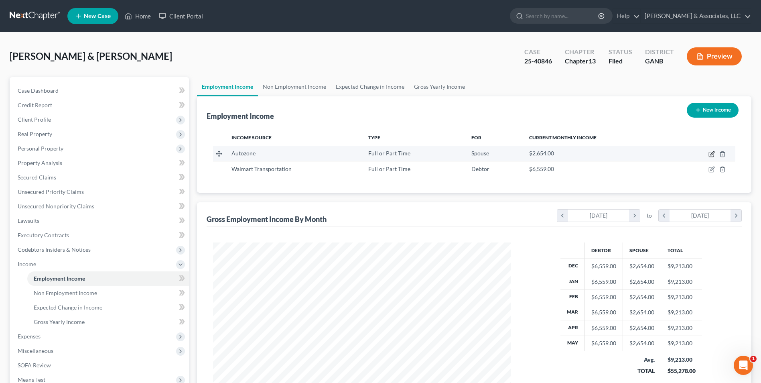
click at [711, 154] on icon "button" at bounding box center [712, 154] width 6 height 6
select select "0"
select select "10"
select select "0"
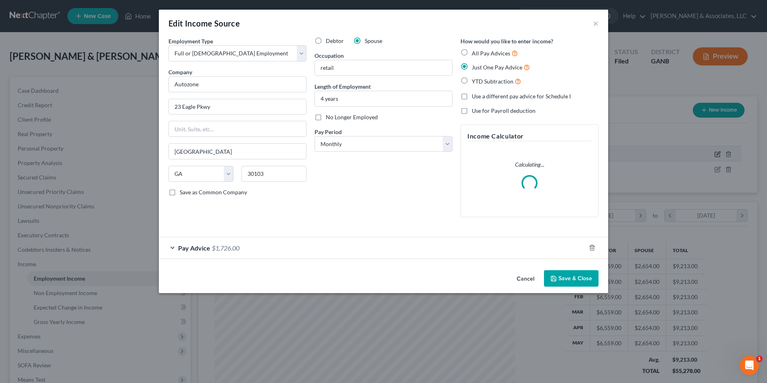
scroll to position [150, 317]
click at [172, 250] on div "Pay Advice $1,726.00" at bounding box center [372, 247] width 427 height 21
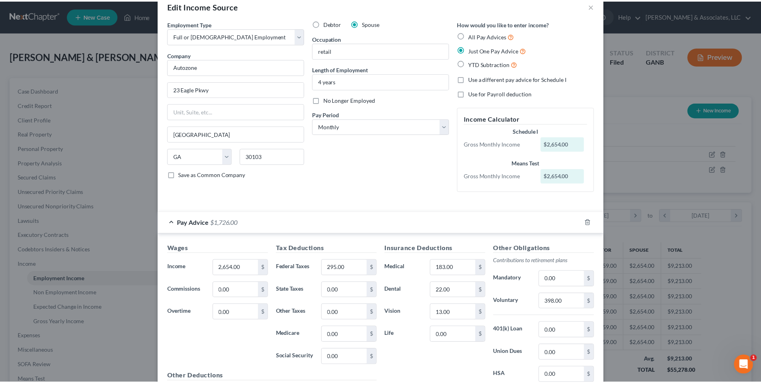
scroll to position [0, 0]
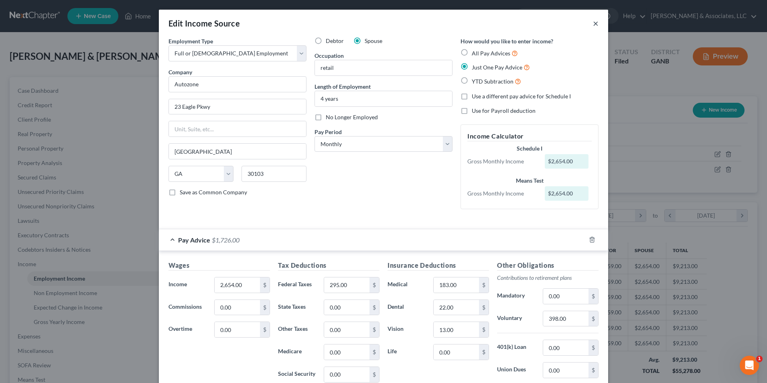
click at [593, 22] on button "×" at bounding box center [596, 23] width 6 height 10
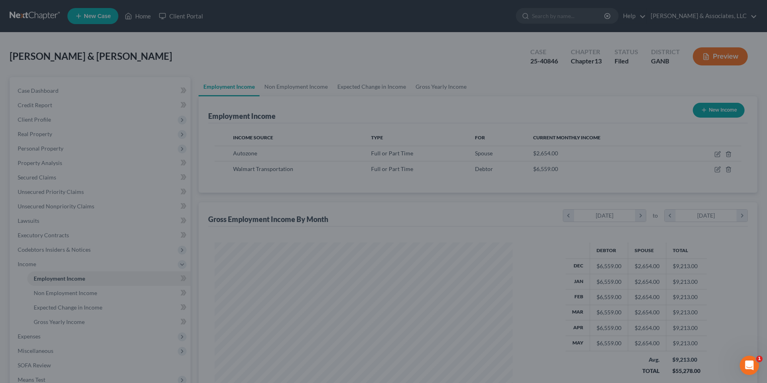
scroll to position [401190, 401025]
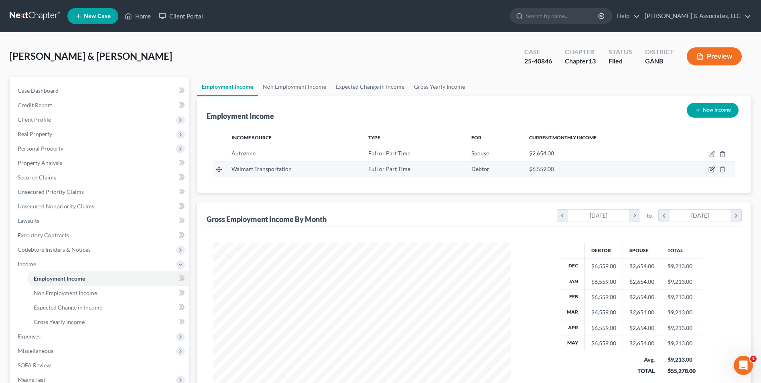
click at [711, 170] on icon "button" at bounding box center [713, 169] width 4 height 4
select select "0"
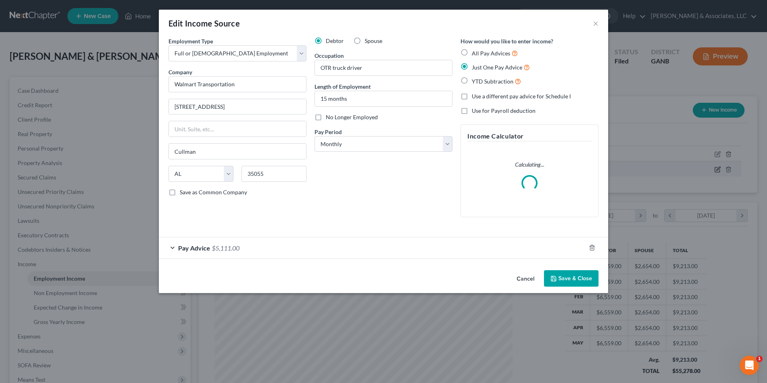
scroll to position [150, 317]
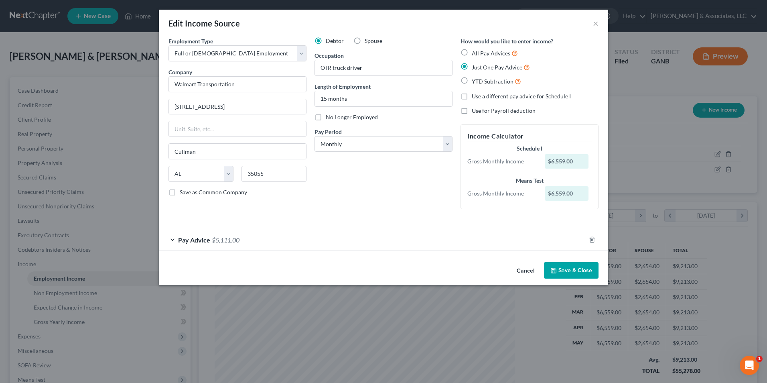
click at [173, 242] on div "Pay Advice $5,111.00" at bounding box center [372, 239] width 427 height 21
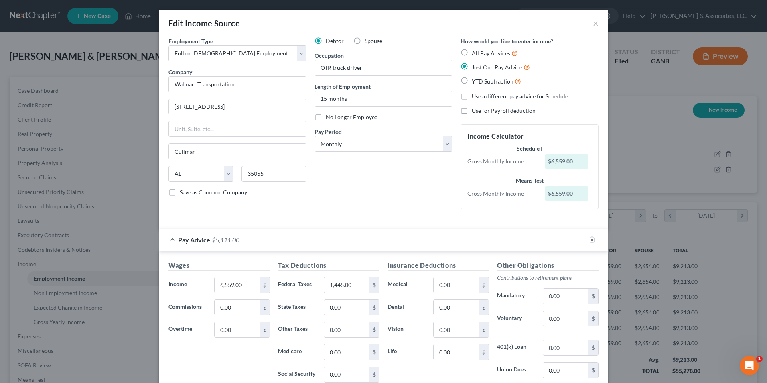
scroll to position [80, 0]
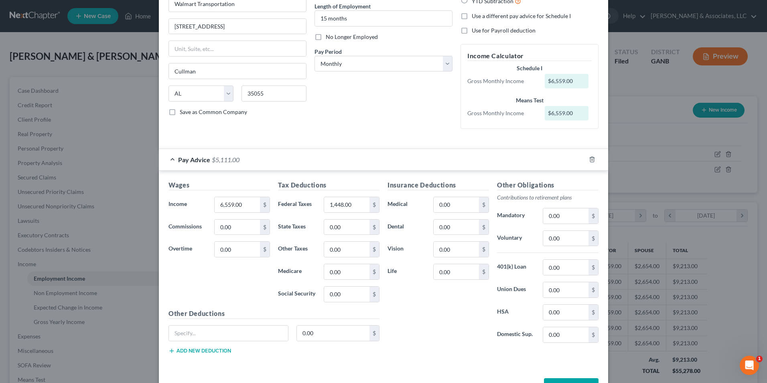
click at [423, 325] on div "Insurance Deductions Medical 0.00 $ Dental 0.00 $ Vision 0.00 $ Life 0.00 $" at bounding box center [439, 264] width 110 height 169
click at [456, 208] on input "0.00" at bounding box center [456, 204] width 45 height 15
click at [449, 266] on input "0.00" at bounding box center [456, 271] width 45 height 15
type input "84"
click at [460, 207] on input "0.00" at bounding box center [456, 204] width 45 height 15
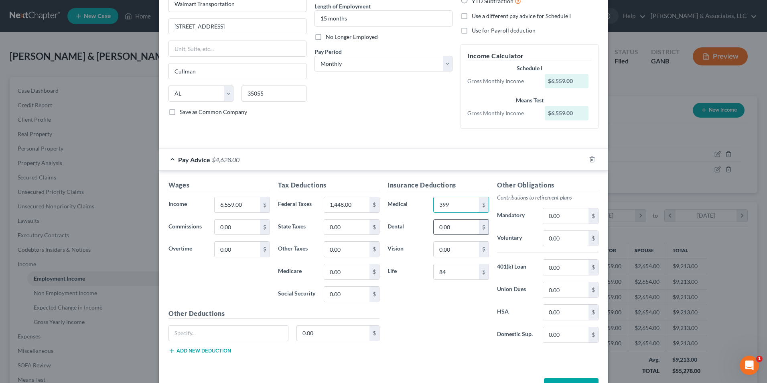
type input "399"
click at [456, 226] on input "0.00" at bounding box center [456, 227] width 45 height 15
type input "49"
click at [456, 253] on input "0.00" at bounding box center [456, 249] width 45 height 15
type input "12"
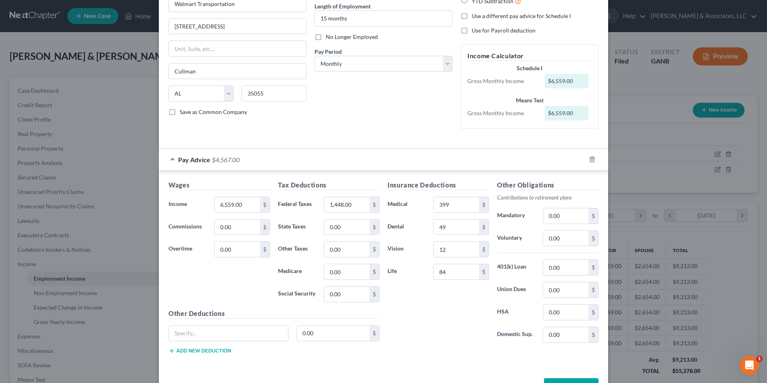
click at [418, 226] on label "Dental" at bounding box center [407, 227] width 46 height 16
click at [452, 203] on input "399" at bounding box center [456, 204] width 45 height 15
type input "453"
click at [569, 238] on input "0.00" at bounding box center [565, 238] width 45 height 15
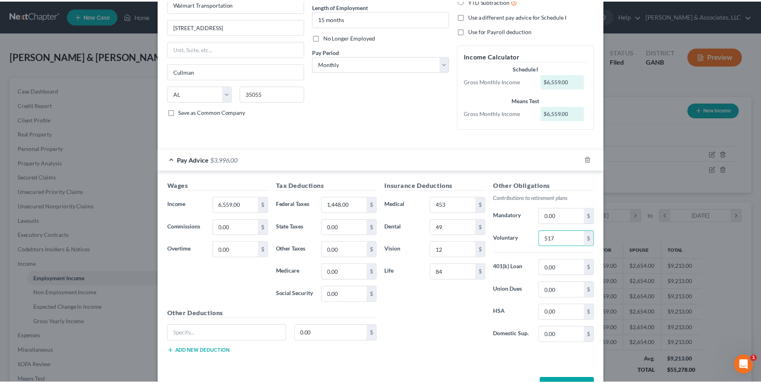
scroll to position [108, 0]
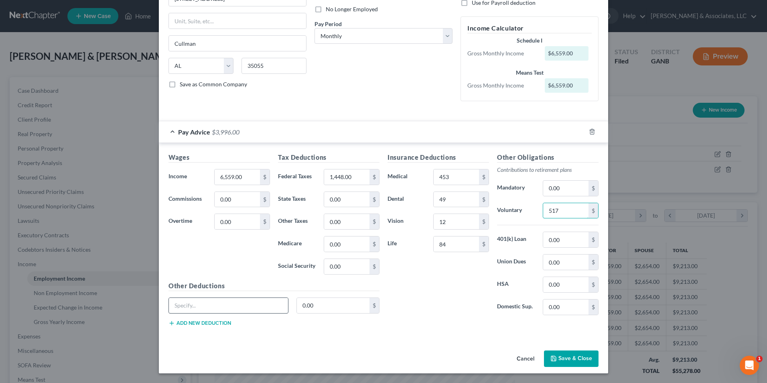
type input "517"
click at [206, 313] on input "text" at bounding box center [228, 305] width 119 height 15
type input "stock purchase"
type input "374"
click at [578, 354] on button "Save & Close" at bounding box center [571, 358] width 55 height 17
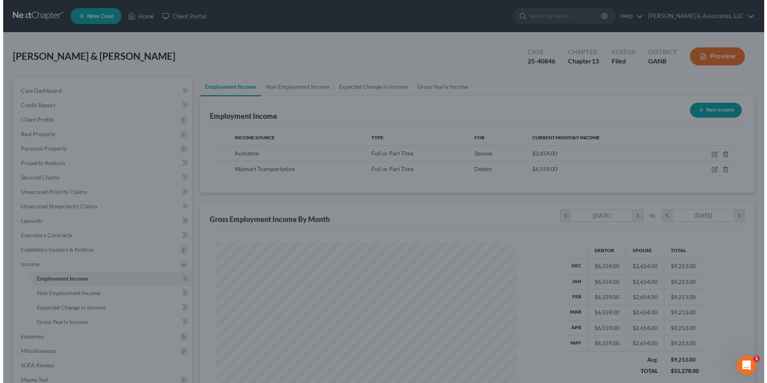
scroll to position [401190, 401025]
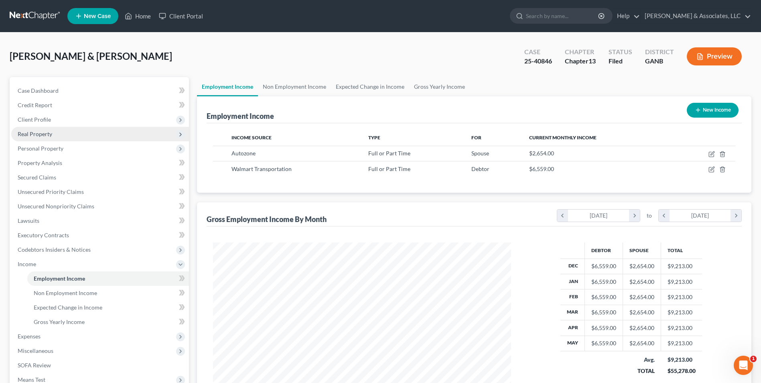
click at [69, 130] on span "Real Property" at bounding box center [100, 134] width 178 height 14
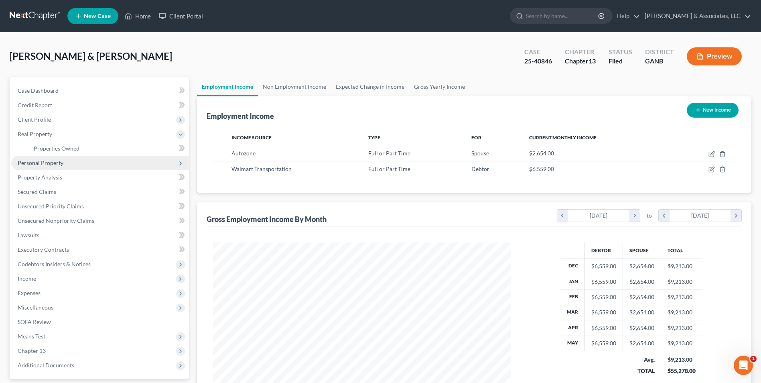
click at [48, 157] on span "Personal Property" at bounding box center [100, 163] width 178 height 14
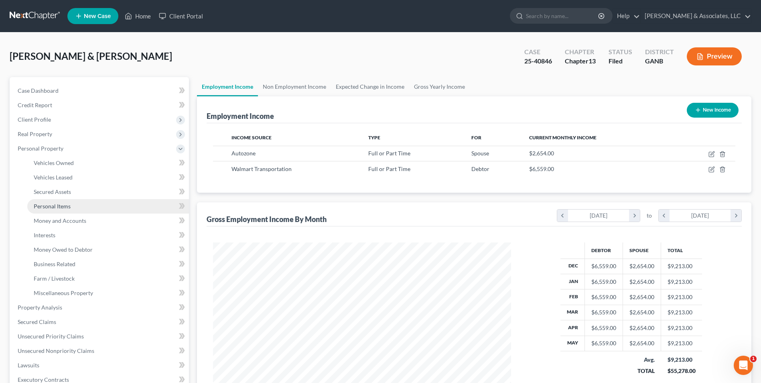
click at [63, 206] on span "Personal Items" at bounding box center [52, 206] width 37 height 7
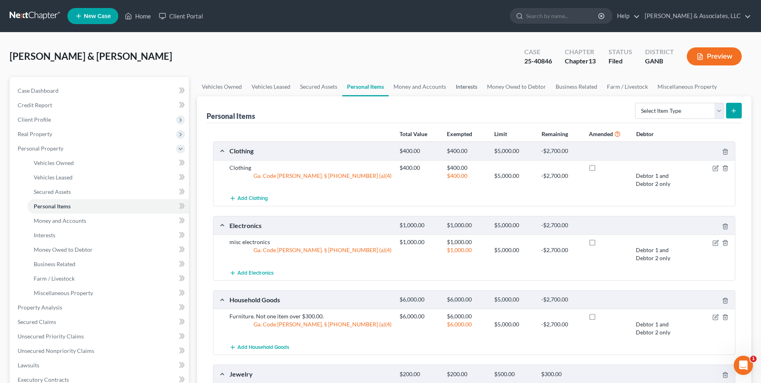
click at [468, 88] on link "Interests" at bounding box center [466, 86] width 31 height 19
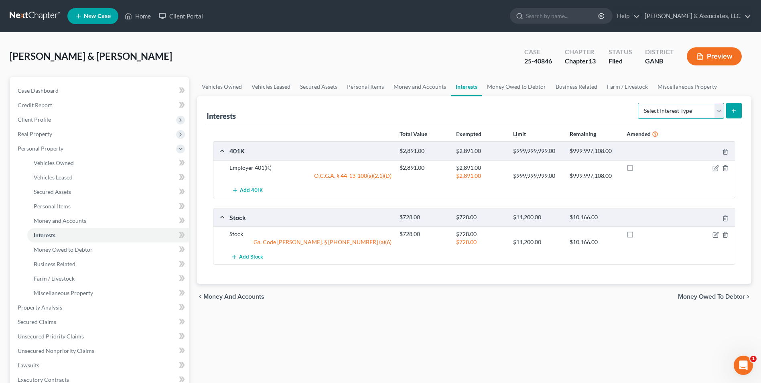
click at [717, 115] on select "Select Interest Type 401K Annuity Bond Education IRA Government Bond Government…" at bounding box center [681, 111] width 86 height 16
select select "401k"
click at [639, 103] on select "Select Interest Type 401K Annuity Bond Education IRA Government Bond Government…" at bounding box center [681, 111] width 86 height 16
click at [734, 113] on icon "submit" at bounding box center [734, 111] width 6 height 6
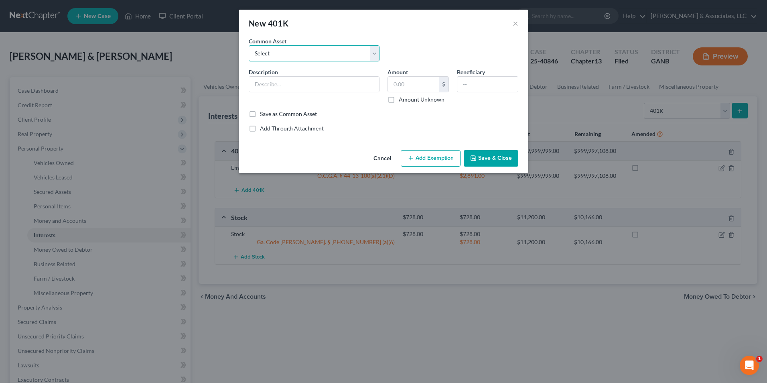
click at [376, 50] on select "Select Employer 401(K) Industrial Service Solution Former employer 401(K) Emplo…" at bounding box center [314, 53] width 131 height 16
select select "0"
click at [249, 45] on select "Select Employer 401(K) Industrial Service Solution Former employer 401(K) Emplo…" at bounding box center [314, 53] width 131 height 16
type input "Employer 401(K)"
click at [433, 85] on input "12,536.00" at bounding box center [413, 84] width 51 height 15
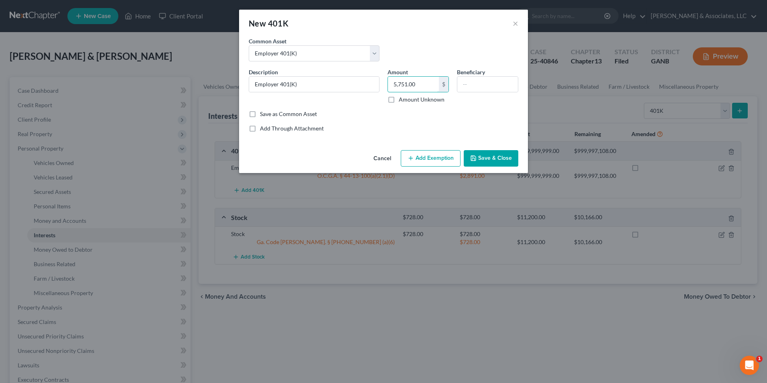
type input "5,751.00"
click at [441, 158] on button "Add Exemption" at bounding box center [431, 158] width 60 height 17
select select "2"
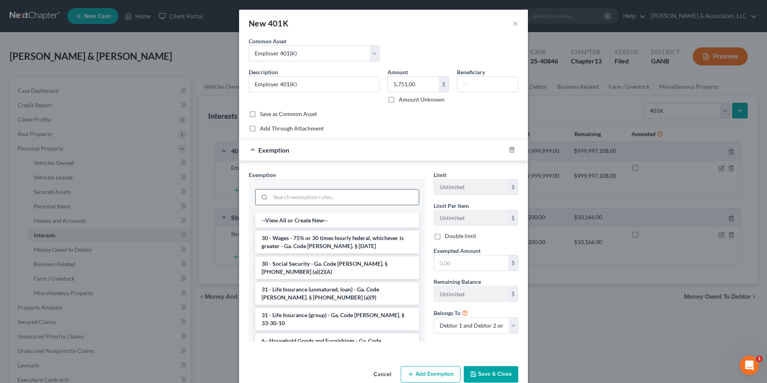
click at [348, 199] on input "search" at bounding box center [345, 196] width 148 height 15
type input "e"
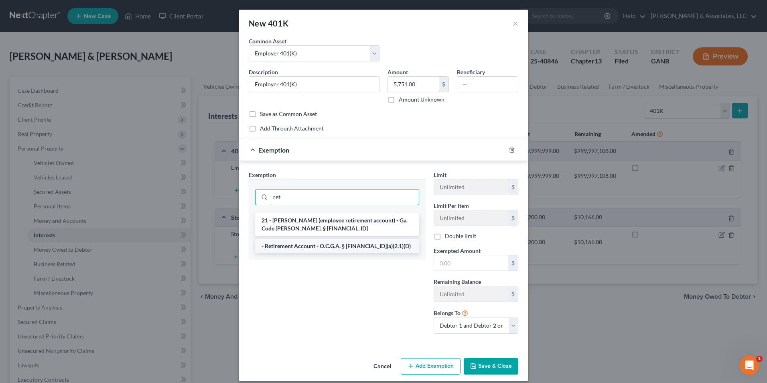
type input "ret"
click at [350, 249] on li "- Retirement Account - O.C.G.A. § 44-13-100(a)(2.1)(D)" at bounding box center [337, 246] width 164 height 14
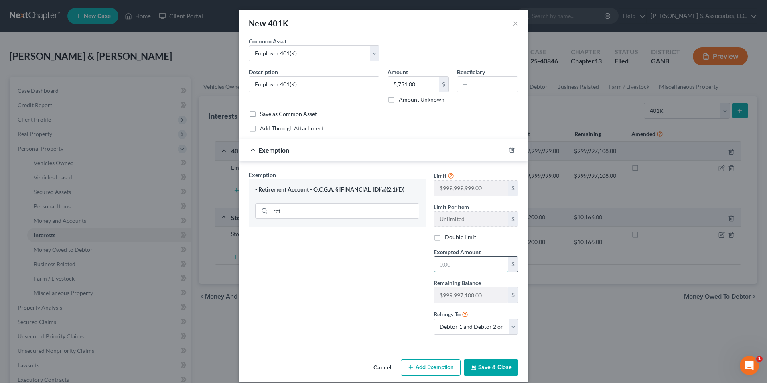
click at [483, 262] on input "text" at bounding box center [471, 263] width 74 height 15
type input "5,751.00"
click at [514, 329] on select "Debtor 1 only Debtor 2 only Debtor 1 and Debtor 2 only" at bounding box center [476, 327] width 85 height 16
select select "0"
click at [434, 319] on select "Debtor 1 only Debtor 2 only Debtor 1 and Debtor 2 only" at bounding box center [476, 327] width 85 height 16
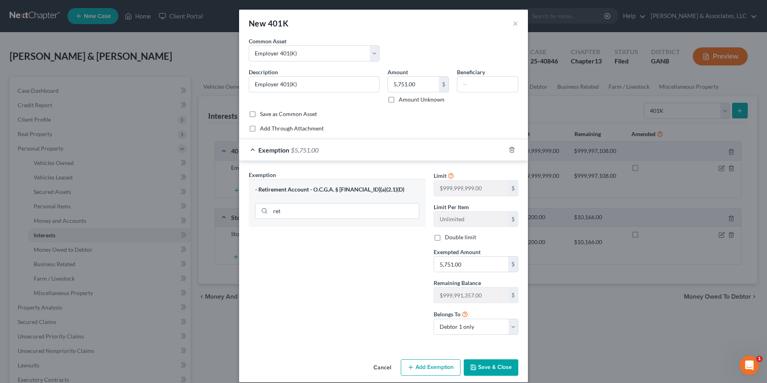
click at [477, 364] on button "Save & Close" at bounding box center [491, 367] width 55 height 17
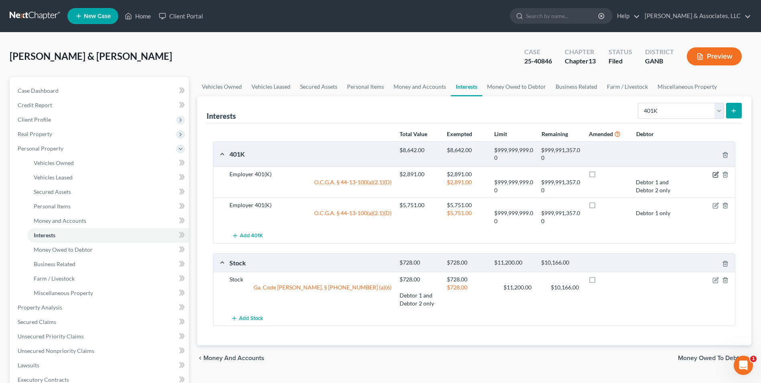
click at [715, 174] on icon "button" at bounding box center [716, 174] width 6 height 6
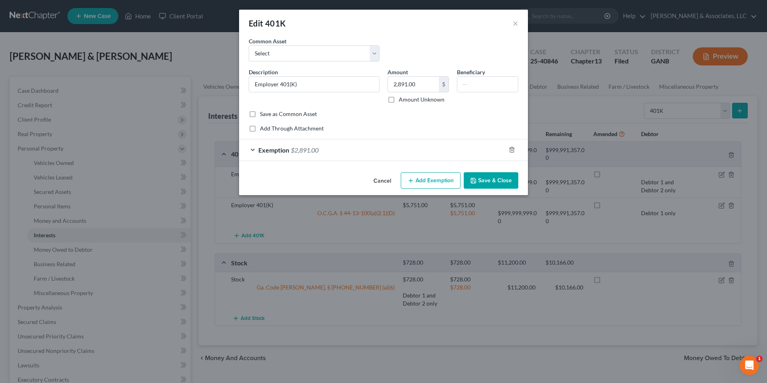
click at [252, 150] on div "Exemption $2,891.00" at bounding box center [372, 149] width 266 height 21
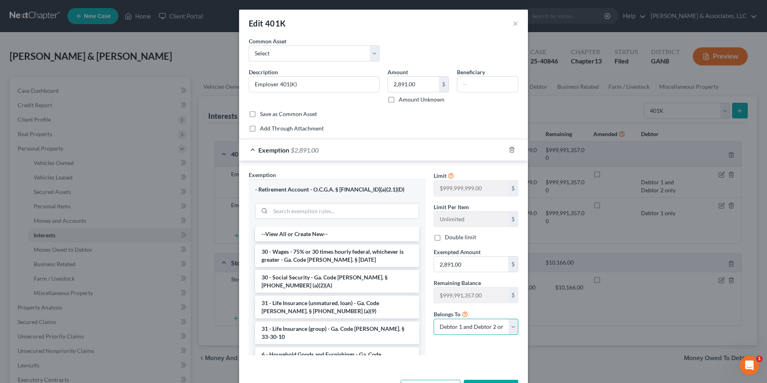
click at [509, 327] on select "Debtor 1 only Debtor 2 only Debtor 1 and Debtor 2 only" at bounding box center [476, 327] width 85 height 16
select select "1"
click at [434, 319] on select "Debtor 1 only Debtor 2 only Debtor 1 and Debtor 2 only" at bounding box center [476, 327] width 85 height 16
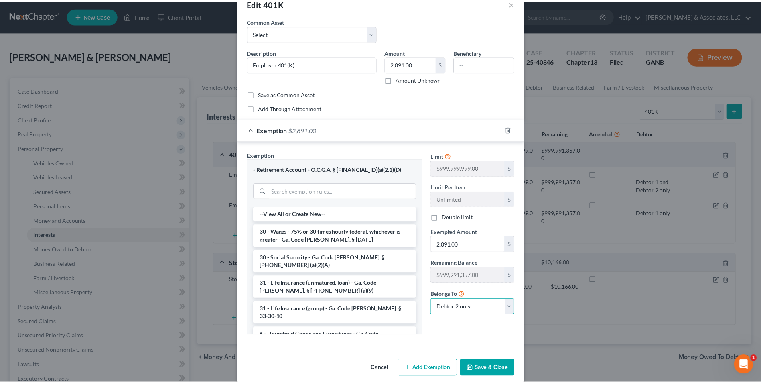
scroll to position [30, 0]
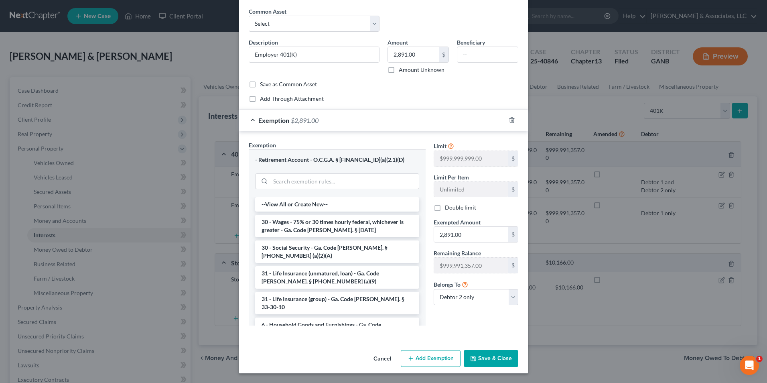
click at [496, 357] on button "Save & Close" at bounding box center [491, 358] width 55 height 17
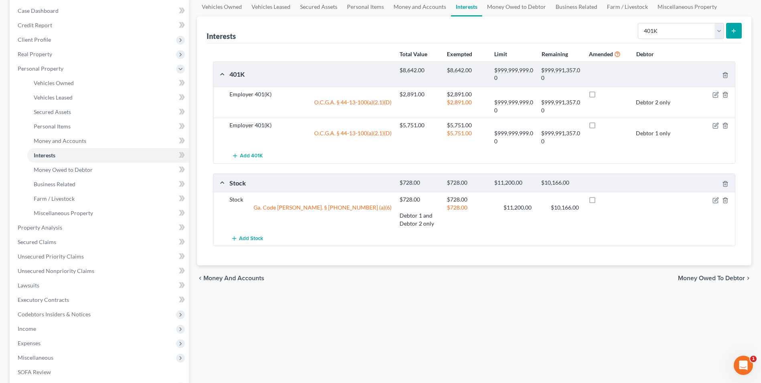
scroll to position [80, 0]
click at [29, 325] on span "Income" at bounding box center [27, 328] width 18 height 7
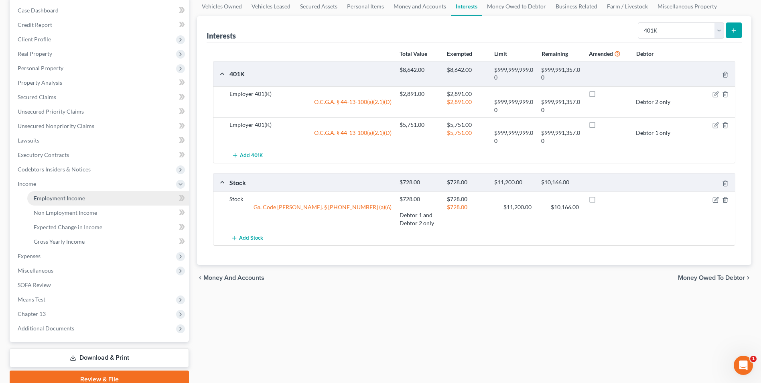
click at [68, 195] on span "Employment Income" at bounding box center [59, 198] width 51 height 7
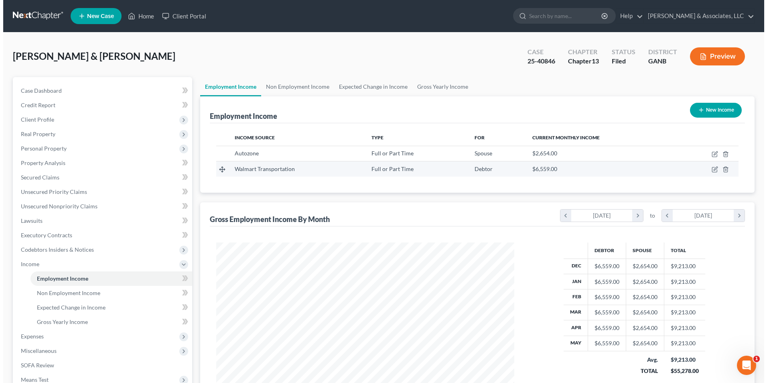
scroll to position [149, 314]
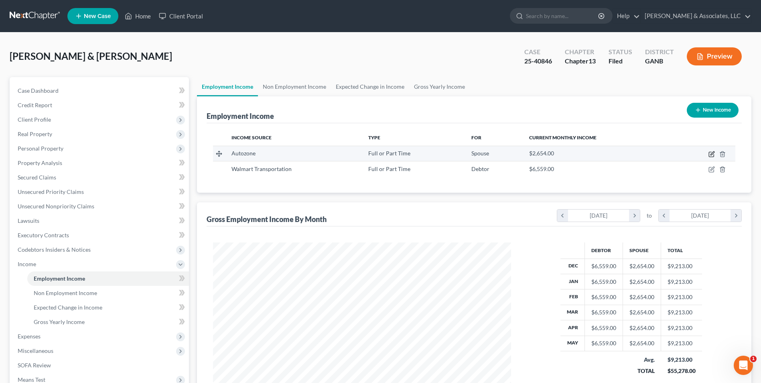
click at [715, 153] on icon "button" at bounding box center [712, 154] width 6 height 6
select select "0"
select select "10"
select select "0"
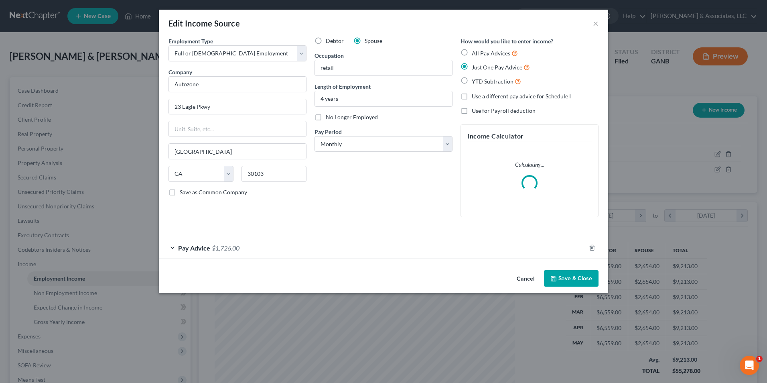
click at [173, 247] on div "Pay Advice $1,726.00" at bounding box center [372, 247] width 427 height 21
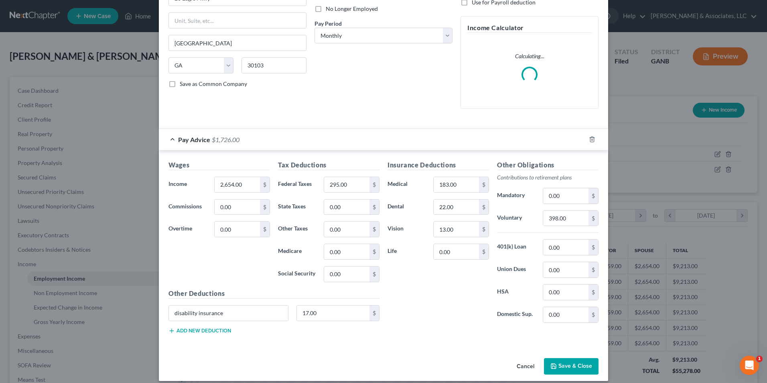
scroll to position [116, 0]
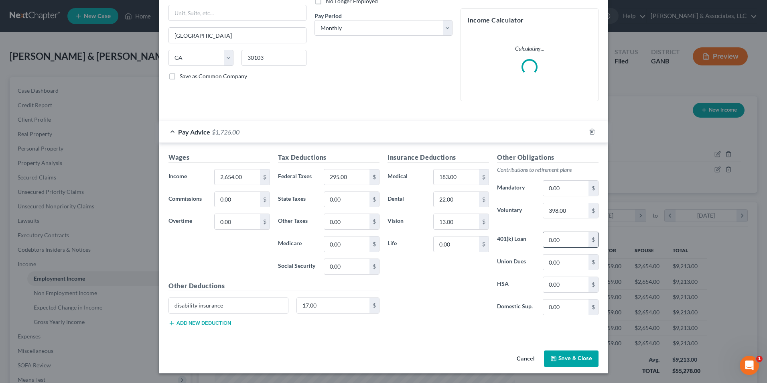
click at [561, 240] on input "0.00" at bounding box center [565, 239] width 45 height 15
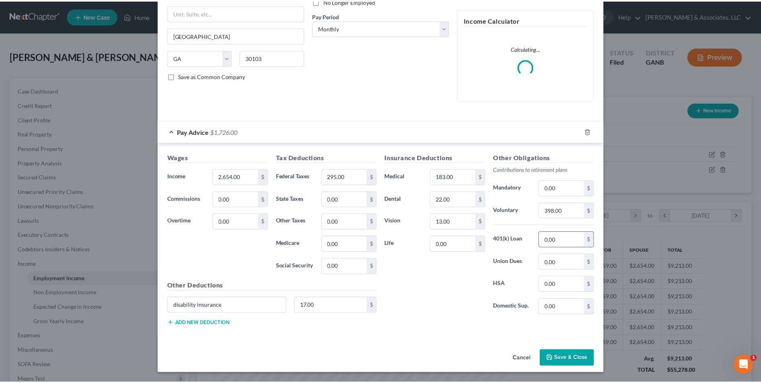
scroll to position [108, 0]
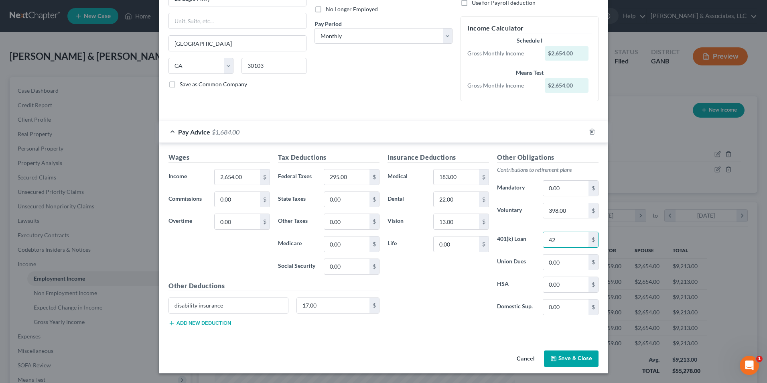
type input "42"
click at [572, 364] on button "Save & Close" at bounding box center [571, 358] width 55 height 17
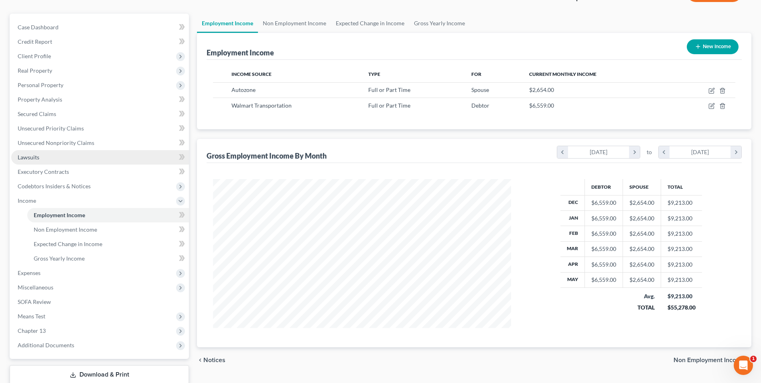
scroll to position [116, 0]
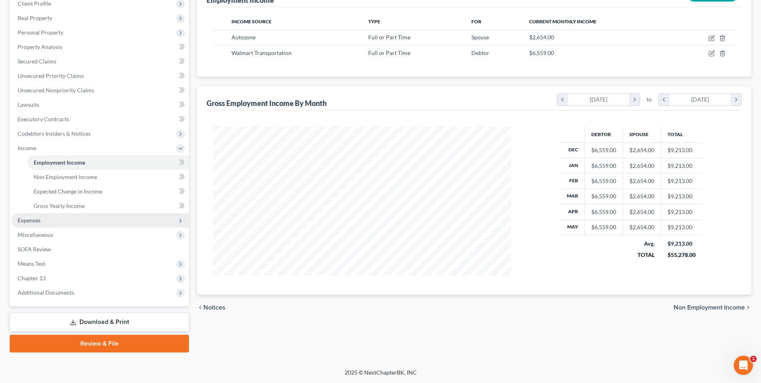
click at [44, 221] on span "Expenses" at bounding box center [100, 220] width 178 height 14
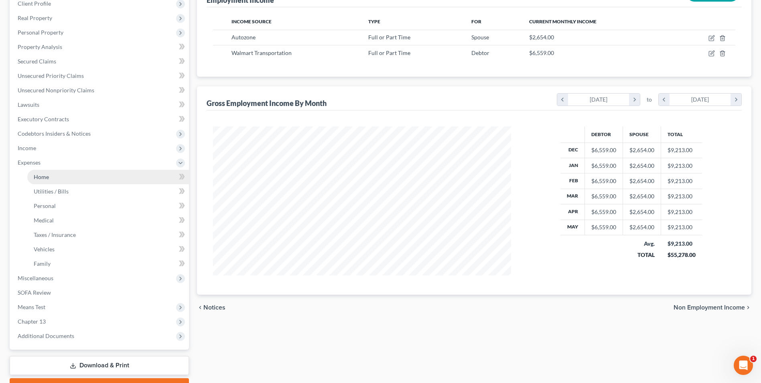
click at [52, 176] on link "Home" at bounding box center [108, 177] width 162 height 14
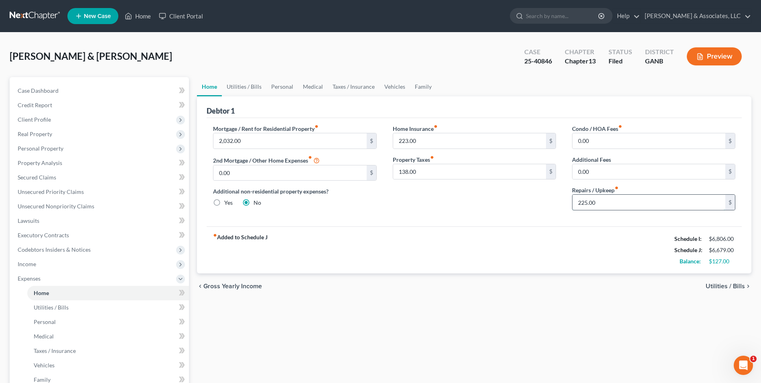
click at [602, 201] on input "225.00" at bounding box center [649, 202] width 153 height 15
type input "25"
click at [574, 255] on div "fiber_manual_record Added to Schedule J Schedule I: $6,806.00 Schedule J: $6,47…" at bounding box center [474, 249] width 535 height 47
click at [239, 87] on link "Utilities / Bills" at bounding box center [244, 86] width 45 height 19
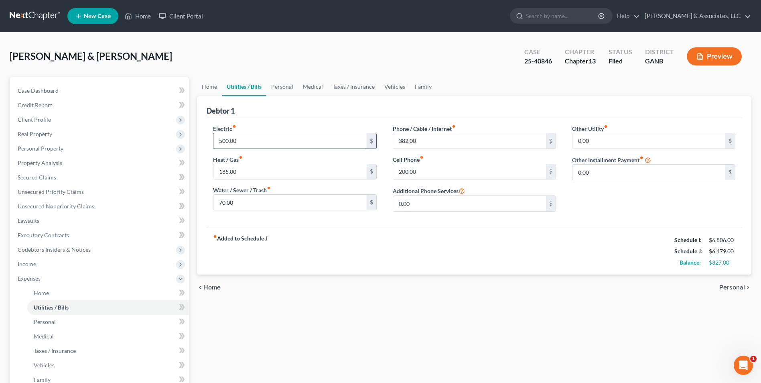
click at [246, 142] on input "500.00" at bounding box center [290, 140] width 153 height 15
type input "200"
click at [233, 243] on strong "fiber_manual_record Added to Schedule J" at bounding box center [240, 251] width 55 height 34
click at [247, 173] on input "185.00" at bounding box center [290, 171] width 153 height 15
type input "85"
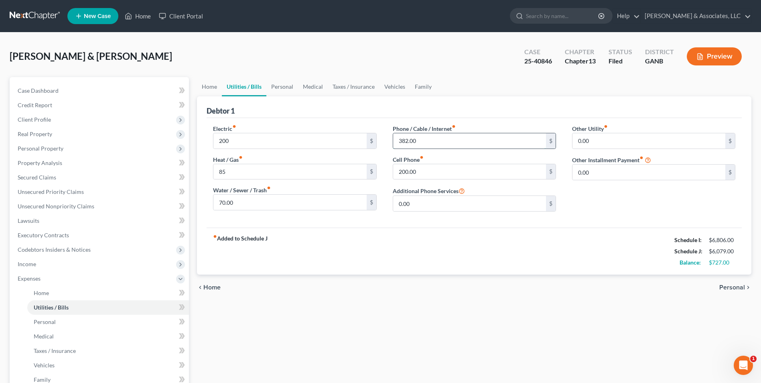
click at [427, 144] on input "382.00" at bounding box center [469, 140] width 153 height 15
type input "82"
click at [506, 260] on div "fiber_manual_record Added to Schedule J Schedule I: $6,806.00 Schedule J: $5,77…" at bounding box center [474, 251] width 535 height 47
click at [285, 88] on link "Personal" at bounding box center [282, 86] width 32 height 19
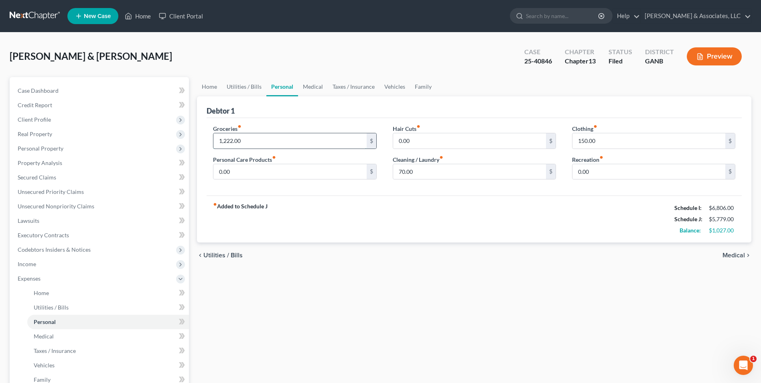
click at [251, 144] on input "1,222.00" at bounding box center [290, 140] width 153 height 15
type input "1,000.00"
click at [606, 140] on input "150.00" at bounding box center [649, 140] width 153 height 15
type input "50"
click at [313, 86] on link "Medical" at bounding box center [313, 86] width 30 height 19
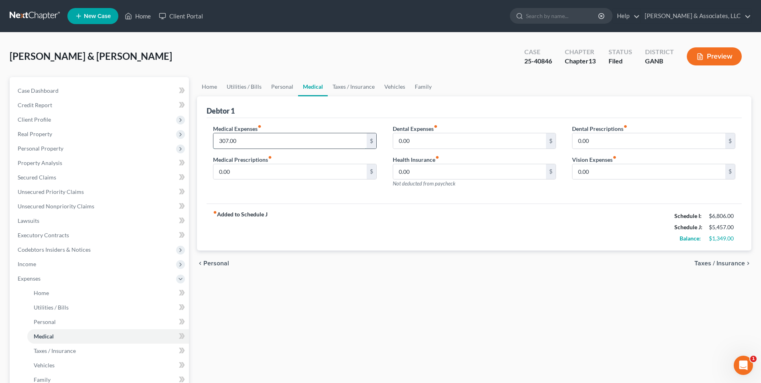
click at [250, 136] on input "307.00" at bounding box center [290, 140] width 153 height 15
type input "107"
click at [315, 221] on div "fiber_manual_record Added to Schedule J Schedule I: $6,806.00 Schedule J: $5,25…" at bounding box center [474, 226] width 535 height 47
click at [348, 87] on link "Taxes / Insurance" at bounding box center [354, 86] width 52 height 19
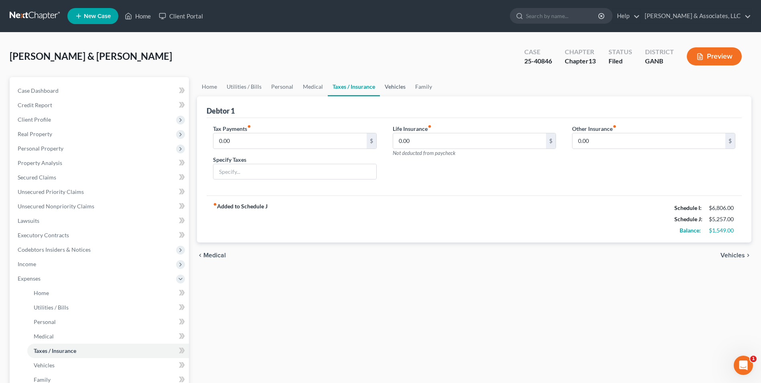
click at [388, 87] on link "Vehicles" at bounding box center [395, 86] width 31 height 19
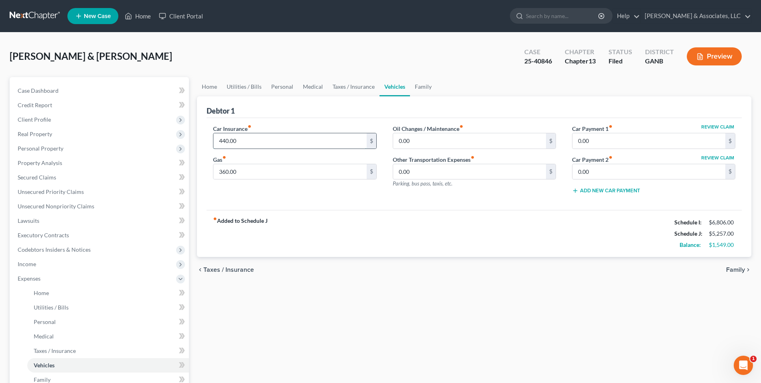
click at [244, 141] on input "440.00" at bounding box center [290, 140] width 153 height 15
type input "331"
click at [346, 224] on div "fiber_manual_record Added to Schedule J Schedule I: $6,806.00 Schedule J: $5,14…" at bounding box center [474, 233] width 535 height 47
click at [243, 172] on input "360.00" at bounding box center [290, 171] width 153 height 15
type input "260"
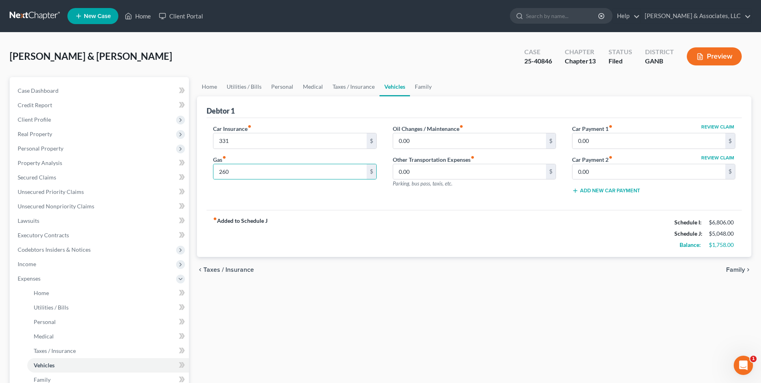
click at [447, 268] on div "chevron_left Taxes / Insurance Family chevron_right" at bounding box center [474, 270] width 555 height 26
click at [266, 84] on link "Personal" at bounding box center [282, 86] width 32 height 19
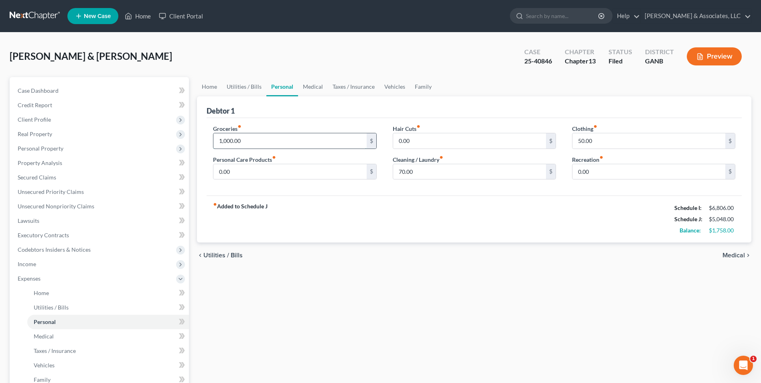
click at [251, 142] on input "1,000.00" at bounding box center [290, 140] width 153 height 15
type input "1,100.00"
click at [455, 242] on div "fiber_manual_record Added to Schedule J Schedule I: $6,806.00 Schedule J: $5,14…" at bounding box center [474, 218] width 535 height 47
click at [312, 84] on link "Medical" at bounding box center [313, 86] width 30 height 19
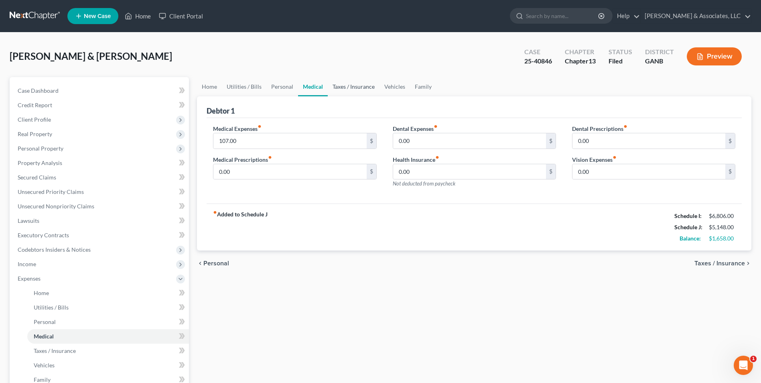
click at [345, 89] on link "Taxes / Insurance" at bounding box center [354, 86] width 52 height 19
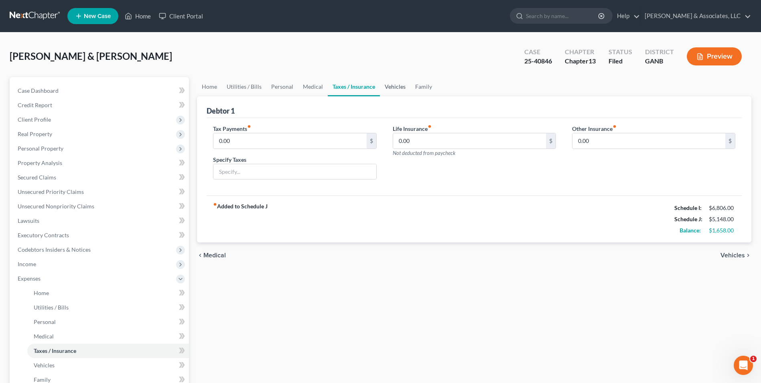
click at [391, 89] on link "Vehicles" at bounding box center [395, 86] width 31 height 19
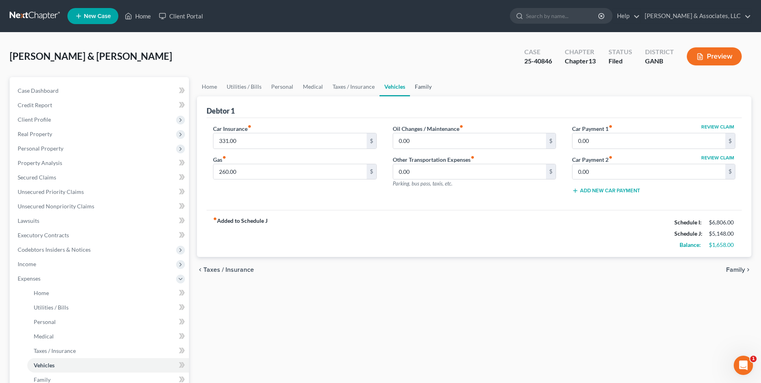
click at [424, 88] on link "Family" at bounding box center [423, 86] width 26 height 19
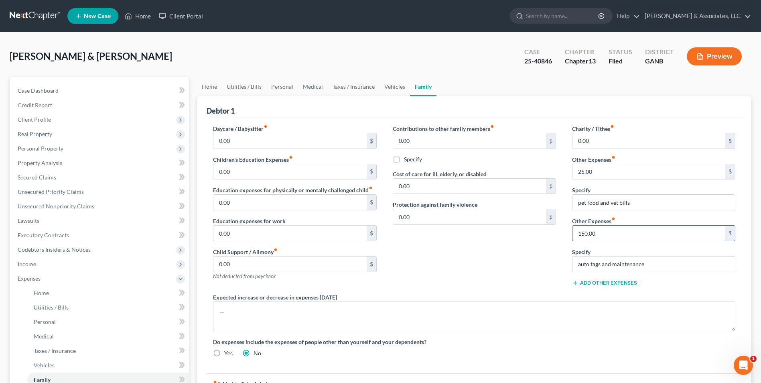
click at [614, 238] on input "150.00" at bounding box center [649, 233] width 153 height 15
type input "50"
click at [541, 265] on div "Contributions to other family members fiber_manual_record 0.00 $ Specify Cost o…" at bounding box center [474, 208] width 179 height 169
click at [281, 87] on link "Personal" at bounding box center [282, 86] width 32 height 19
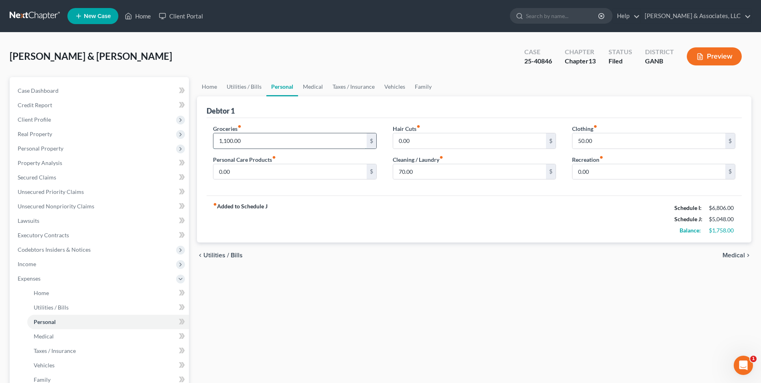
click at [252, 138] on input "1,100.00" at bounding box center [290, 140] width 153 height 15
type input "1,200.00"
click at [346, 286] on div "Home Utilities / Bills Personal Medical Taxes / Insurance Vehicles Family Debto…" at bounding box center [474, 294] width 563 height 435
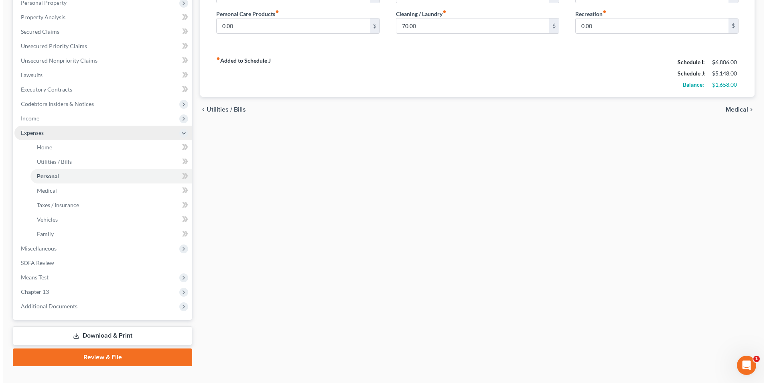
scroll to position [159, 0]
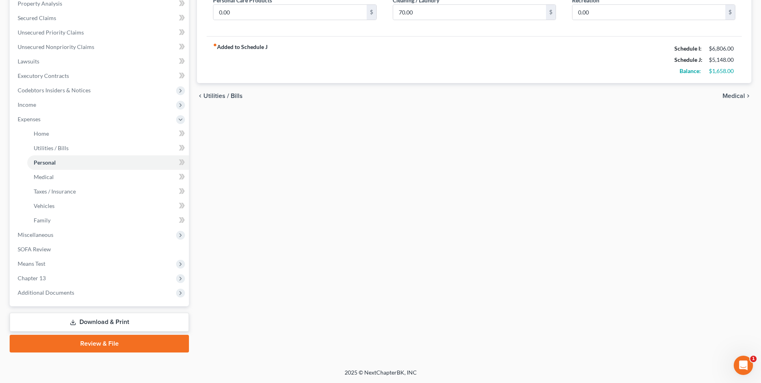
click at [278, 314] on div "Home Utilities / Bills Personal Medical Taxes / Insurance Vehicles Family Debto…" at bounding box center [474, 135] width 563 height 435
click at [54, 73] on span "Executory Contracts" at bounding box center [43, 75] width 51 height 7
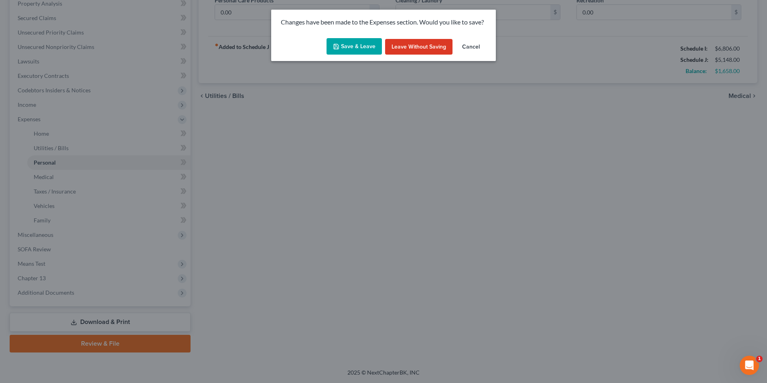
click at [344, 42] on button "Save & Leave" at bounding box center [354, 46] width 55 height 17
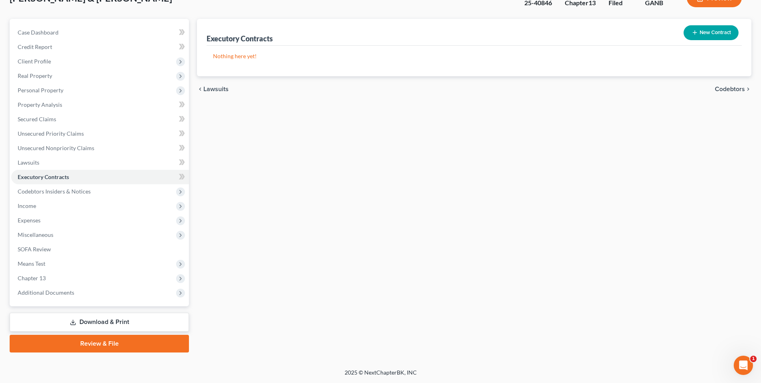
click at [143, 317] on link "Download & Print" at bounding box center [99, 322] width 179 height 19
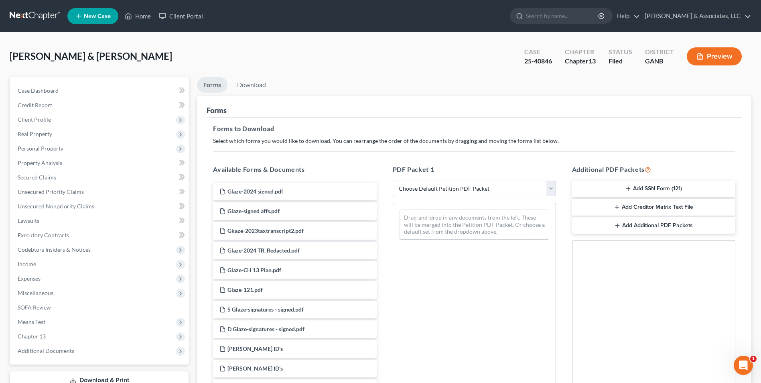
click at [550, 191] on select "Choose Default Petition PDF Packet Complete Bankruptcy Petition (all forms and …" at bounding box center [474, 189] width 163 height 16
select select "2"
click at [393, 181] on select "Choose Default Petition PDF Packet Complete Bankruptcy Petition (all forms and …" at bounding box center [474, 189] width 163 height 16
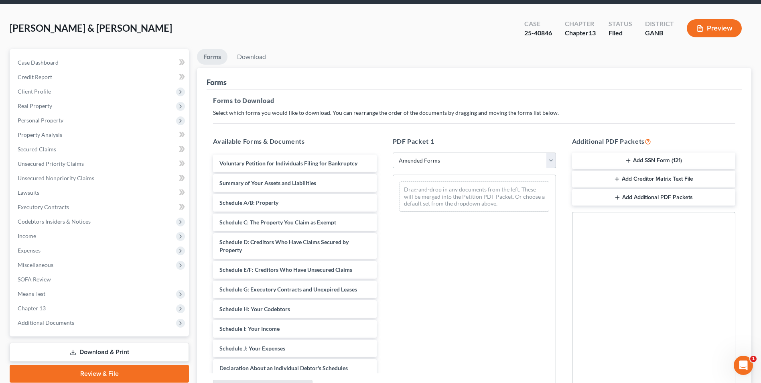
scroll to position [40, 0]
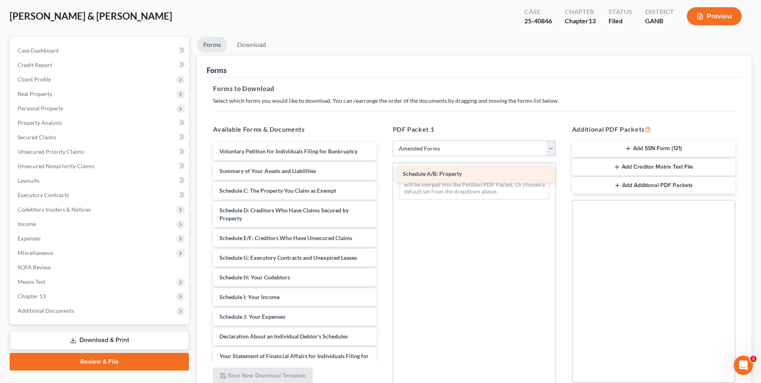
drag, startPoint x: 259, startPoint y: 190, endPoint x: 442, endPoint y: 173, distance: 184.2
click at [383, 173] on div "Schedule A/B: Property Voluntary Petition for Individuals Filing for Bankruptcy…" at bounding box center [295, 310] width 176 height 337
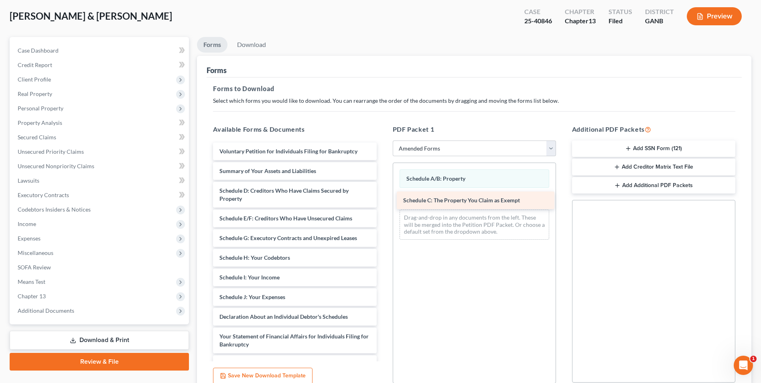
drag, startPoint x: 294, startPoint y: 191, endPoint x: 478, endPoint y: 201, distance: 184.1
click at [383, 201] on div "Schedule C: The Property You Claim as Exempt Voluntary Petition for Individuals…" at bounding box center [295, 300] width 176 height 317
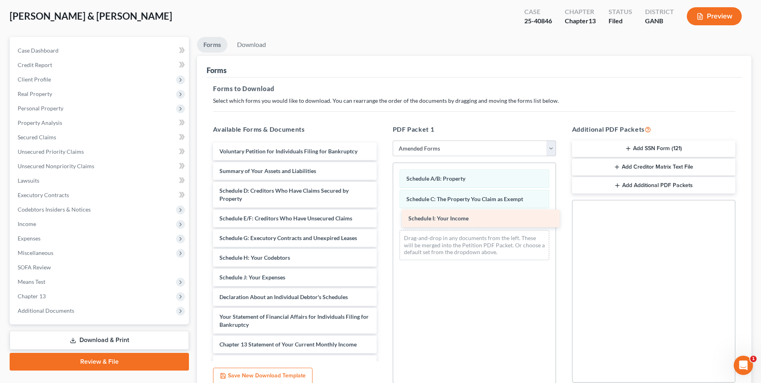
drag, startPoint x: 266, startPoint y: 280, endPoint x: 455, endPoint y: 221, distance: 198.0
click at [383, 221] on div "Schedule I: Your Income Voluntary Petition for Individuals Filing for Bankruptc…" at bounding box center [295, 290] width 176 height 297
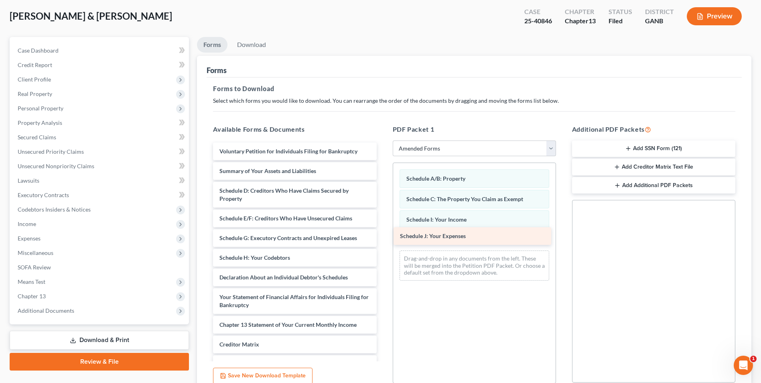
drag, startPoint x: 307, startPoint y: 280, endPoint x: 487, endPoint y: 239, distance: 185.3
click at [383, 239] on div "Schedule J: Your Expenses Voluntary Petition for Individuals Filing for Bankrup…" at bounding box center [295, 281] width 176 height 278
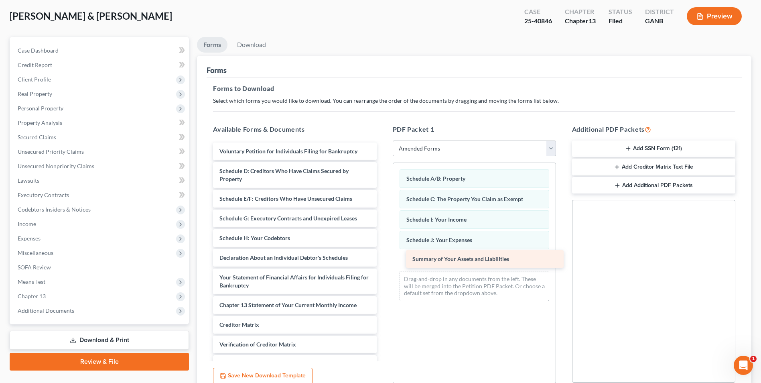
drag, startPoint x: 273, startPoint y: 172, endPoint x: 466, endPoint y: 260, distance: 212.1
click at [383, 260] on div "Summary of Your Assets and Liabilities Voluntary Petition for Individuals Filin…" at bounding box center [295, 271] width 176 height 258
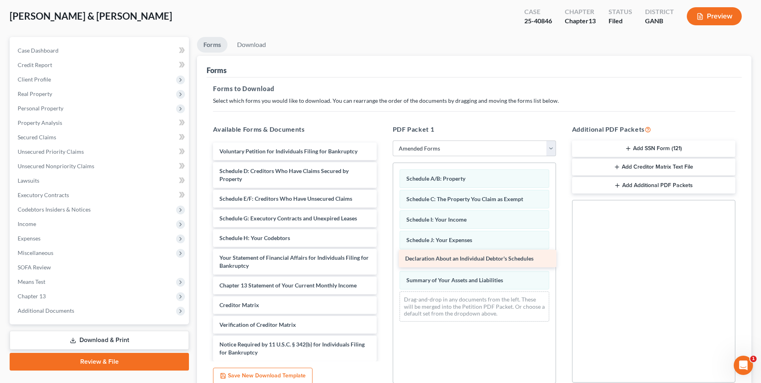
drag, startPoint x: 267, startPoint y: 256, endPoint x: 453, endPoint y: 257, distance: 185.8
click at [383, 257] on div "Declaration About an Individual Debtor's Schedules Voluntary Petition for Indiv…" at bounding box center [295, 261] width 176 height 238
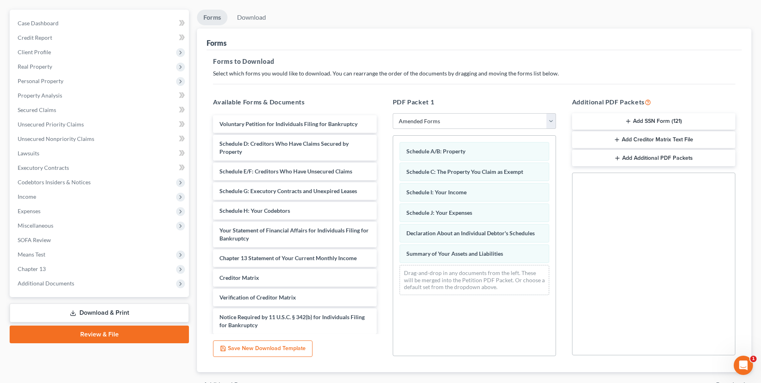
scroll to position [113, 0]
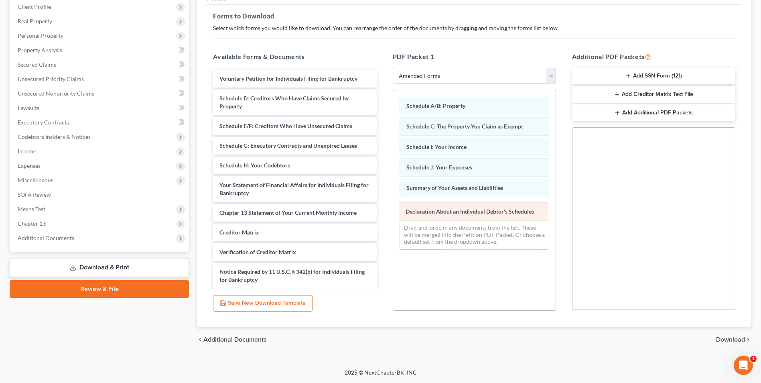
drag, startPoint x: 494, startPoint y: 187, endPoint x: 493, endPoint y: 208, distance: 21.3
click at [493, 208] on div "Declaration About an Individual Debtor's Schedules Schedule A/B: Property Sched…" at bounding box center [474, 173] width 163 height 166
click at [730, 342] on span "Download" at bounding box center [730, 339] width 29 height 6
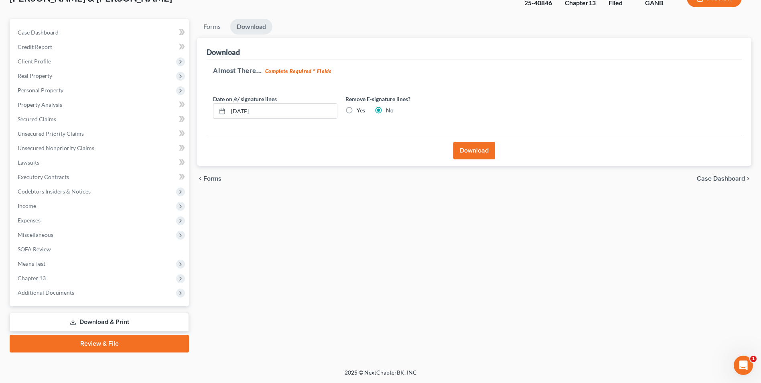
scroll to position [58, 0]
click at [483, 146] on button "Download" at bounding box center [475, 151] width 42 height 18
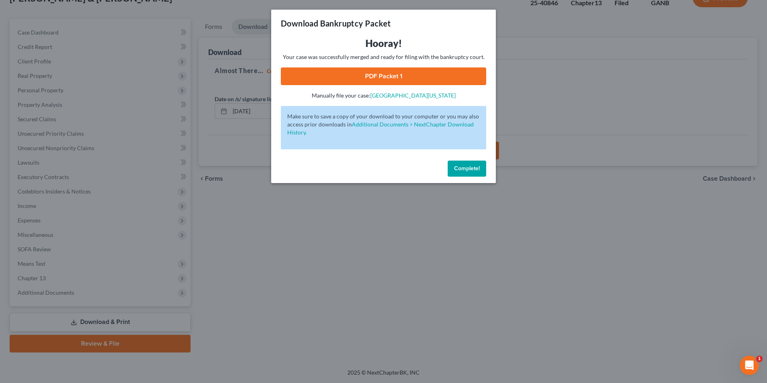
click at [374, 77] on link "PDF Packet 1" at bounding box center [383, 76] width 205 height 18
click at [460, 161] on button "Complete!" at bounding box center [467, 169] width 39 height 16
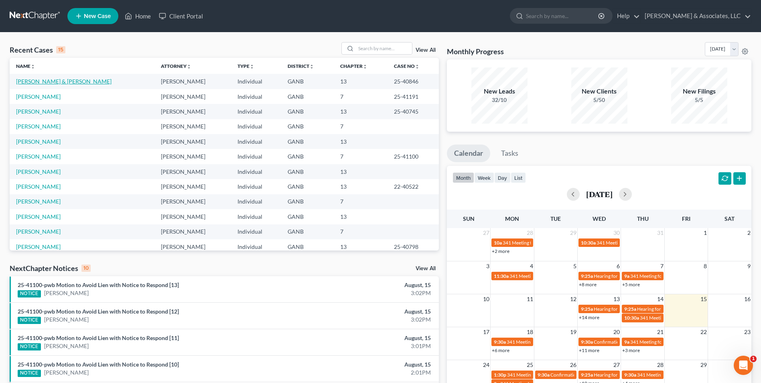
click at [47, 82] on link "[PERSON_NAME] & [PERSON_NAME]" at bounding box center [64, 81] width 96 height 7
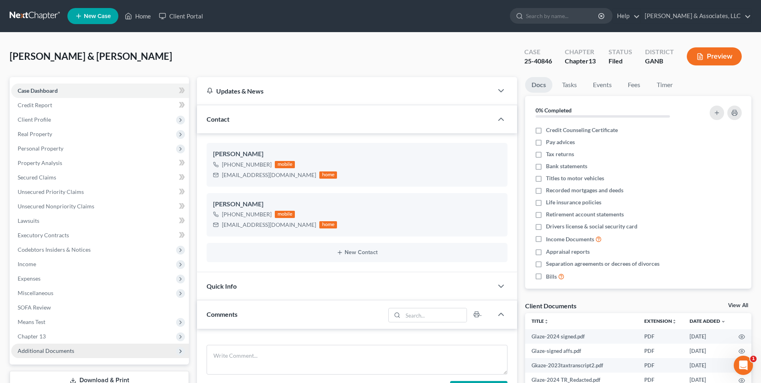
click at [36, 350] on span "Additional Documents" at bounding box center [46, 350] width 57 height 7
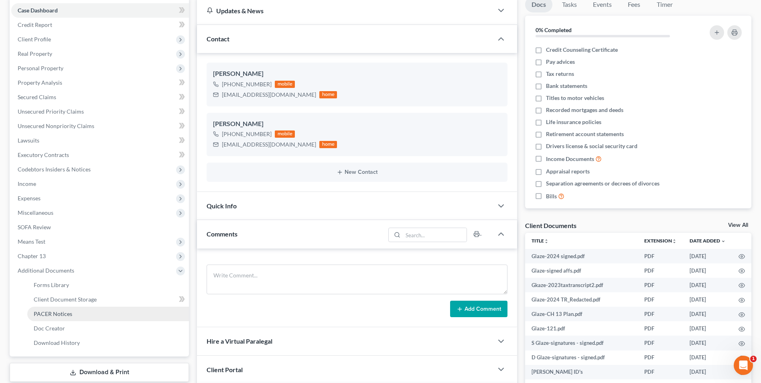
click at [65, 315] on span "PACER Notices" at bounding box center [53, 313] width 39 height 7
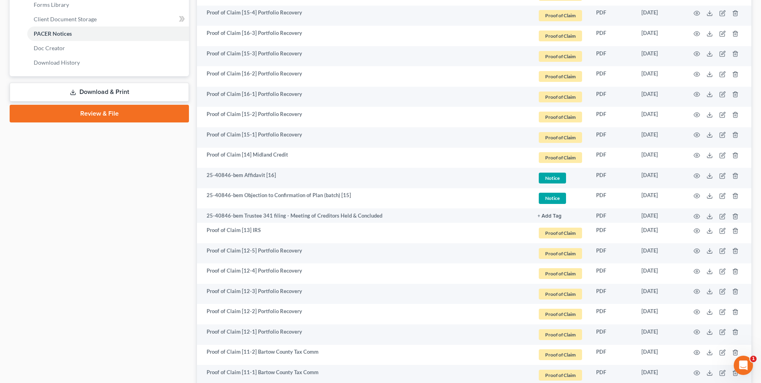
scroll to position [361, 0]
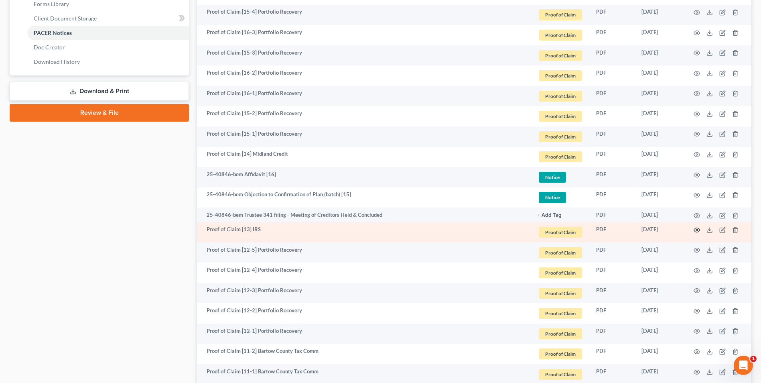
click at [700, 228] on icon "button" at bounding box center [697, 230] width 6 height 6
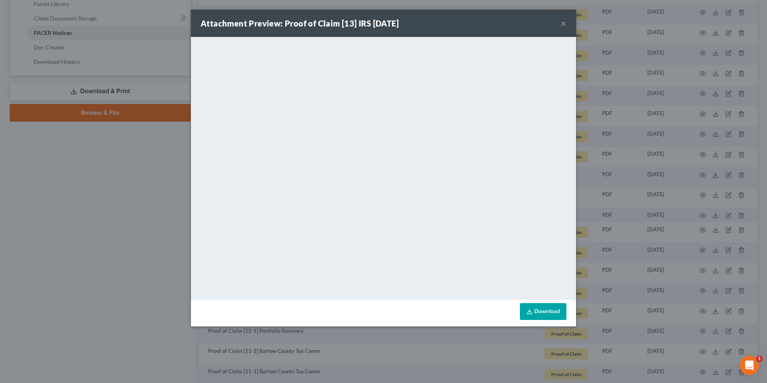
click at [563, 22] on button "×" at bounding box center [564, 23] width 6 height 10
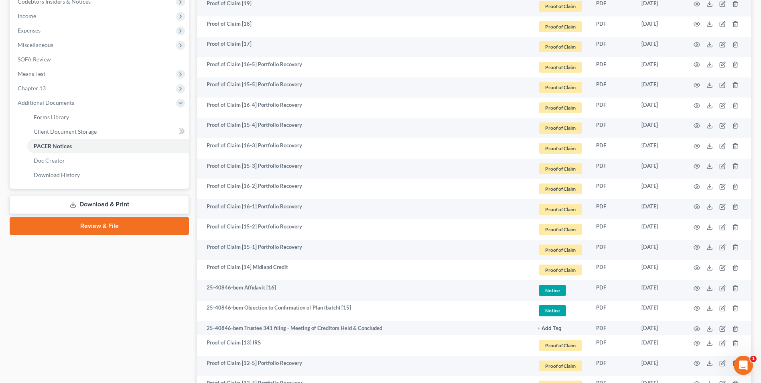
scroll to position [134, 0]
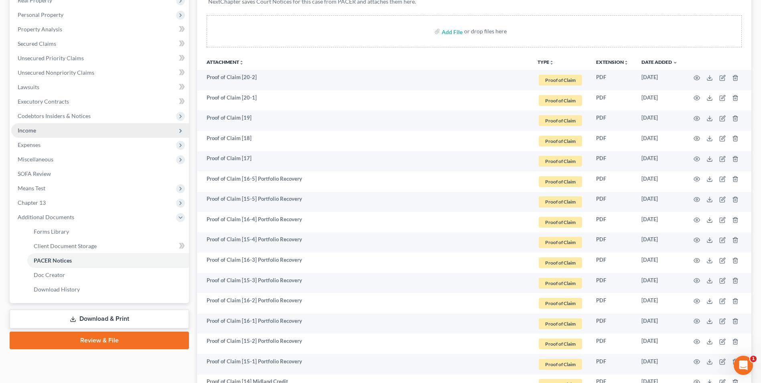
click at [38, 135] on span "Income" at bounding box center [100, 130] width 178 height 14
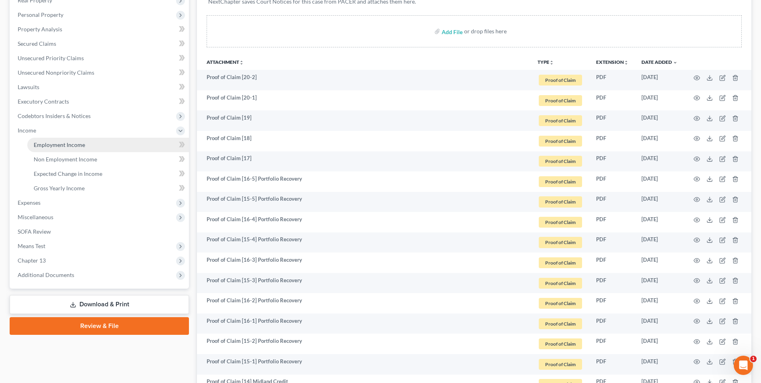
click at [67, 144] on span "Employment Income" at bounding box center [59, 144] width 51 height 7
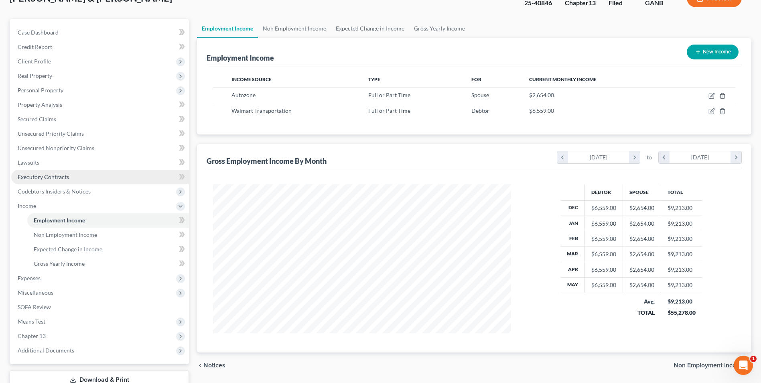
scroll to position [116, 0]
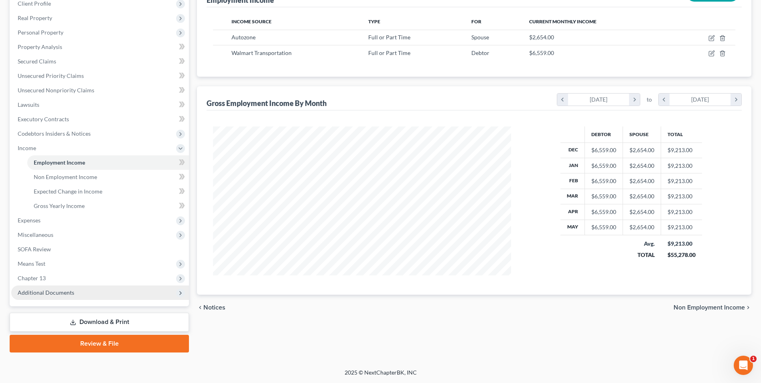
click at [74, 291] on span "Additional Documents" at bounding box center [100, 292] width 178 height 14
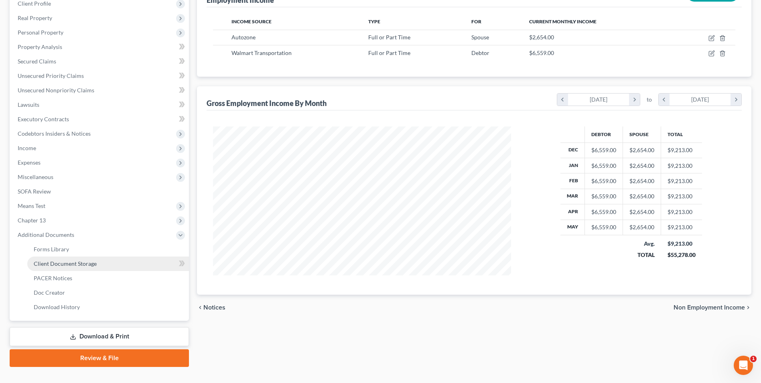
click at [87, 266] on span "Client Document Storage" at bounding box center [65, 263] width 63 height 7
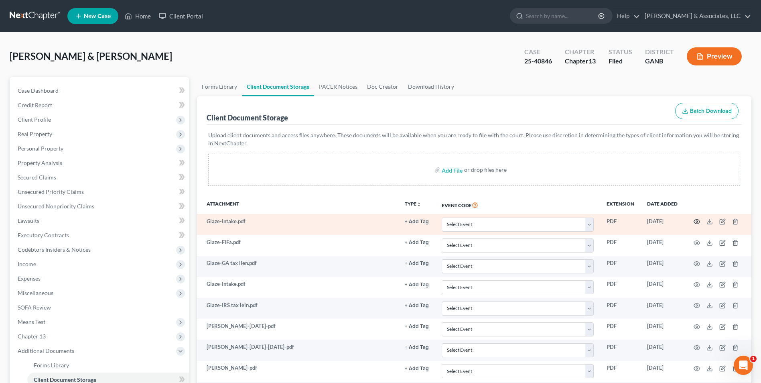
click at [694, 223] on icon "button" at bounding box center [697, 221] width 6 height 6
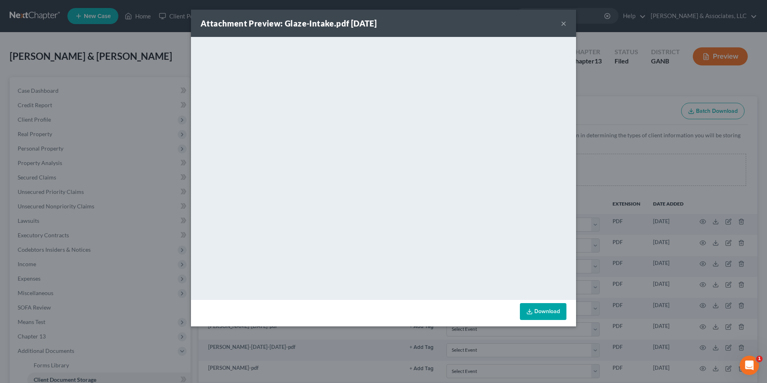
click at [562, 24] on button "×" at bounding box center [564, 23] width 6 height 10
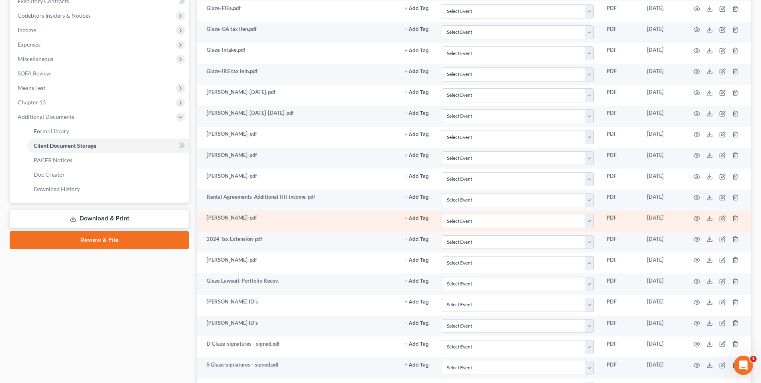
scroll to position [217, 0]
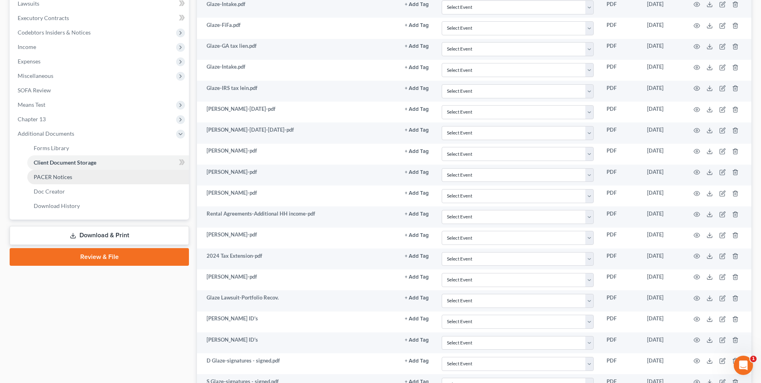
click at [63, 180] on span "PACER Notices" at bounding box center [53, 176] width 39 height 7
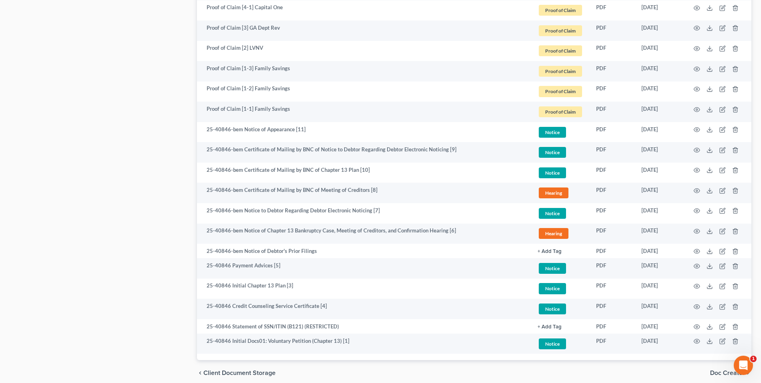
scroll to position [1144, 0]
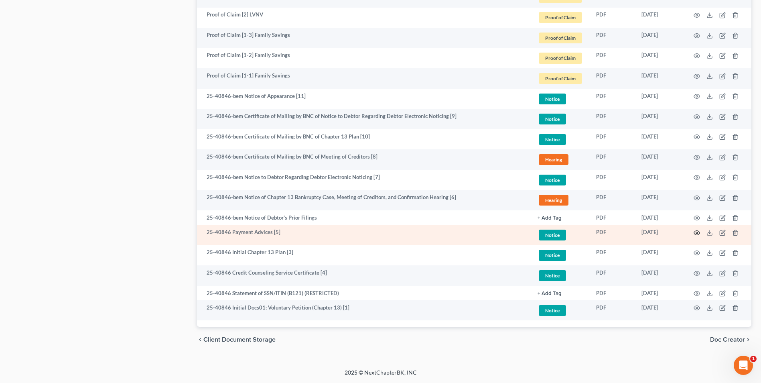
click at [697, 231] on icon "button" at bounding box center [697, 233] width 6 height 6
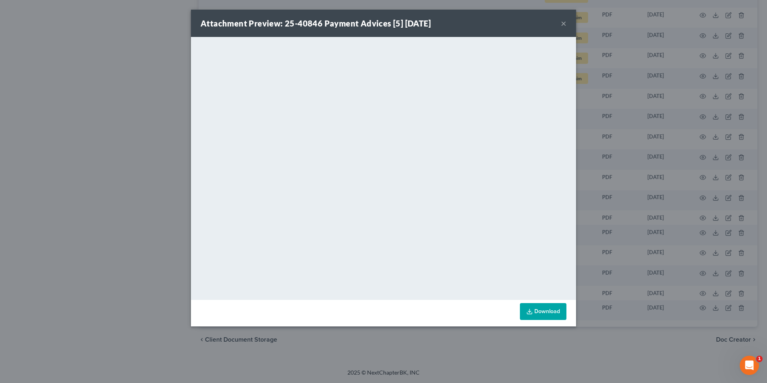
click at [565, 24] on button "×" at bounding box center [564, 23] width 6 height 10
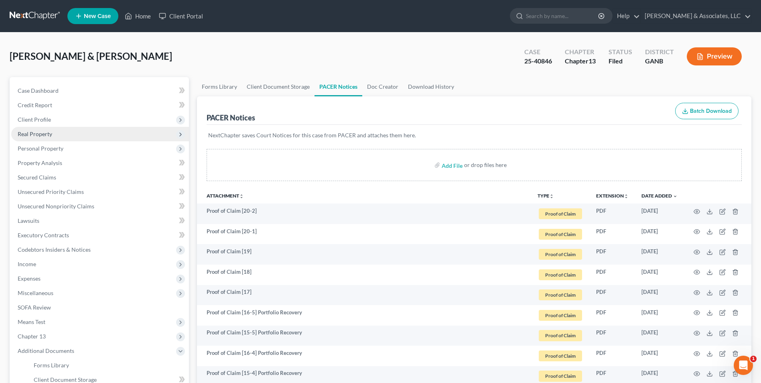
scroll to position [201, 0]
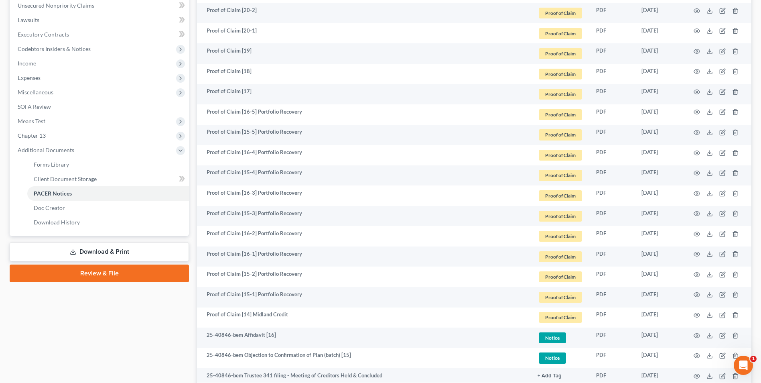
click at [70, 177] on span "Client Document Storage" at bounding box center [65, 178] width 63 height 7
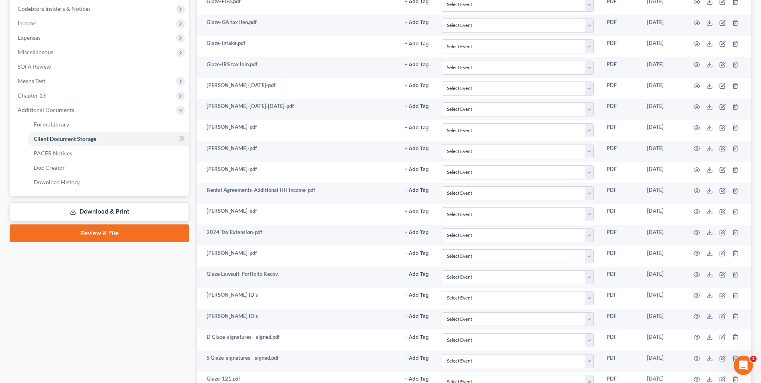
scroll to position [418, 0]
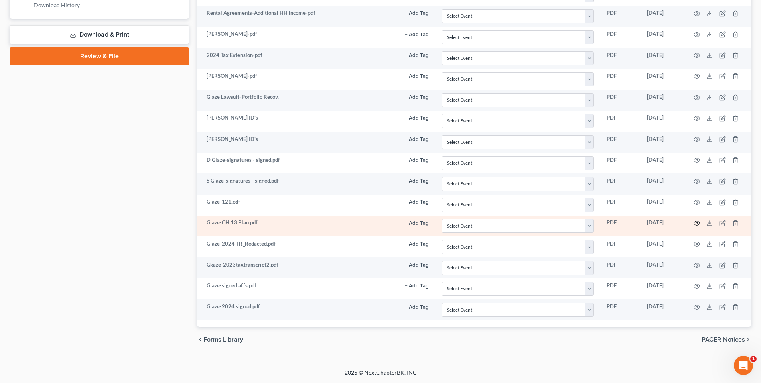
click at [697, 221] on icon "button" at bounding box center [697, 223] width 6 height 4
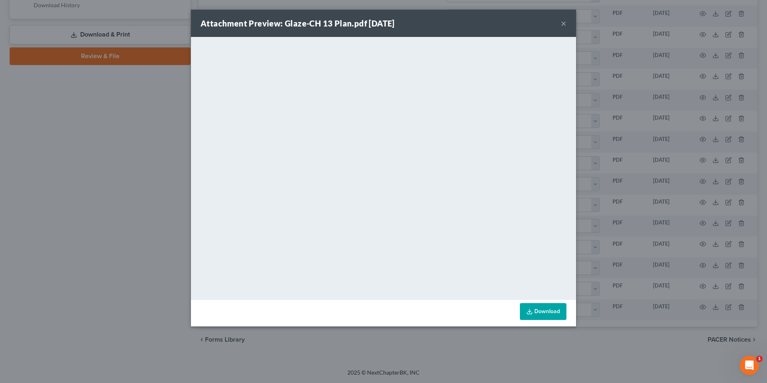
click at [566, 23] on button "×" at bounding box center [564, 23] width 6 height 10
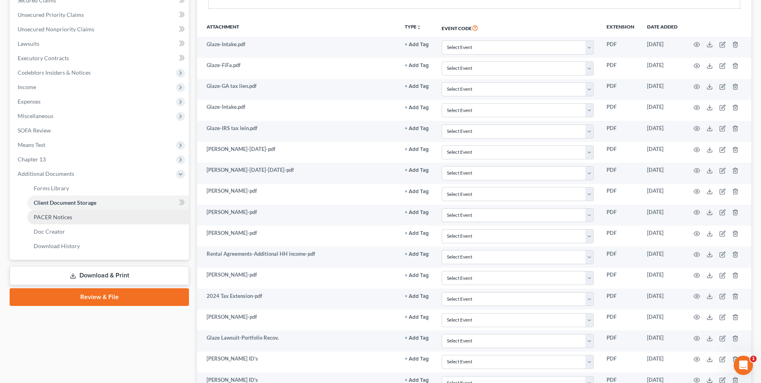
click at [61, 214] on span "PACER Notices" at bounding box center [53, 217] width 39 height 7
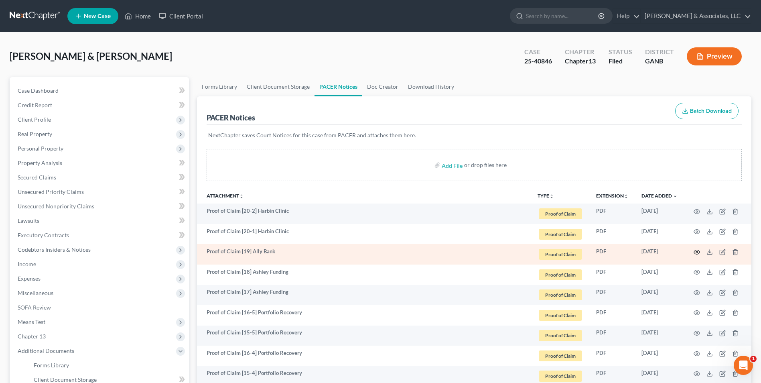
click at [696, 250] on icon "button" at bounding box center [697, 252] width 6 height 6
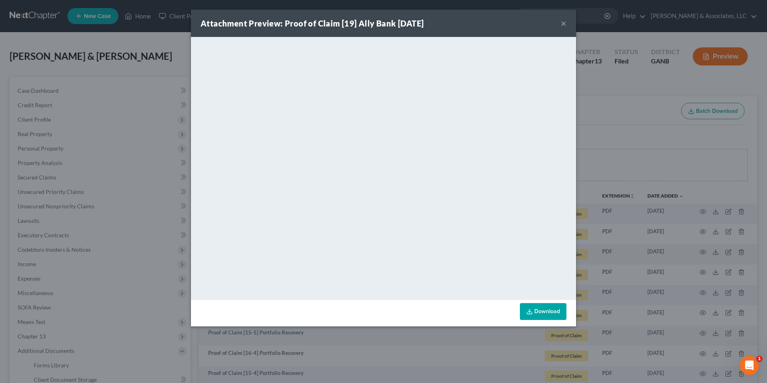
click at [565, 24] on button "×" at bounding box center [564, 23] width 6 height 10
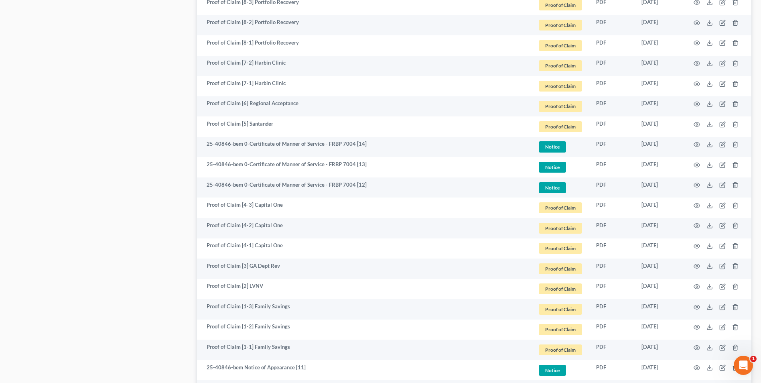
scroll to position [963, 0]
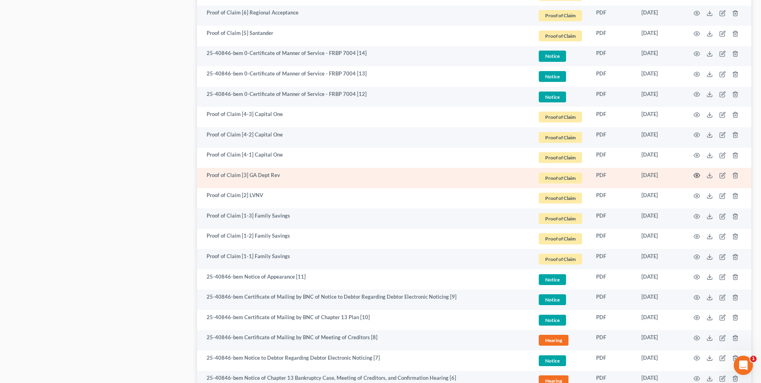
click at [699, 175] on icon "button" at bounding box center [697, 175] width 6 height 6
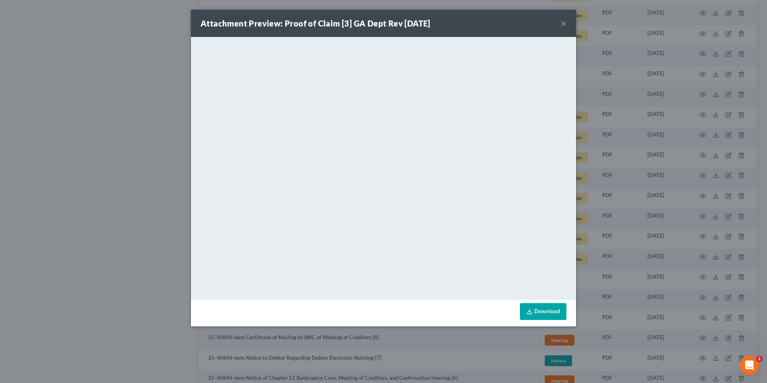
click at [563, 24] on button "×" at bounding box center [564, 23] width 6 height 10
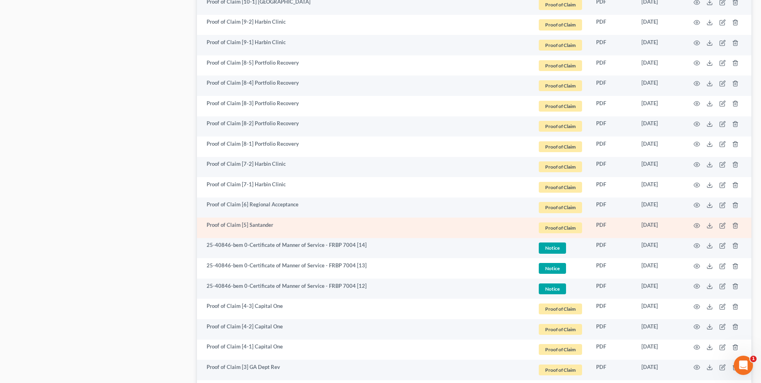
scroll to position [763, 0]
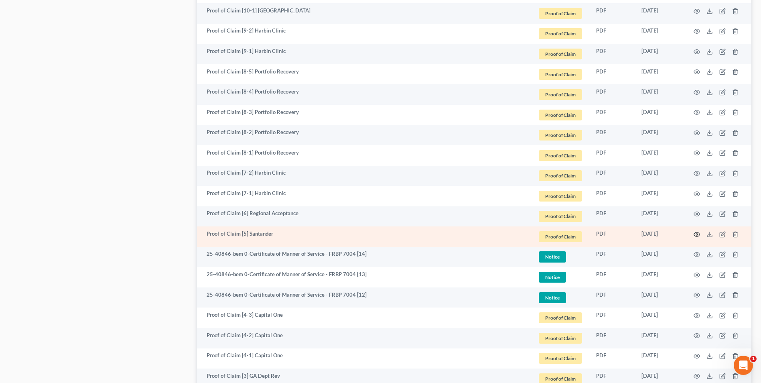
click at [696, 235] on icon "button" at bounding box center [697, 234] width 6 height 6
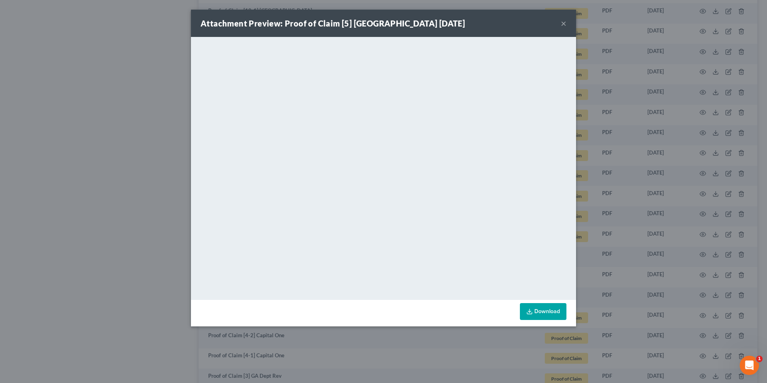
click at [565, 22] on button "×" at bounding box center [564, 23] width 6 height 10
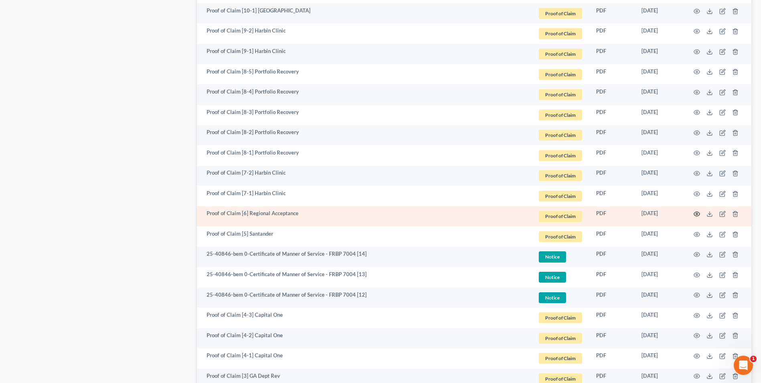
click at [697, 213] on icon "button" at bounding box center [697, 214] width 6 height 6
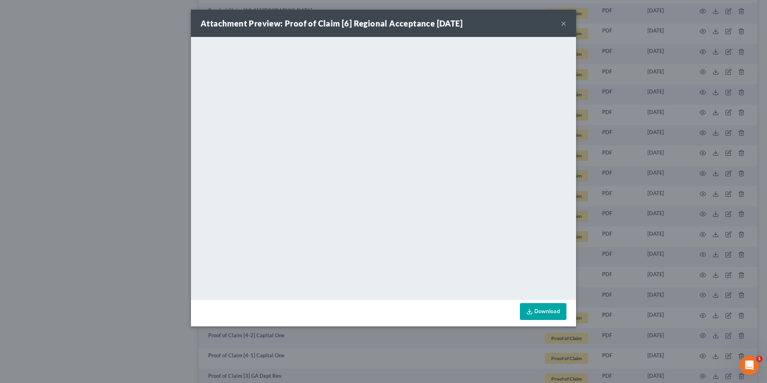
click at [565, 25] on button "×" at bounding box center [564, 23] width 6 height 10
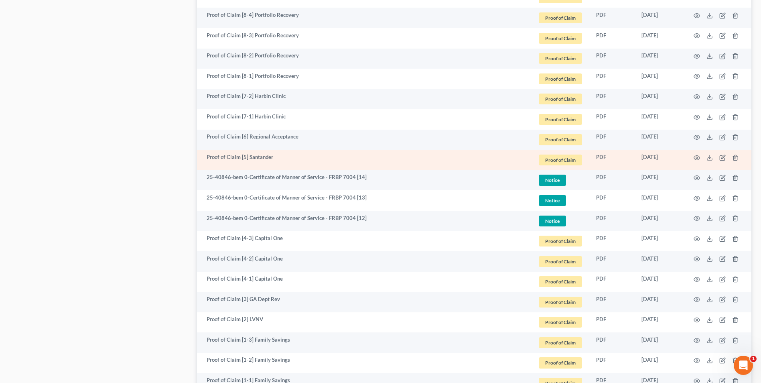
scroll to position [923, 0]
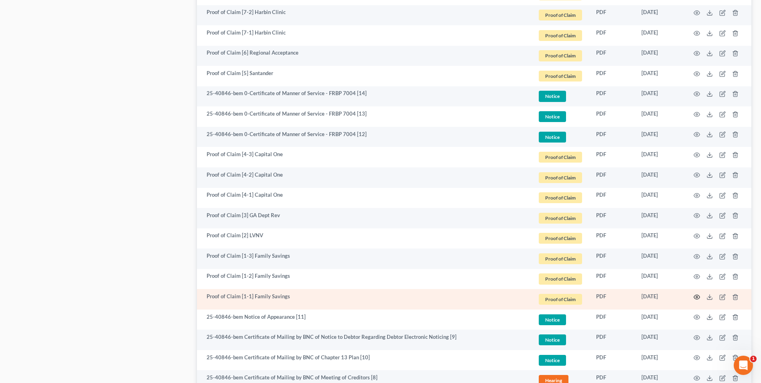
click at [698, 297] on icon "button" at bounding box center [697, 297] width 6 height 6
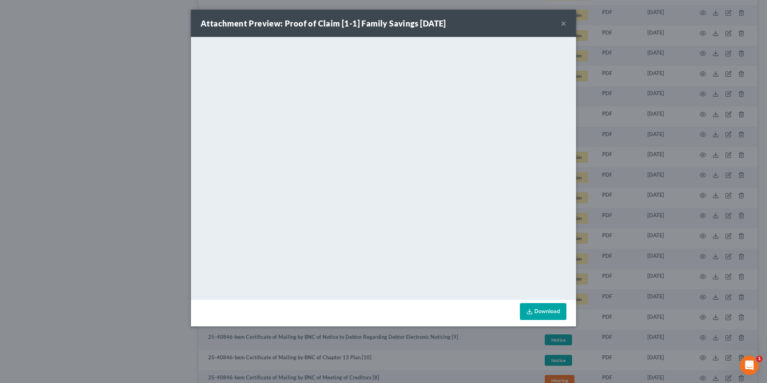
click at [563, 22] on button "×" at bounding box center [564, 23] width 6 height 10
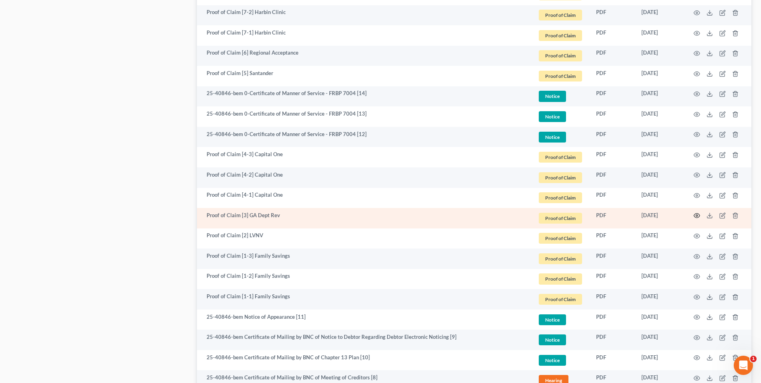
click at [696, 216] on circle "button" at bounding box center [697, 216] width 2 height 2
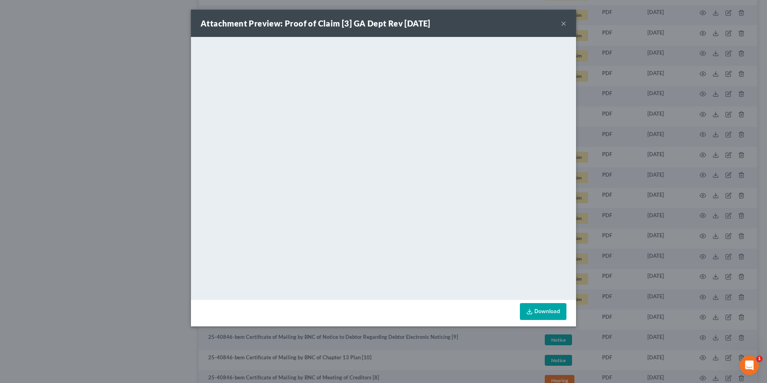
click at [564, 22] on button "×" at bounding box center [564, 23] width 6 height 10
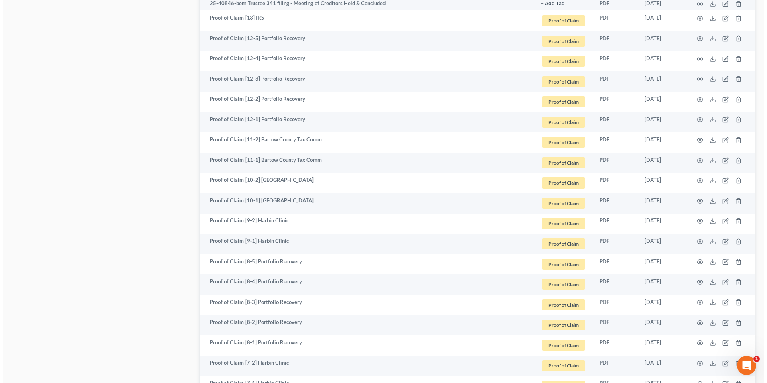
scroll to position [562, 0]
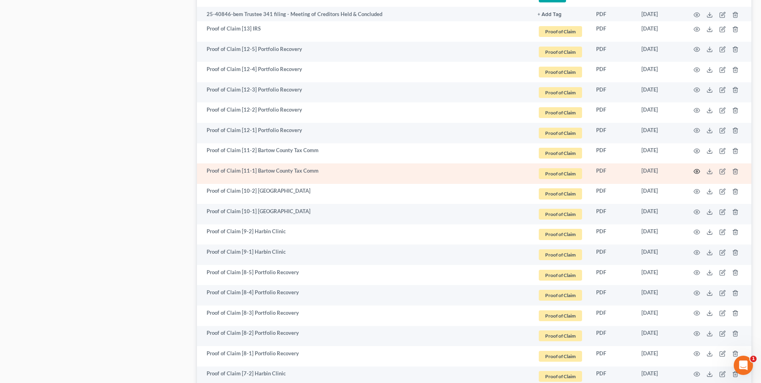
click at [699, 171] on icon "button" at bounding box center [697, 171] width 6 height 6
